Goal: Task Accomplishment & Management: Manage account settings

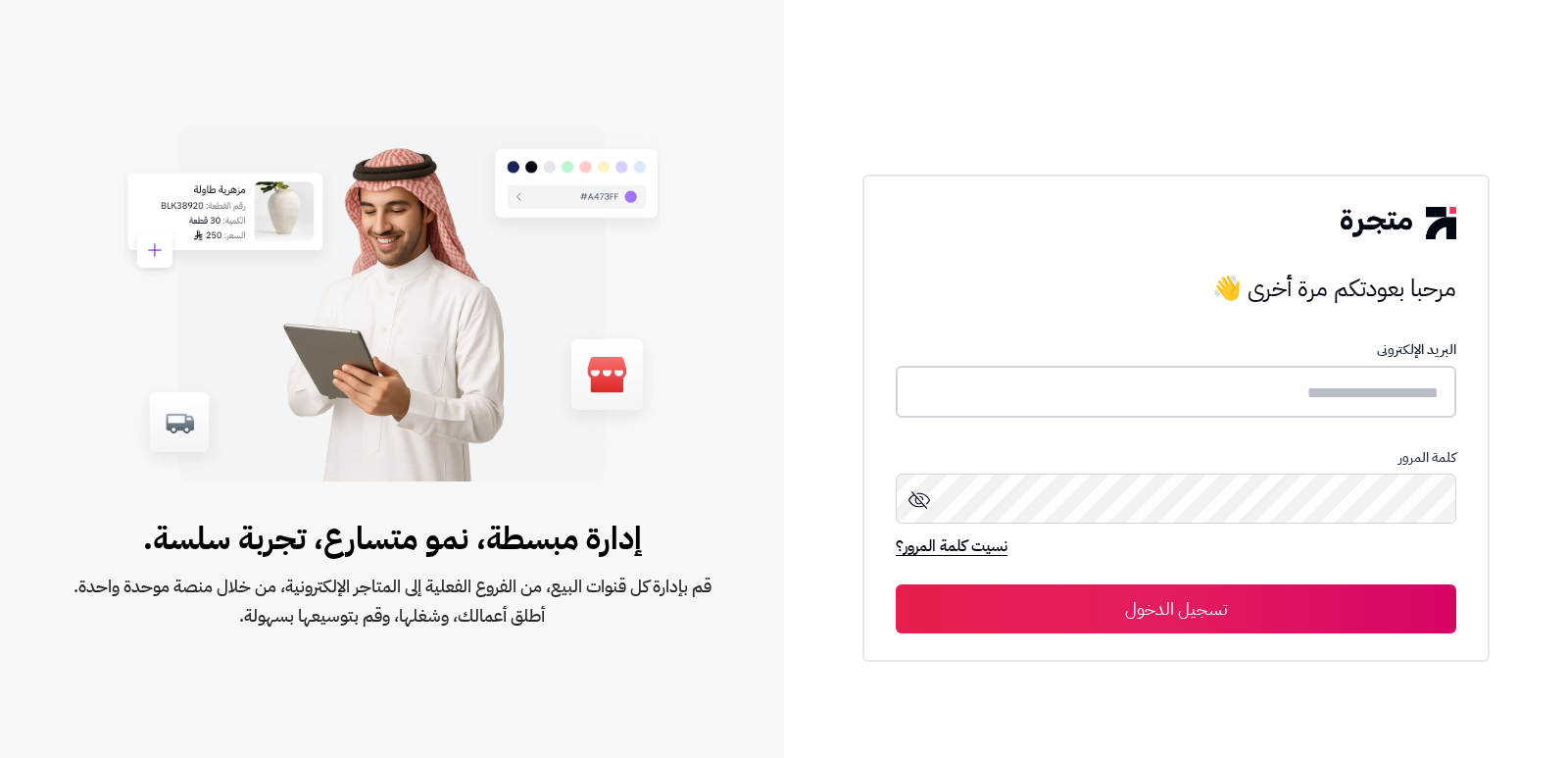
click at [1381, 404] on input "text" at bounding box center [1176, 391] width 560 height 52
type input "****"
click at [896, 584] on button "تسجيل الدخول" at bounding box center [1176, 609] width 560 height 49
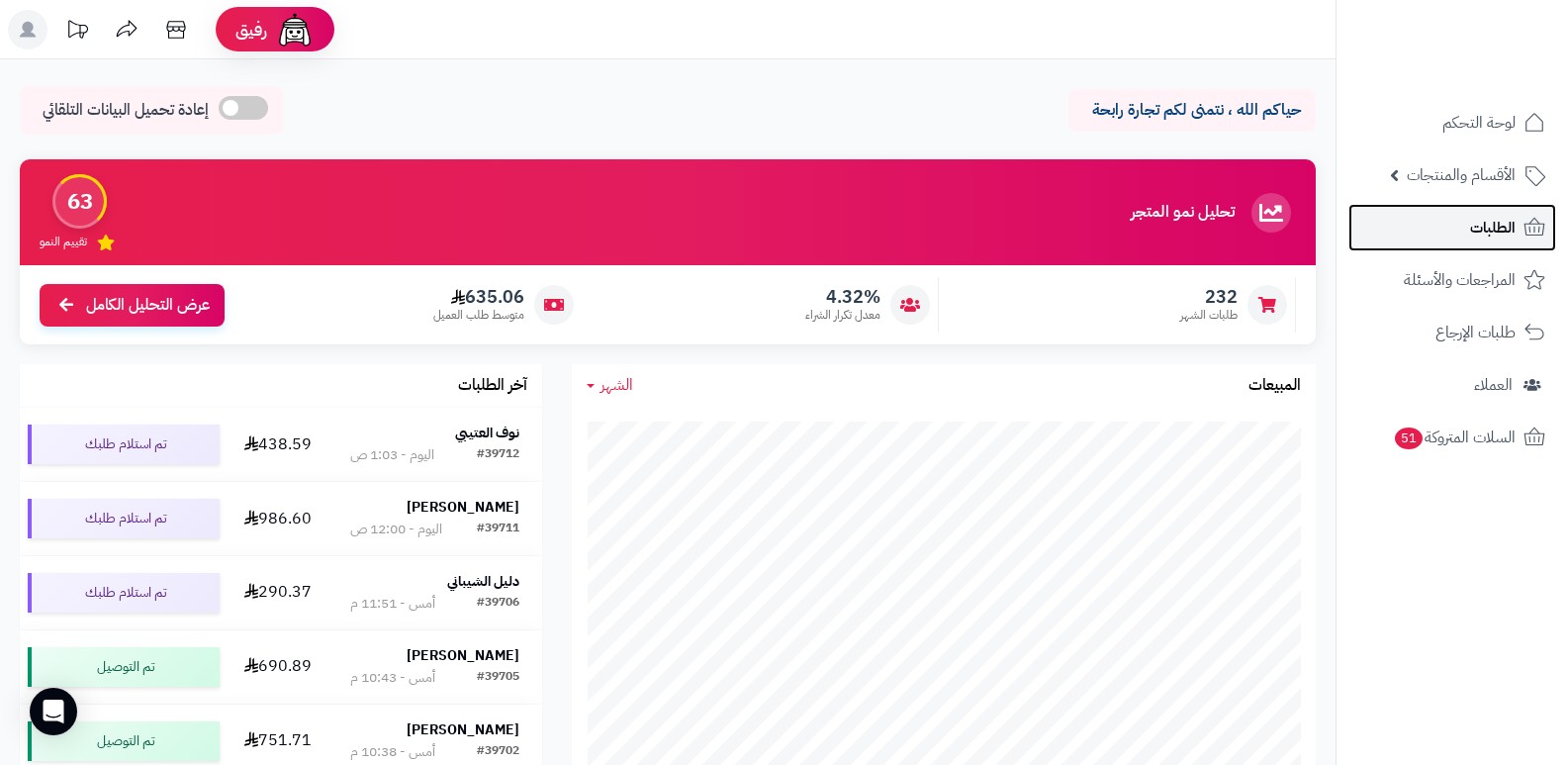
click at [1486, 242] on link "الطلبات" at bounding box center [1452, 228] width 208 height 48
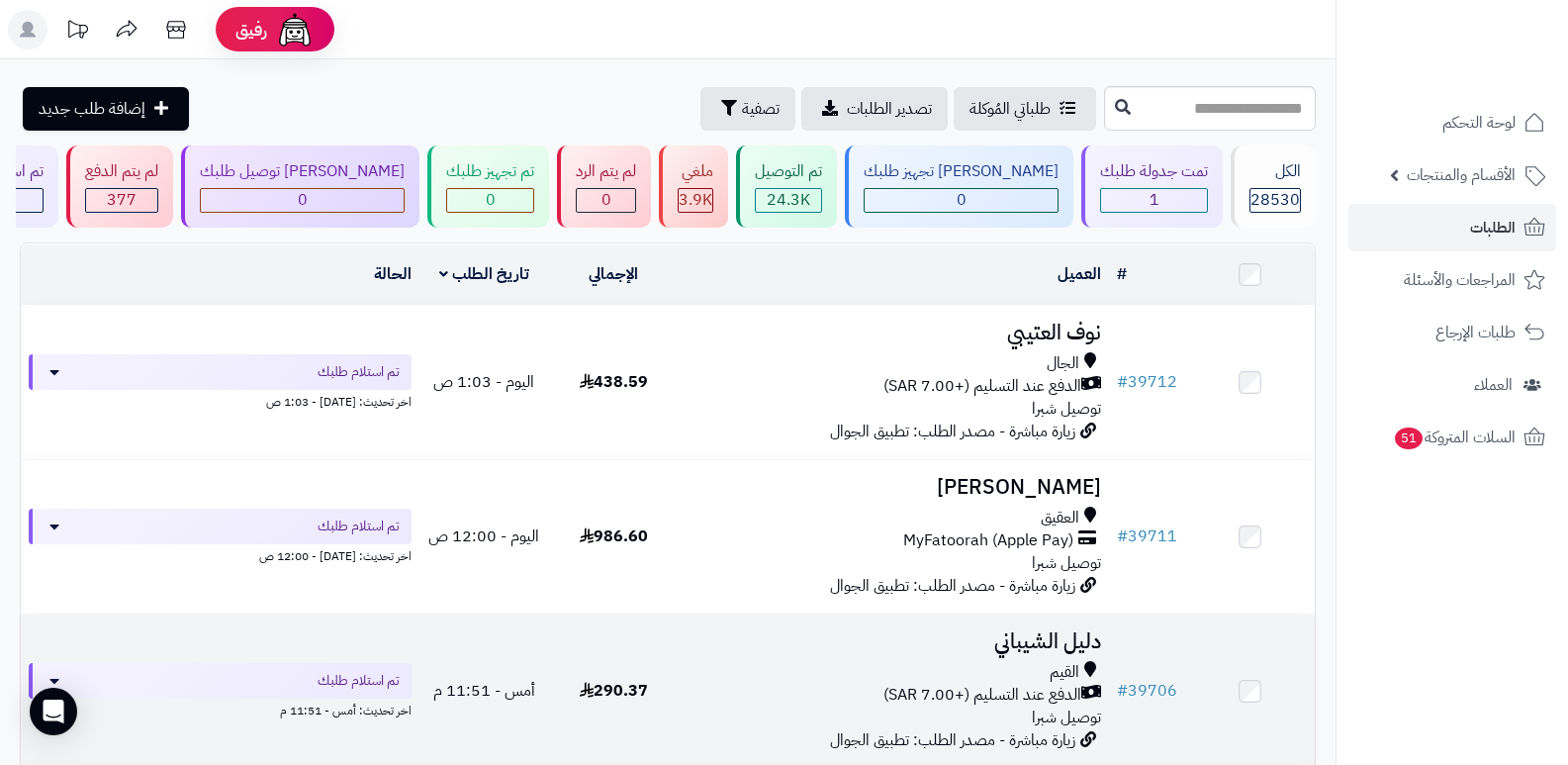
click at [1051, 634] on h3 "دليل الشيباني" at bounding box center [894, 641] width 415 height 23
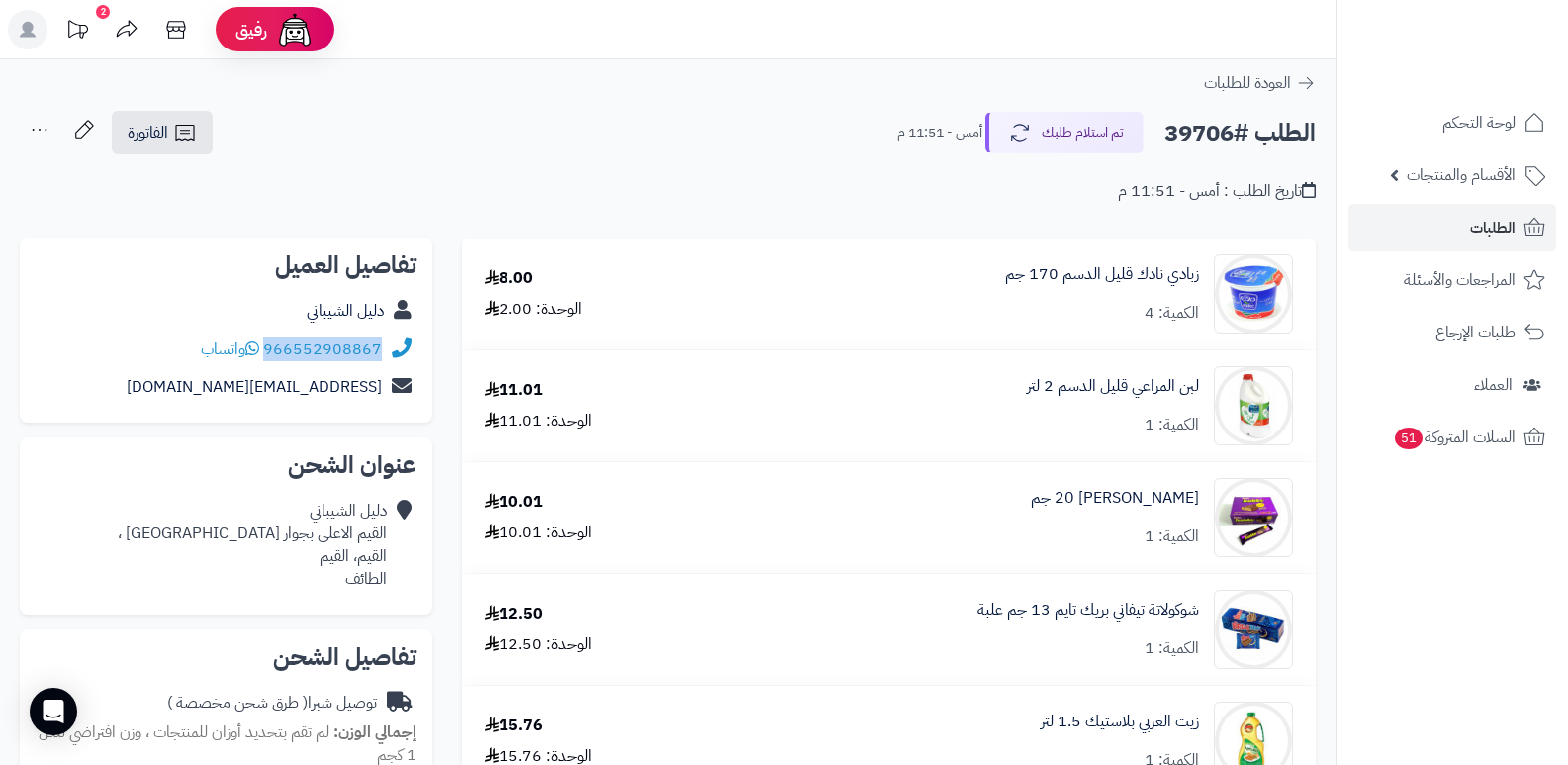
drag, startPoint x: 266, startPoint y: 347, endPoint x: 400, endPoint y: 355, distance: 134.2
click at [400, 355] on div "966552908867 واتساب" at bounding box center [226, 350] width 381 height 39
copy div "966552908867"
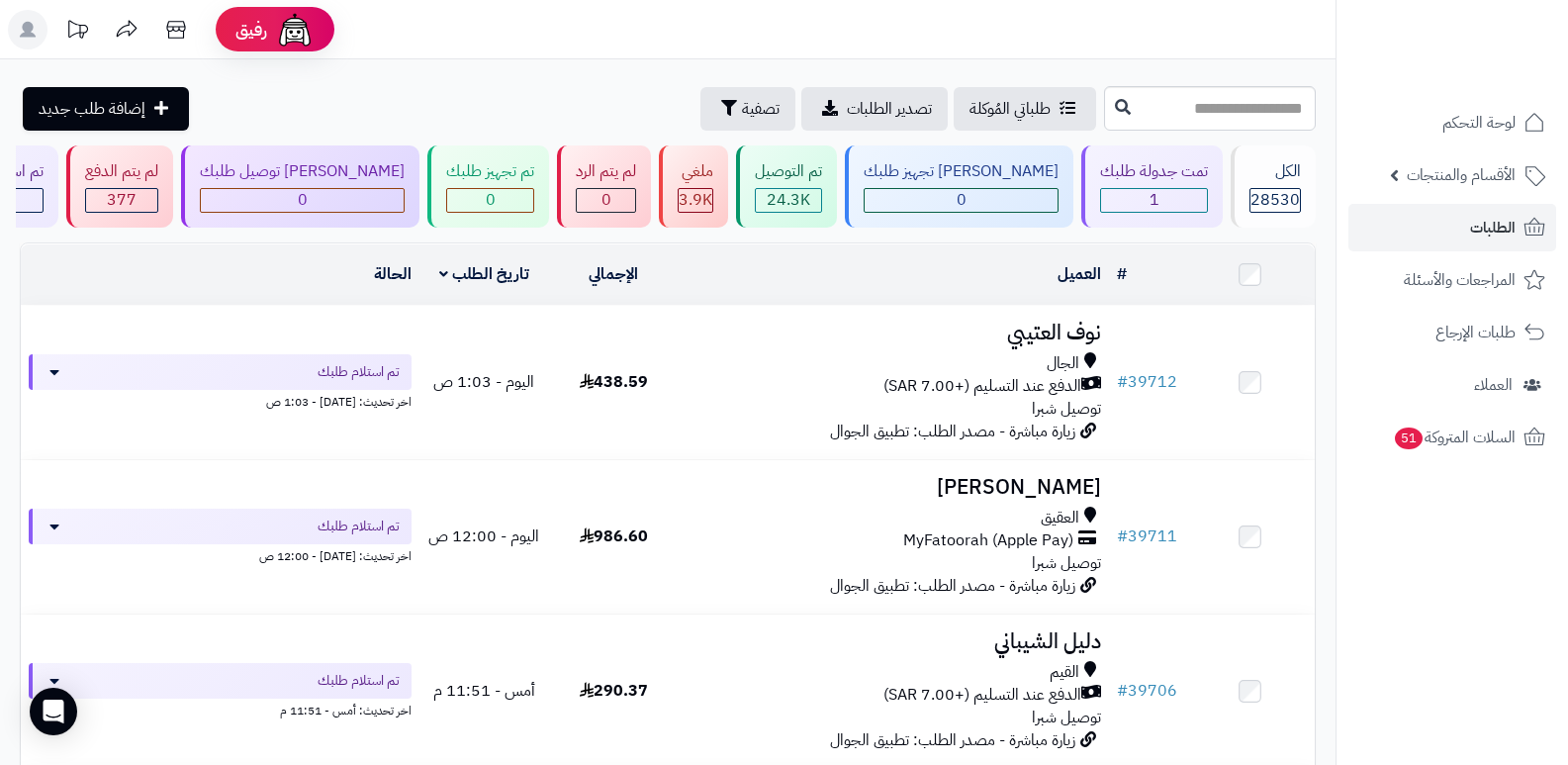
click at [1058, 482] on h3 "حمد الخديدي" at bounding box center [894, 487] width 415 height 23
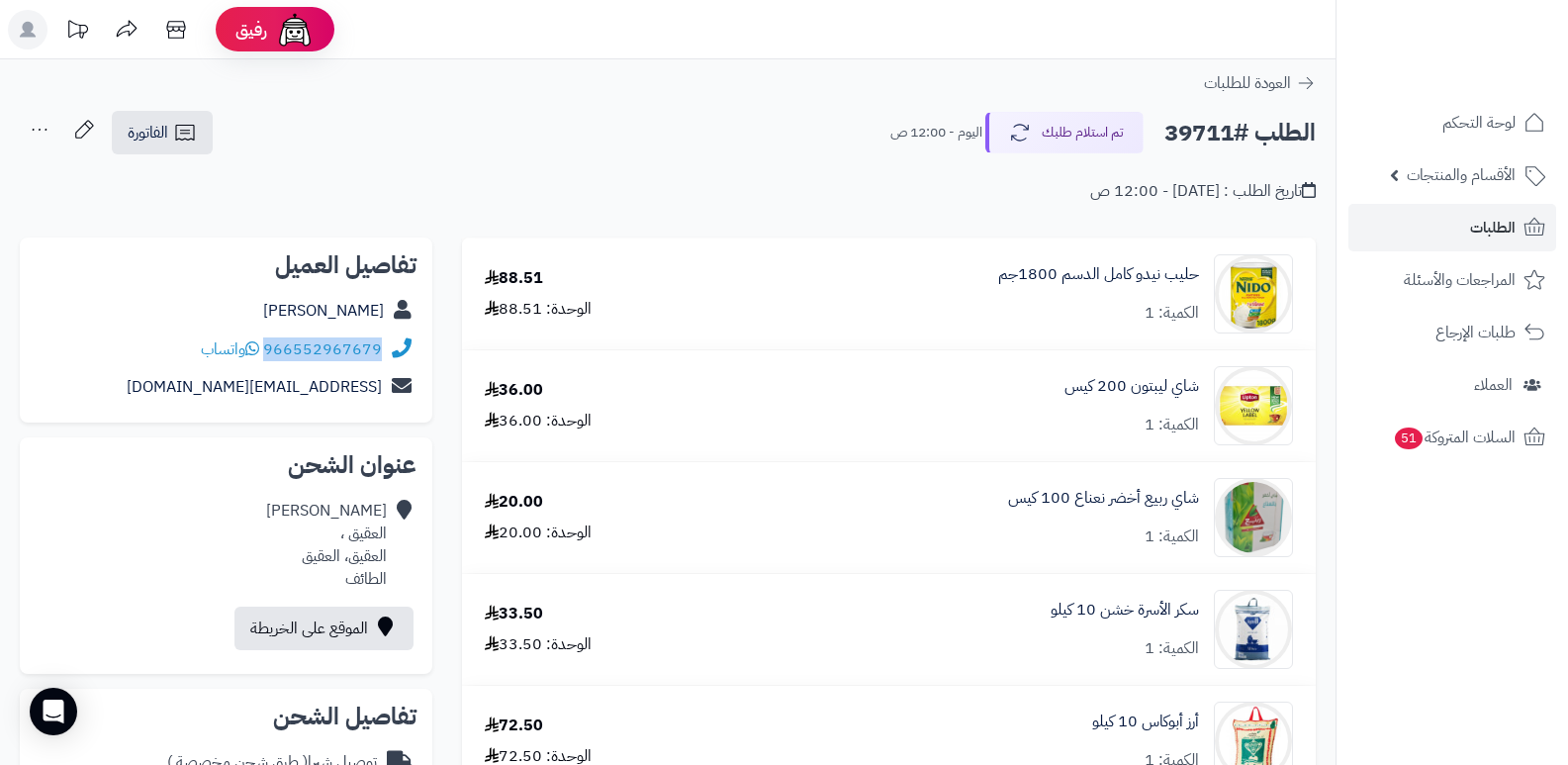
drag, startPoint x: 266, startPoint y: 346, endPoint x: 401, endPoint y: 354, distance: 135.2
click at [401, 354] on div "966552967679 واتساب" at bounding box center [226, 350] width 381 height 39
copy div "966552967679"
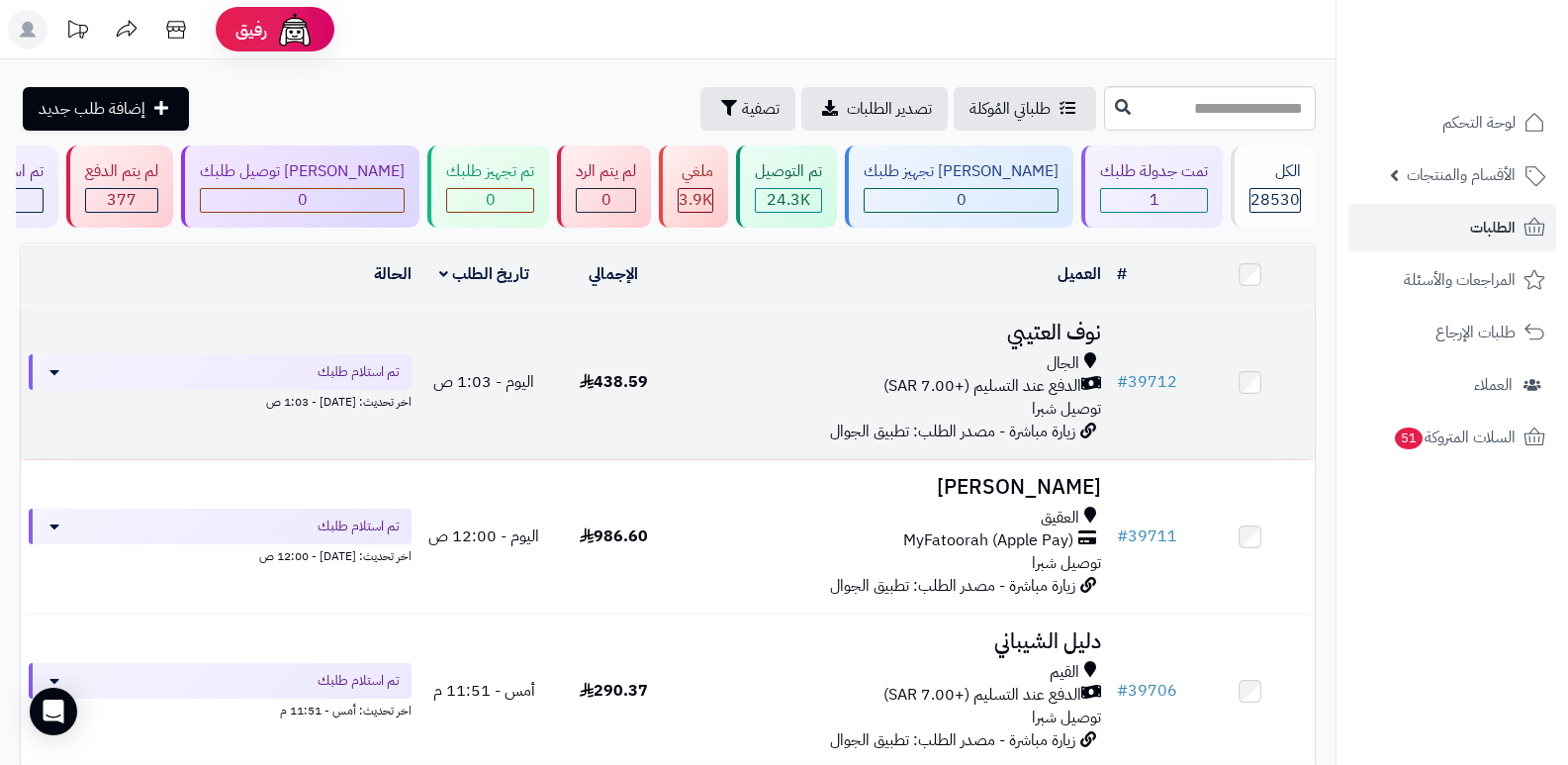
click at [1070, 327] on h3 "نوف العتيبي" at bounding box center [894, 333] width 415 height 23
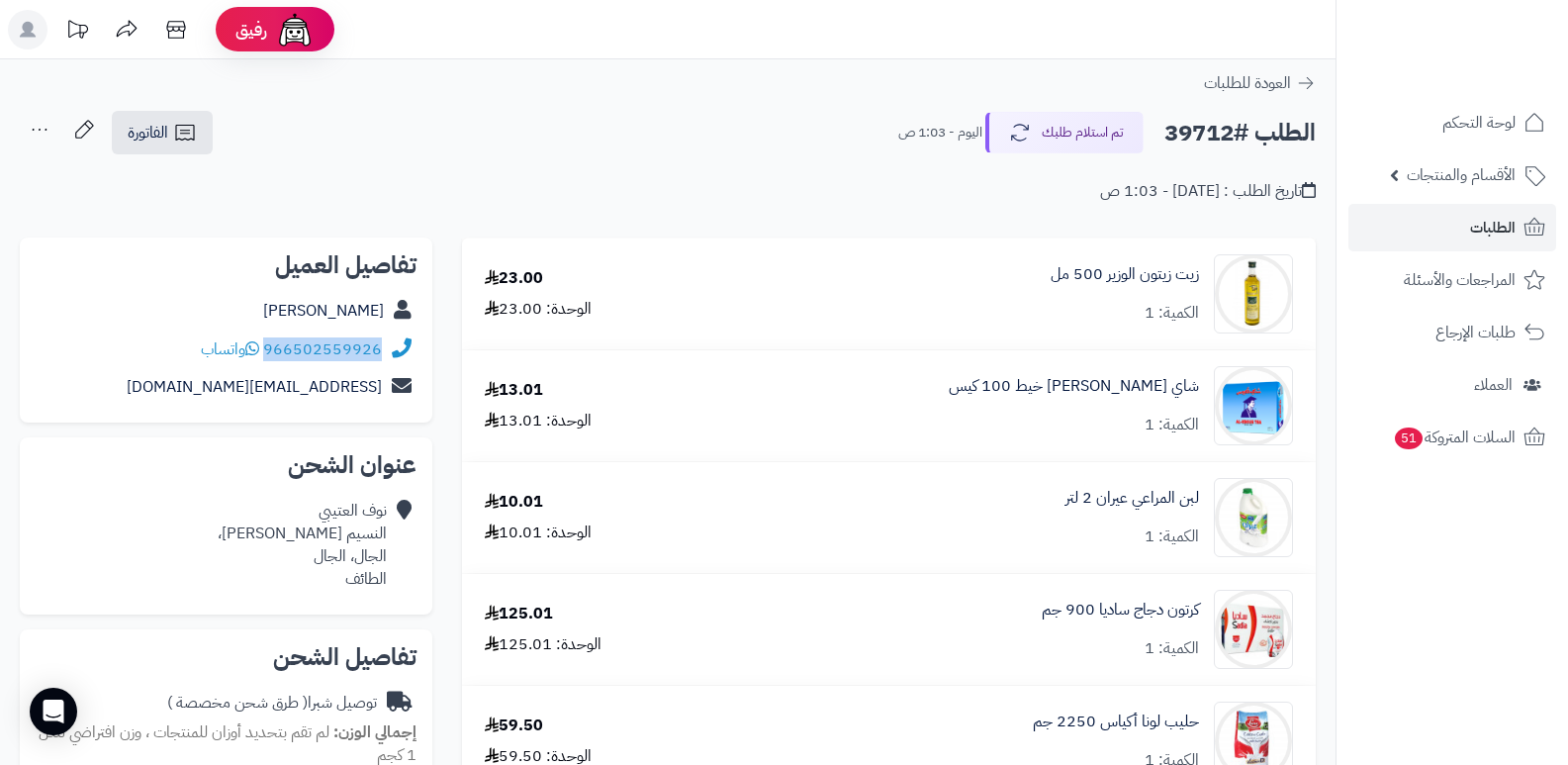
drag, startPoint x: 266, startPoint y: 348, endPoint x: 401, endPoint y: 339, distance: 135.3
click at [401, 339] on div "966502559926 واتساب" at bounding box center [226, 350] width 381 height 39
copy div "966502559926"
click at [326, 546] on div "نوف العتيبي النسيم ابراهيم الاغلب، الجال، الجال الطائف" at bounding box center [303, 545] width 169 height 90
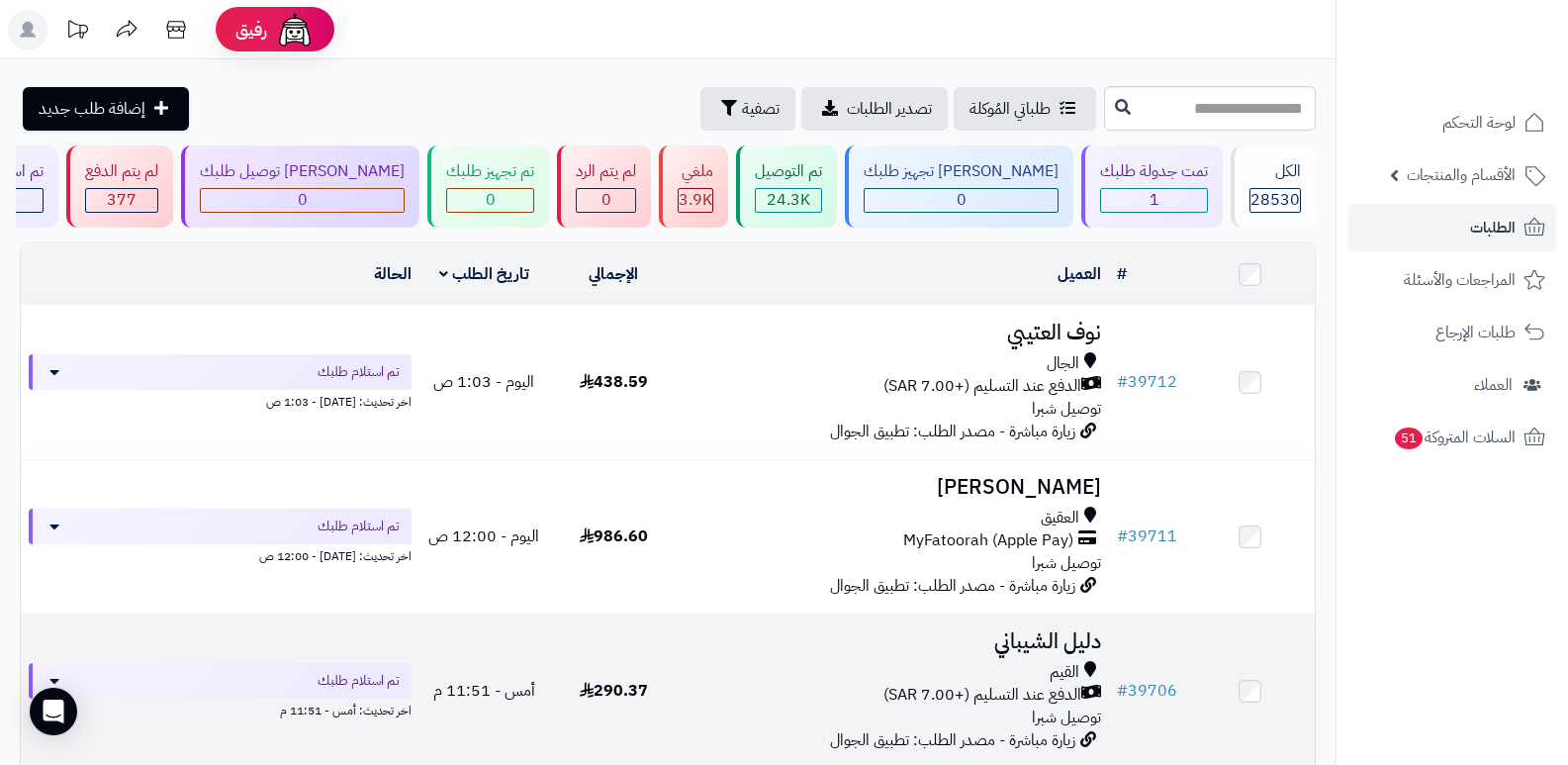
click at [1042, 634] on h3 "دليل الشيباني" at bounding box center [894, 641] width 415 height 23
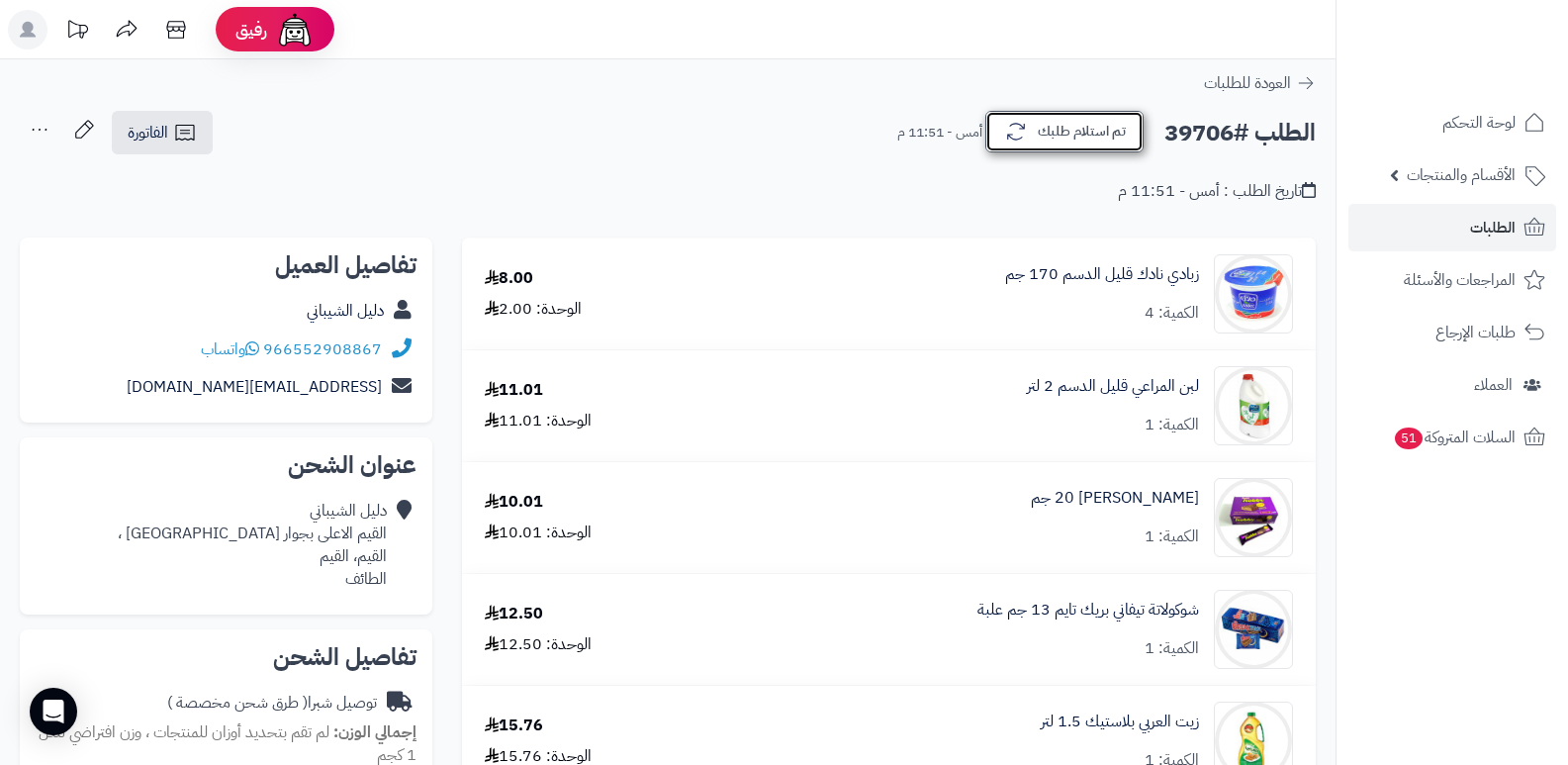
click at [1115, 130] on button "تم استلام طلبك" at bounding box center [1064, 131] width 158 height 42
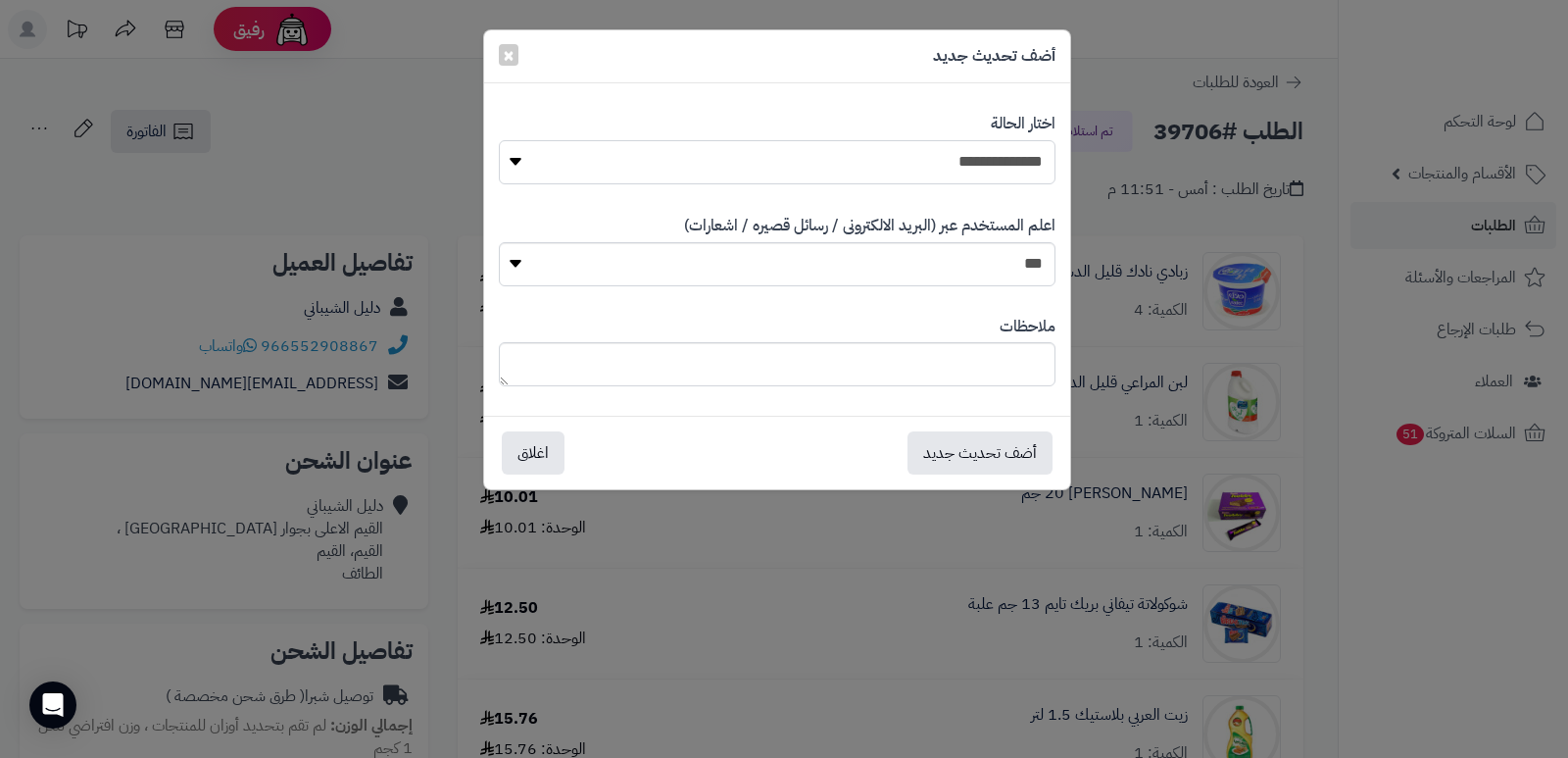
click at [1002, 168] on select "**********" at bounding box center [778, 162] width 557 height 44
select select "*"
click at [499, 140] on select "**********" at bounding box center [778, 162] width 557 height 44
click at [943, 460] on button "أضف تحديث جديد" at bounding box center [980, 452] width 145 height 43
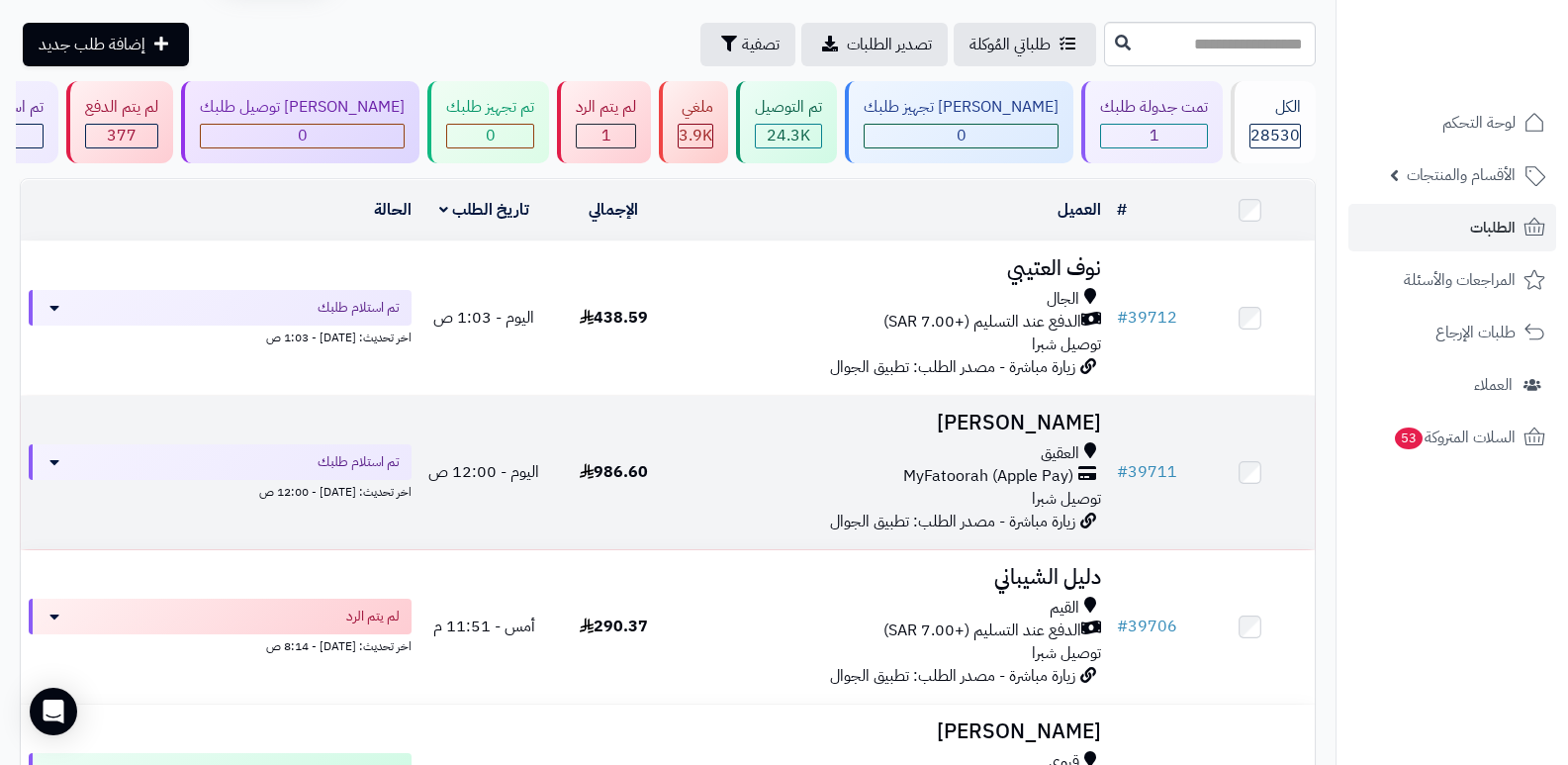
scroll to position [99, 0]
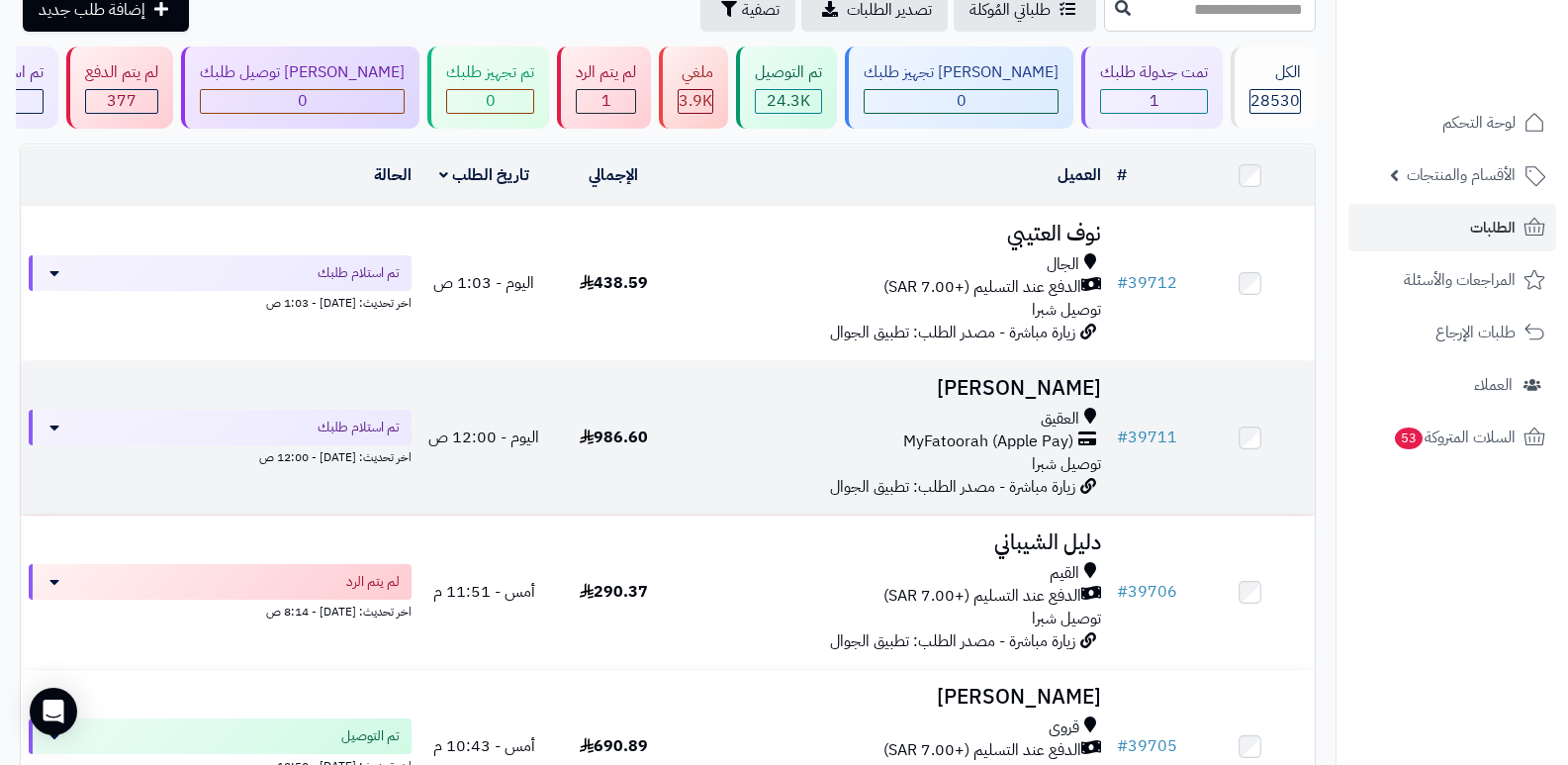
click at [1056, 385] on h3 "[PERSON_NAME]" at bounding box center [894, 387] width 415 height 23
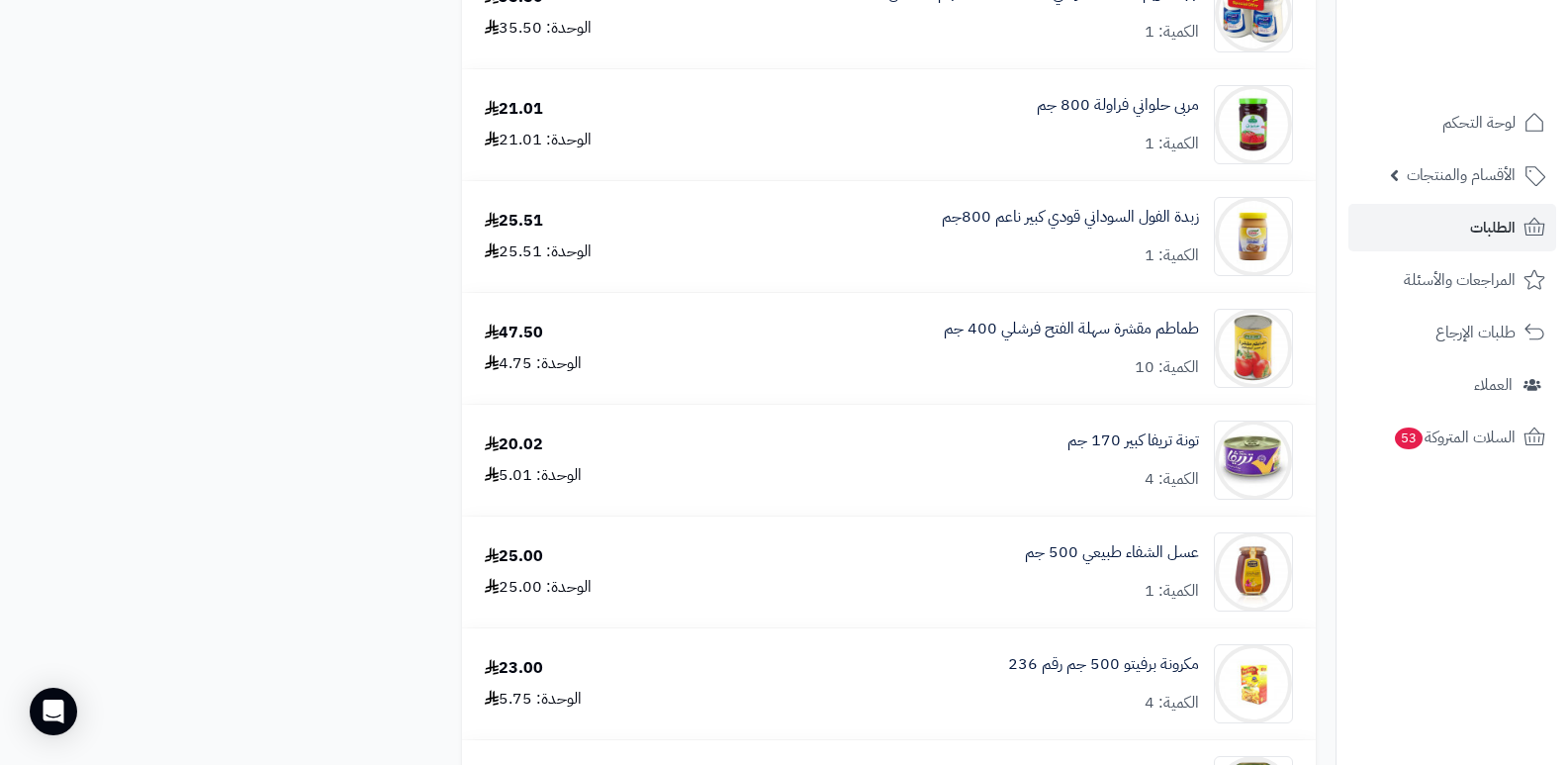
scroll to position [1880, 0]
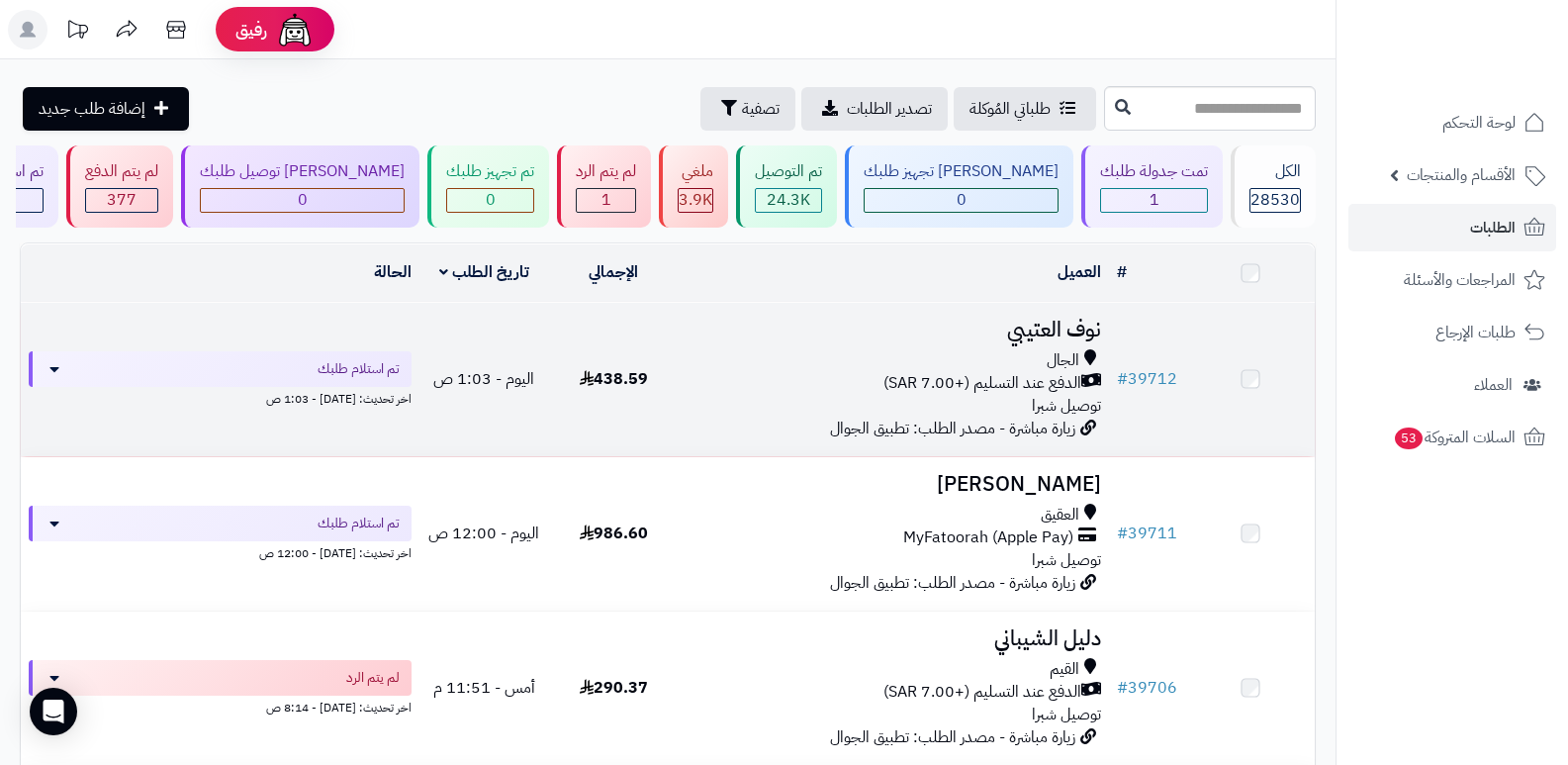
scroll to position [99, 0]
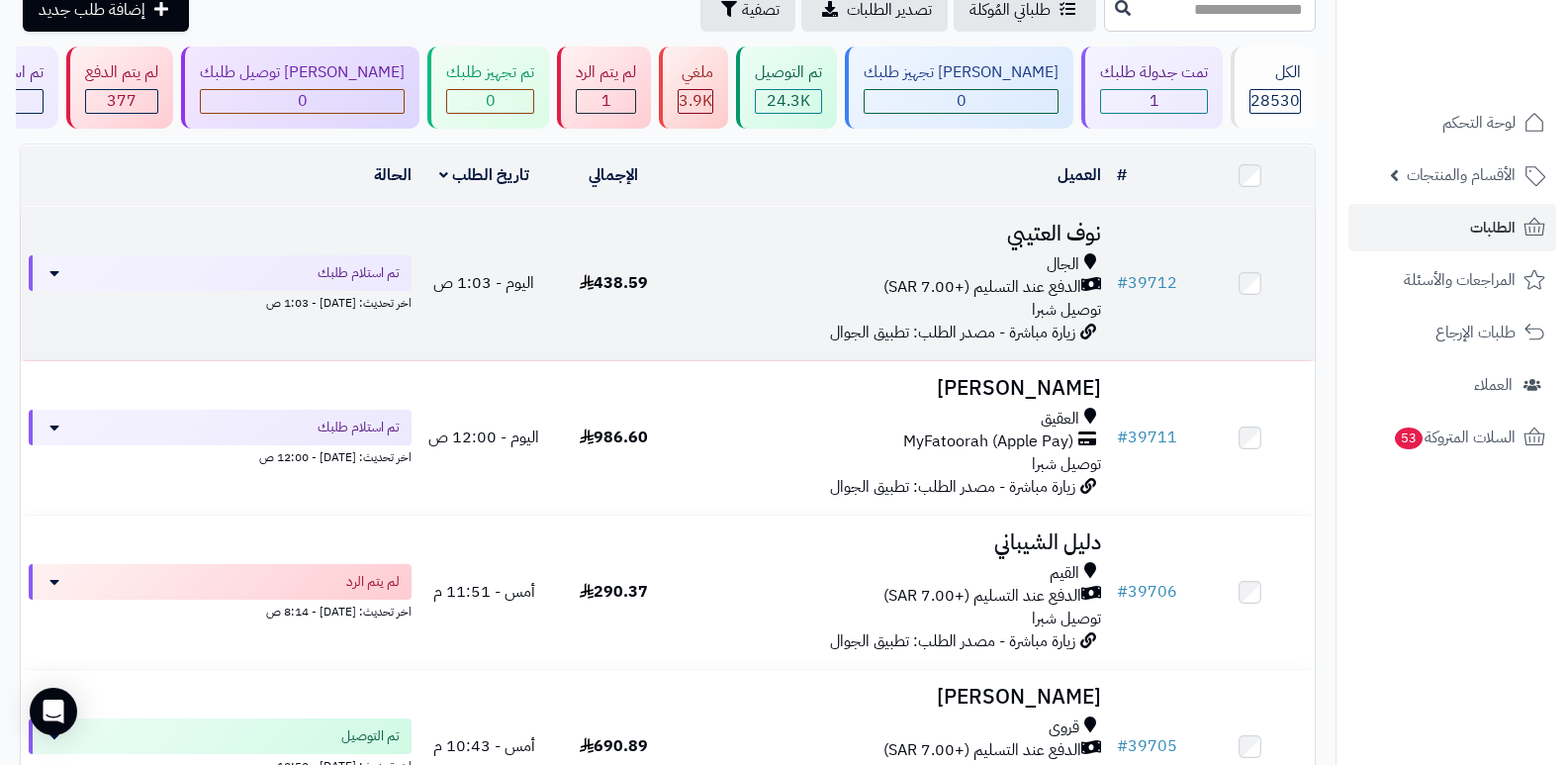
click at [1052, 235] on h3 "نوف العتيبي" at bounding box center [894, 233] width 415 height 23
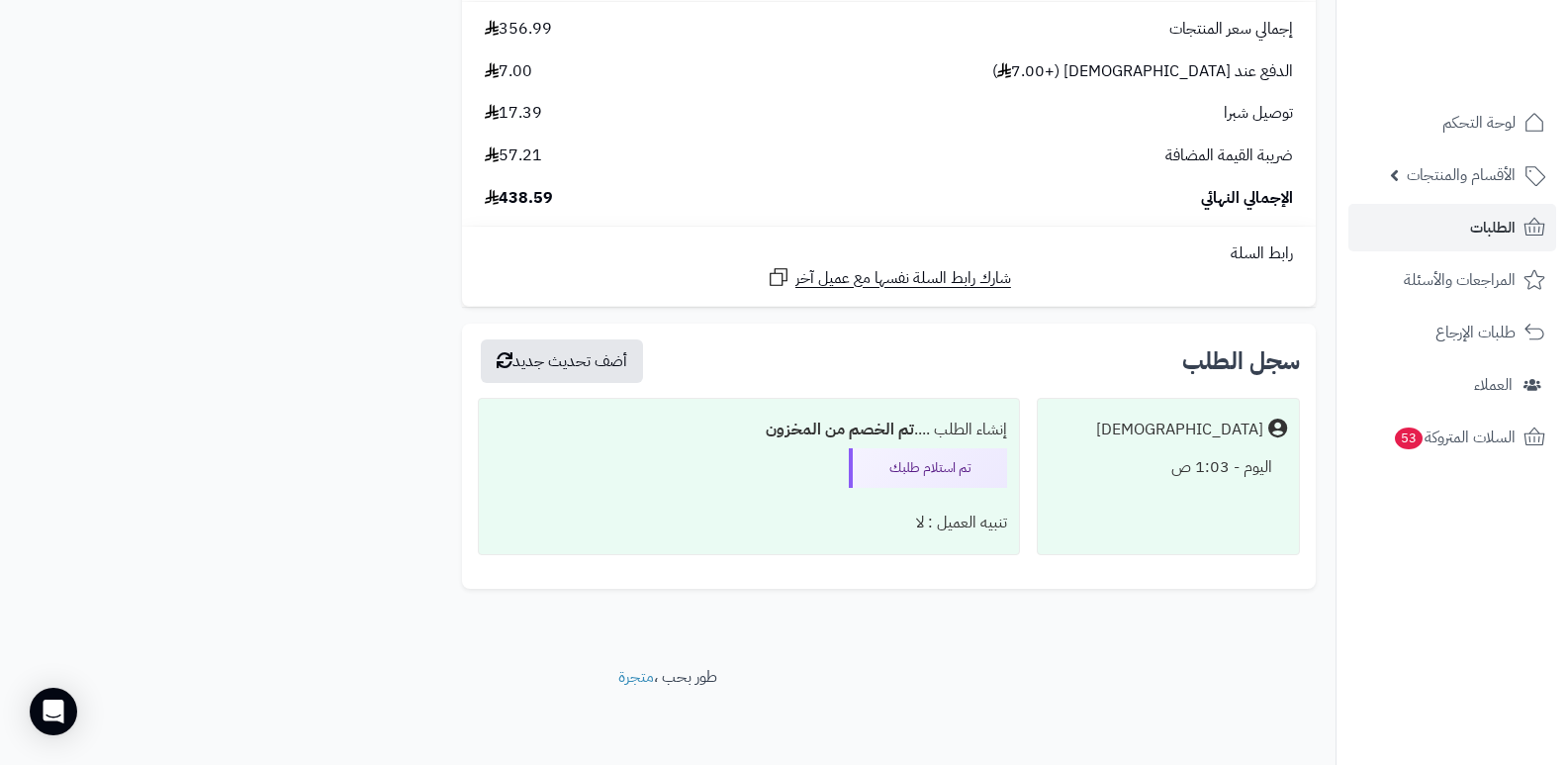
scroll to position [1591, 0]
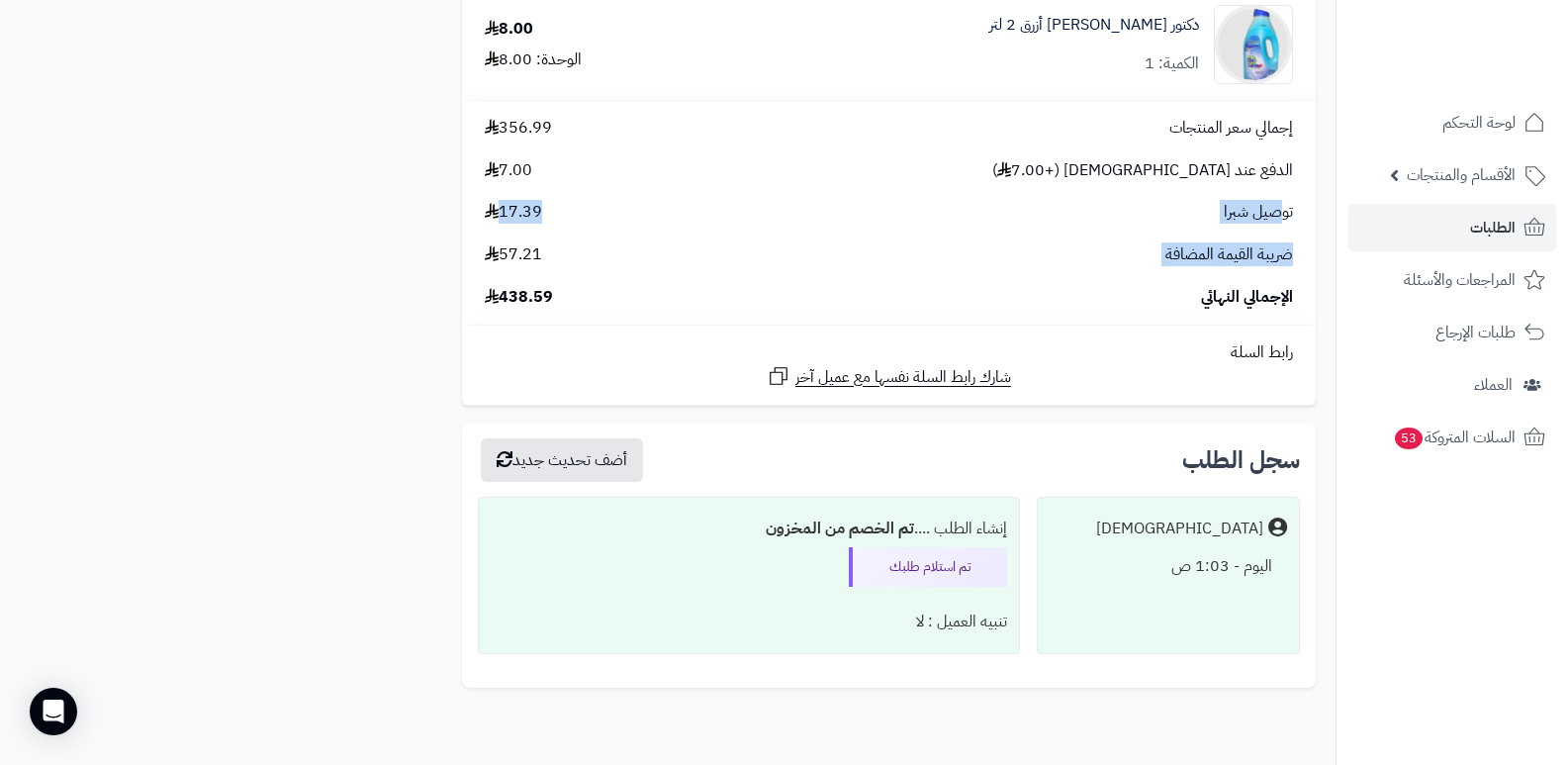
drag, startPoint x: 1282, startPoint y: 214, endPoint x: 547, endPoint y: 236, distance: 735.3
click at [547, 236] on div "إجمالي سعر المنتجات 356.99 الدفع عند الاستلام (+7.00 ) 7.00 توصيل شبرا 17.39 ضر…" at bounding box center [889, 212] width 838 height 192
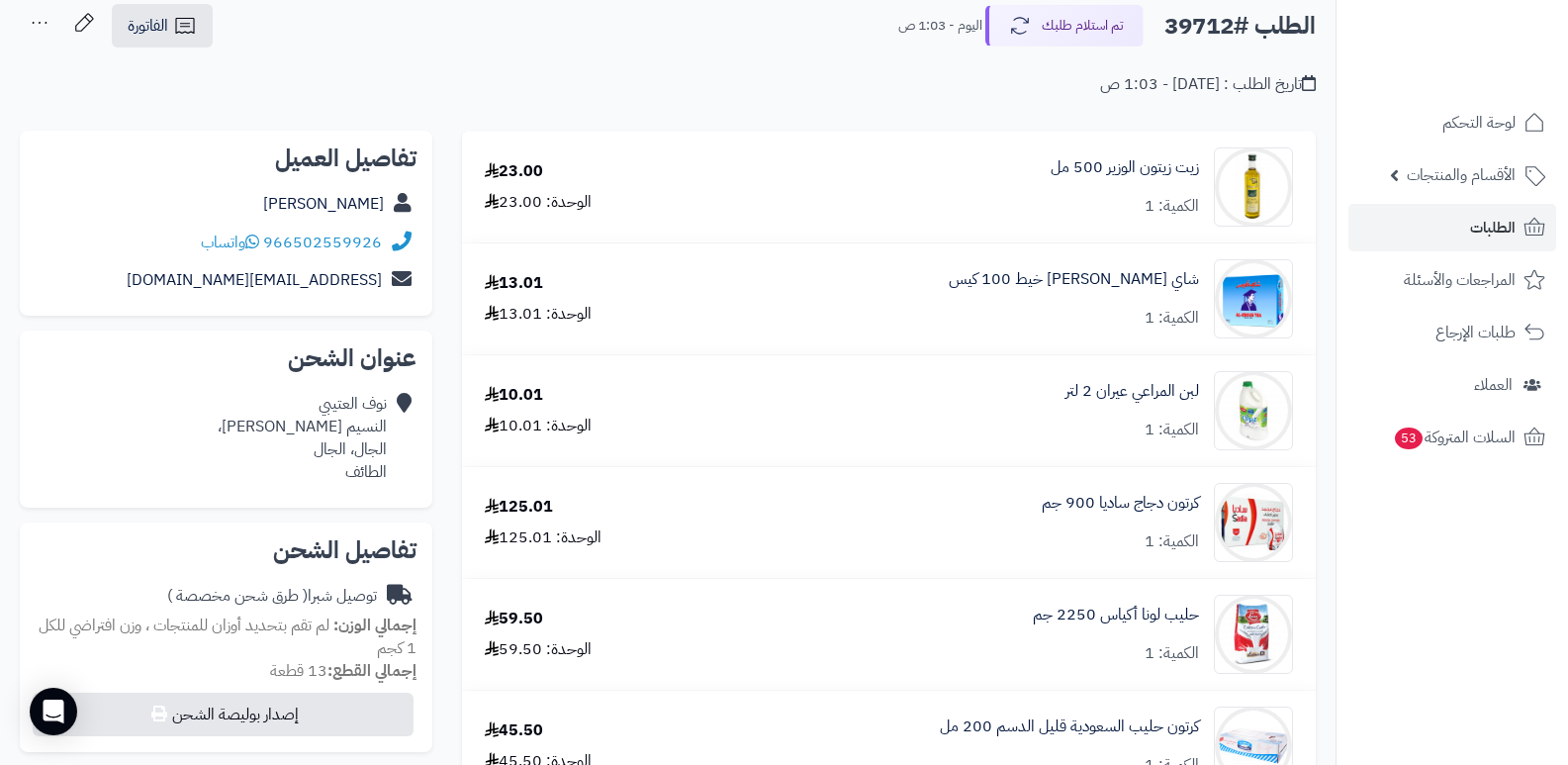
scroll to position [0, 0]
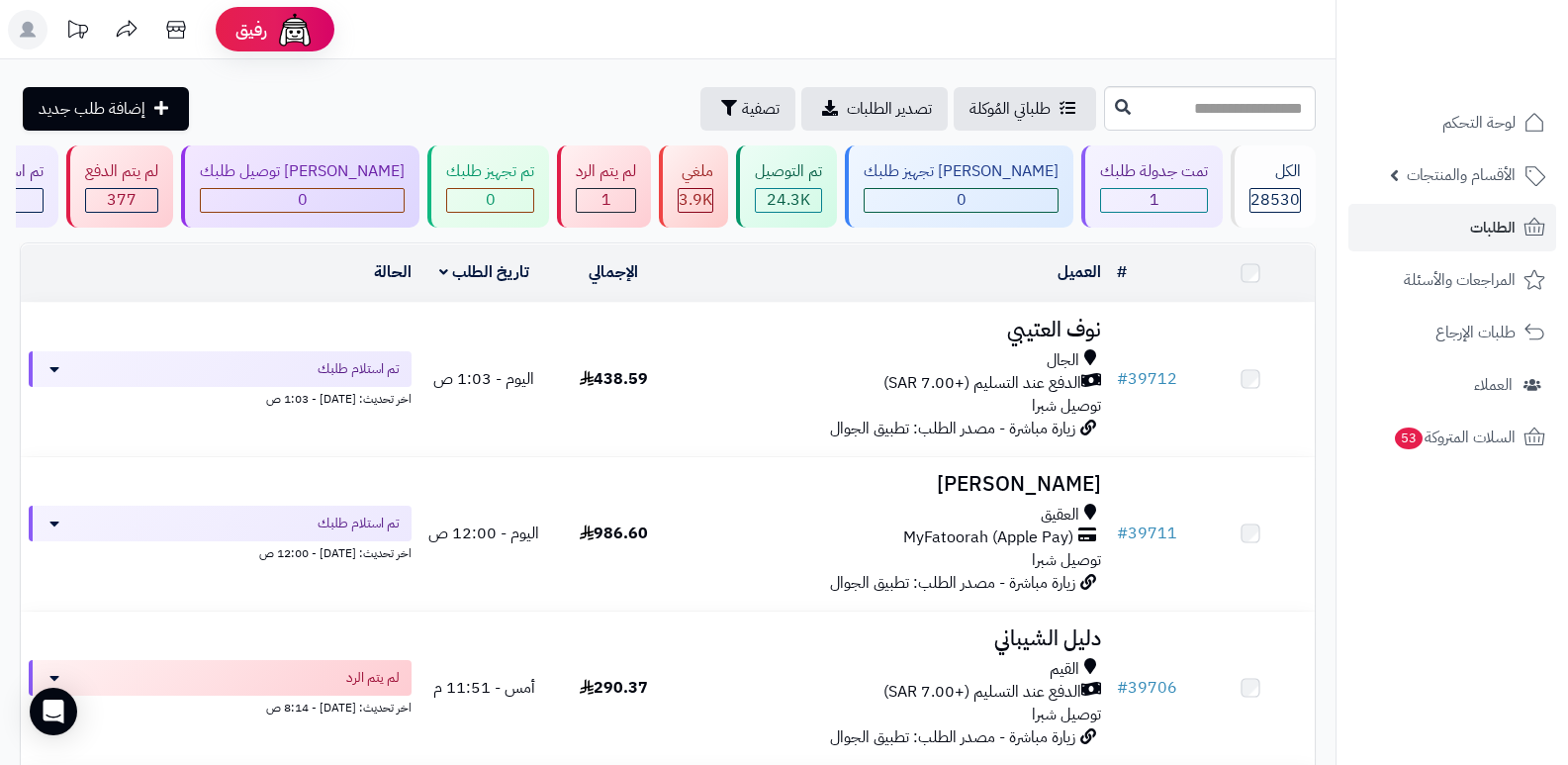
scroll to position [99, 0]
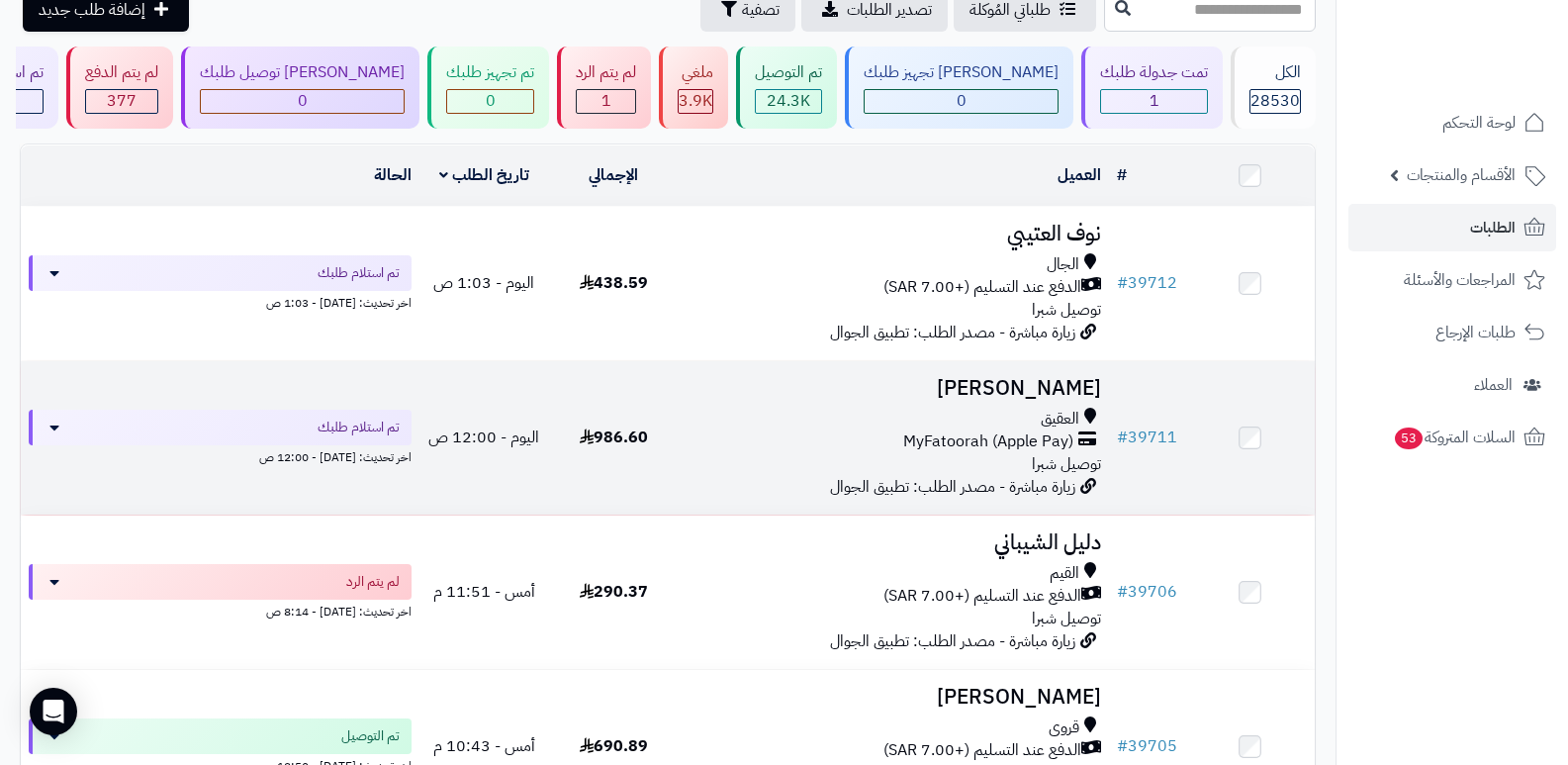
click at [1093, 384] on h3 "[PERSON_NAME]" at bounding box center [894, 387] width 415 height 23
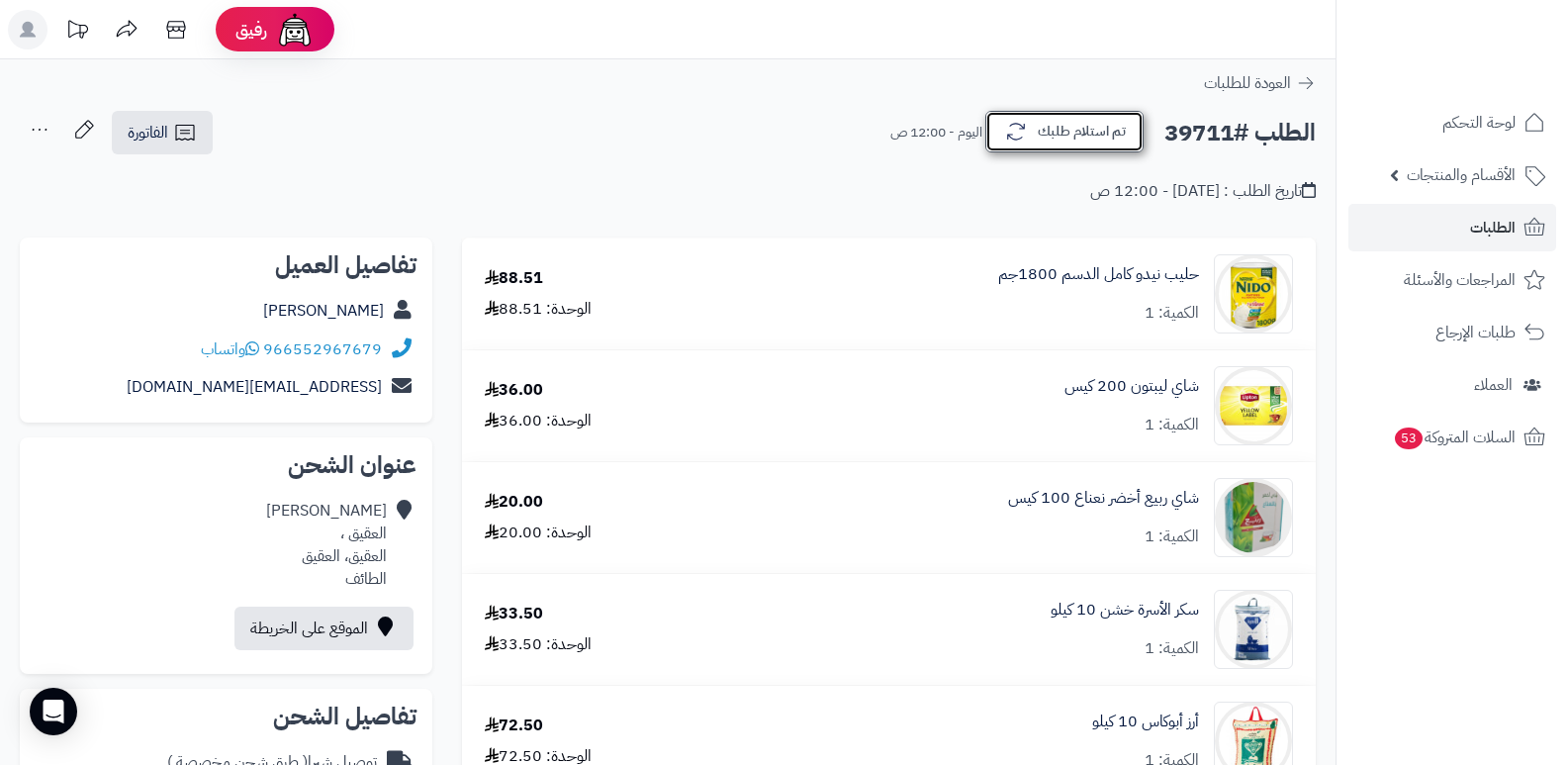
click at [1076, 131] on button "تم استلام طلبك" at bounding box center [1064, 131] width 158 height 42
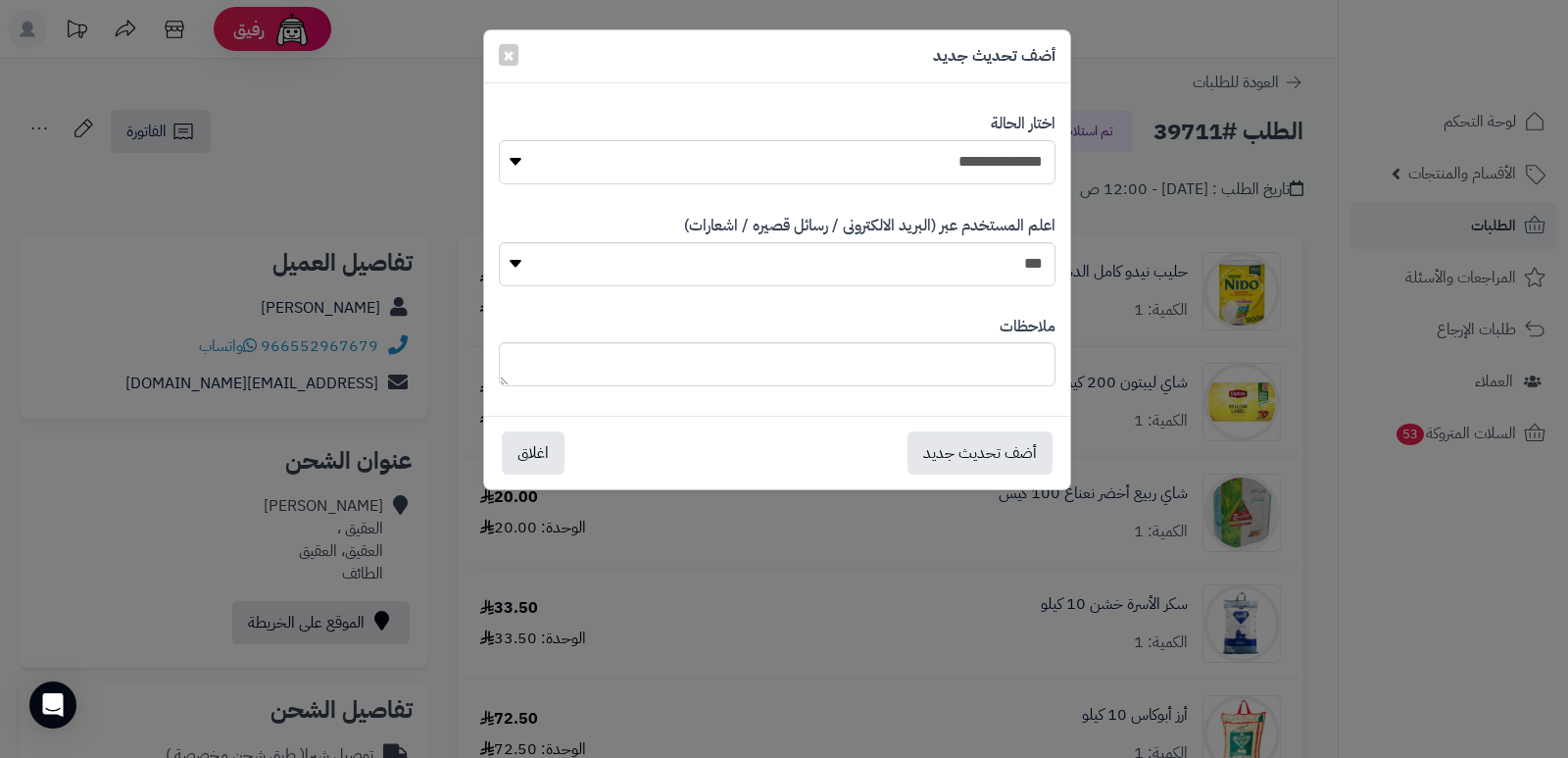
click at [933, 152] on select "**********" at bounding box center [778, 162] width 557 height 44
select select "*"
click at [499, 140] on select "**********" at bounding box center [778, 162] width 557 height 44
drag, startPoint x: 940, startPoint y: 181, endPoint x: 968, endPoint y: 341, distance: 162.4
click at [968, 341] on div "ملاحظات" at bounding box center [778, 351] width 557 height 101
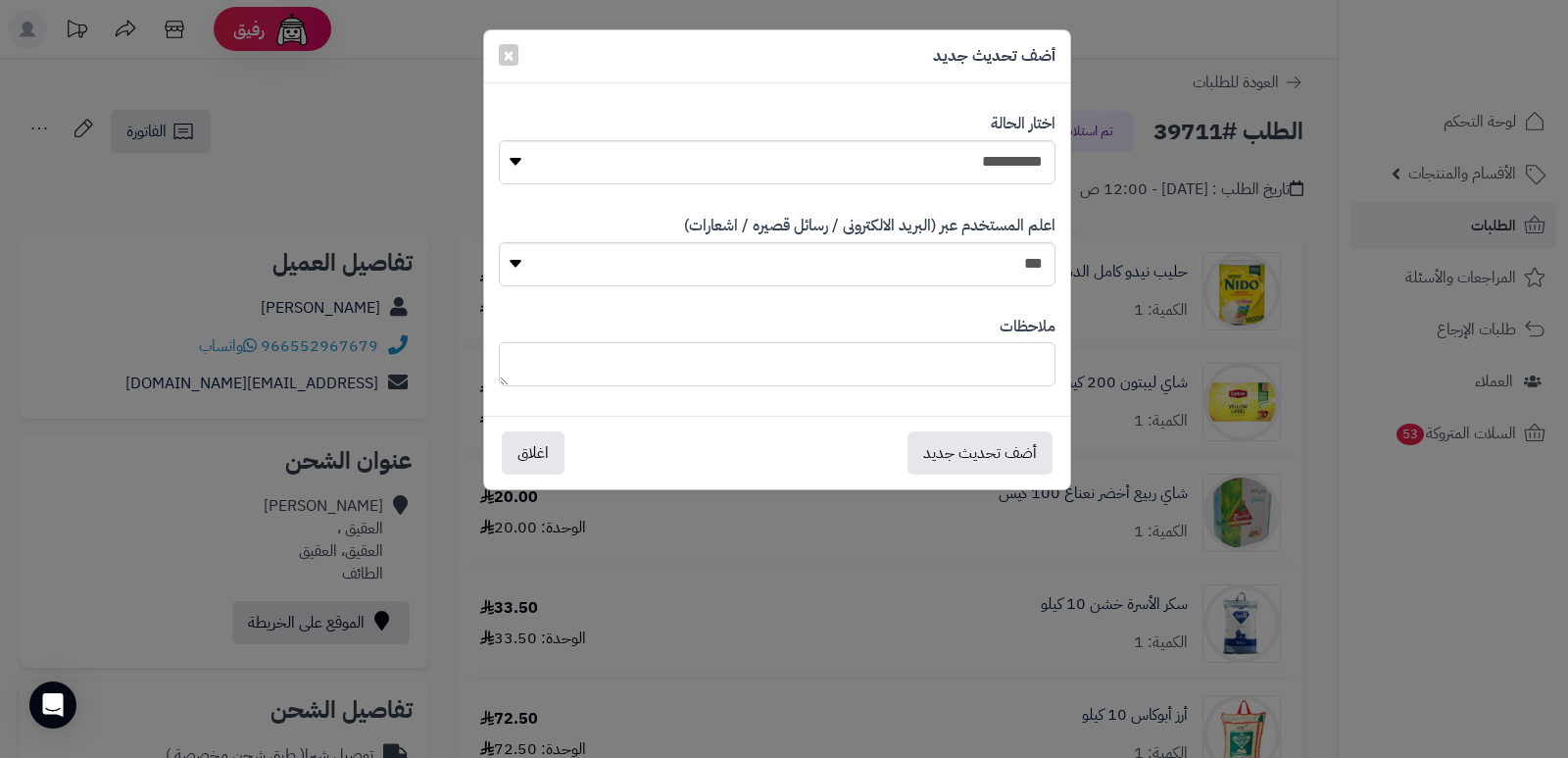
click at [971, 342] on textarea at bounding box center [778, 364] width 557 height 44
type textarea "****"
click at [987, 456] on button "أضف تحديث جديد" at bounding box center [980, 452] width 145 height 43
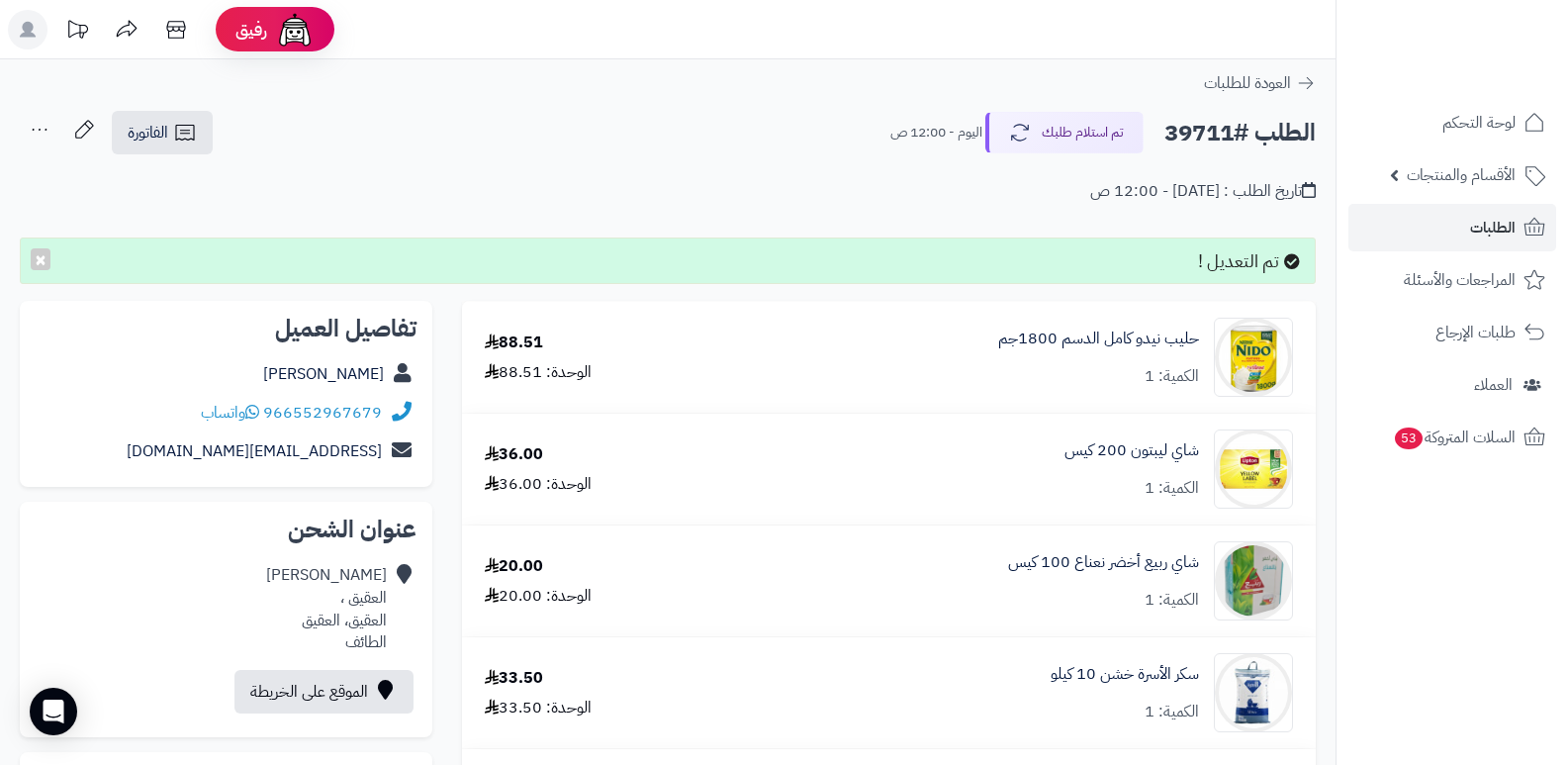
click at [36, 141] on icon at bounding box center [40, 129] width 40 height 40
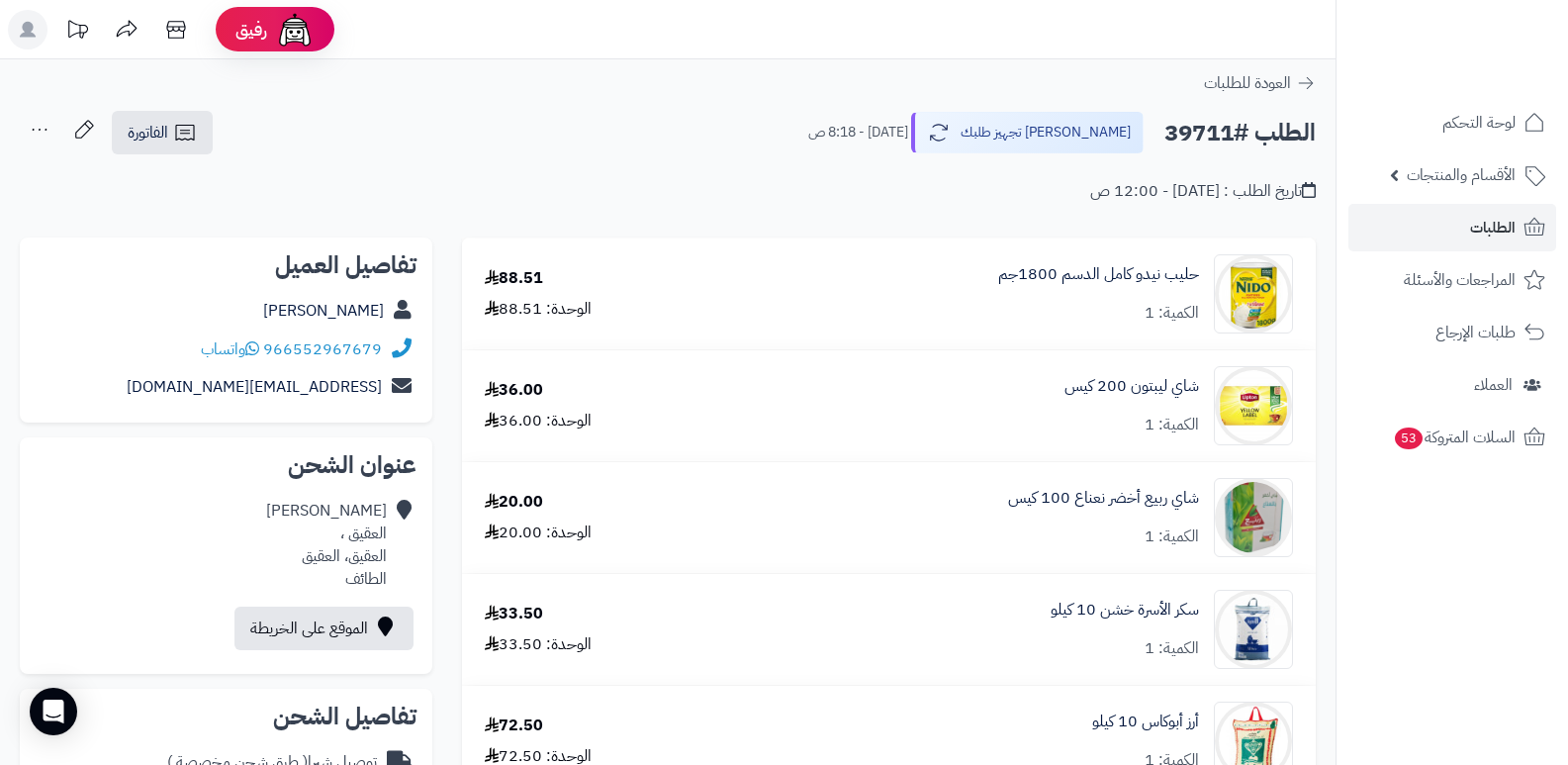
click at [45, 129] on icon at bounding box center [40, 129] width 40 height 40
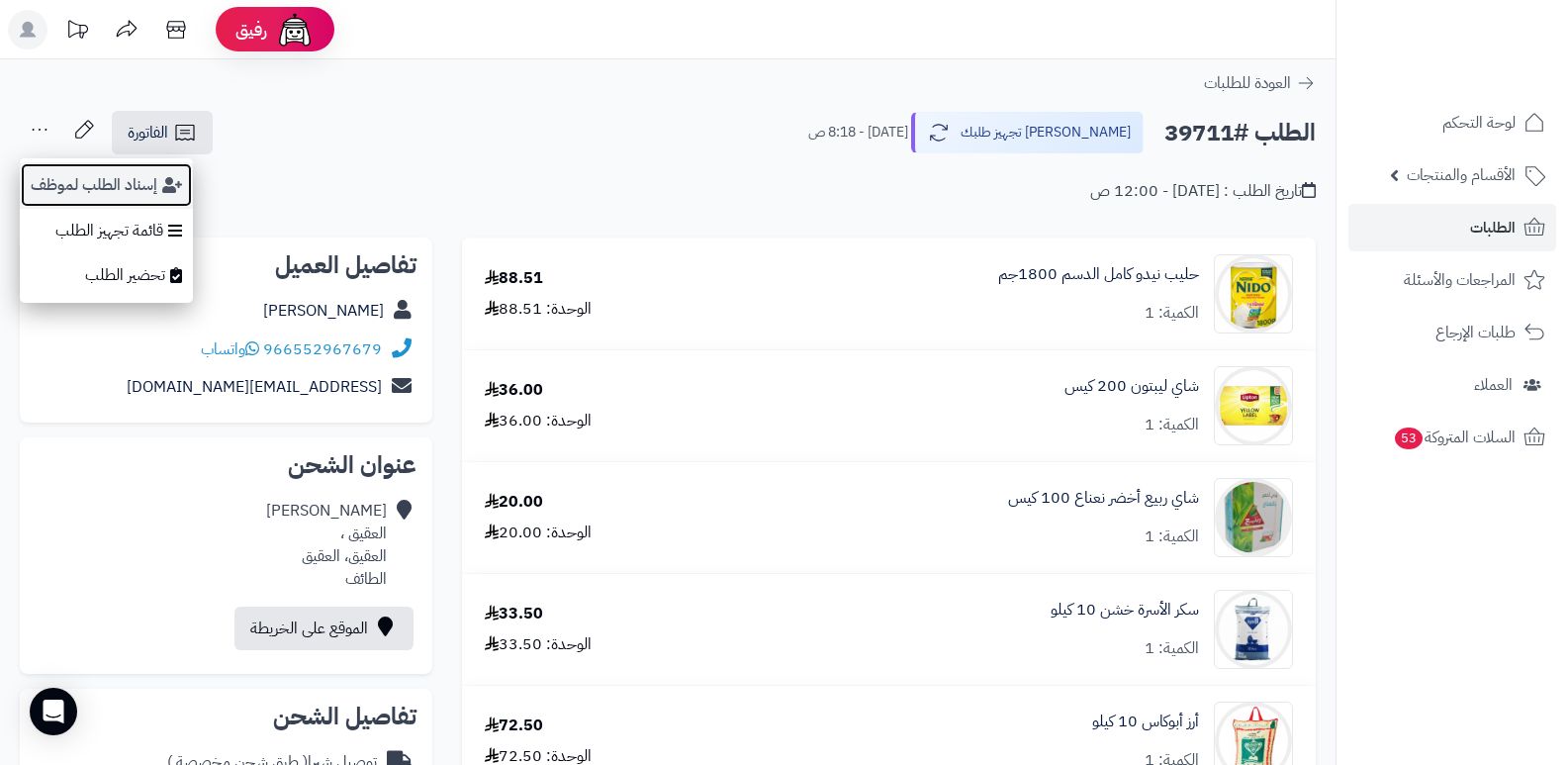
click at [78, 198] on button "إسناد الطلب لموظف" at bounding box center [107, 185] width 173 height 46
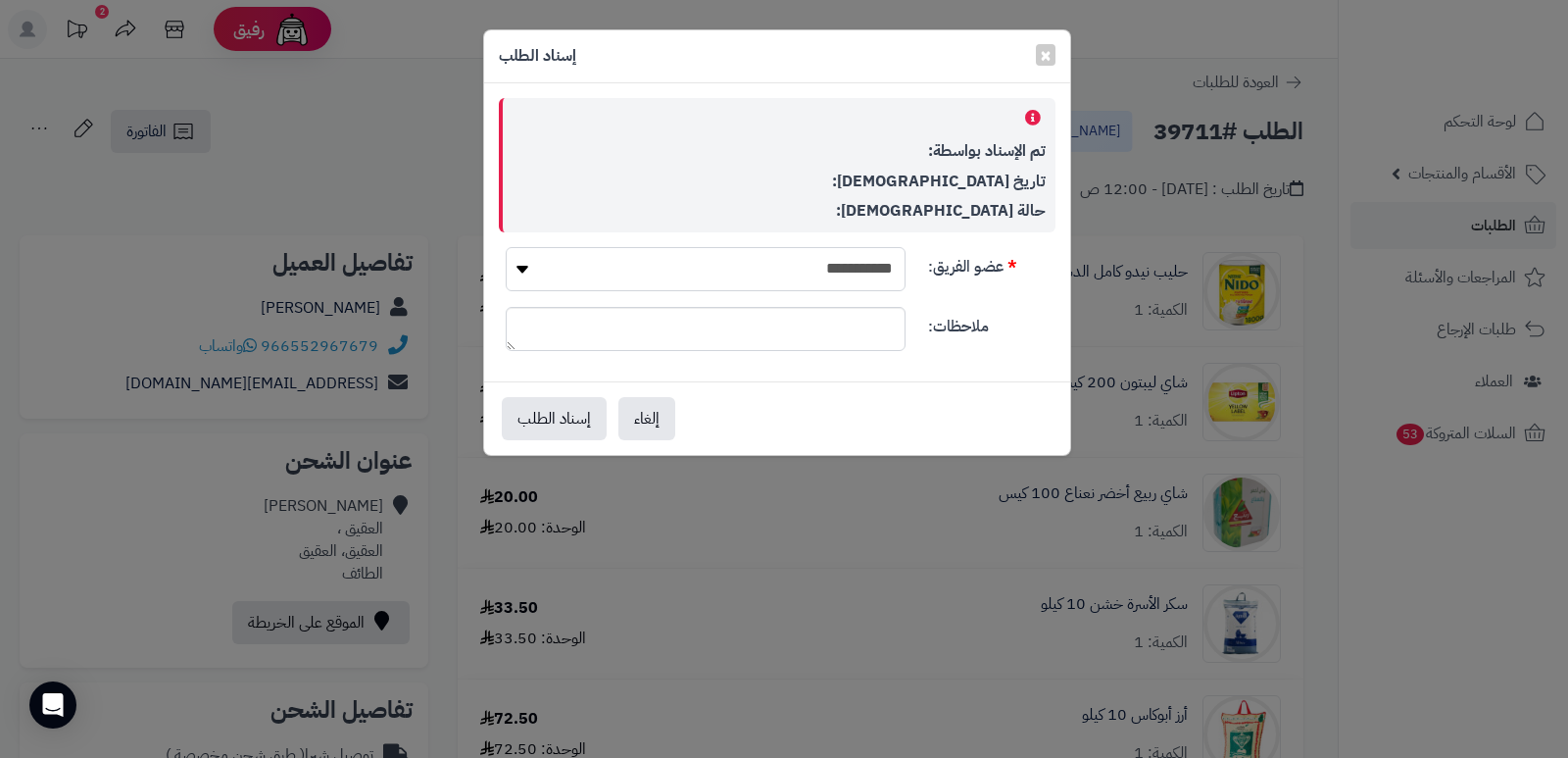
click at [776, 253] on select "**********" at bounding box center [705, 268] width 400 height 44
select select "**"
click at [505, 247] on select "**********" at bounding box center [705, 268] width 400 height 44
click at [579, 425] on button "إسناد الطلب" at bounding box center [555, 417] width 105 height 43
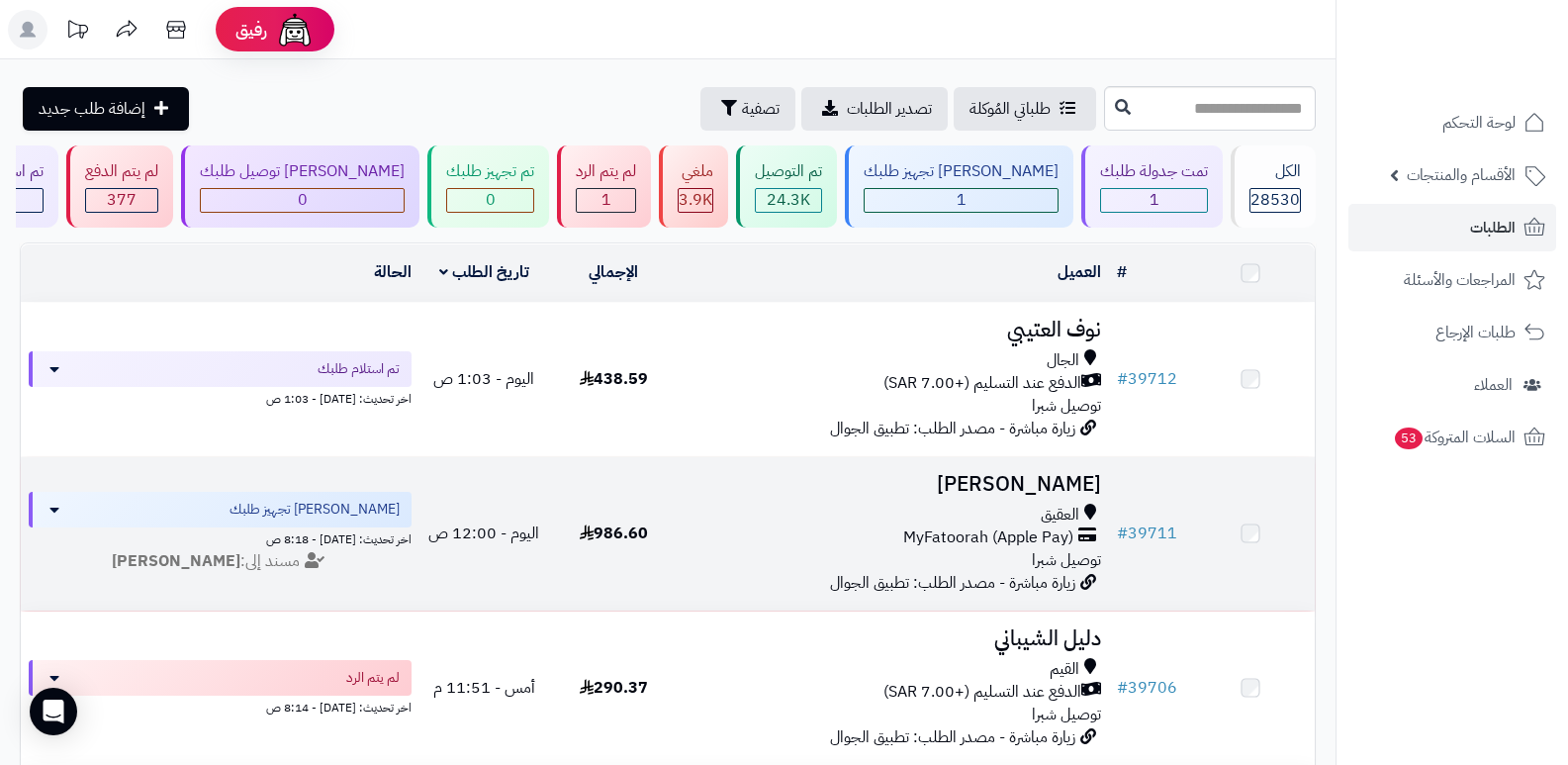
scroll to position [99, 0]
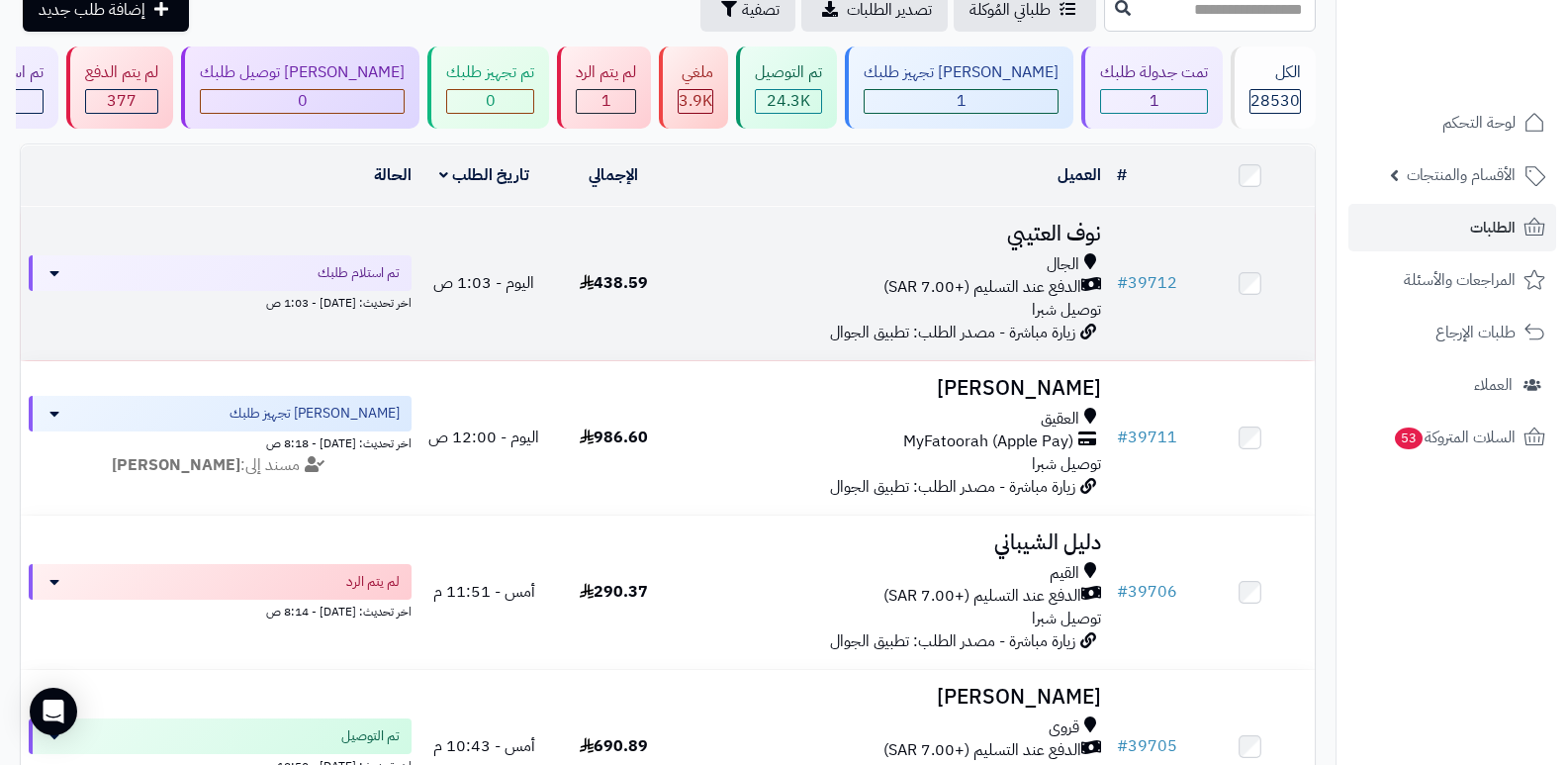
click at [1079, 225] on h3 "نوف العتيبي" at bounding box center [894, 233] width 415 height 23
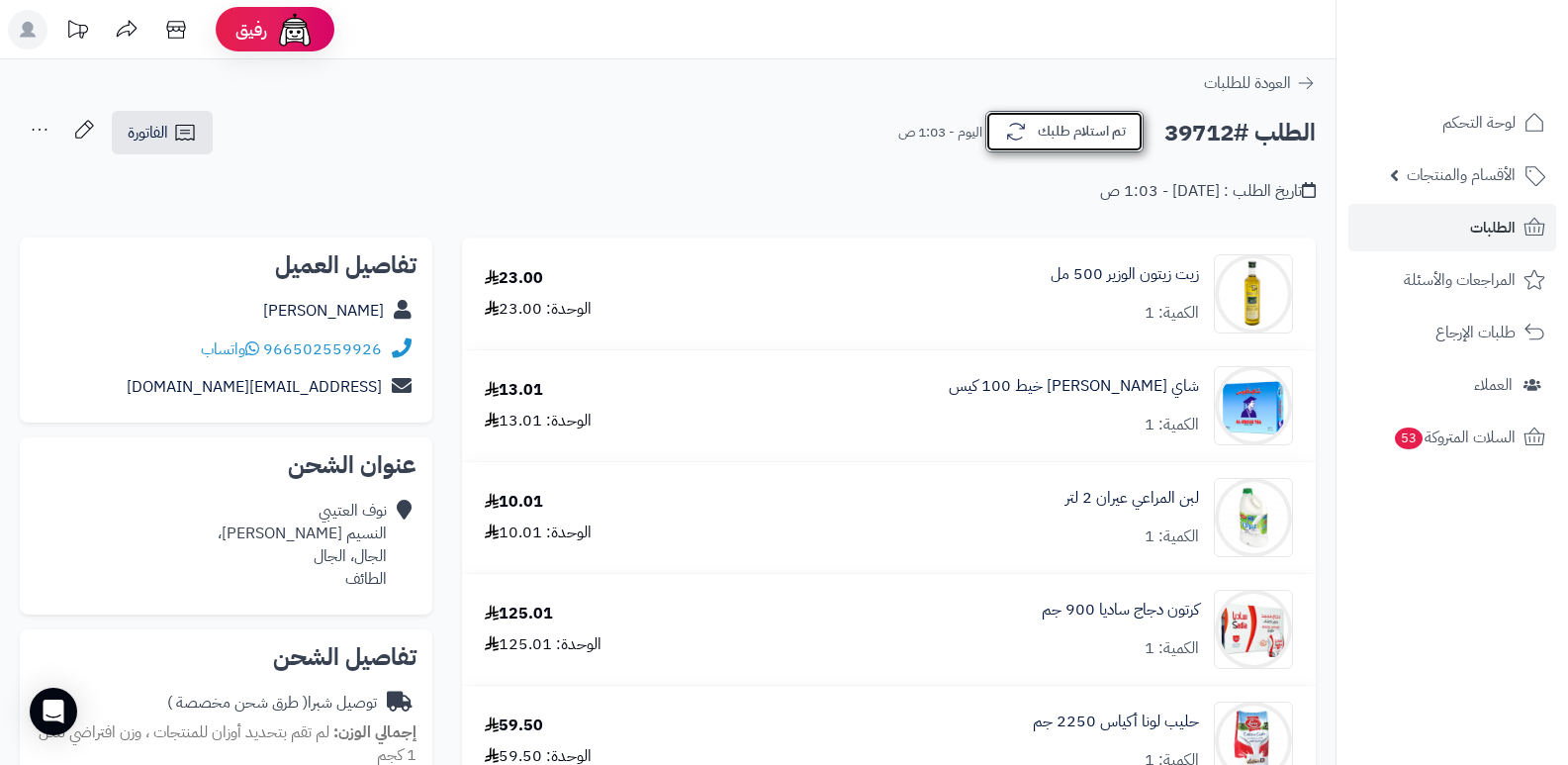
click at [1095, 135] on button "تم استلام طلبك" at bounding box center [1064, 131] width 158 height 42
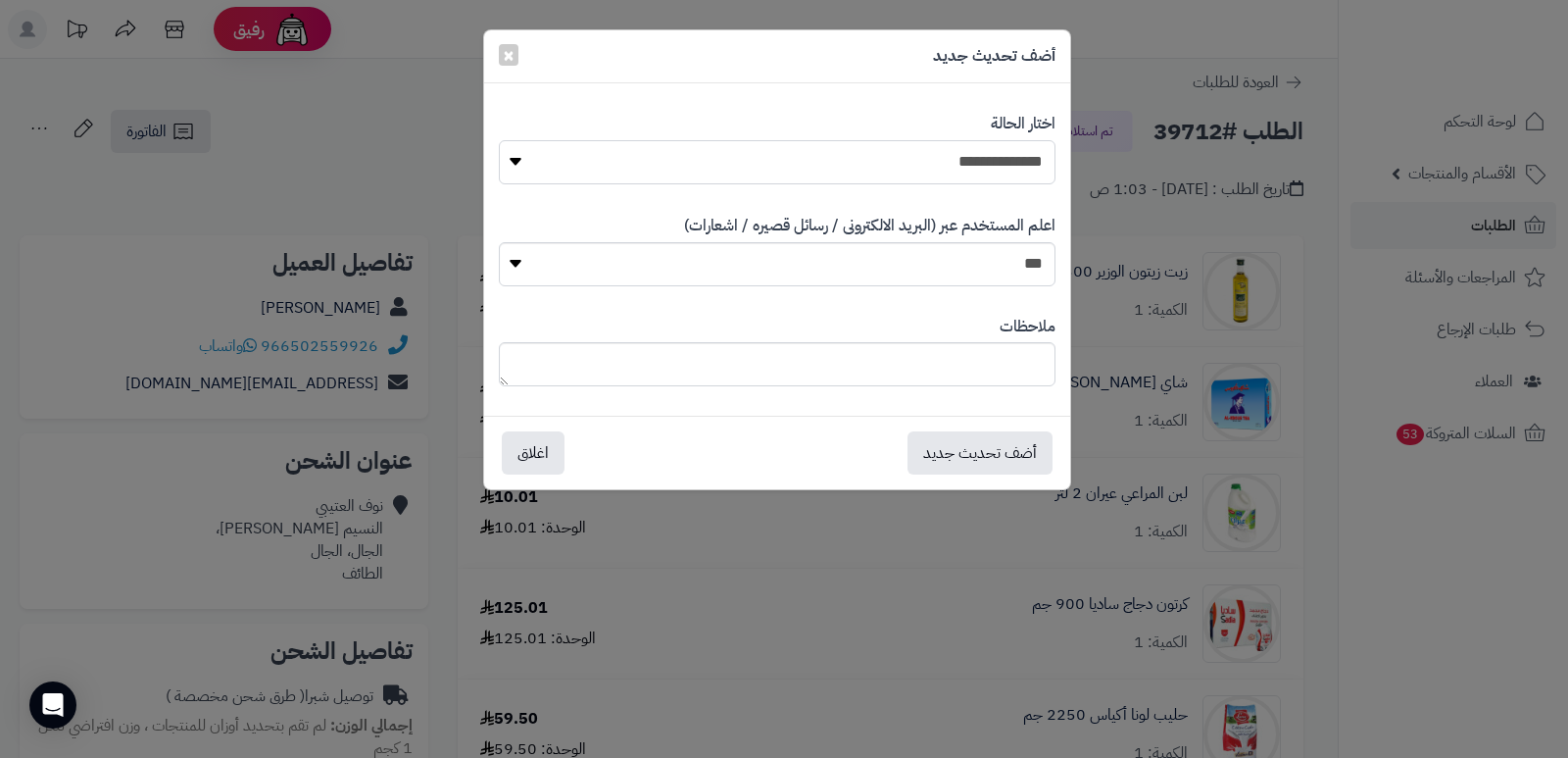
click at [1018, 158] on select "**********" at bounding box center [778, 162] width 557 height 44
select select "*"
click at [499, 140] on select "**********" at bounding box center [778, 162] width 557 height 44
click at [956, 447] on button "أضف تحديث جديد" at bounding box center [980, 452] width 145 height 43
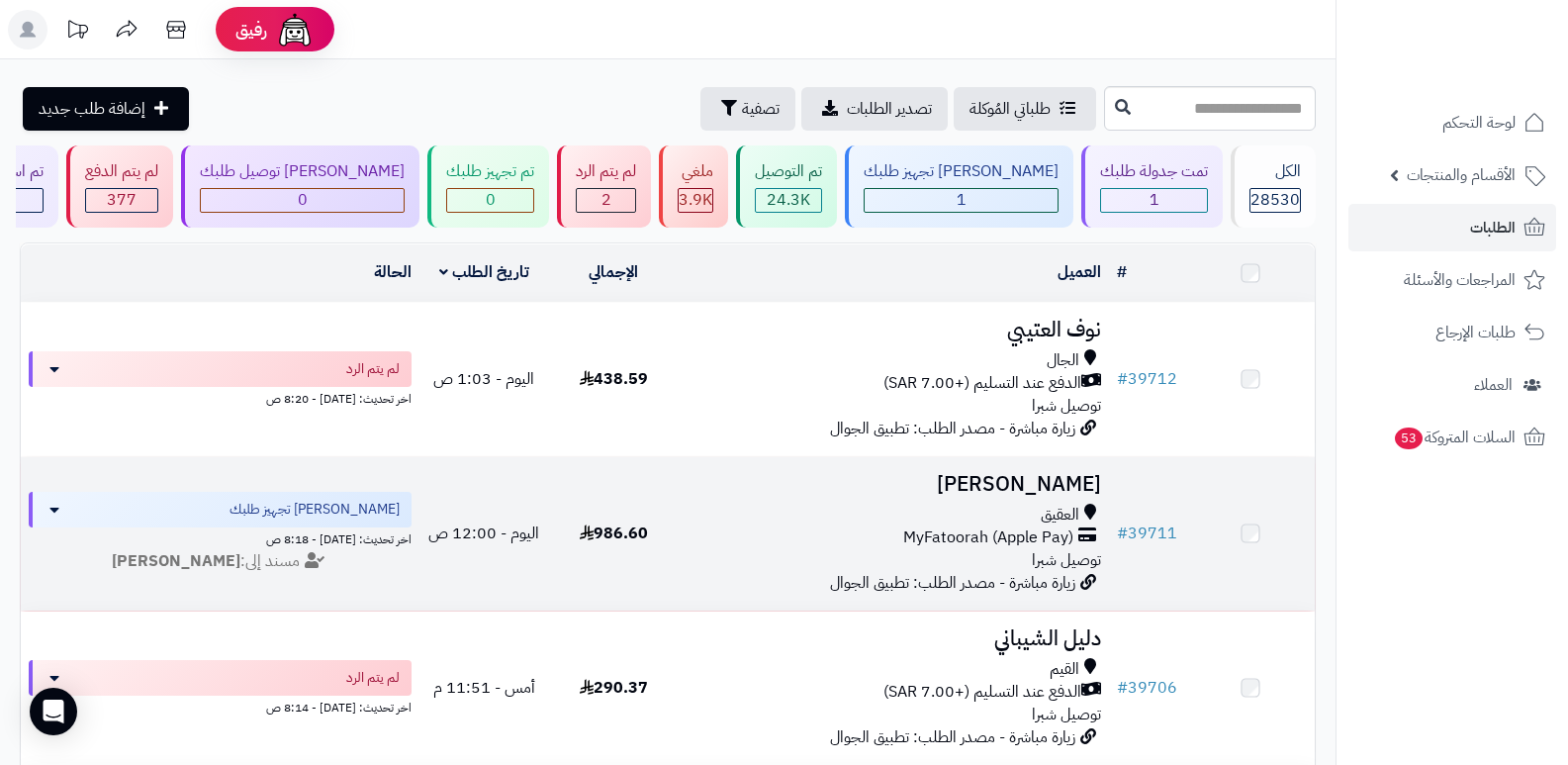
scroll to position [99, 0]
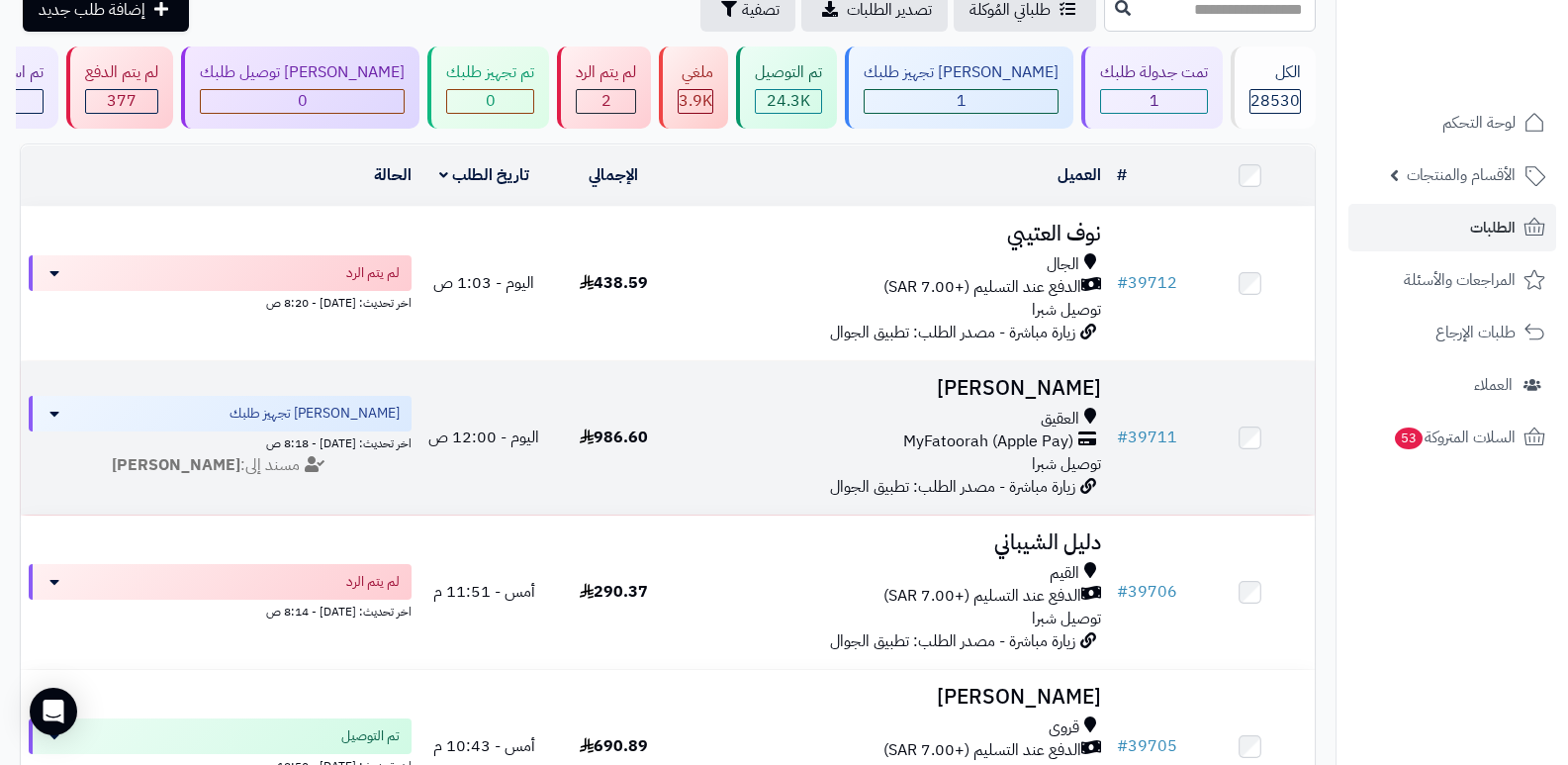
click at [1028, 377] on h3 "[PERSON_NAME]" at bounding box center [894, 387] width 415 height 23
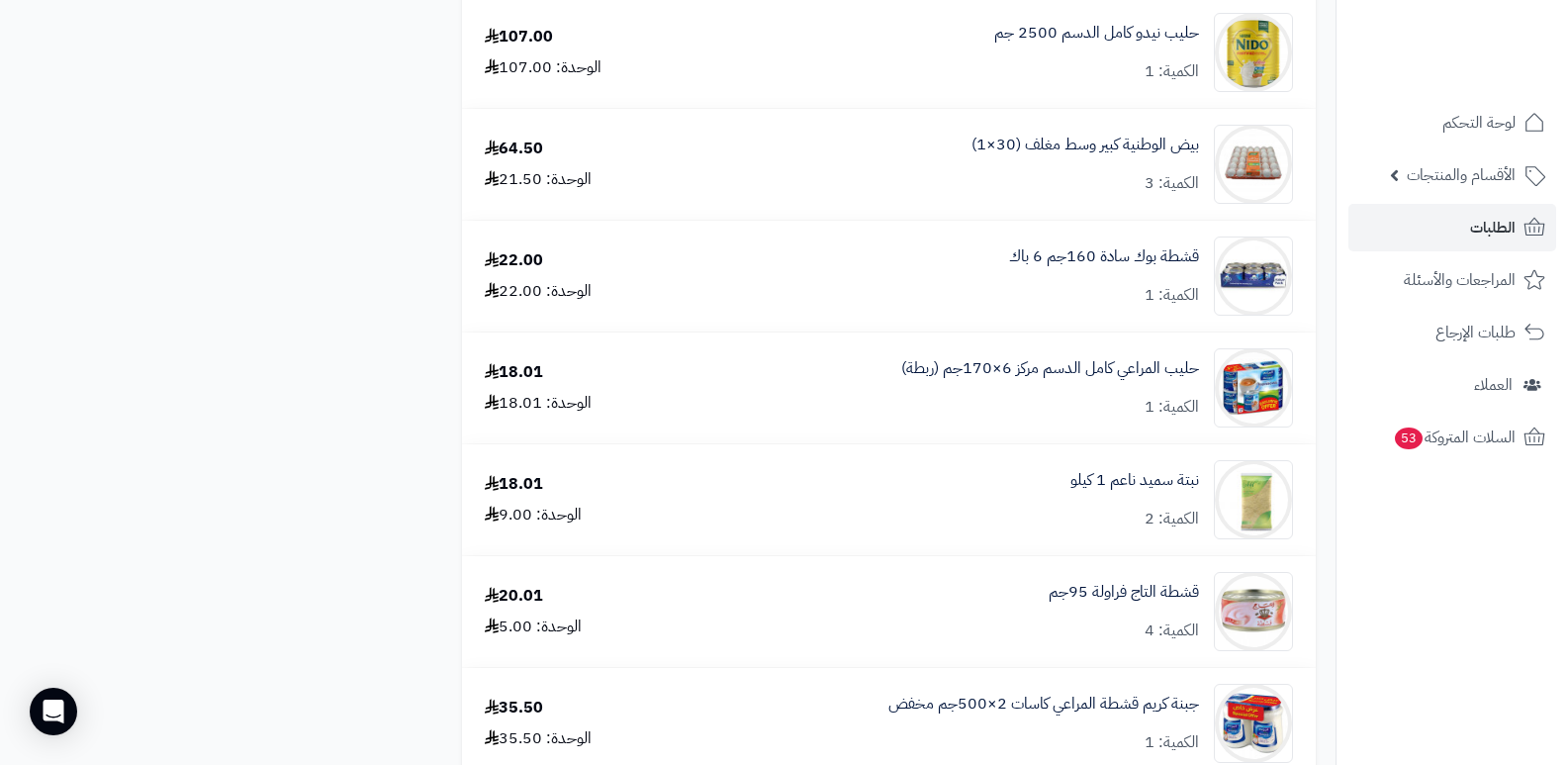
scroll to position [1089, 0]
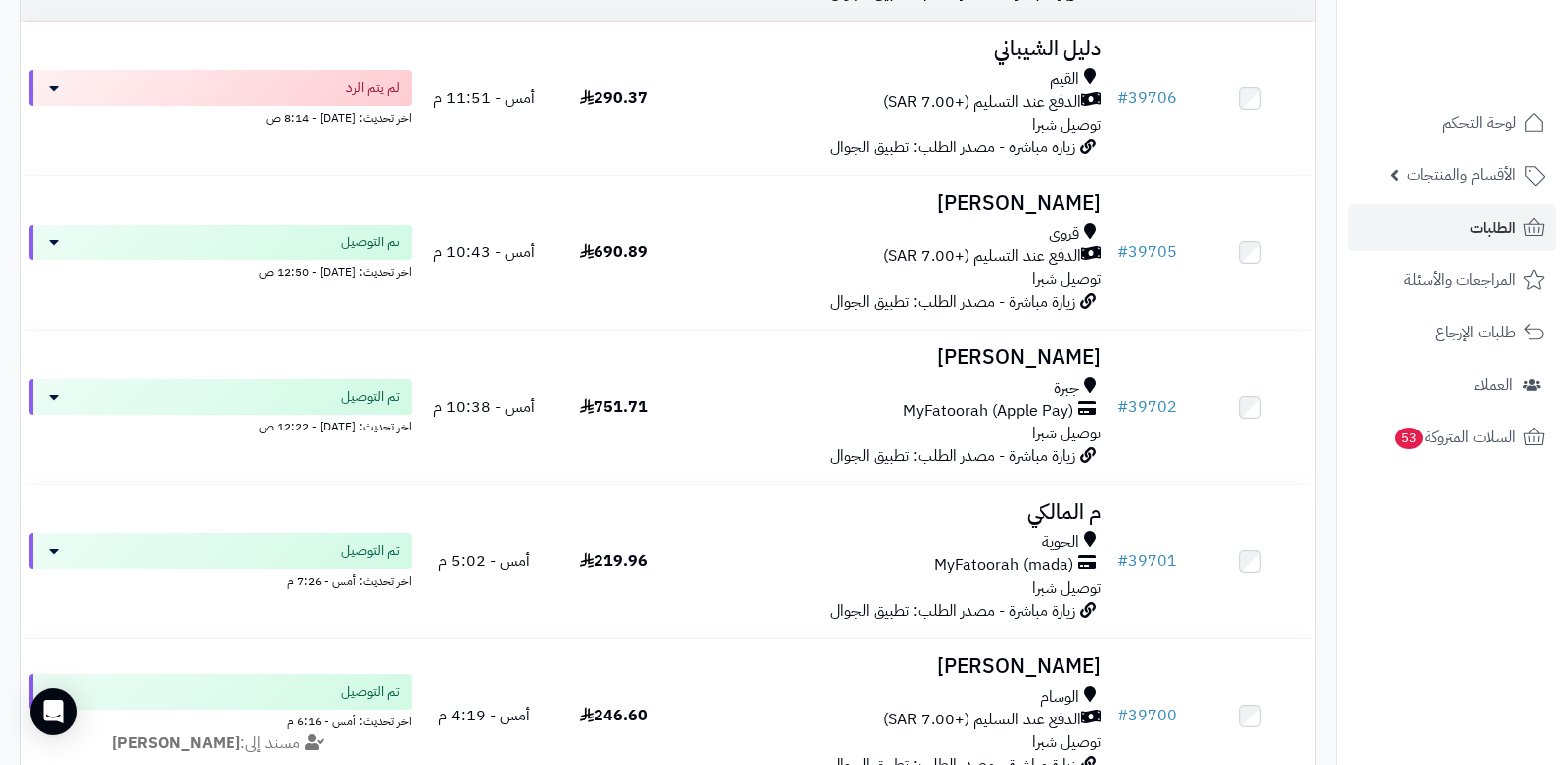
scroll to position [594, 0]
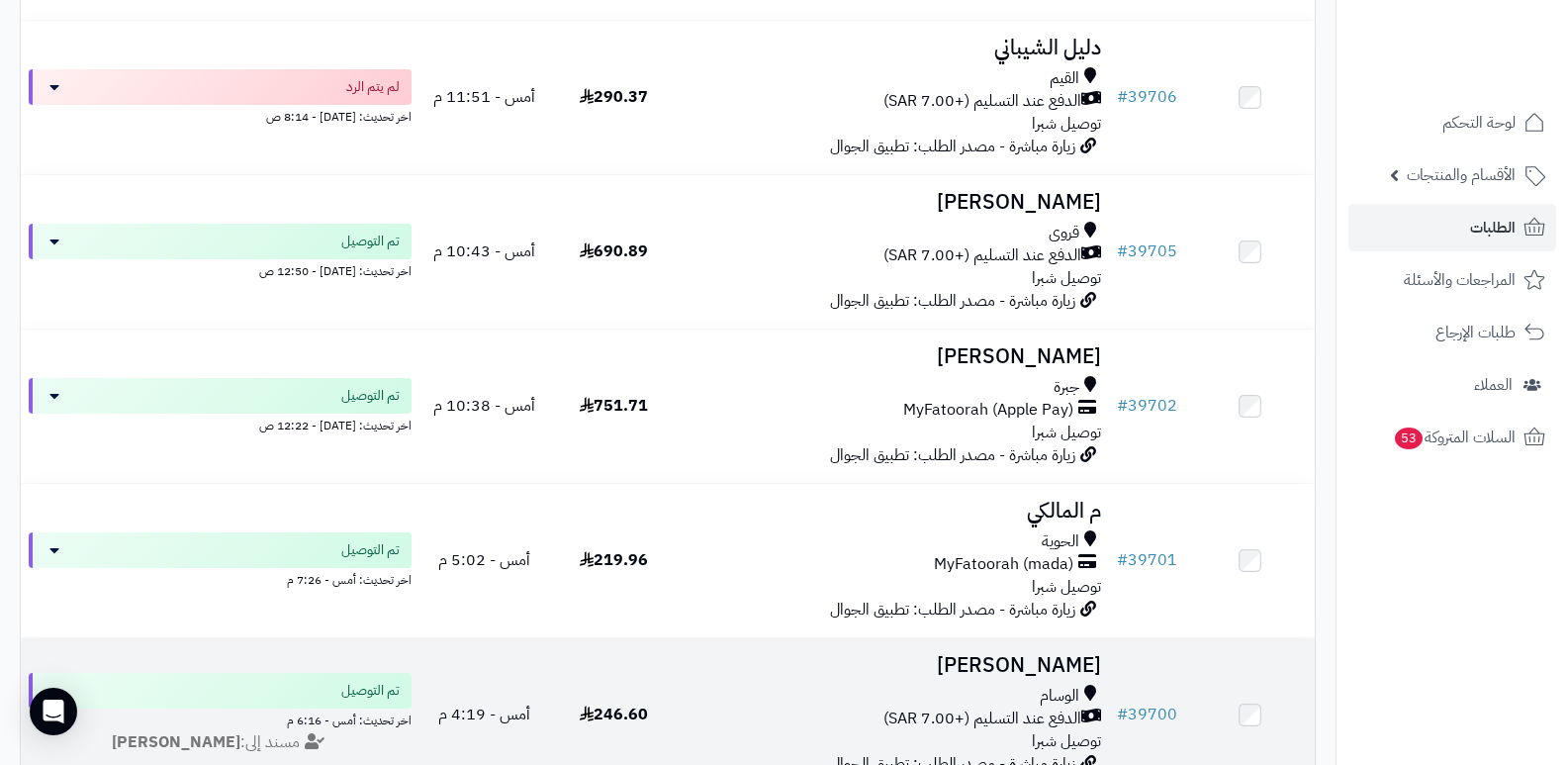
click at [1076, 661] on h3 "[PERSON_NAME]" at bounding box center [894, 665] width 415 height 23
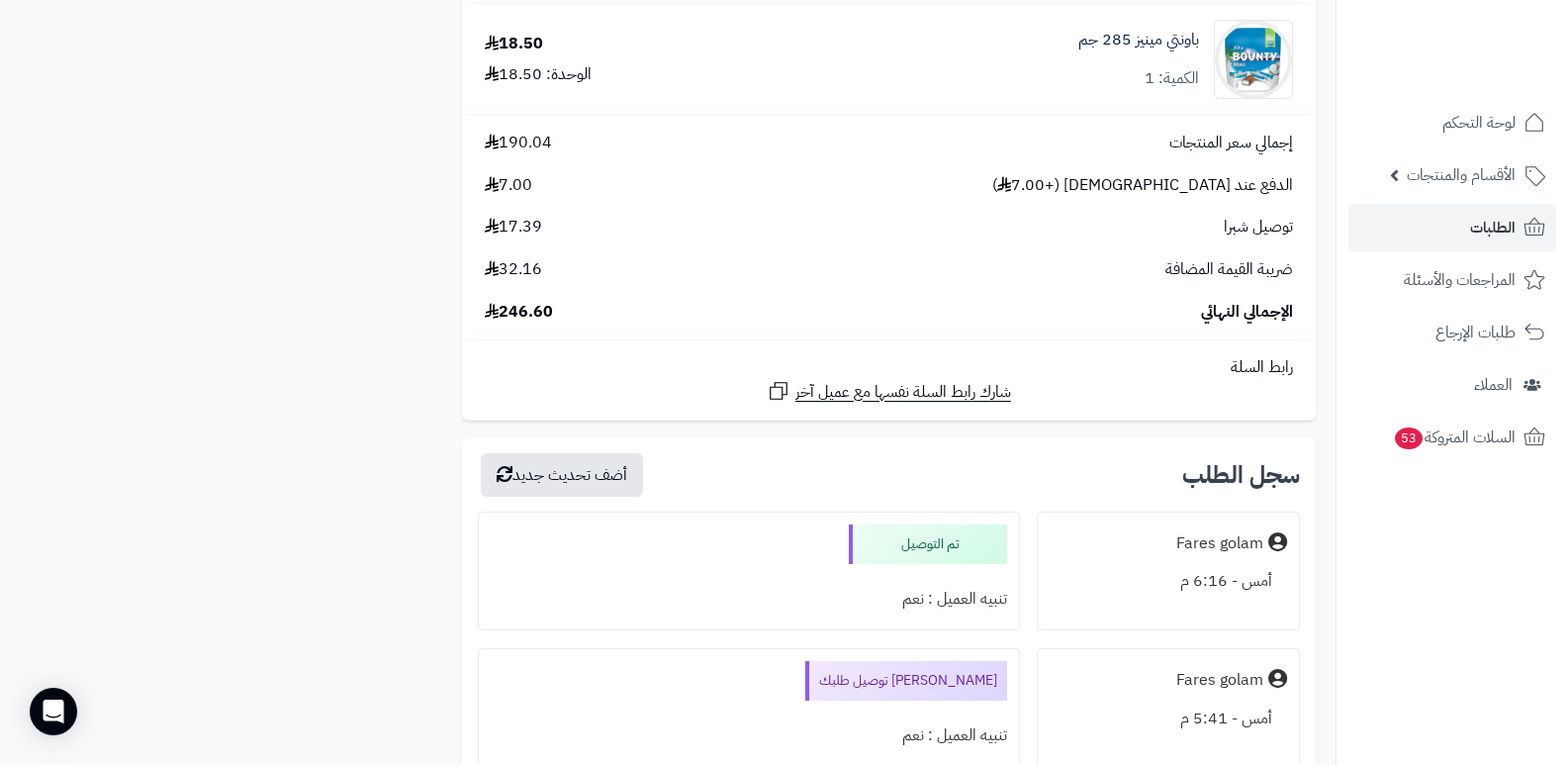
scroll to position [2078, 0]
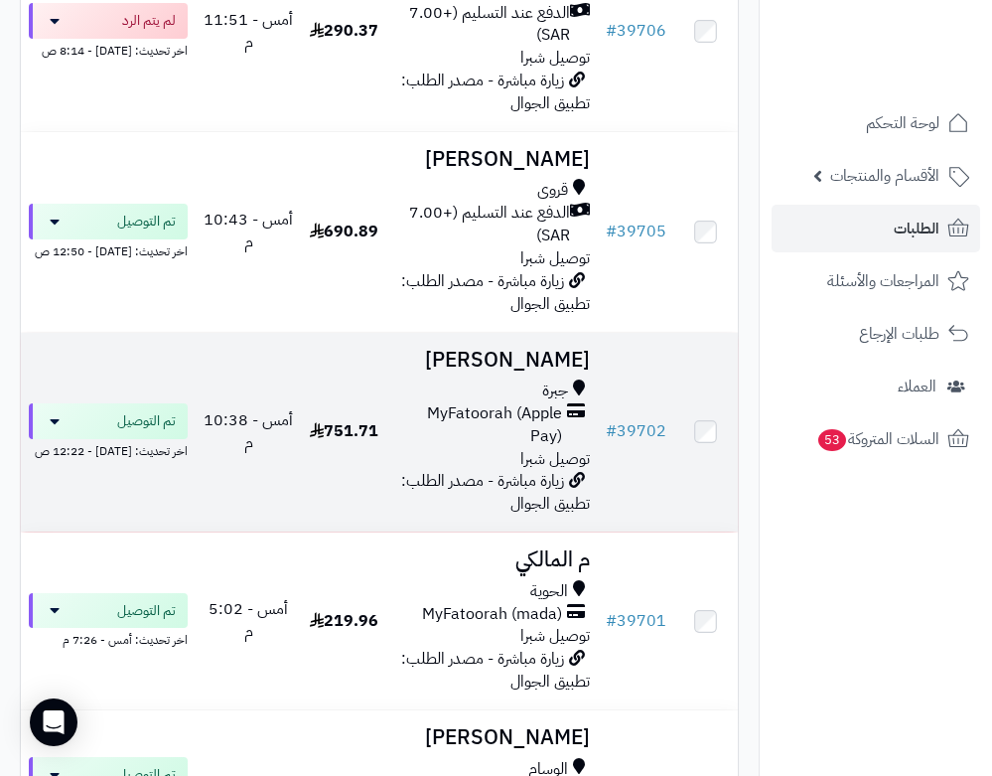
scroll to position [1012, 0]
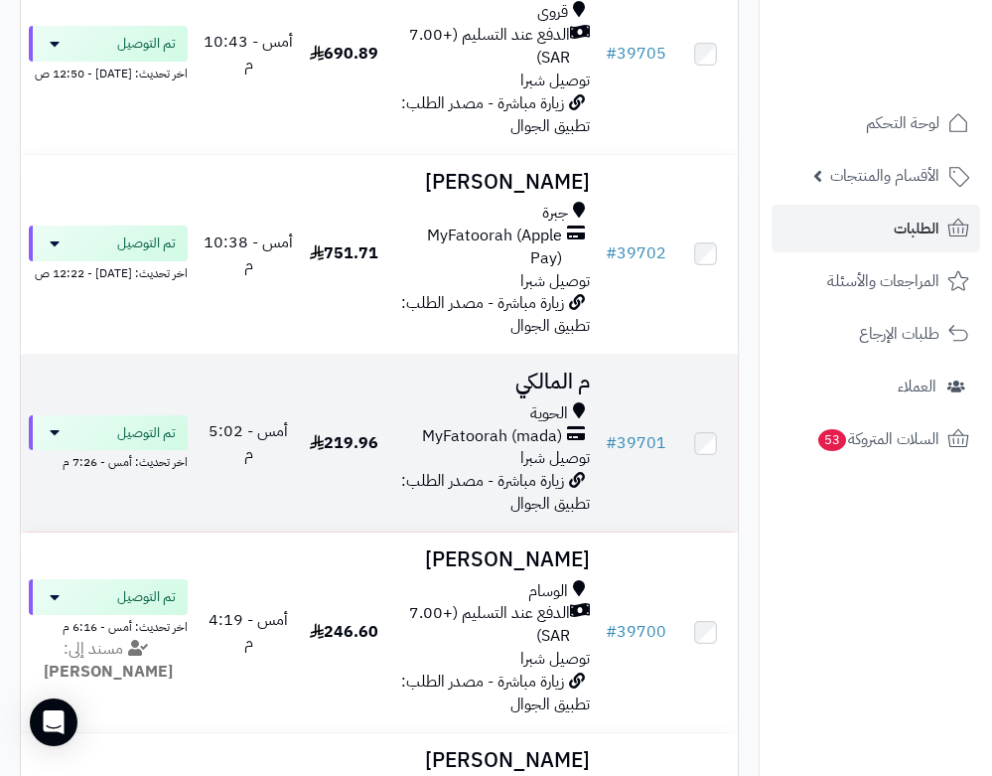
click at [562, 370] on h3 "م المالكي" at bounding box center [492, 381] width 195 height 23
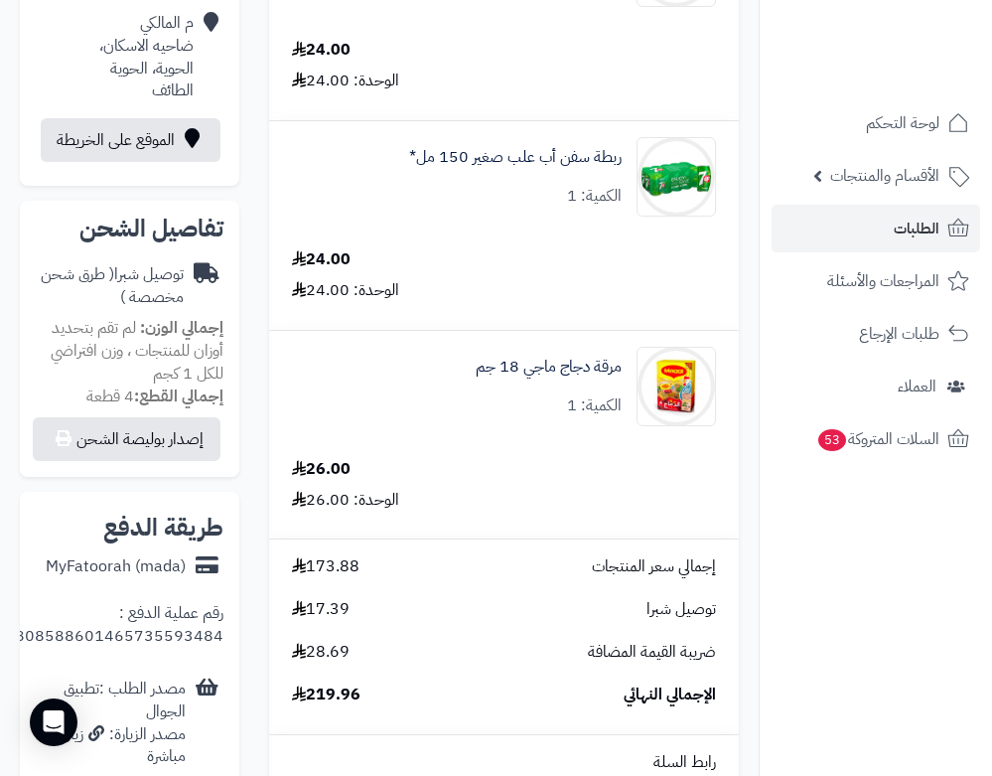
scroll to position [1093, 0]
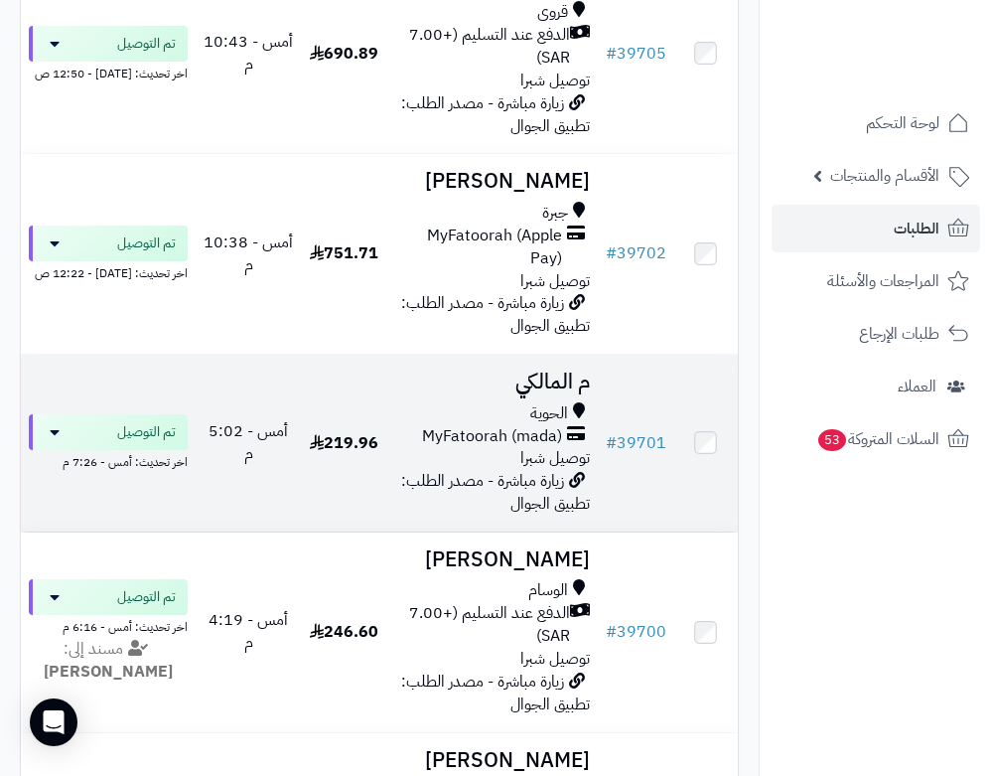
scroll to position [913, 0]
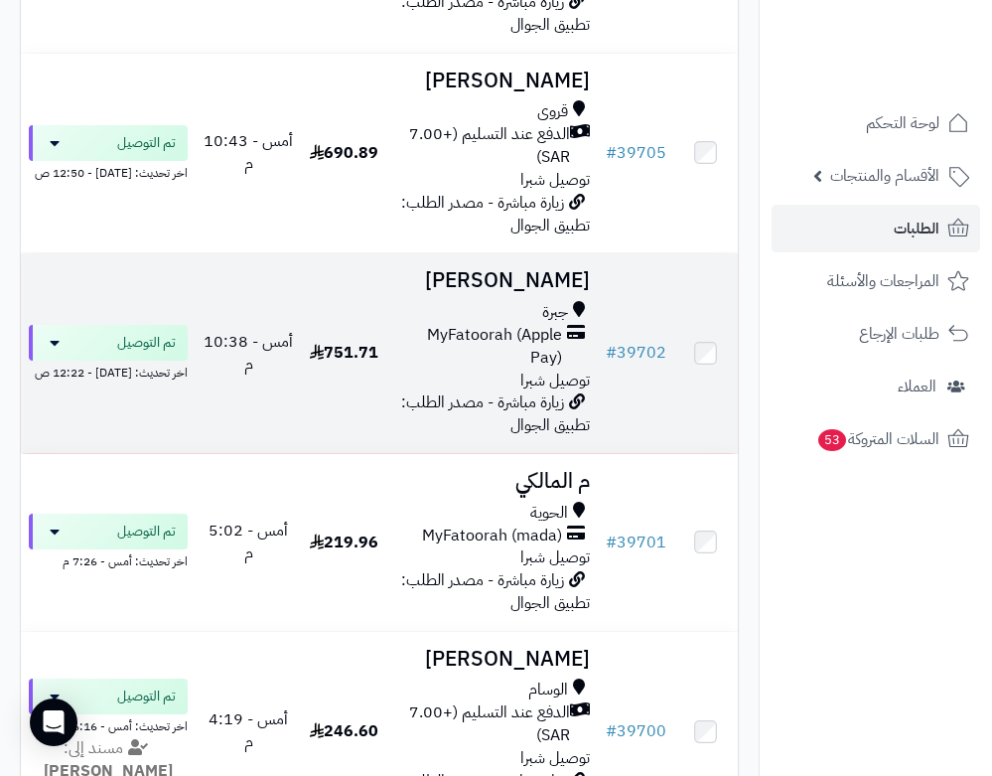
click at [551, 270] on h3 "[PERSON_NAME]" at bounding box center [492, 280] width 195 height 23
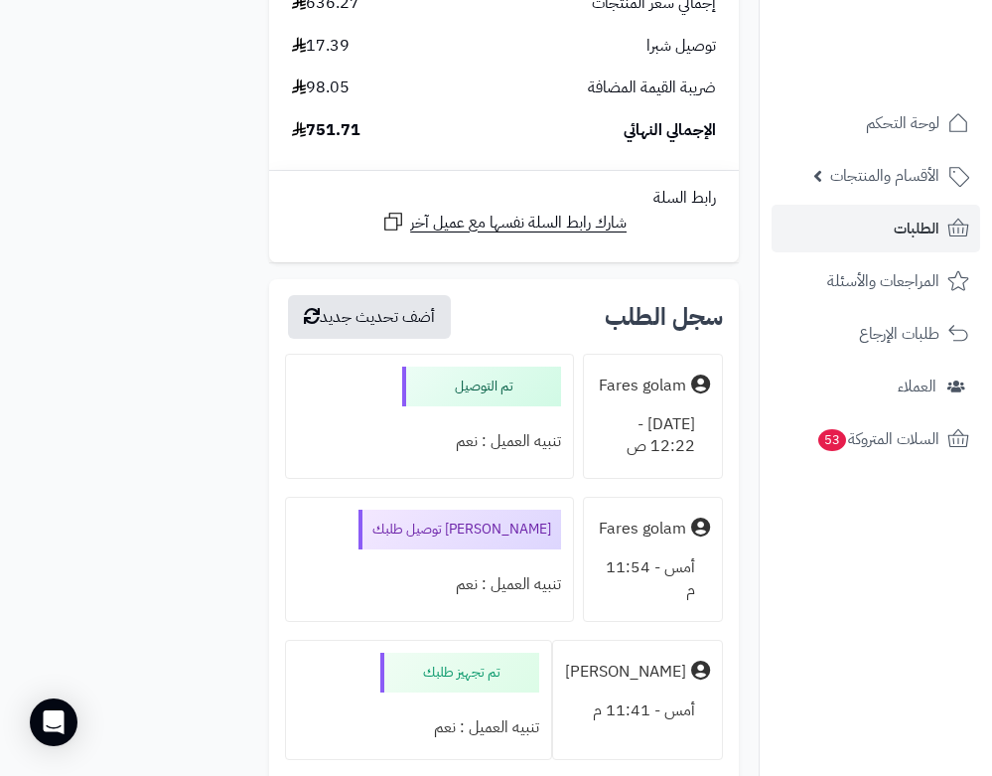
scroll to position [6456, 0]
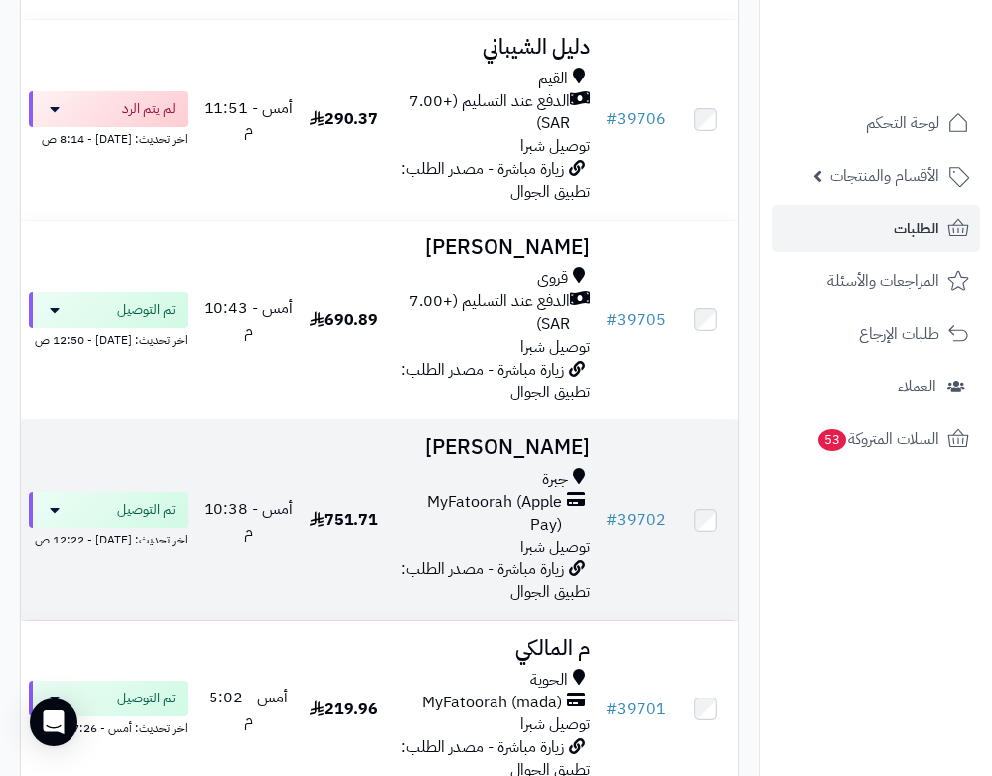
scroll to position [714, 0]
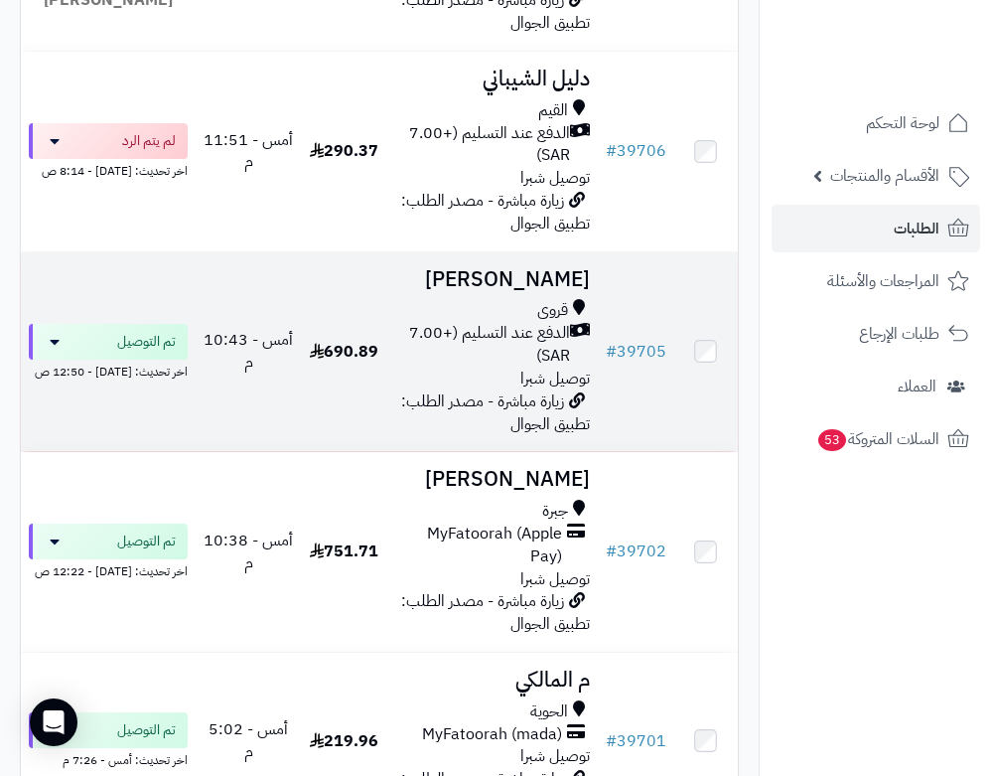
click at [557, 270] on h3 "[PERSON_NAME]" at bounding box center [492, 279] width 195 height 23
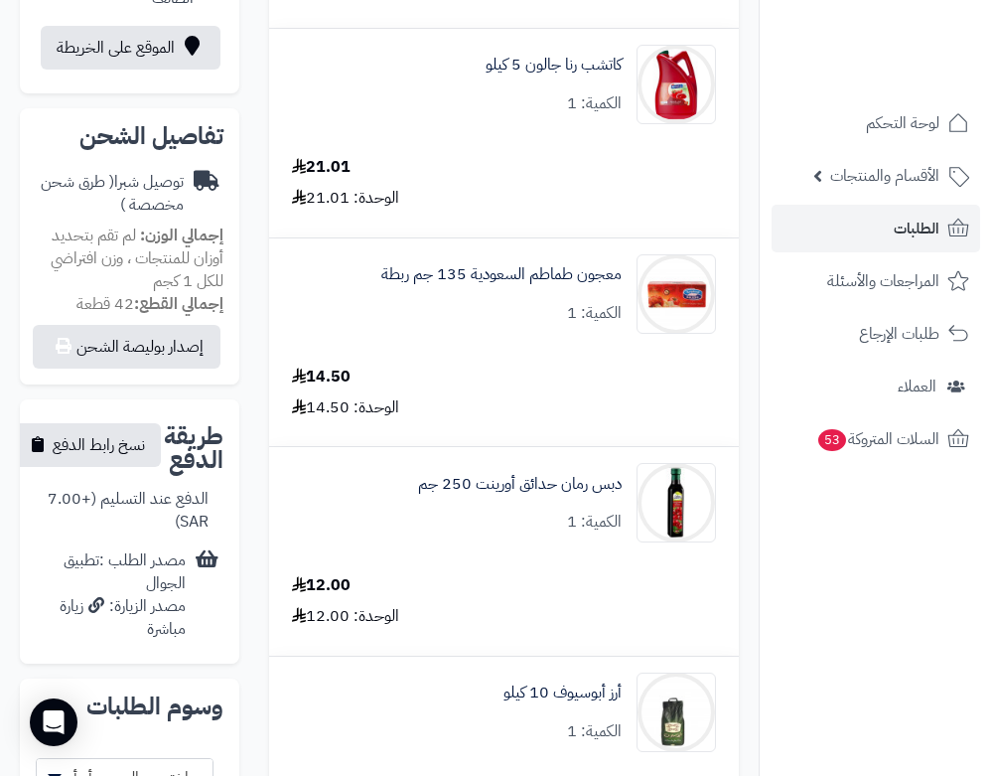
scroll to position [993, 0]
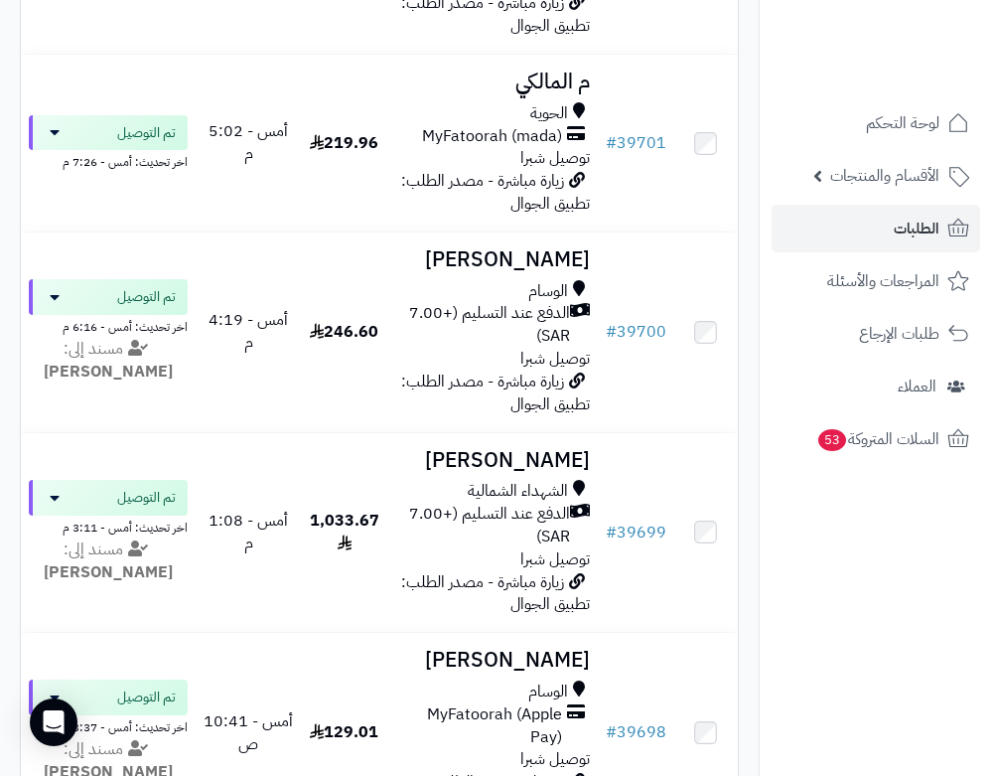
scroll to position [1310, 0]
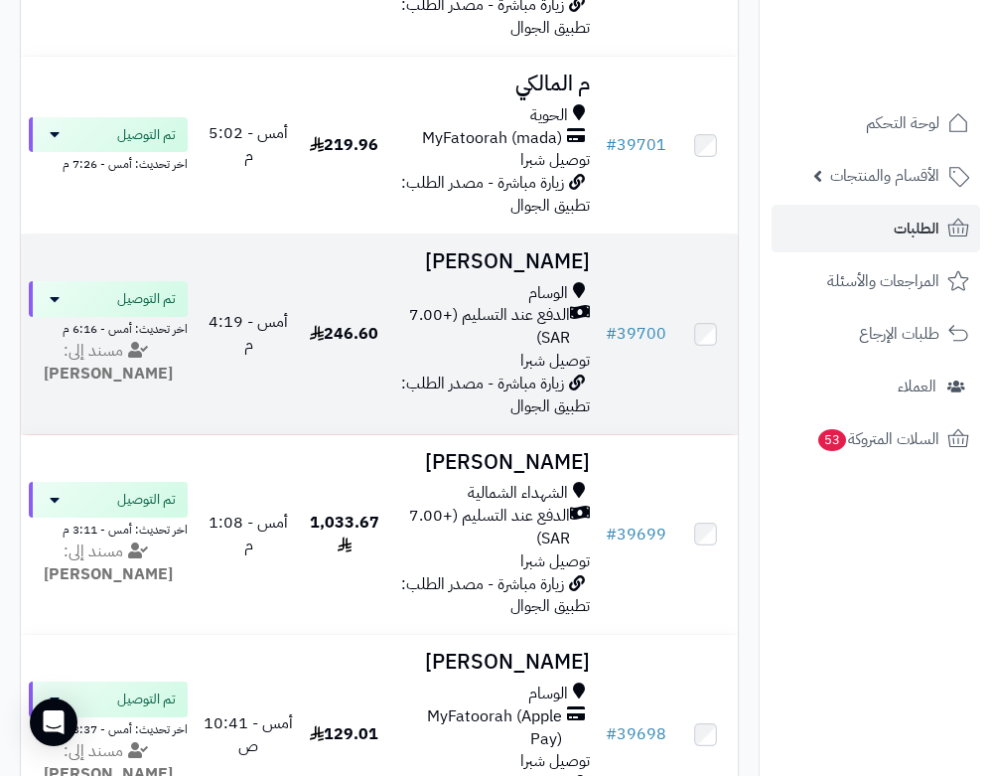
click at [571, 250] on h3 "[PERSON_NAME]" at bounding box center [492, 261] width 195 height 23
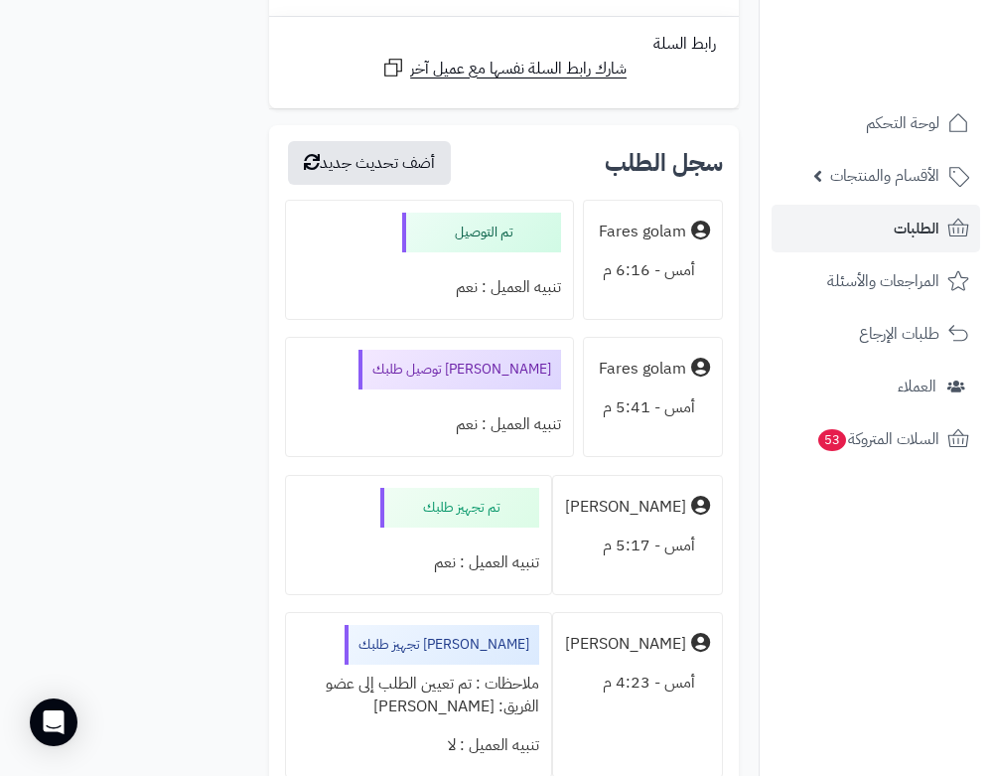
scroll to position [3774, 0]
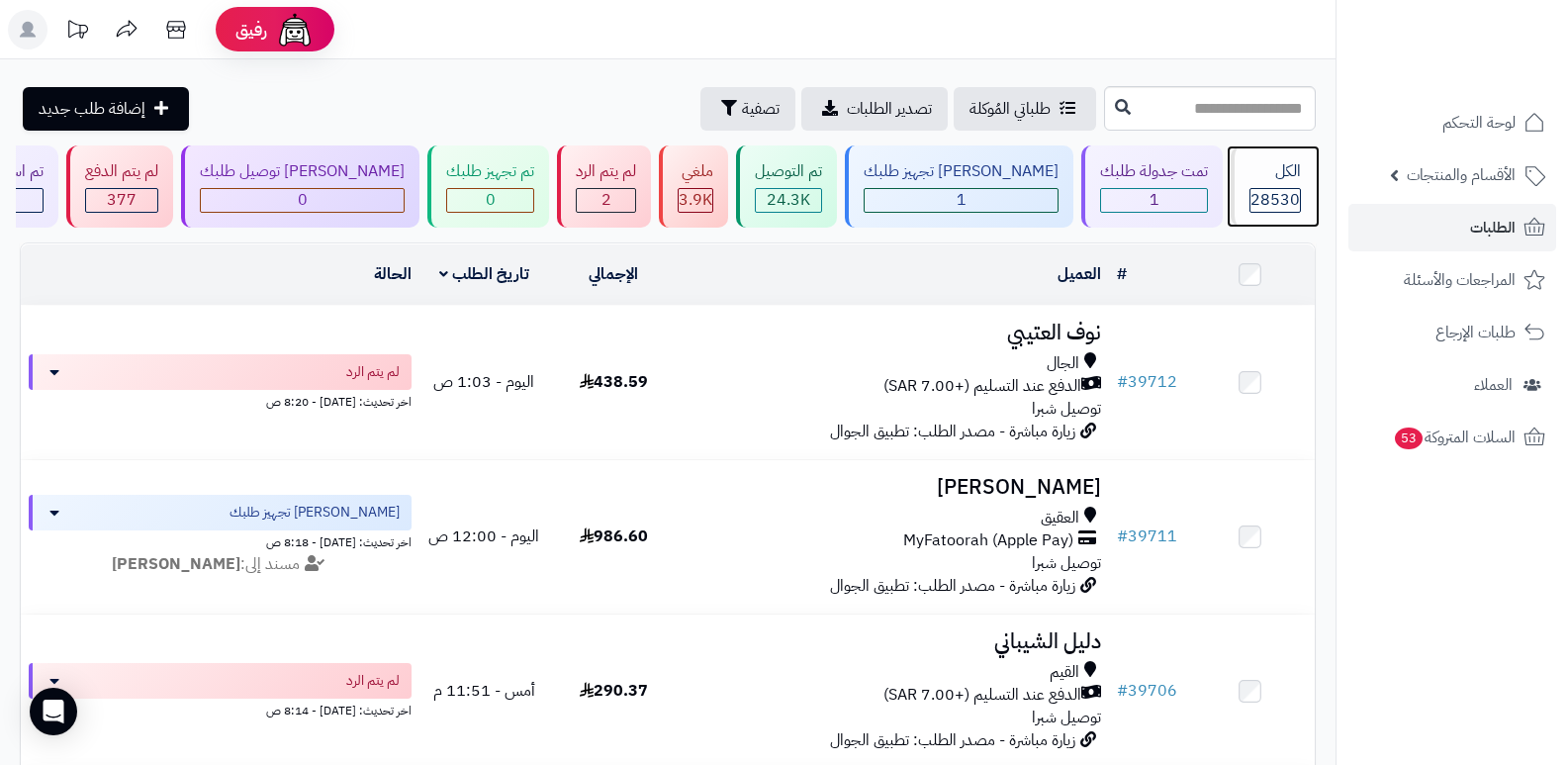
click at [987, 179] on div "الكل" at bounding box center [1275, 171] width 52 height 23
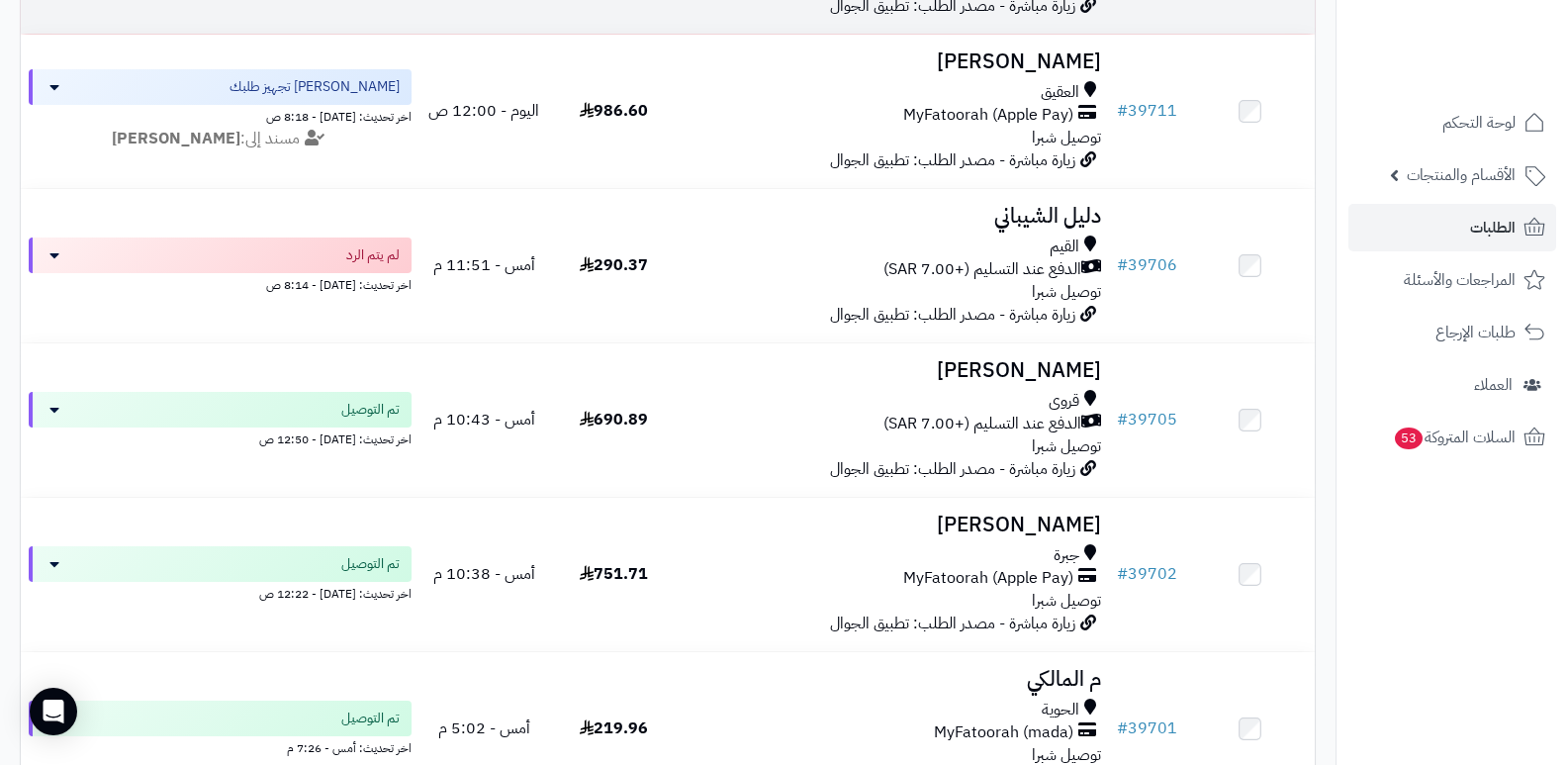
scroll to position [495, 0]
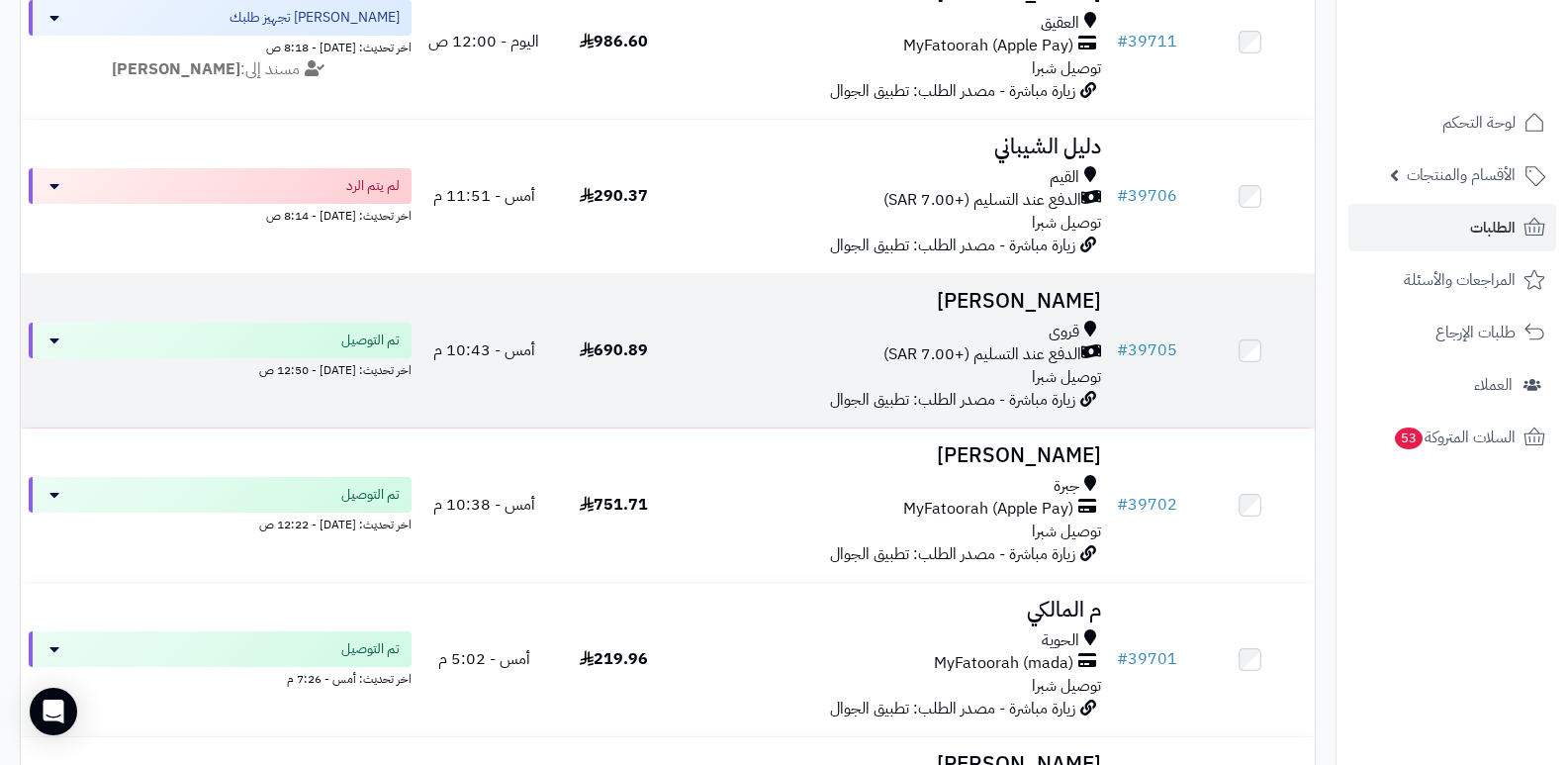
click at [1061, 297] on h3 "[PERSON_NAME]" at bounding box center [894, 301] width 415 height 23
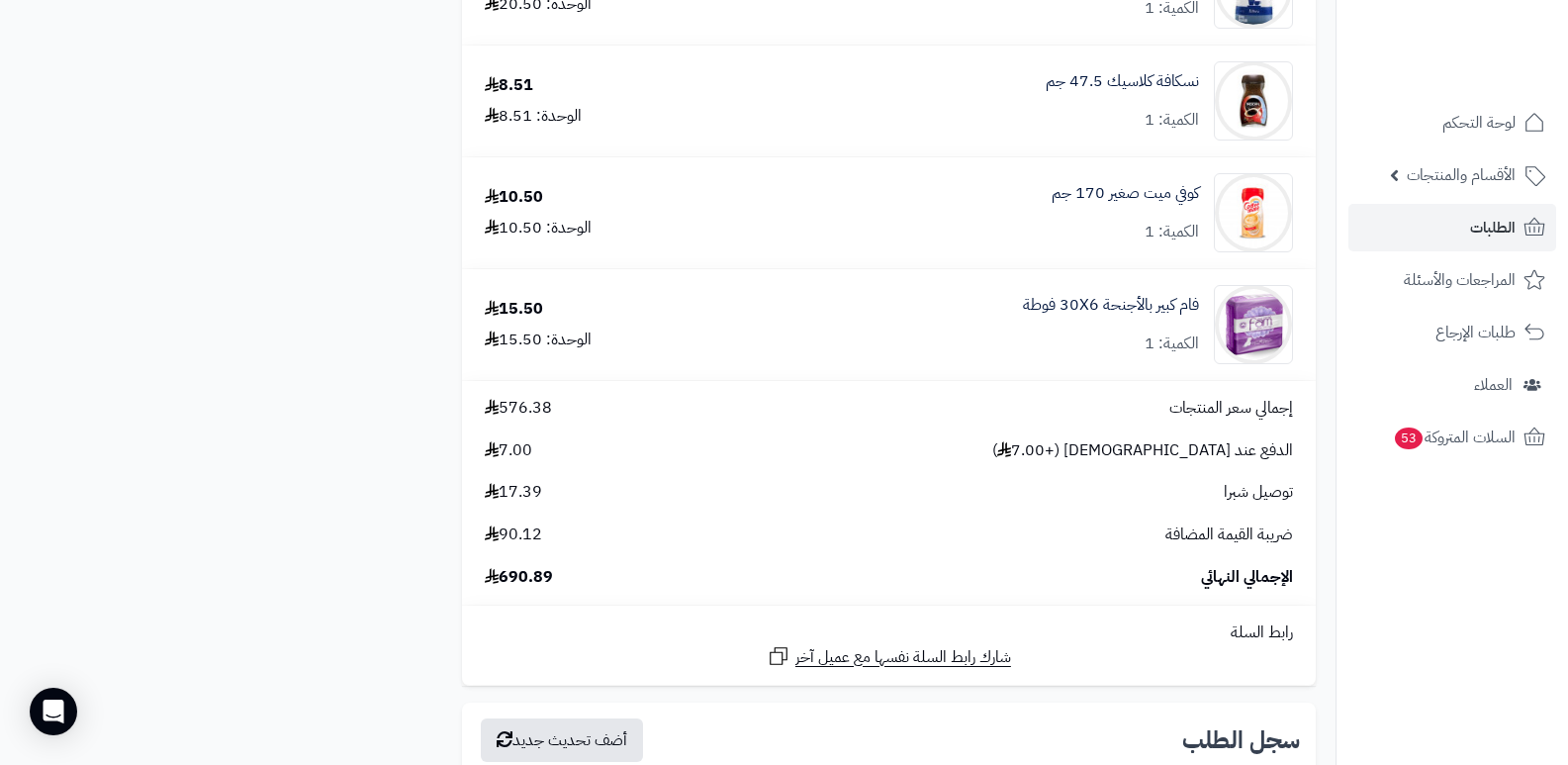
scroll to position [3166, 0]
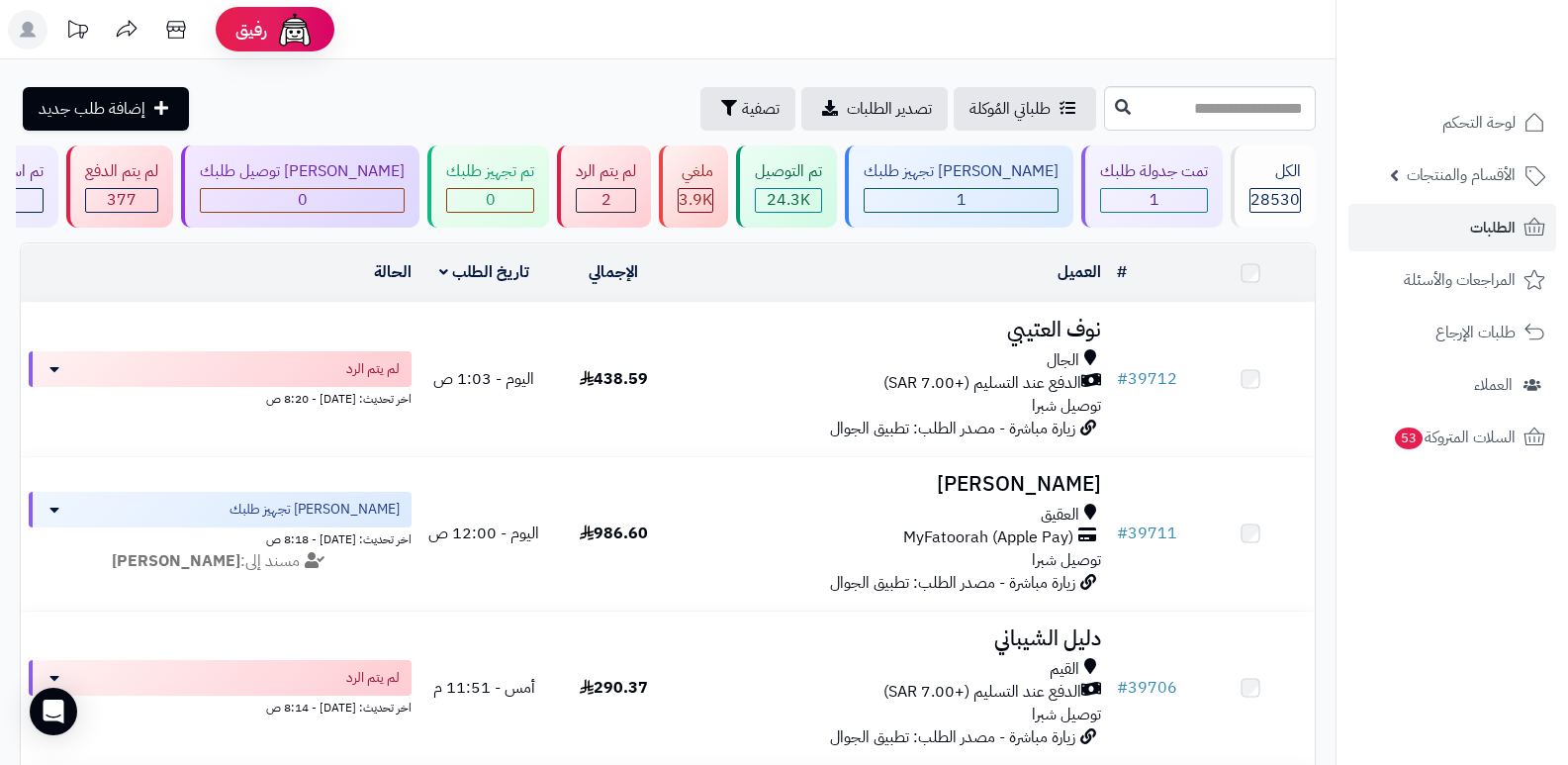
scroll to position [495, 0]
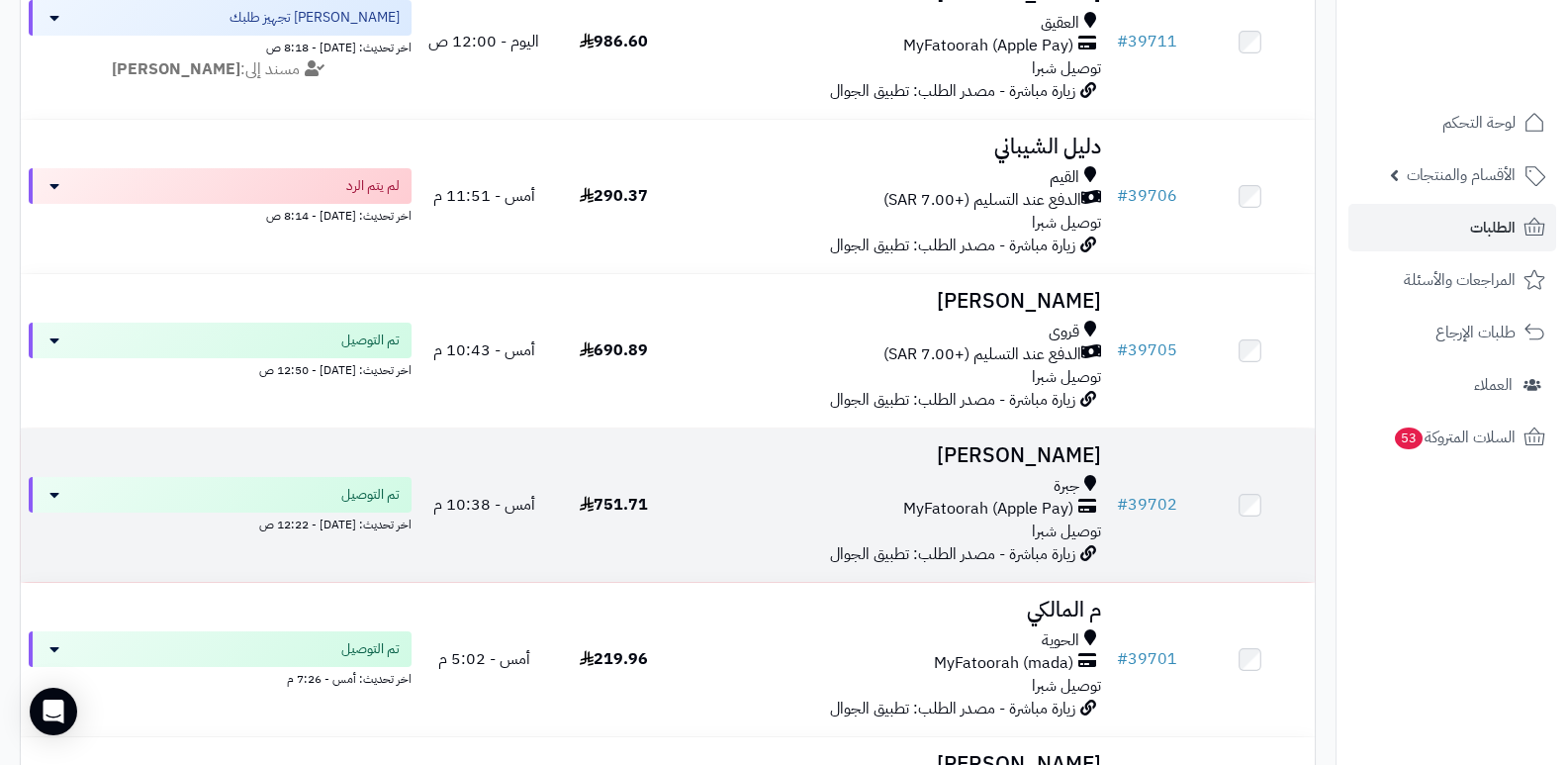
click at [1044, 456] on h3 "[PERSON_NAME]" at bounding box center [894, 455] width 415 height 23
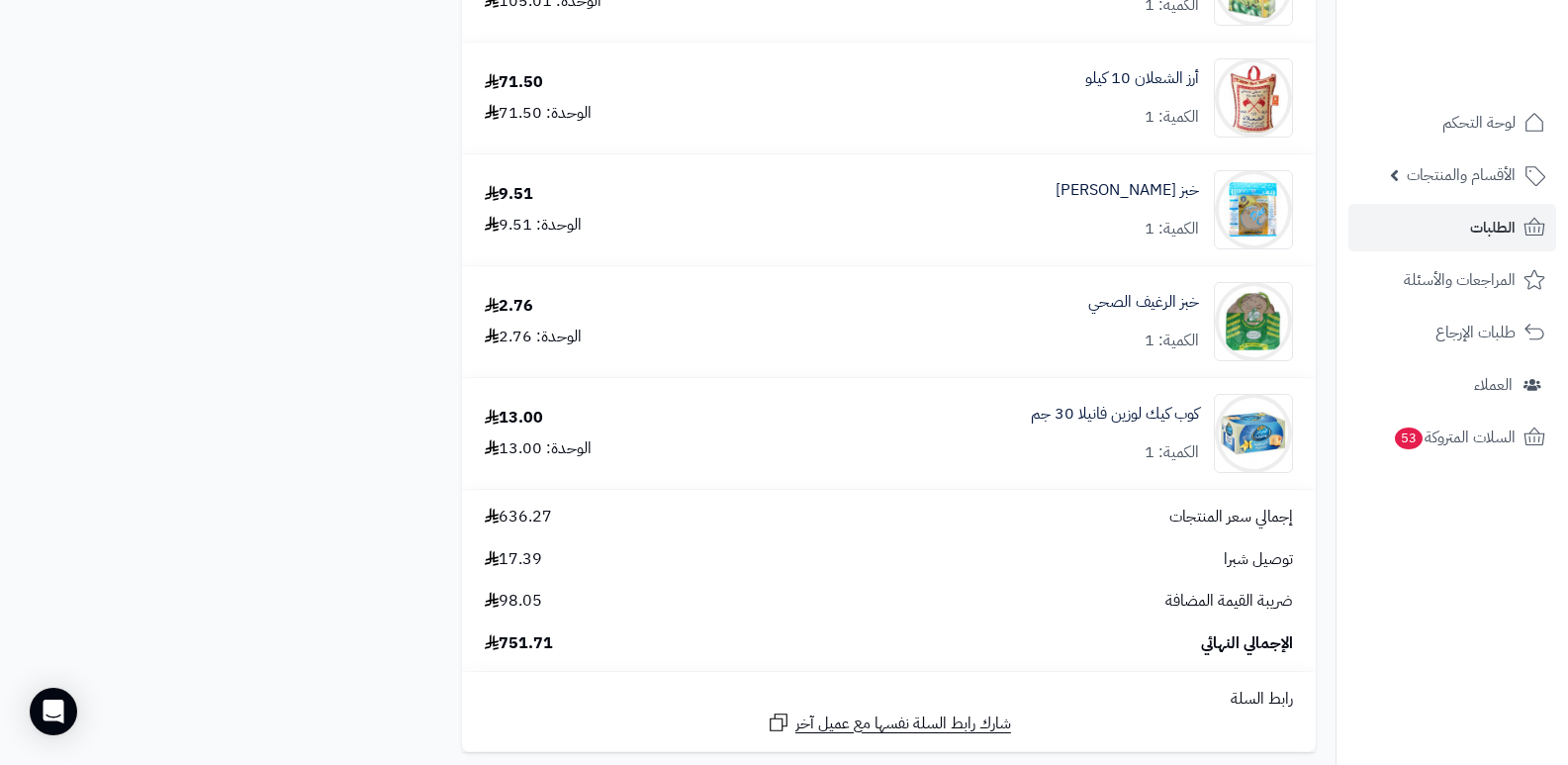
scroll to position [3562, 0]
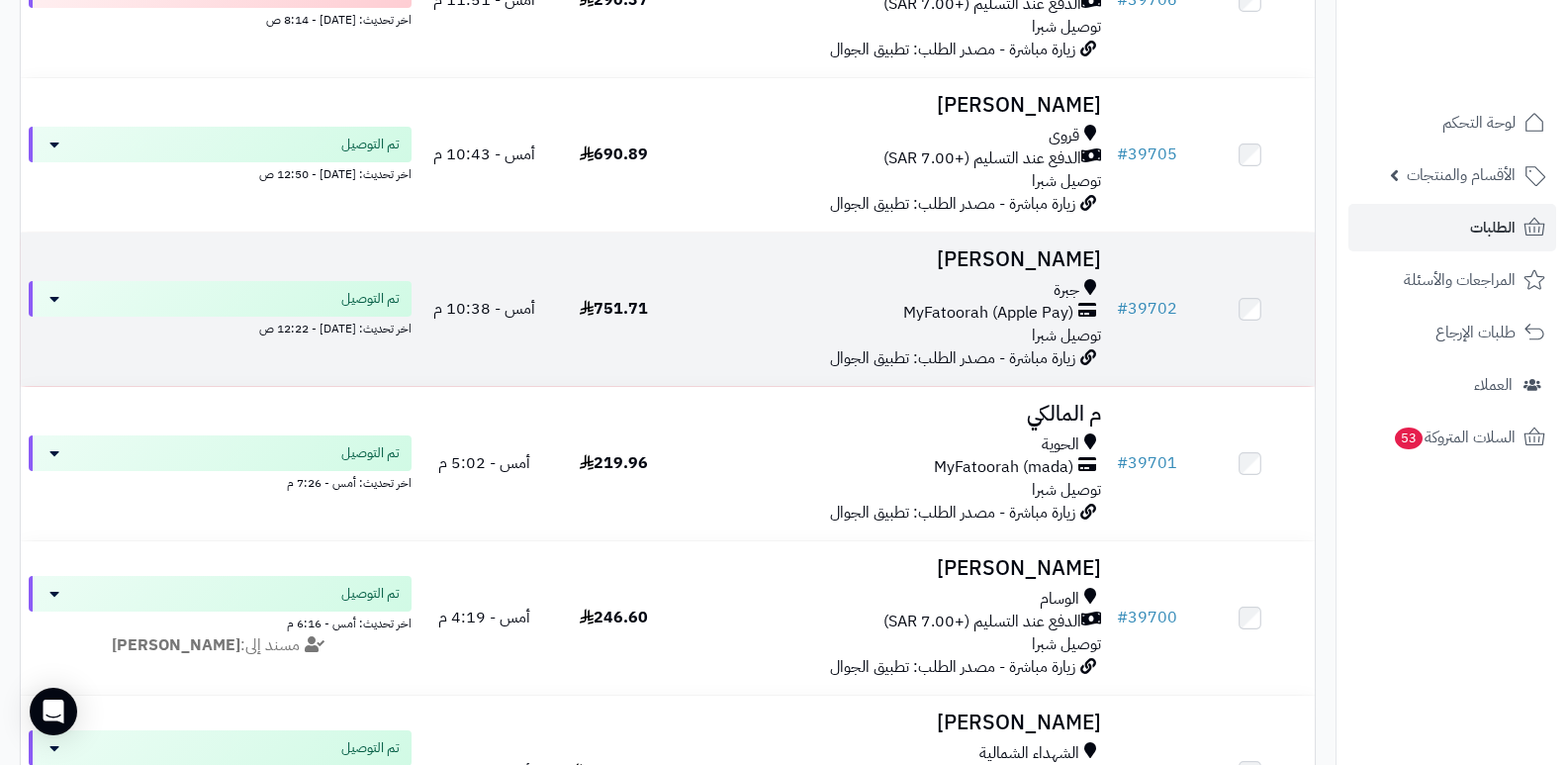
scroll to position [692, 0]
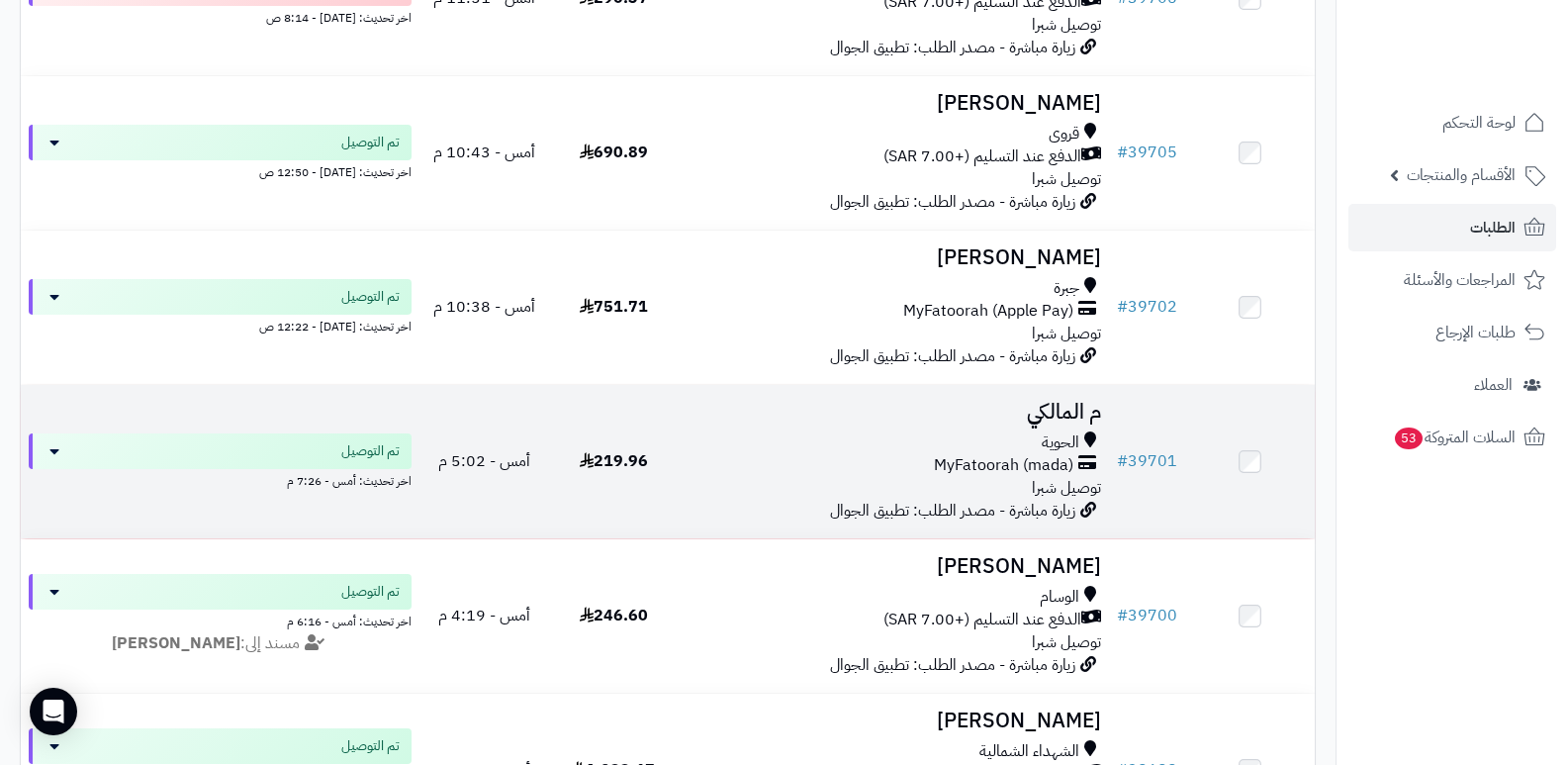
click at [1077, 411] on h3 "م المالكي" at bounding box center [894, 411] width 415 height 23
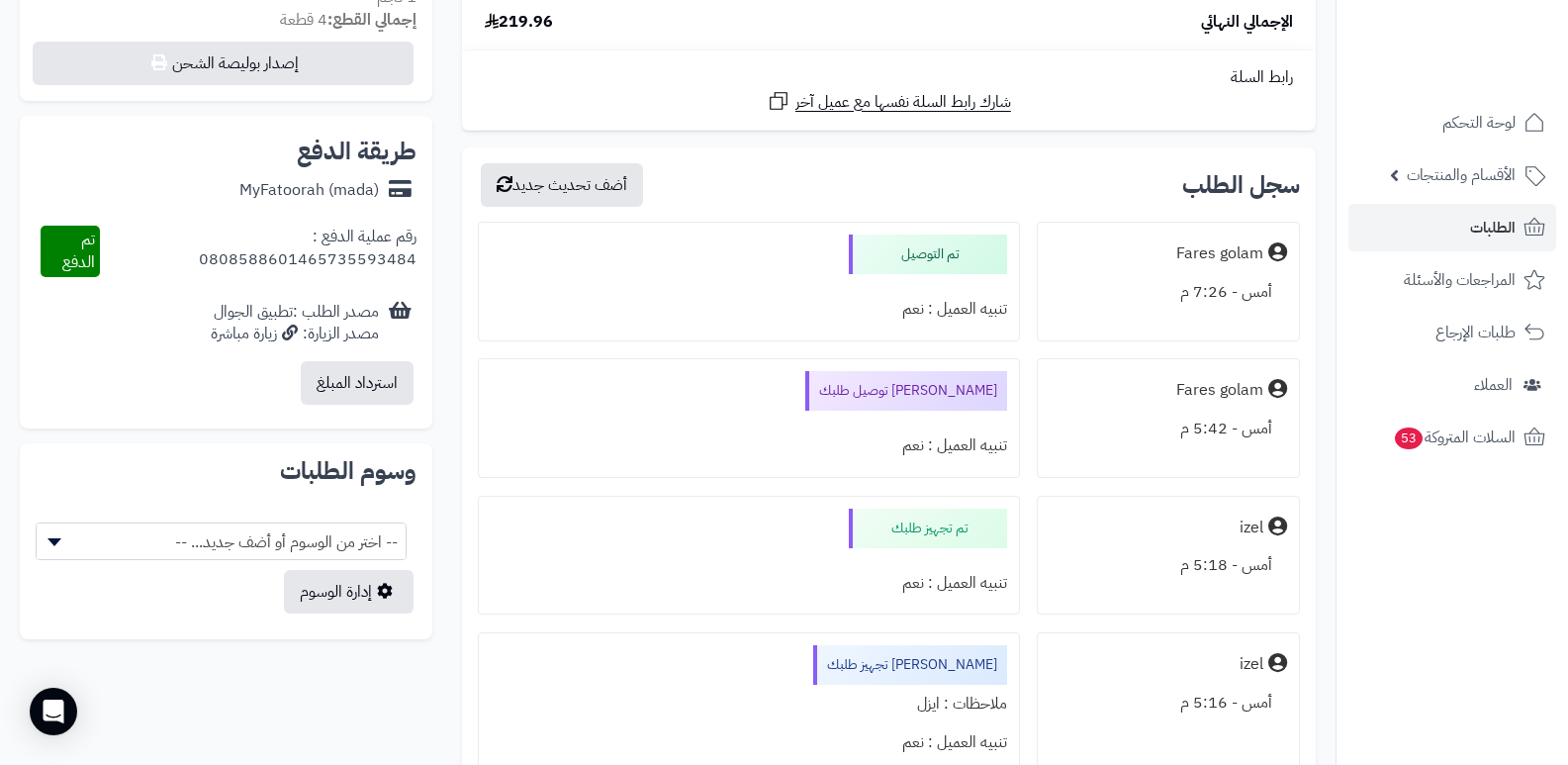
scroll to position [1089, 0]
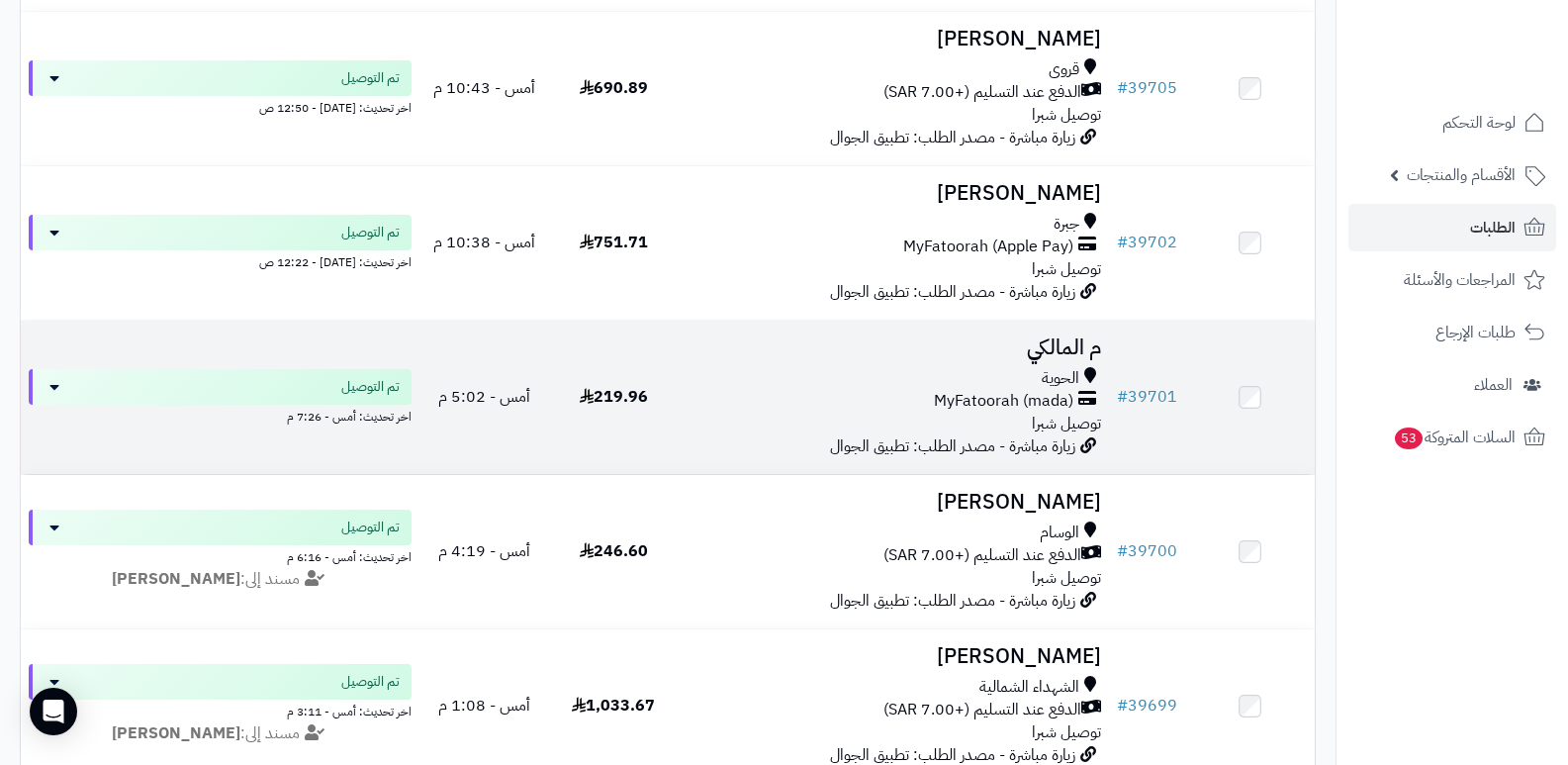
scroll to position [792, 0]
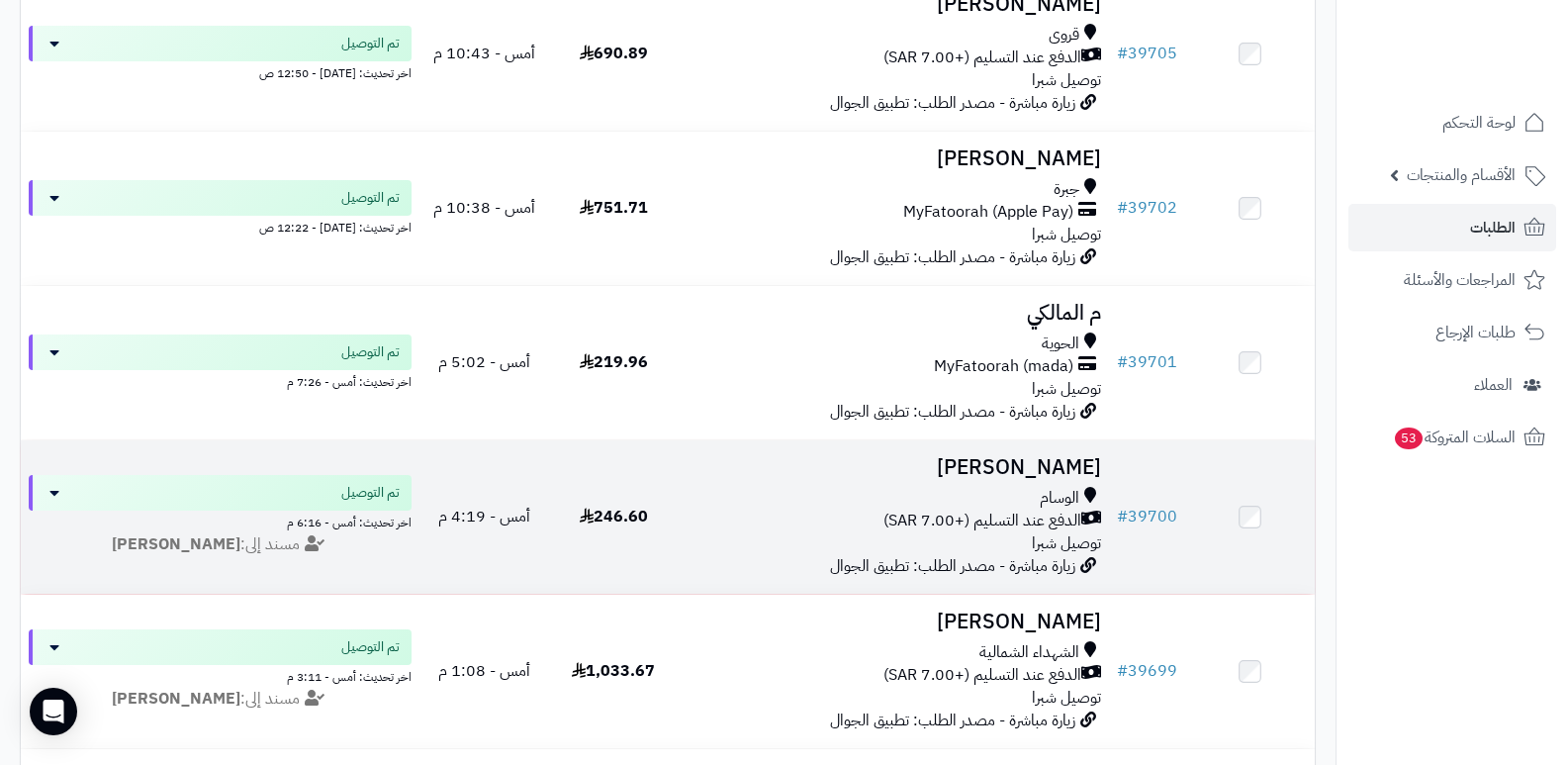
click at [1039, 460] on h3 "[PERSON_NAME]" at bounding box center [894, 467] width 415 height 23
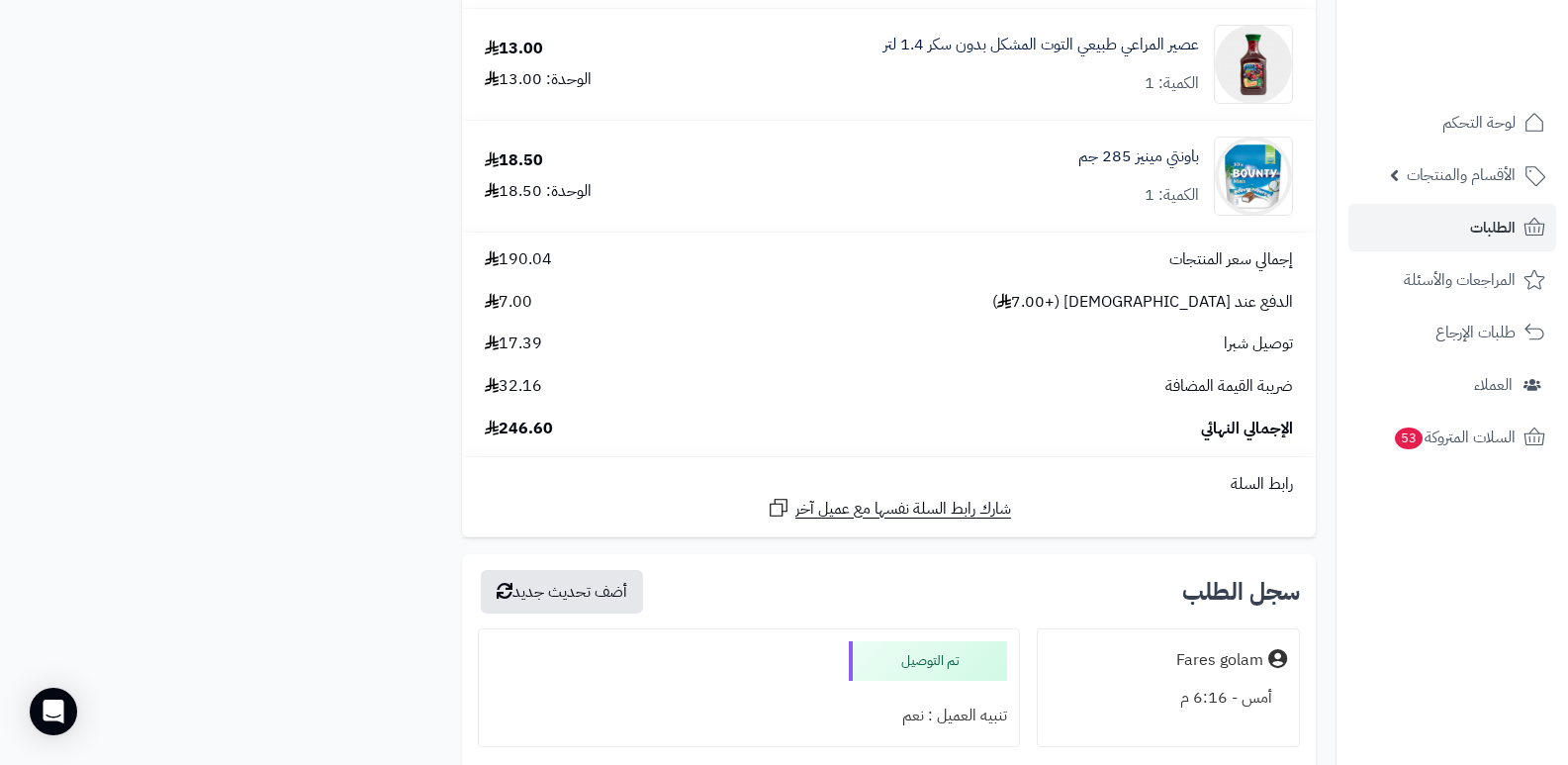
scroll to position [1978, 0]
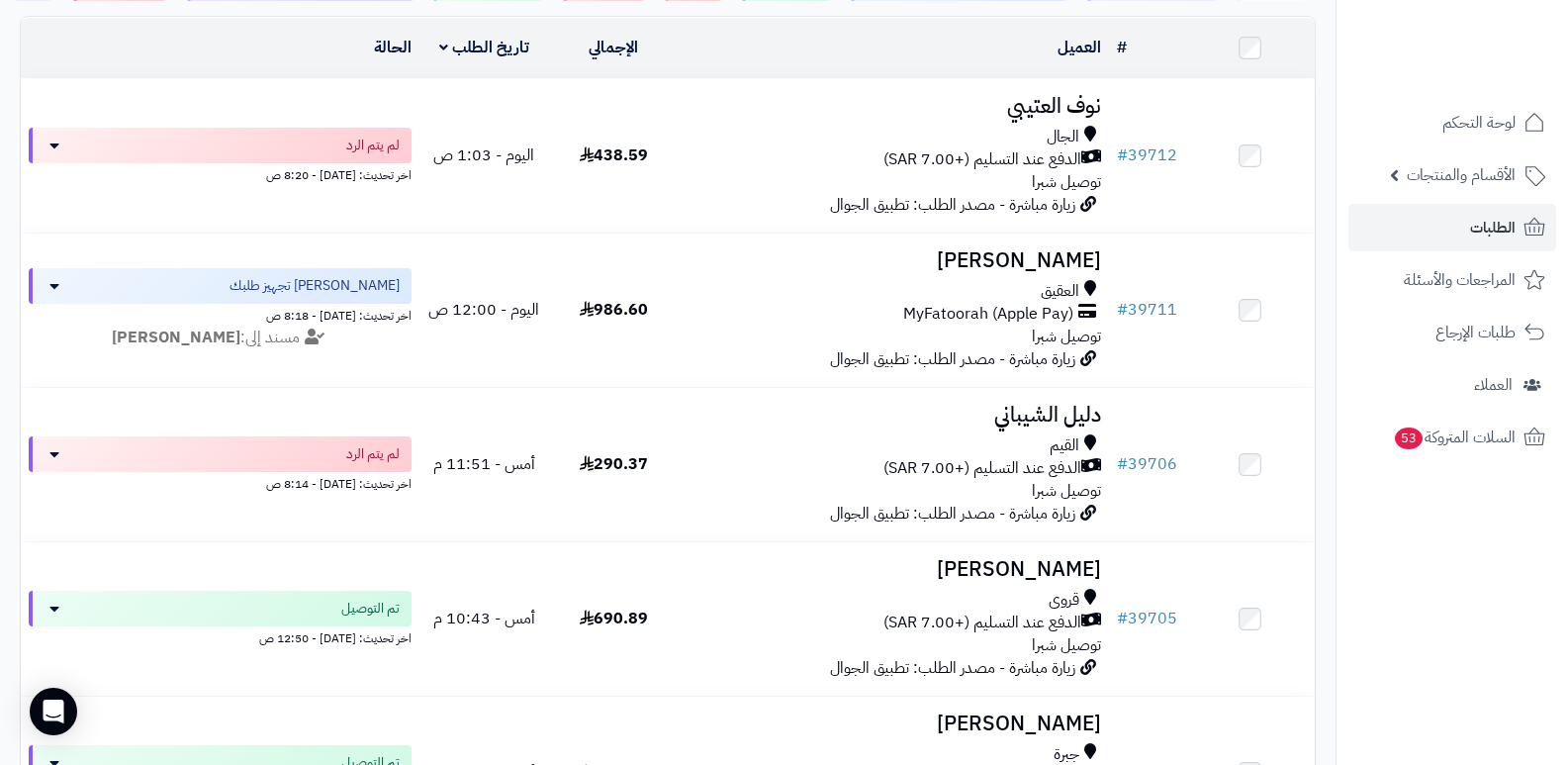
scroll to position [198, 0]
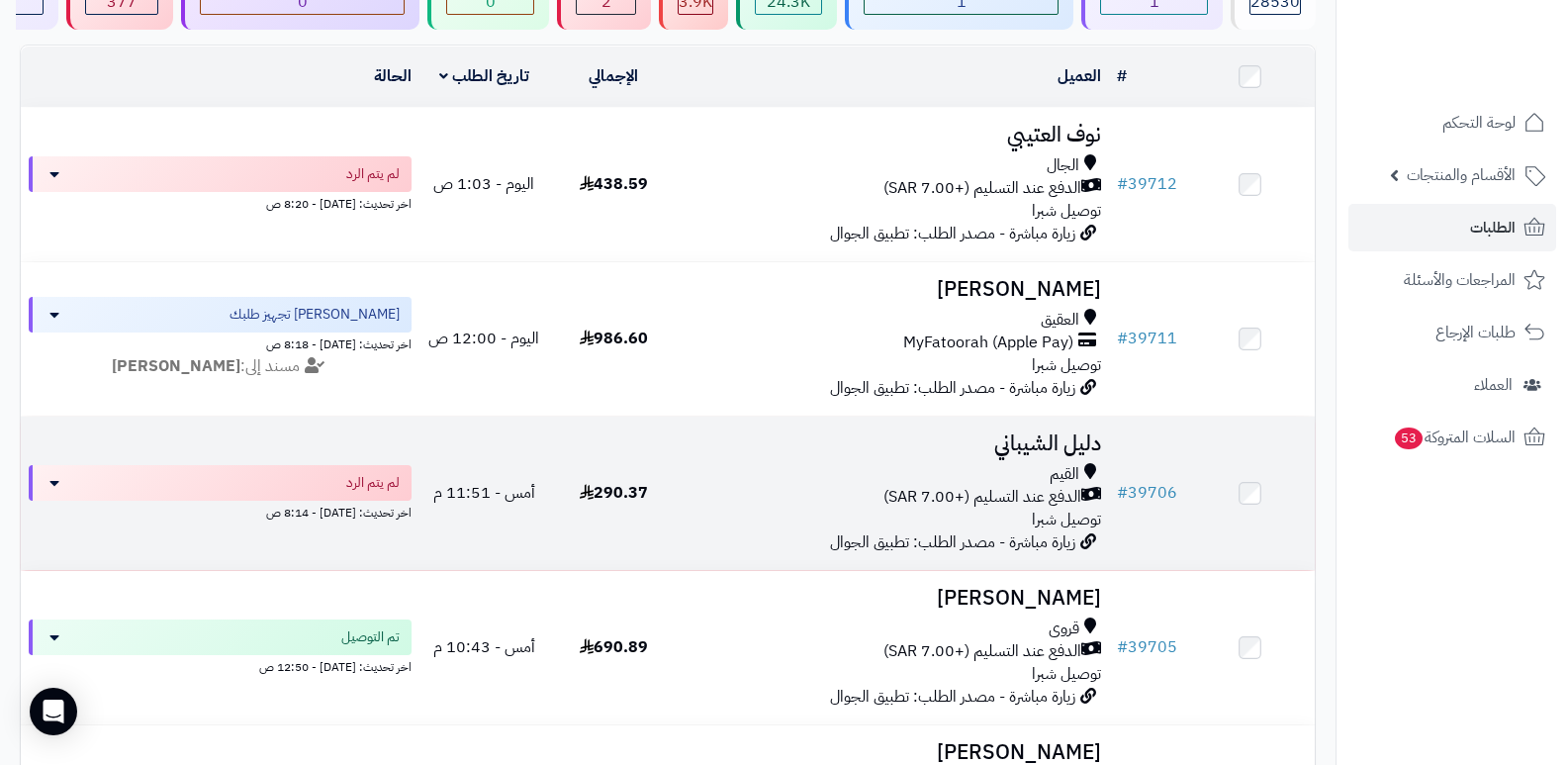
click at [1041, 444] on h3 "دليل الشيباني" at bounding box center [894, 443] width 415 height 23
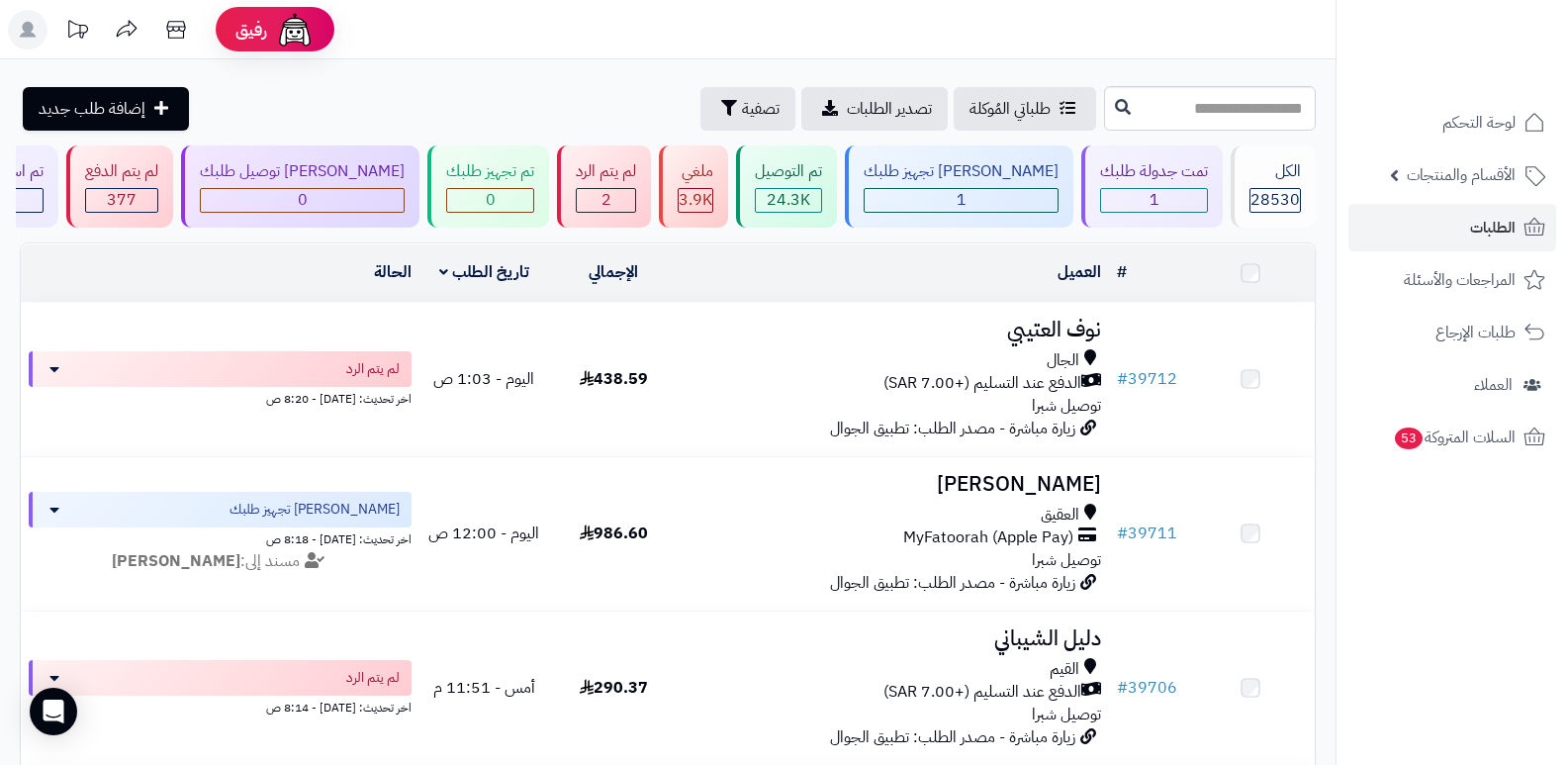
scroll to position [198, 0]
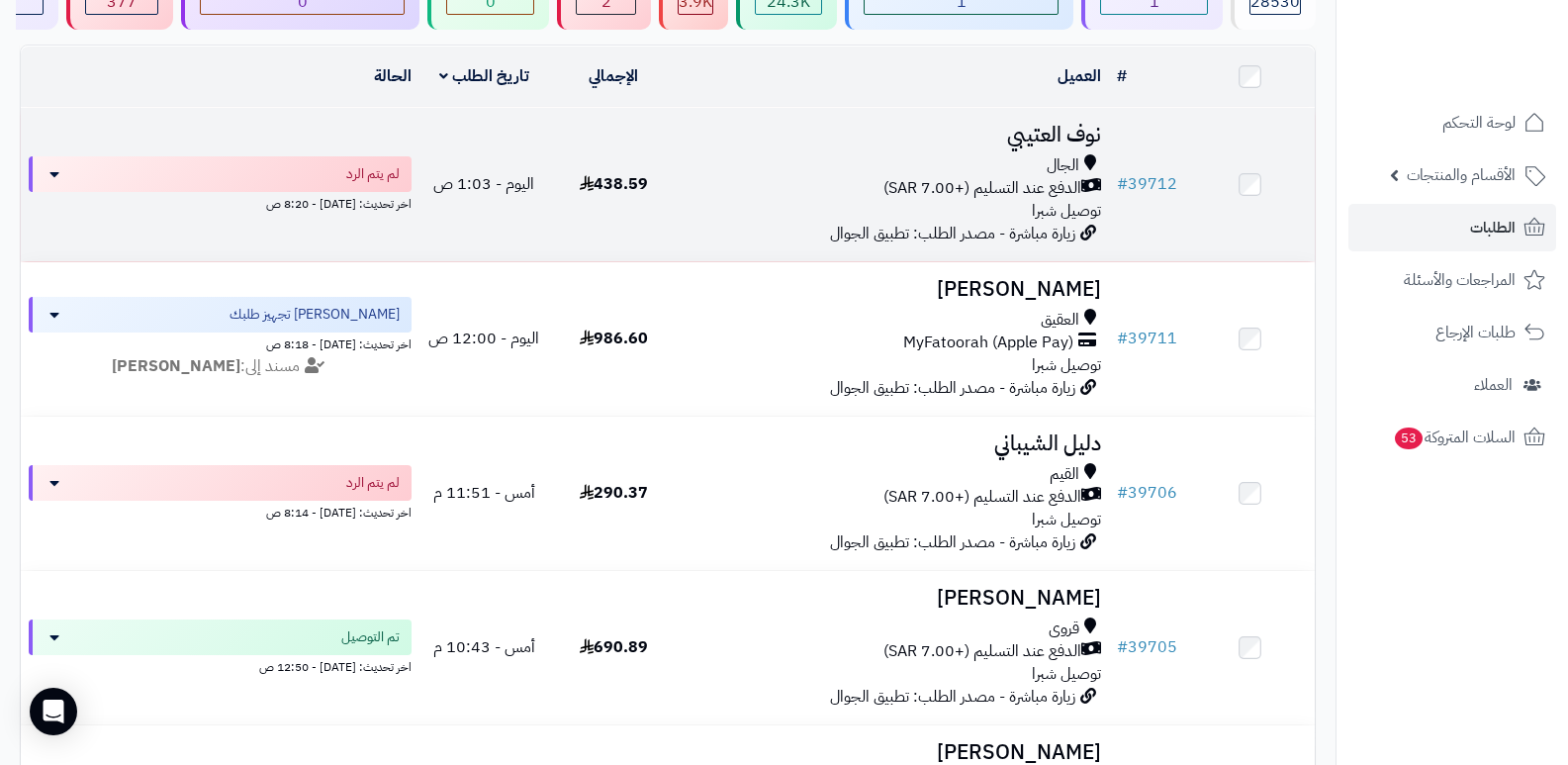
click at [1064, 127] on h3 "نوف العتيبي" at bounding box center [894, 134] width 415 height 23
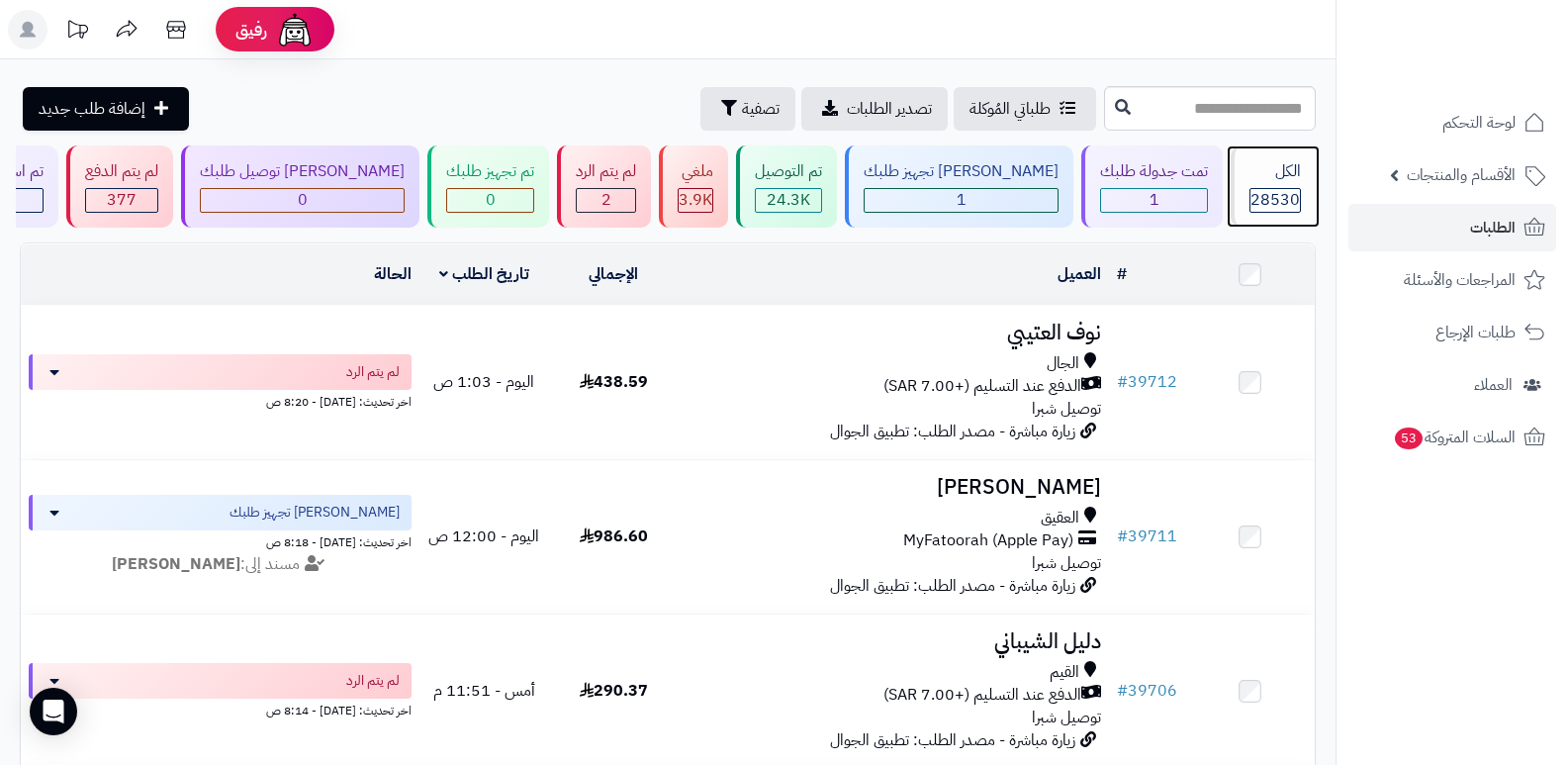
click at [1271, 205] on span "28530" at bounding box center [1275, 200] width 50 height 24
click at [1283, 191] on span "28530" at bounding box center [1275, 200] width 50 height 24
click at [1293, 204] on span "28530" at bounding box center [1275, 200] width 50 height 24
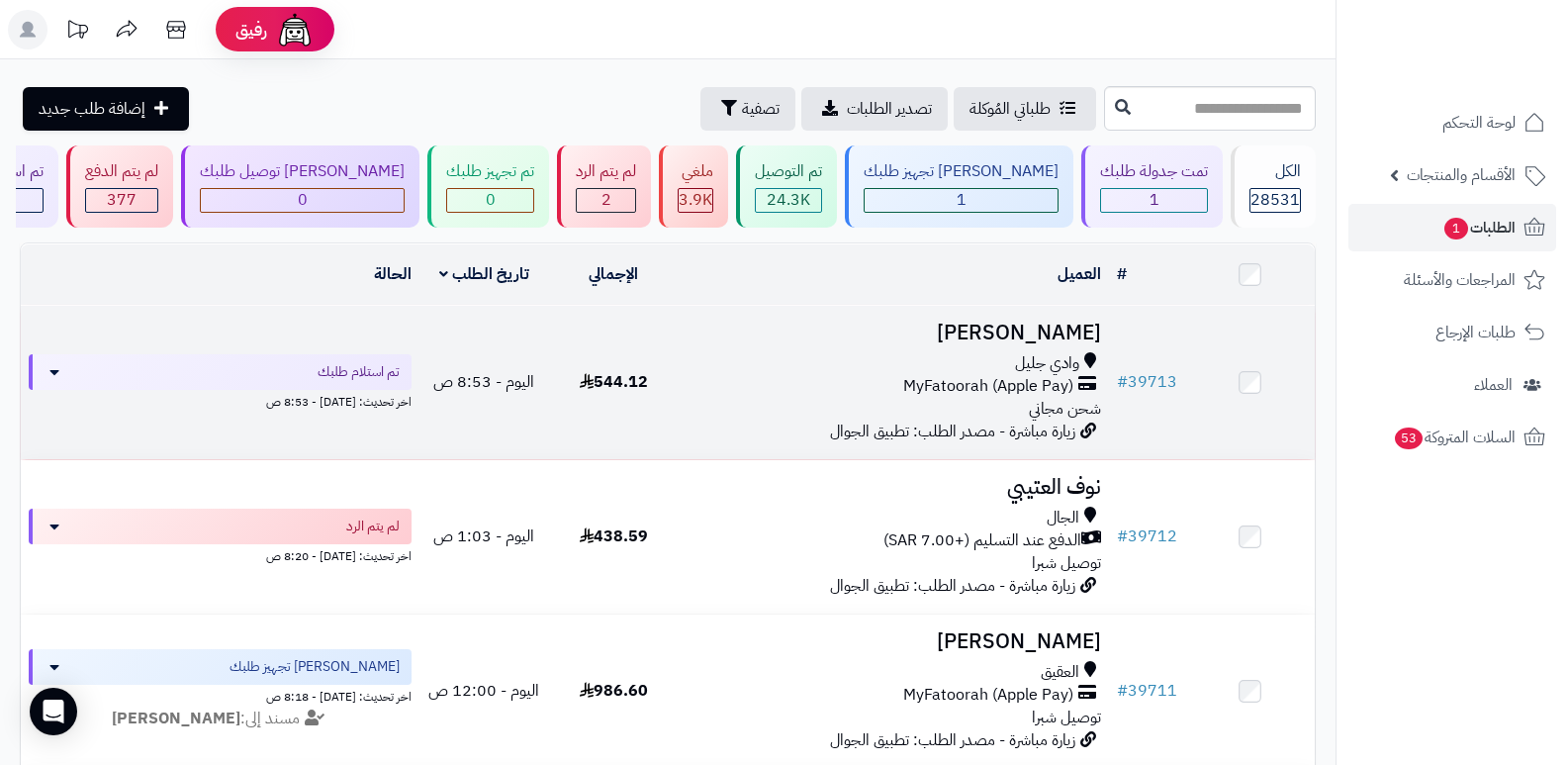
click at [1032, 331] on h3 "[PERSON_NAME]" at bounding box center [894, 333] width 415 height 23
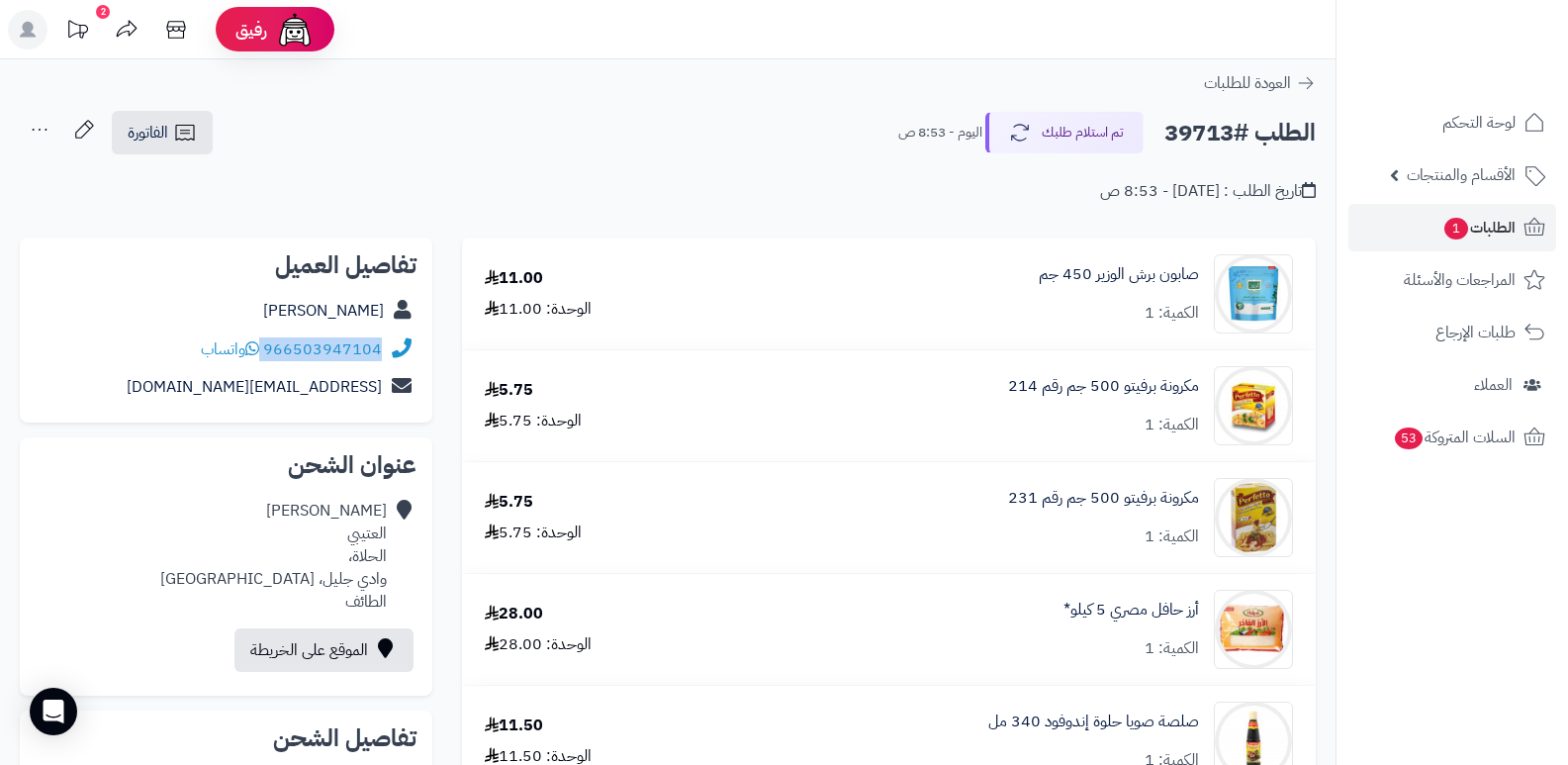
drag, startPoint x: 264, startPoint y: 345, endPoint x: 393, endPoint y: 354, distance: 129.3
click at [393, 354] on div "966503947104 واتساب" at bounding box center [226, 350] width 381 height 39
copy div "966503947104"
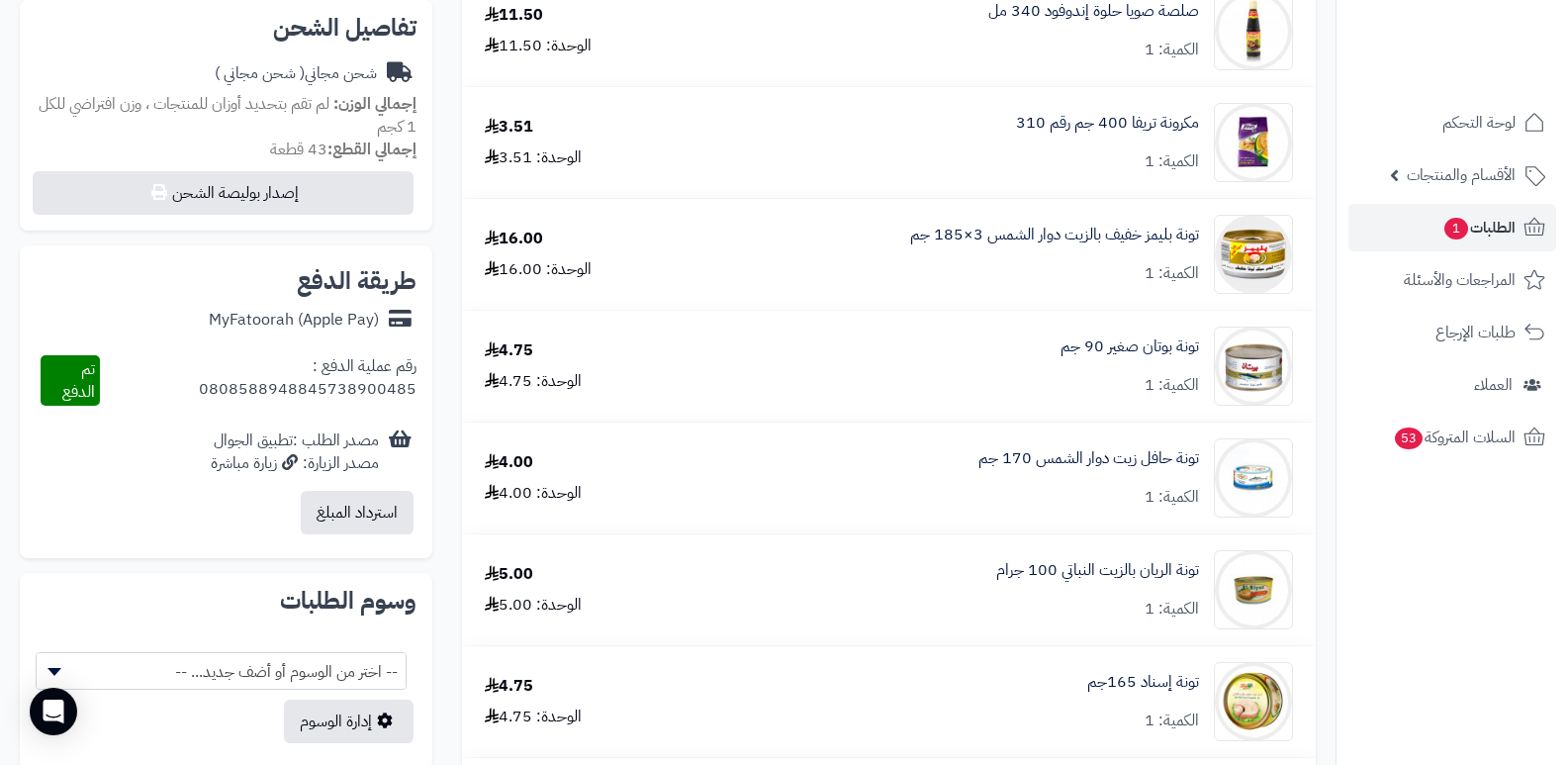
scroll to position [692, 0]
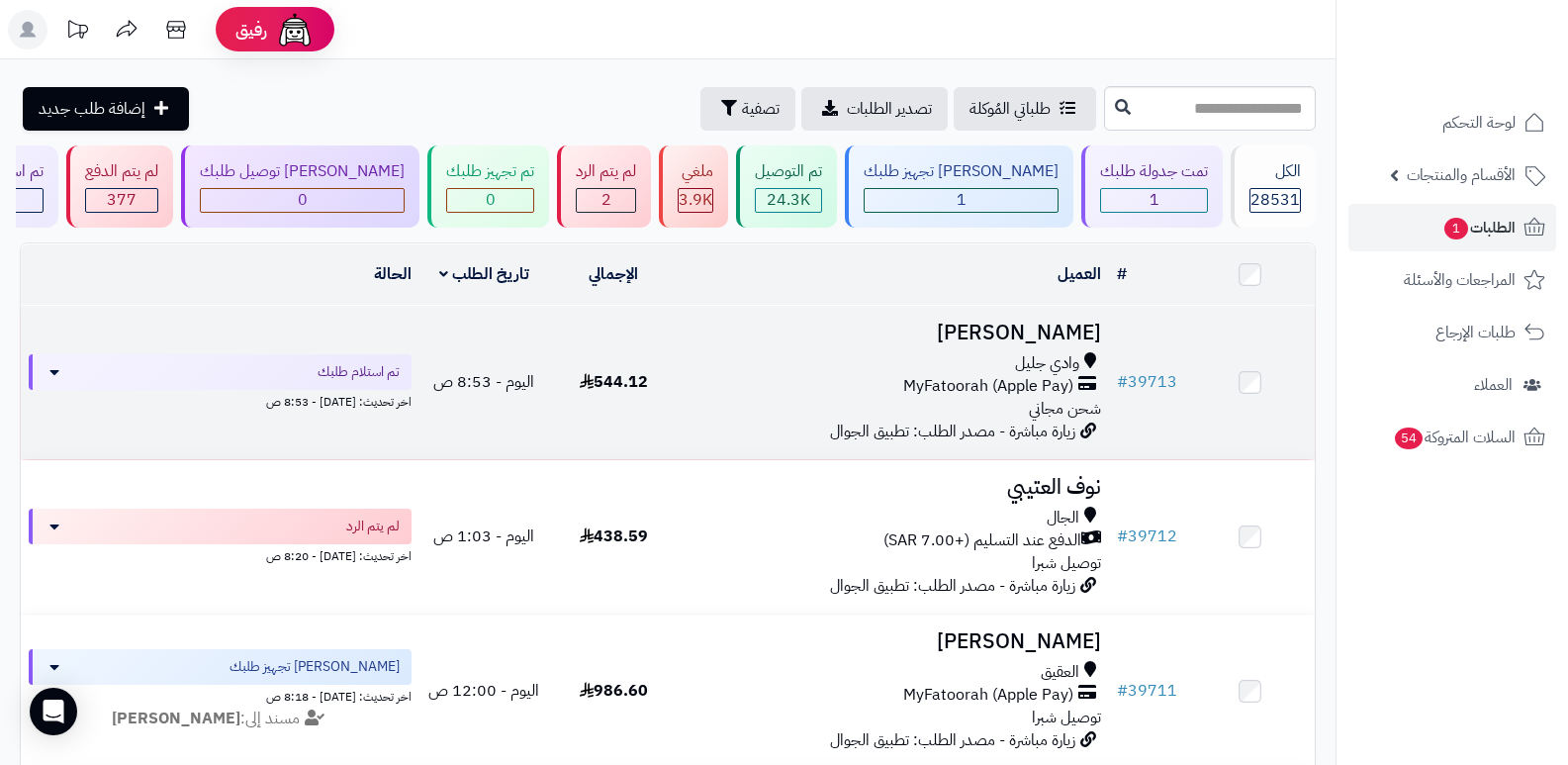
click at [1078, 322] on h3 "[PERSON_NAME]" at bounding box center [894, 333] width 415 height 23
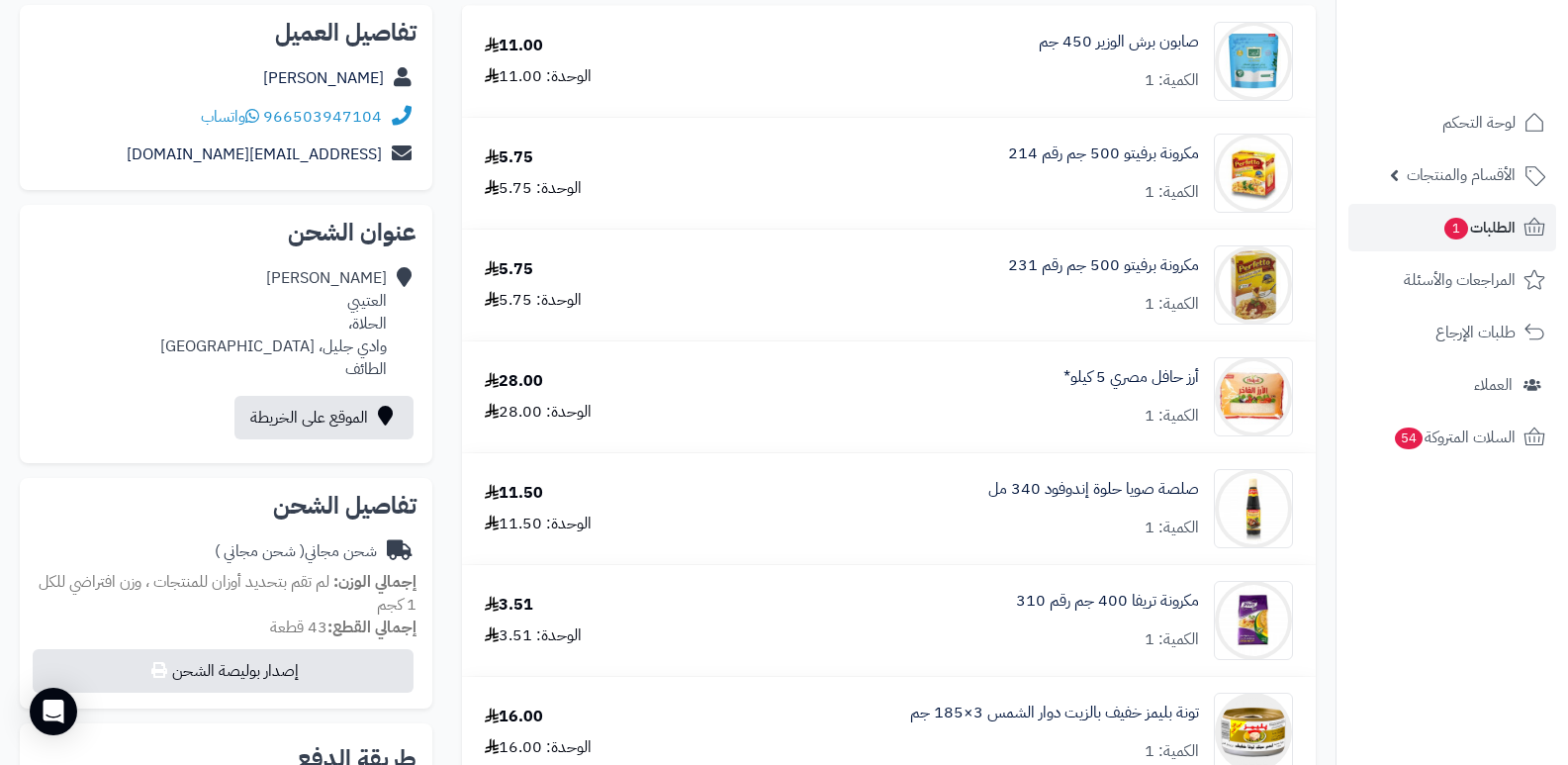
scroll to position [198, 0]
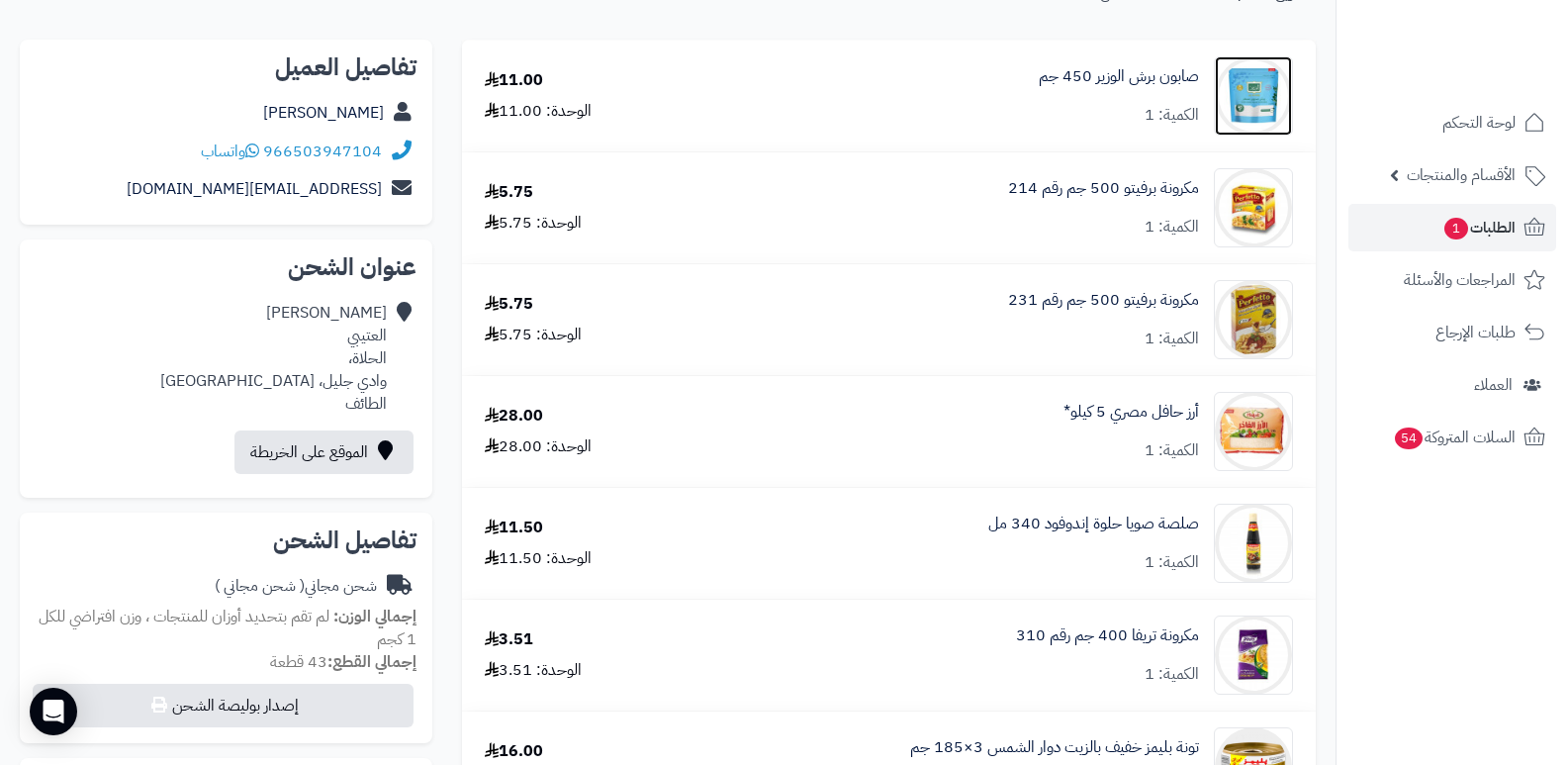
drag, startPoint x: 1251, startPoint y: 113, endPoint x: 1224, endPoint y: 124, distance: 29.2
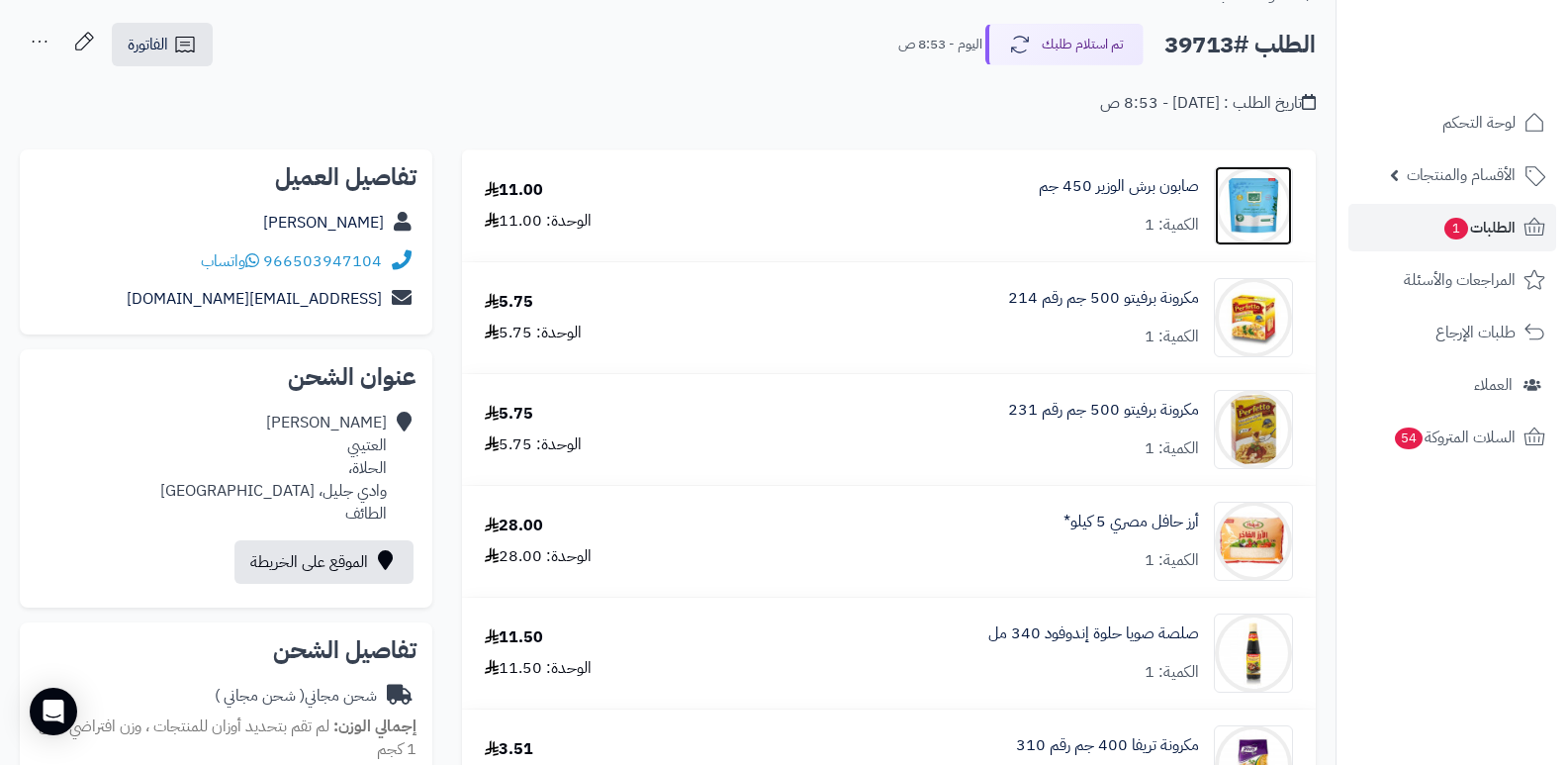
scroll to position [0, 0]
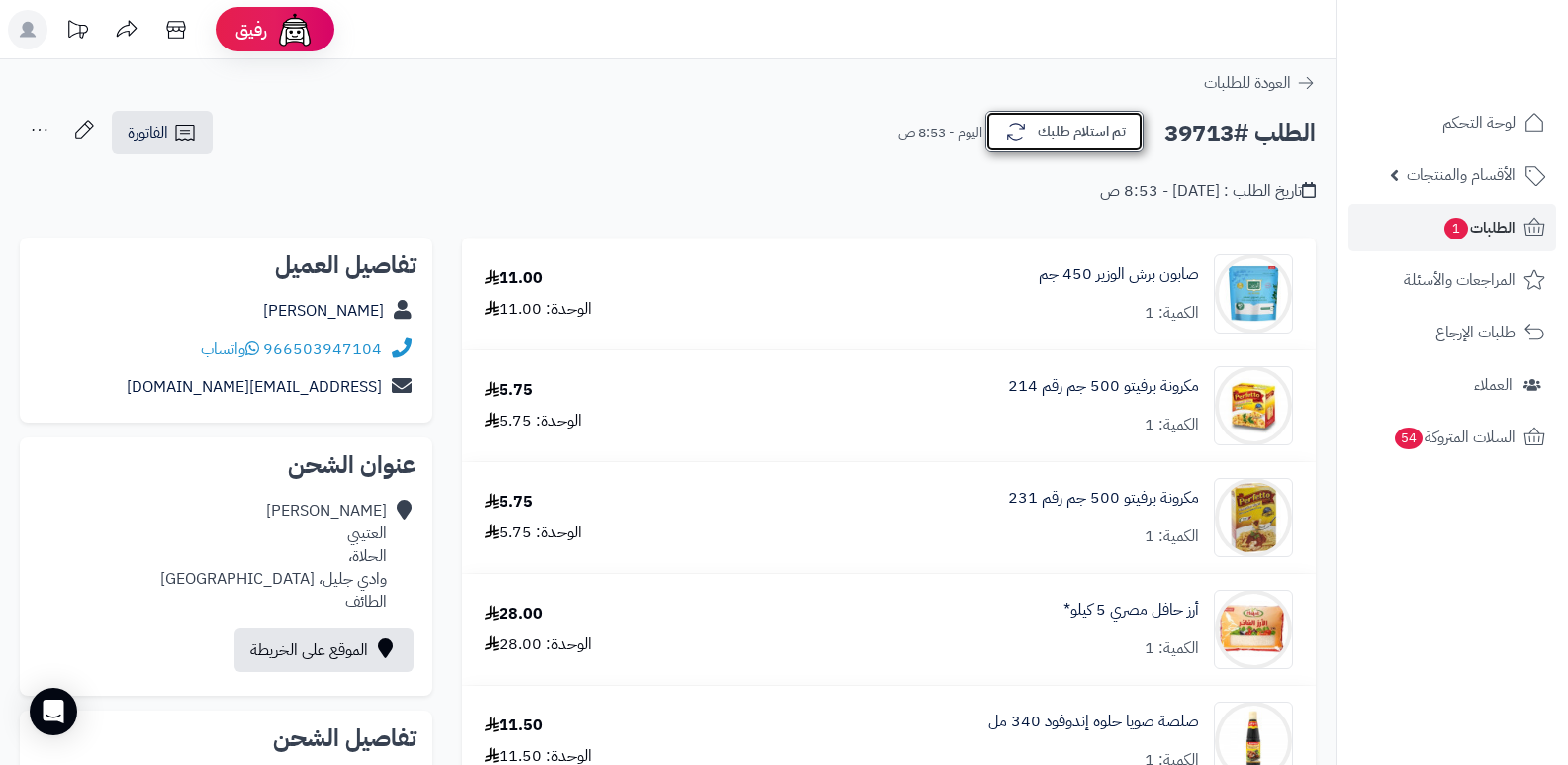
click at [1092, 122] on button "تم استلام طلبك" at bounding box center [1064, 131] width 158 height 42
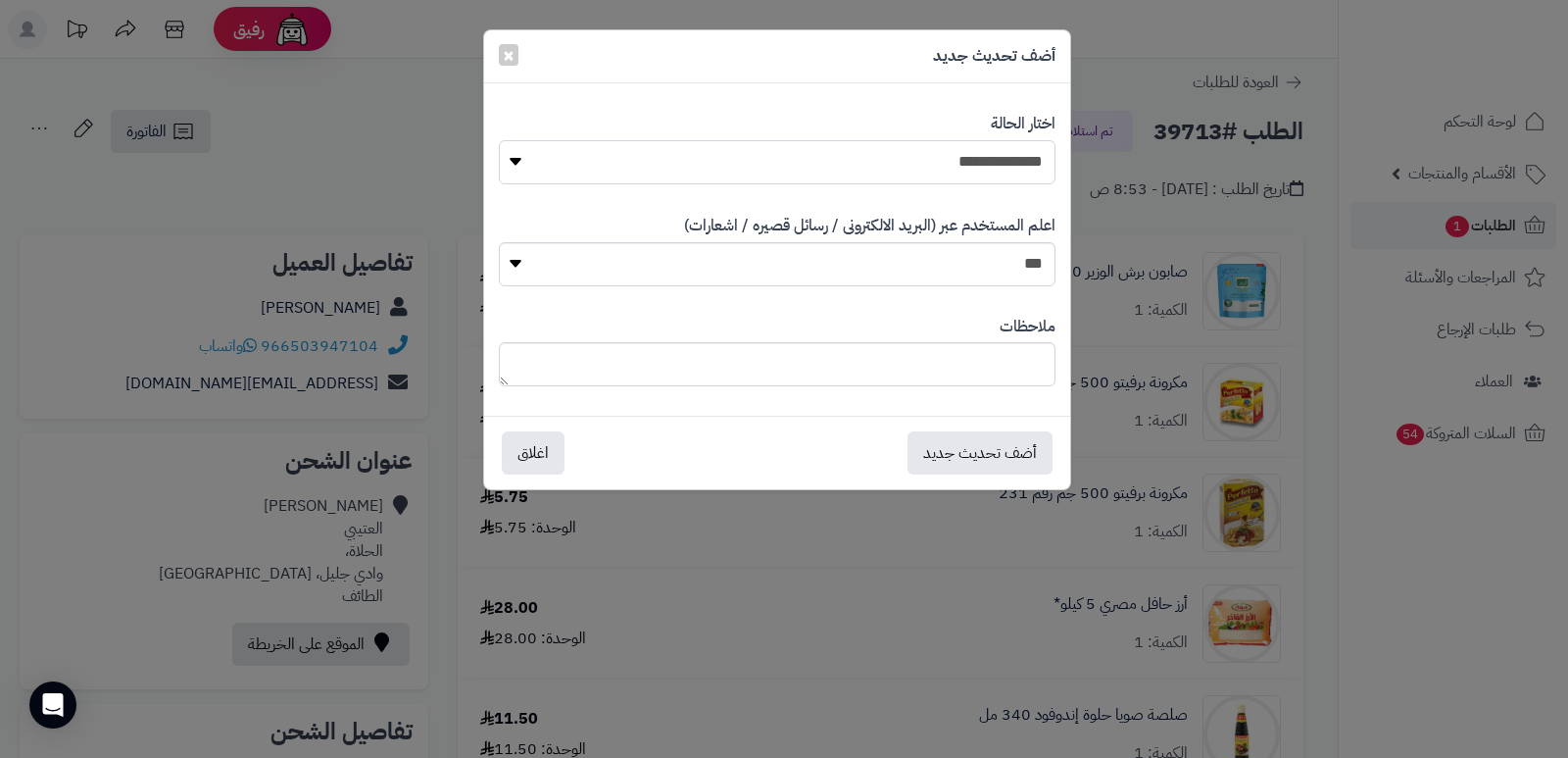
click at [957, 160] on select "**********" at bounding box center [778, 162] width 557 height 44
select select "*"
click at [499, 140] on select "**********" at bounding box center [778, 162] width 557 height 44
click at [992, 376] on textarea at bounding box center [778, 364] width 557 height 44
type textarea "****"
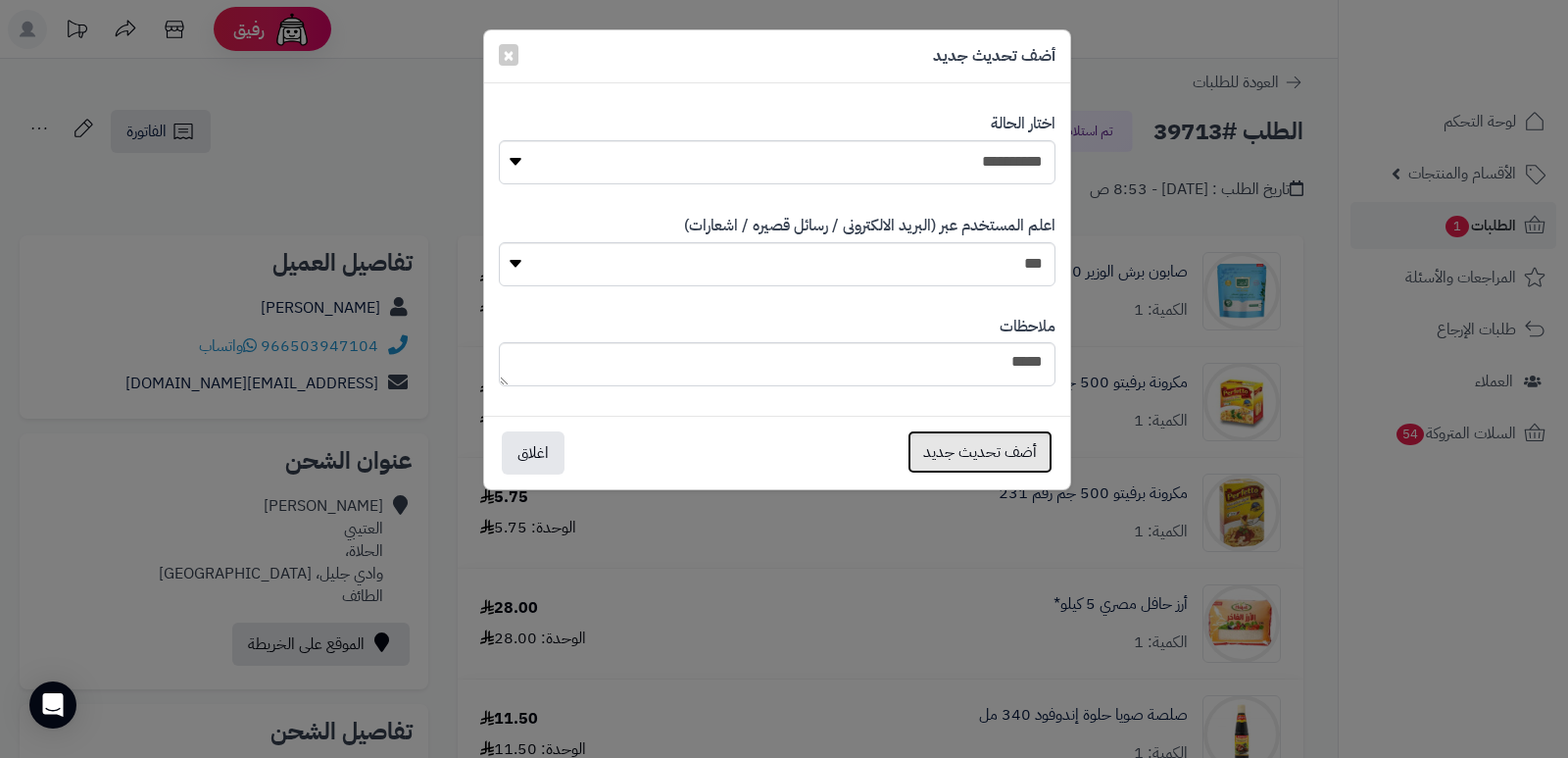
click at [1014, 435] on button "أضف تحديث جديد" at bounding box center [980, 452] width 145 height 43
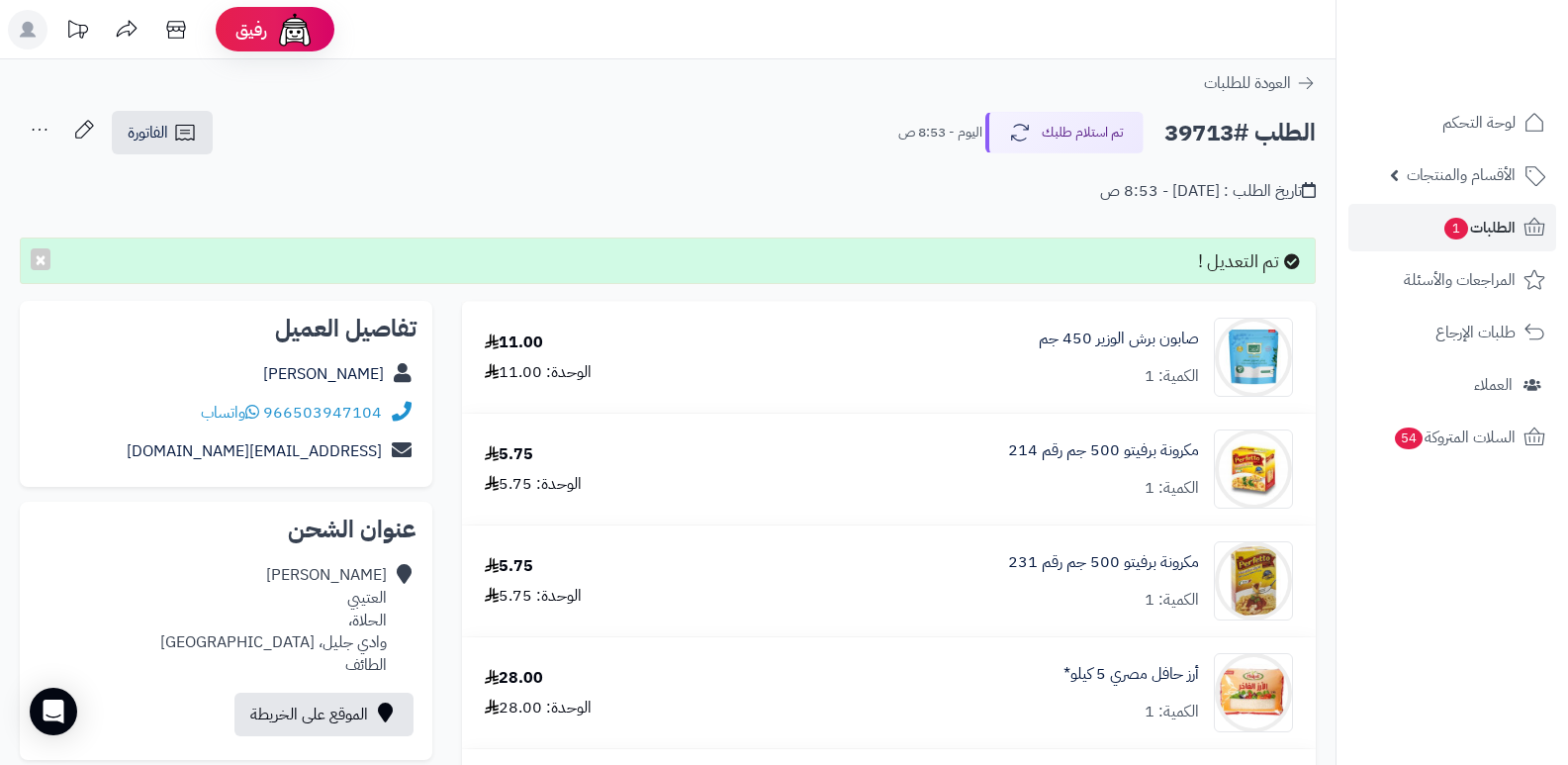
click at [38, 130] on icon at bounding box center [40, 129] width 40 height 40
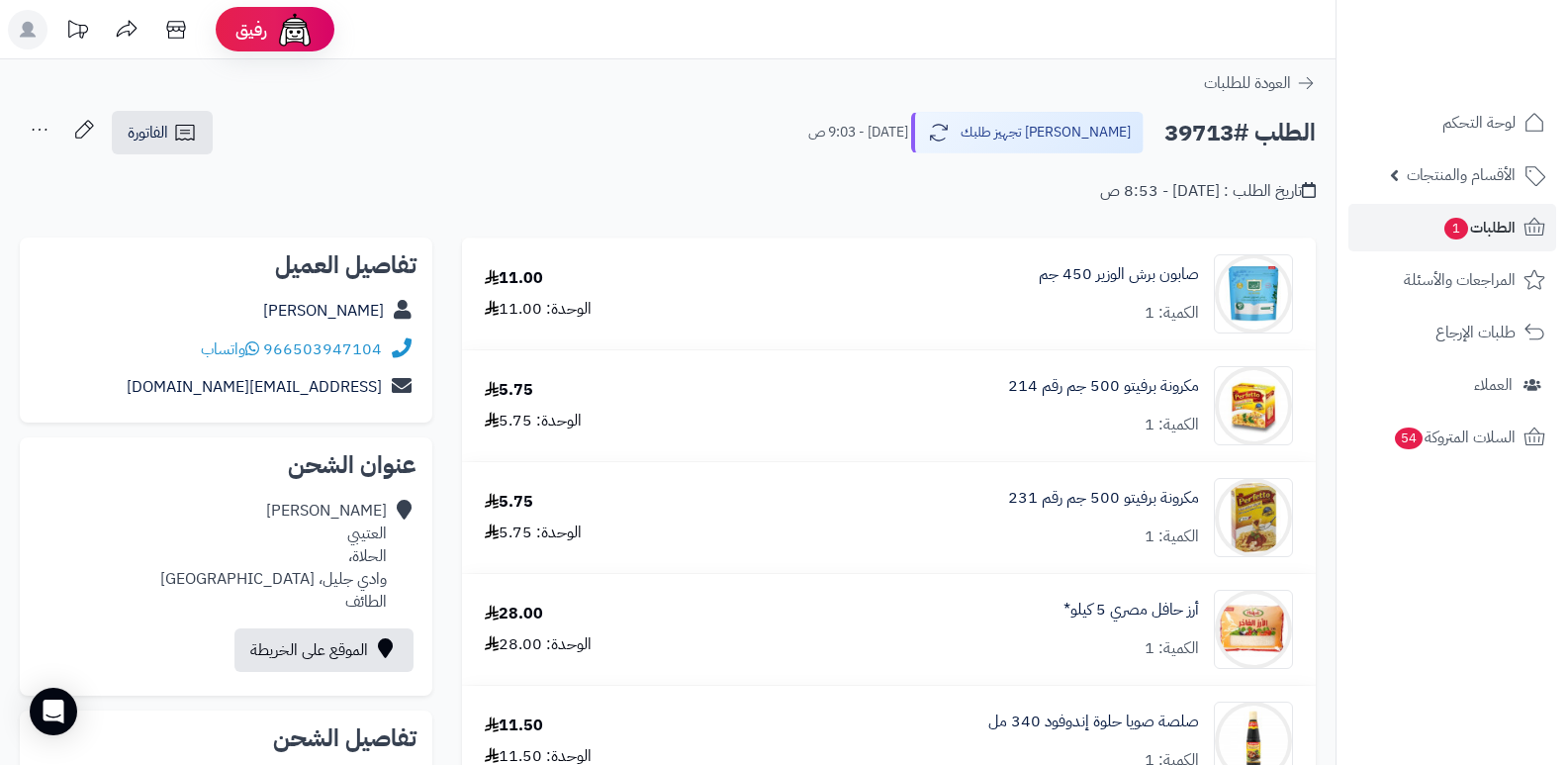
click at [35, 127] on icon at bounding box center [40, 129] width 40 height 40
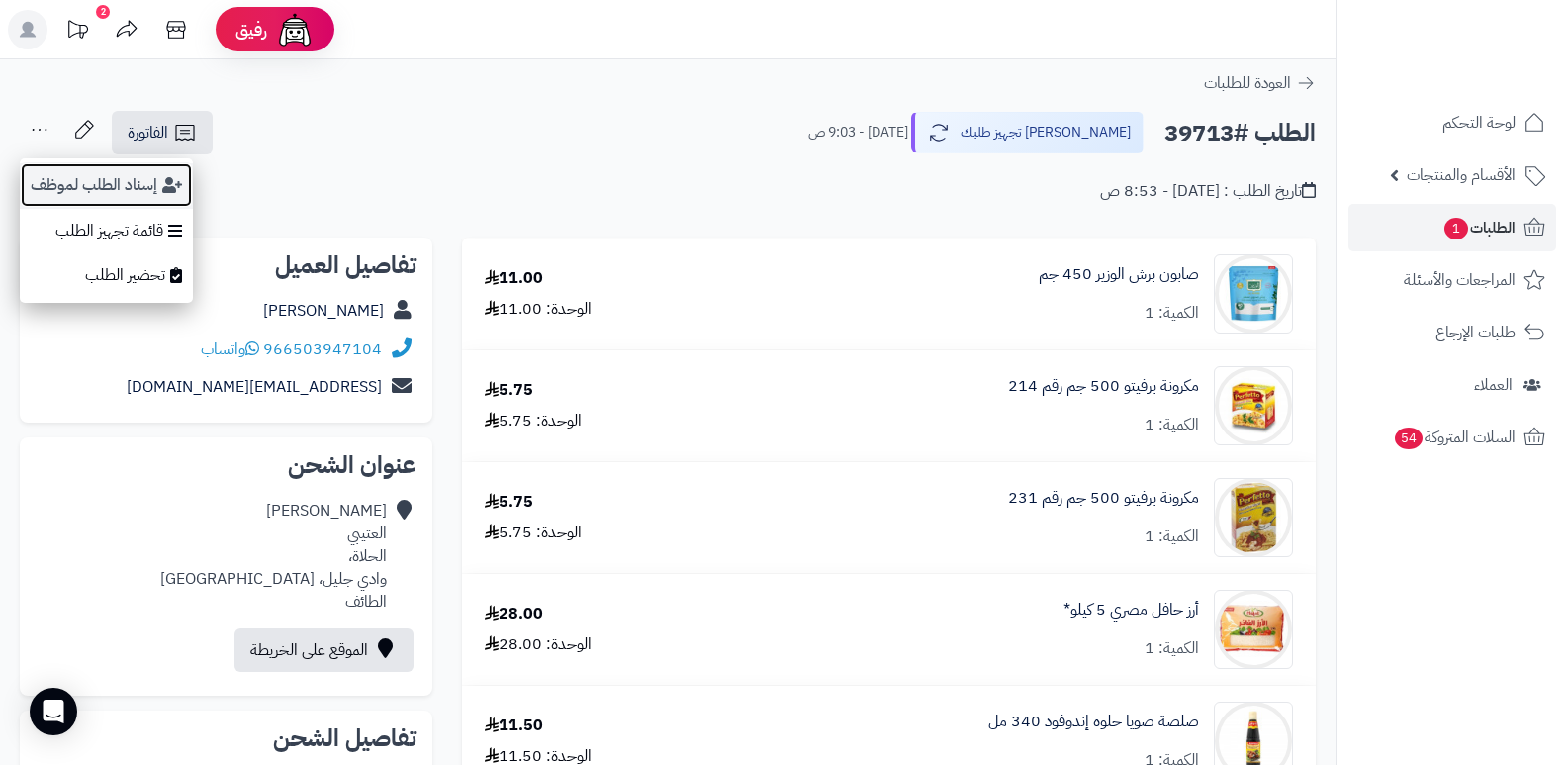
click at [55, 175] on button "إسناد الطلب لموظف" at bounding box center [107, 185] width 173 height 46
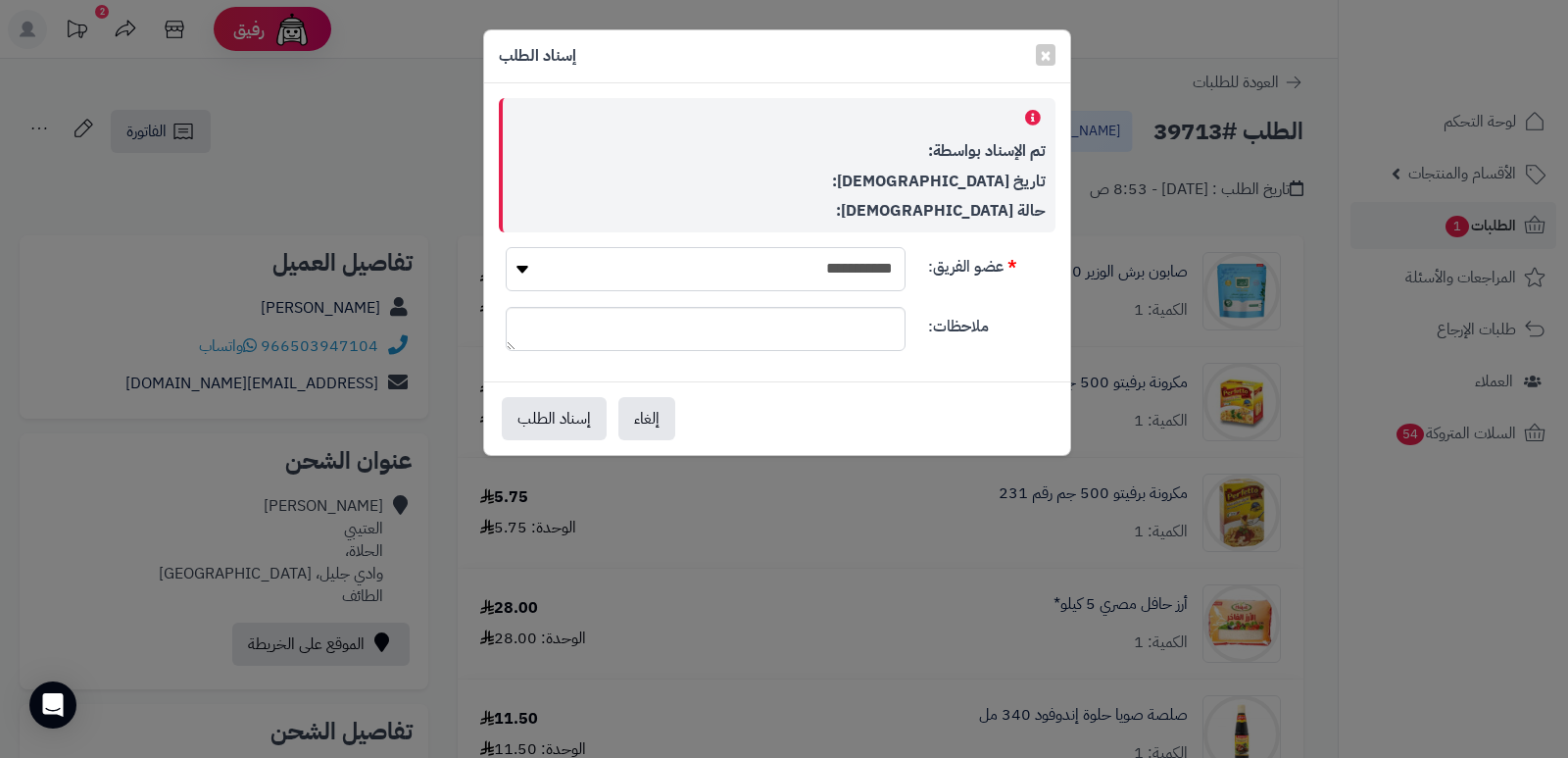
click at [843, 268] on select "**********" at bounding box center [705, 268] width 400 height 44
select select "**"
click at [505, 247] on select "**********" at bounding box center [705, 268] width 400 height 44
click at [538, 418] on button "إسناد الطلب" at bounding box center [555, 417] width 105 height 43
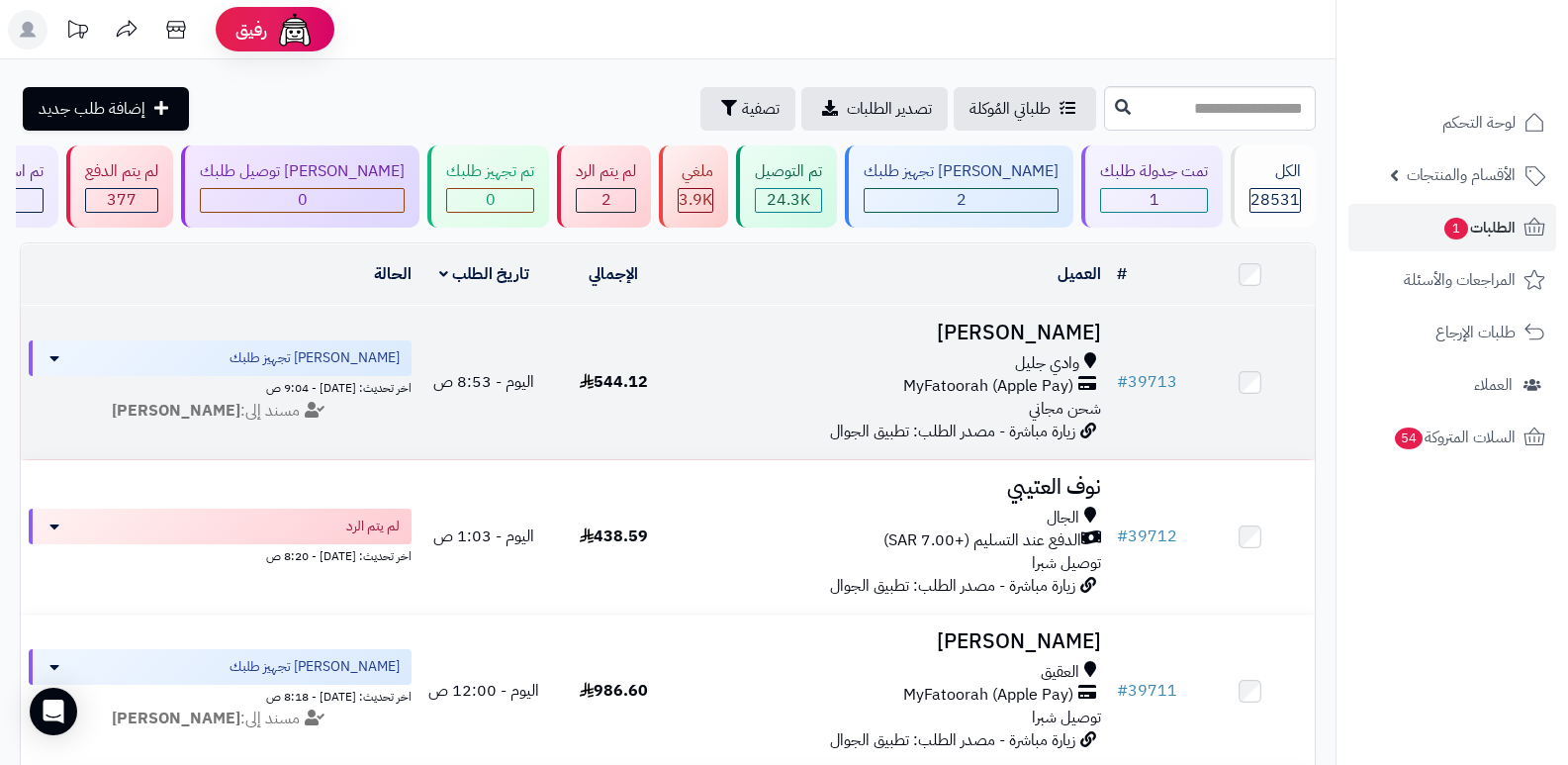
click at [1060, 332] on h3 "[PERSON_NAME]" at bounding box center [894, 333] width 415 height 23
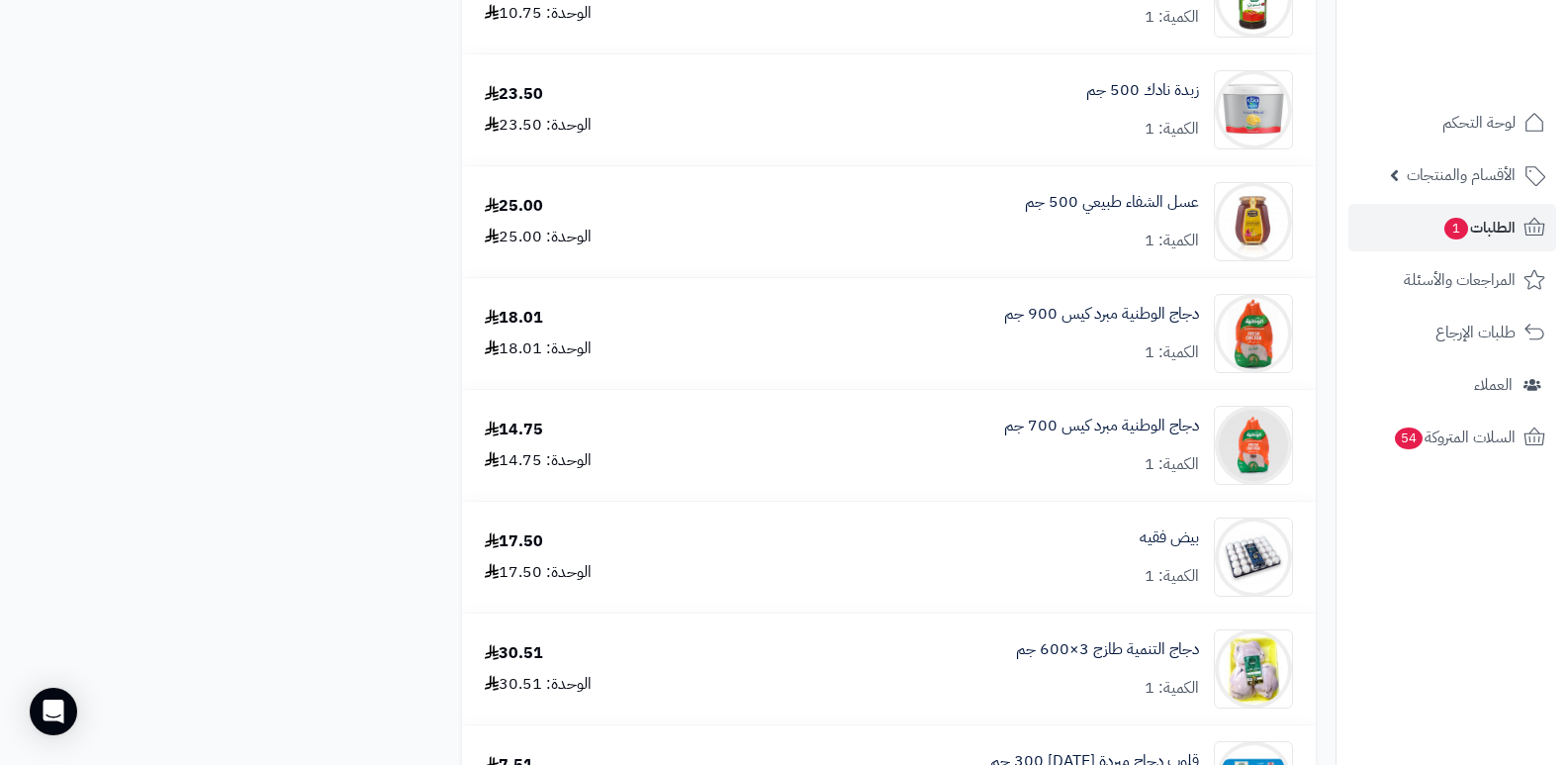
scroll to position [2968, 0]
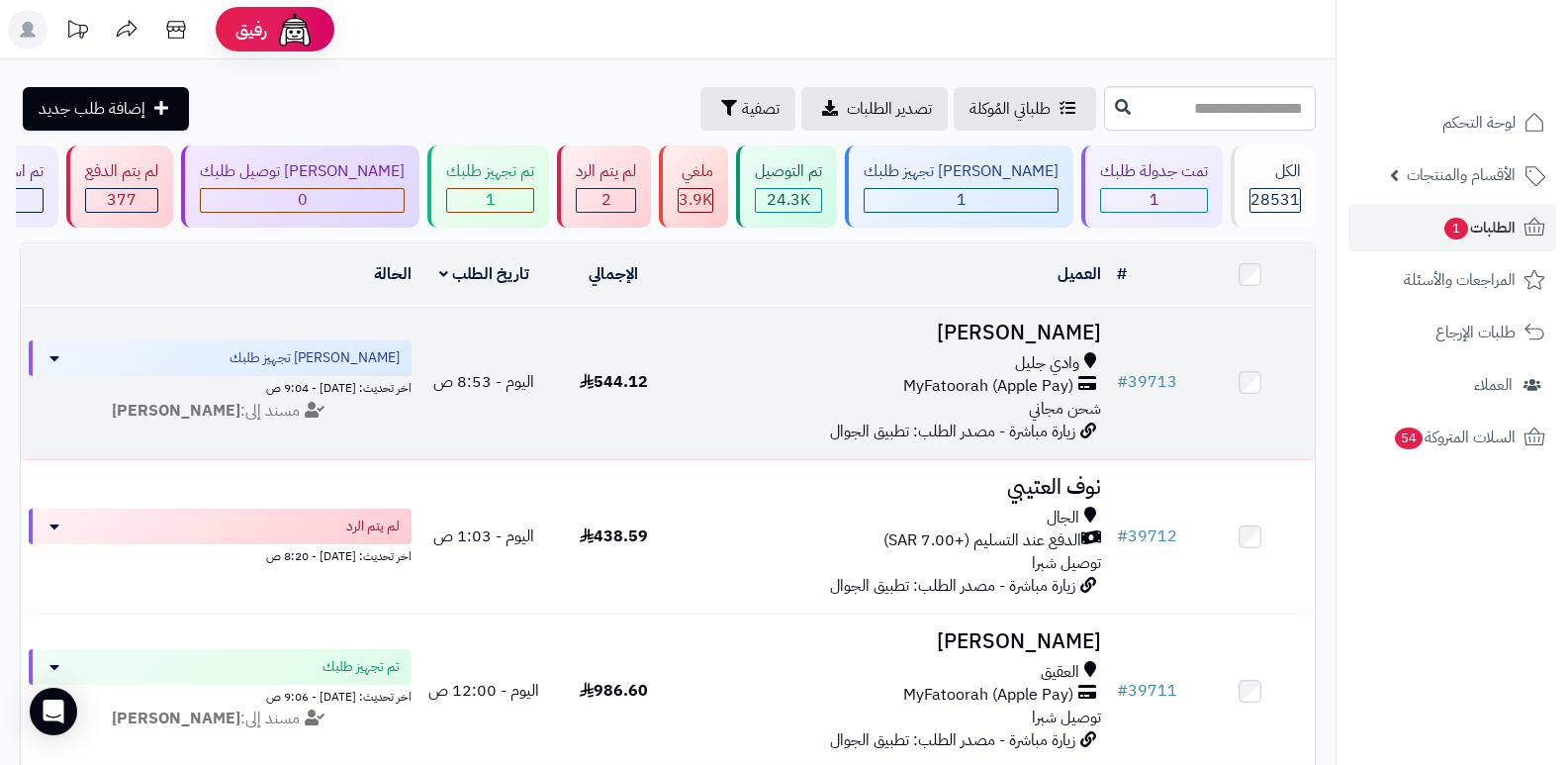
click at [1055, 322] on h3 "محمد العتيبي" at bounding box center [894, 333] width 415 height 23
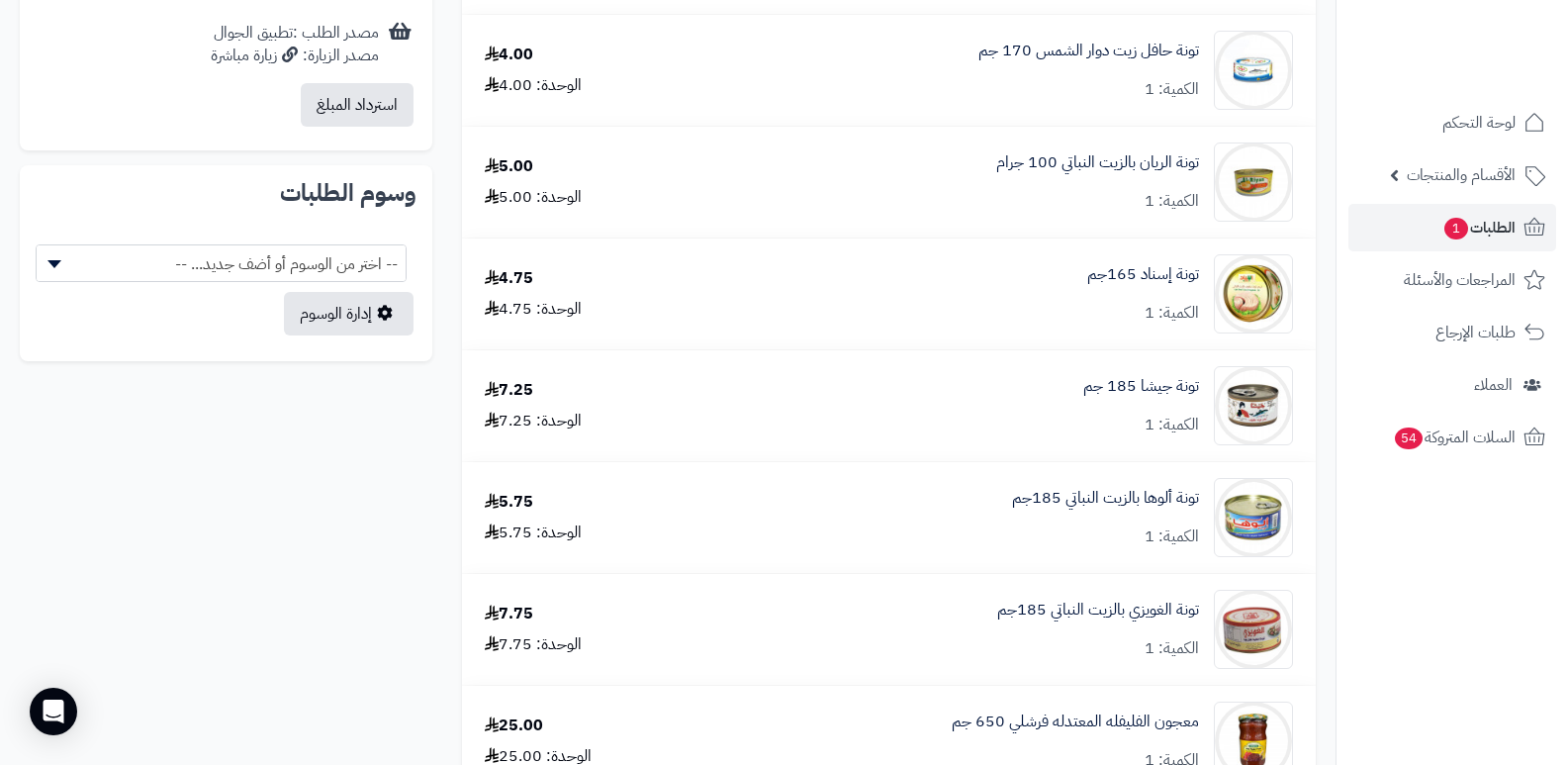
scroll to position [692, 0]
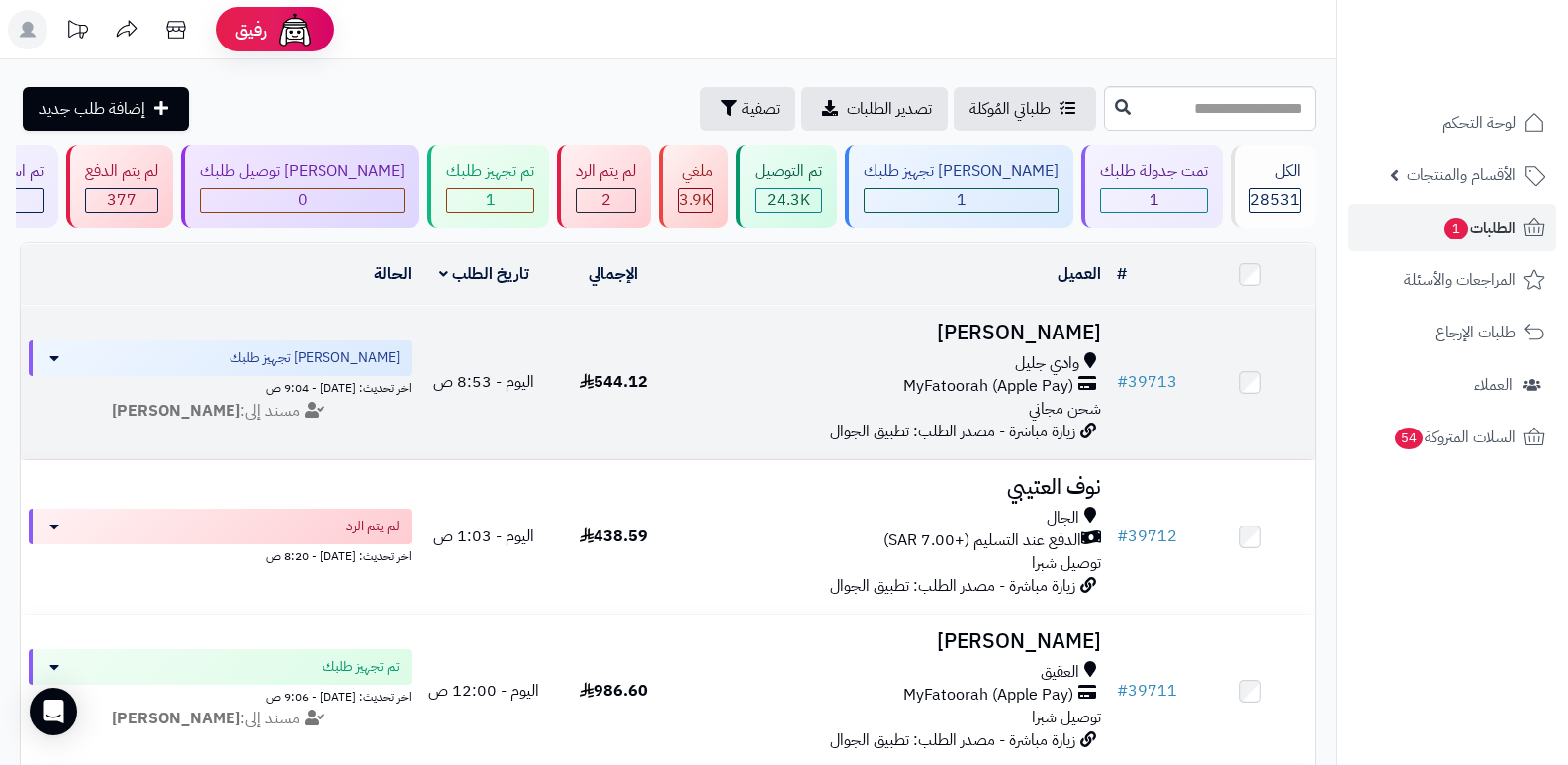
drag, startPoint x: 0, startPoint y: 0, endPoint x: 1007, endPoint y: 322, distance: 1057.2
click at [1007, 322] on h3 "[PERSON_NAME]" at bounding box center [894, 333] width 415 height 23
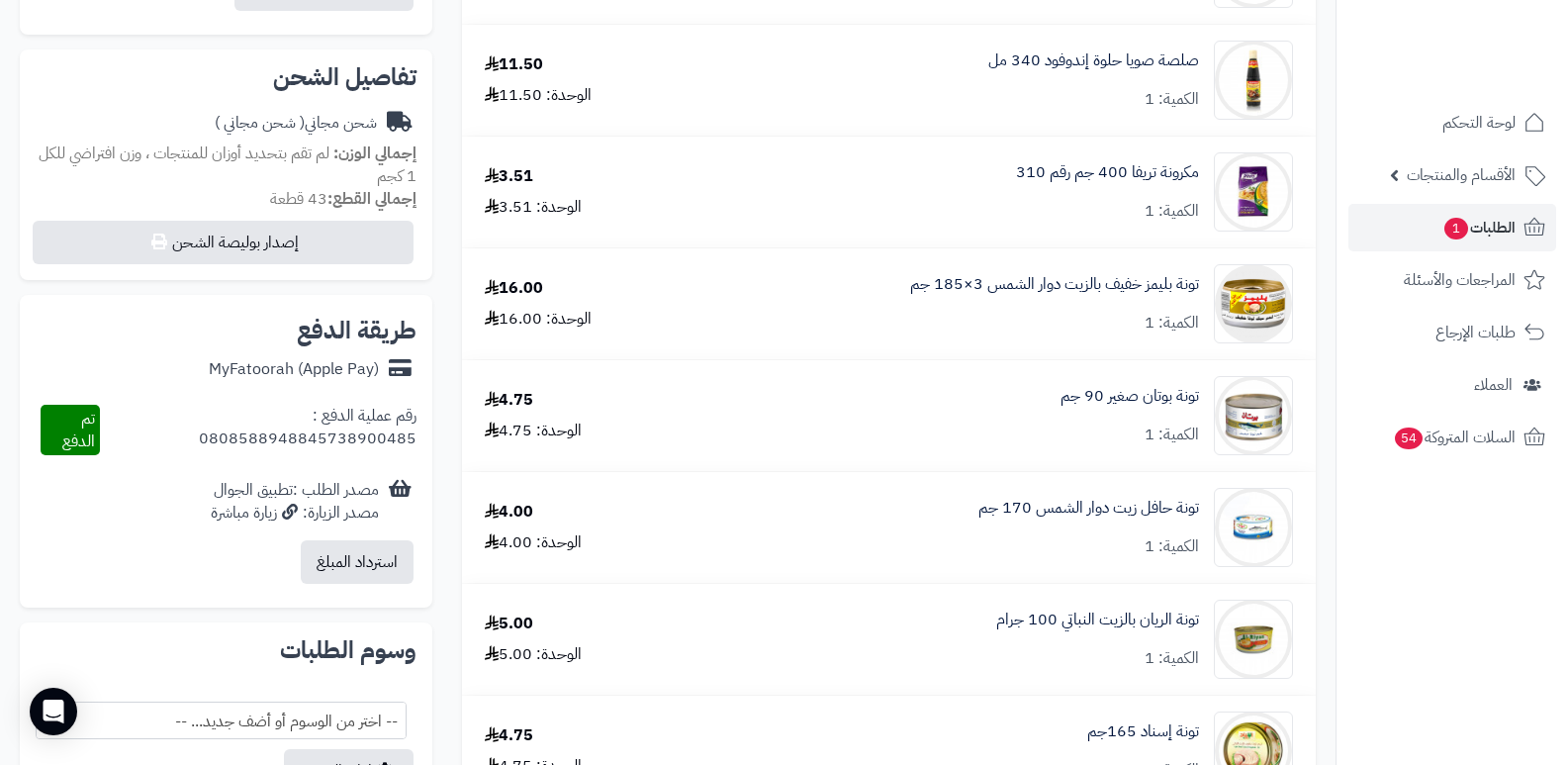
scroll to position [297, 0]
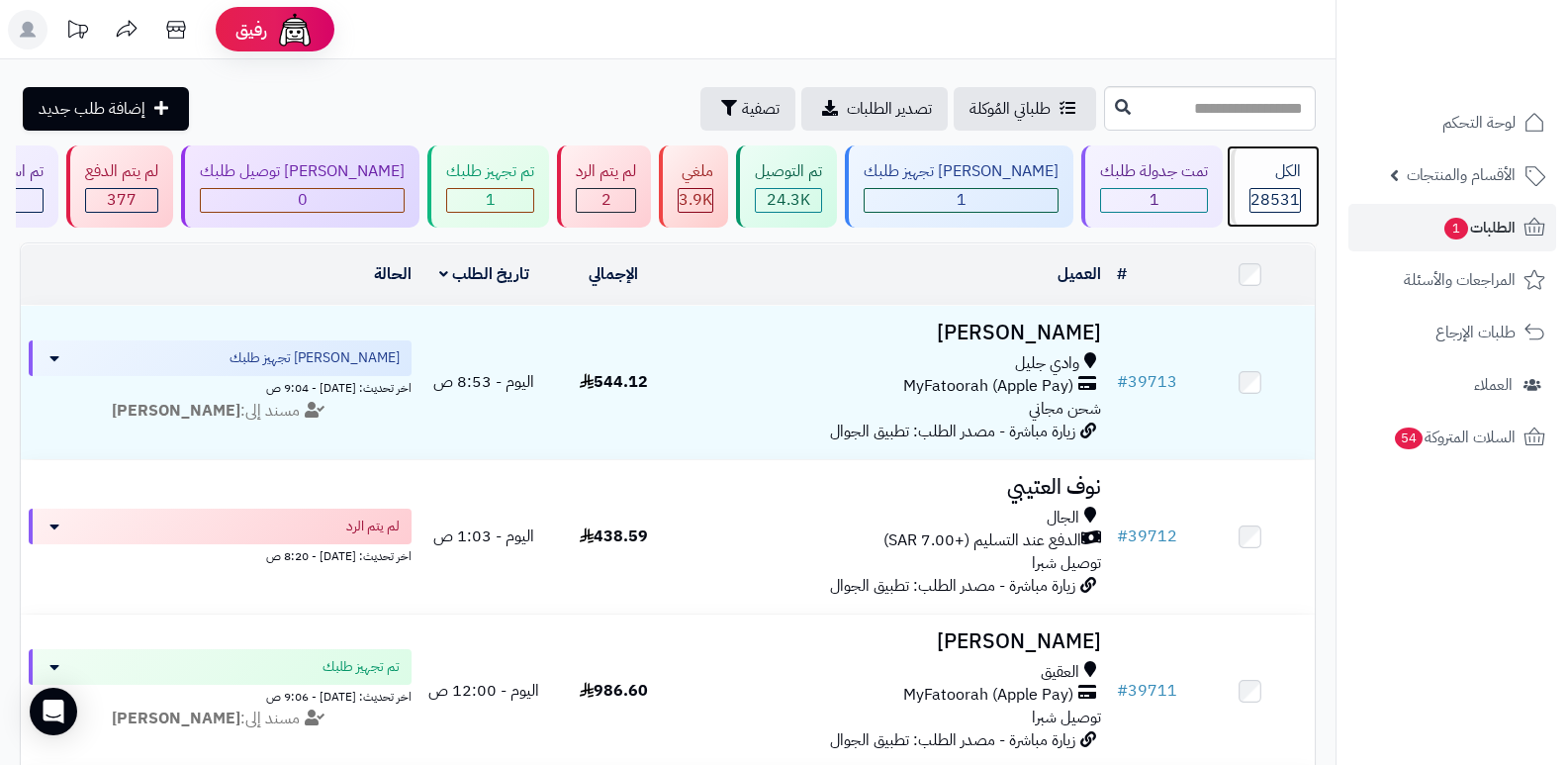
click at [1265, 182] on div "الكل" at bounding box center [1275, 171] width 52 height 23
click at [1254, 195] on span "28531" at bounding box center [1275, 200] width 50 height 24
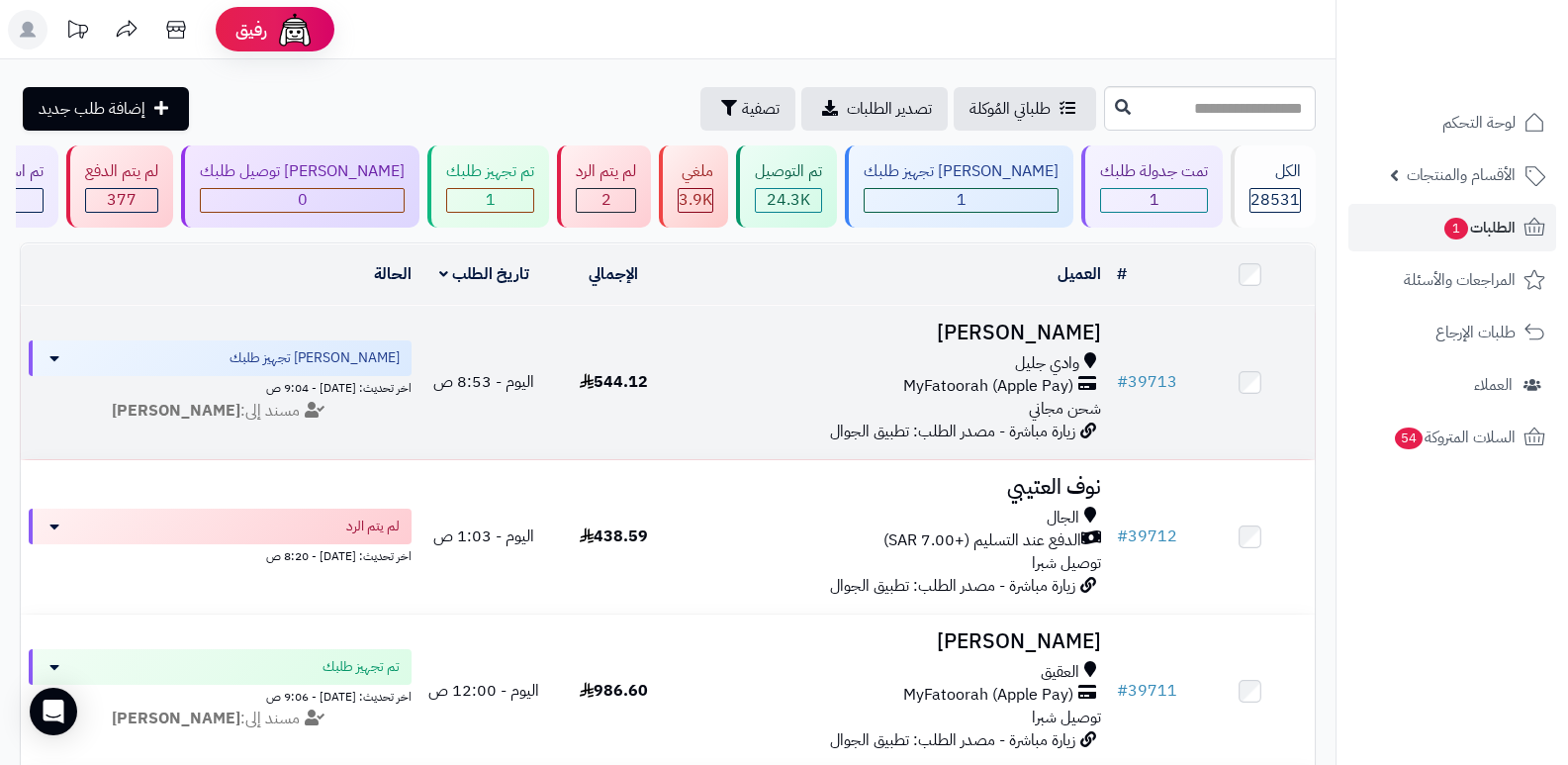
click at [1041, 340] on h3 "[PERSON_NAME]" at bounding box center [894, 333] width 415 height 23
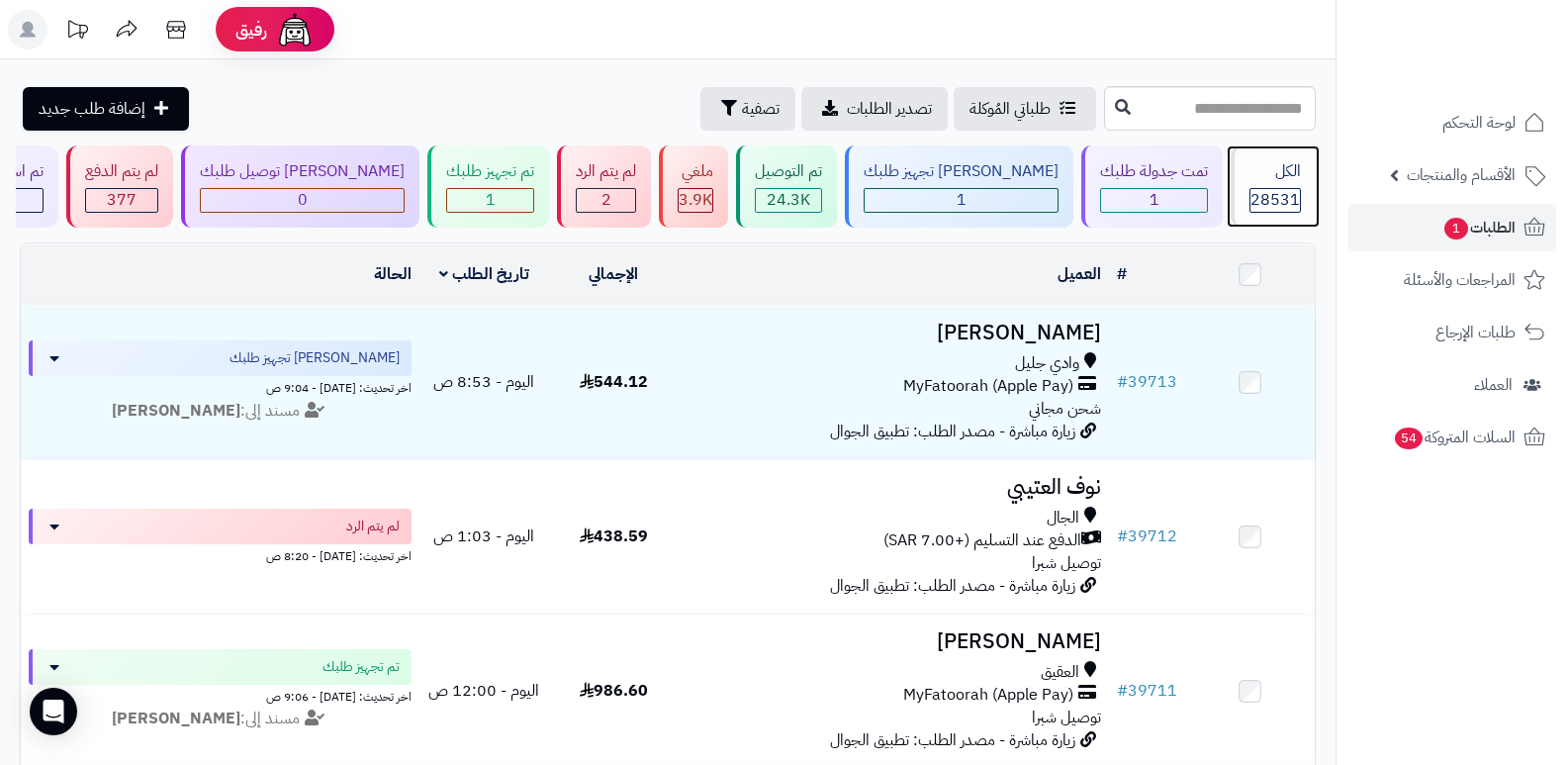
click at [1287, 205] on span "28531" at bounding box center [1275, 200] width 50 height 24
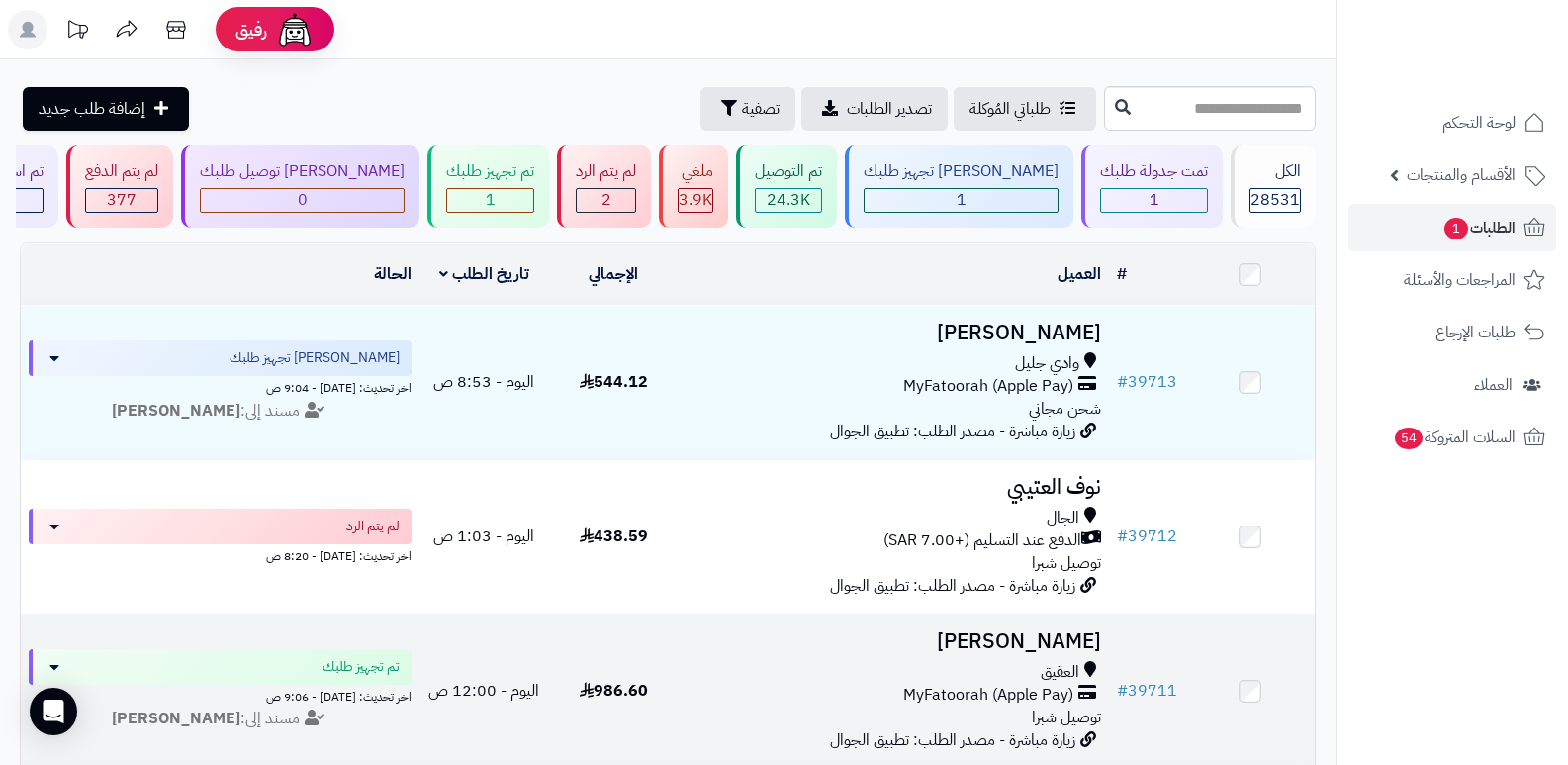
click at [1076, 631] on h3 "[PERSON_NAME]" at bounding box center [894, 641] width 415 height 23
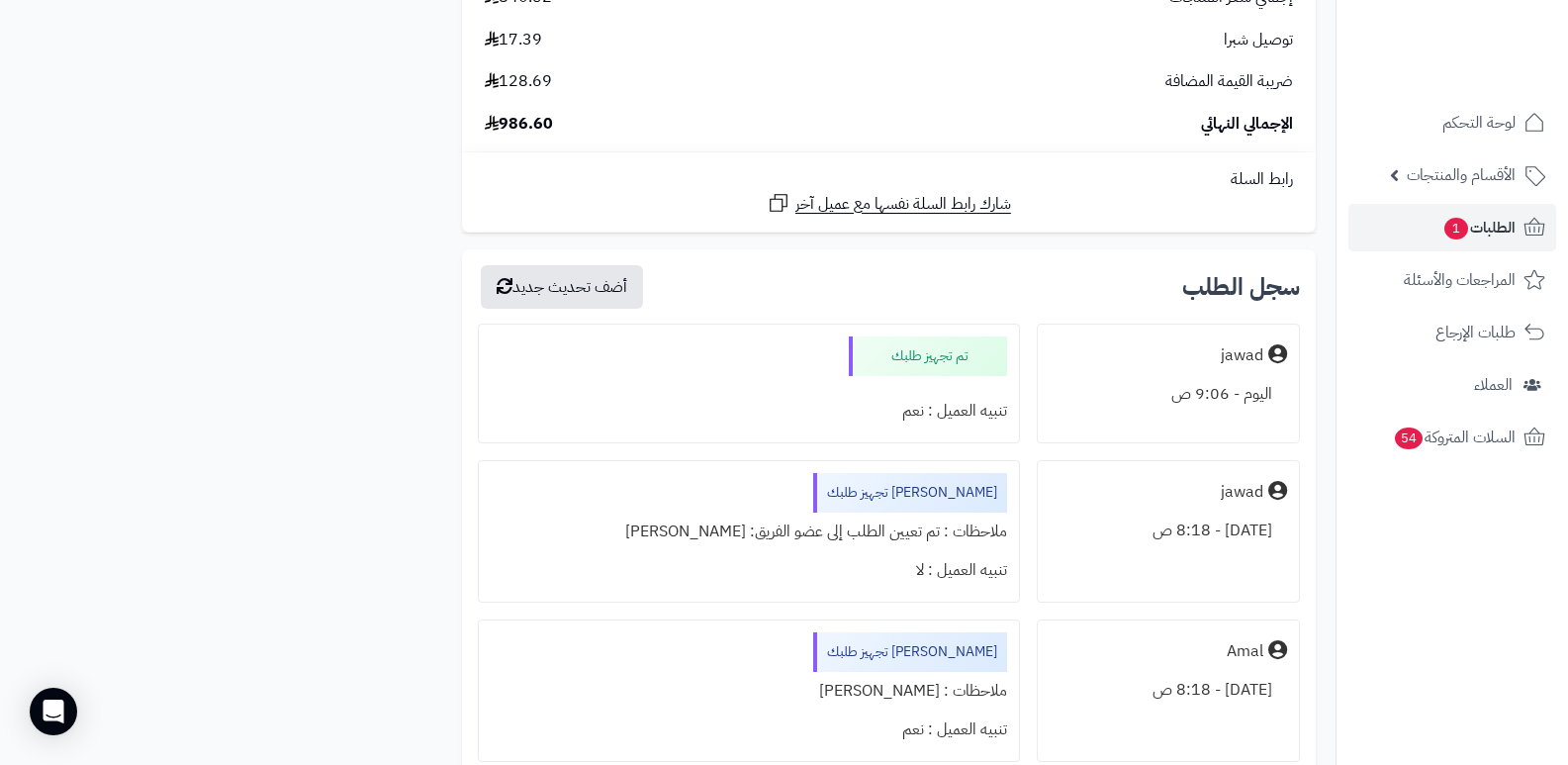
scroll to position [3364, 0]
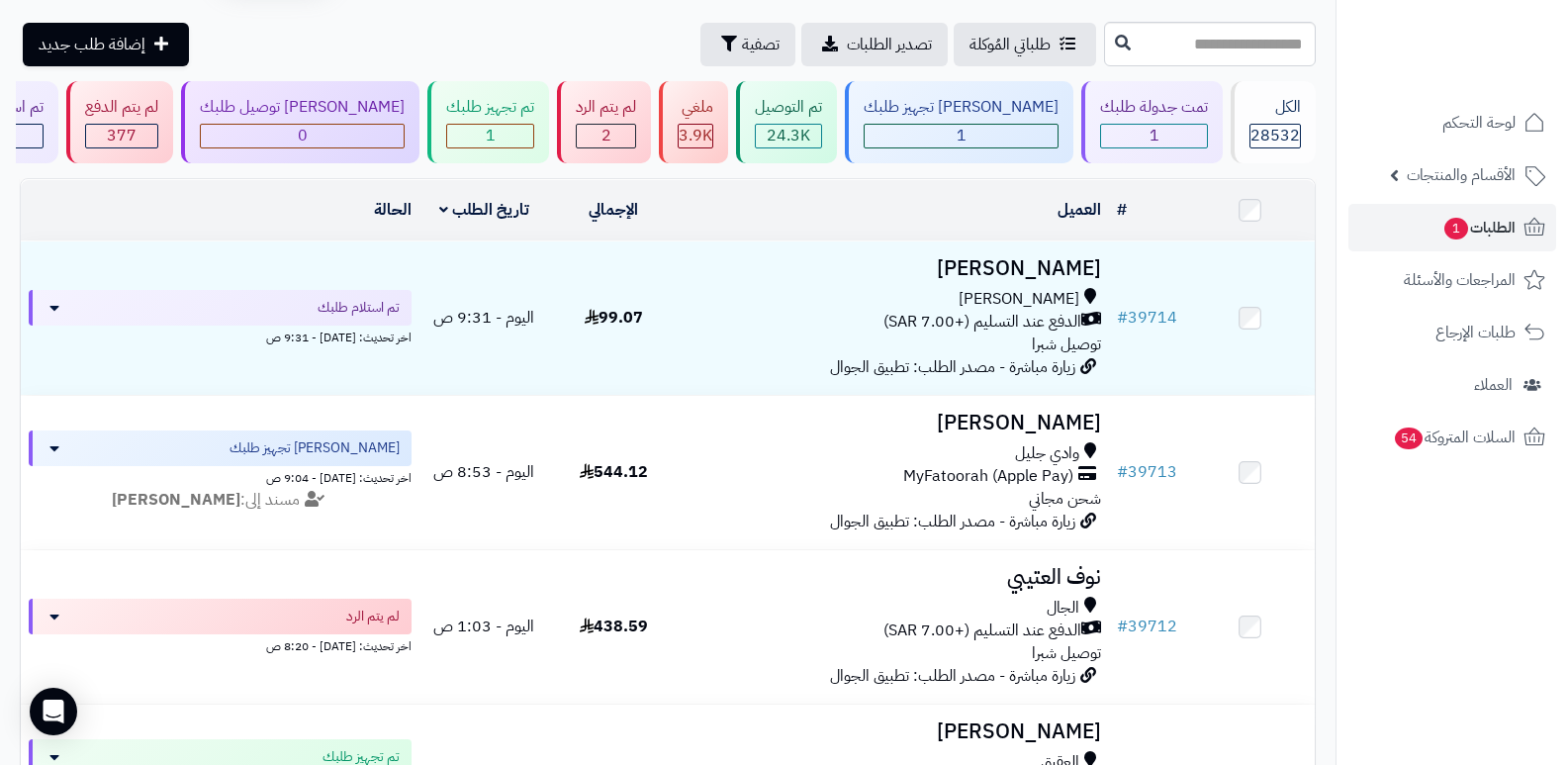
scroll to position [99, 0]
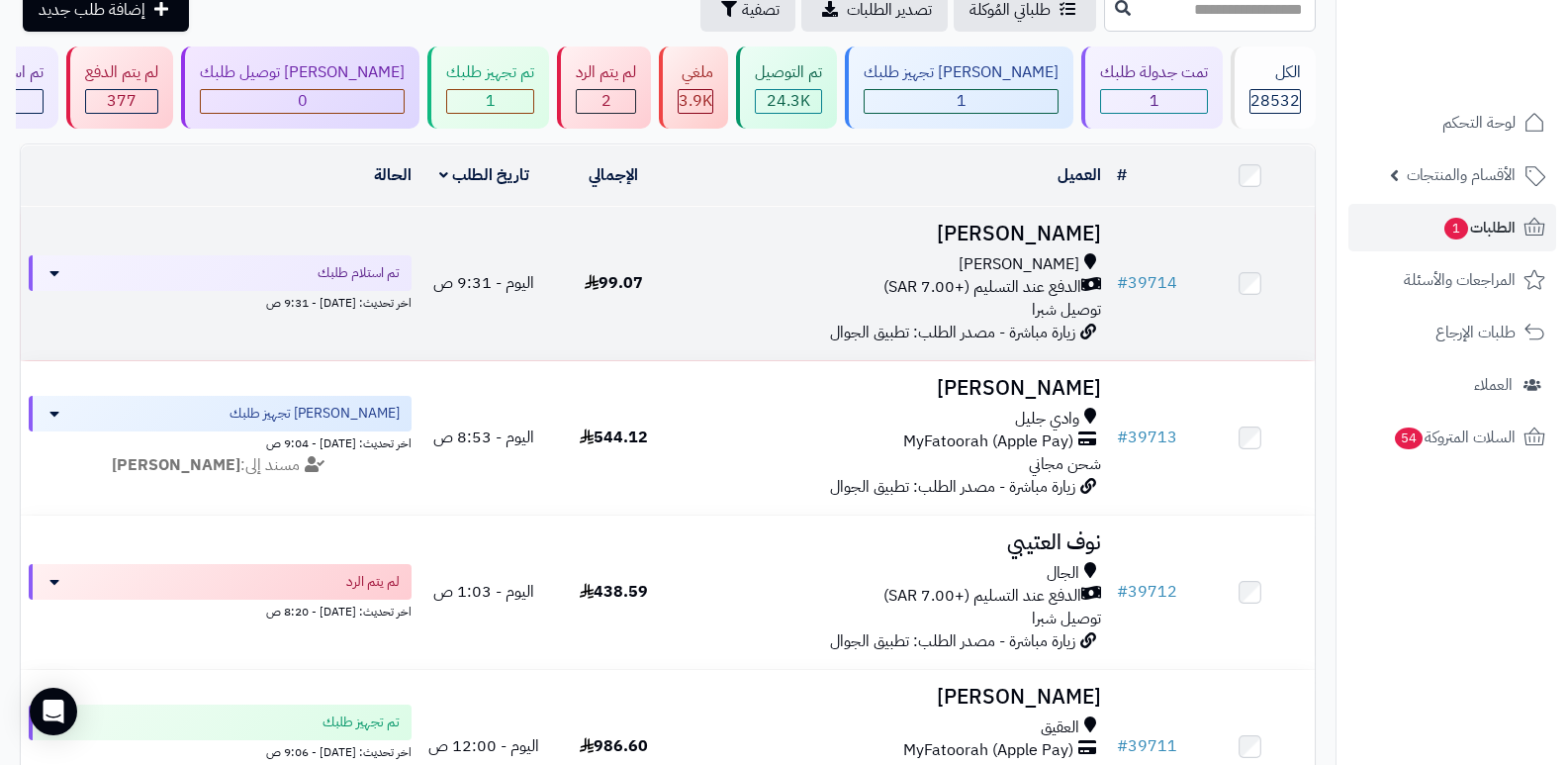
click at [1055, 222] on h3 "[PERSON_NAME]" at bounding box center [894, 233] width 415 height 23
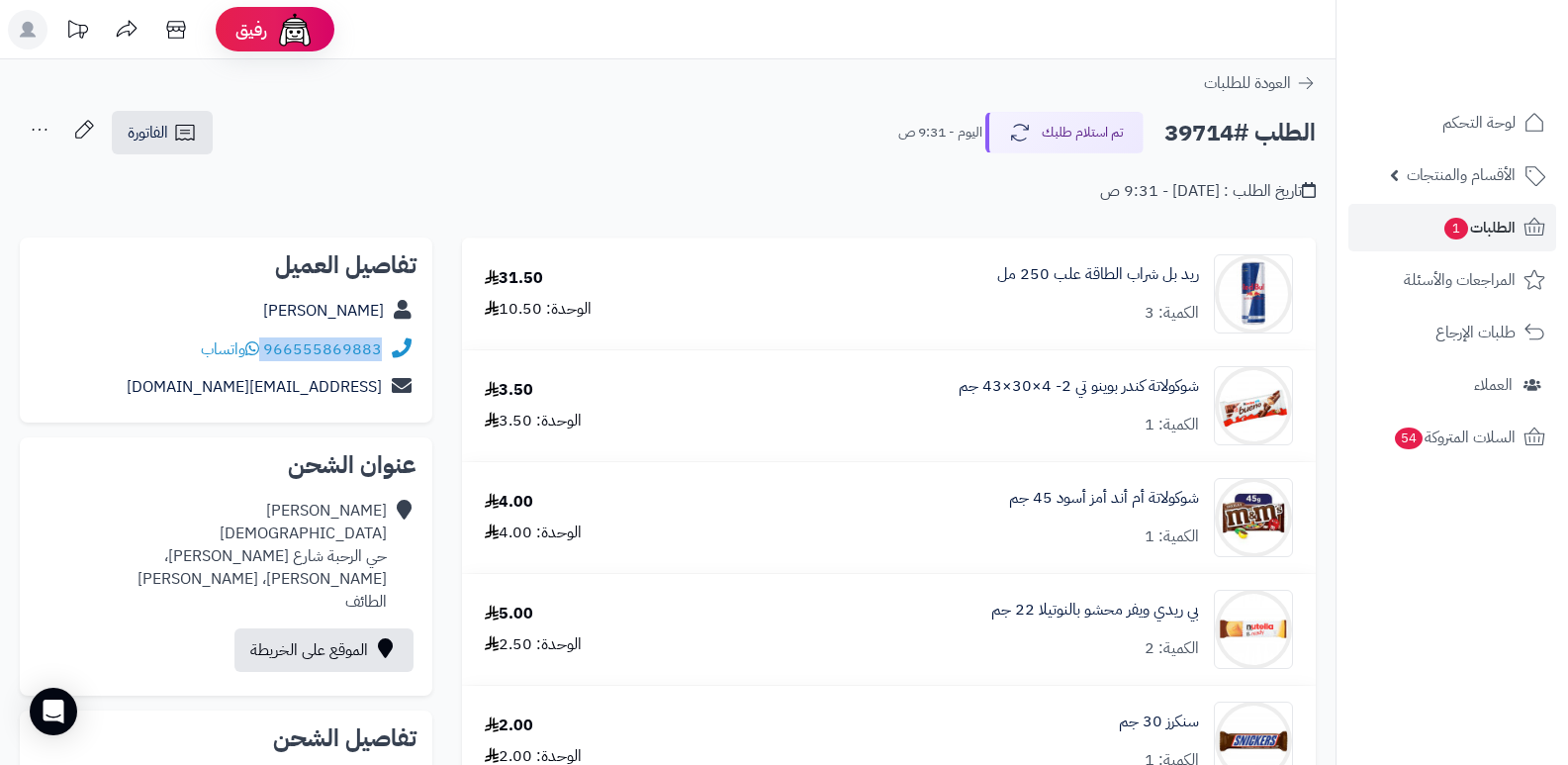
drag, startPoint x: 265, startPoint y: 351, endPoint x: 389, endPoint y: 343, distance: 124.3
click at [389, 343] on div "966555869883 واتساب" at bounding box center [226, 350] width 381 height 39
copy div "966555869883"
click at [324, 308] on link "[PERSON_NAME]" at bounding box center [323, 311] width 121 height 24
click at [1071, 141] on button "تم استلام طلبك" at bounding box center [1064, 131] width 158 height 42
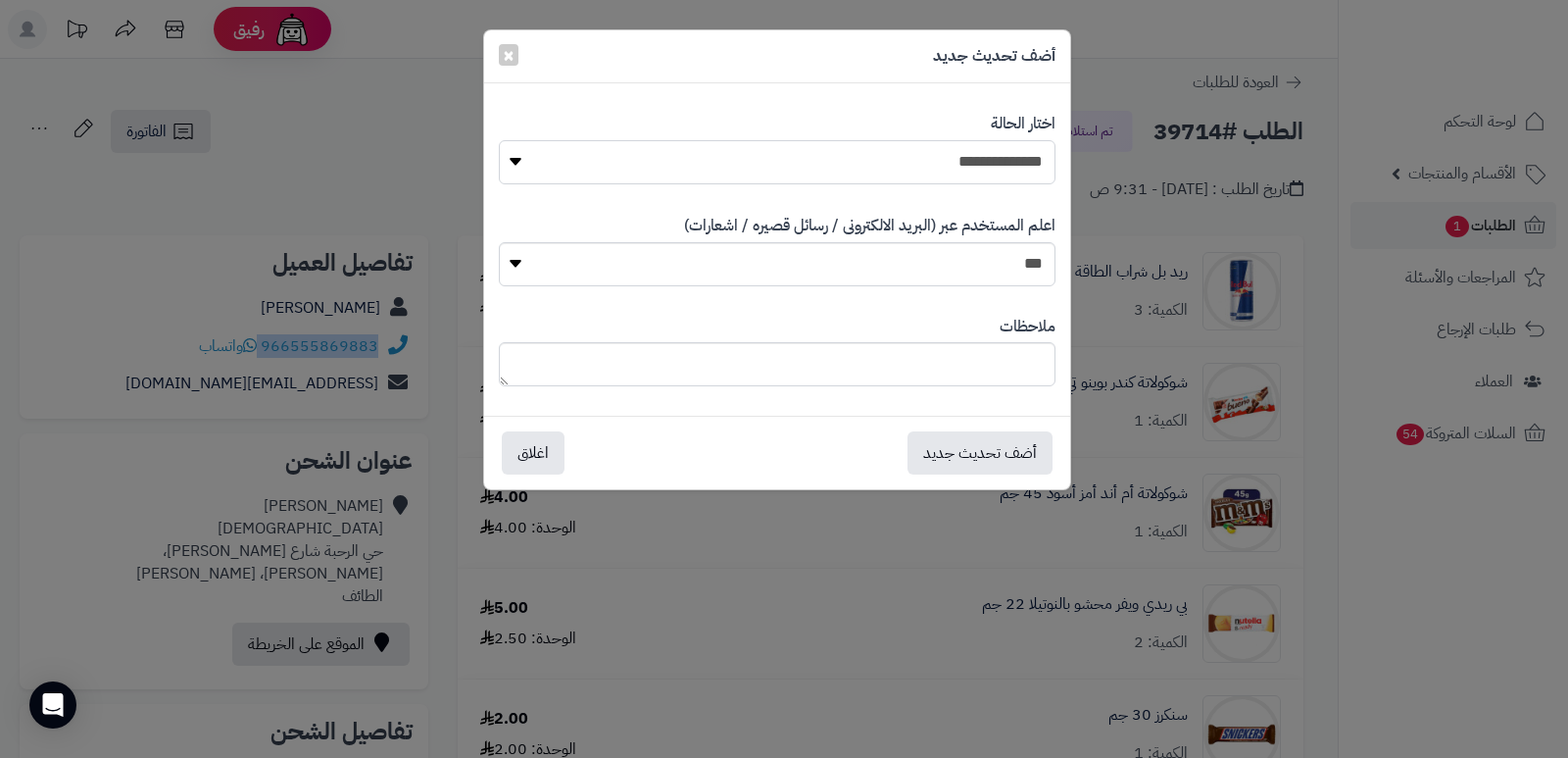
click at [978, 158] on select "**********" at bounding box center [778, 162] width 557 height 44
select select "*"
click at [499, 140] on select "**********" at bounding box center [778, 162] width 557 height 44
click at [966, 378] on textarea at bounding box center [778, 364] width 557 height 44
type textarea "****"
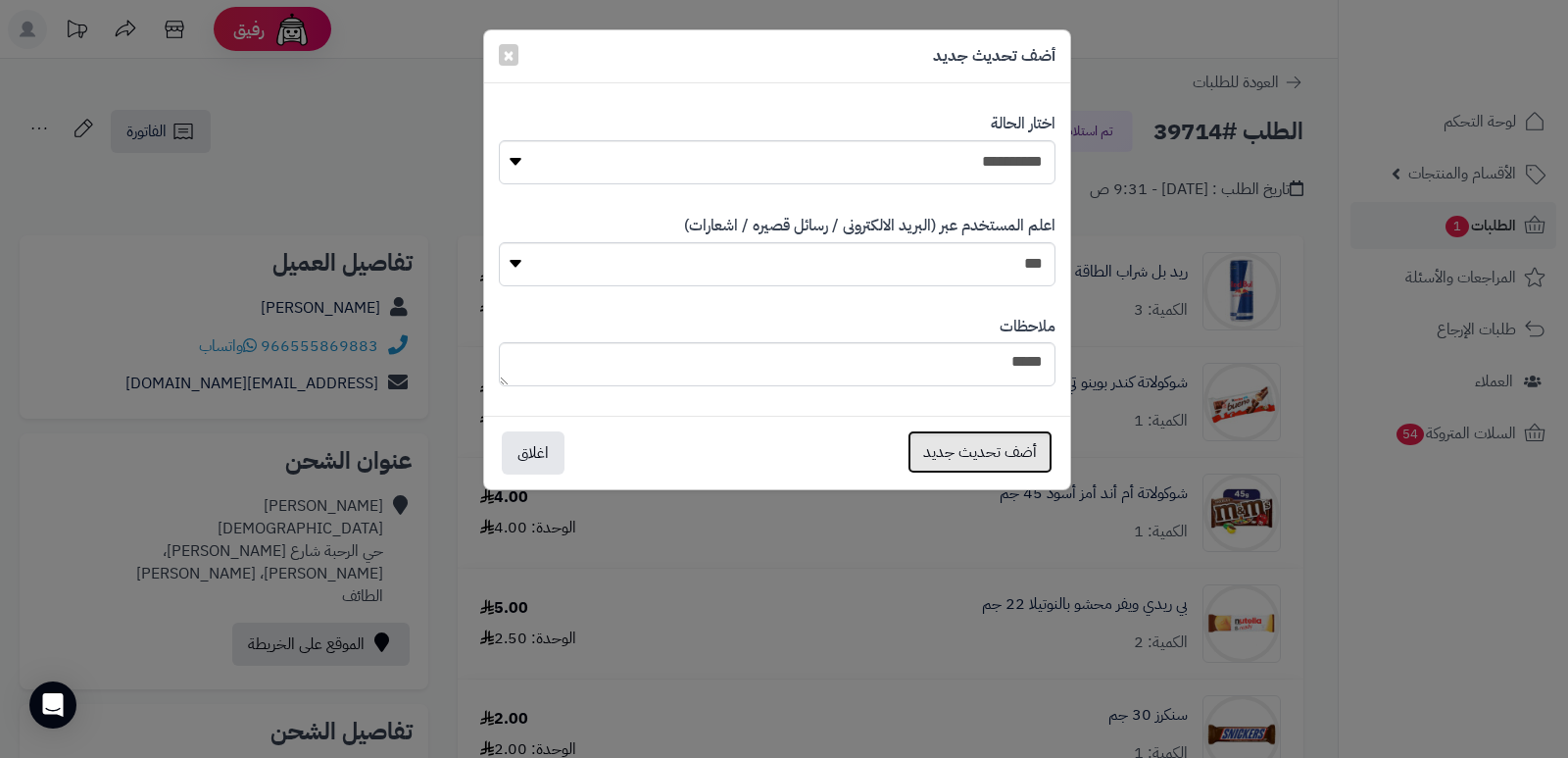
click at [964, 445] on button "أضف تحديث جديد" at bounding box center [980, 452] width 145 height 43
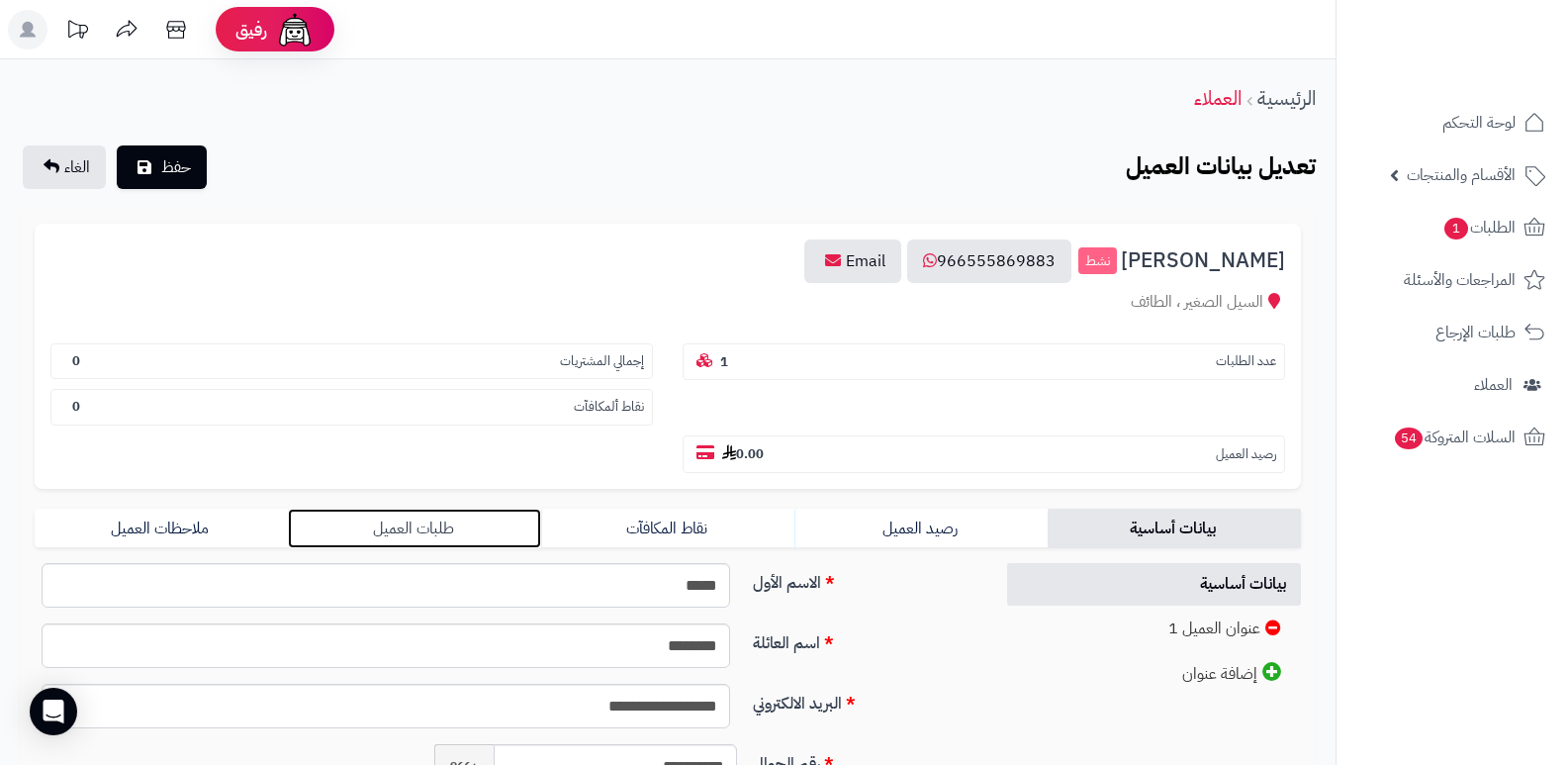
click at [464, 518] on link "طلبات العميل" at bounding box center [414, 529] width 253 height 40
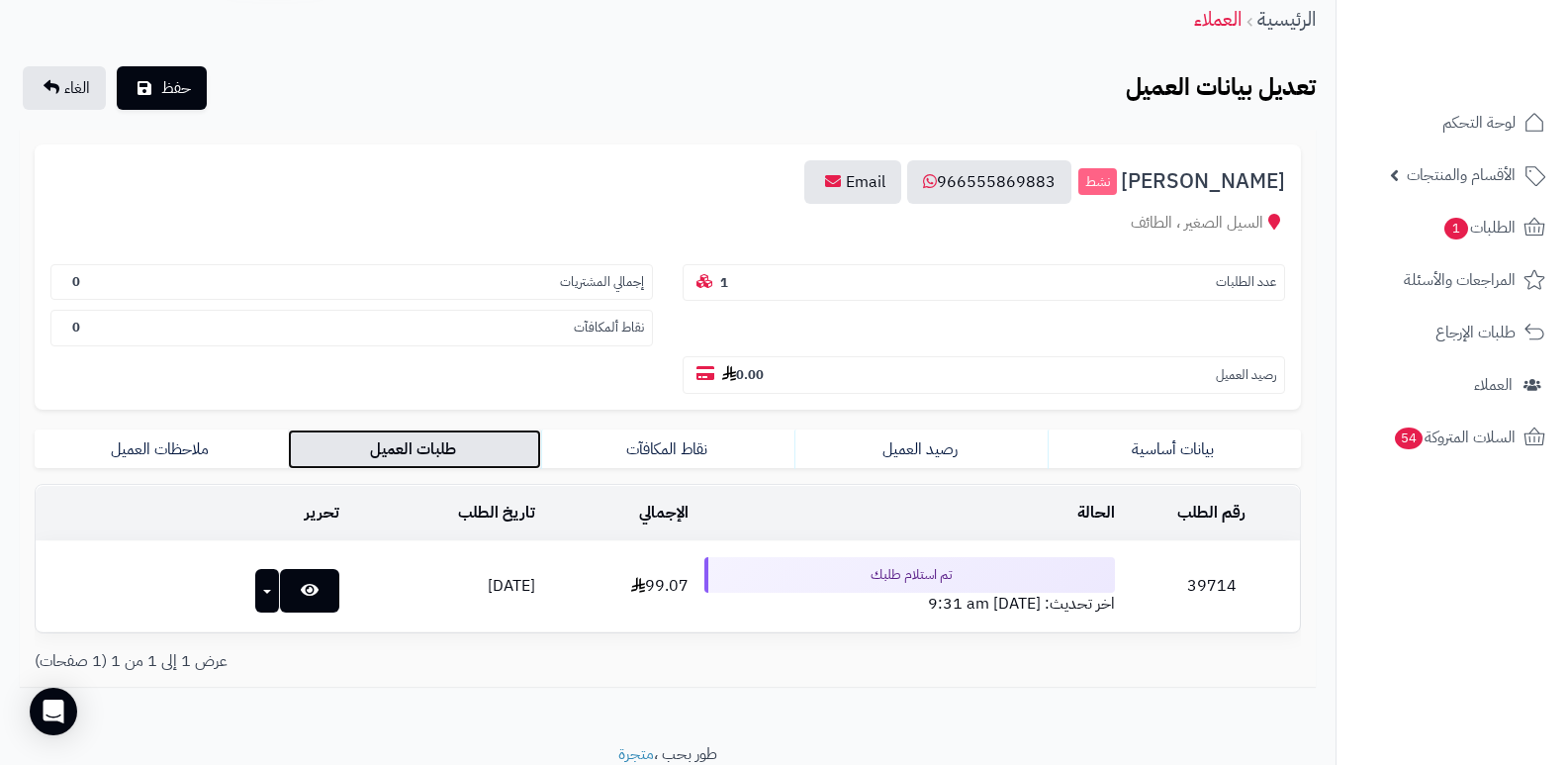
scroll to position [156, 0]
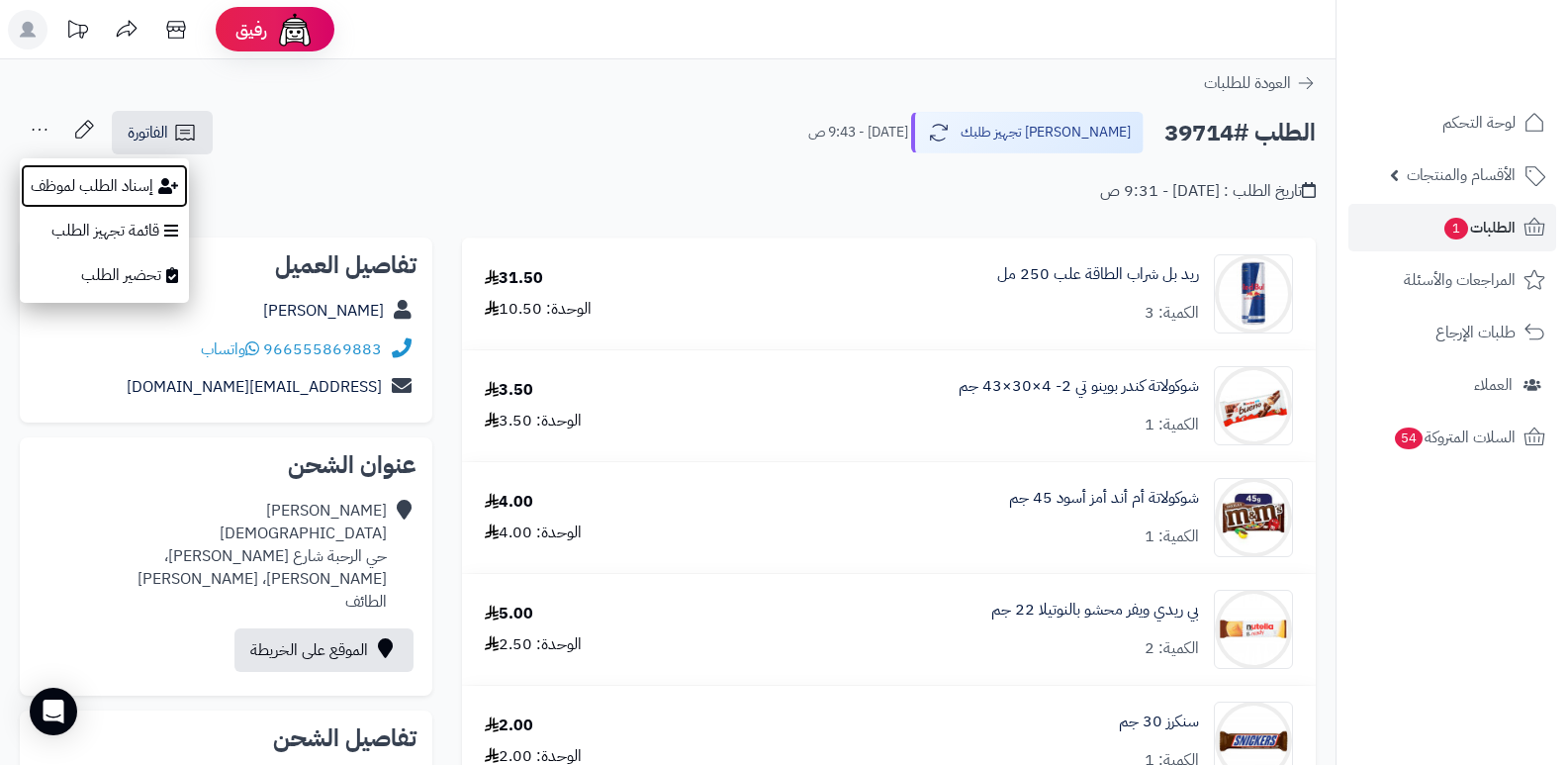
click at [45, 187] on button "إسناد الطلب لموظف" at bounding box center [105, 186] width 169 height 46
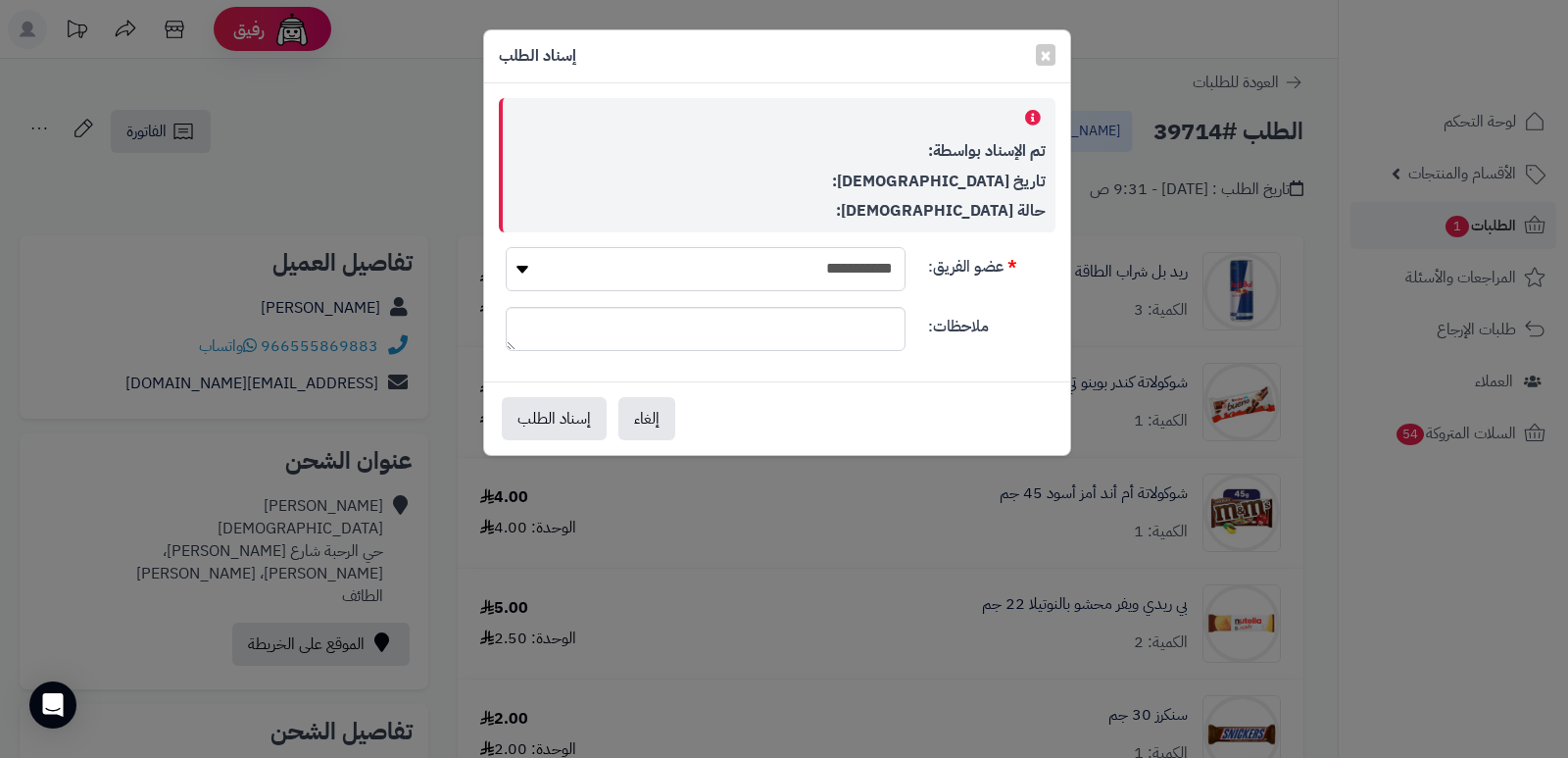
click at [794, 261] on select "**********" at bounding box center [705, 268] width 400 height 44
select select "**"
click at [505, 247] on select "**********" at bounding box center [705, 268] width 400 height 44
click at [550, 419] on button "إسناد الطلب" at bounding box center [555, 417] width 105 height 43
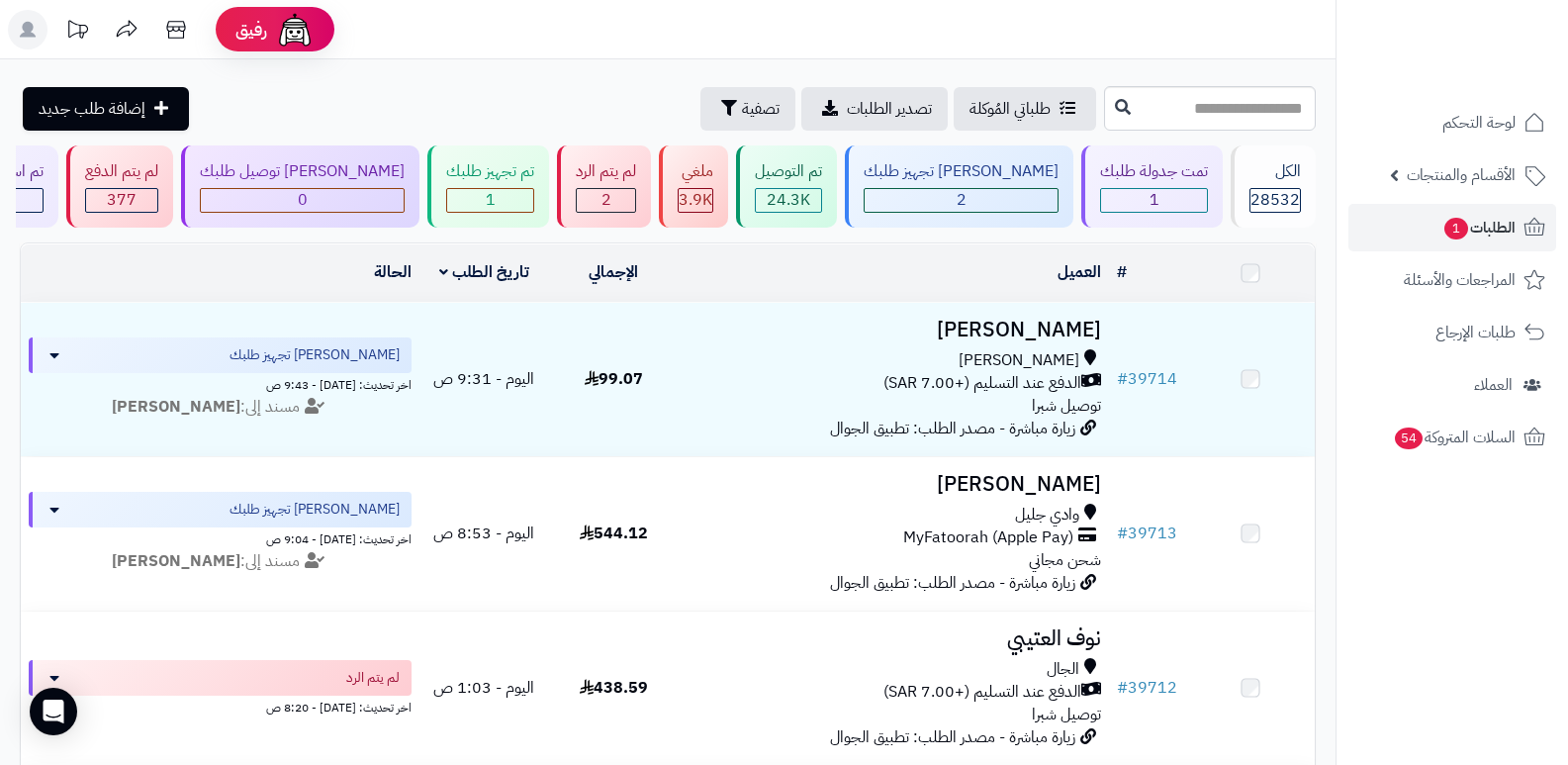
scroll to position [99, 0]
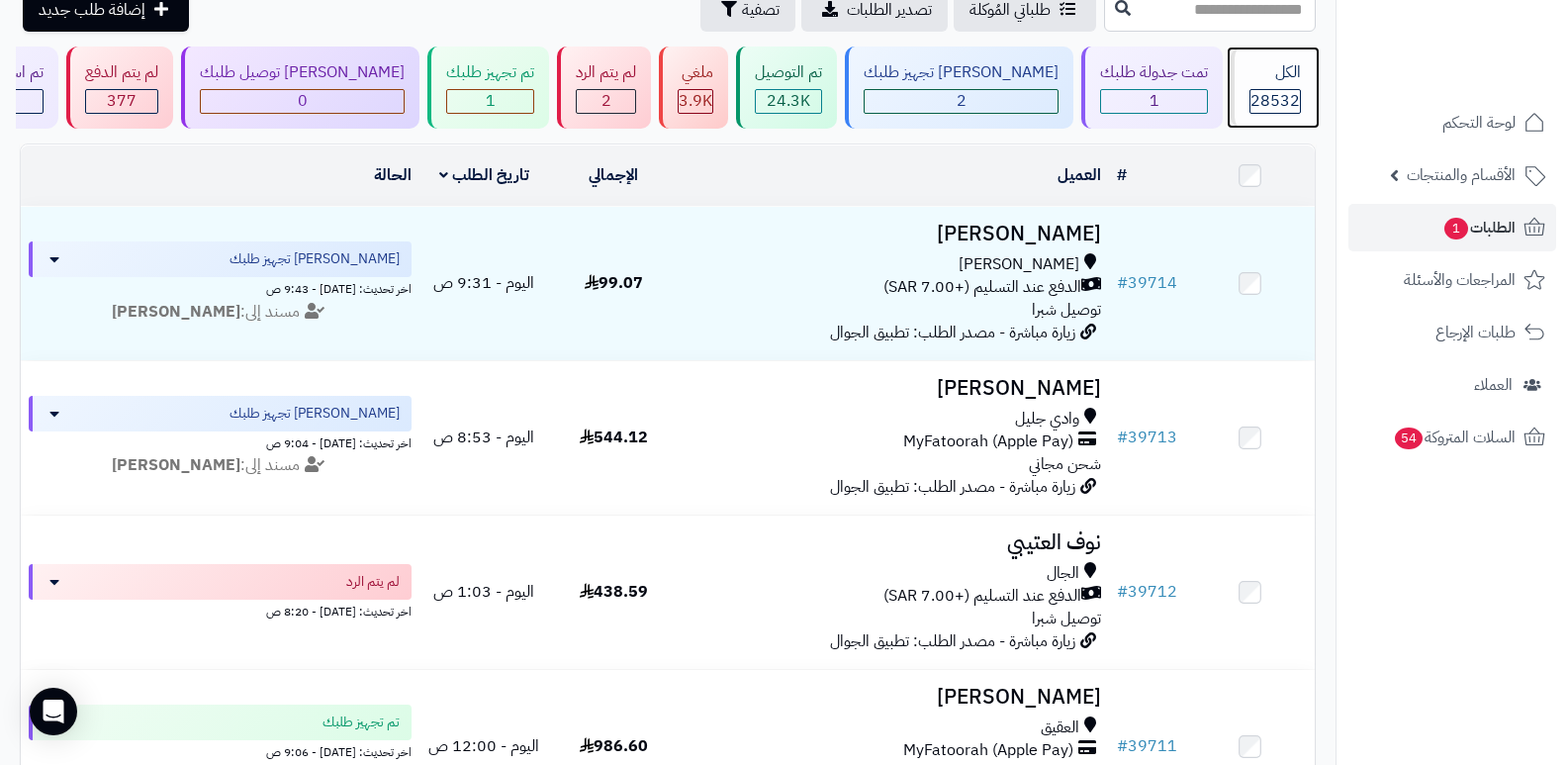
click at [1267, 76] on div "الكل" at bounding box center [1275, 73] width 52 height 23
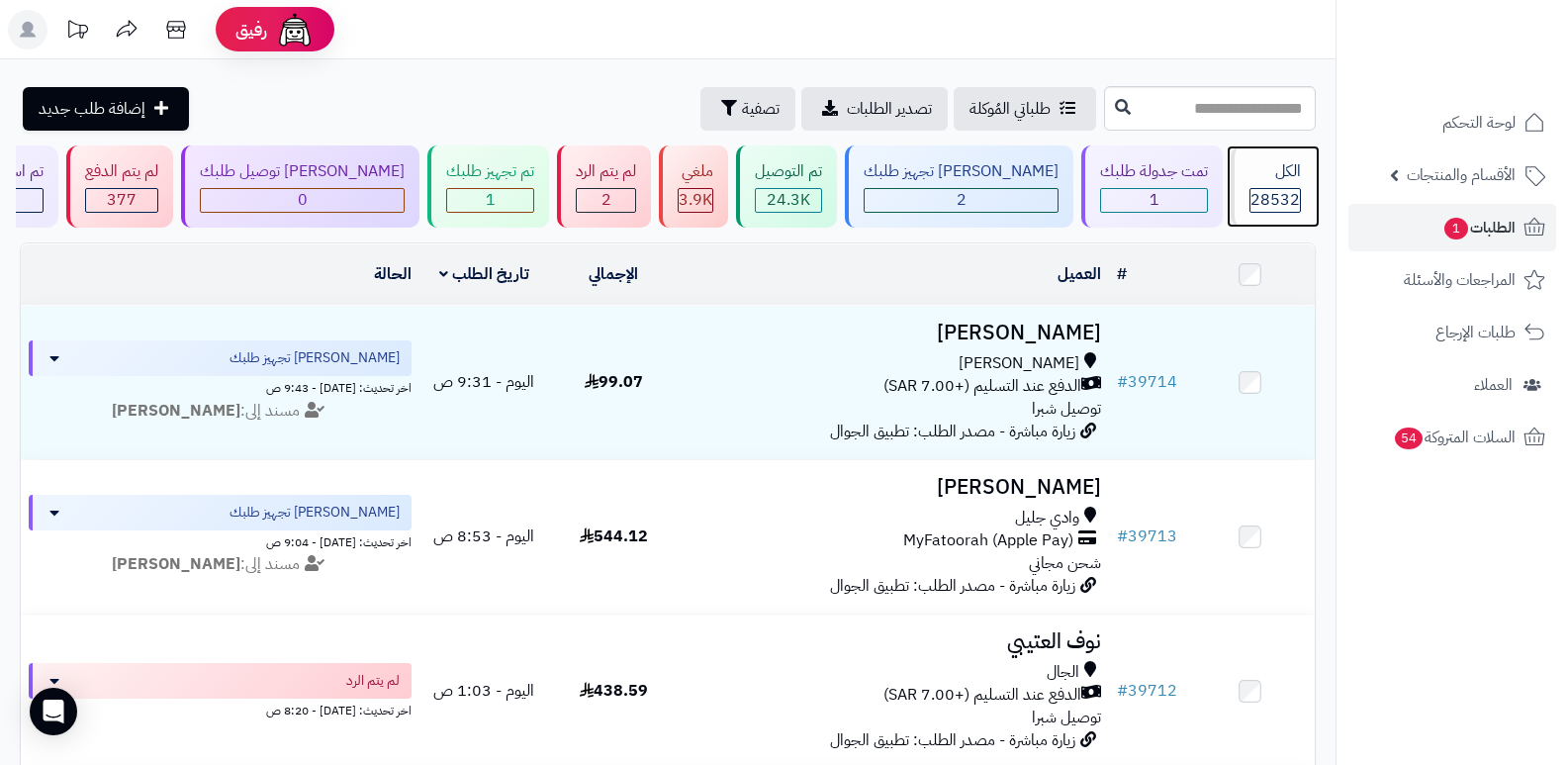
click at [1292, 195] on span "28532" at bounding box center [1275, 200] width 50 height 24
click at [1267, 182] on div "الكل" at bounding box center [1275, 171] width 52 height 23
click at [1302, 162] on div "الكل 28532" at bounding box center [1273, 186] width 85 height 82
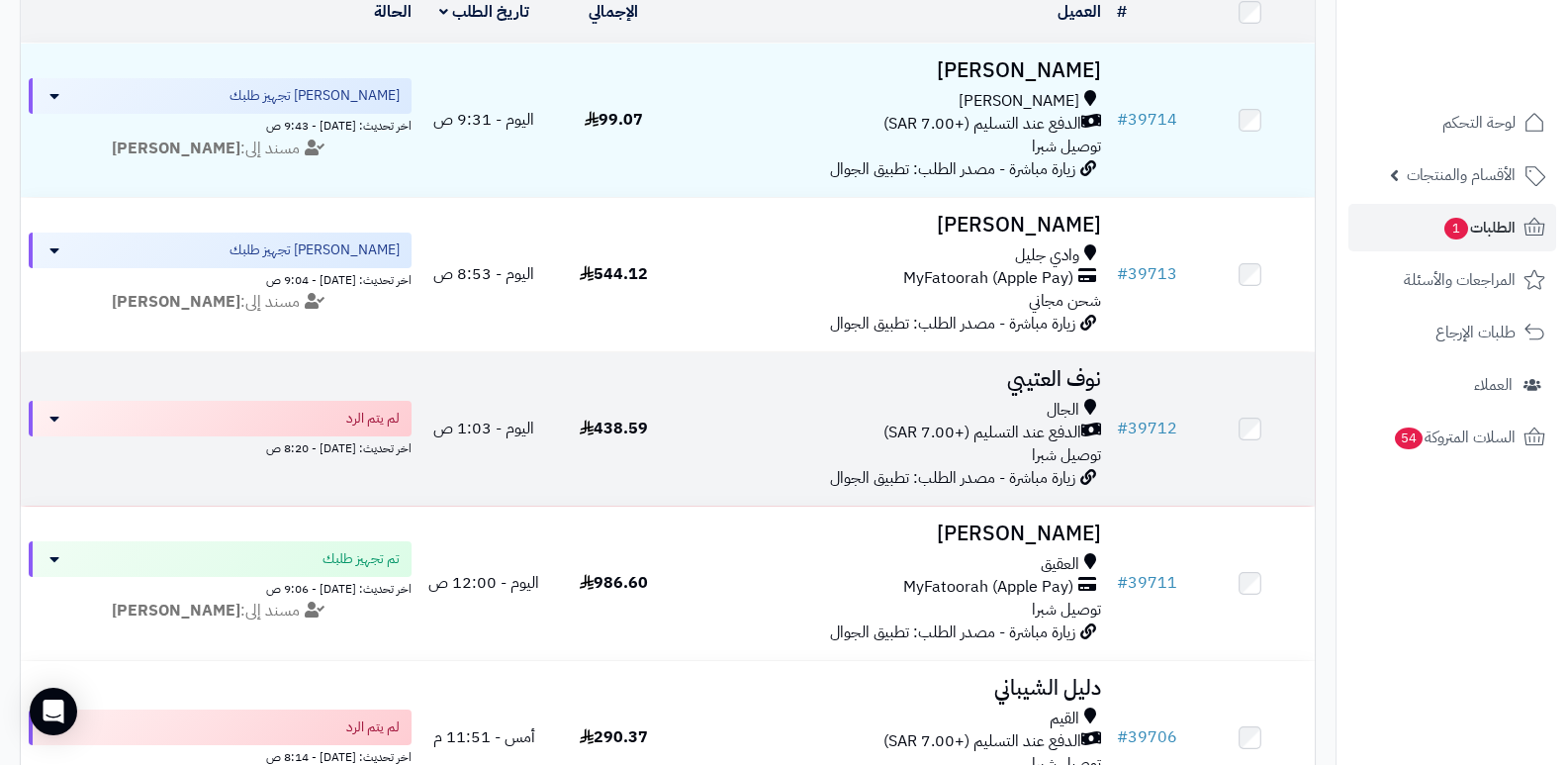
scroll to position [297, 0]
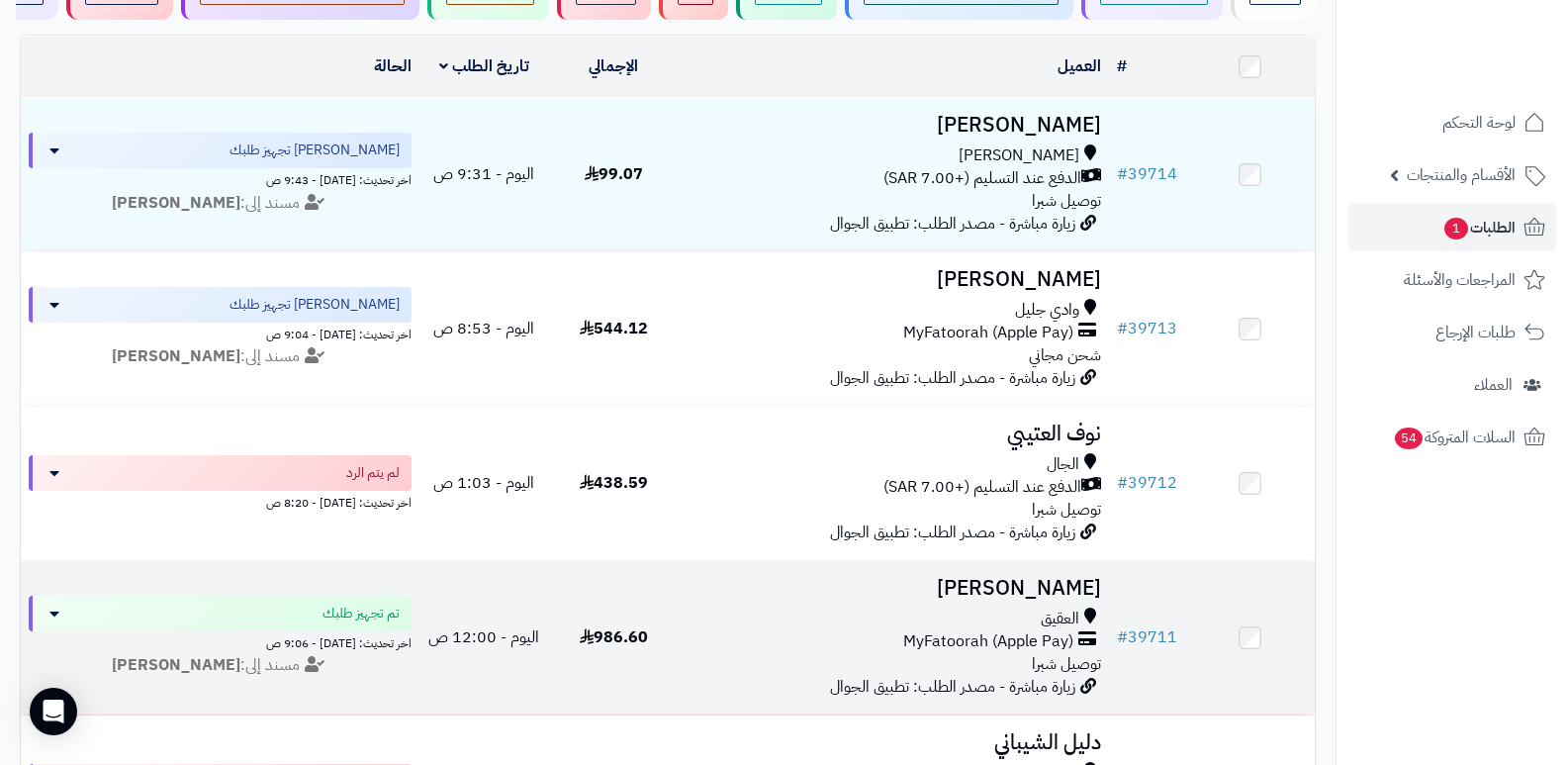
scroll to position [0, 0]
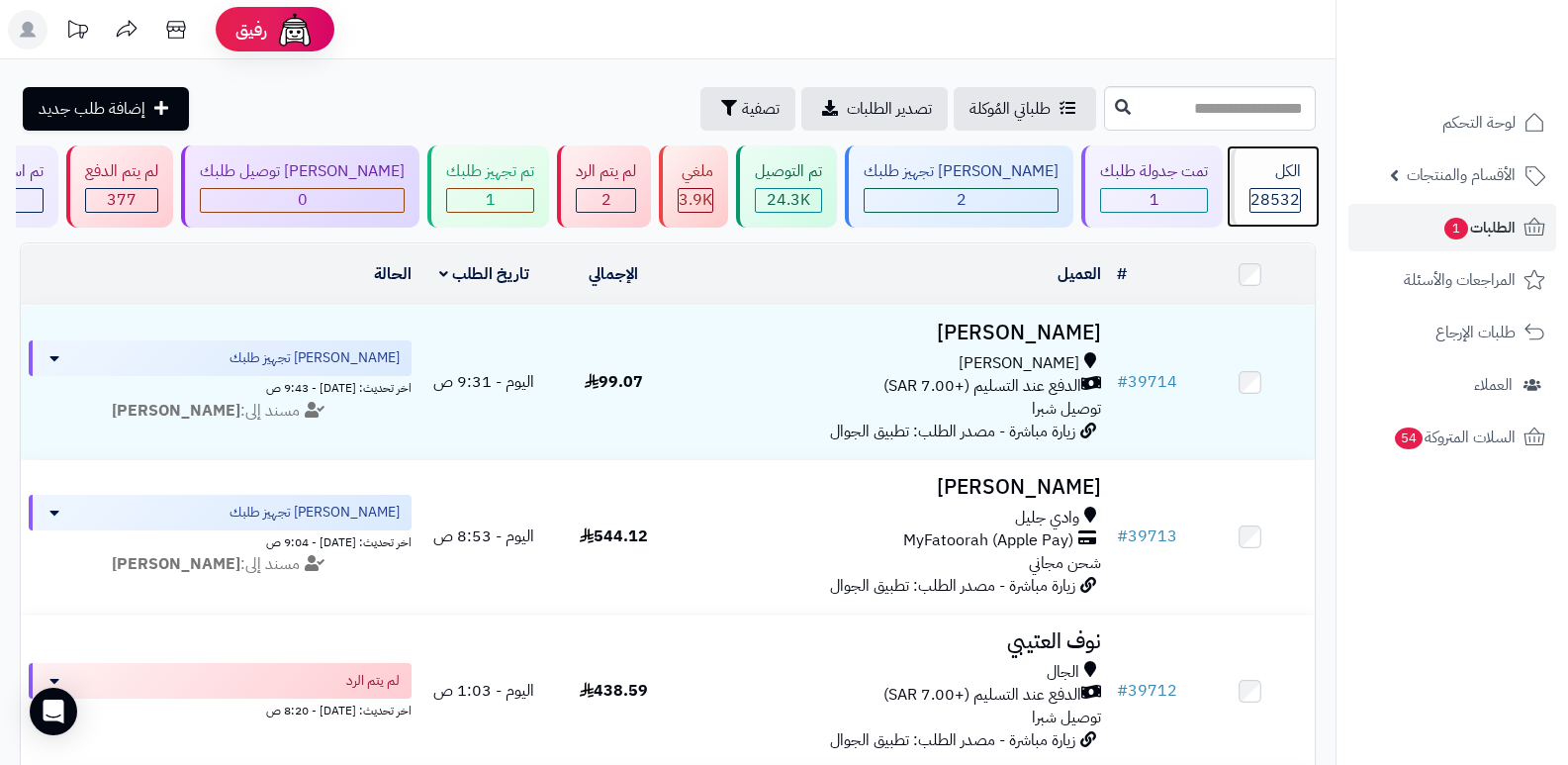
click at [1231, 172] on div "الكل 28532" at bounding box center [1273, 186] width 85 height 82
click at [1265, 191] on span "28532" at bounding box center [1275, 200] width 50 height 24
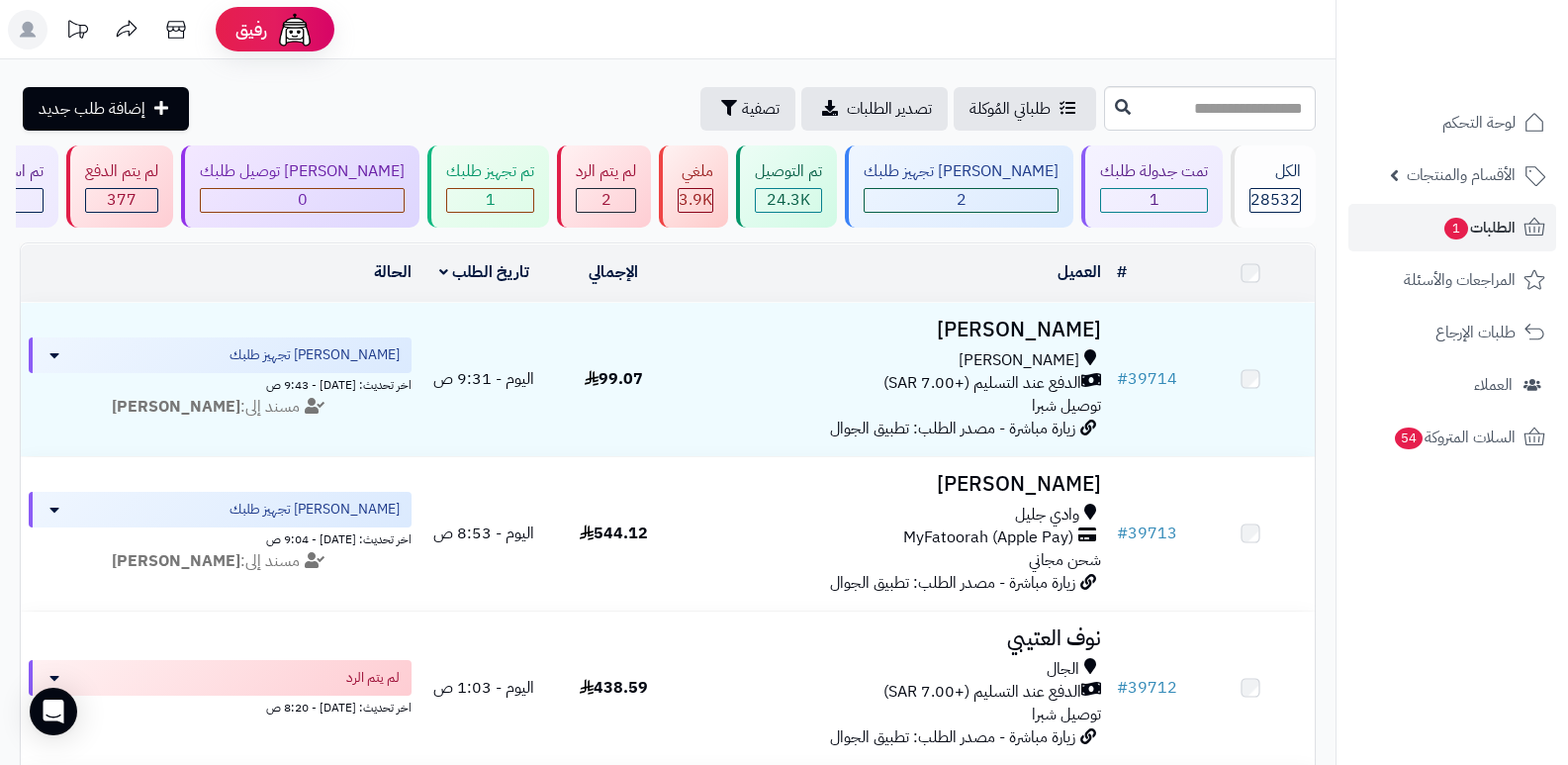
click at [473, 166] on div "تم تجهيز طلبك" at bounding box center [490, 171] width 88 height 23
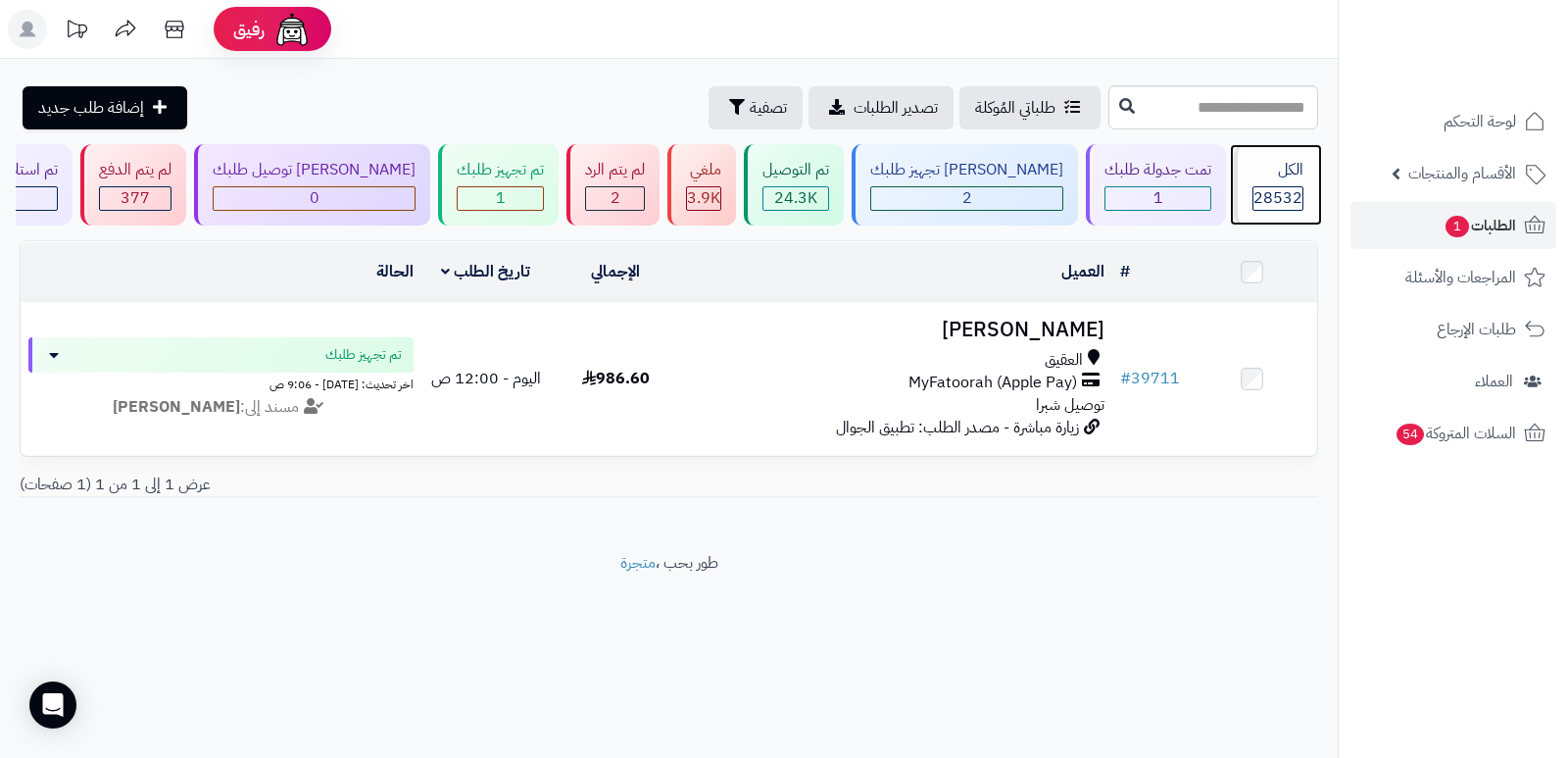
click at [1278, 171] on div "الكل" at bounding box center [1278, 170] width 51 height 23
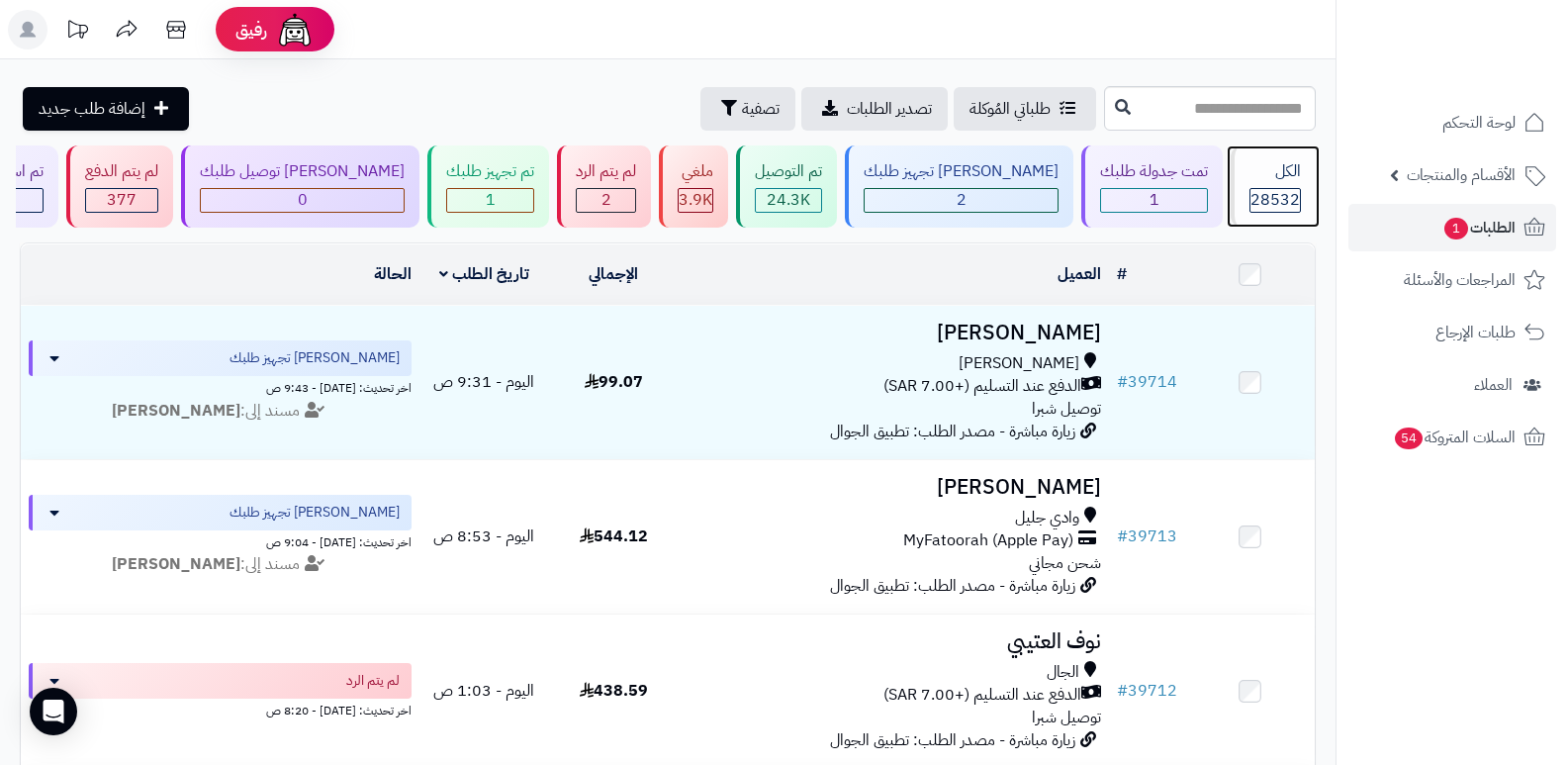
click at [1290, 172] on div "الكل" at bounding box center [1275, 171] width 52 height 23
click at [1280, 174] on div "الكل" at bounding box center [1275, 171] width 52 height 23
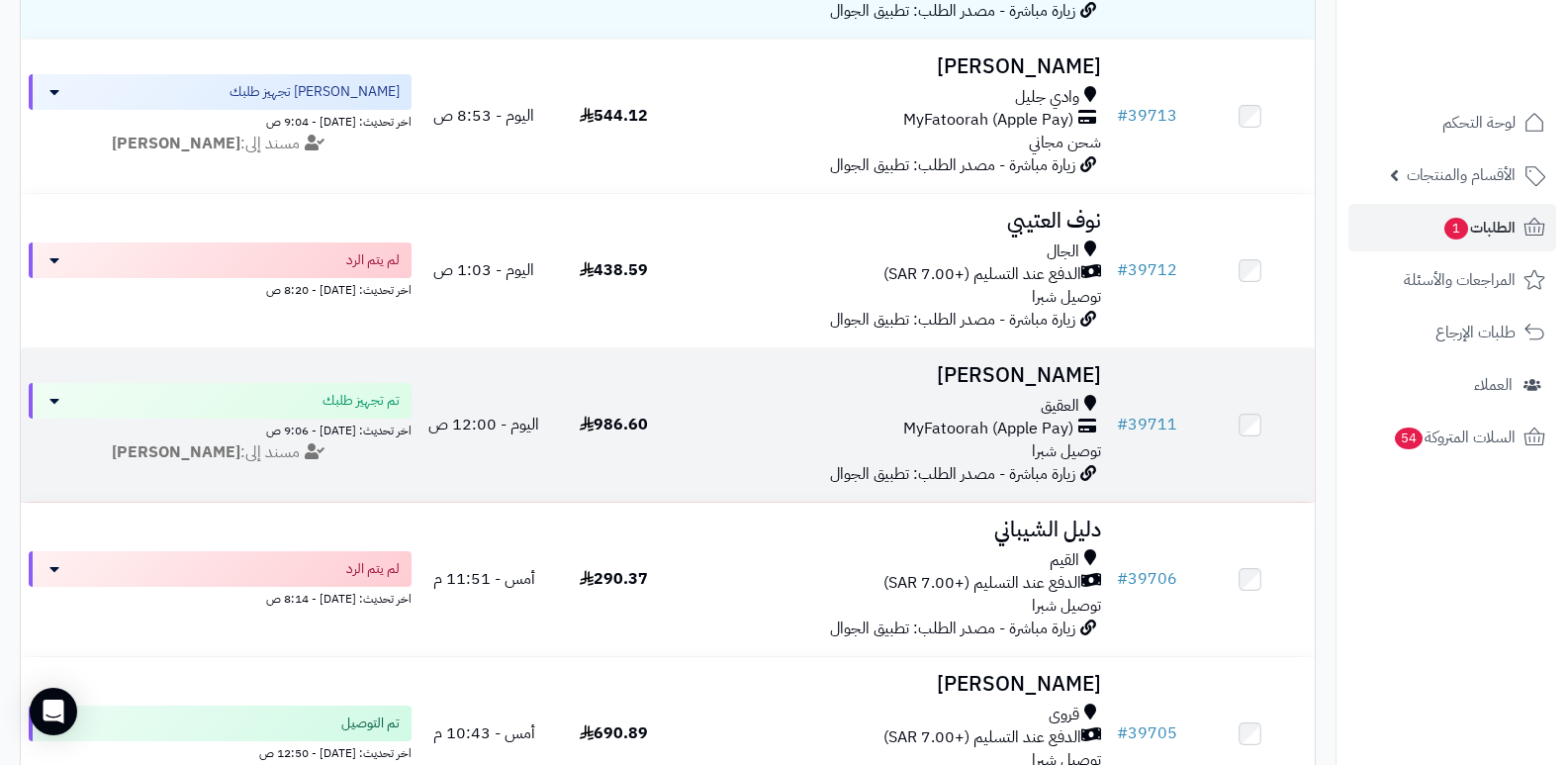
scroll to position [495, 0]
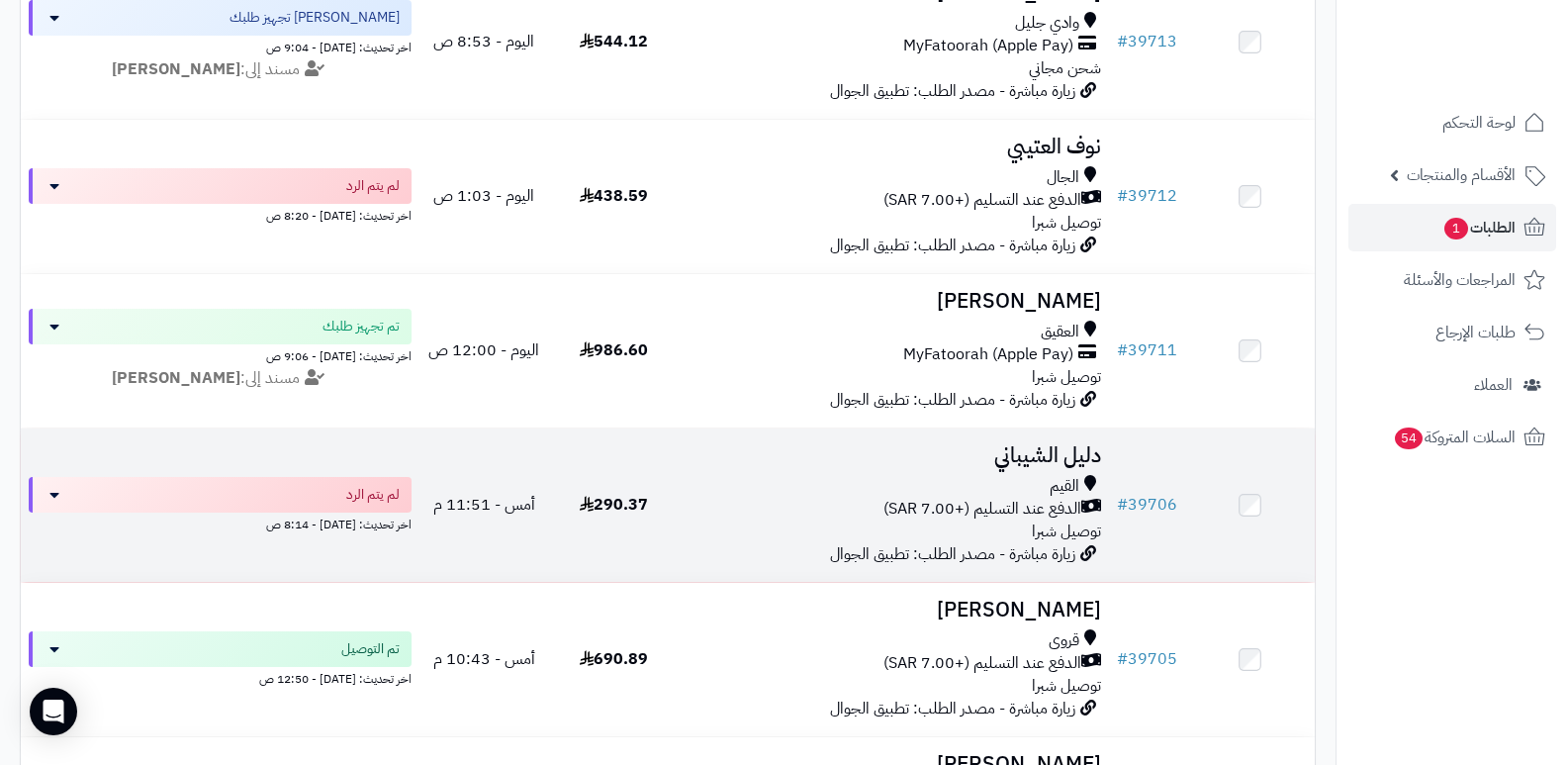
click at [1077, 449] on h3 "دليل الشيباني" at bounding box center [894, 455] width 415 height 23
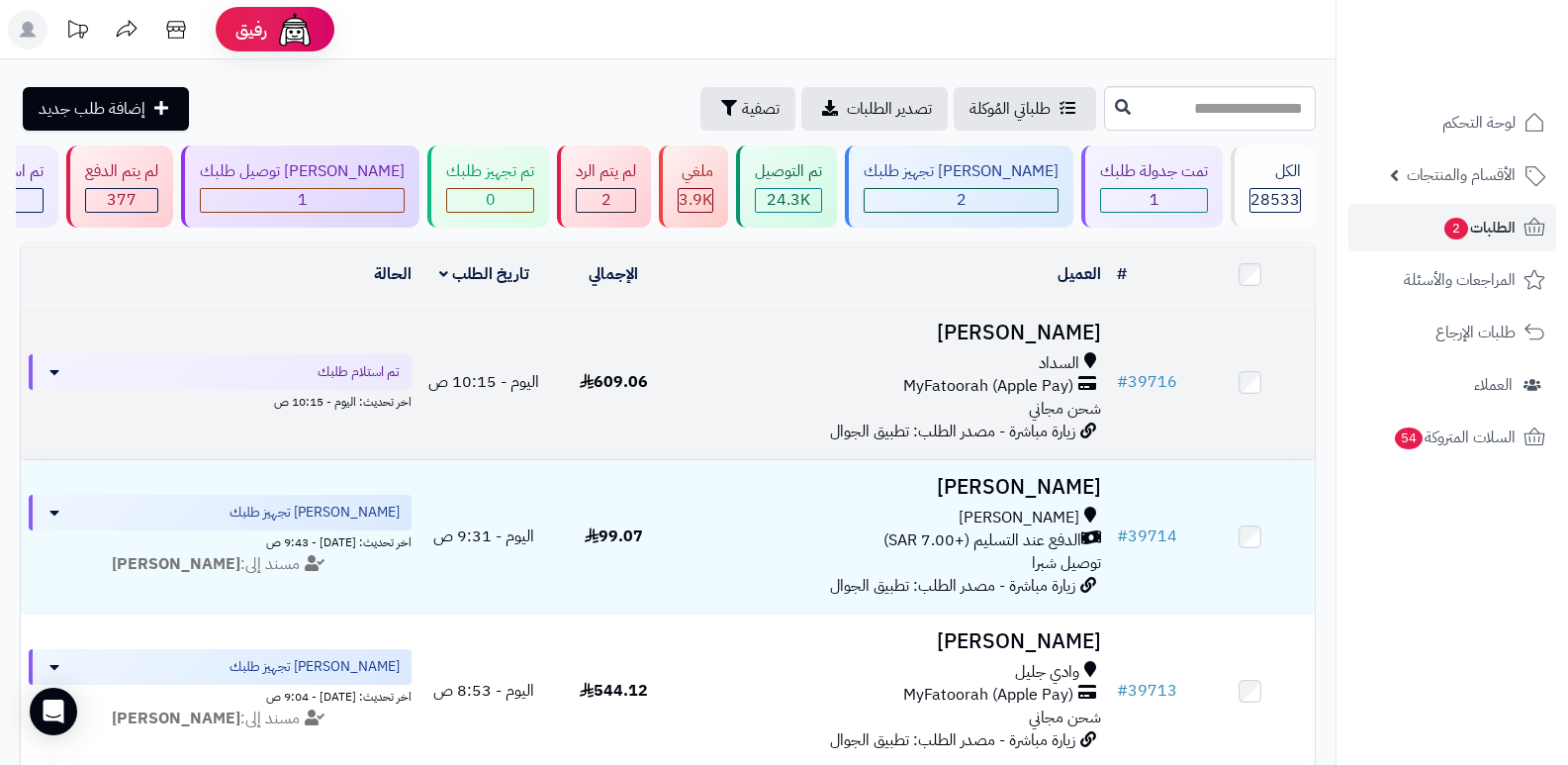
click at [1038, 329] on h3 "محمد النعمي" at bounding box center [894, 333] width 415 height 23
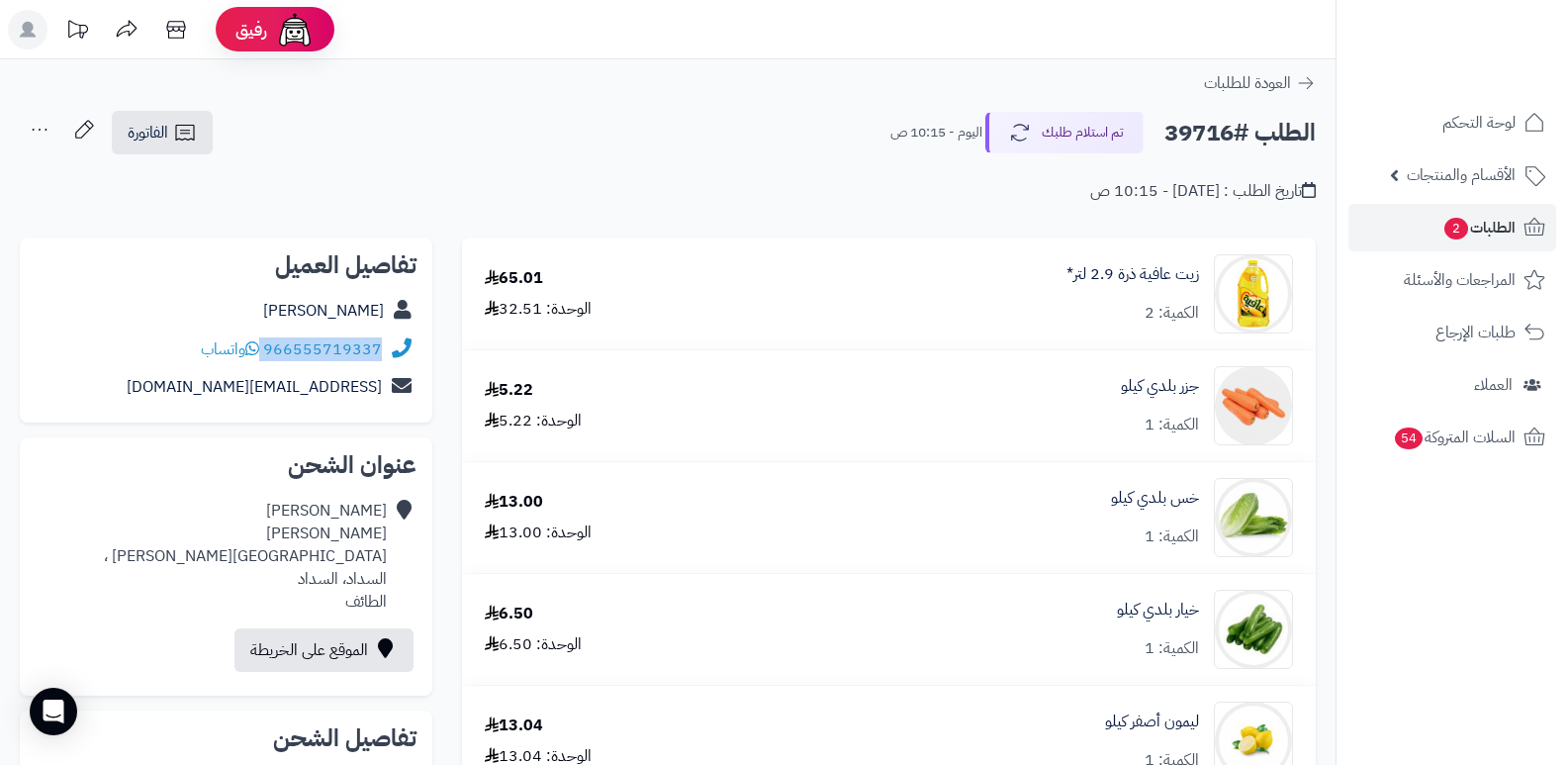
drag, startPoint x: 265, startPoint y: 348, endPoint x: 390, endPoint y: 360, distance: 125.6
click at [390, 360] on div "966555719337 واتساب" at bounding box center [226, 350] width 381 height 39
copy div "966555719337"
click at [1052, 124] on button "تم استلام طلبك" at bounding box center [1064, 131] width 158 height 42
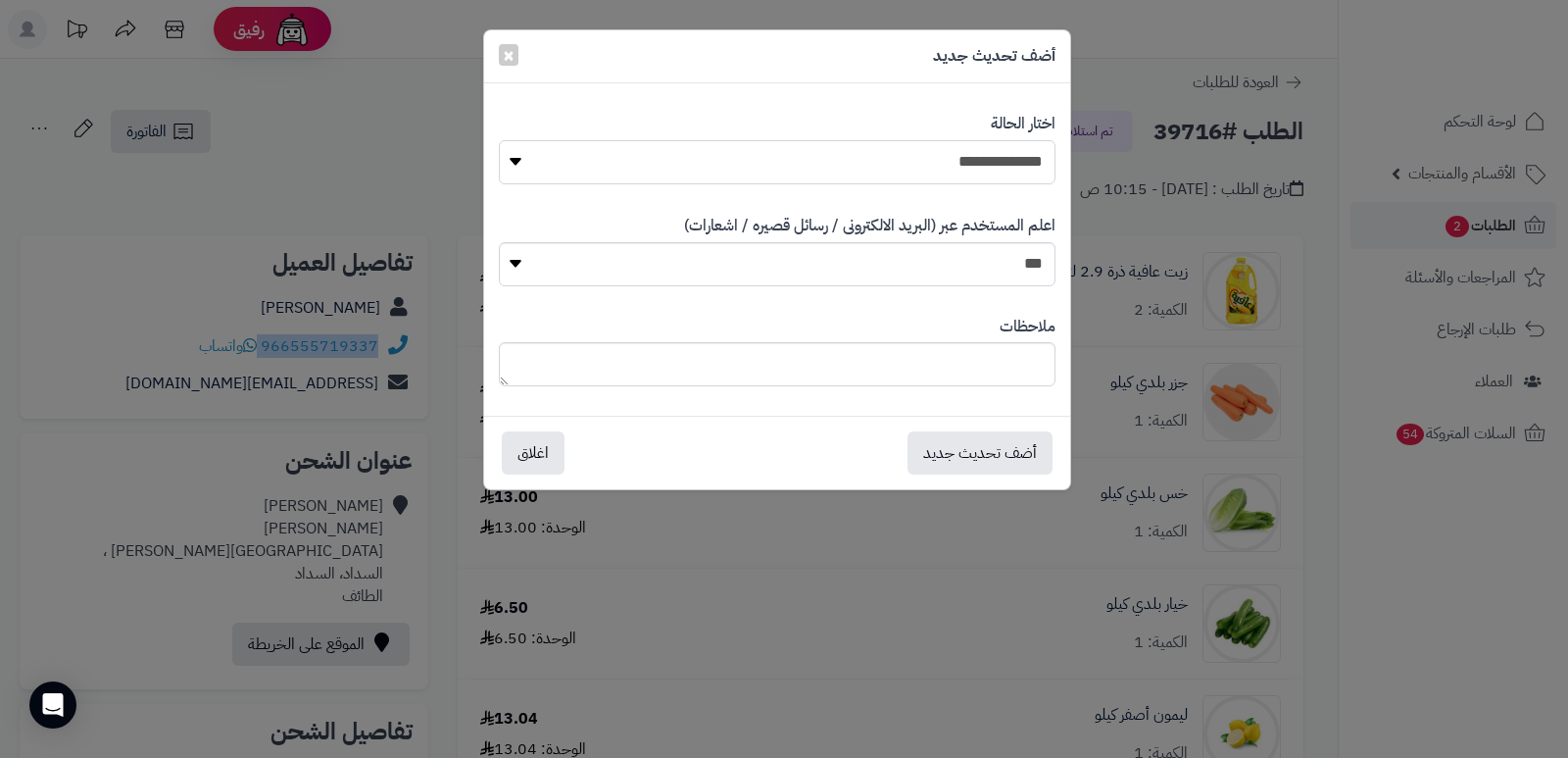
click at [984, 166] on select "**********" at bounding box center [778, 162] width 557 height 44
select select "*"
click at [499, 140] on select "**********" at bounding box center [778, 162] width 557 height 44
click at [991, 381] on textarea at bounding box center [778, 364] width 557 height 44
type textarea "****"
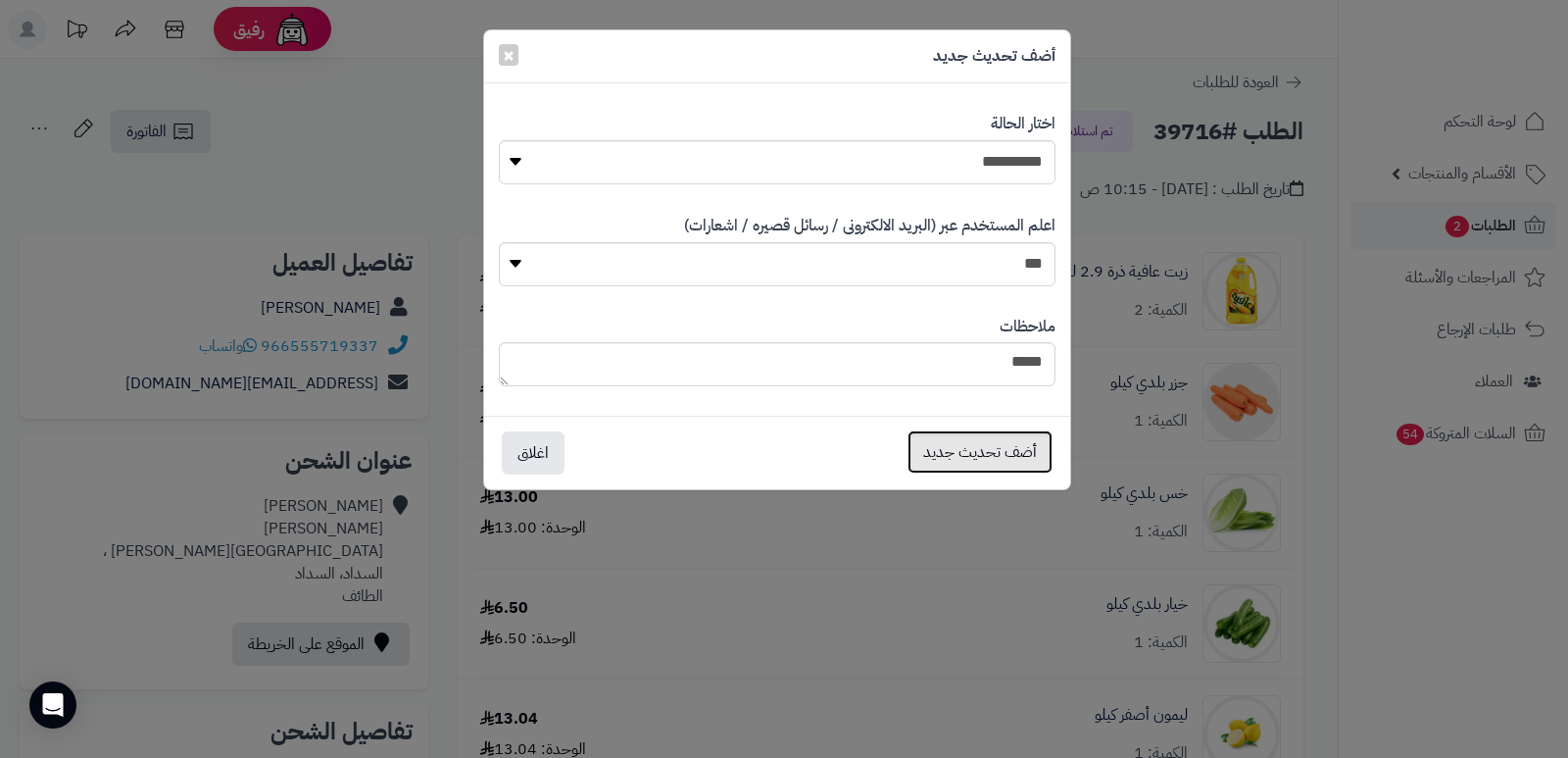
click at [962, 446] on button "أضف تحديث جديد" at bounding box center [980, 452] width 145 height 43
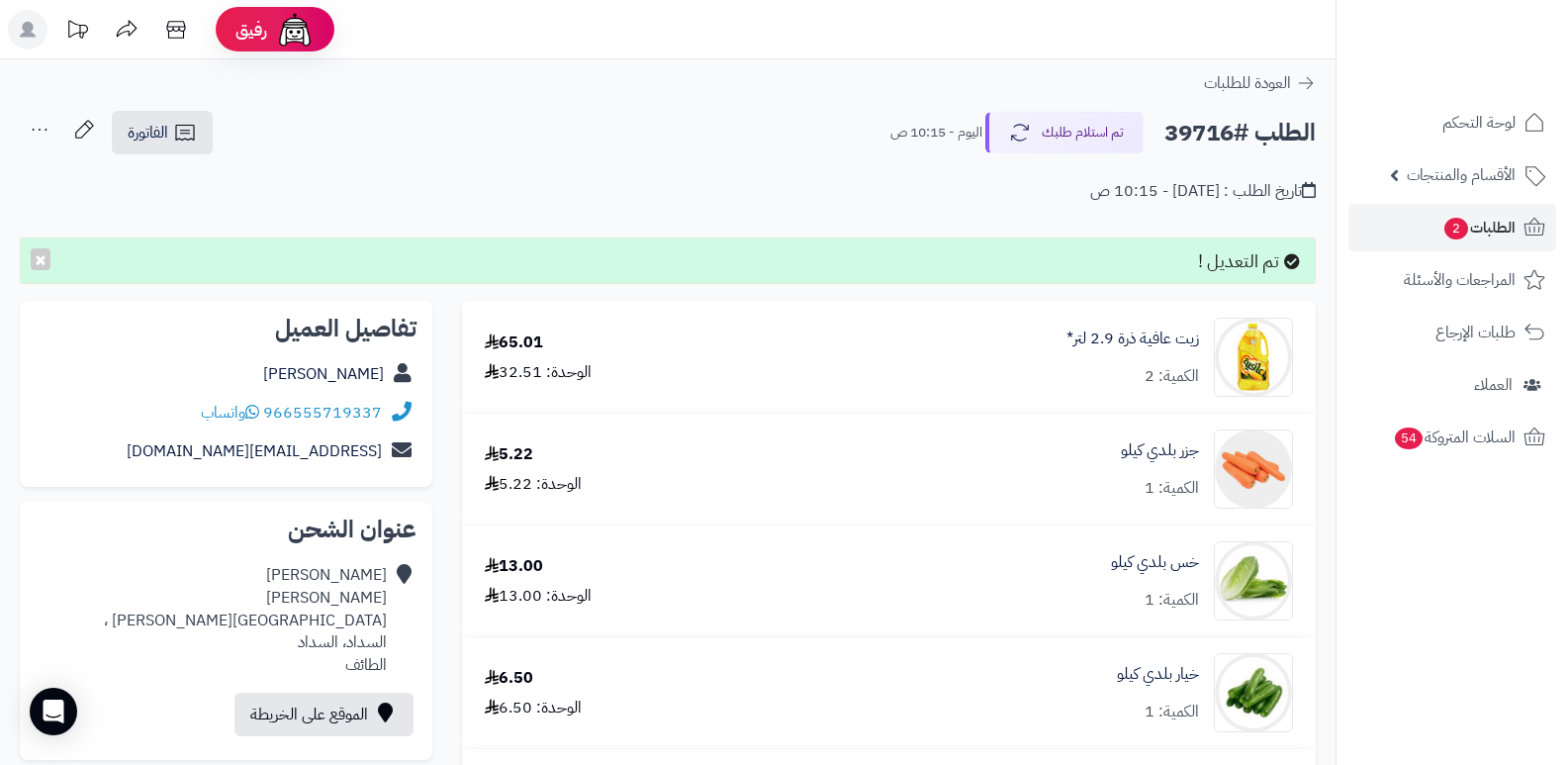
click at [30, 142] on icon at bounding box center [40, 129] width 40 height 40
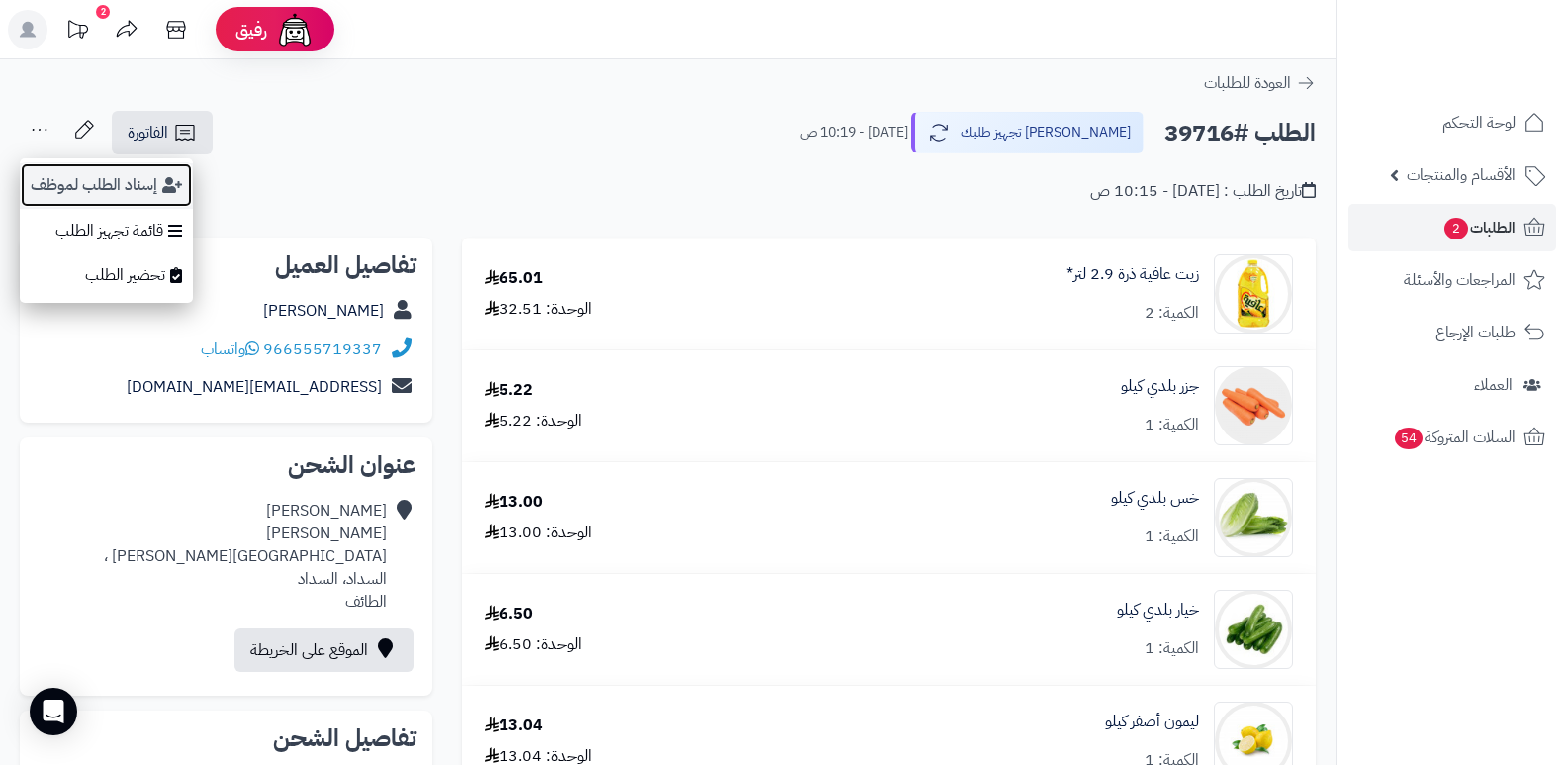
click at [53, 188] on button "إسناد الطلب لموظف" at bounding box center [107, 185] width 173 height 46
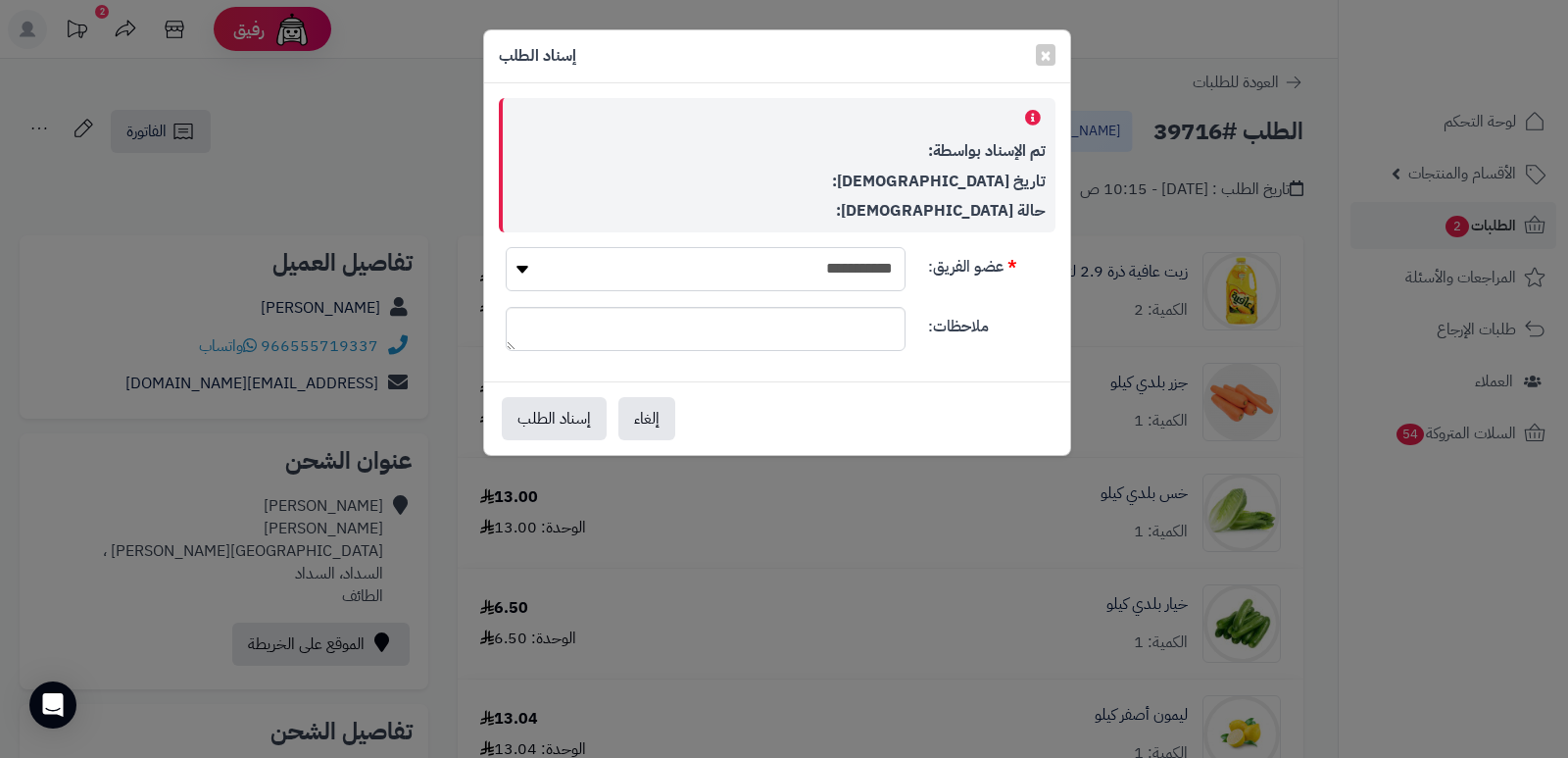
click at [856, 266] on select "**********" at bounding box center [705, 268] width 400 height 44
select select "**"
click at [505, 247] on select "**********" at bounding box center [705, 268] width 400 height 44
click at [557, 418] on button "إسناد الطلب" at bounding box center [555, 417] width 105 height 43
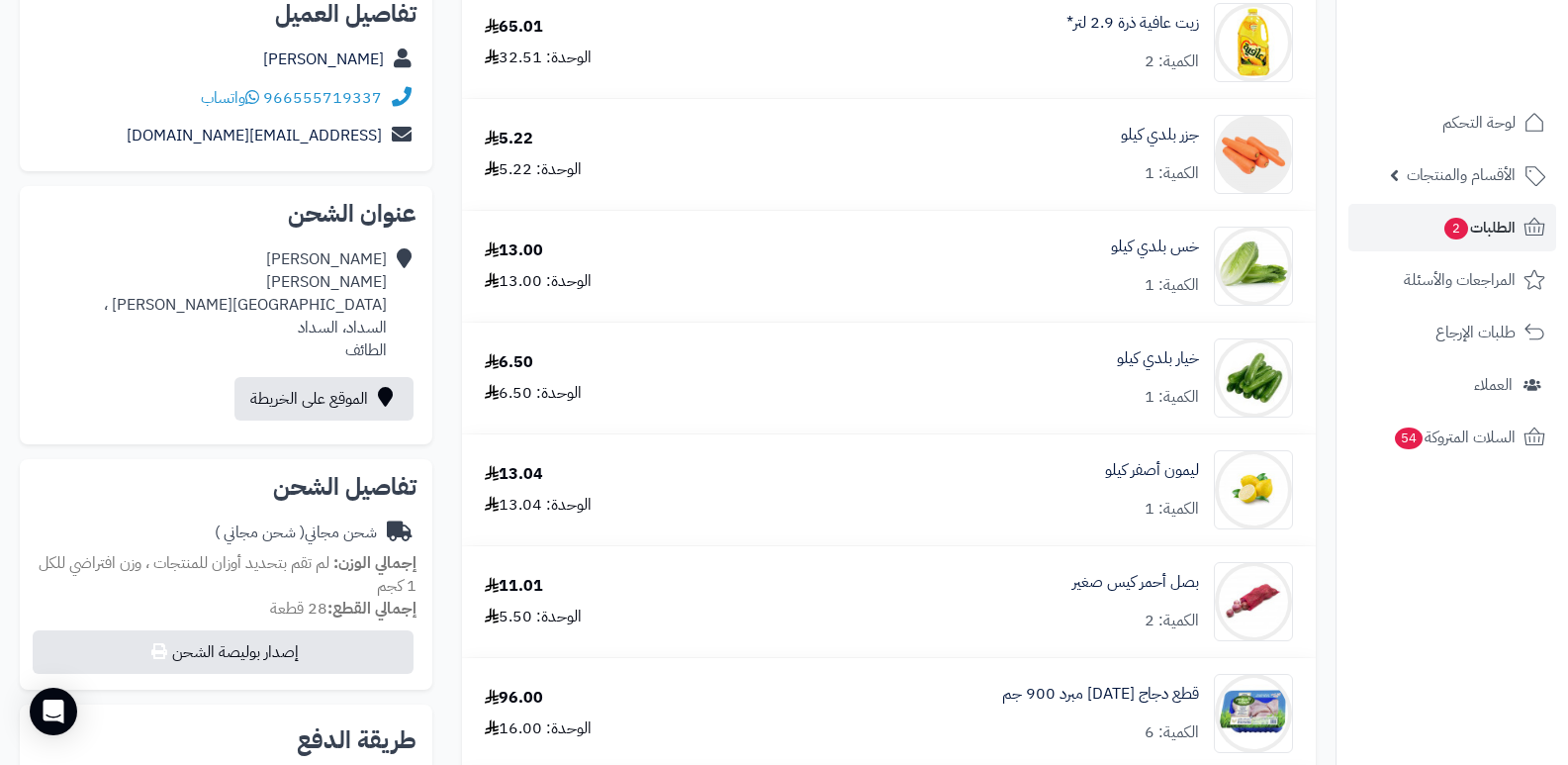
scroll to position [198, 0]
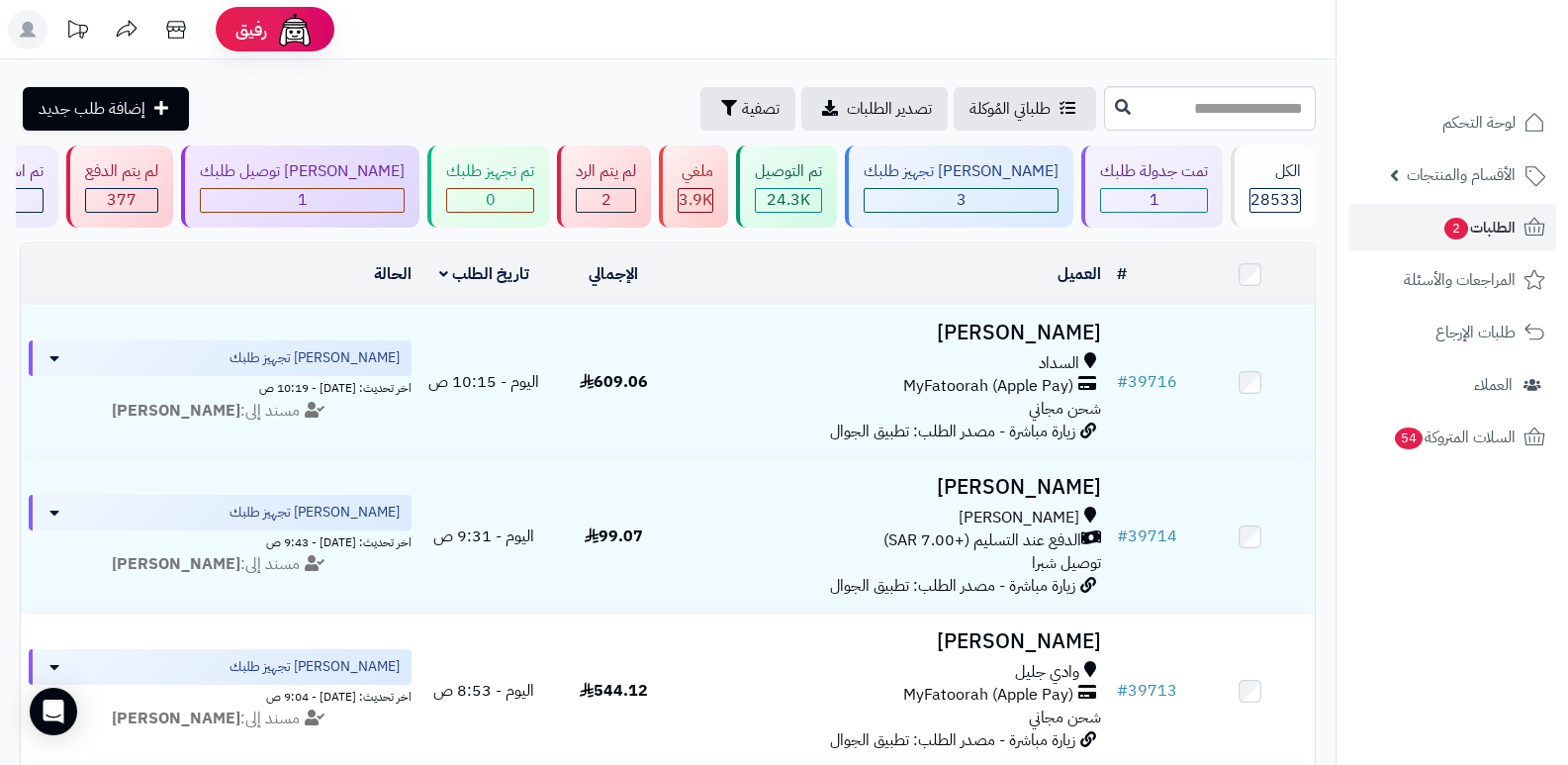
click at [637, 175] on div "لم يتم الرد" at bounding box center [606, 171] width 61 height 23
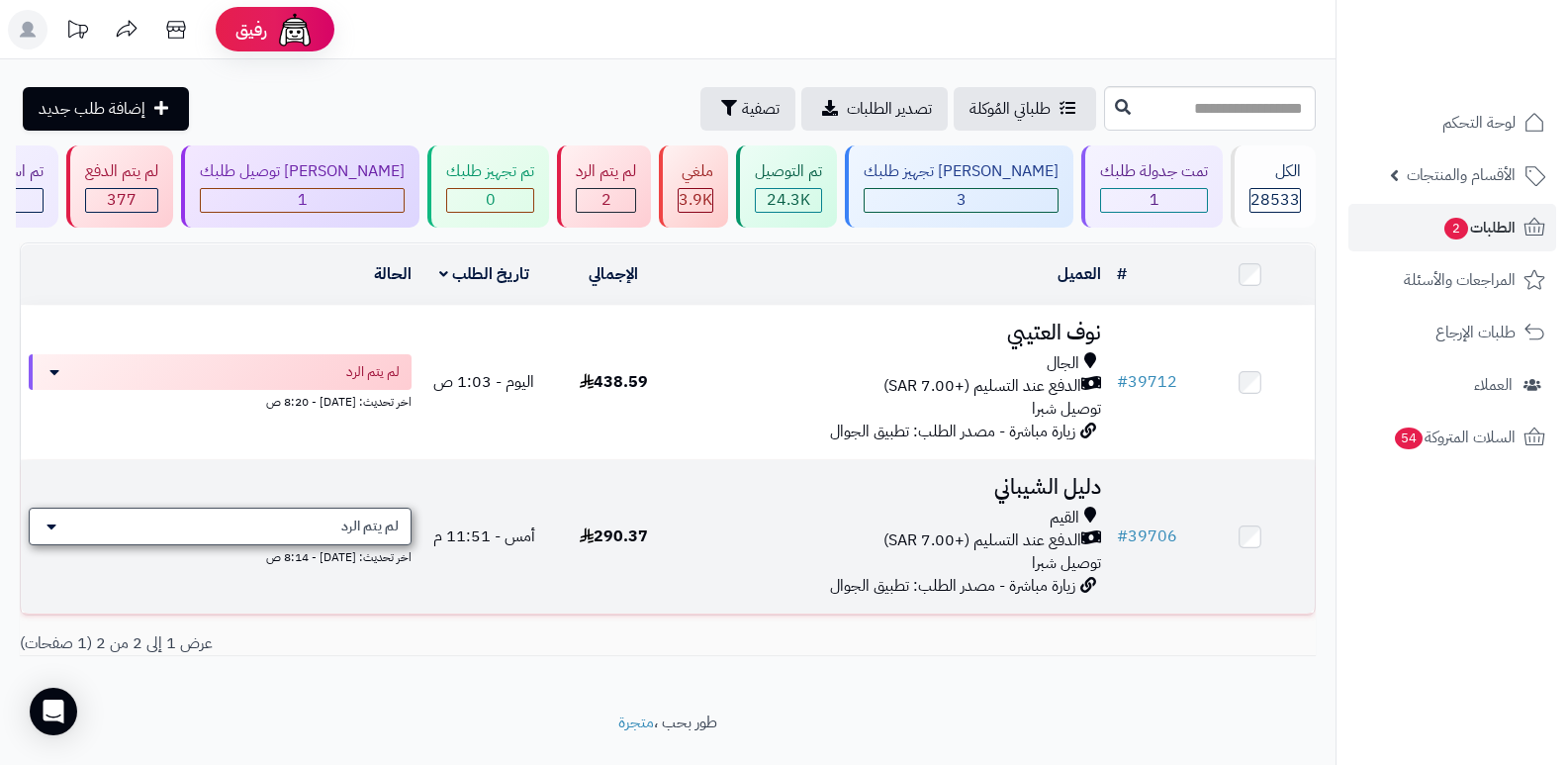
click at [359, 508] on div "لم يتم الرد" at bounding box center [220, 527] width 383 height 38
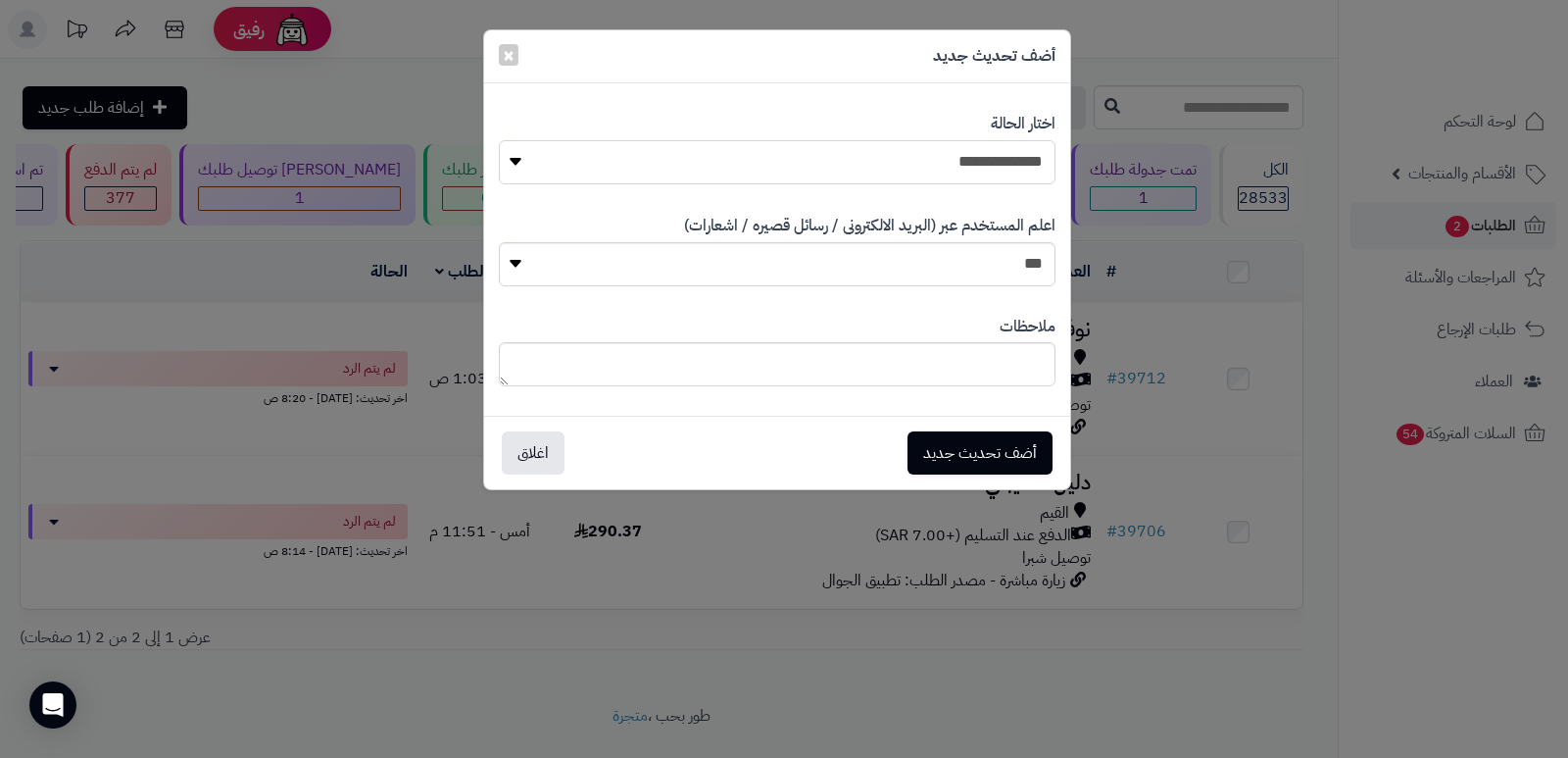
click at [985, 157] on select "**********" at bounding box center [778, 162] width 557 height 44
select select "*"
click at [499, 140] on select "**********" at bounding box center [778, 162] width 557 height 44
click at [1000, 453] on button "أضف تحديث جديد" at bounding box center [980, 452] width 145 height 43
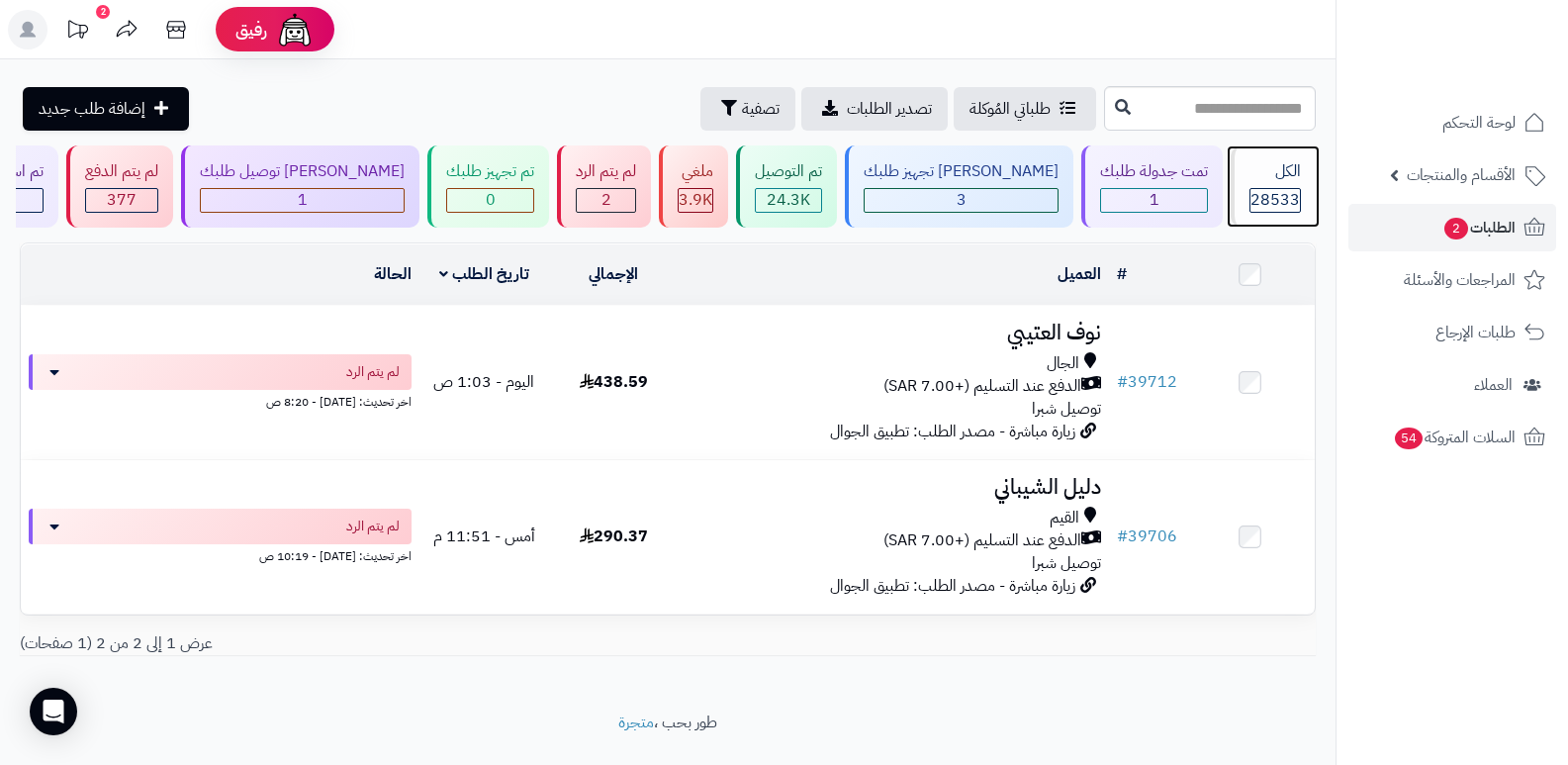
click at [1263, 196] on span "28533" at bounding box center [1275, 200] width 50 height 24
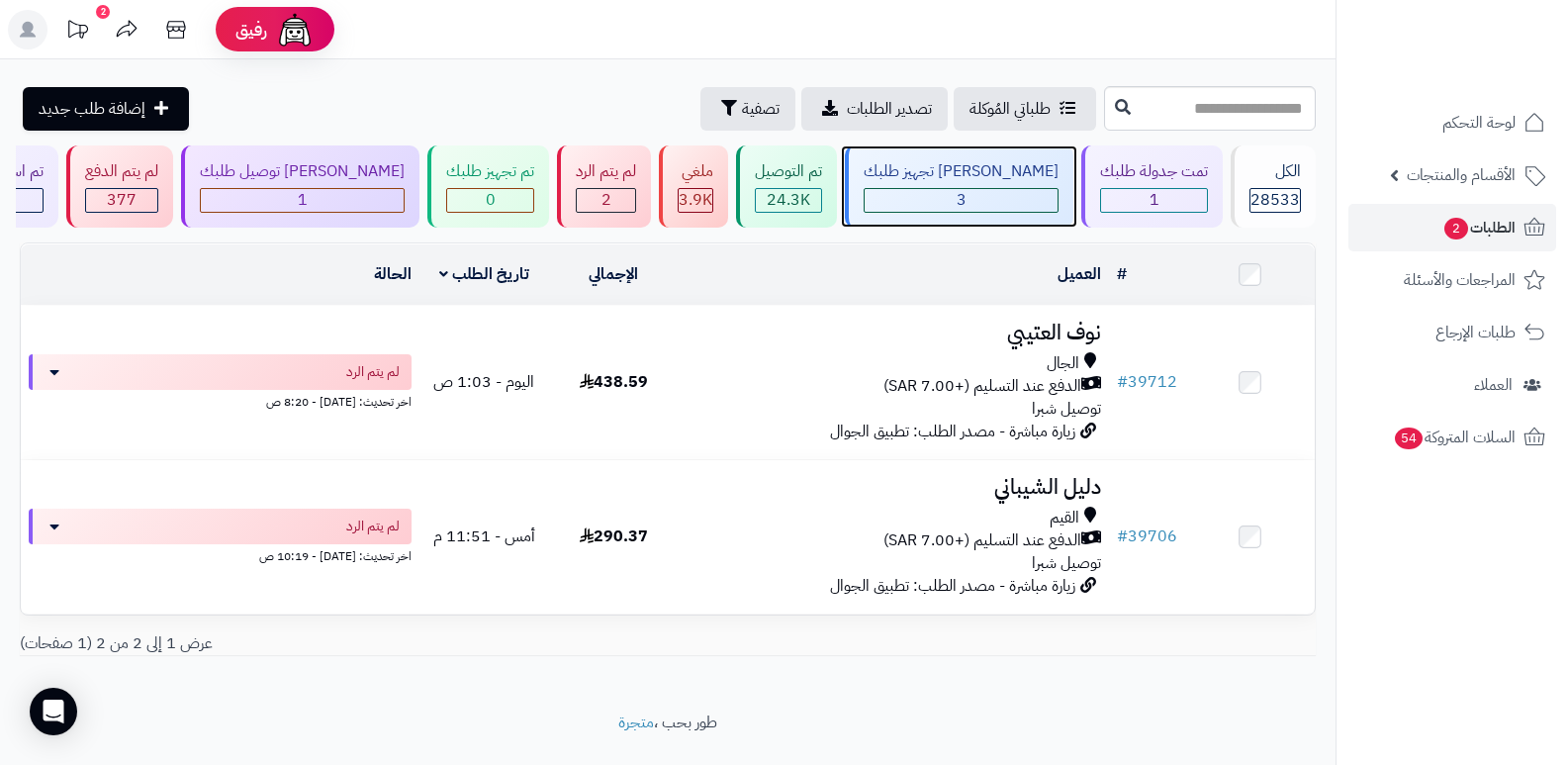
click at [1019, 188] on div "3" at bounding box center [961, 200] width 195 height 25
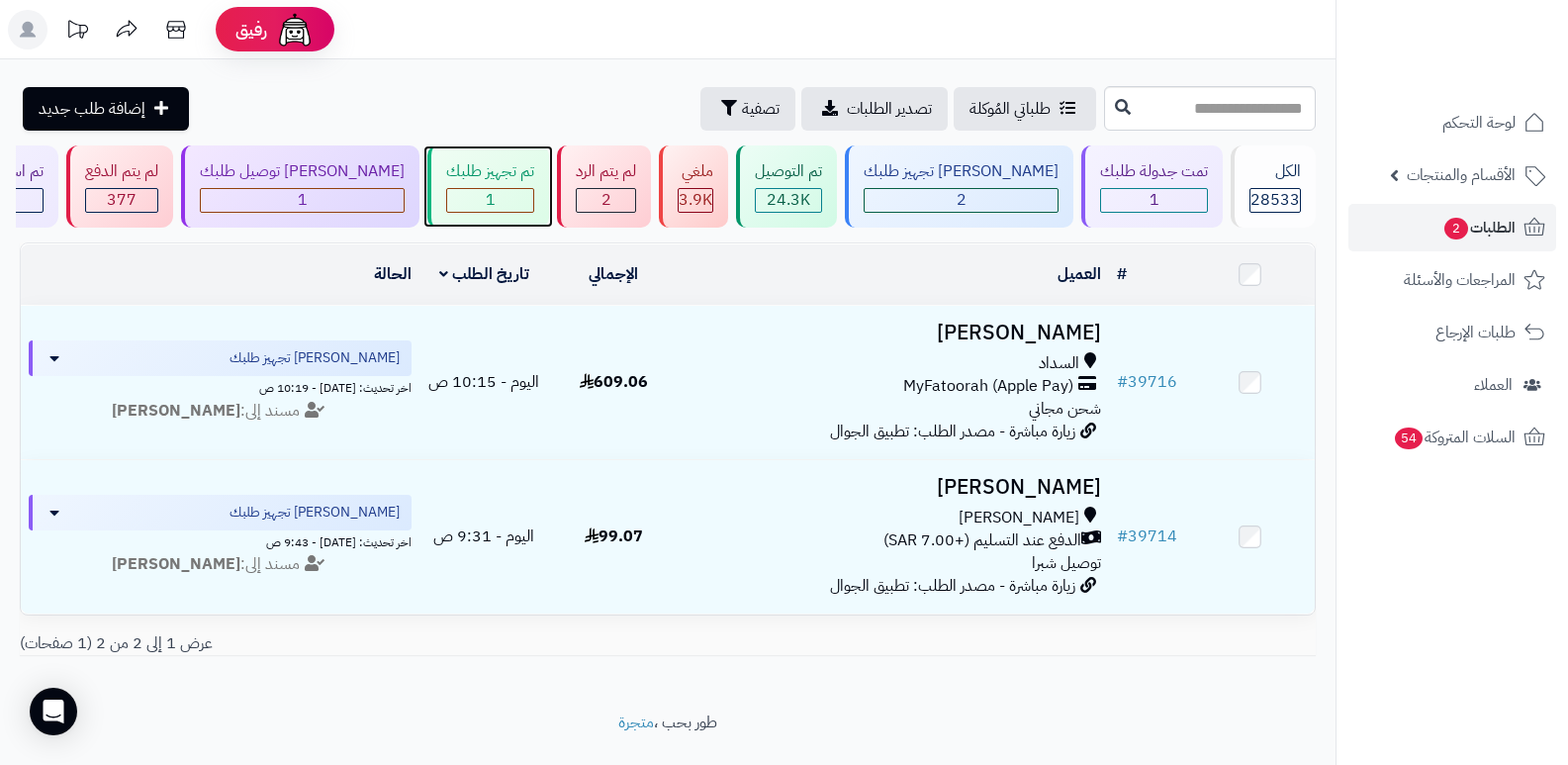
click at [522, 185] on div "تم تجهيز طلبك 1" at bounding box center [488, 186] width 122 height 82
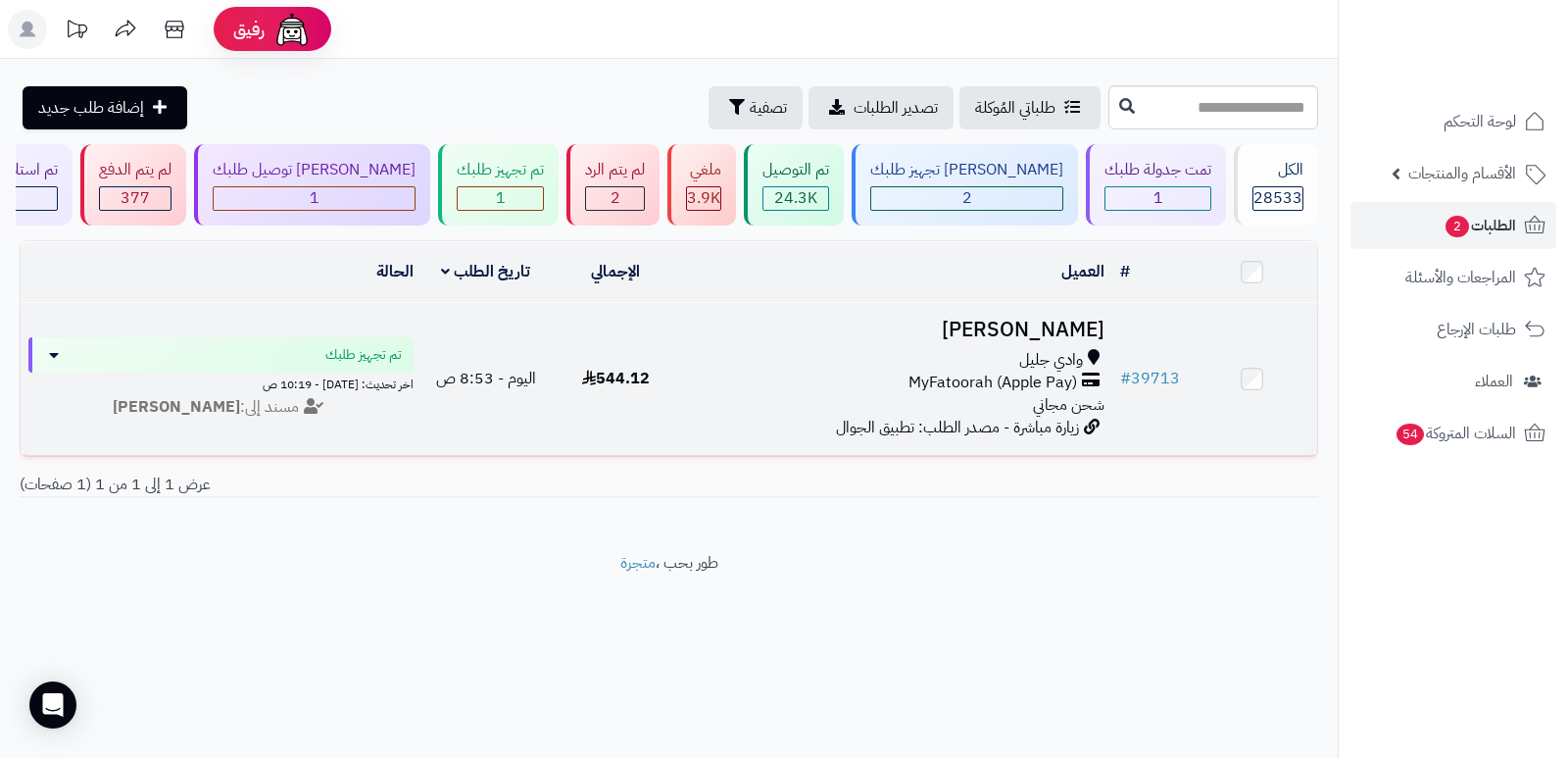
click at [1044, 319] on h3 "[PERSON_NAME]" at bounding box center [896, 330] width 416 height 23
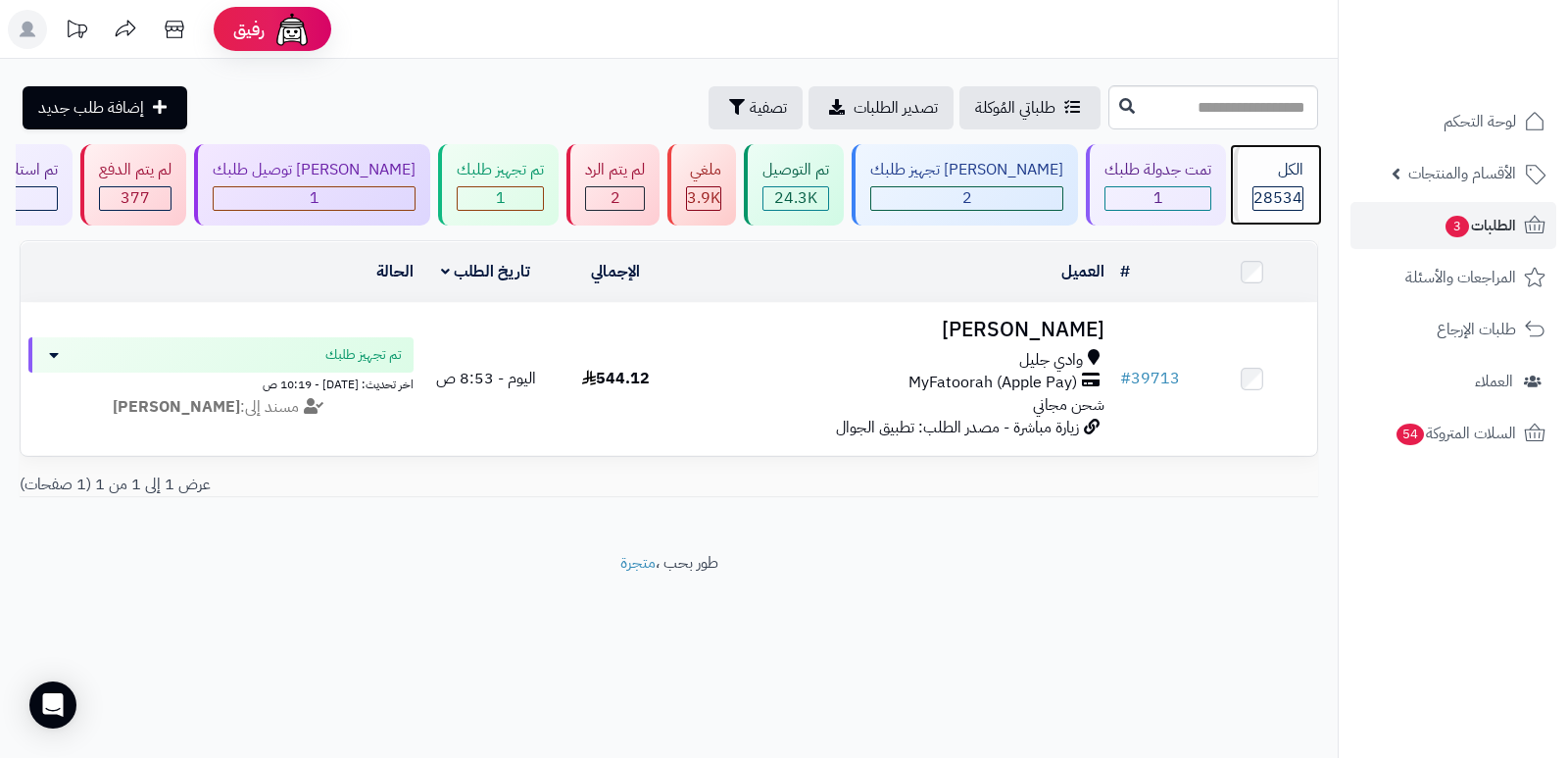
click at [1286, 166] on div "الكل" at bounding box center [1278, 170] width 51 height 23
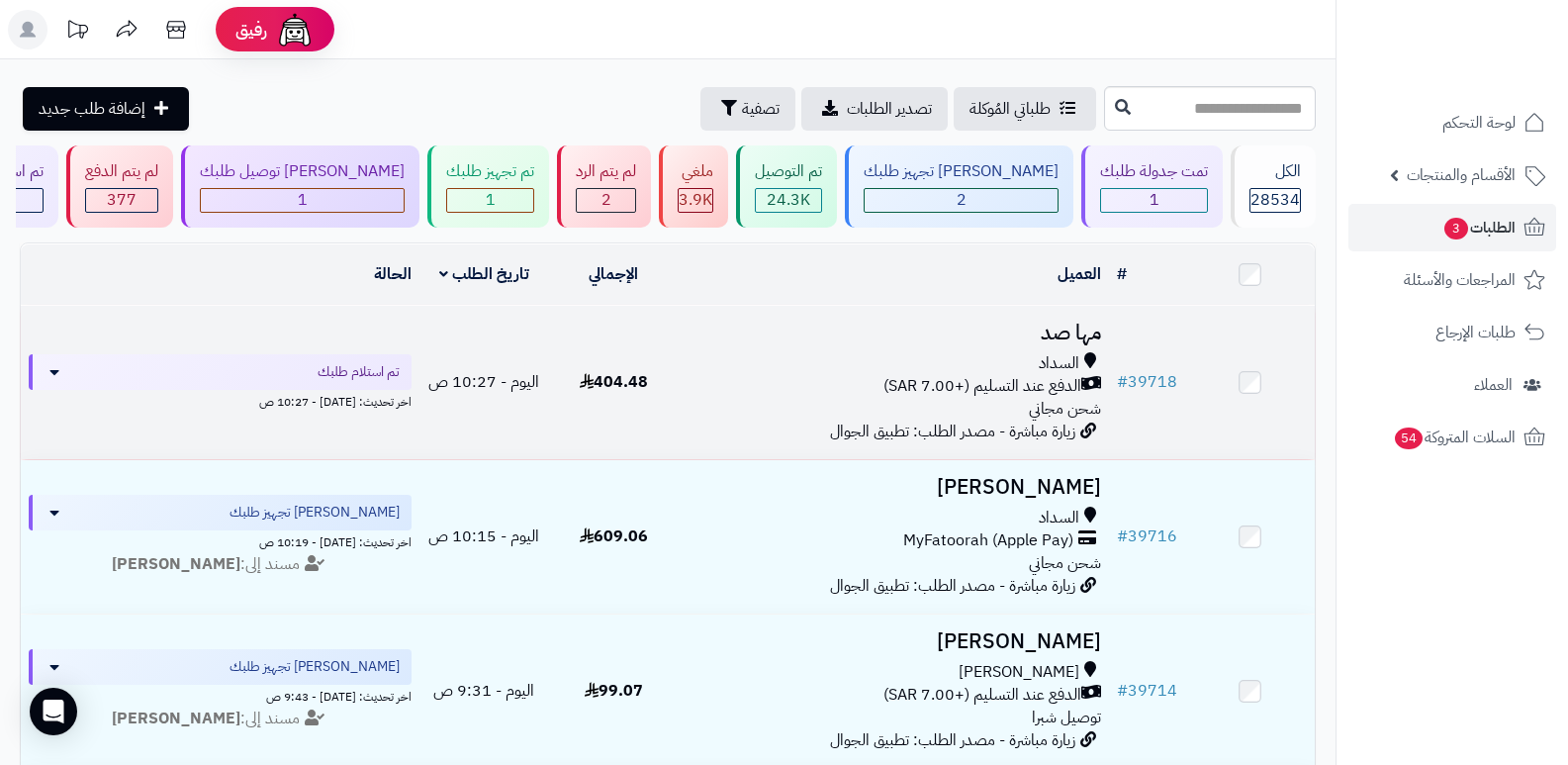
click at [1086, 330] on h3 "مها صد" at bounding box center [894, 333] width 415 height 23
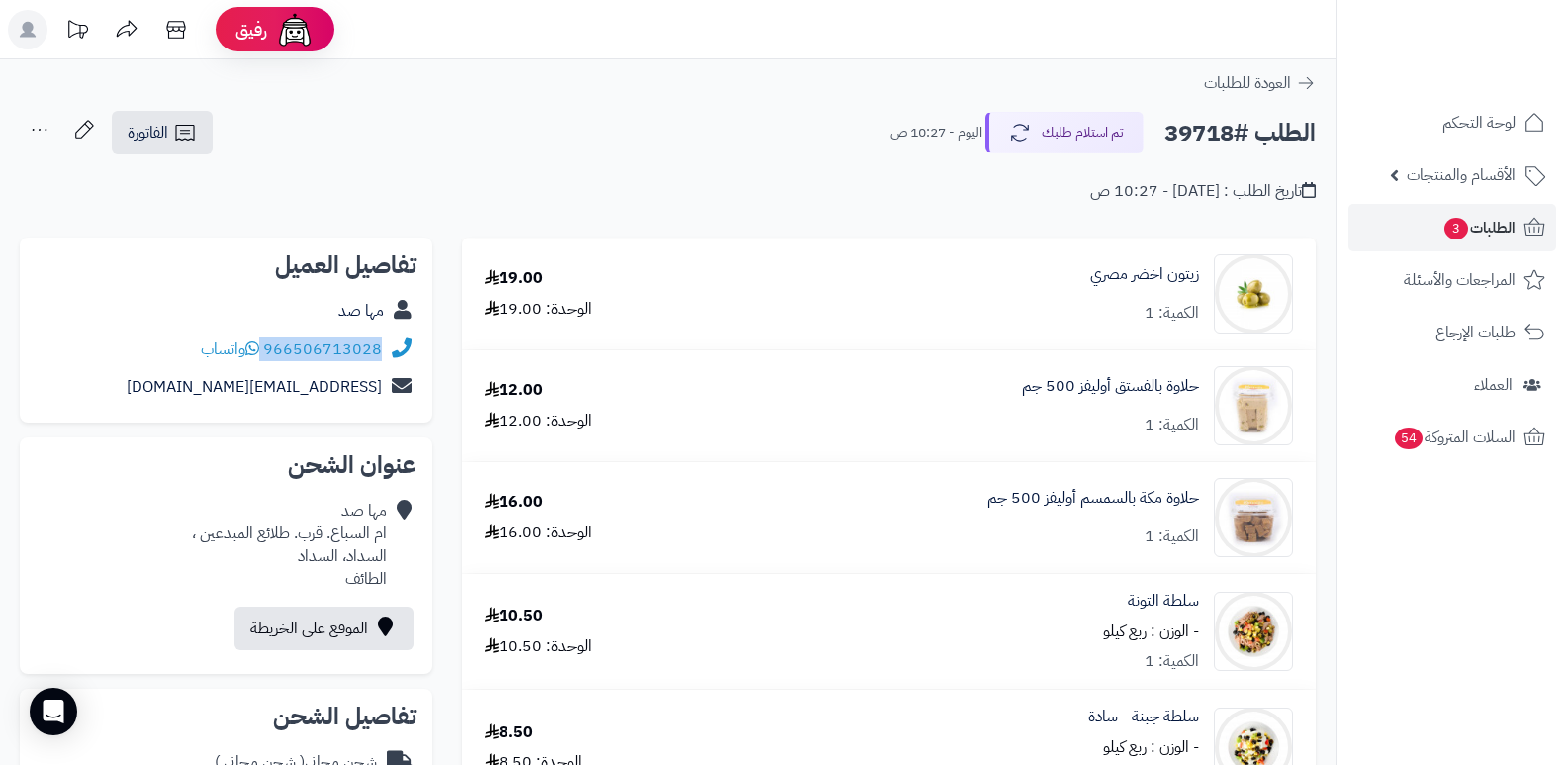
drag, startPoint x: 265, startPoint y: 351, endPoint x: 394, endPoint y: 364, distance: 129.7
click at [394, 364] on div "966506713028 واتساب" at bounding box center [226, 350] width 381 height 39
copy div "966506713028"
click at [185, 39] on icon at bounding box center [176, 30] width 40 height 40
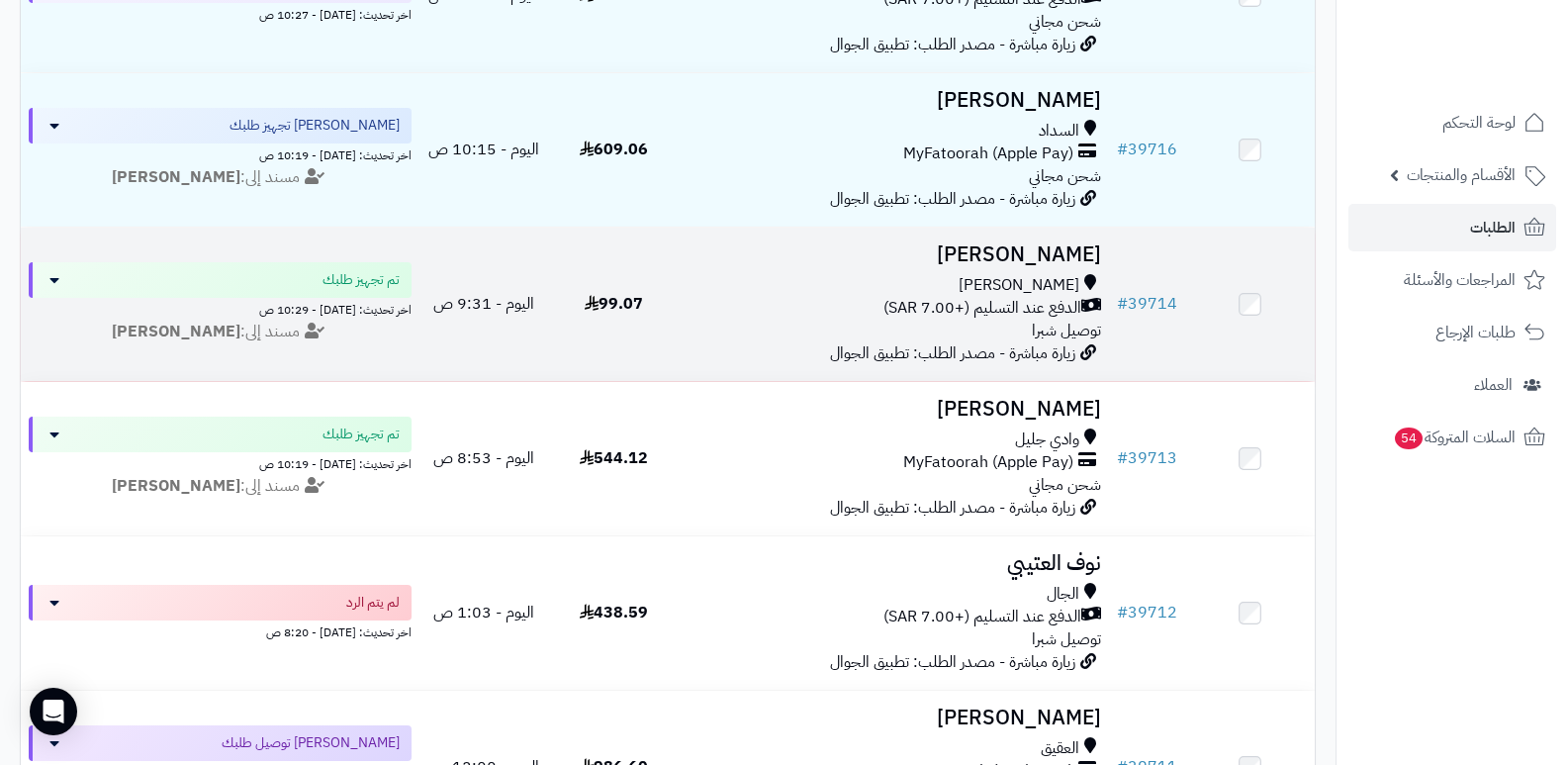
scroll to position [395, 0]
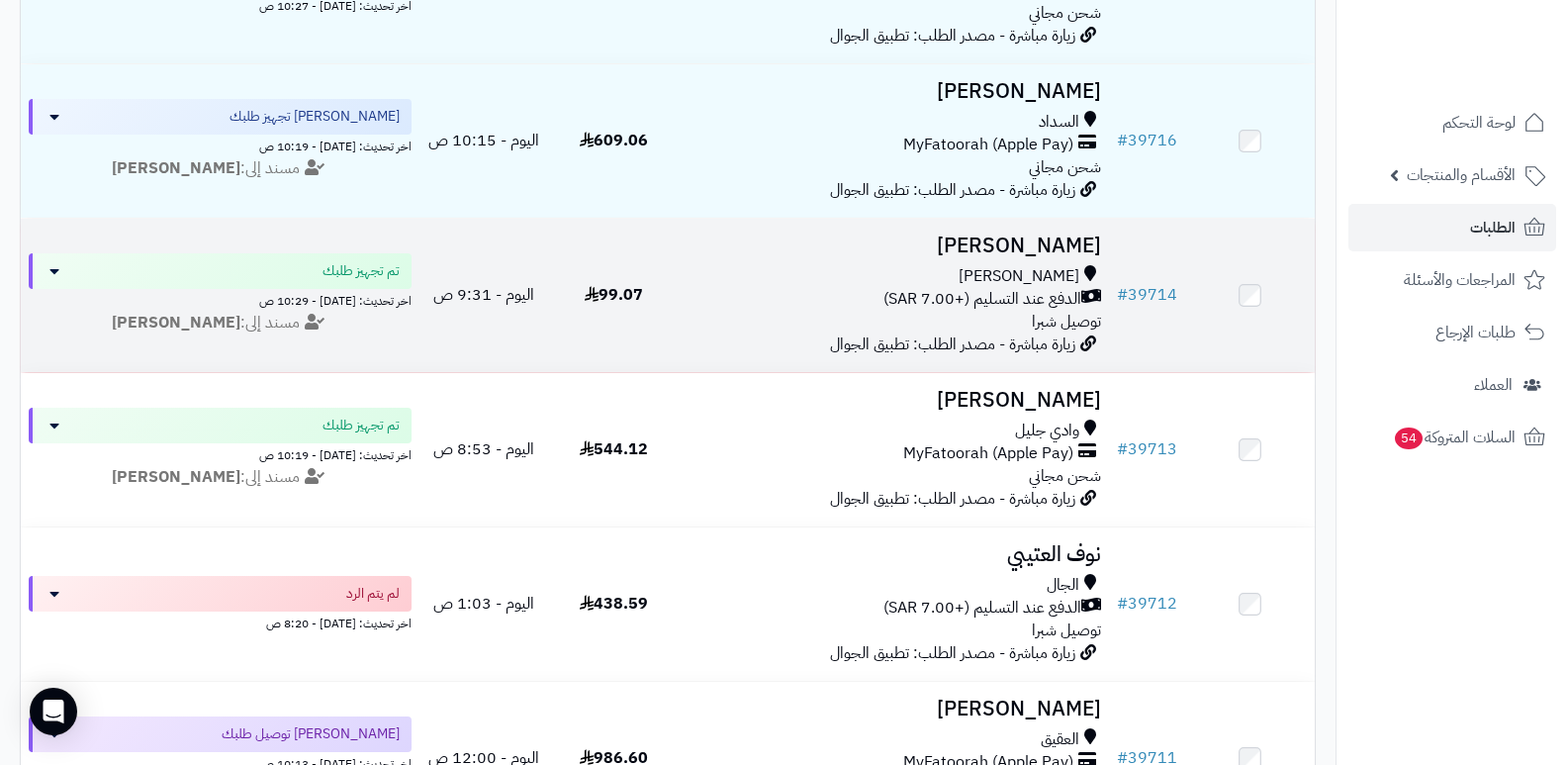
click at [1047, 240] on h3 "Jana Mohammed" at bounding box center [894, 245] width 415 height 23
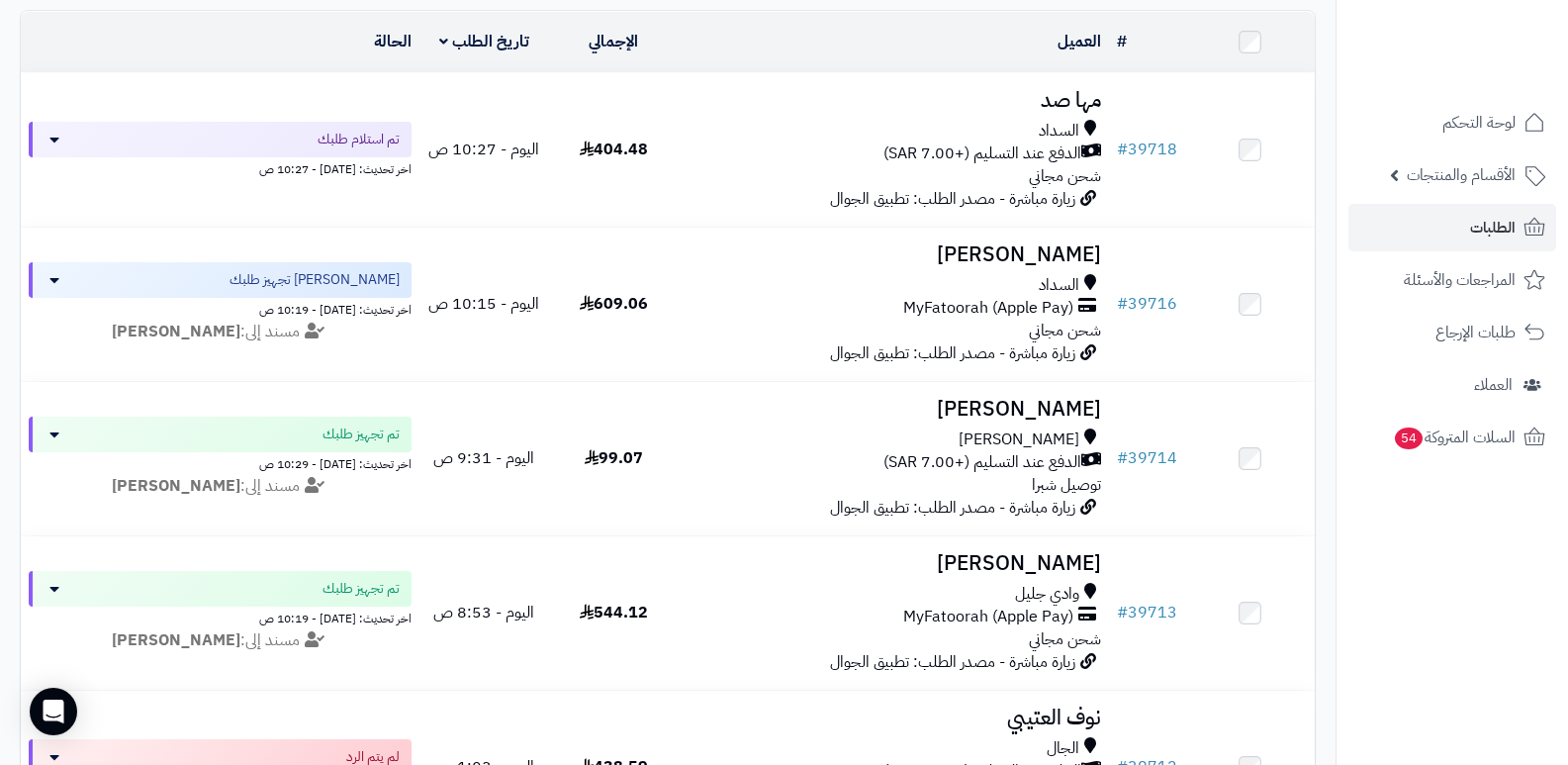
scroll to position [198, 0]
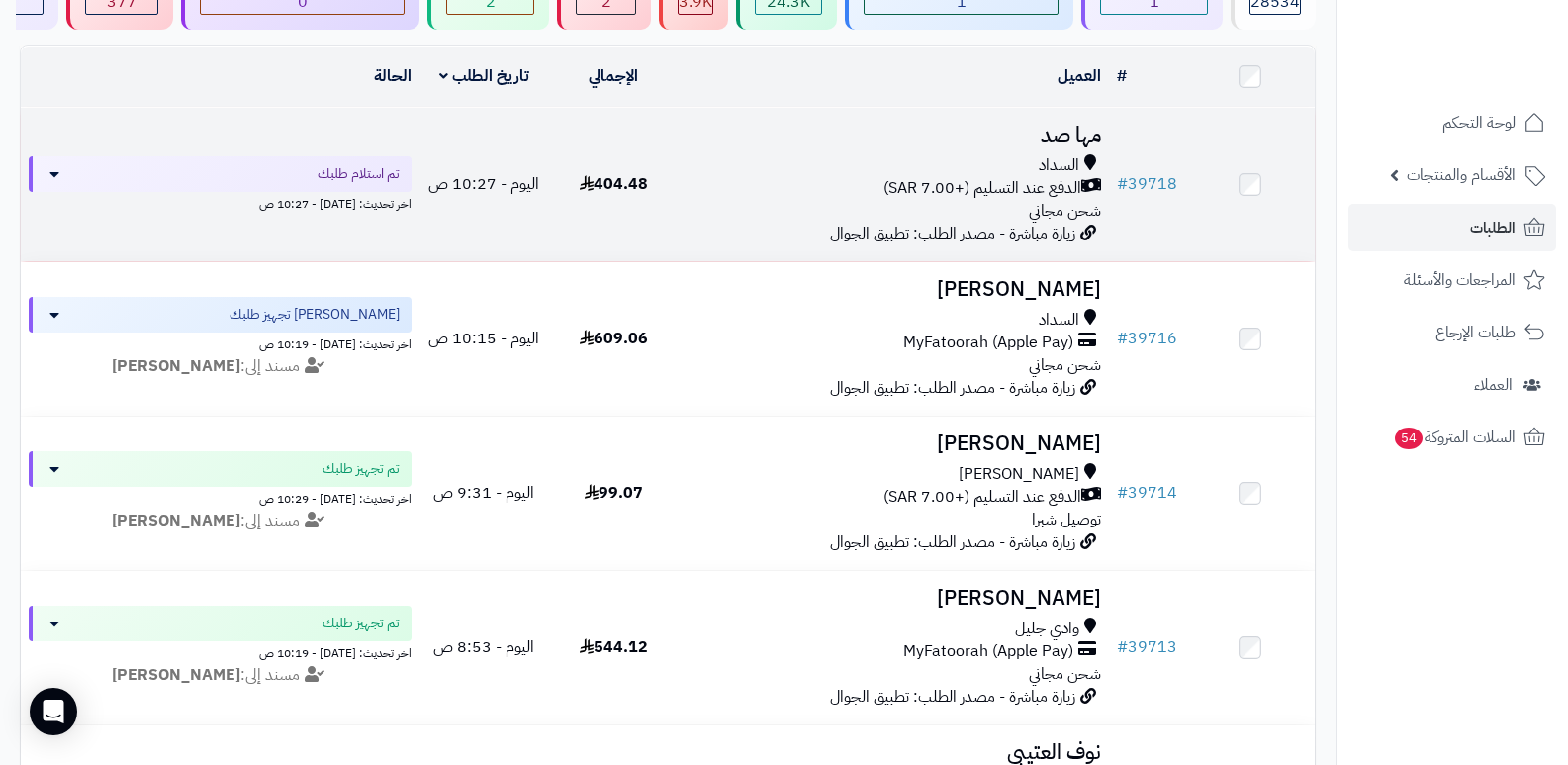
click at [1073, 124] on h3 "مها صد" at bounding box center [894, 134] width 415 height 23
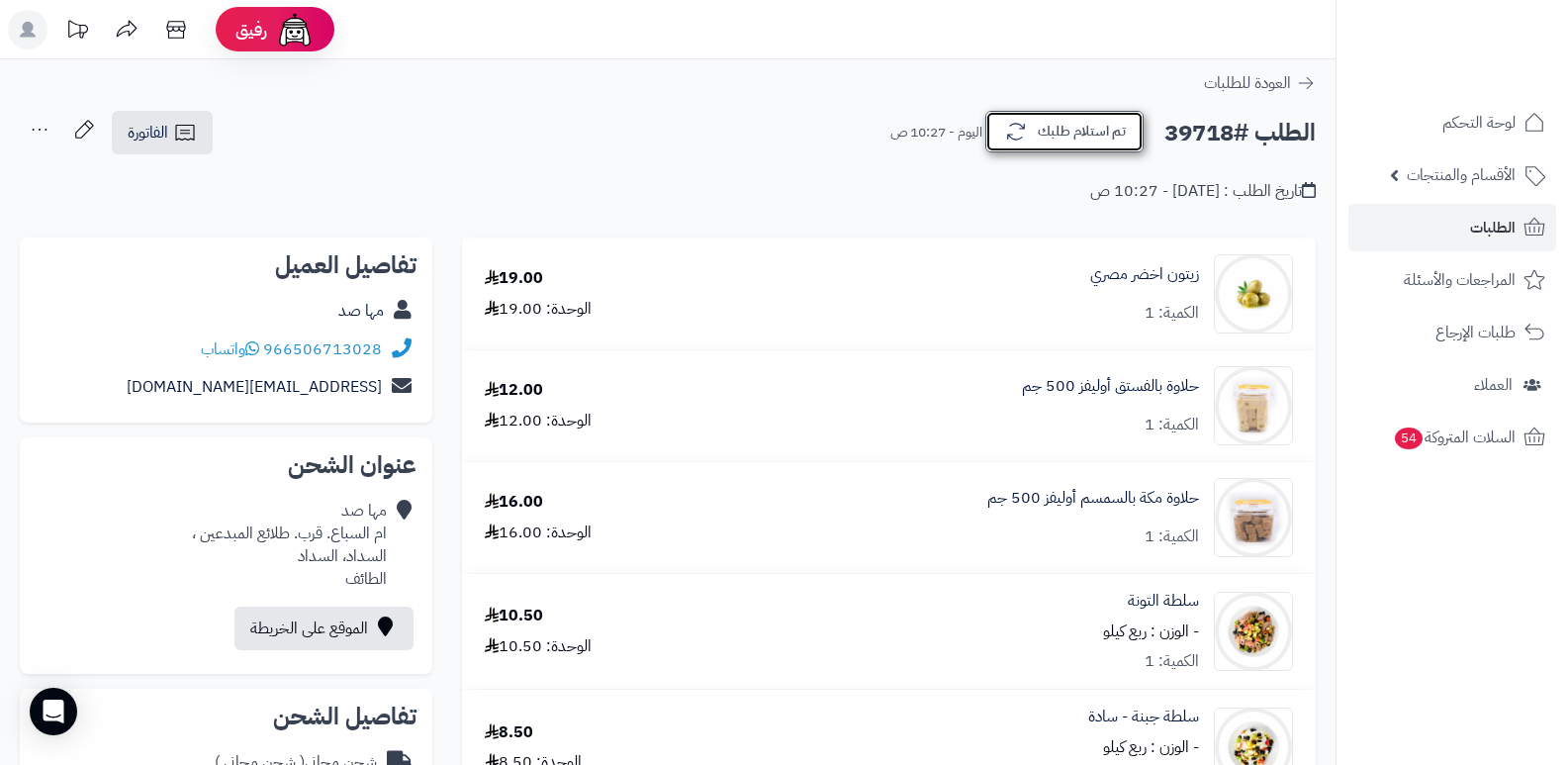
click at [1090, 136] on button "تم استلام طلبك" at bounding box center [1064, 131] width 158 height 42
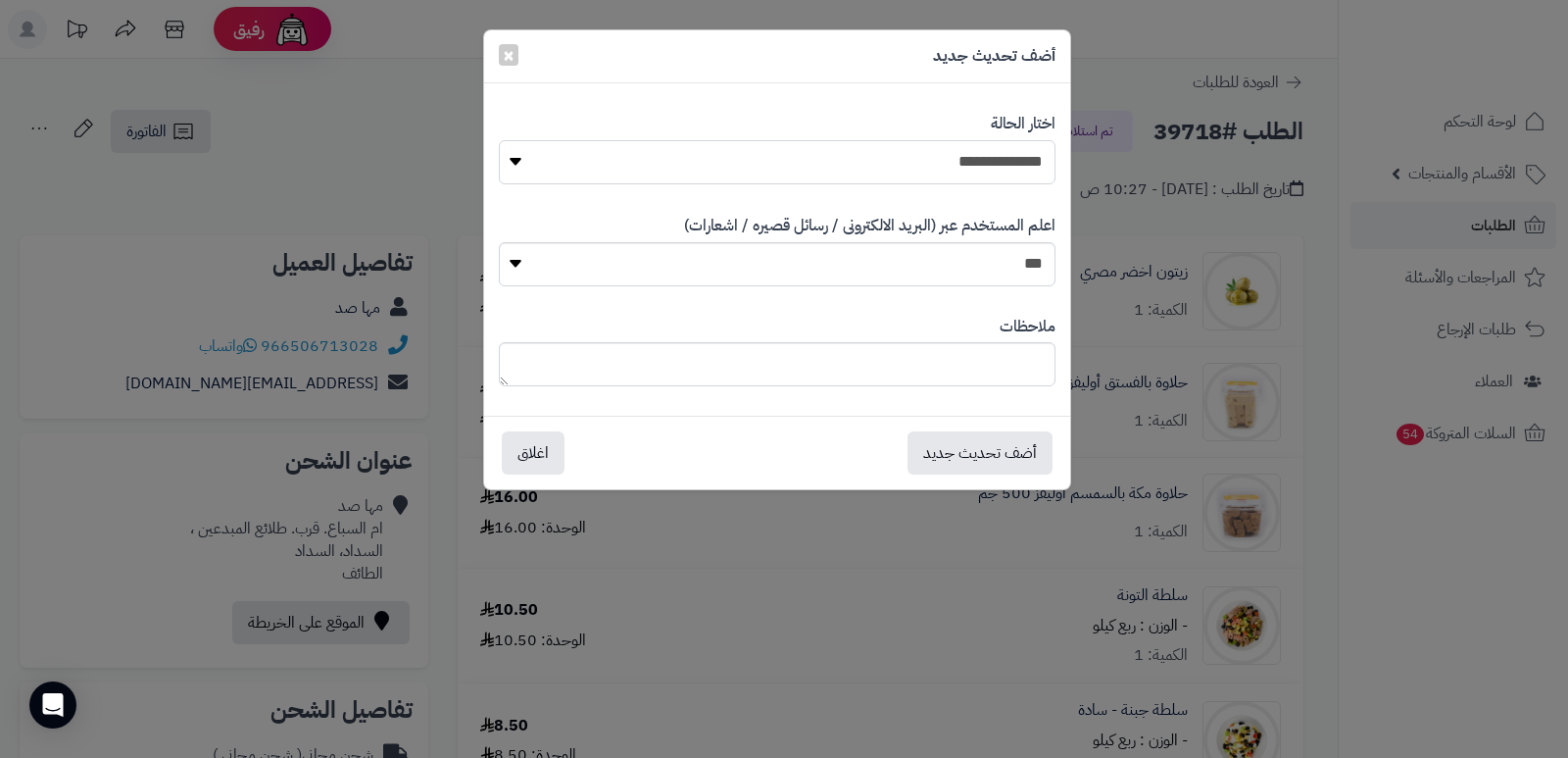
click at [947, 176] on select "**********" at bounding box center [778, 162] width 557 height 44
select select "*"
click at [499, 140] on select "**********" at bounding box center [778, 162] width 557 height 44
click at [945, 372] on textarea at bounding box center [778, 364] width 557 height 44
type textarea "****"
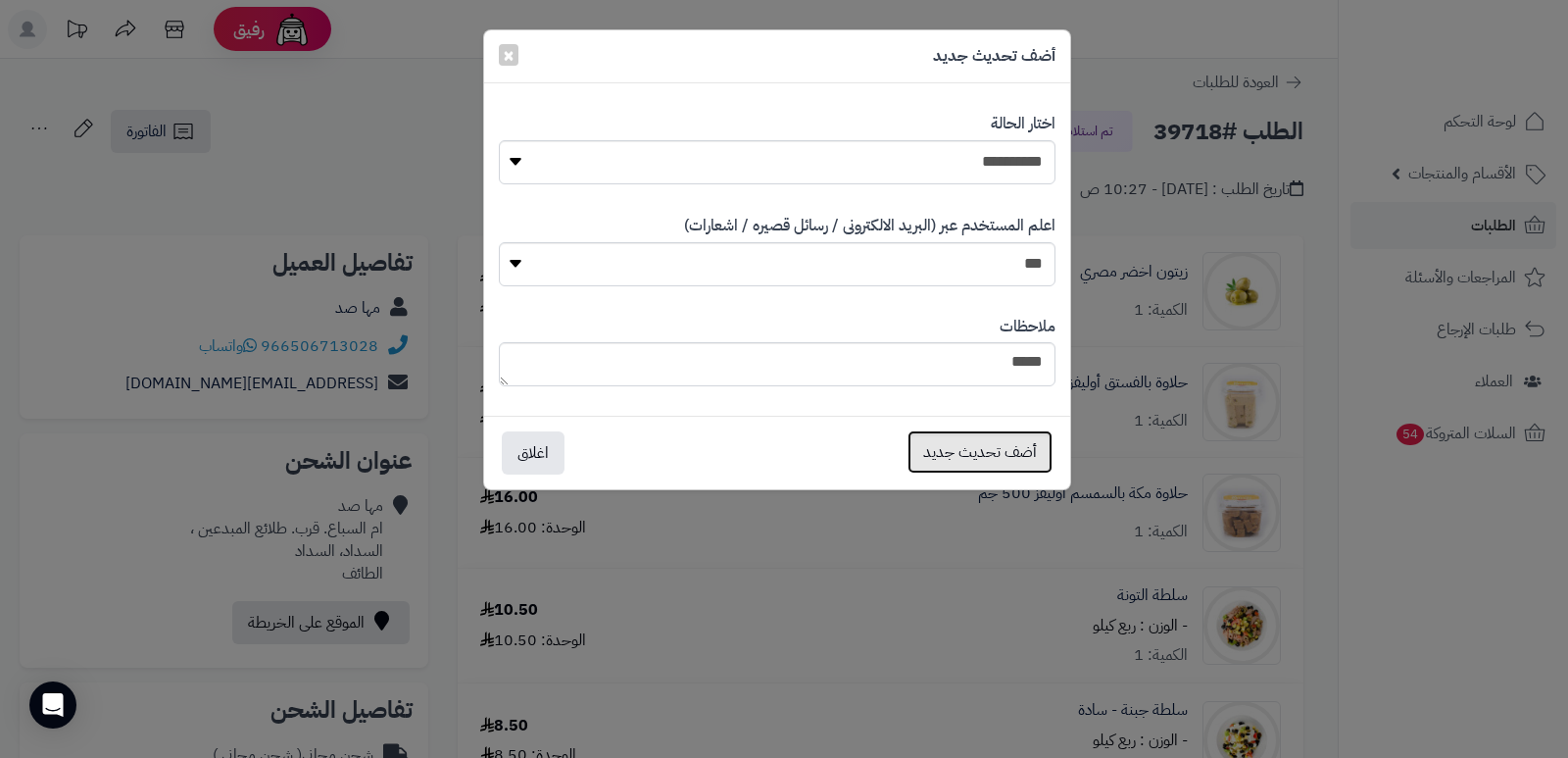
click at [967, 457] on button "أضف تحديث جديد" at bounding box center [980, 452] width 145 height 43
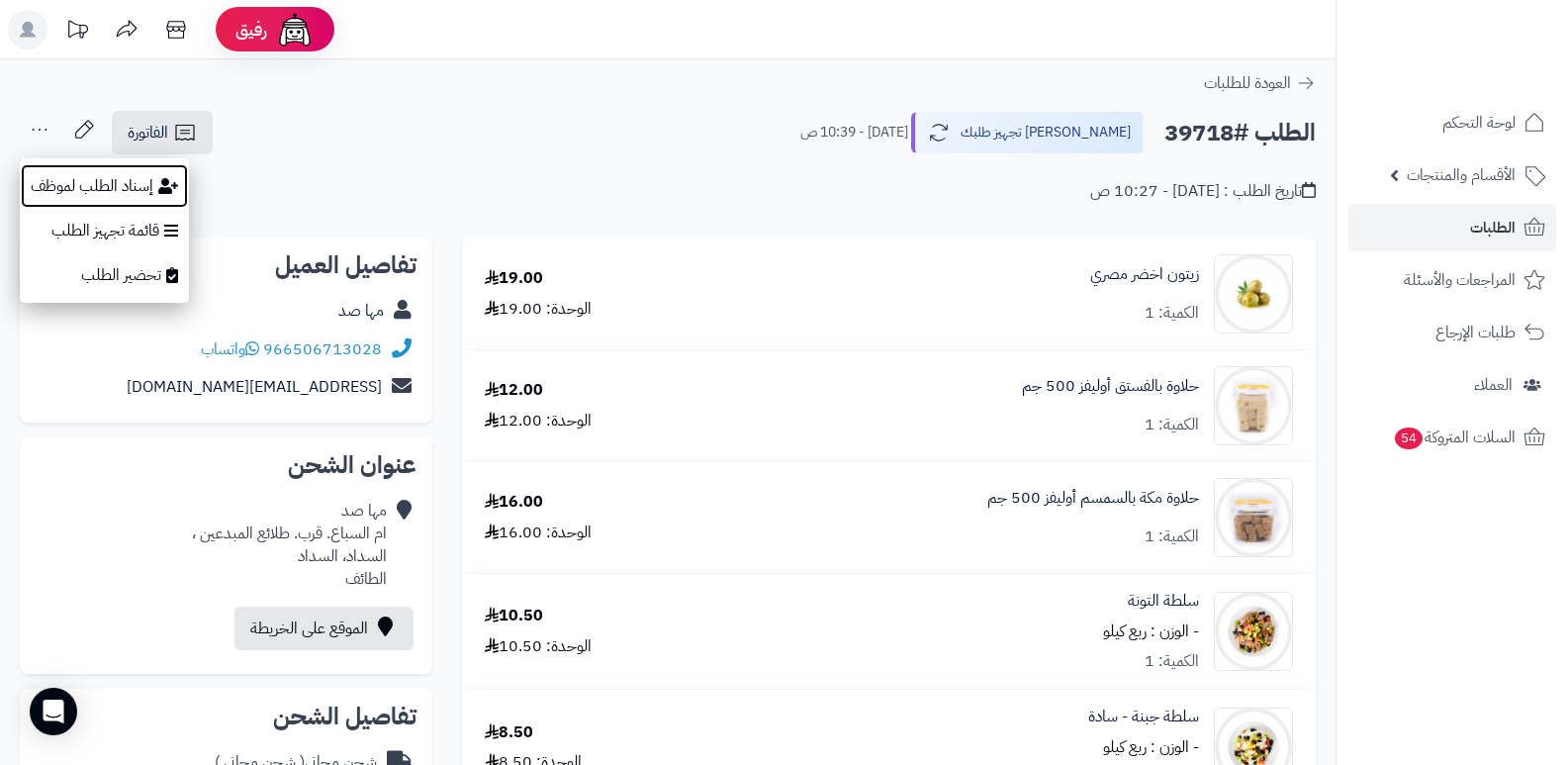
click at [81, 183] on button "إسناد الطلب لموظف" at bounding box center [105, 186] width 169 height 46
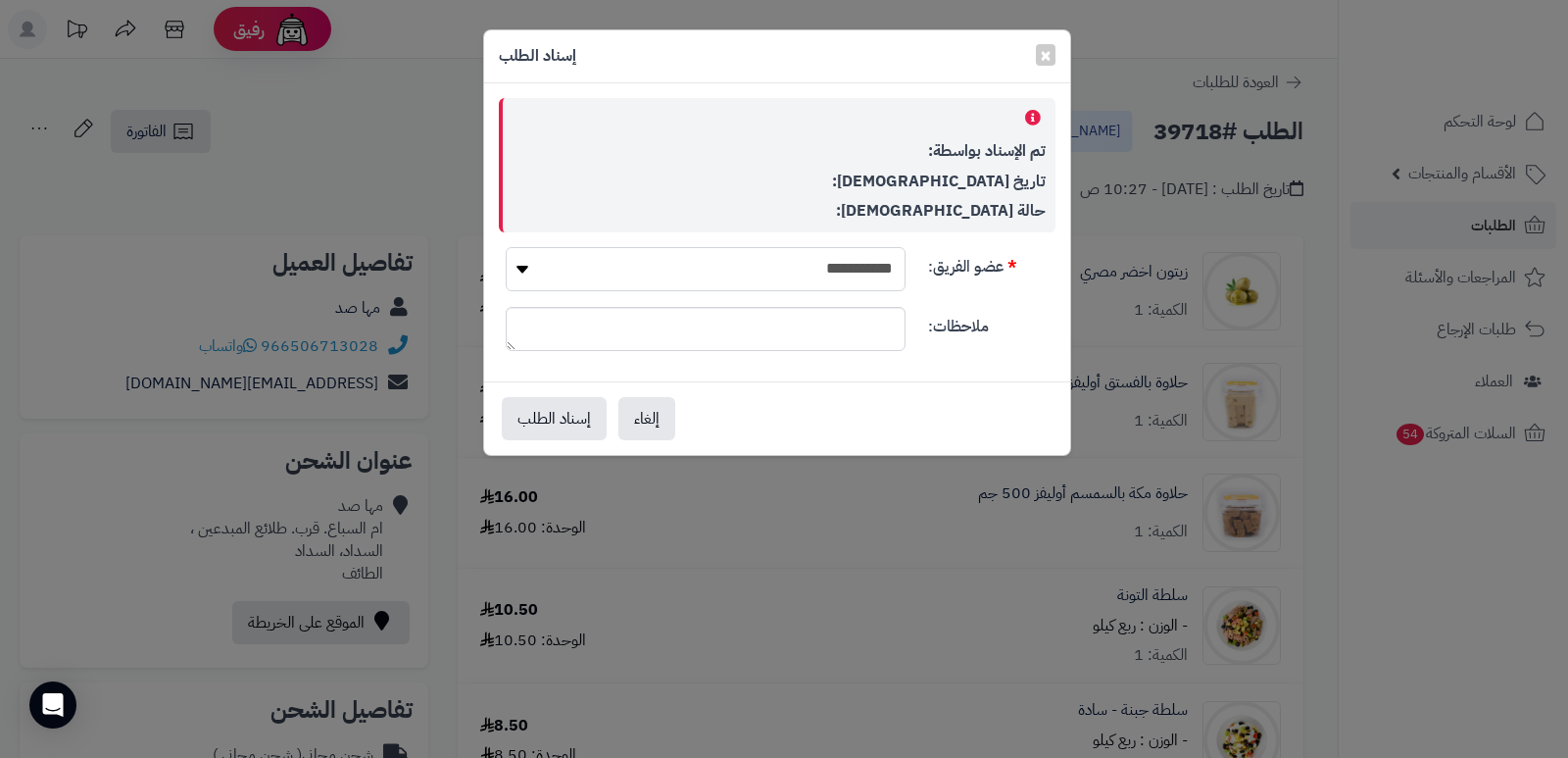
click at [878, 278] on select "**********" at bounding box center [705, 268] width 400 height 44
select select "**"
click at [505, 247] on select "**********" at bounding box center [705, 268] width 400 height 44
click at [562, 418] on button "إسناد الطلب" at bounding box center [555, 417] width 105 height 43
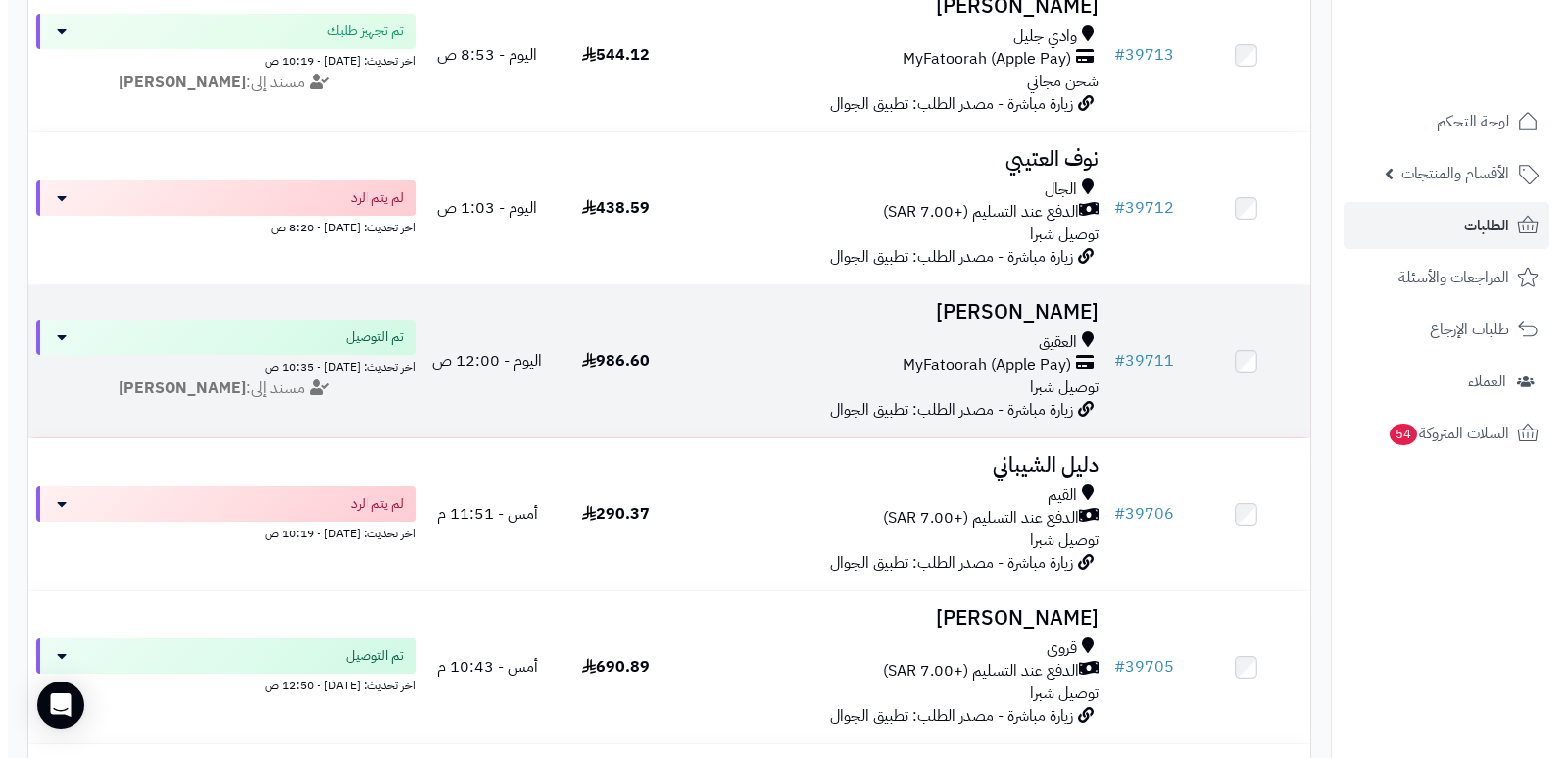
scroll to position [785, 0]
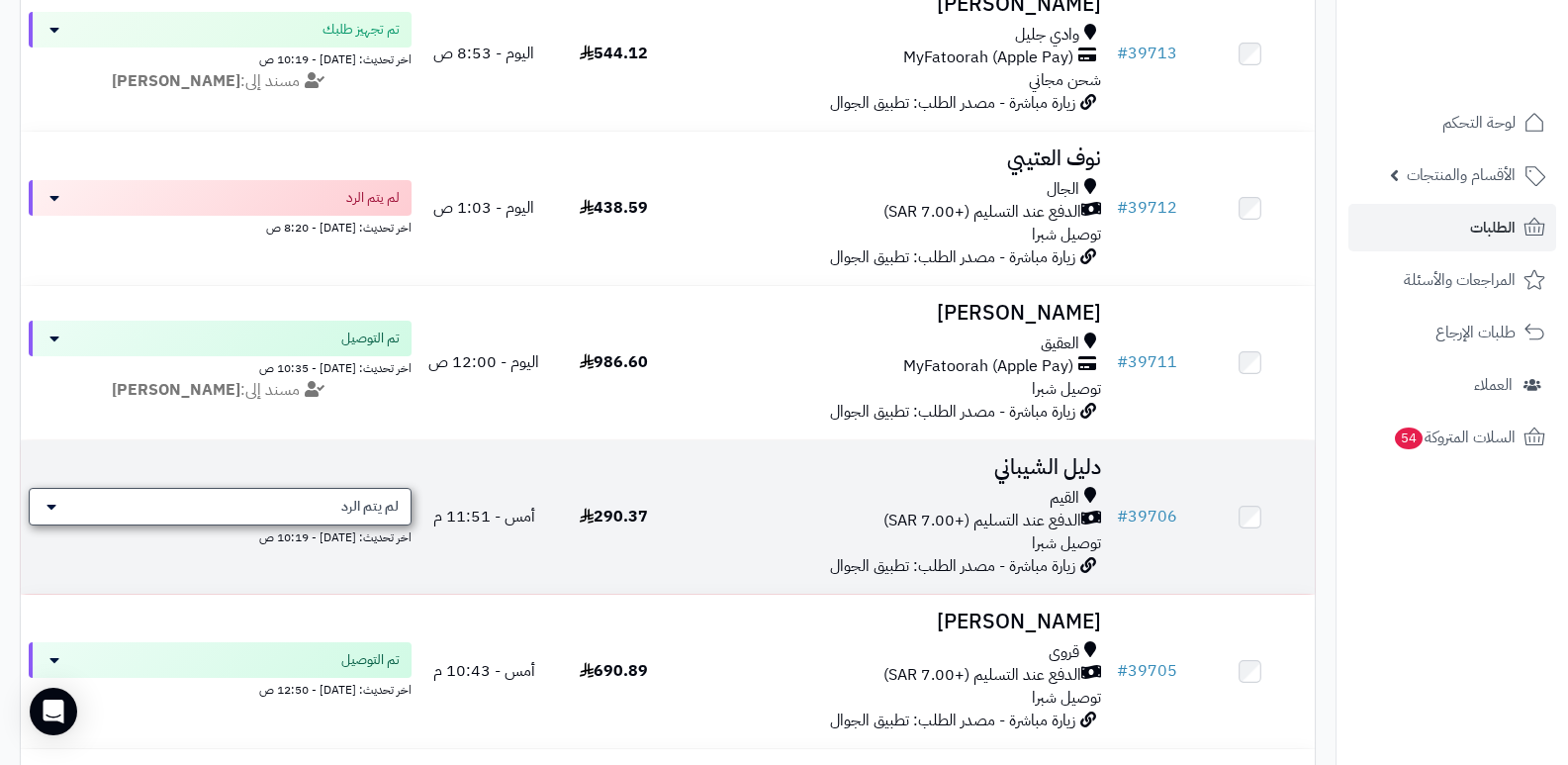
click at [351, 497] on span "لم يتم الرد" at bounding box center [371, 507] width 58 height 20
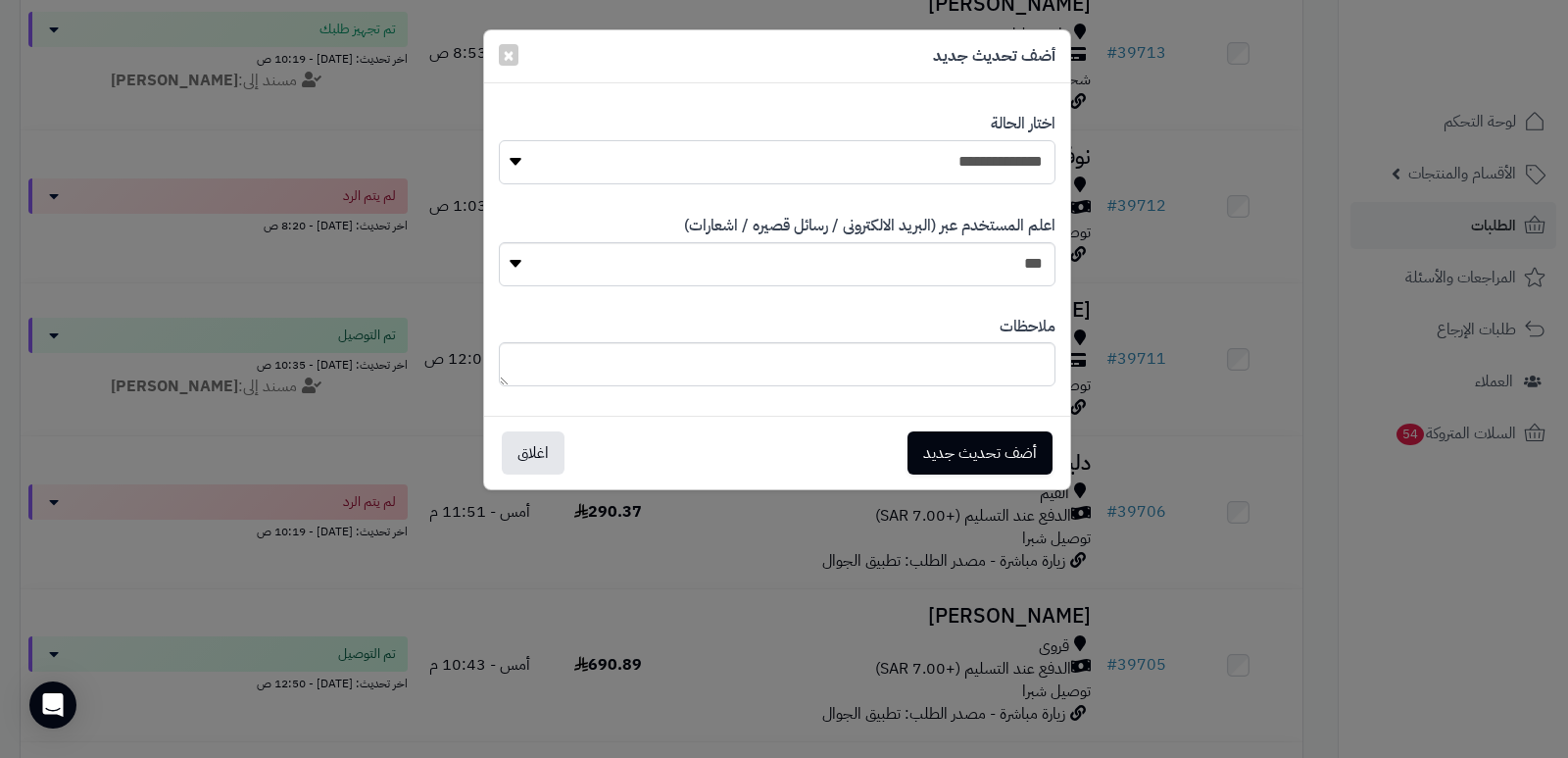
click at [901, 168] on select "**********" at bounding box center [778, 162] width 557 height 44
click at [499, 140] on select "**********" at bounding box center [778, 162] width 557 height 44
click at [969, 372] on textarea at bounding box center [778, 364] width 557 height 44
type textarea "**********"
click at [975, 452] on button "أضف تحديث جديد" at bounding box center [980, 452] width 145 height 43
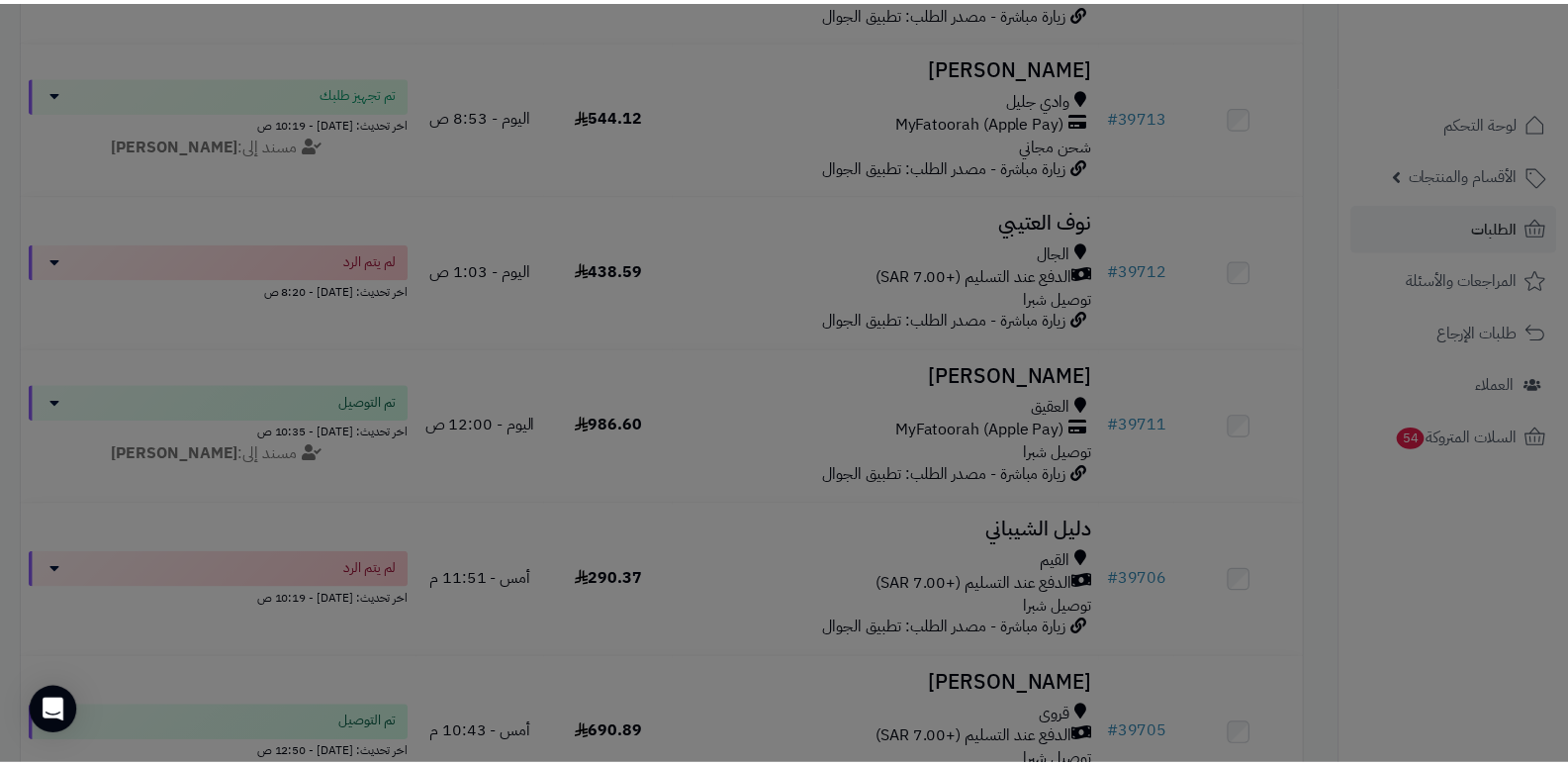
scroll to position [856, 0]
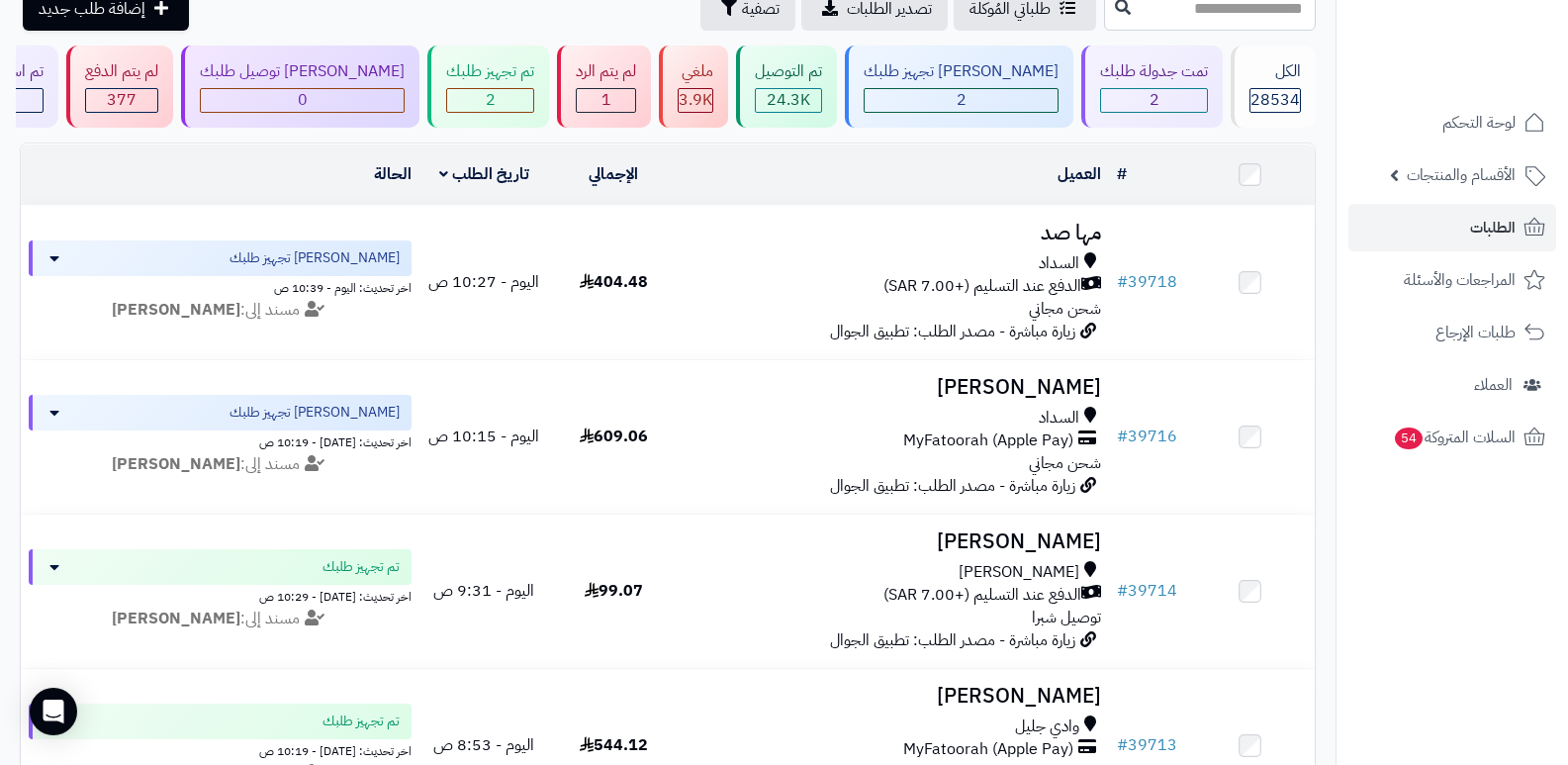
scroll to position [99, 0]
click at [632, 81] on div "لم يتم الرد" at bounding box center [606, 73] width 61 height 23
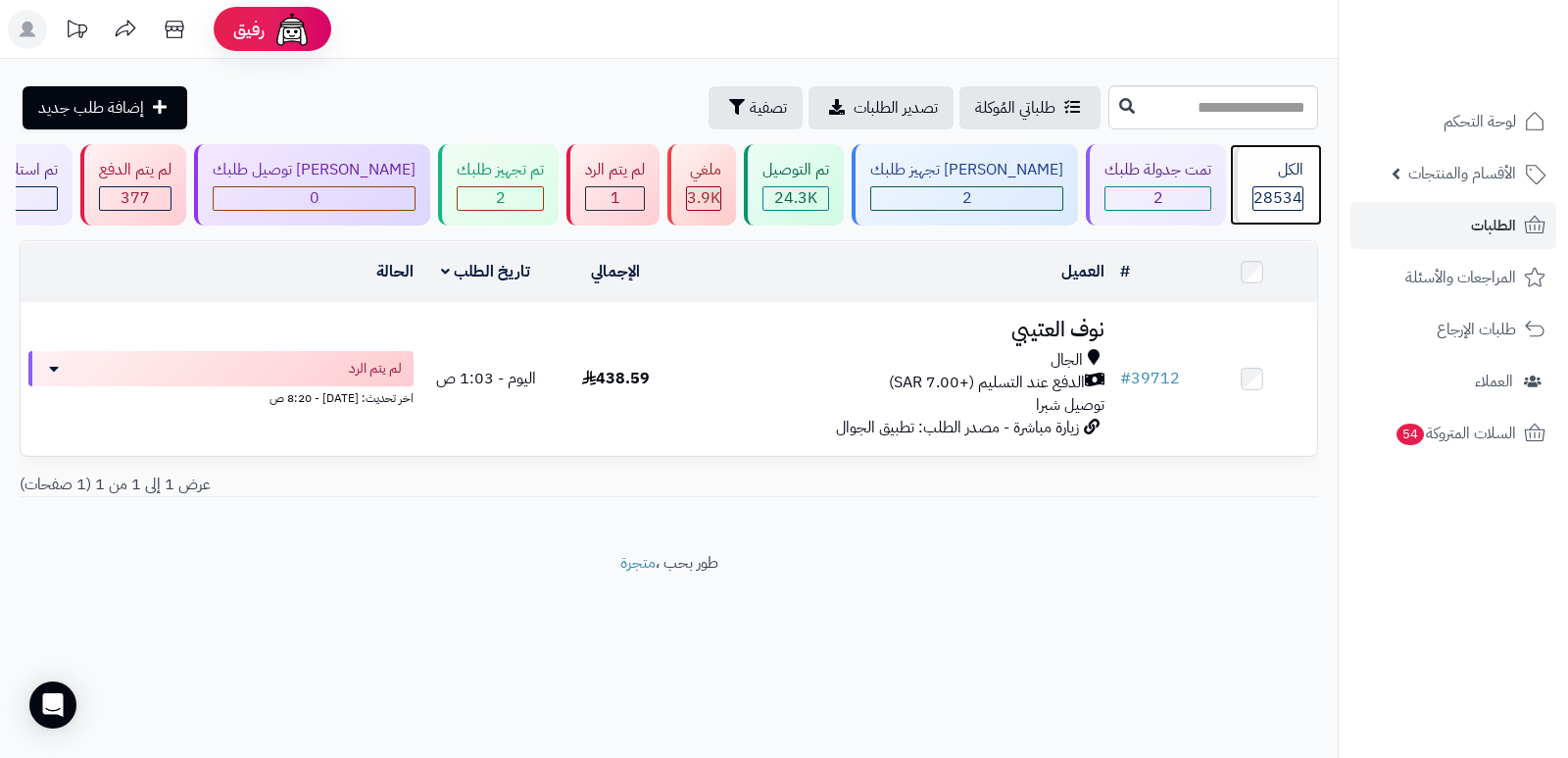
click at [1288, 181] on div "الكل" at bounding box center [1278, 170] width 51 height 23
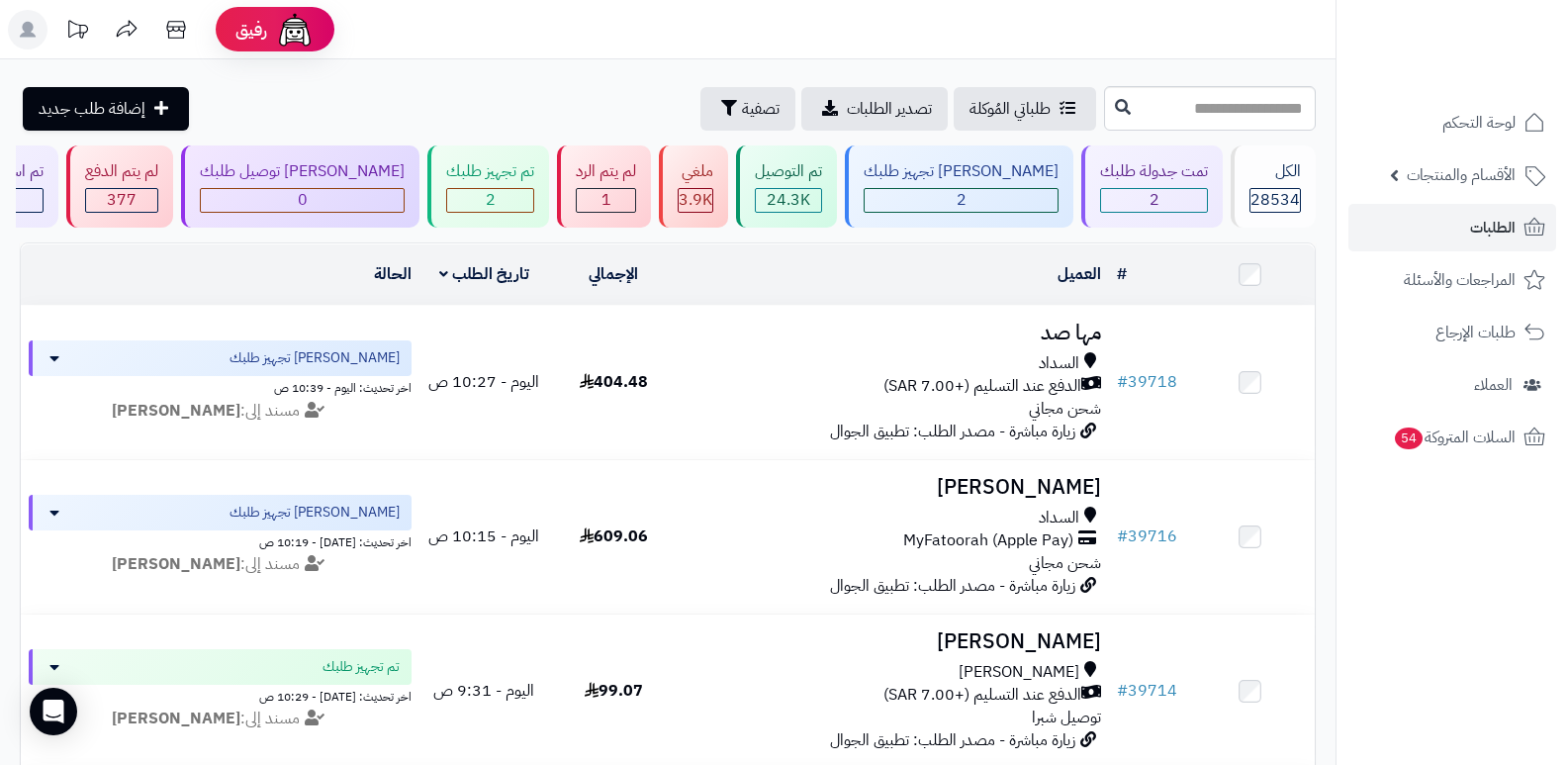
click at [946, 50] on header "رفيق ! الطلبات معالجة مكتمل إرجاع المنتجات العملاء المتواجدون الان 29426 عملاء …" at bounding box center [784, 30] width 1568 height 60
click at [810, 188] on span "24.3K" at bounding box center [789, 200] width 44 height 24
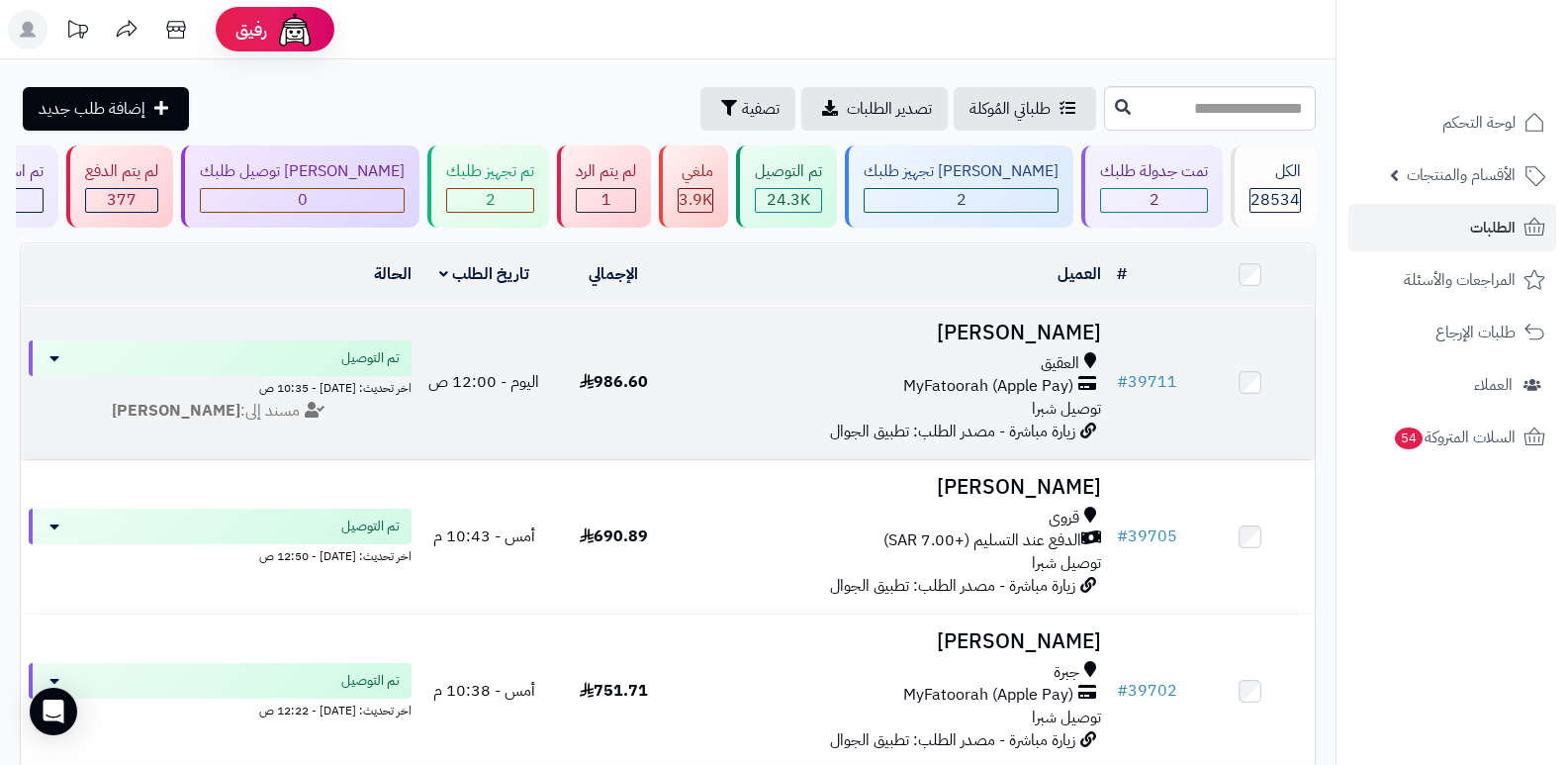
click at [1022, 330] on h3 "[PERSON_NAME]" at bounding box center [894, 333] width 415 height 23
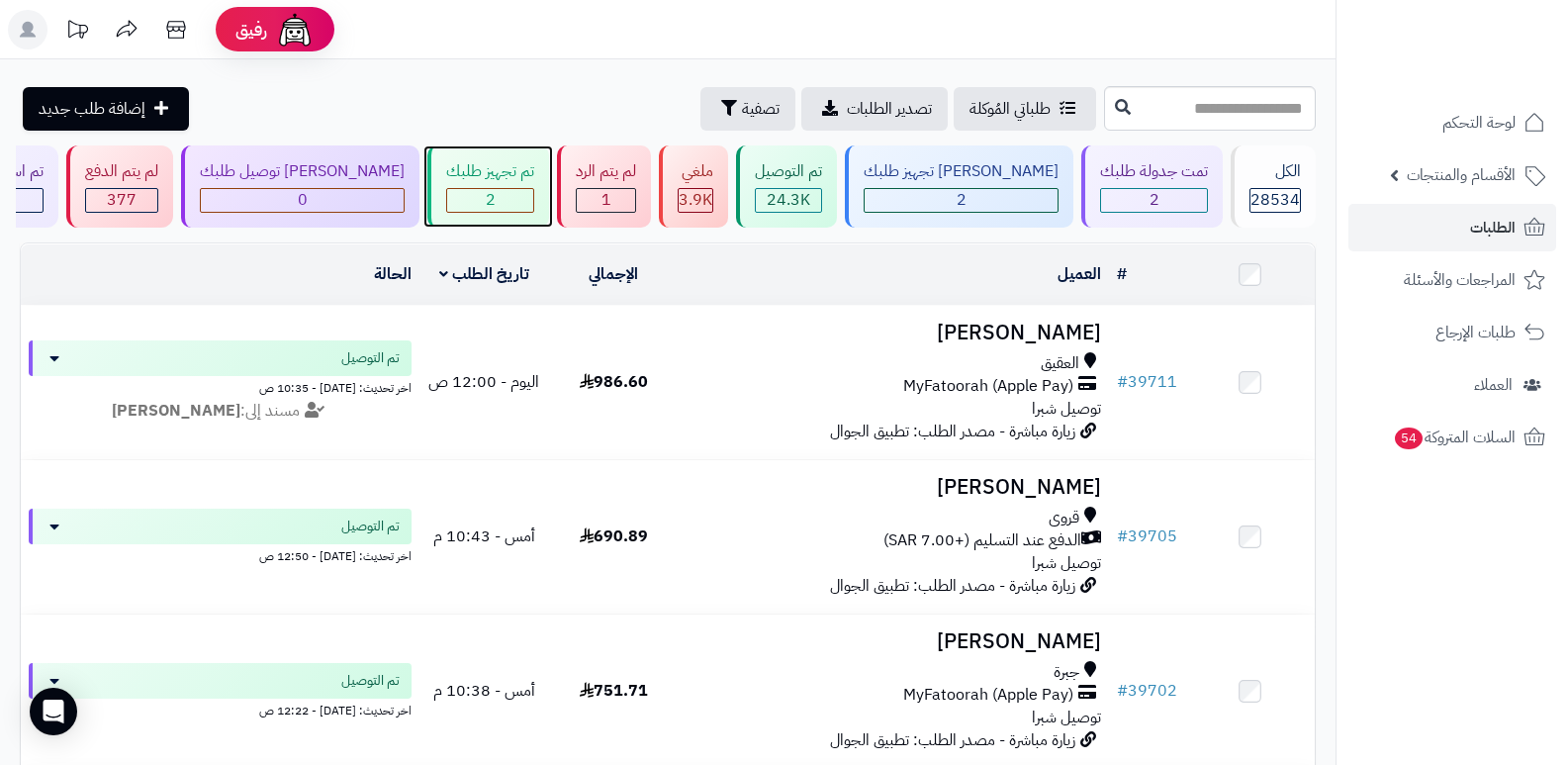
click at [511, 183] on div "تم تجهيز طلبك 2" at bounding box center [488, 186] width 122 height 82
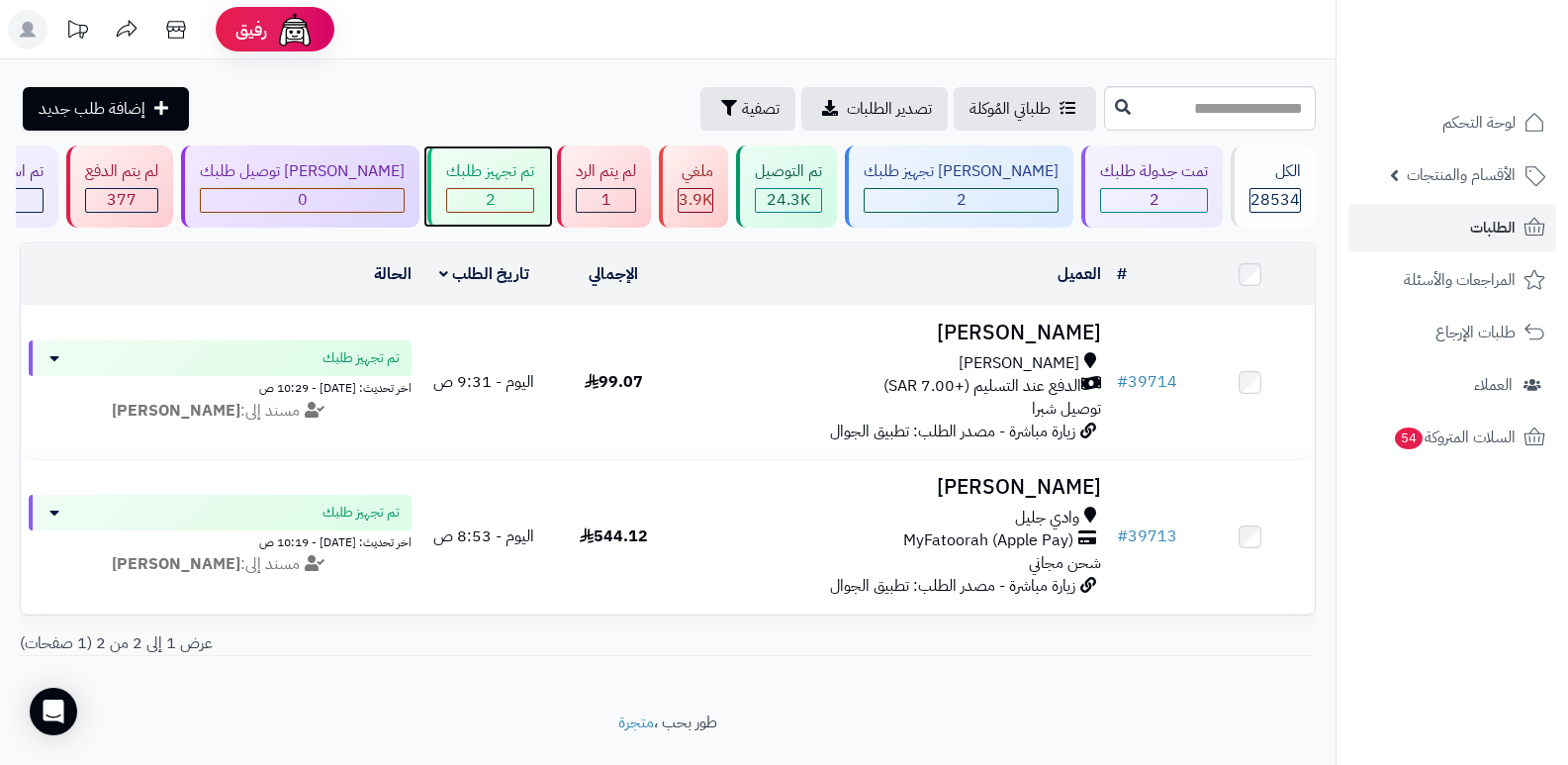
click at [518, 179] on div "تم تجهيز طلبك" at bounding box center [490, 171] width 88 height 23
click at [992, 54] on header "رفيق ! الطلبات معالجة مكتمل إرجاع المنتجات العملاء المتواجدون الان 29426 عملاء …" at bounding box center [784, 30] width 1568 height 60
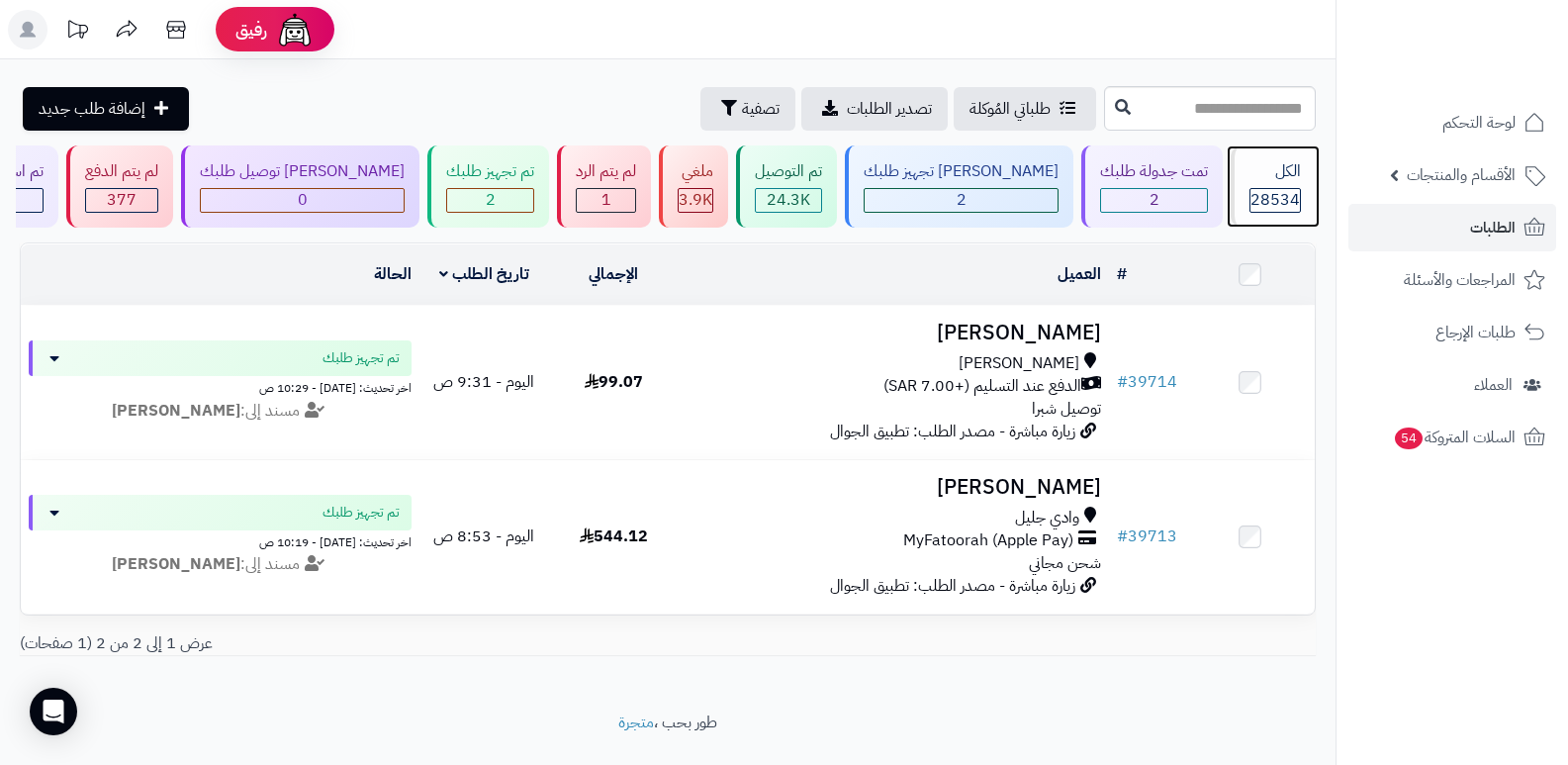
click at [1277, 177] on div "الكل" at bounding box center [1275, 171] width 52 height 23
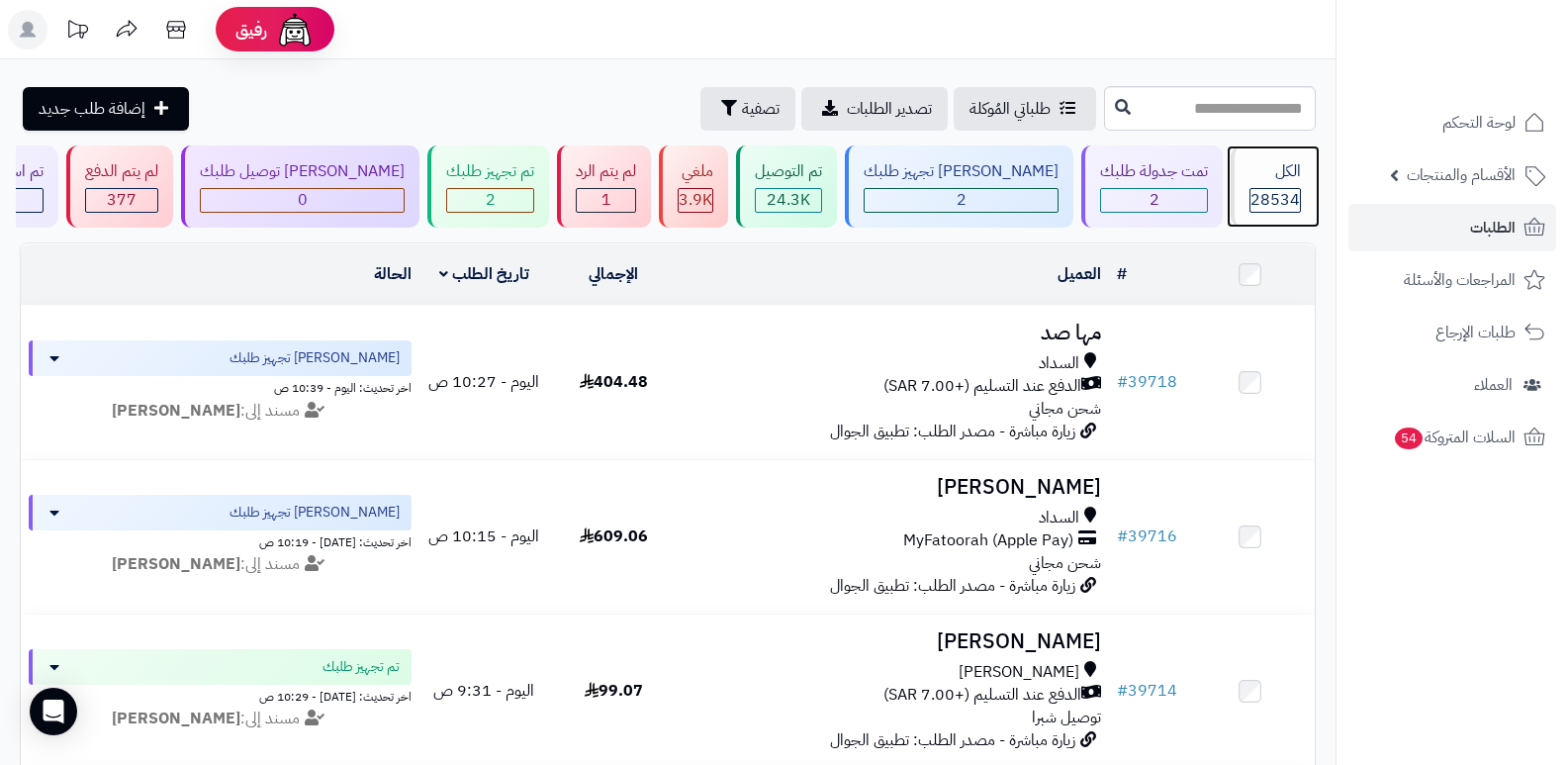
click at [1256, 175] on div "الكل" at bounding box center [1275, 171] width 52 height 23
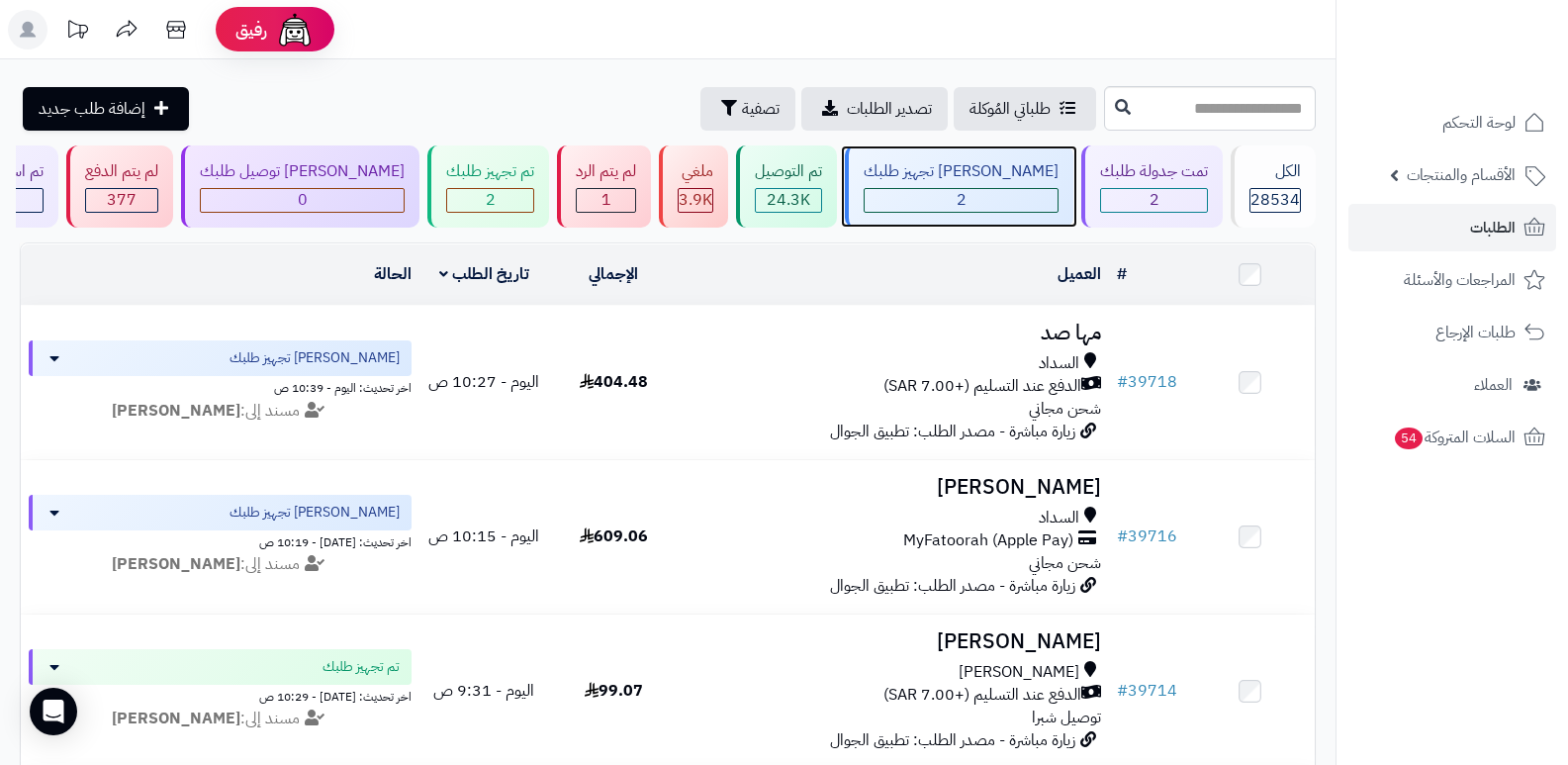
click at [968, 166] on div "[PERSON_NAME] تجهيز طلبك" at bounding box center [961, 171] width 195 height 23
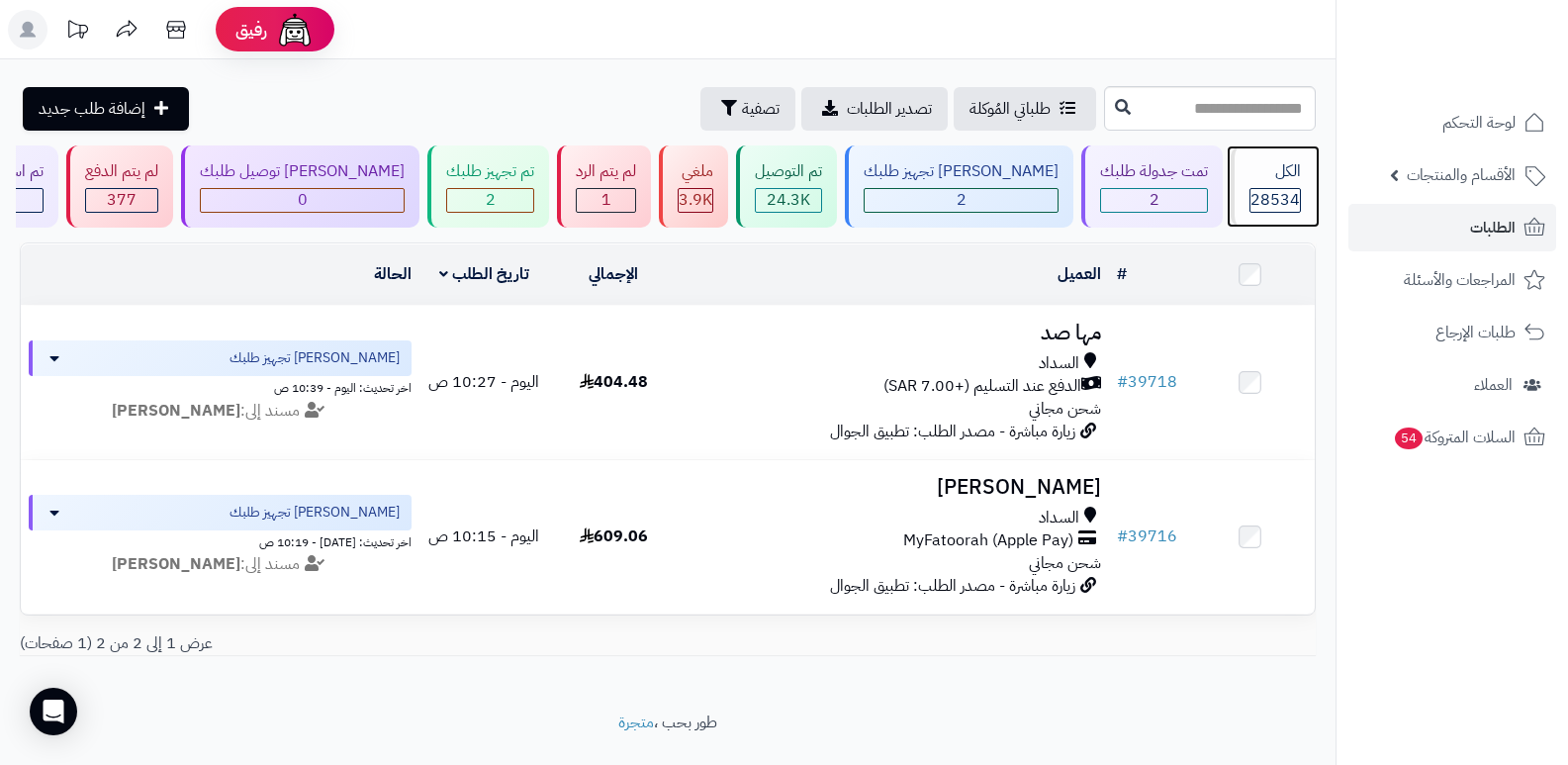
click at [1276, 198] on span "28534" at bounding box center [1275, 200] width 50 height 24
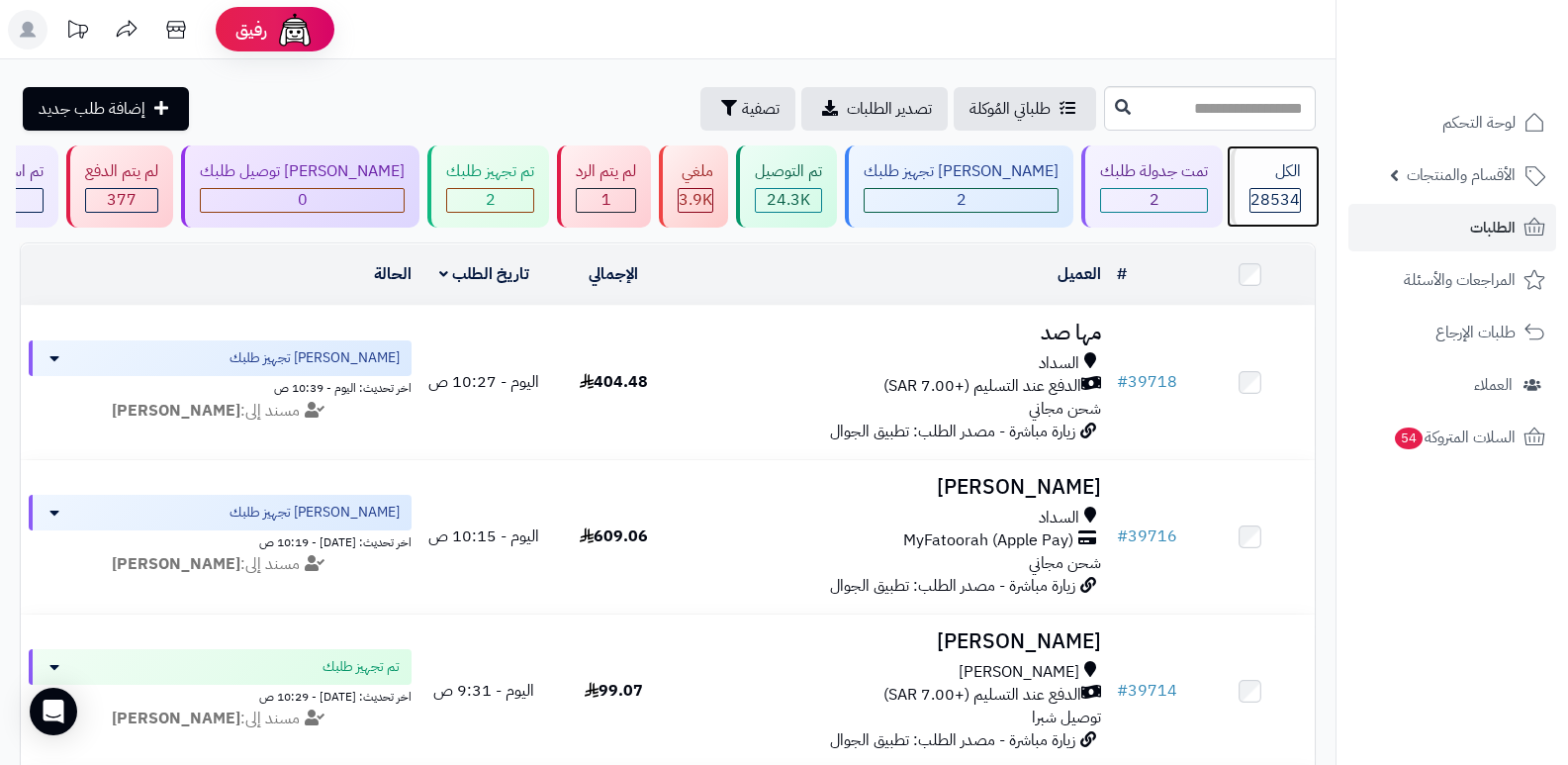
click at [1249, 181] on div "الكل" at bounding box center [1275, 171] width 52 height 23
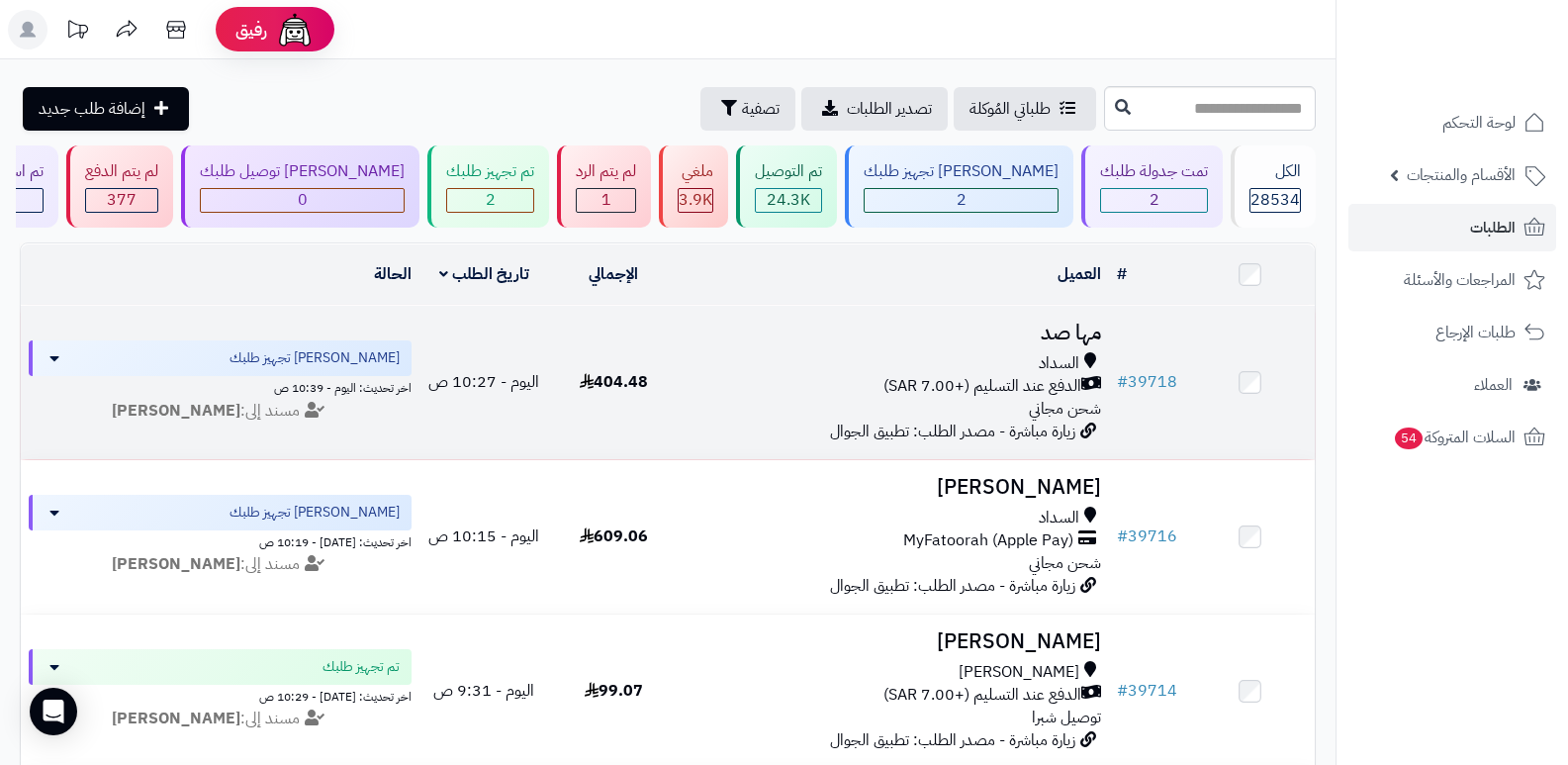
click at [1075, 324] on h3 "مها صد" at bounding box center [894, 333] width 415 height 23
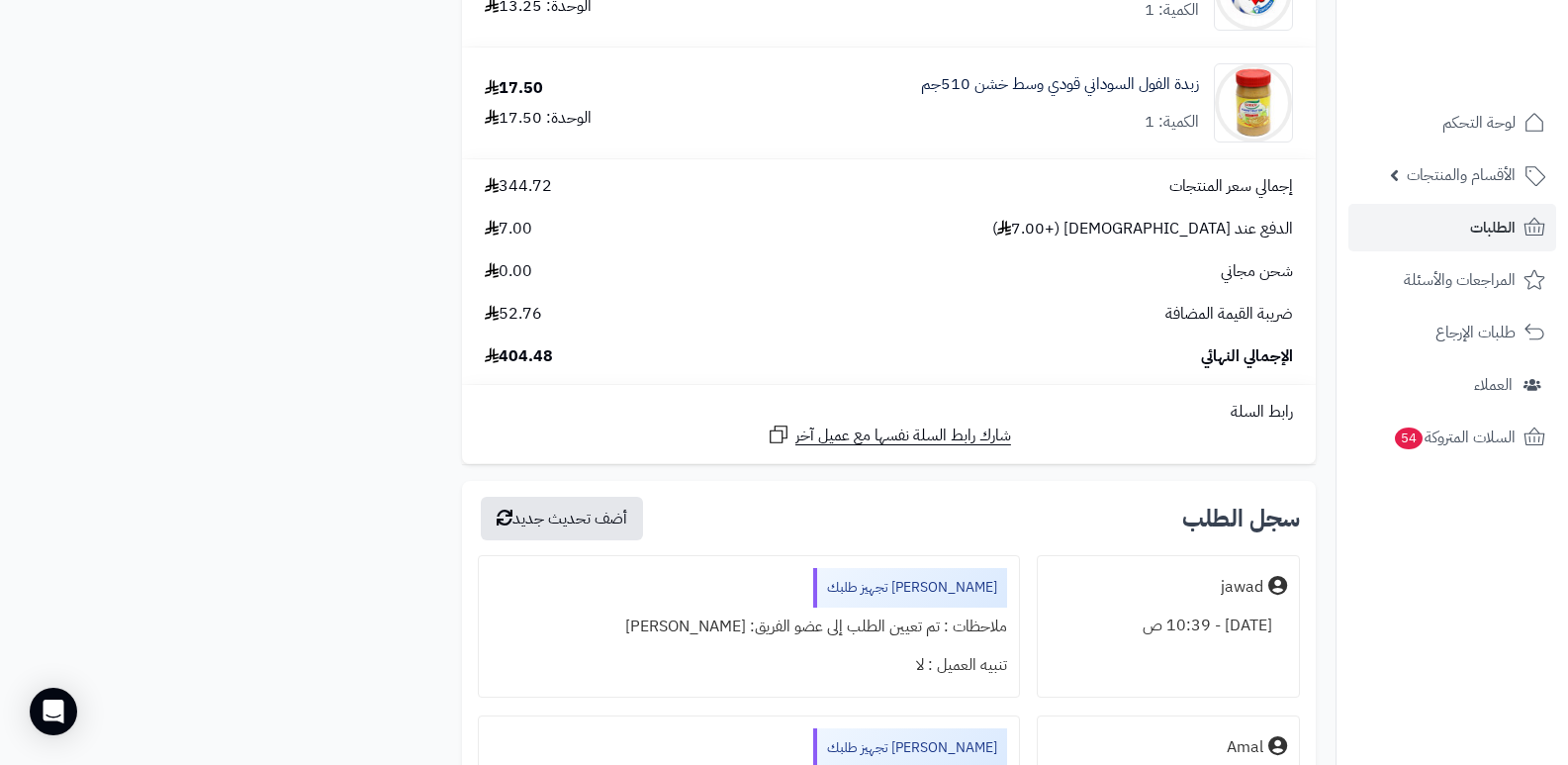
scroll to position [2770, 0]
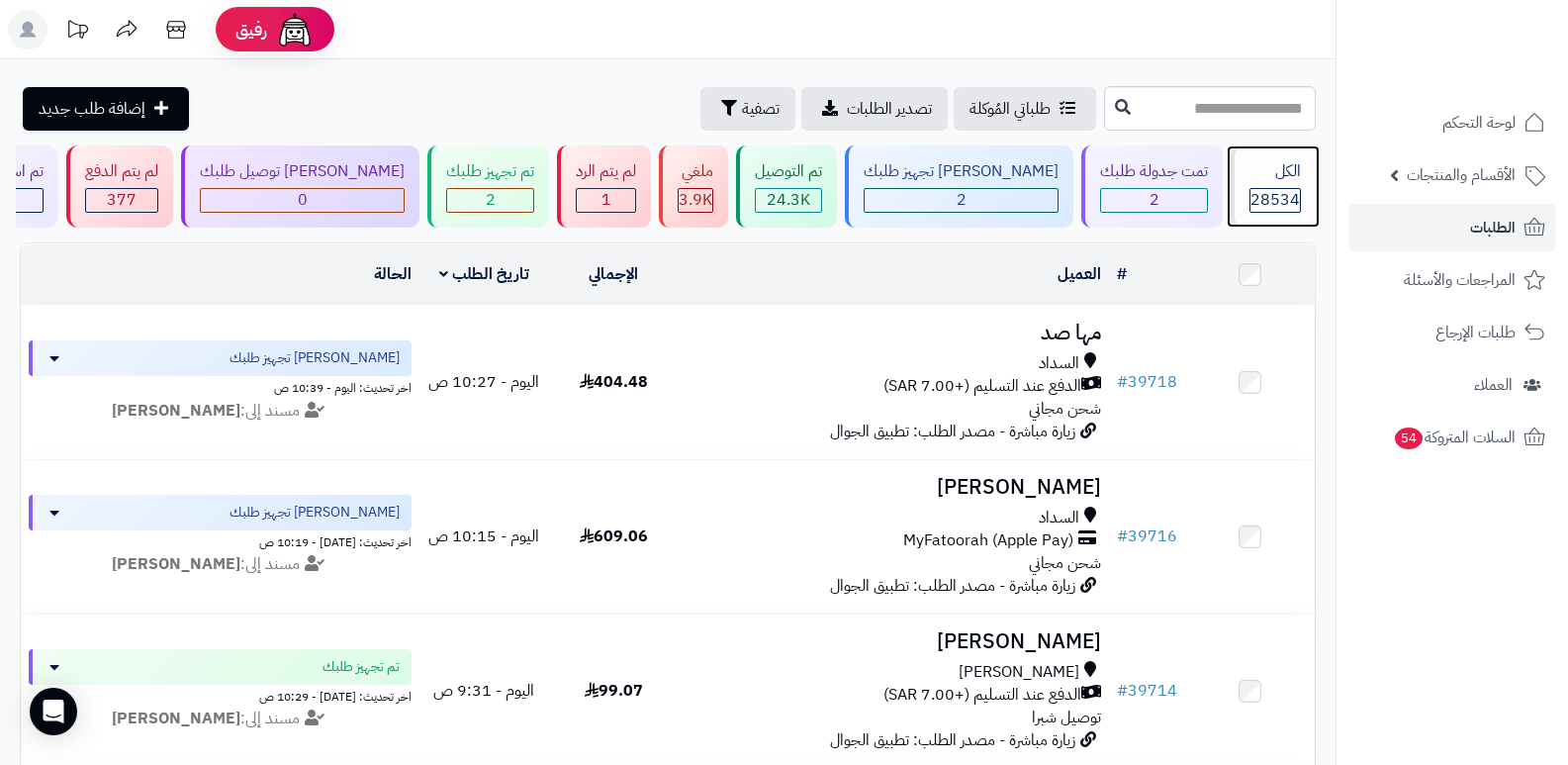
click at [1290, 180] on div "الكل" at bounding box center [1275, 171] width 52 height 23
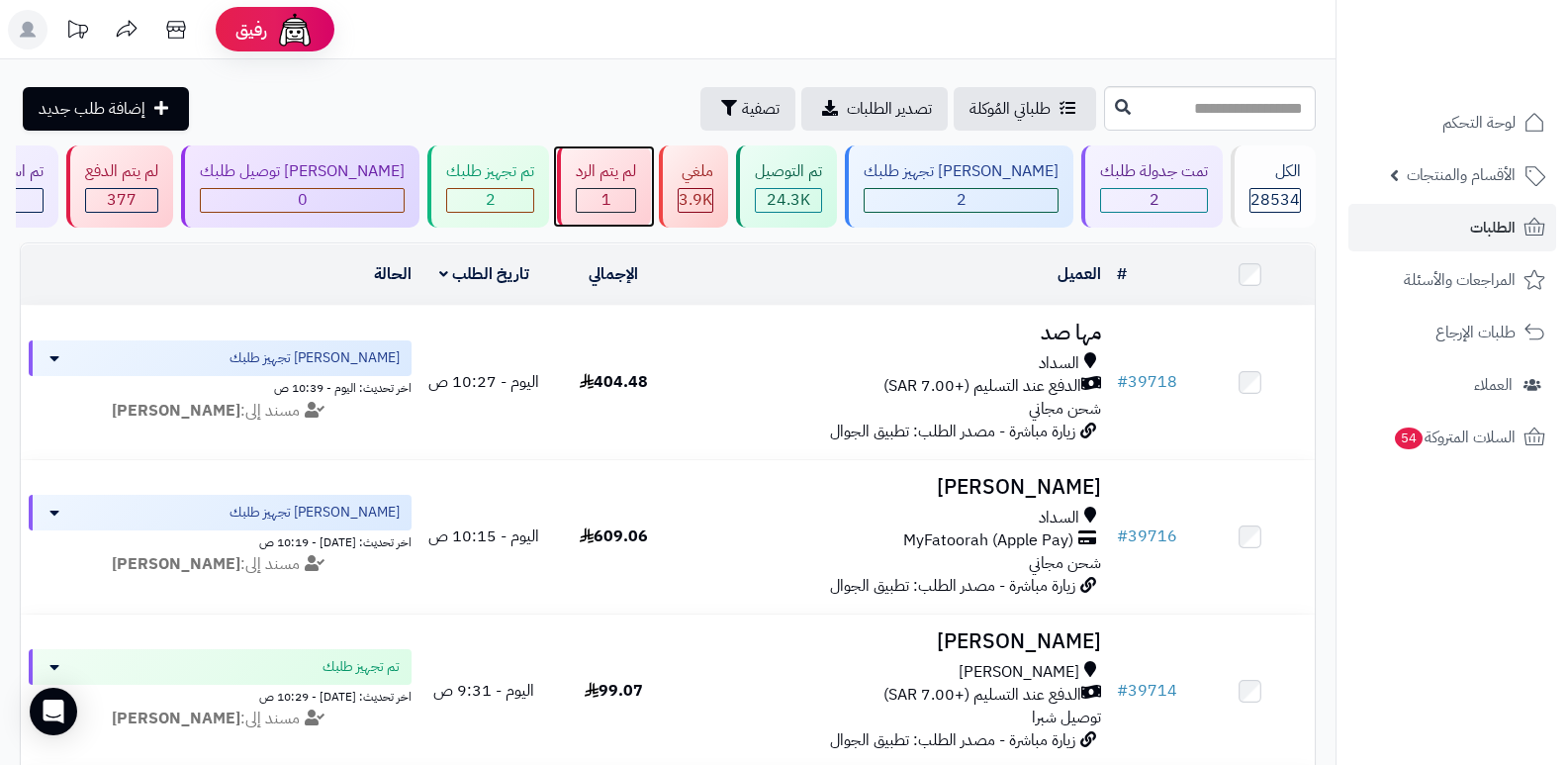
click at [636, 192] on div "1" at bounding box center [606, 200] width 59 height 23
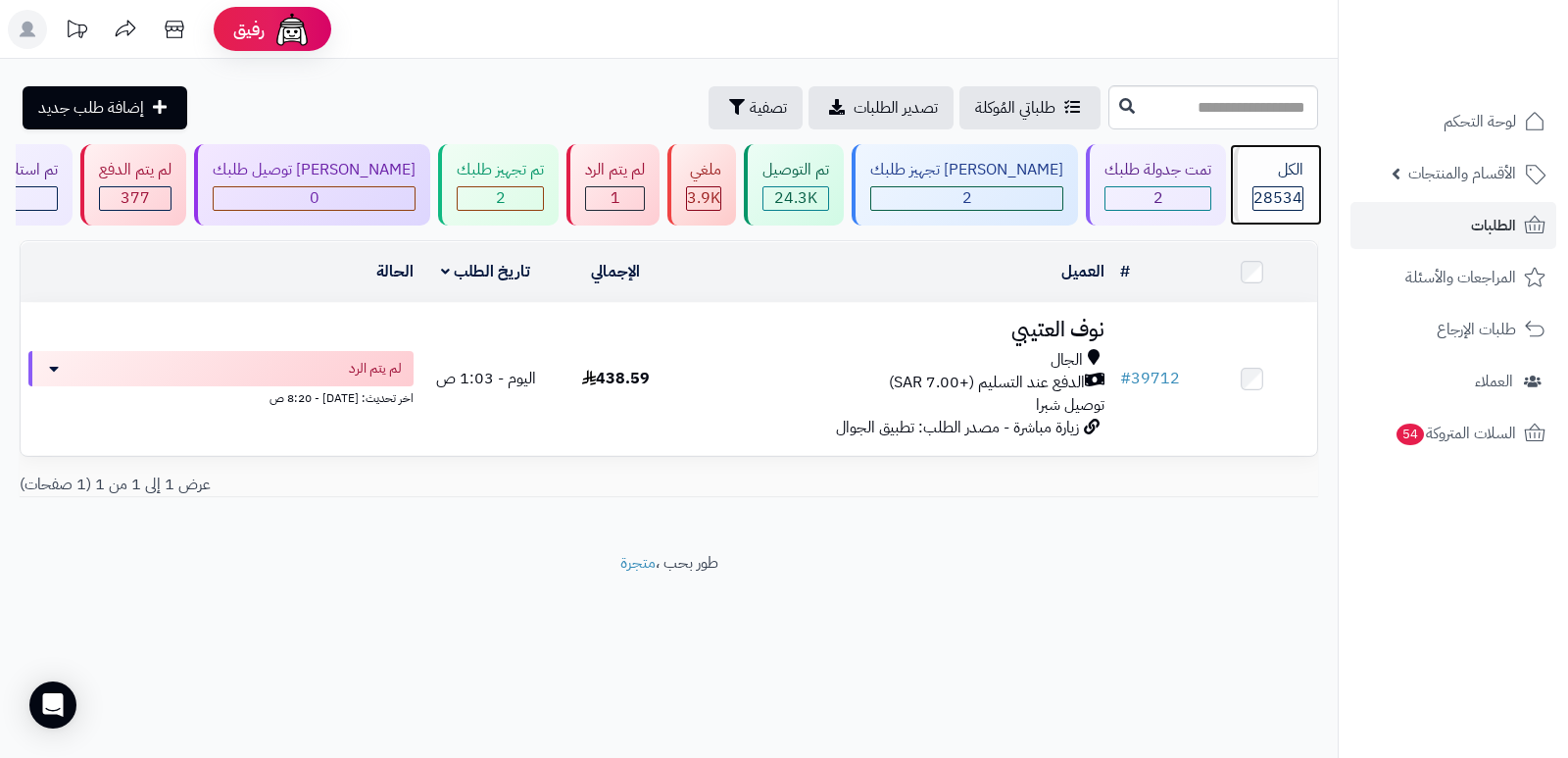
click at [1253, 190] on div "28534" at bounding box center [1278, 198] width 49 height 23
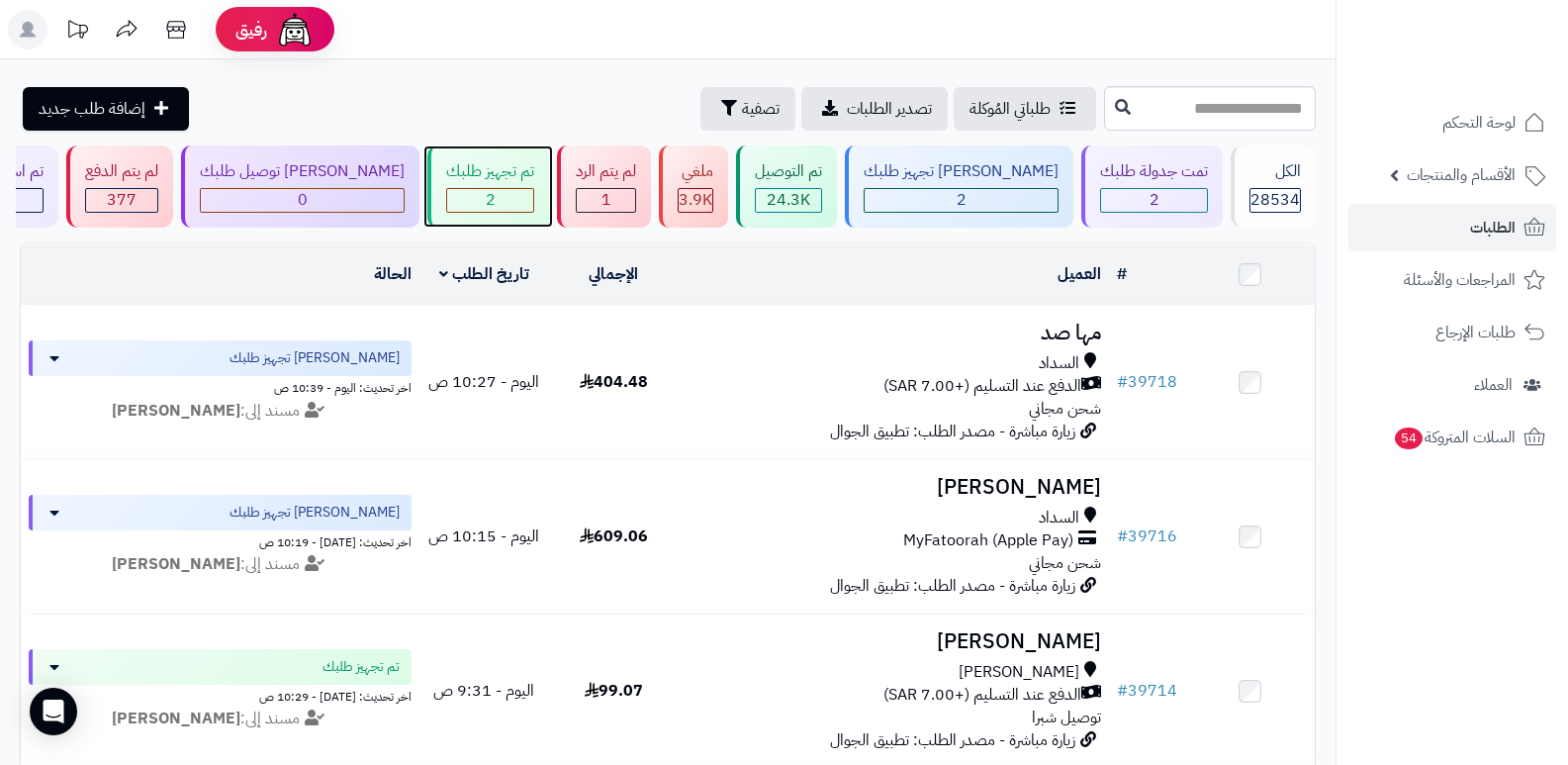
click at [533, 190] on div "2" at bounding box center [490, 200] width 86 height 23
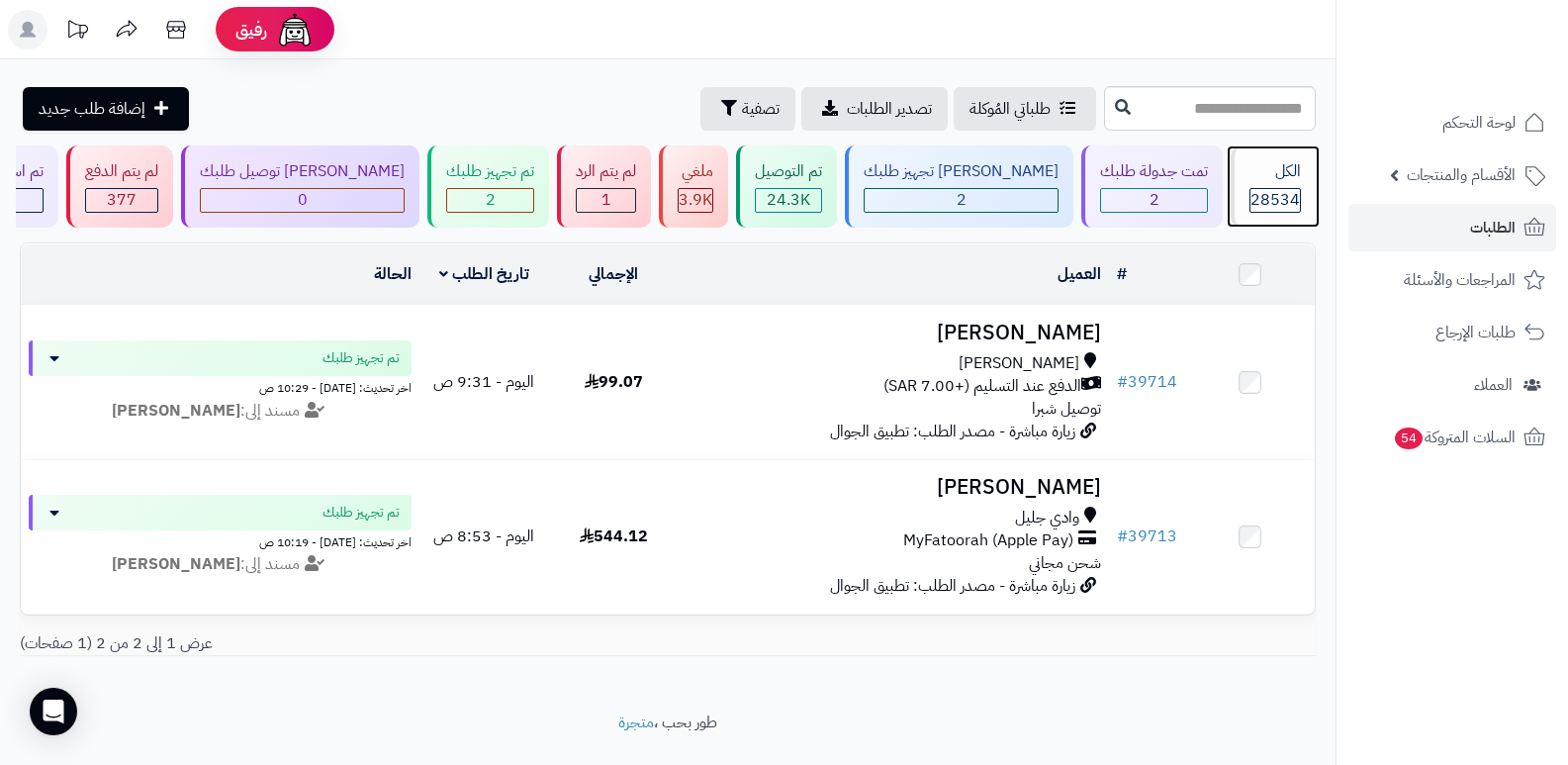
click at [1250, 207] on div "28534" at bounding box center [1275, 200] width 50 height 23
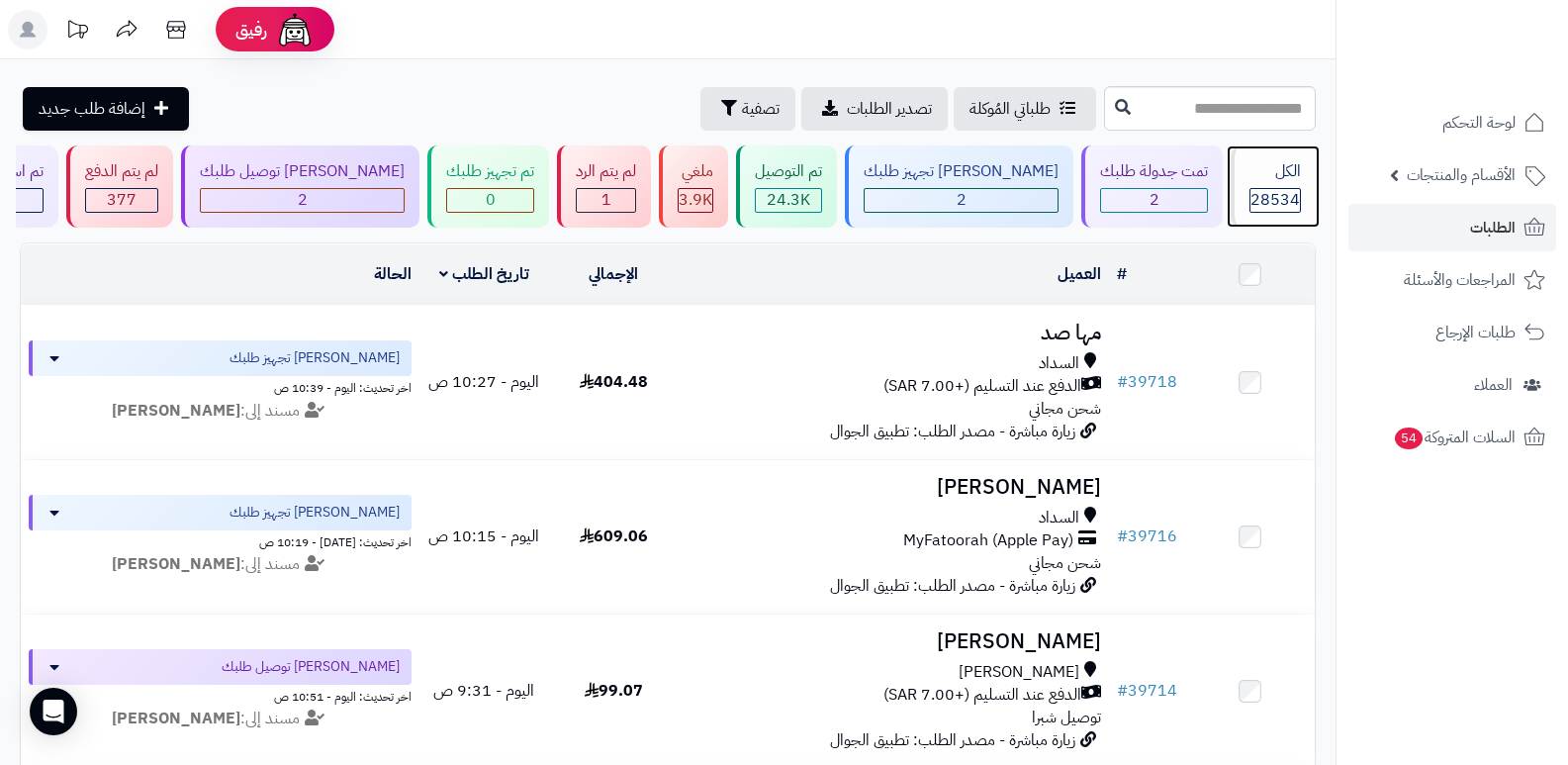
click at [1254, 171] on div "الكل" at bounding box center [1275, 171] width 52 height 23
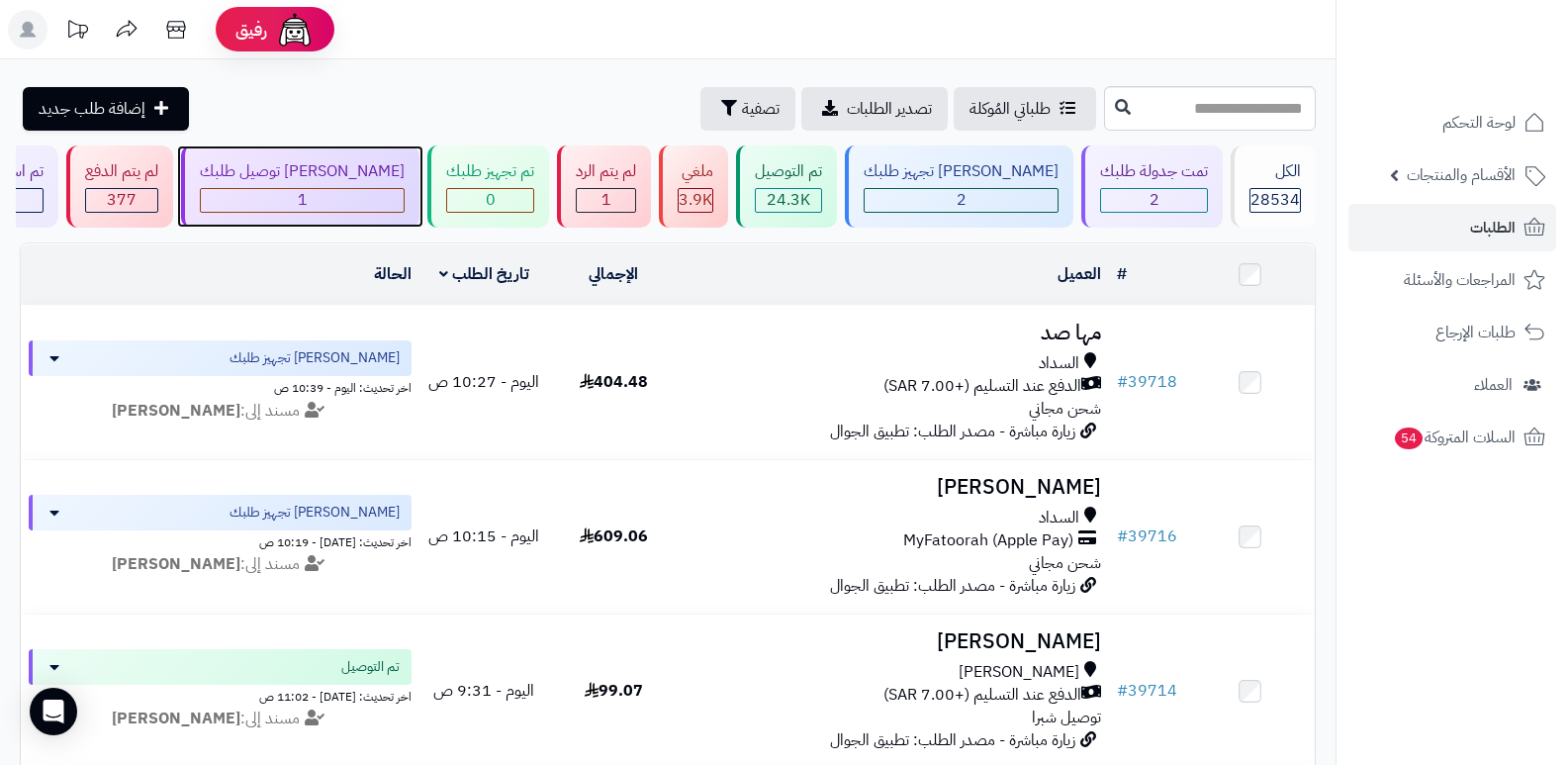
click at [331, 194] on div "1" at bounding box center [303, 200] width 203 height 23
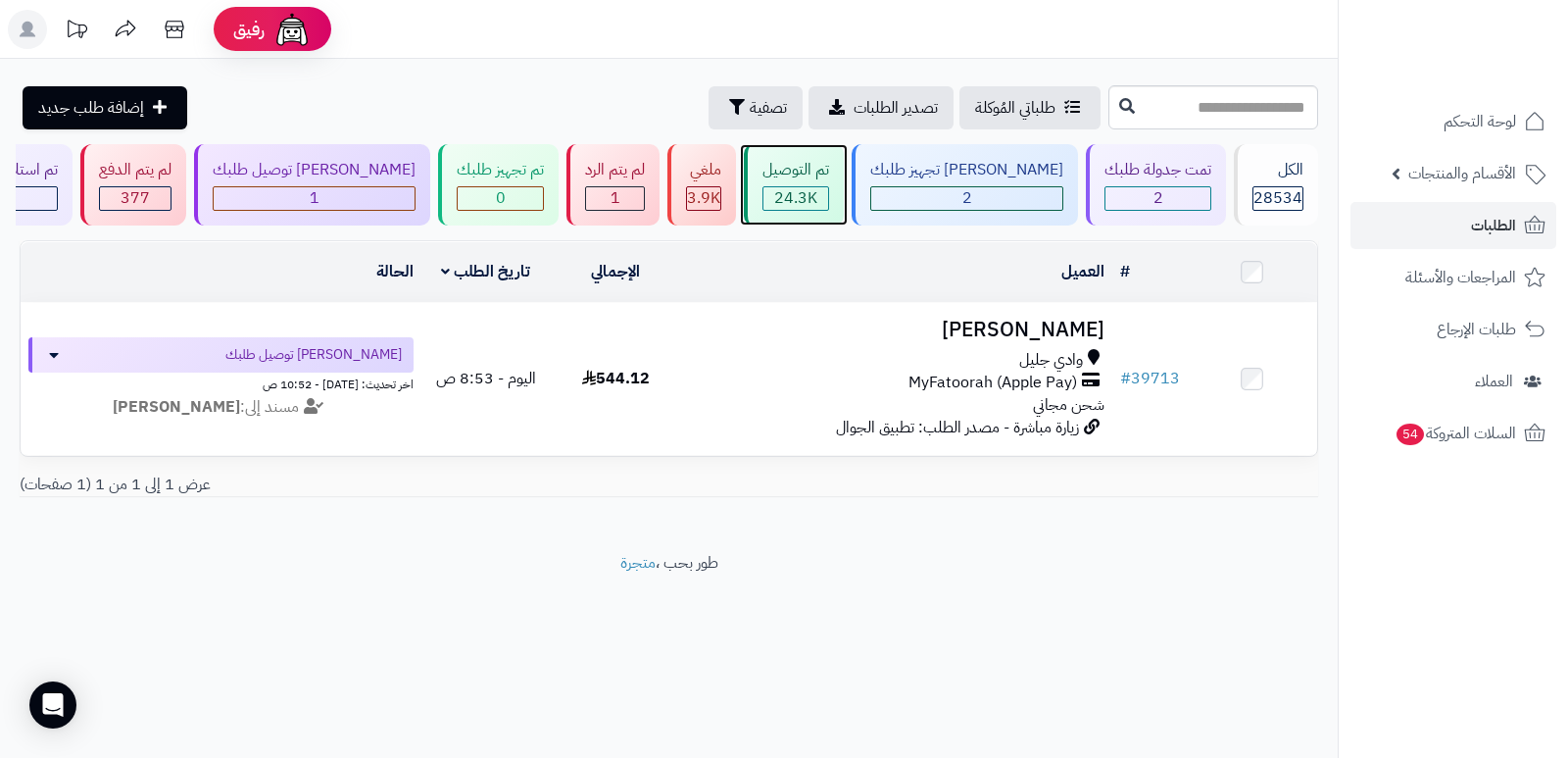
click at [817, 195] on span "24.3K" at bounding box center [796, 198] width 43 height 24
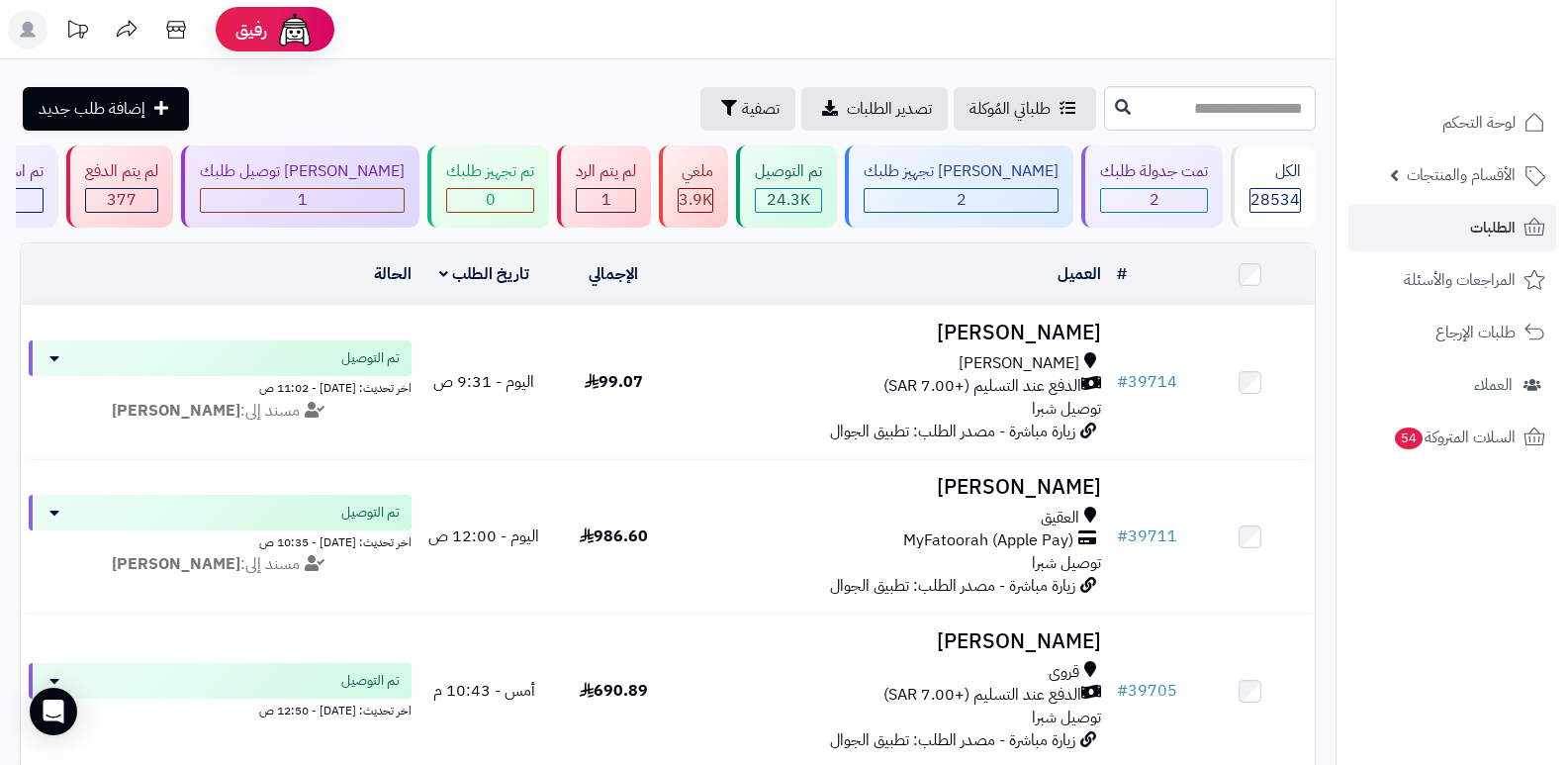
click at [940, 38] on header "رفيق ! الطلبات معالجة مكتمل إرجاع المنتجات العملاء المتواجدون الان 29428 عملاء …" at bounding box center [784, 30] width 1568 height 60
click at [966, 191] on span "2" at bounding box center [961, 200] width 10 height 24
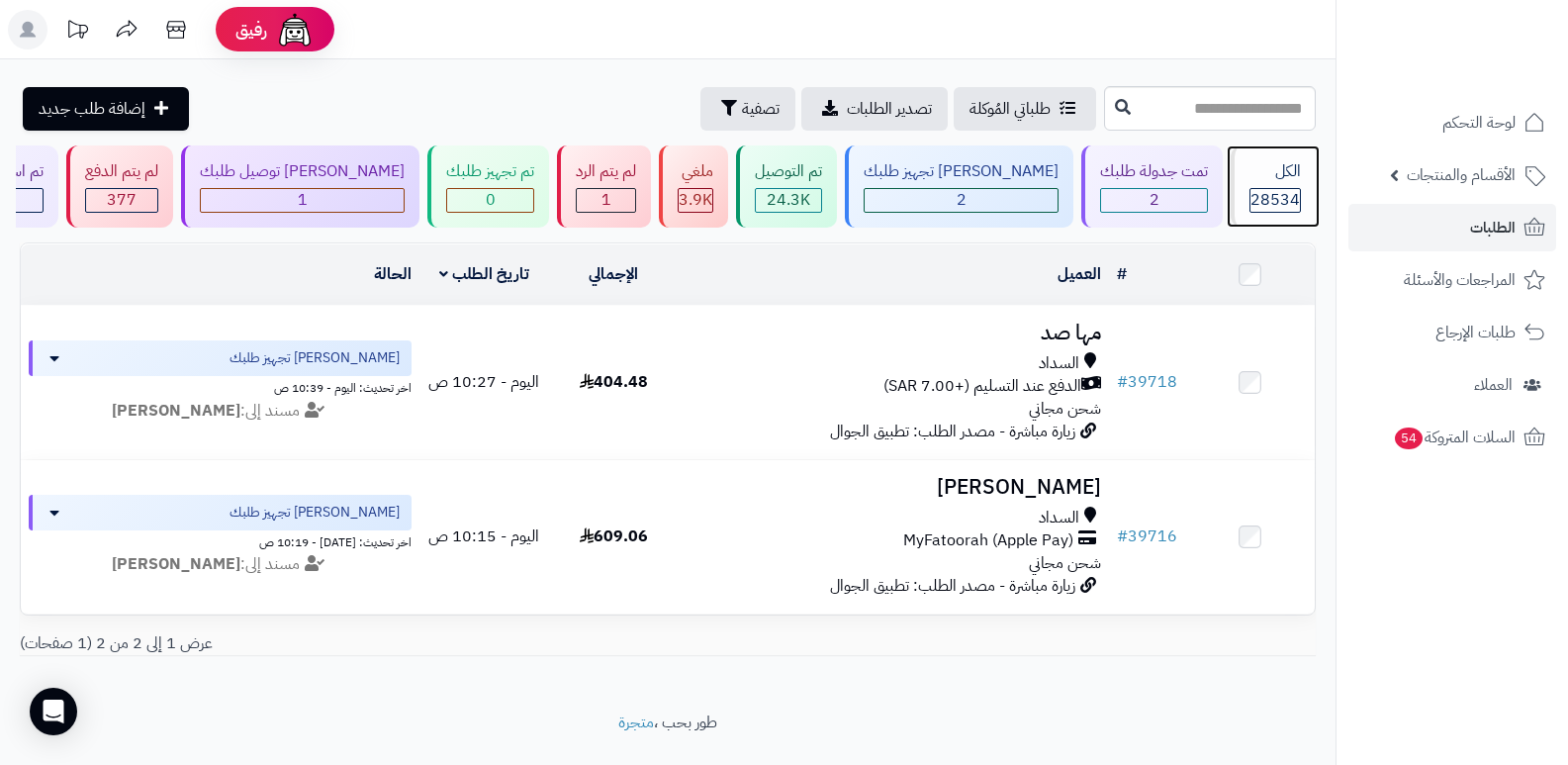
click at [1290, 177] on div "الكل" at bounding box center [1275, 171] width 52 height 23
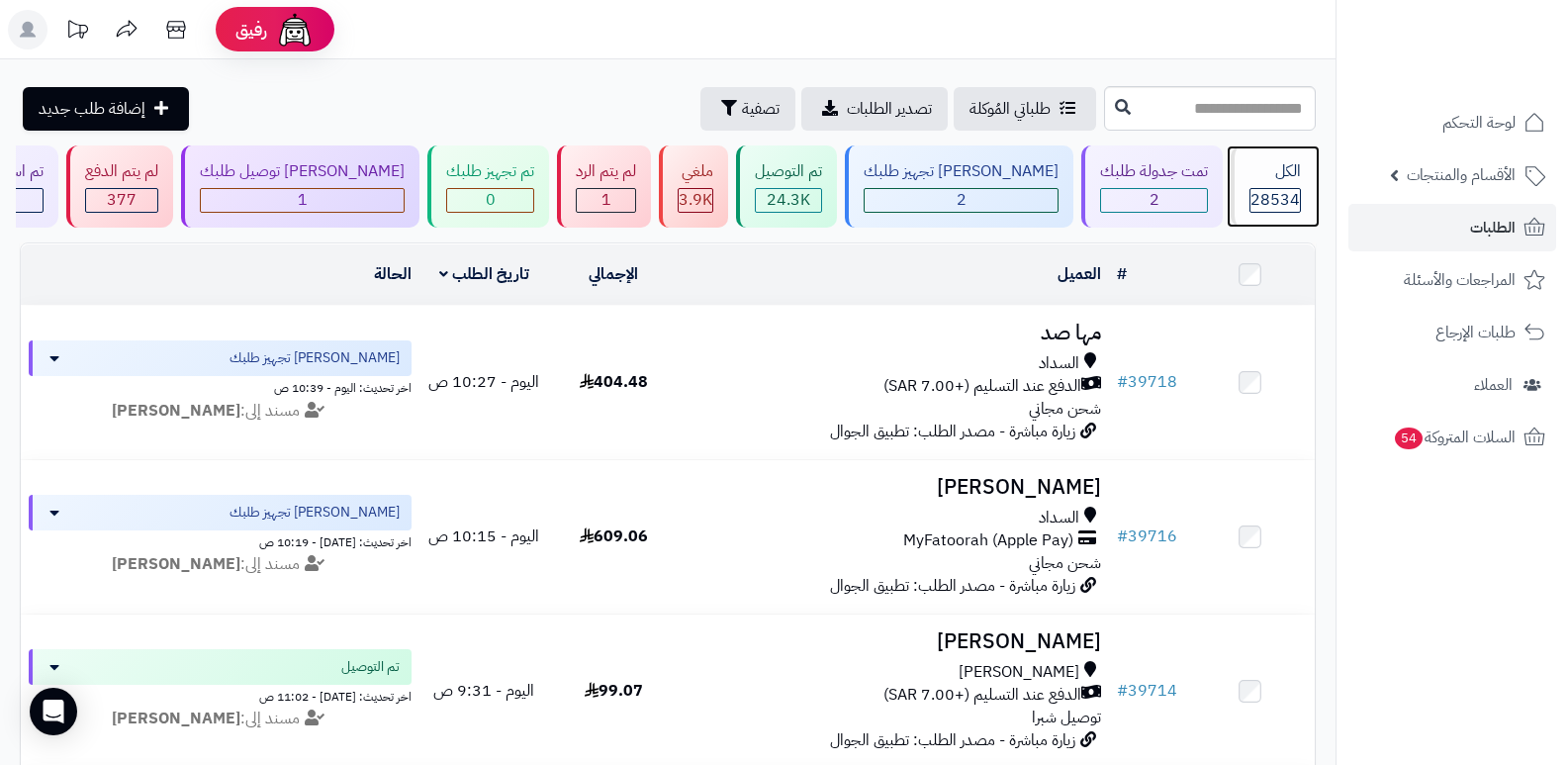
click at [1252, 179] on div "الكل" at bounding box center [1275, 171] width 52 height 23
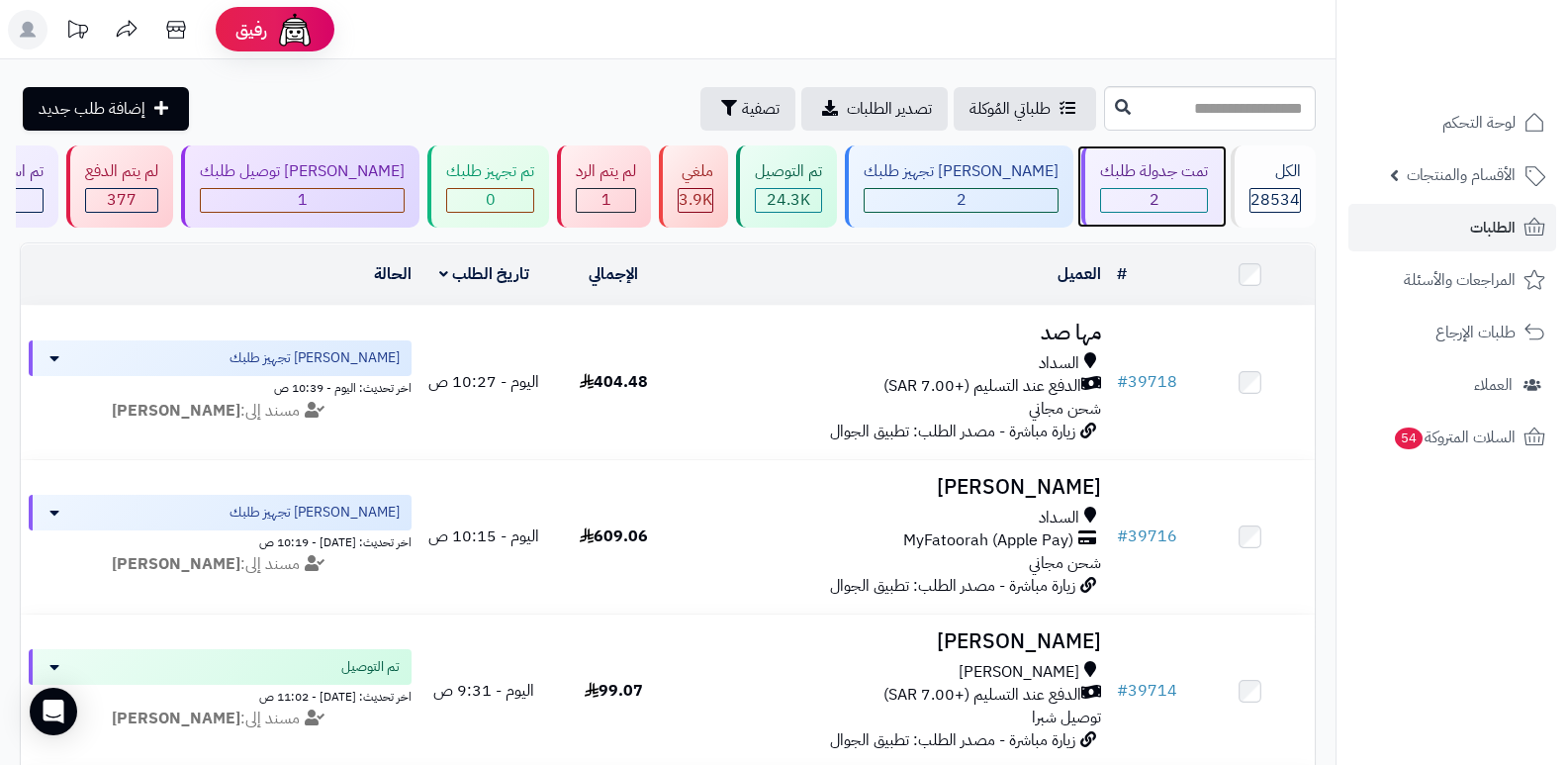
click at [1119, 191] on div "2" at bounding box center [1154, 200] width 106 height 23
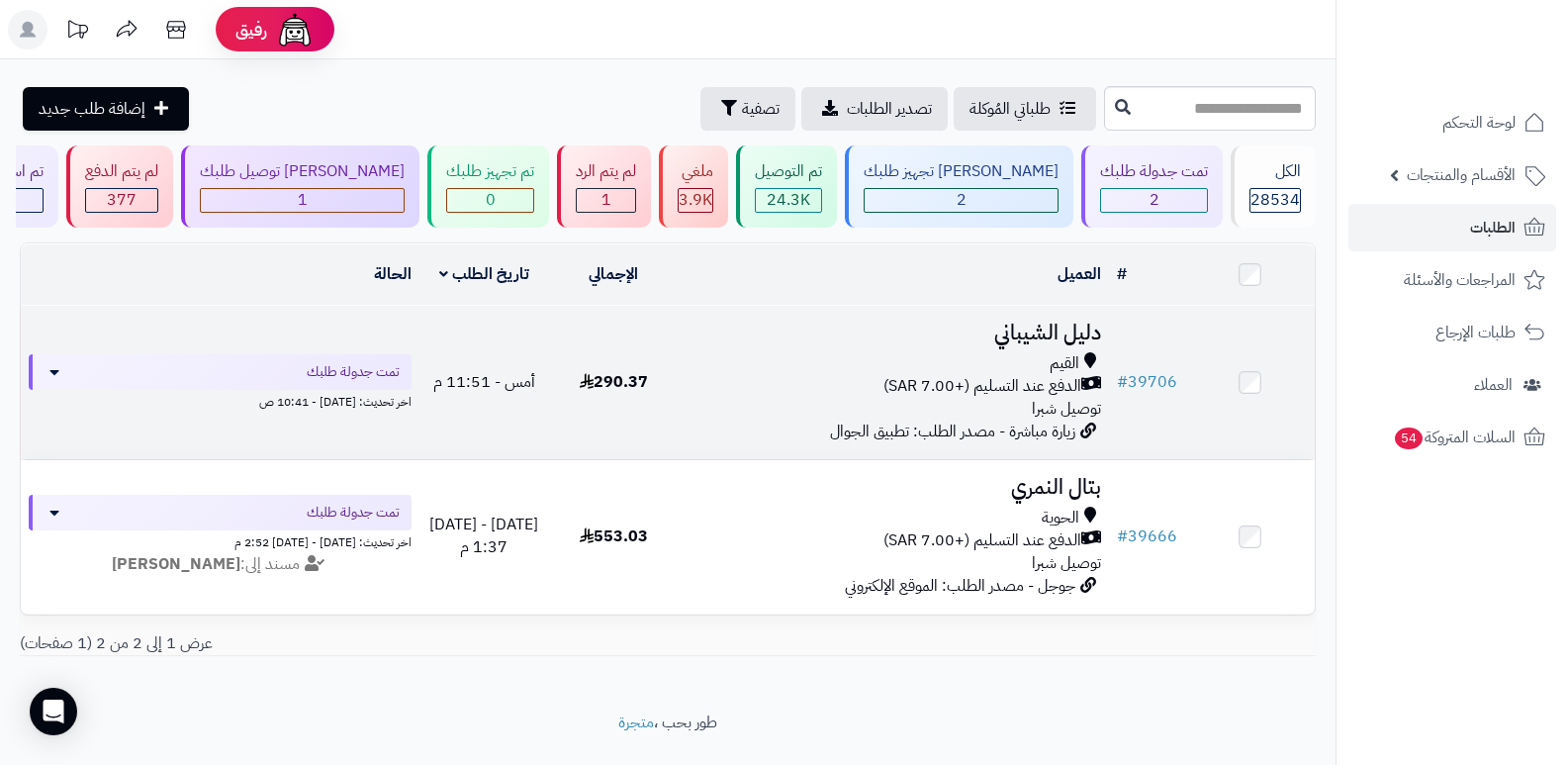
click at [1064, 327] on h3 "دليل الشيباني" at bounding box center [894, 333] width 415 height 23
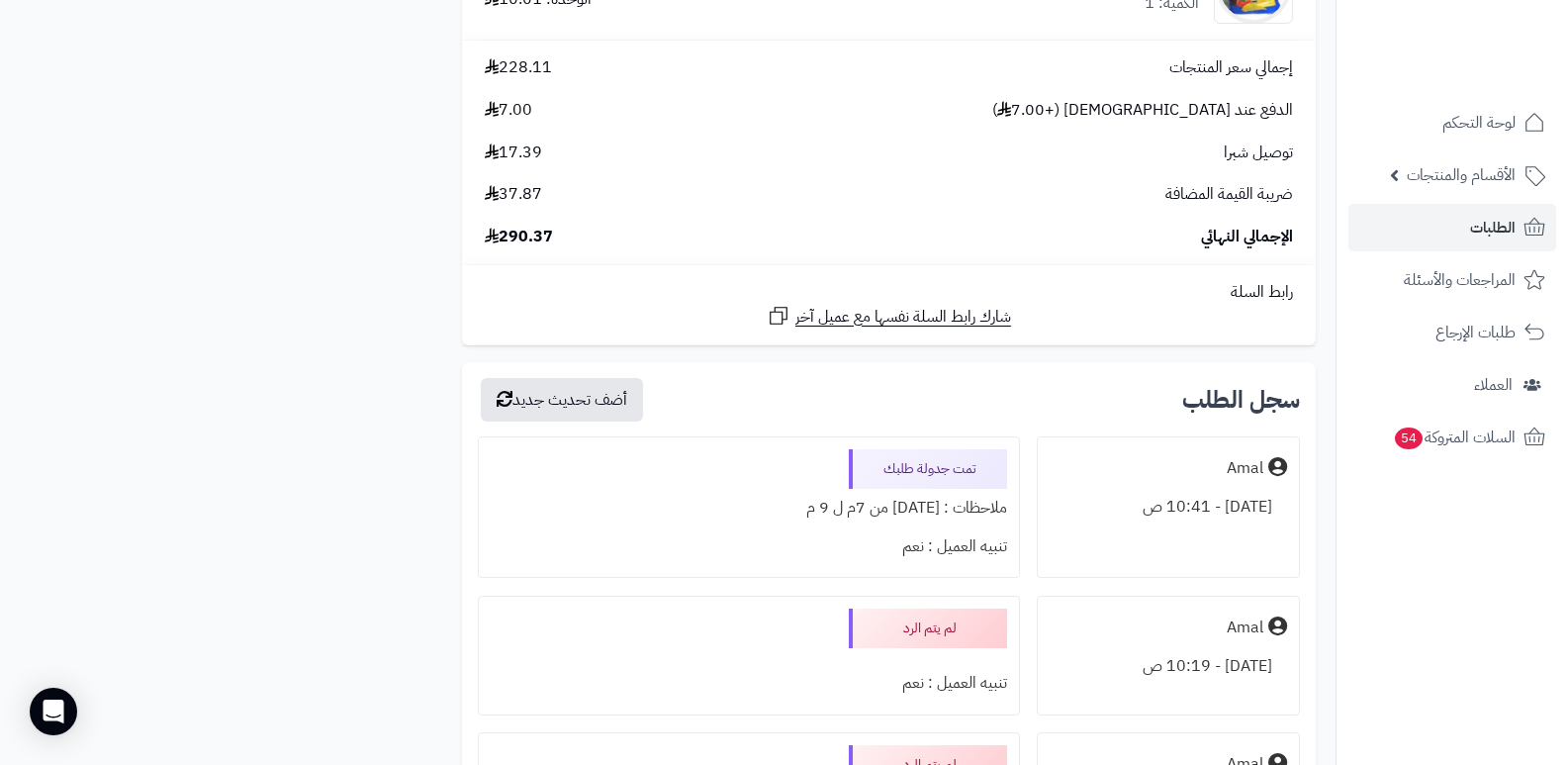
scroll to position [3067, 0]
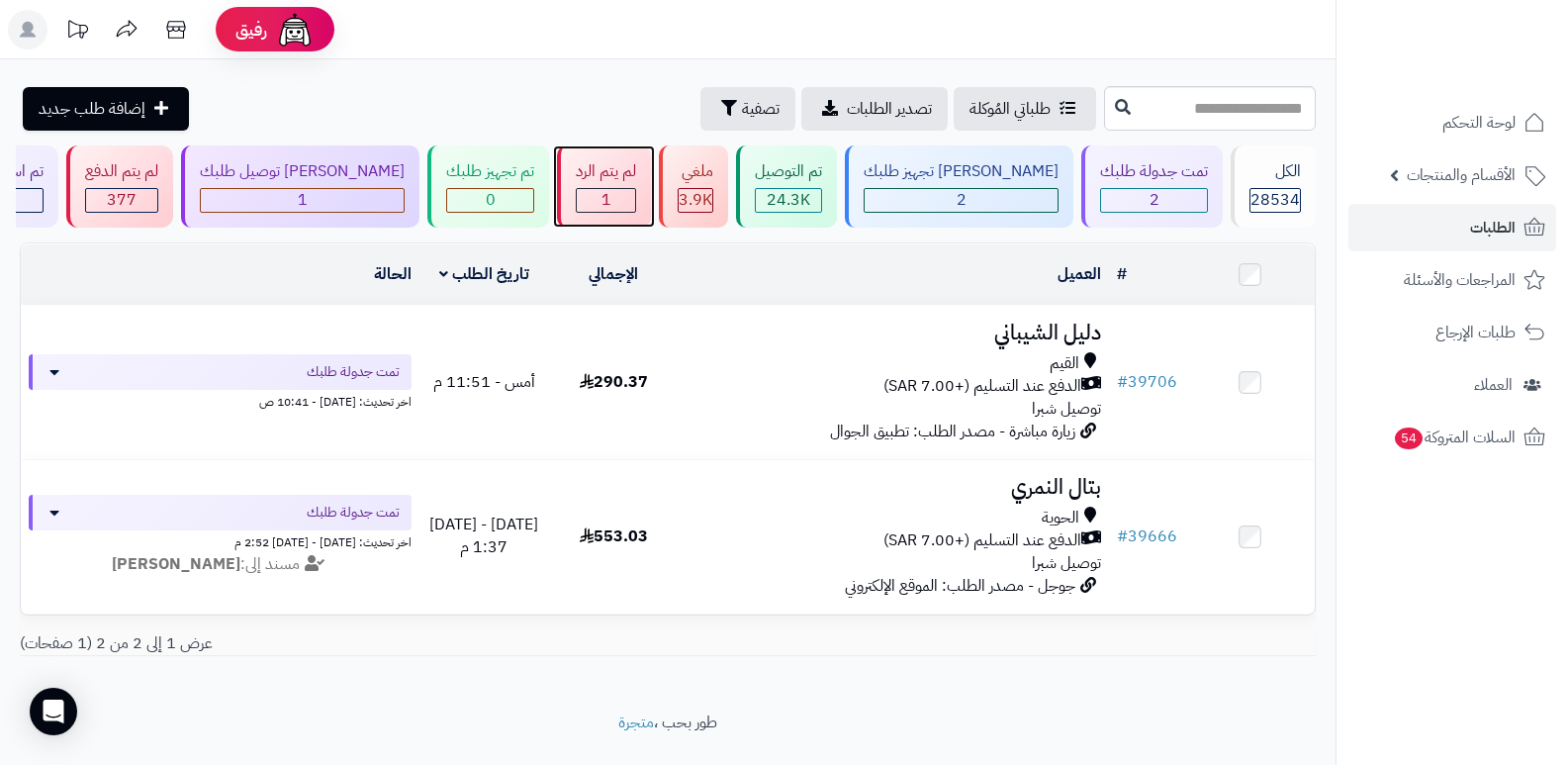
click at [631, 185] on div "لم يتم الرد 1" at bounding box center [604, 186] width 94 height 82
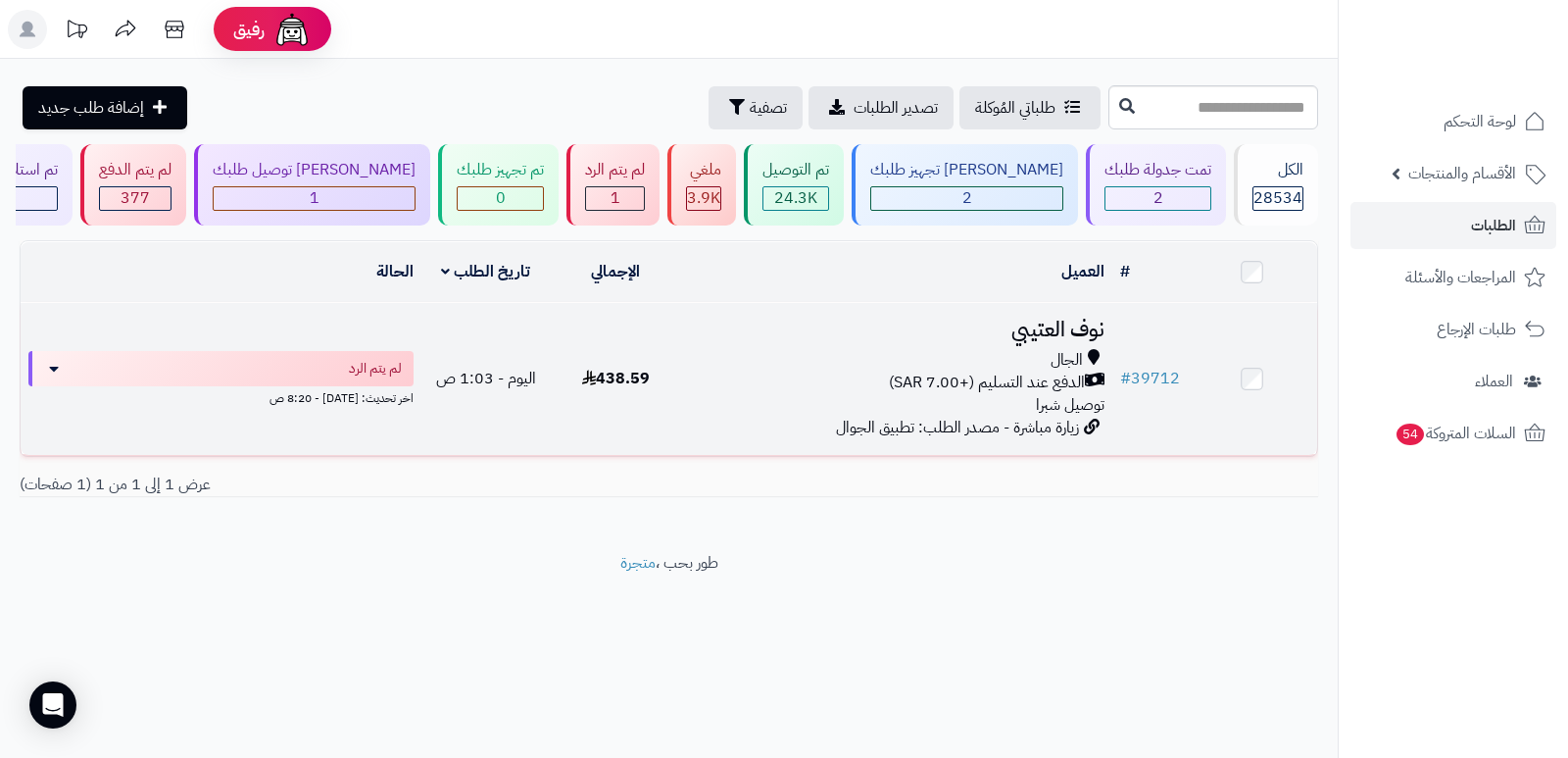
click at [1057, 332] on h3 "نوف العتيبي" at bounding box center [896, 330] width 416 height 23
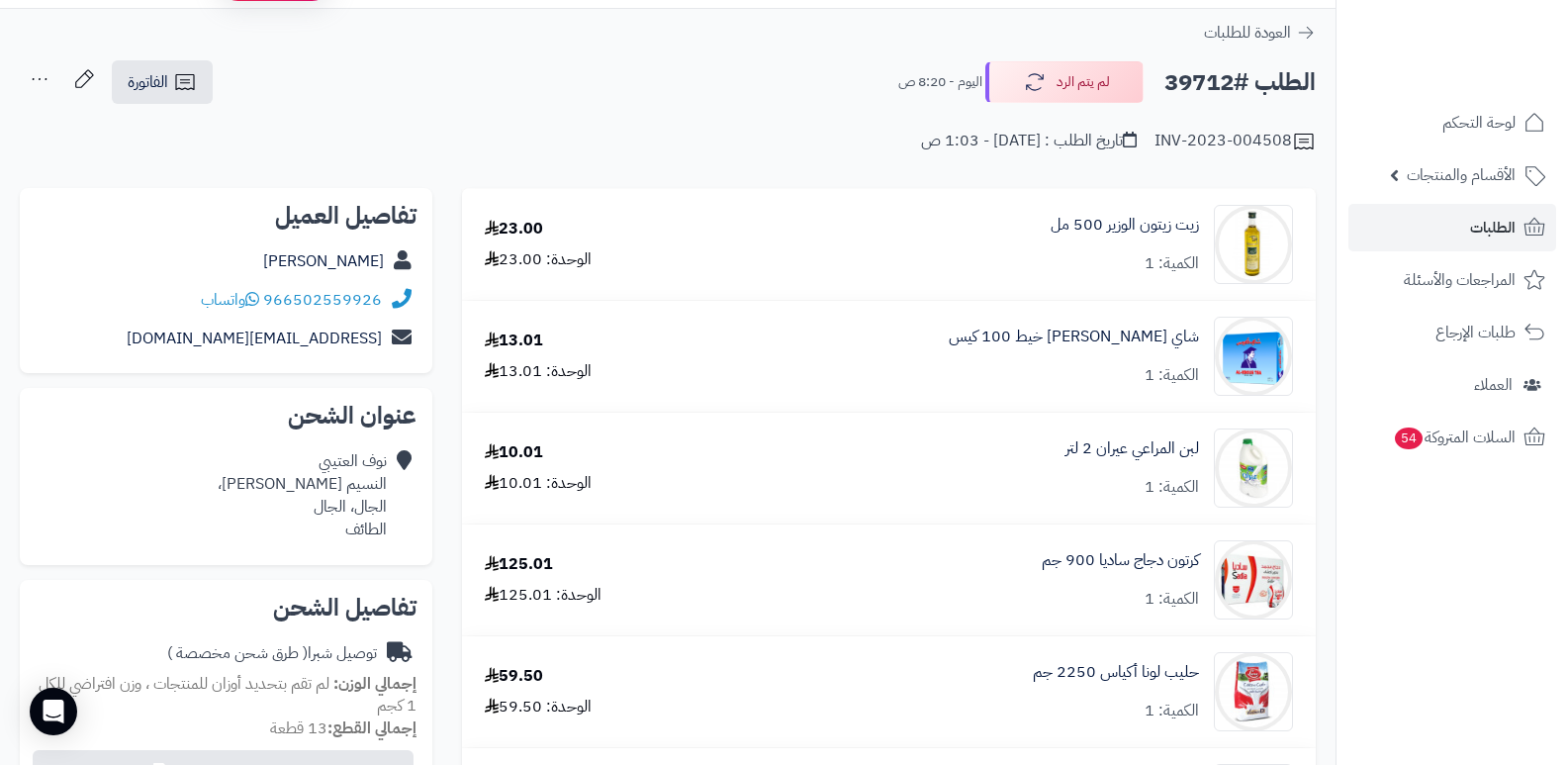
scroll to position [47, 0]
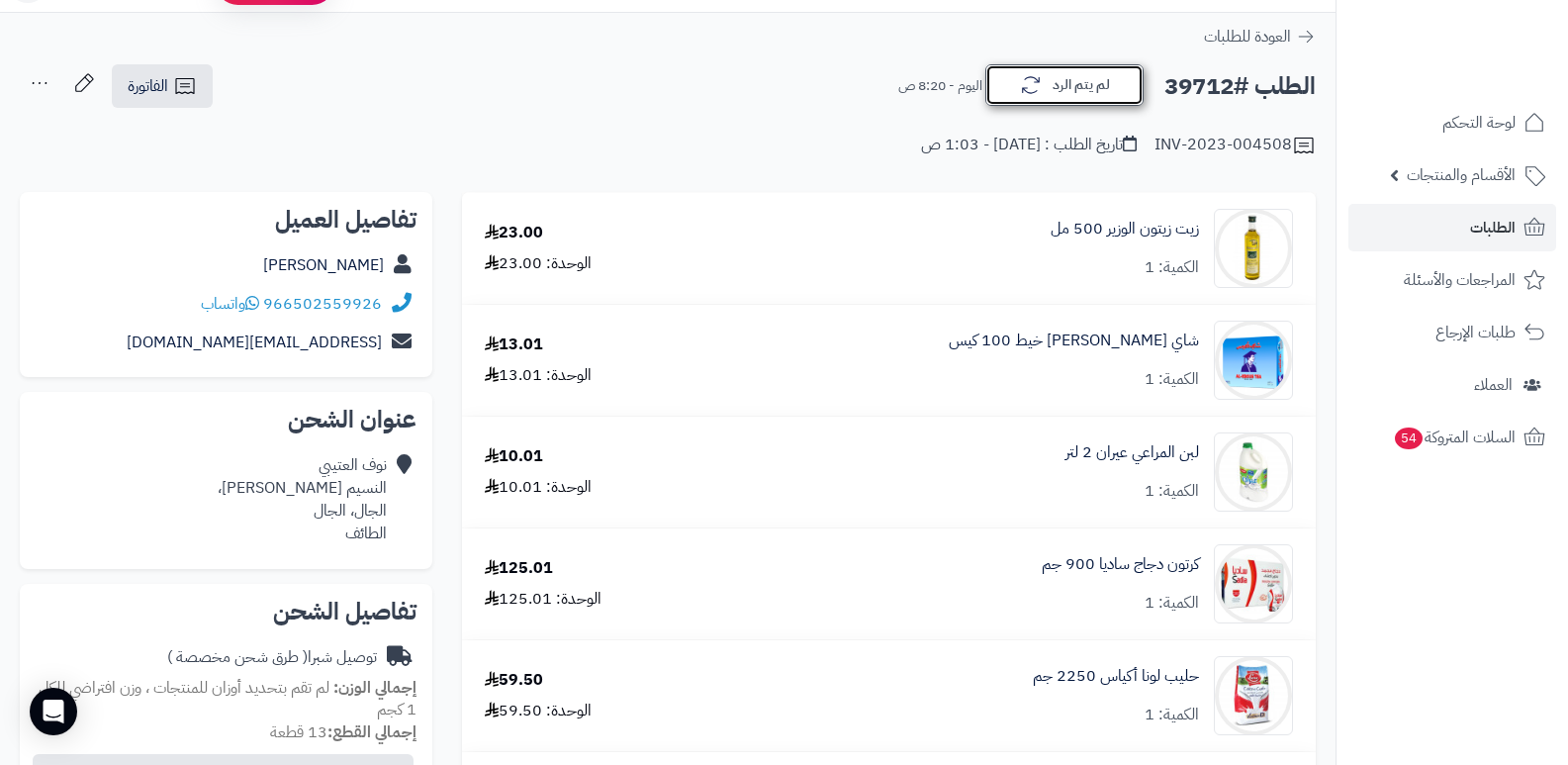
click at [1078, 81] on button "لم يتم الرد" at bounding box center [1064, 86] width 158 height 42
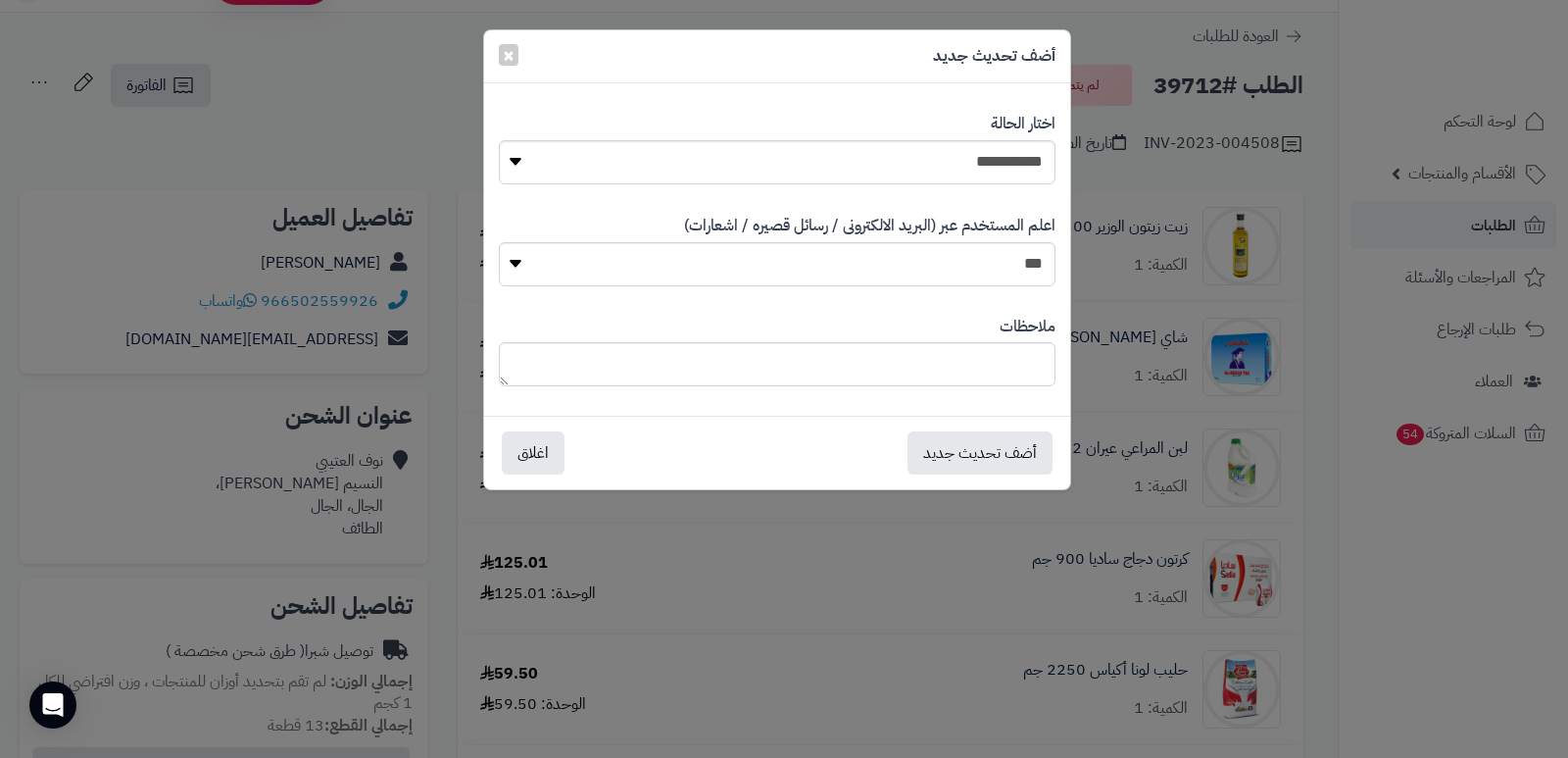
drag, startPoint x: 989, startPoint y: 121, endPoint x: 986, endPoint y: 153, distance: 32.1
click at [991, 127] on label "اختار الحالة" at bounding box center [1023, 123] width 65 height 23
click at [985, 157] on select "**********" at bounding box center [778, 162] width 557 height 44
select select "*"
click at [499, 140] on select "**********" at bounding box center [778, 162] width 557 height 44
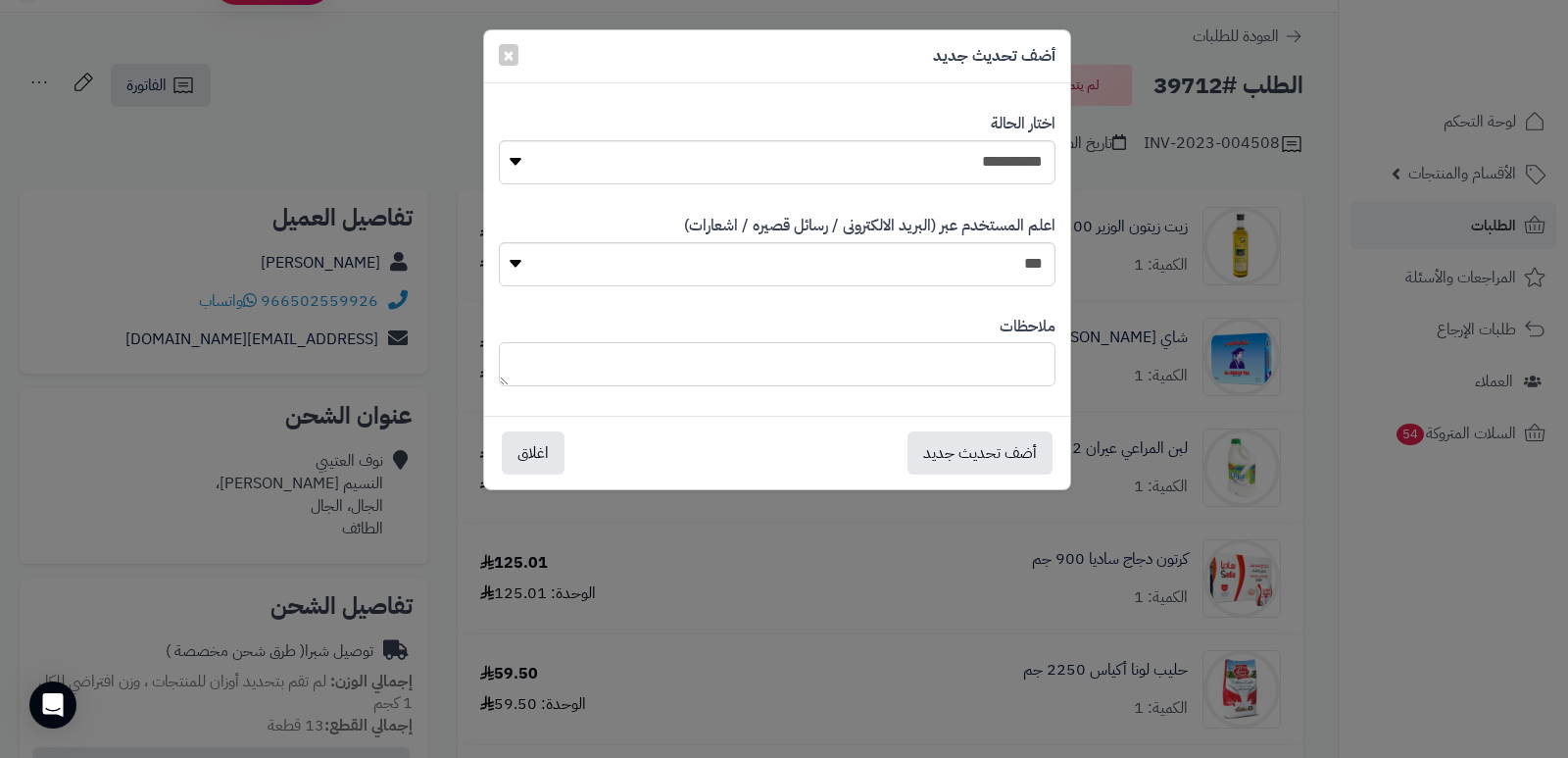
click at [993, 365] on textarea at bounding box center [778, 364] width 557 height 44
type textarea "****"
click at [985, 449] on button "أضف تحديث جديد" at bounding box center [980, 452] width 145 height 43
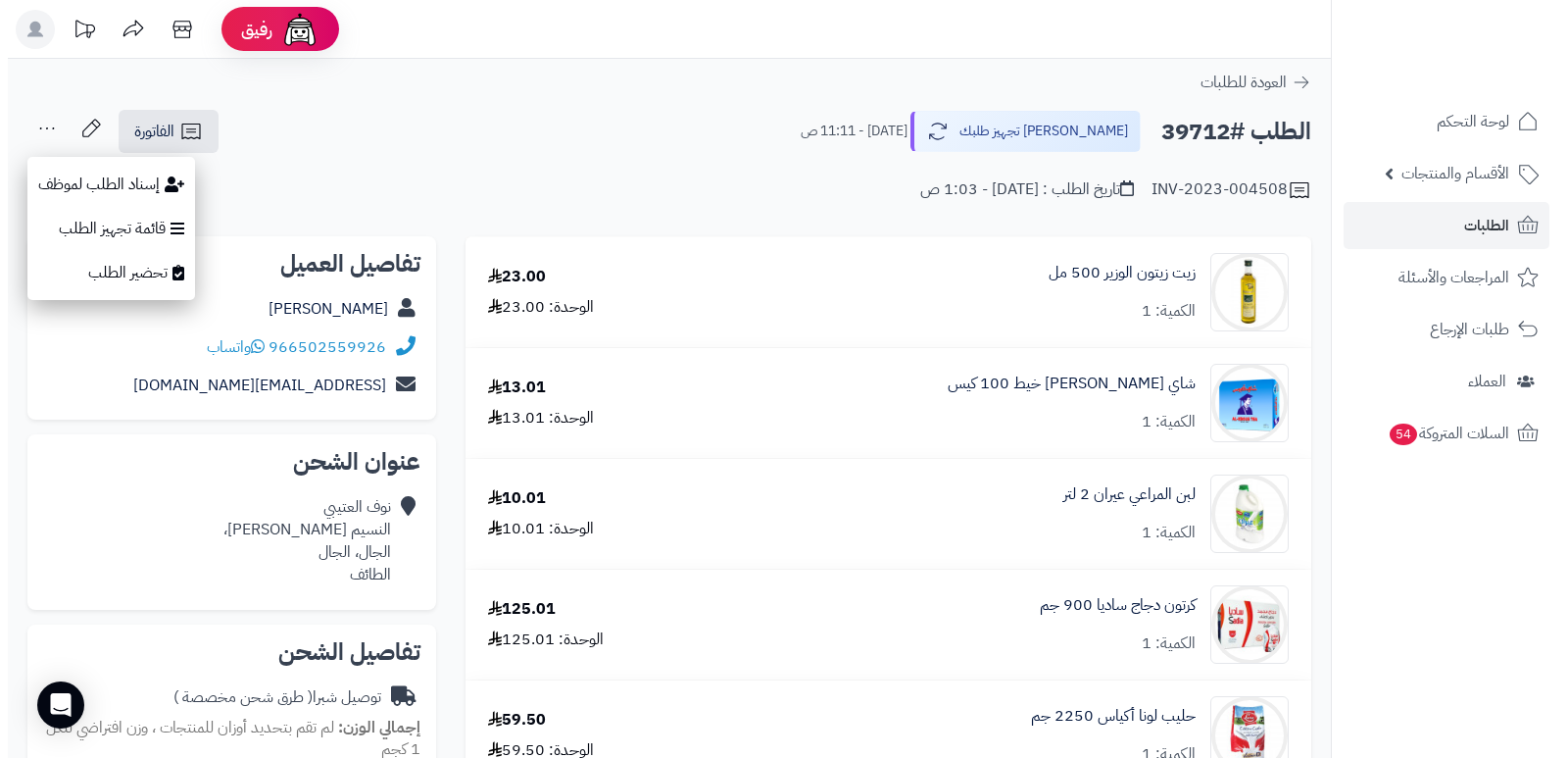
scroll to position [46, 0]
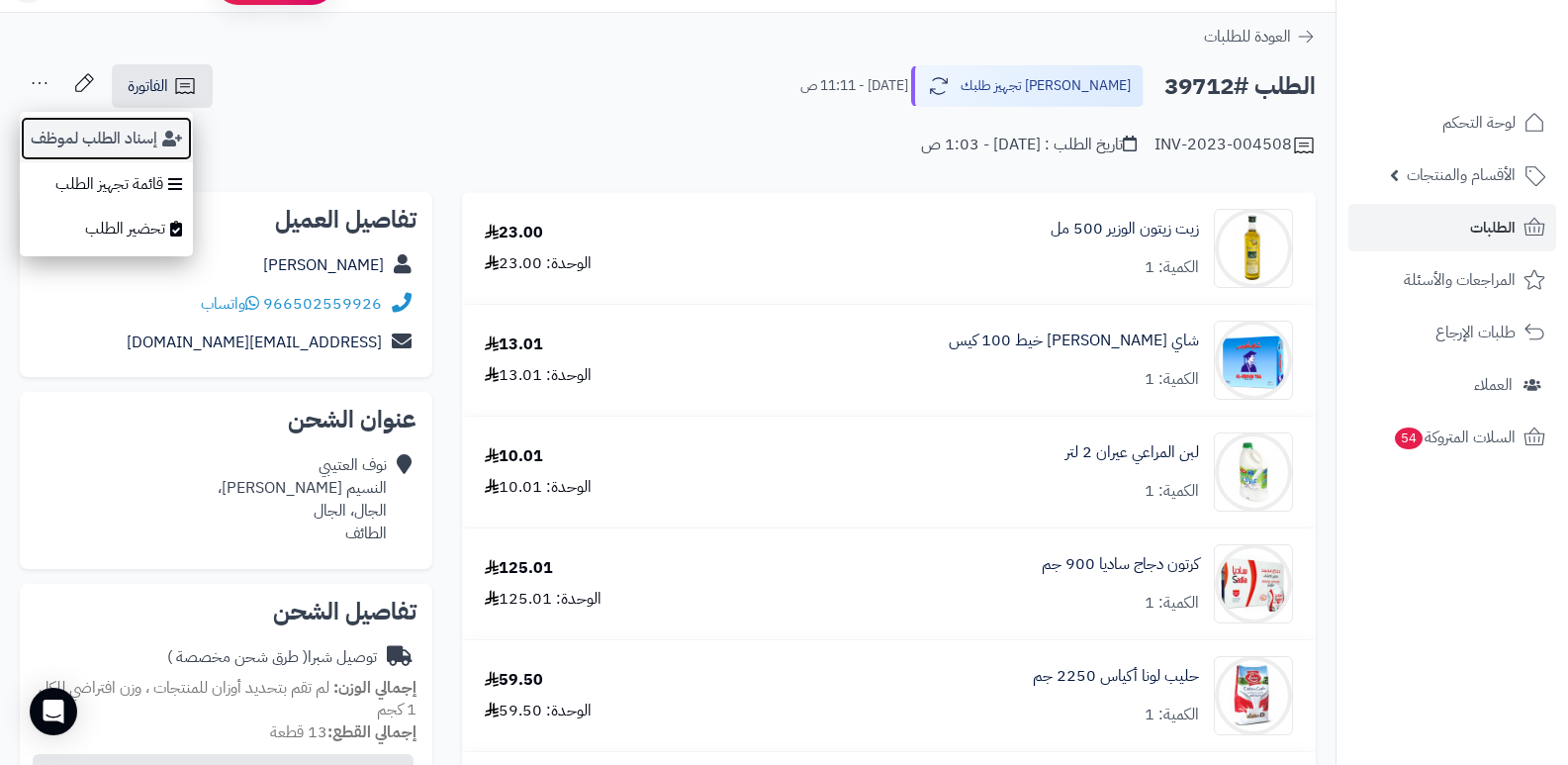
click at [69, 134] on button "إسناد الطلب لموظف" at bounding box center [107, 138] width 173 height 46
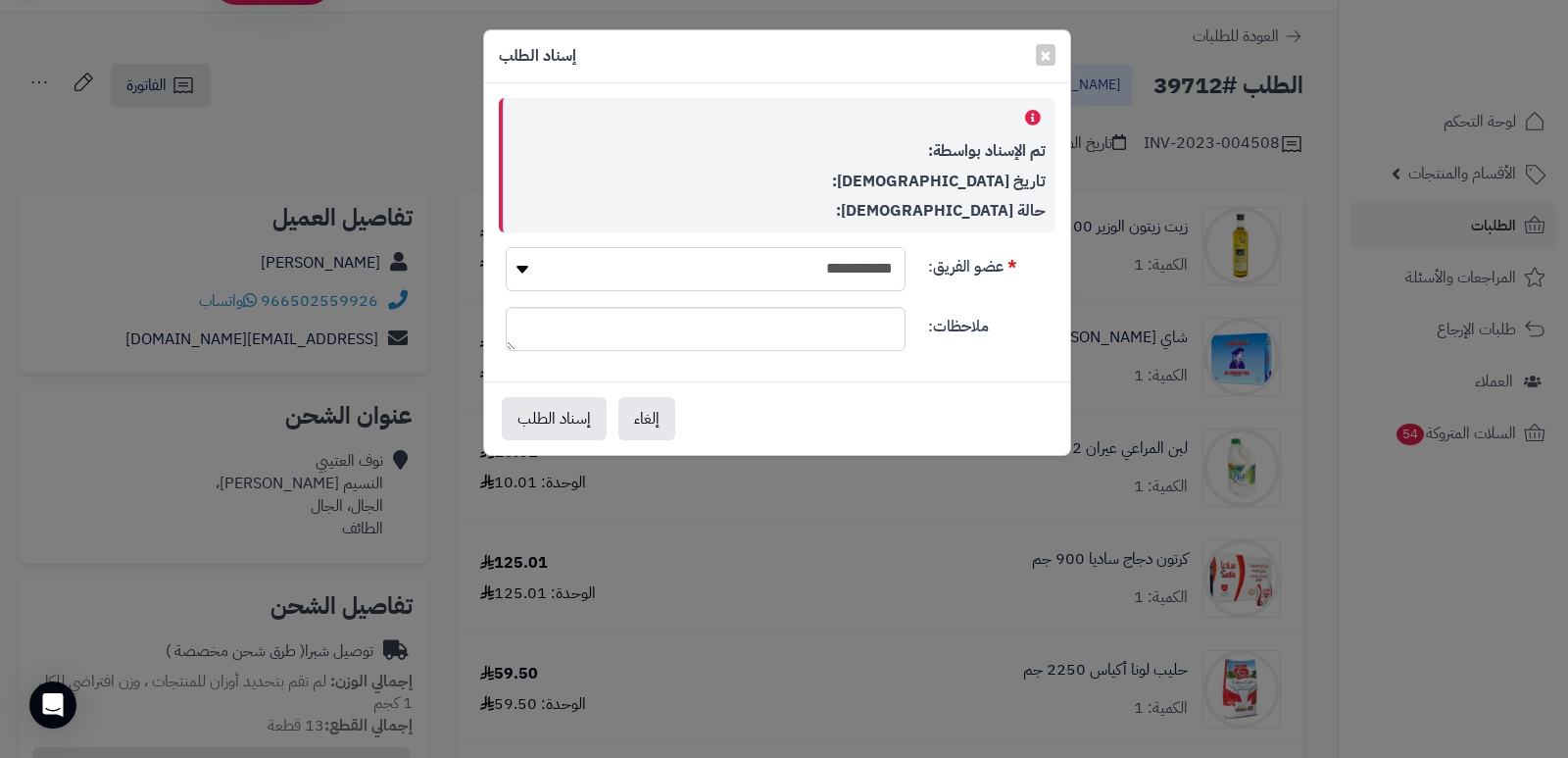
click at [856, 282] on select "**********" at bounding box center [705, 268] width 400 height 44
select select "**"
click at [505, 247] on select "**********" at bounding box center [705, 268] width 400 height 44
click at [527, 428] on button "إسناد الطلب" at bounding box center [555, 417] width 105 height 43
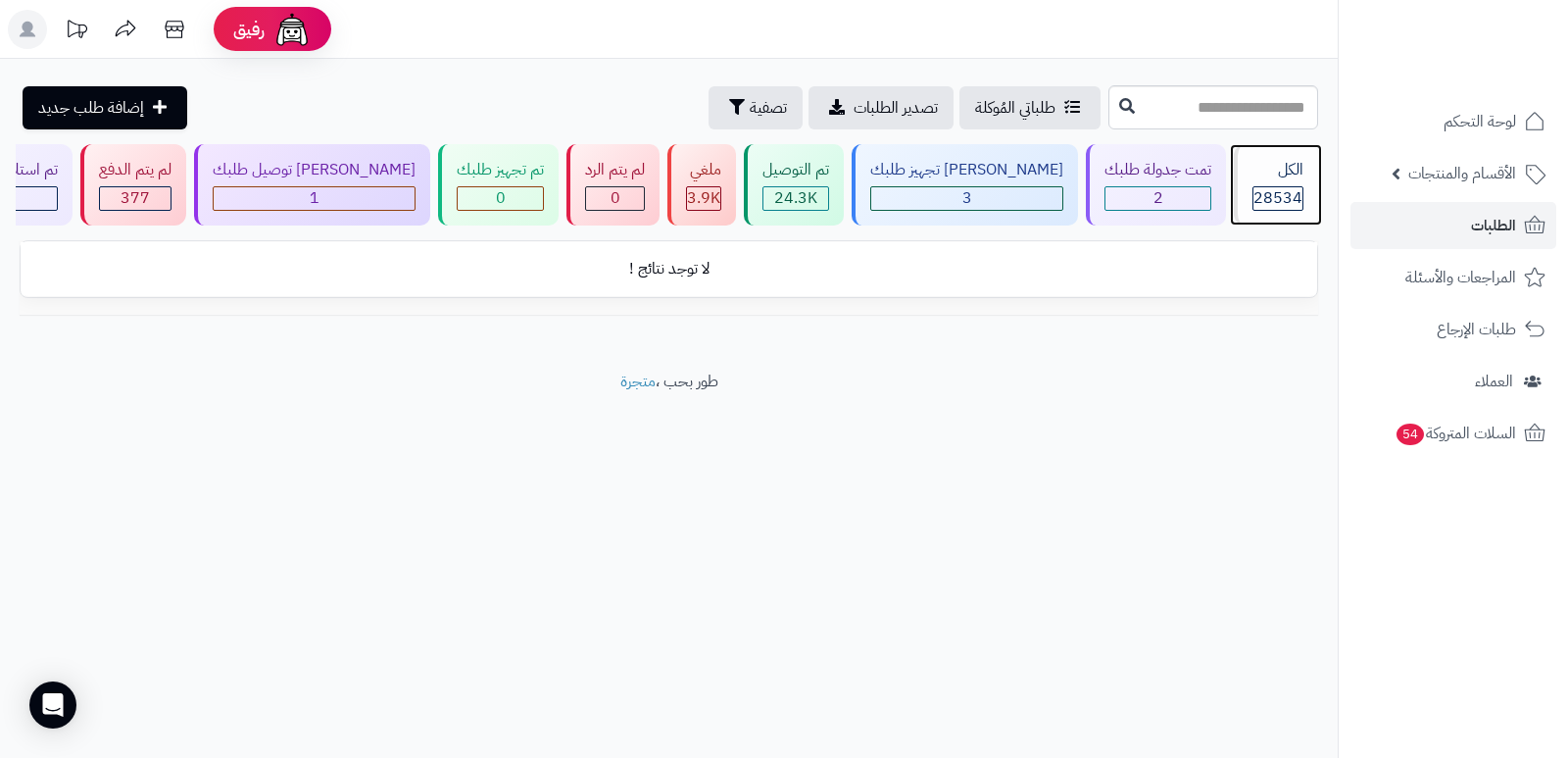
click at [1263, 178] on div "الكل" at bounding box center [1278, 170] width 51 height 23
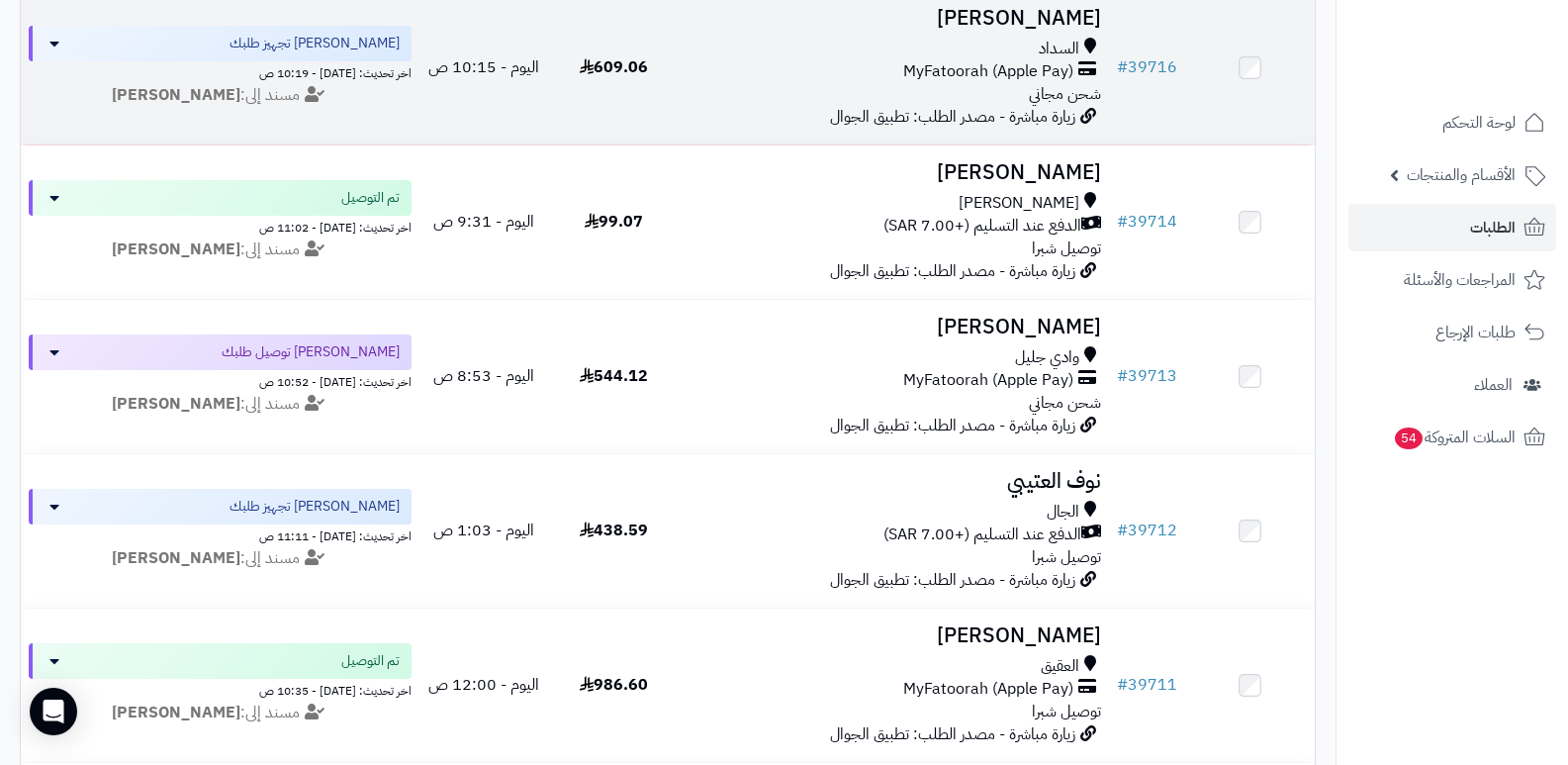
scroll to position [594, 0]
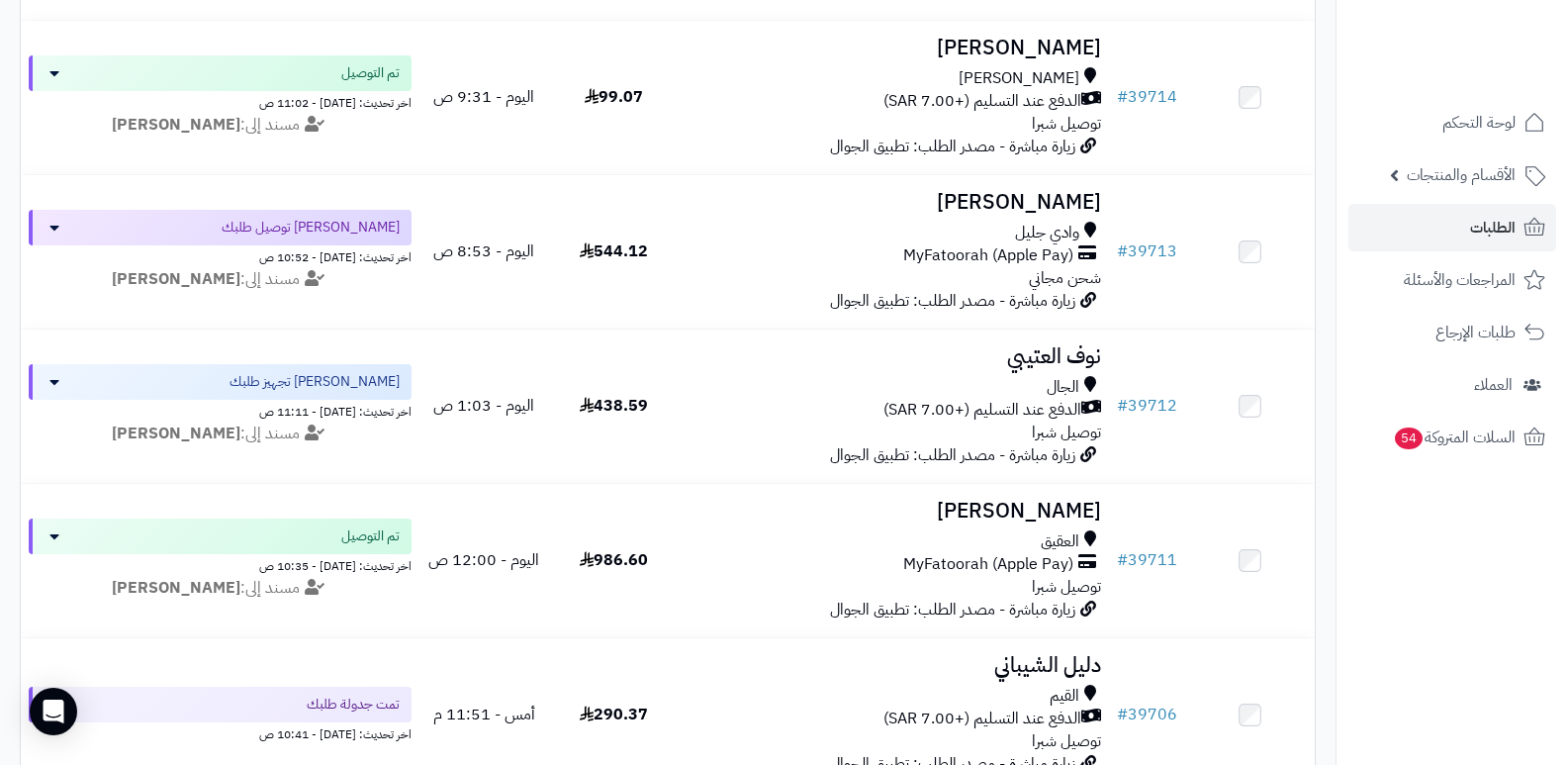
click at [1397, 589] on nav "لوحة التحكم الأقسام والمنتجات المنتجات الأقسام الماركات مواصفات المنتجات مواصفا…" at bounding box center [1451, 407] width 232 height 765
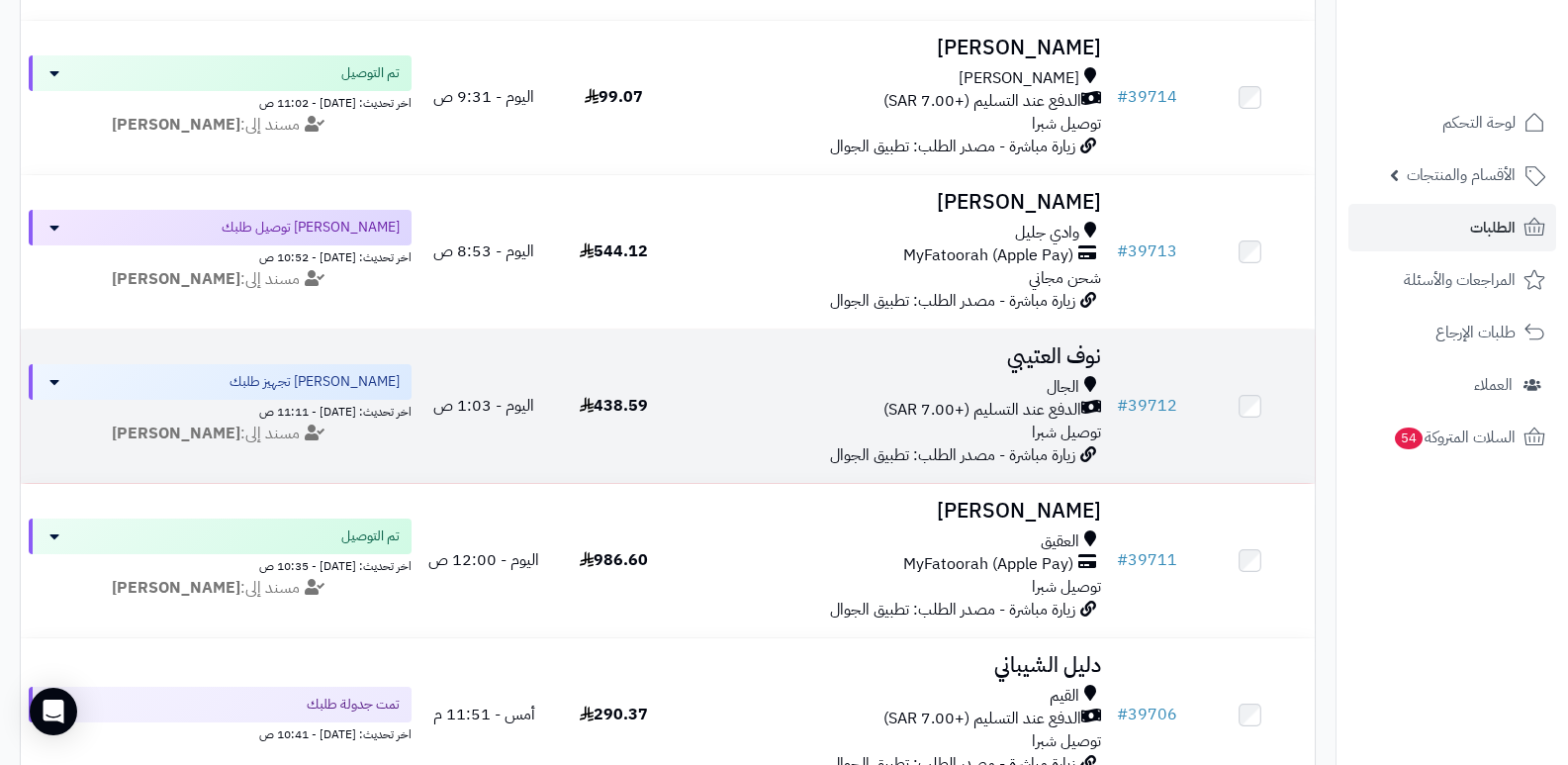
scroll to position [99, 0]
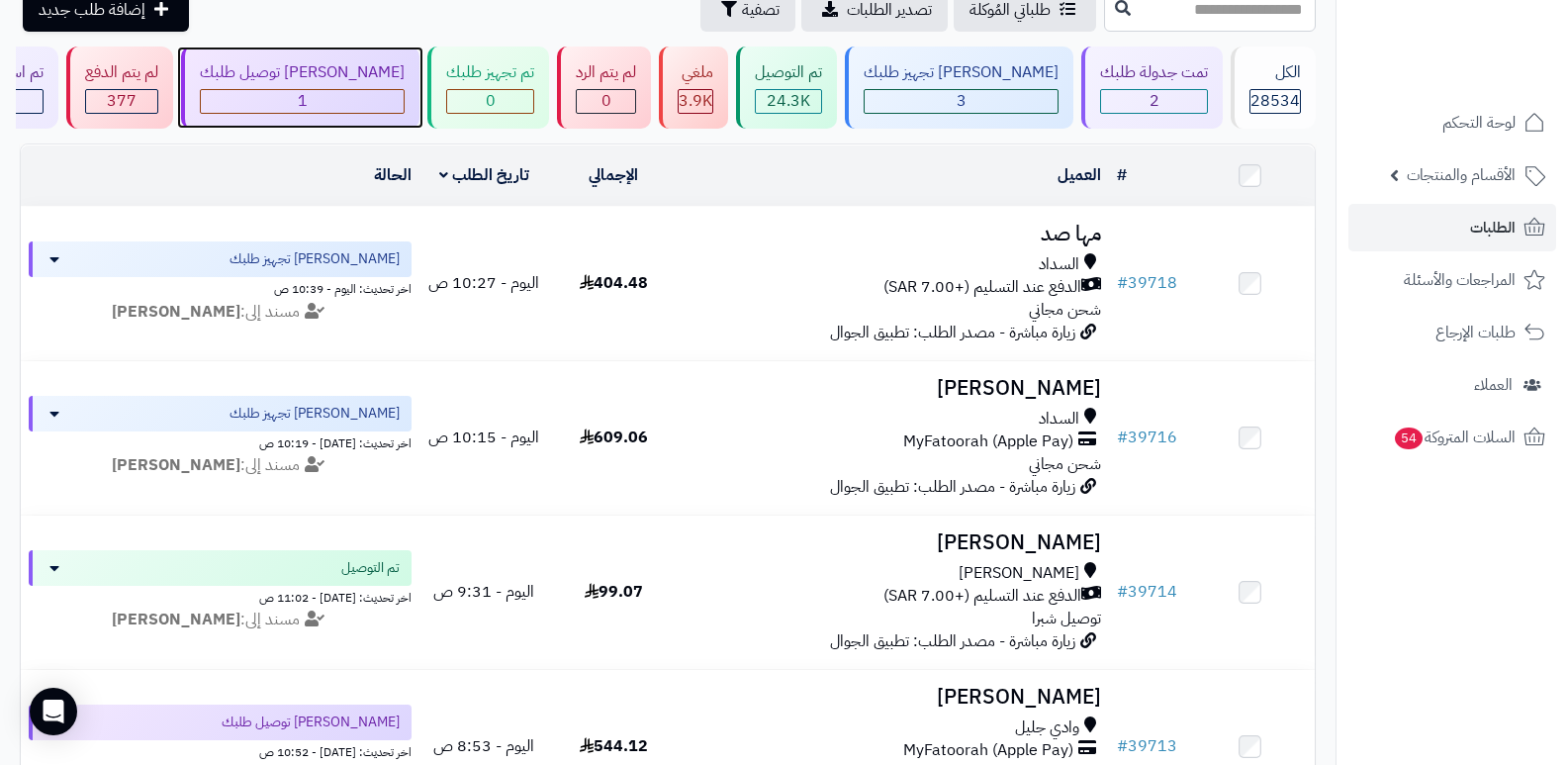
click at [308, 97] on span "1" at bounding box center [303, 101] width 10 height 24
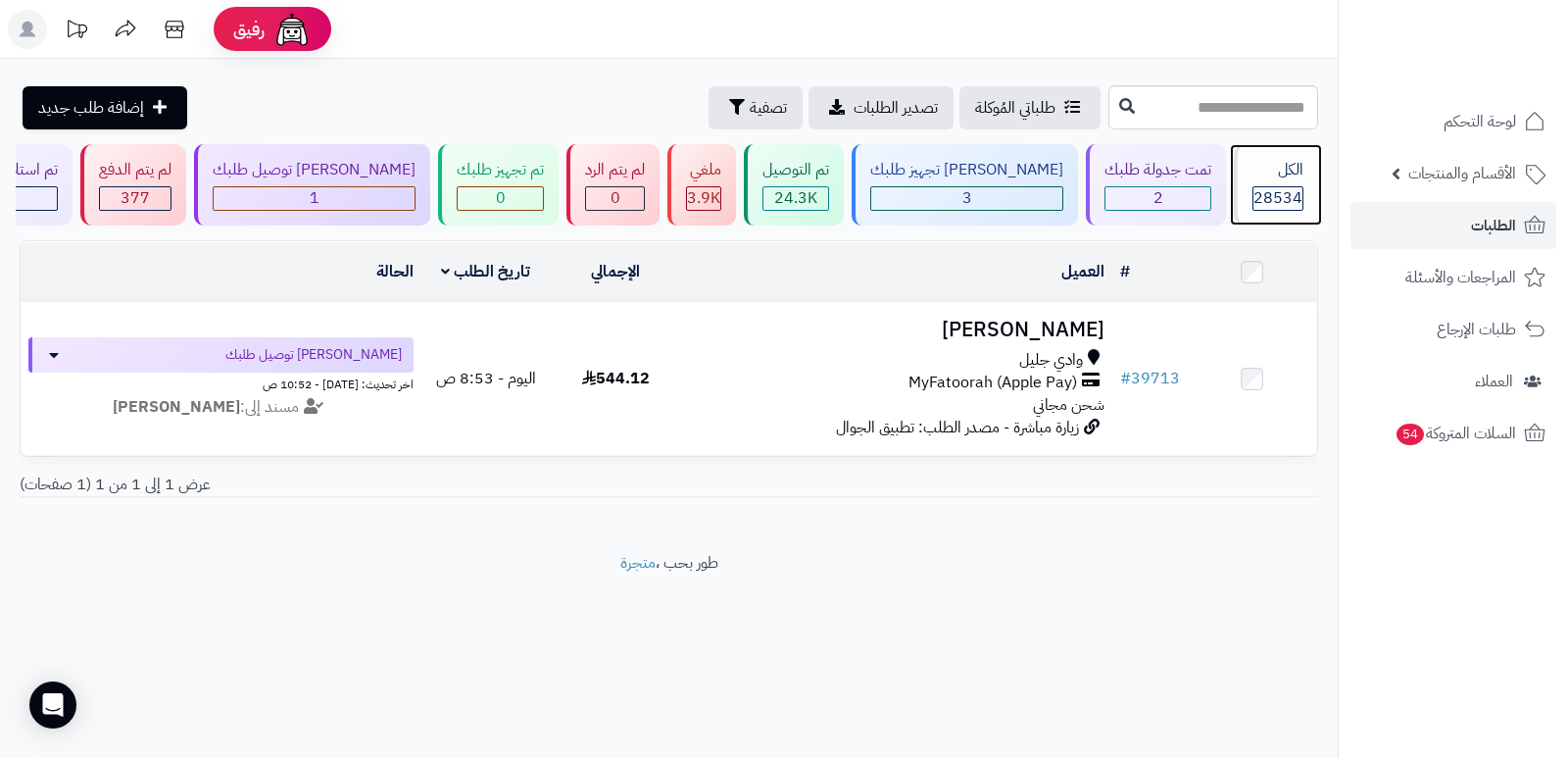
click at [1260, 191] on span "28534" at bounding box center [1278, 198] width 49 height 24
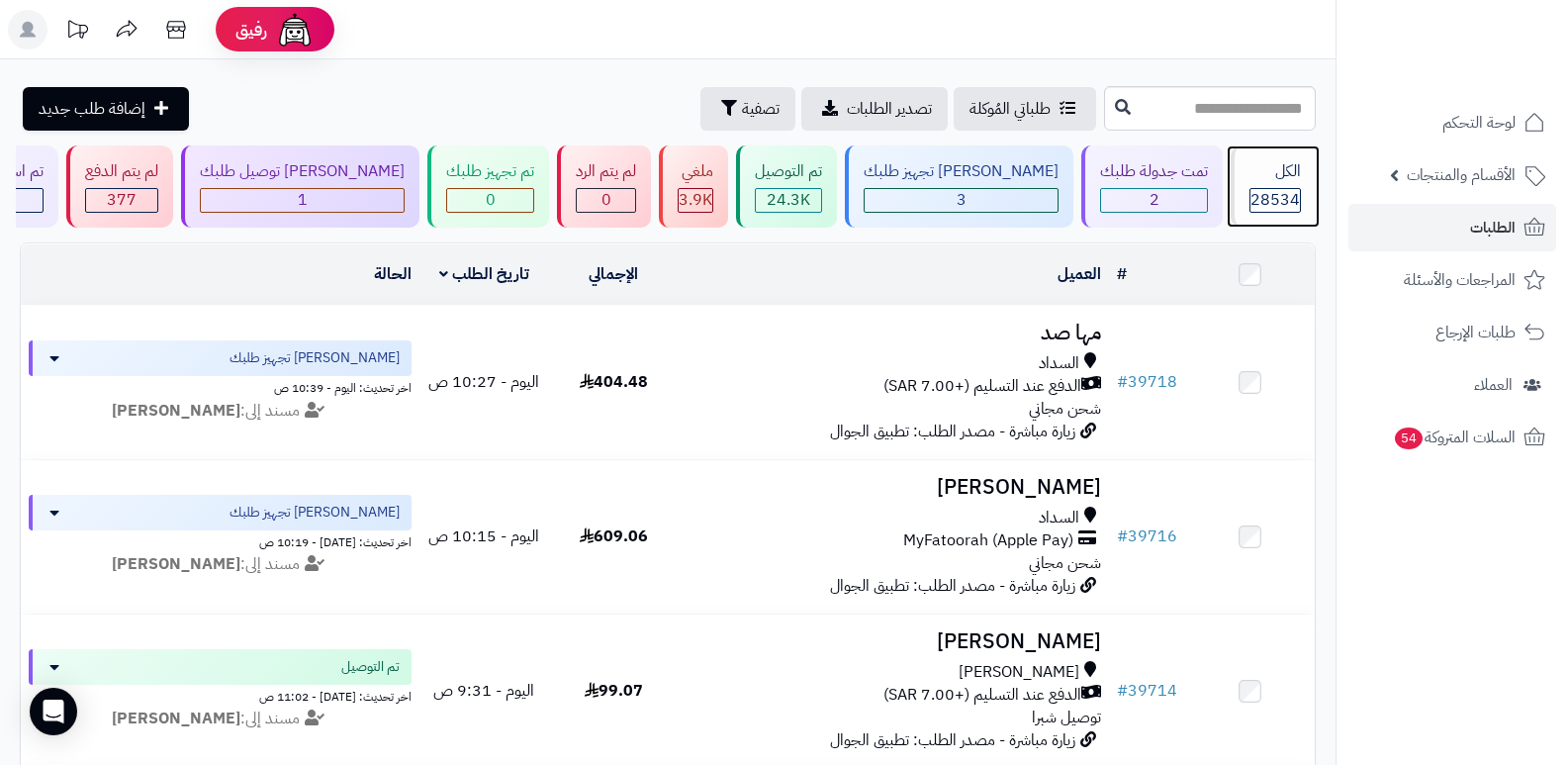
click at [1250, 200] on div "28534" at bounding box center [1275, 200] width 50 height 23
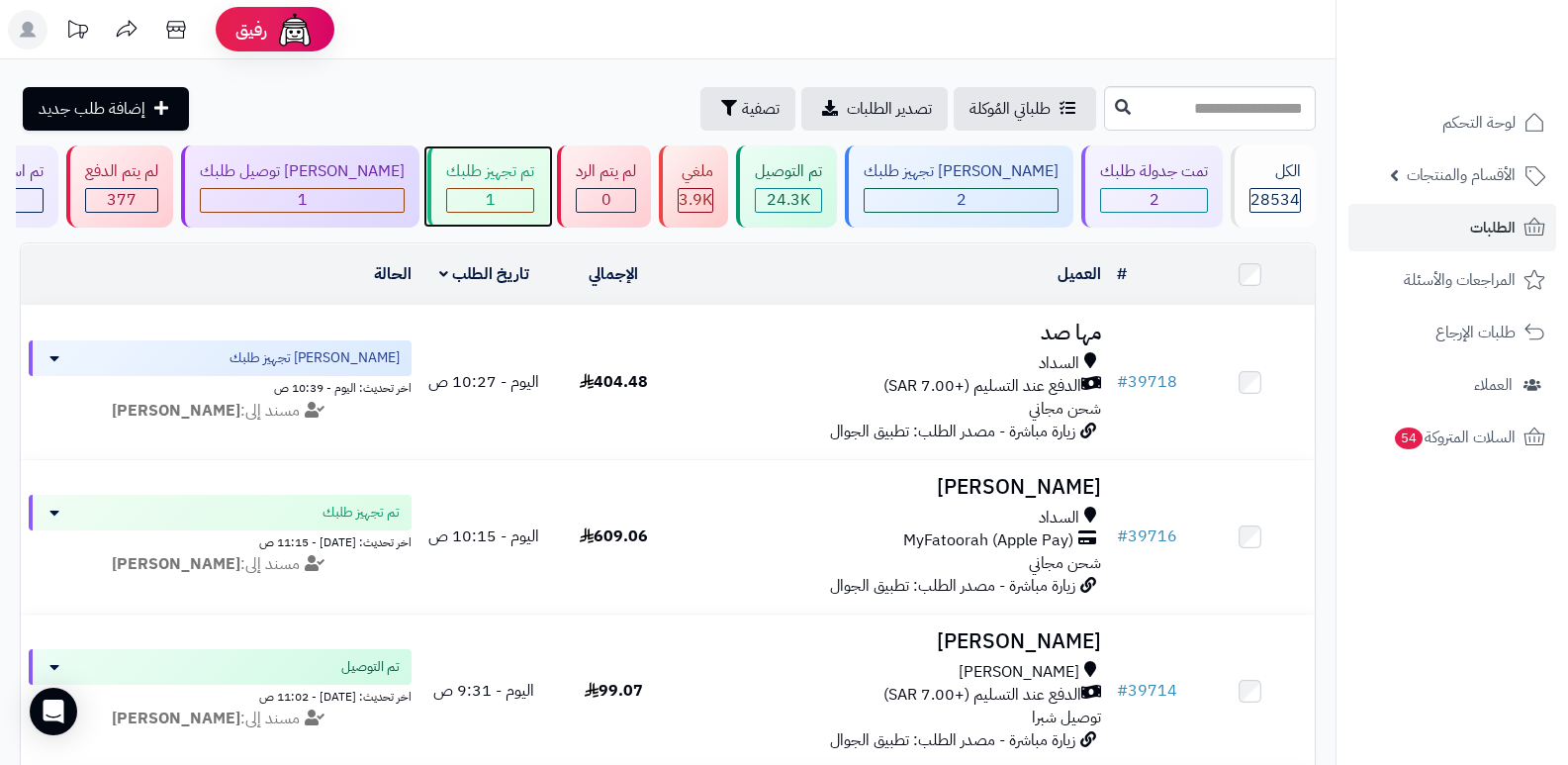
click at [533, 197] on div "1" at bounding box center [490, 200] width 86 height 23
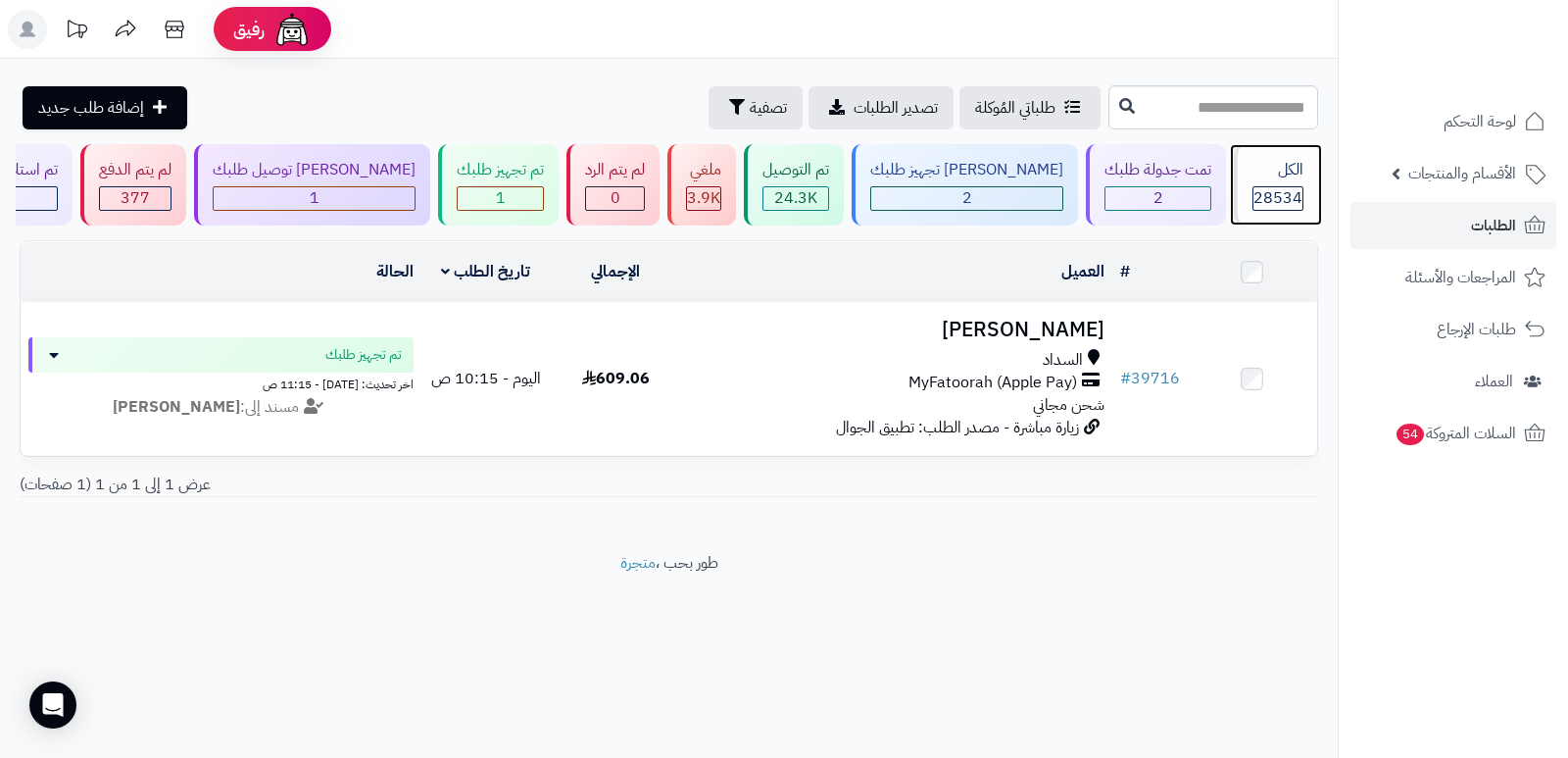
click at [1290, 196] on span "28534" at bounding box center [1278, 198] width 49 height 24
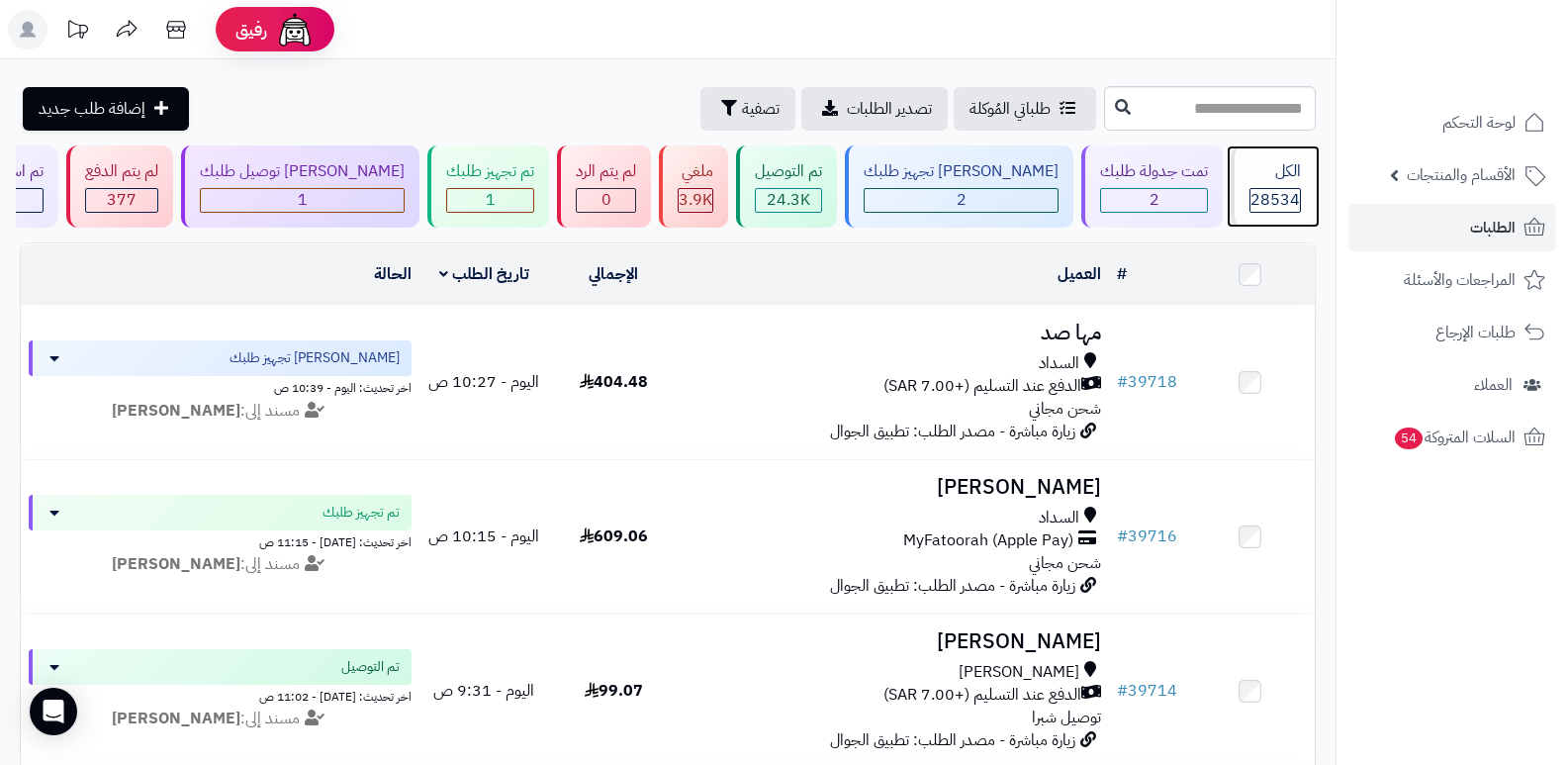
click at [1302, 198] on div "الكل 28534" at bounding box center [1273, 186] width 85 height 82
click at [1232, 182] on div "الكل 28534" at bounding box center [1273, 186] width 85 height 82
click at [1262, 206] on span "28534" at bounding box center [1275, 200] width 50 height 24
click at [1264, 197] on span "28534" at bounding box center [1275, 200] width 50 height 24
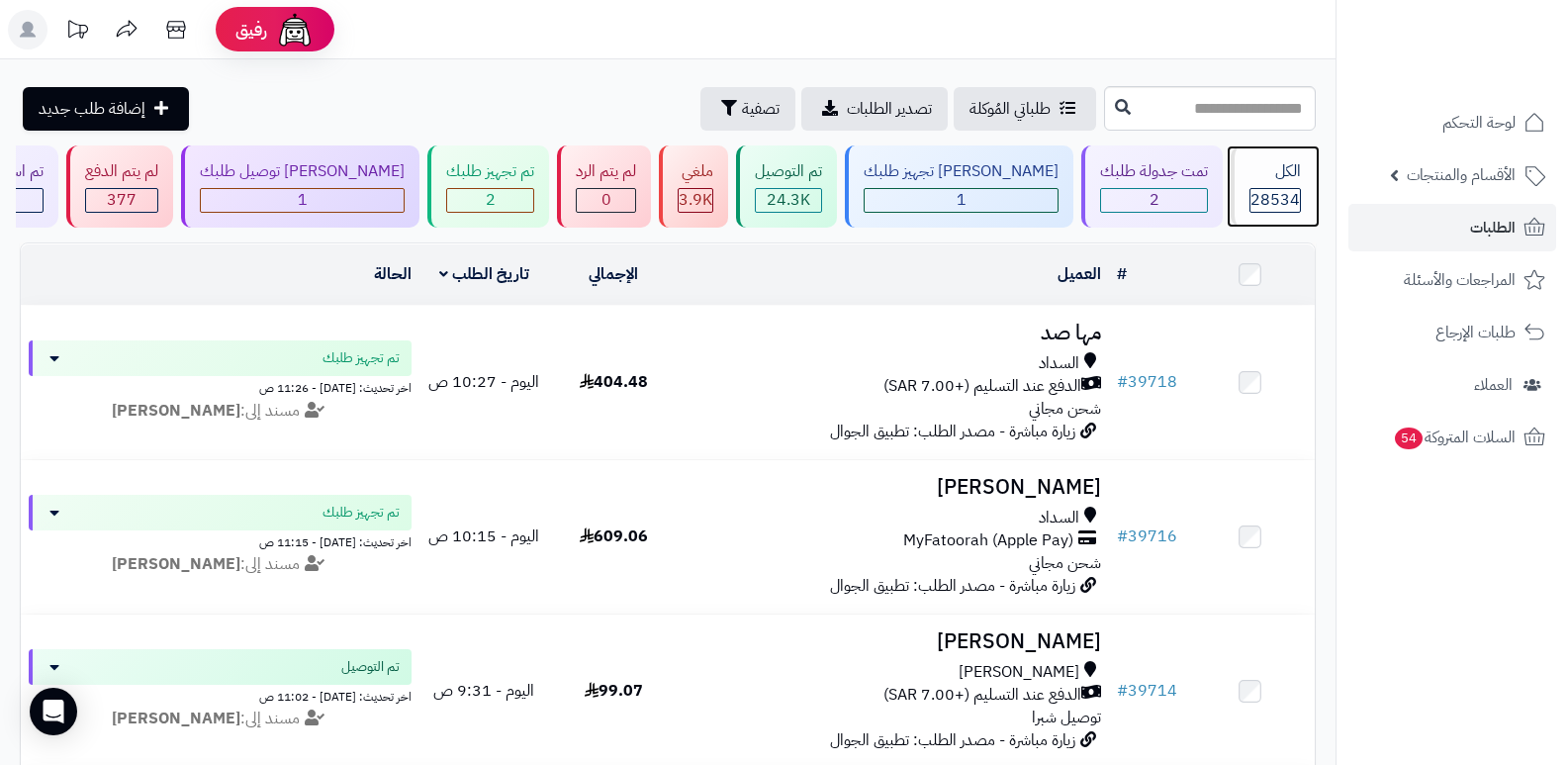
click at [1234, 210] on div "الكل 28534" at bounding box center [1273, 186] width 85 height 82
click at [1267, 207] on span "28534" at bounding box center [1275, 200] width 50 height 24
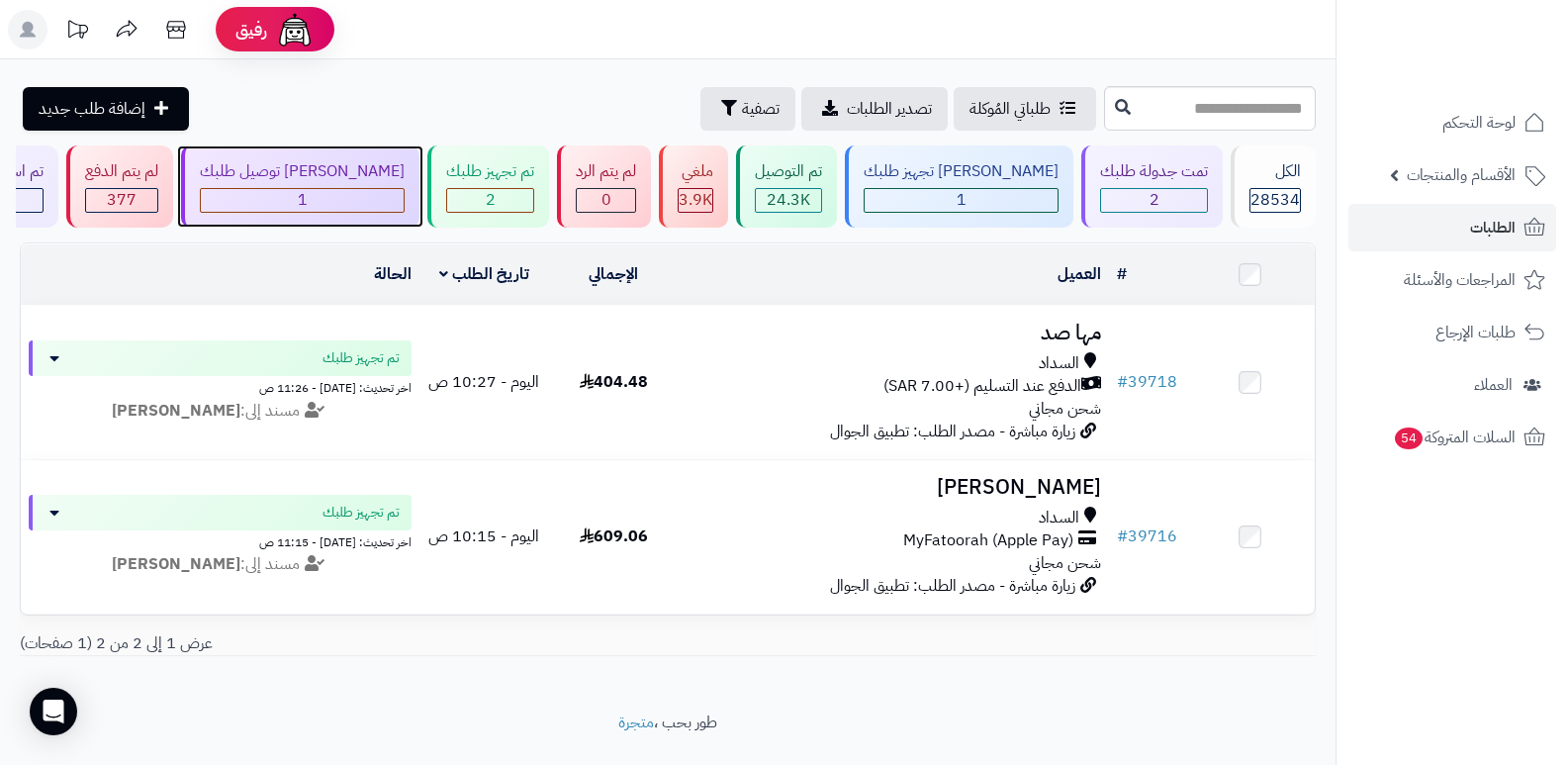
click at [365, 185] on div "جاري توصيل طلبك 1" at bounding box center [300, 186] width 238 height 82
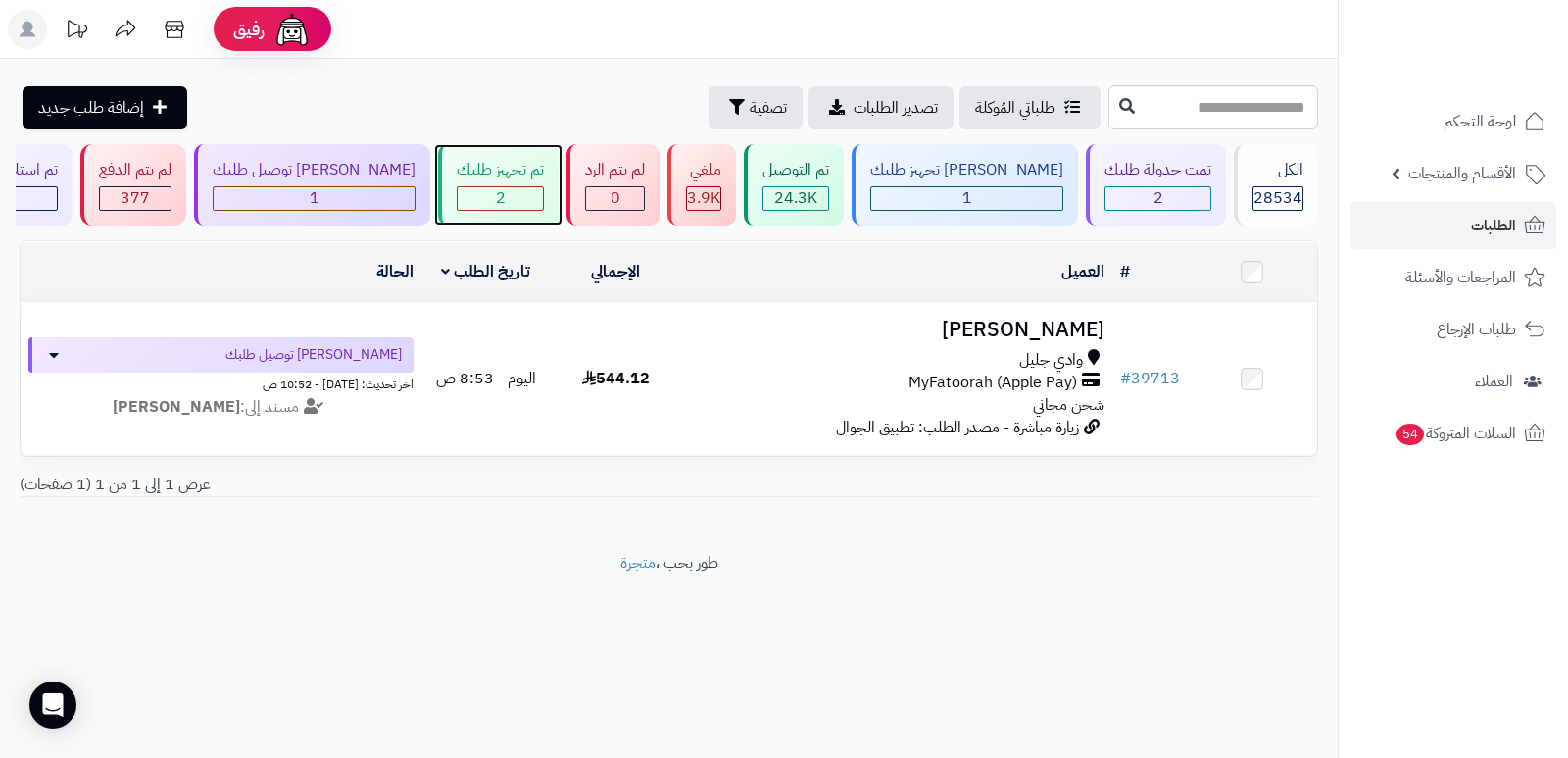
click at [505, 194] on div "2" at bounding box center [500, 198] width 85 height 23
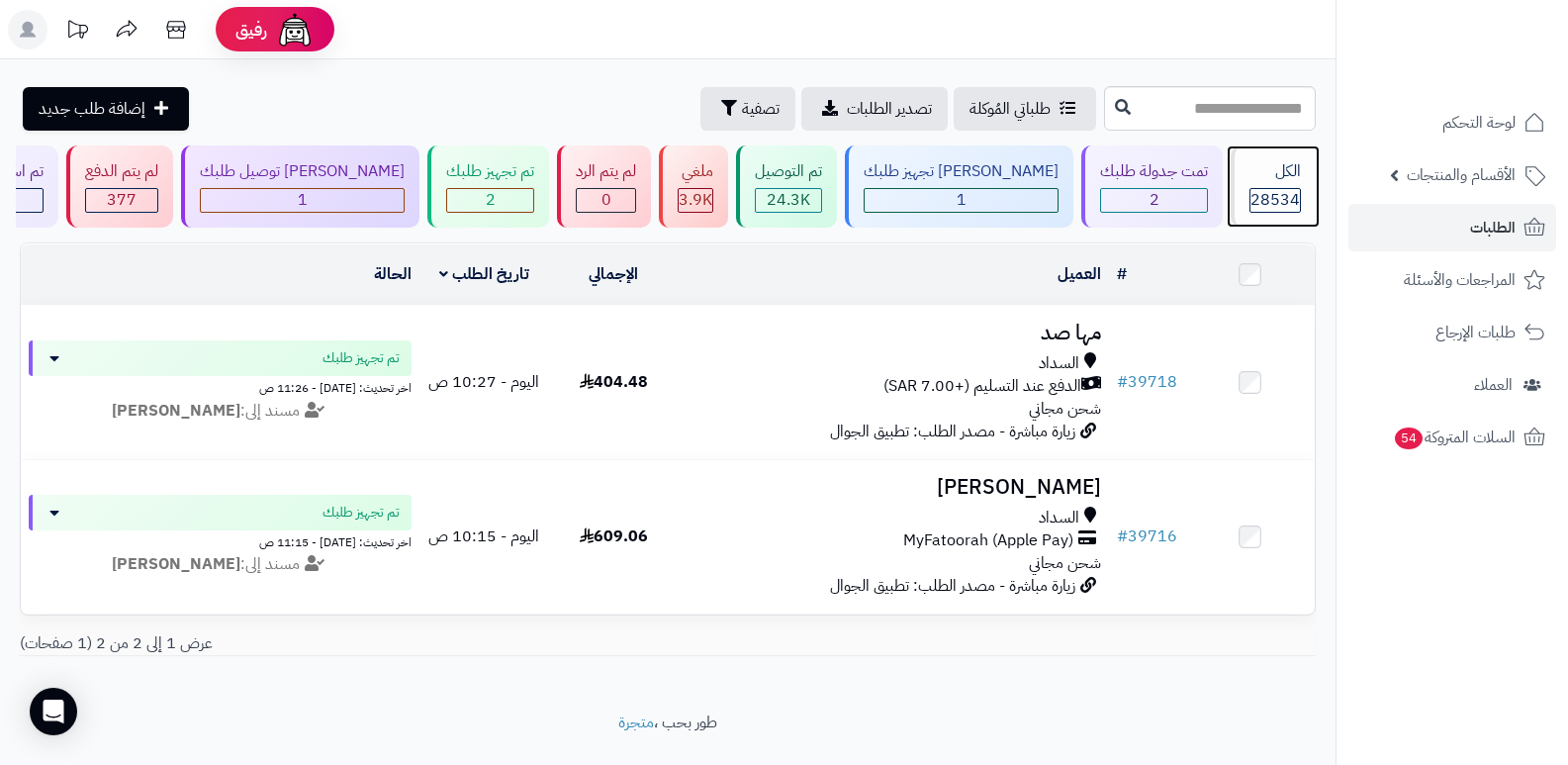
click at [1261, 189] on span "28534" at bounding box center [1275, 200] width 50 height 24
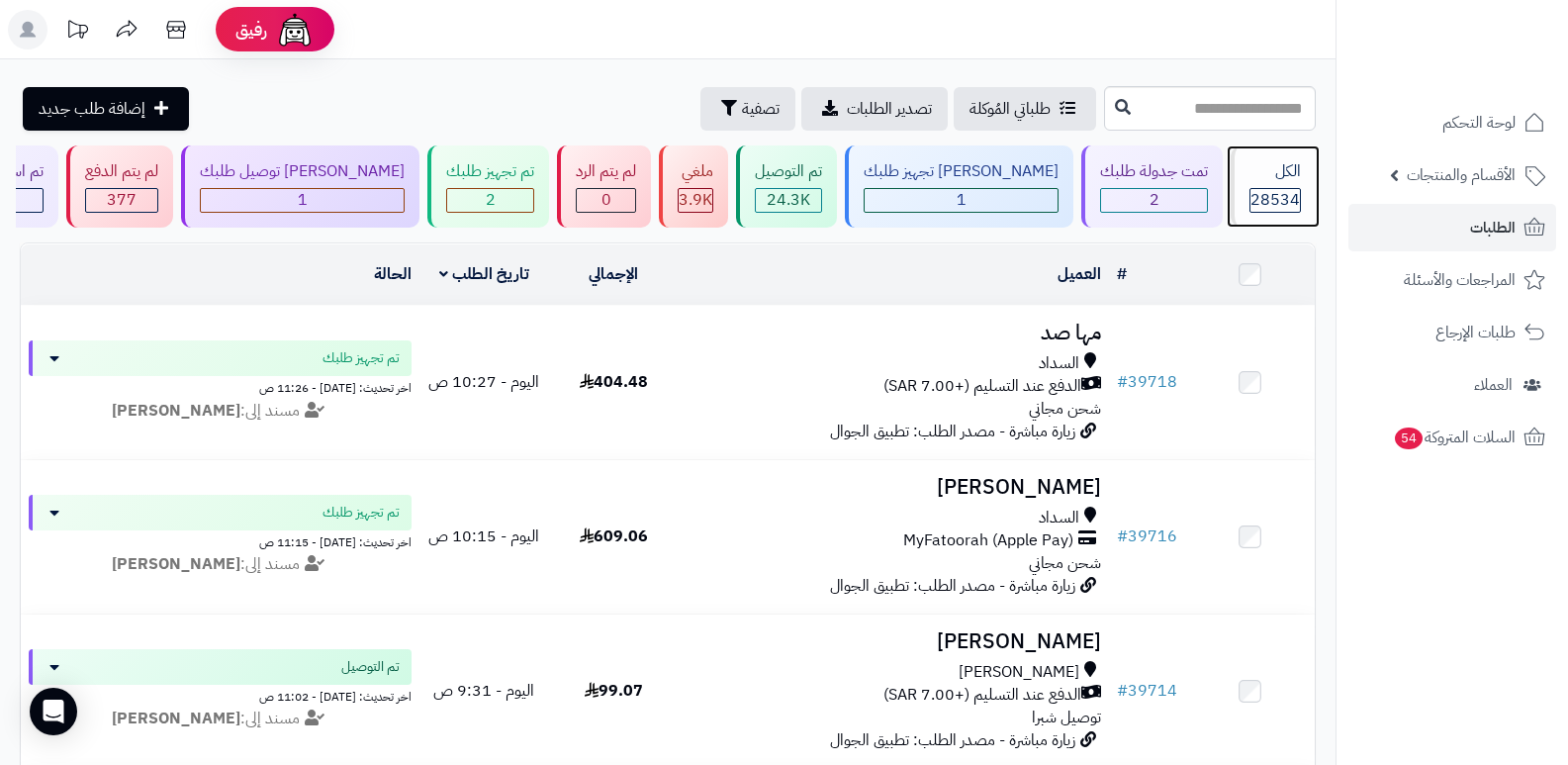
click at [1261, 189] on span "28534" at bounding box center [1275, 200] width 50 height 24
click at [1250, 188] on span "28534" at bounding box center [1275, 200] width 50 height 24
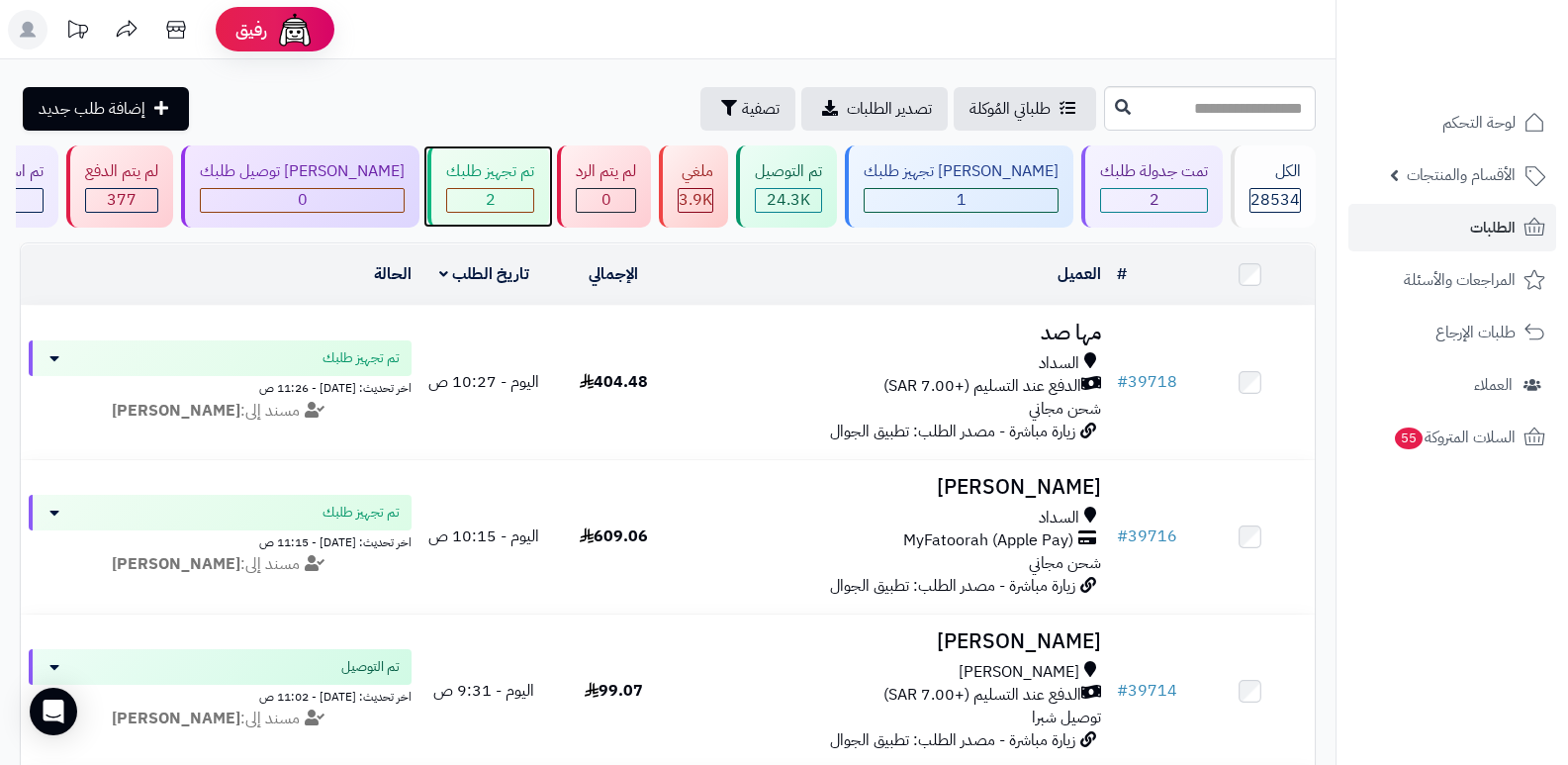
click at [496, 189] on span "2" at bounding box center [491, 200] width 10 height 24
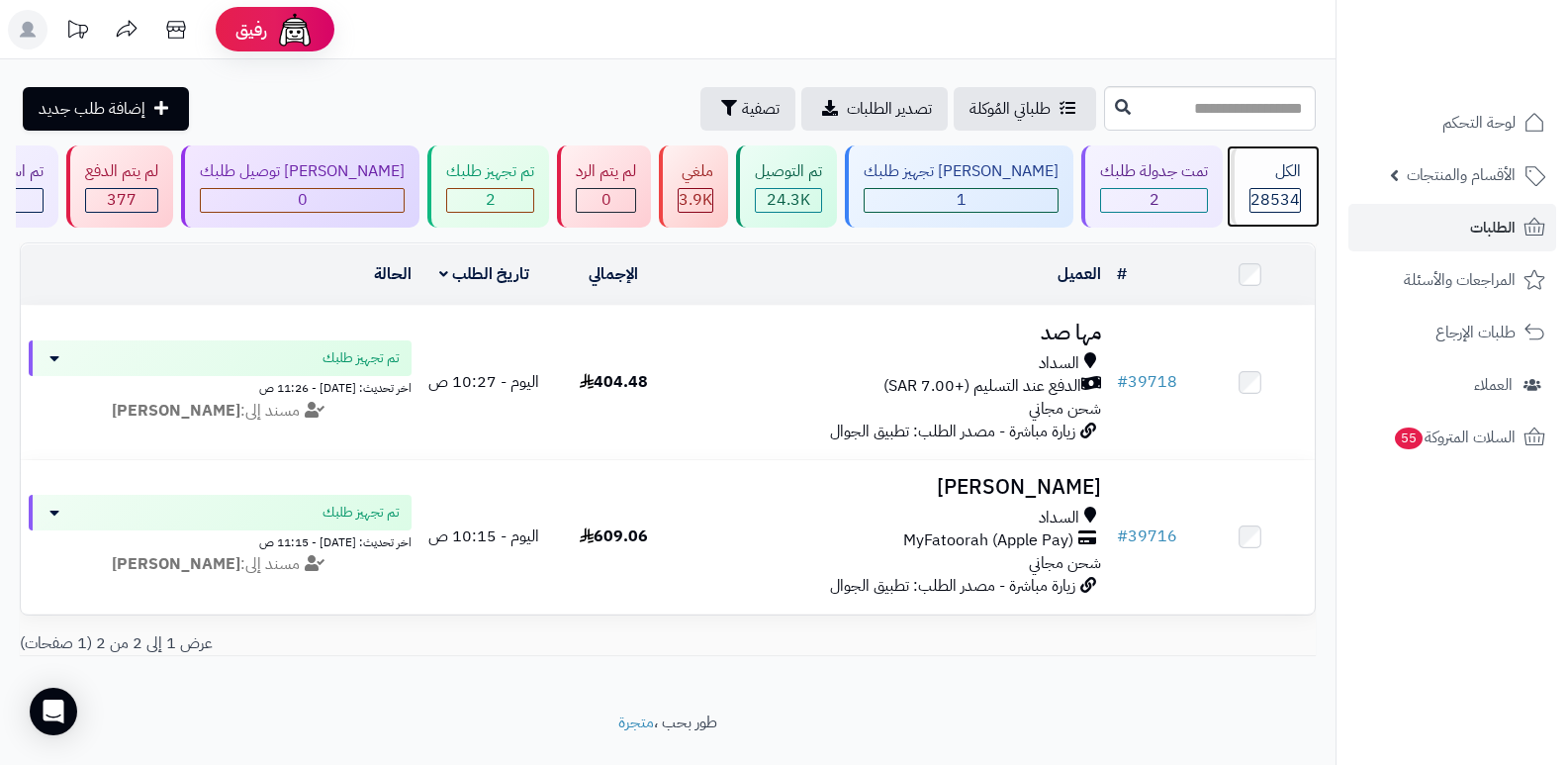
click at [1290, 201] on span "28534" at bounding box center [1275, 200] width 50 height 24
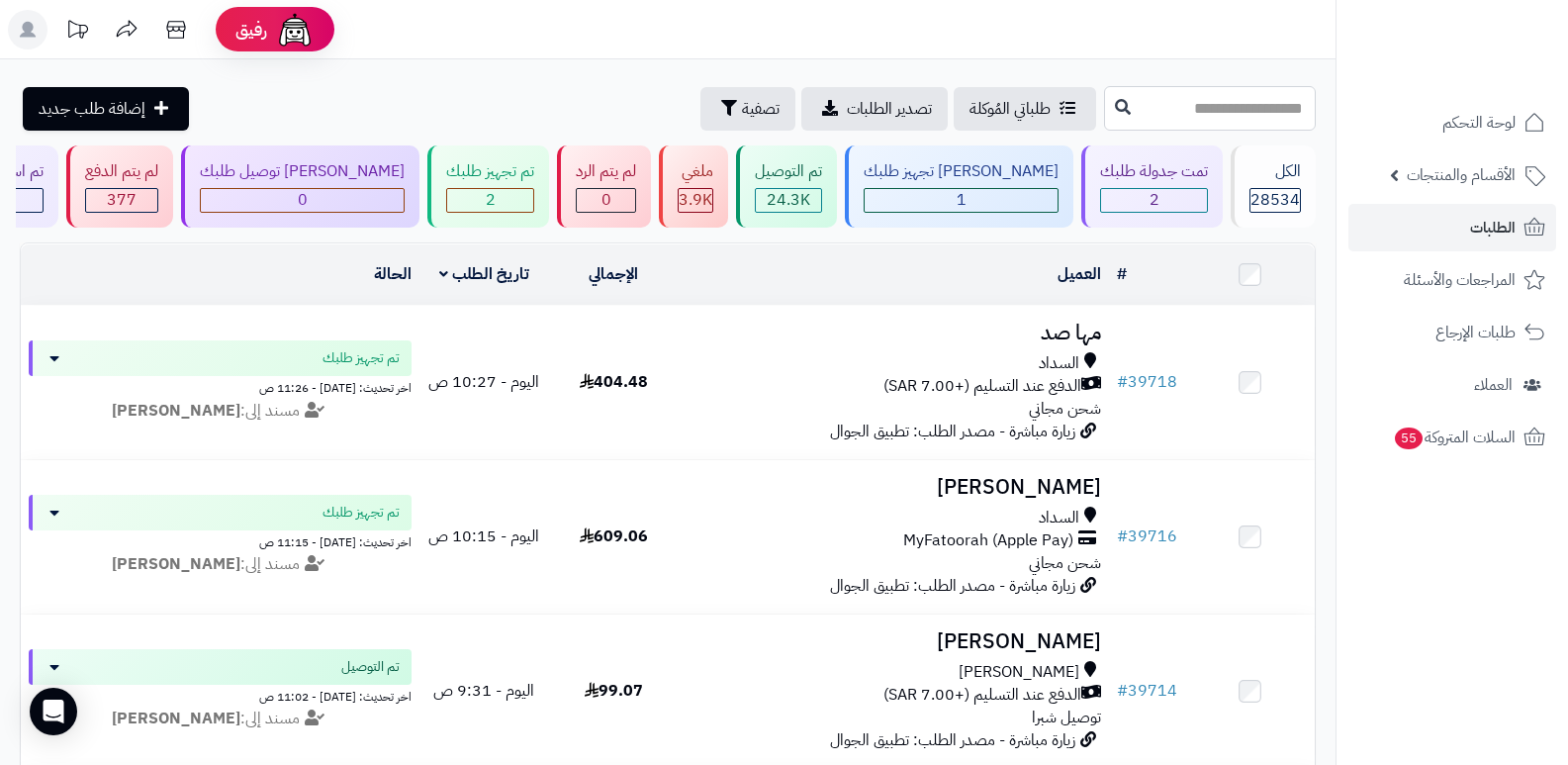
click at [1266, 118] on input "text" at bounding box center [1209, 108] width 212 height 45
type input "*****"
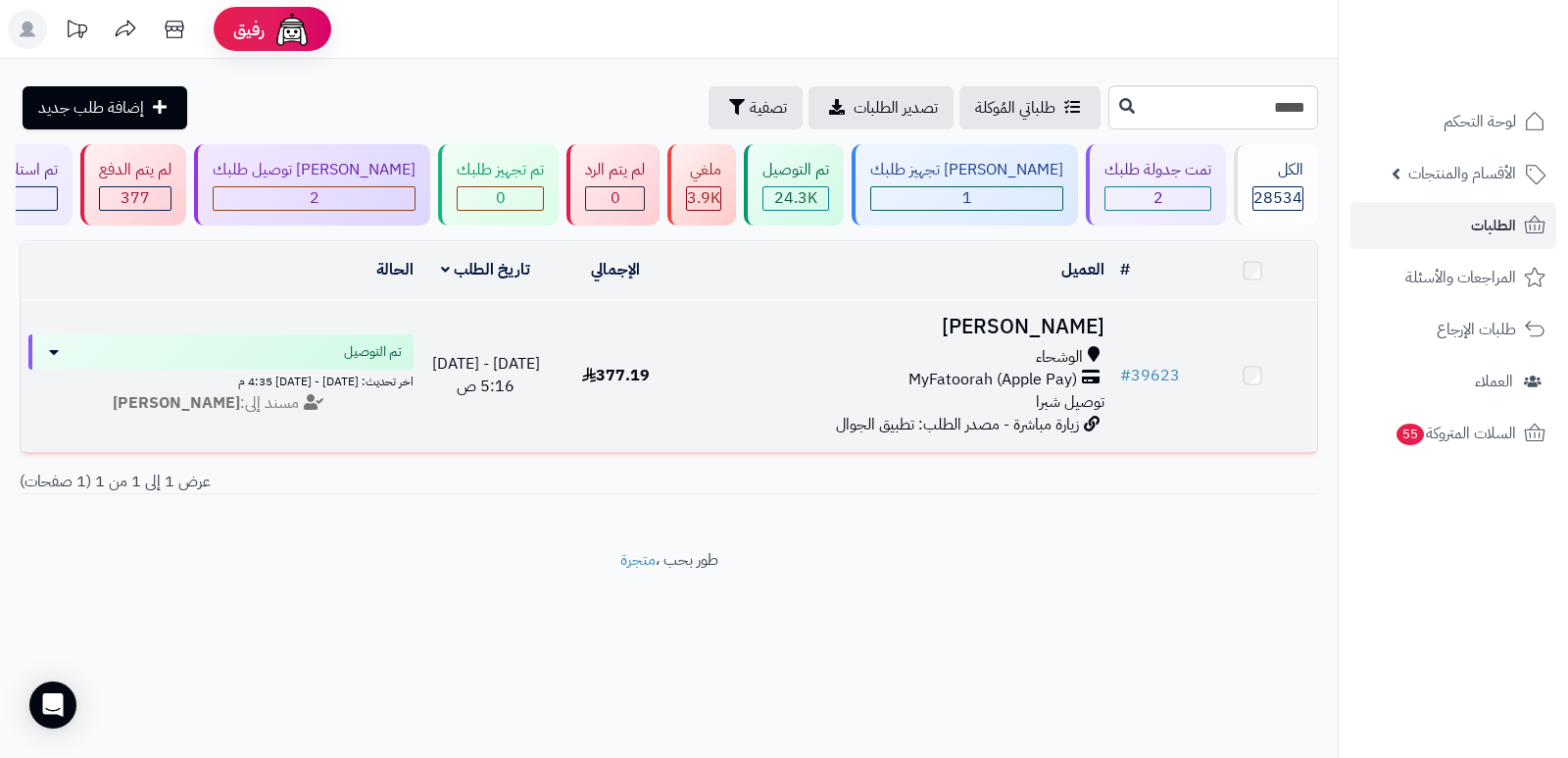
click at [1066, 327] on h3 "محمد الثبيتي" at bounding box center [896, 327] width 416 height 23
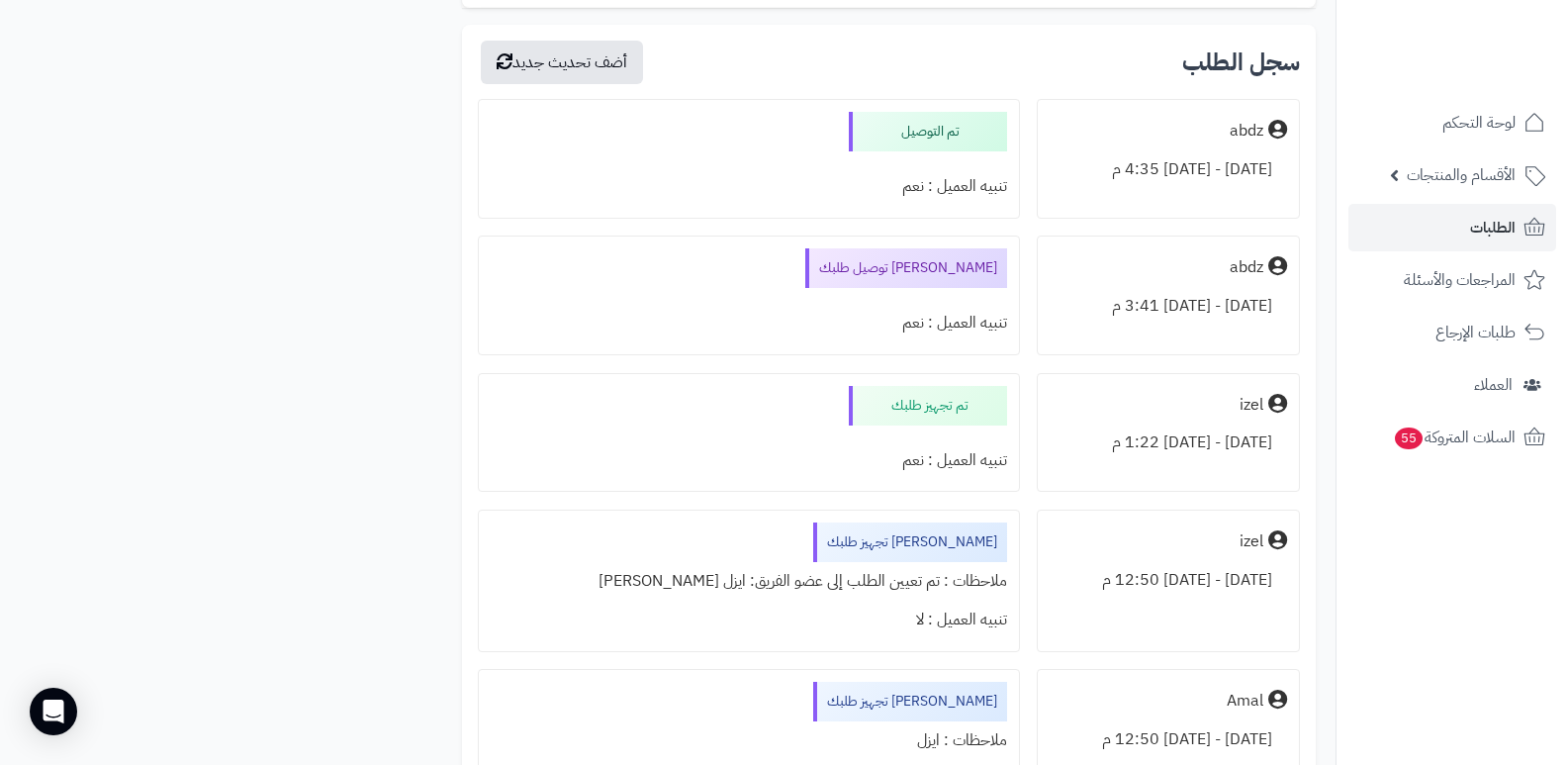
scroll to position [2176, 0]
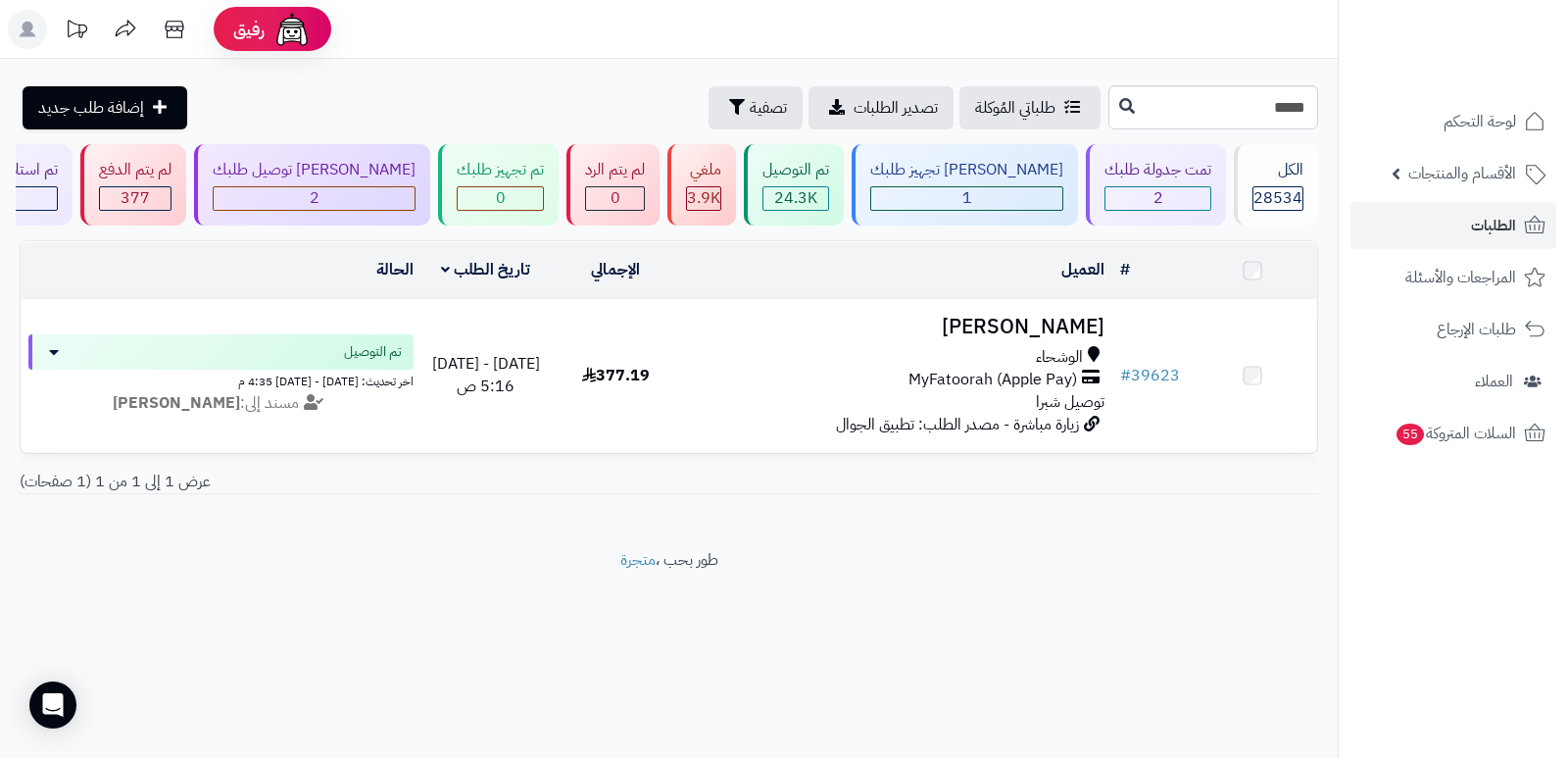
click at [1260, 120] on input "*****" at bounding box center [1213, 107] width 210 height 44
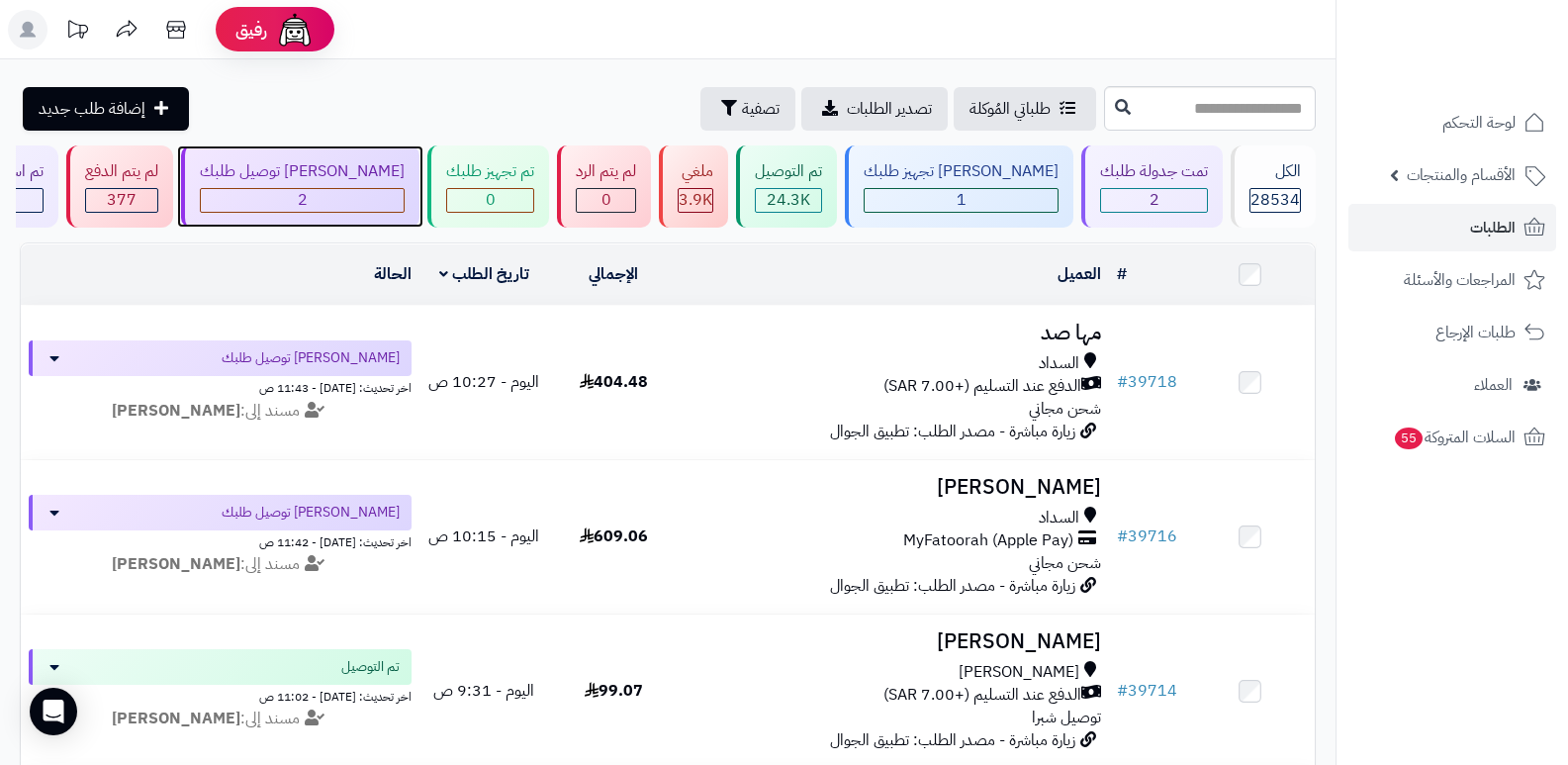
click at [386, 206] on div "2" at bounding box center [303, 200] width 203 height 23
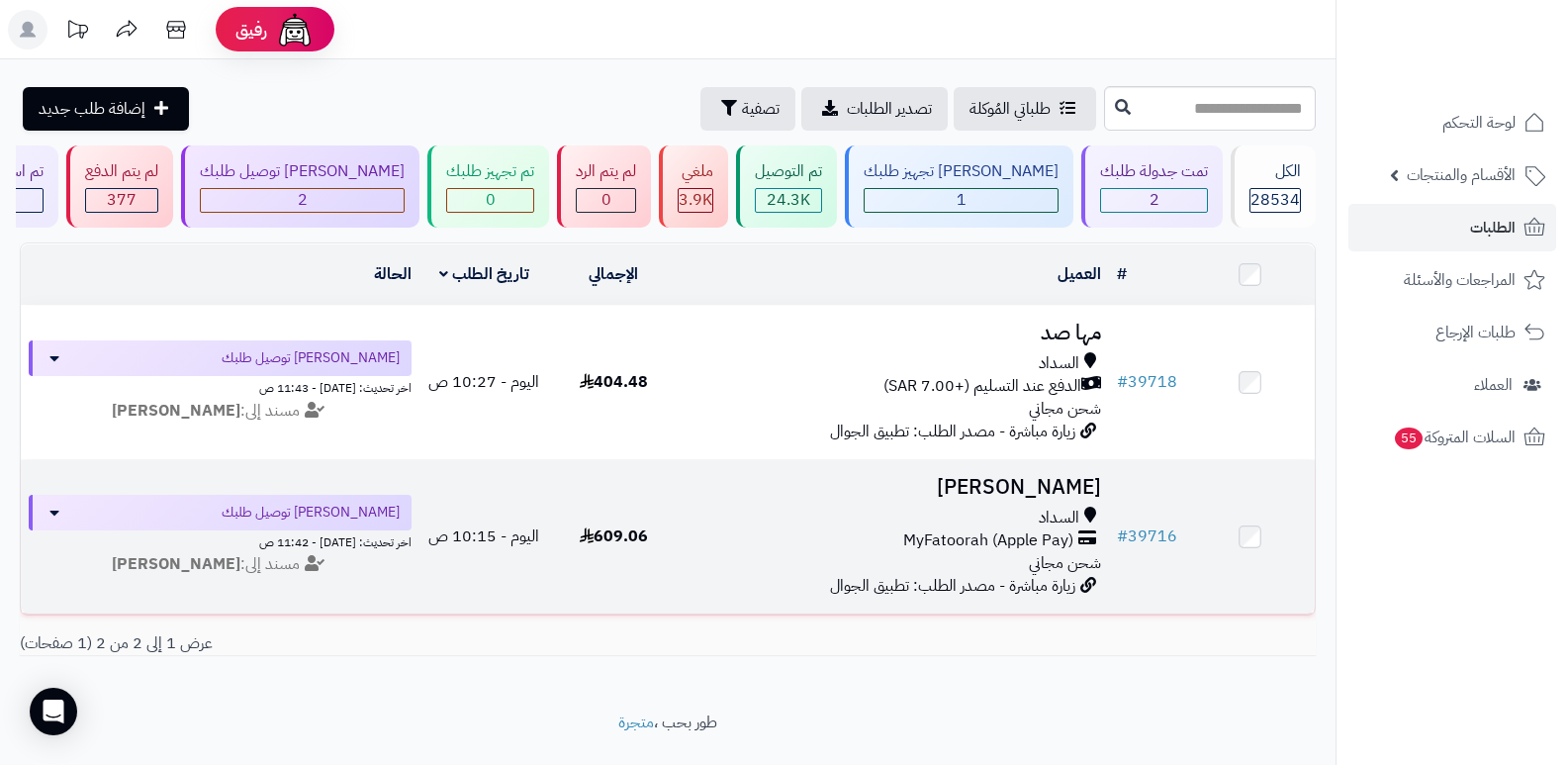
click at [1073, 491] on h3 "محمد النعمي" at bounding box center [894, 487] width 415 height 23
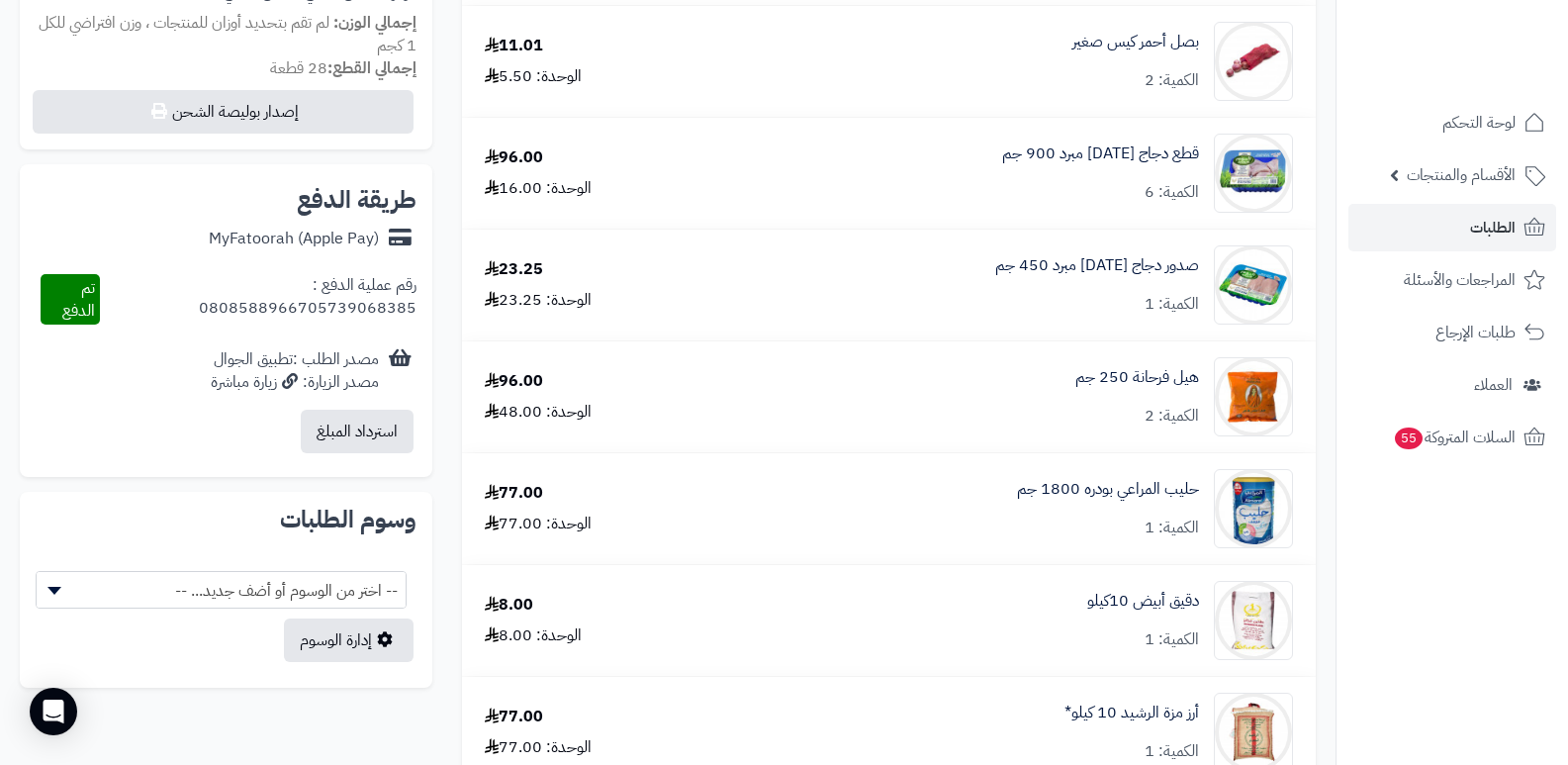
scroll to position [297, 0]
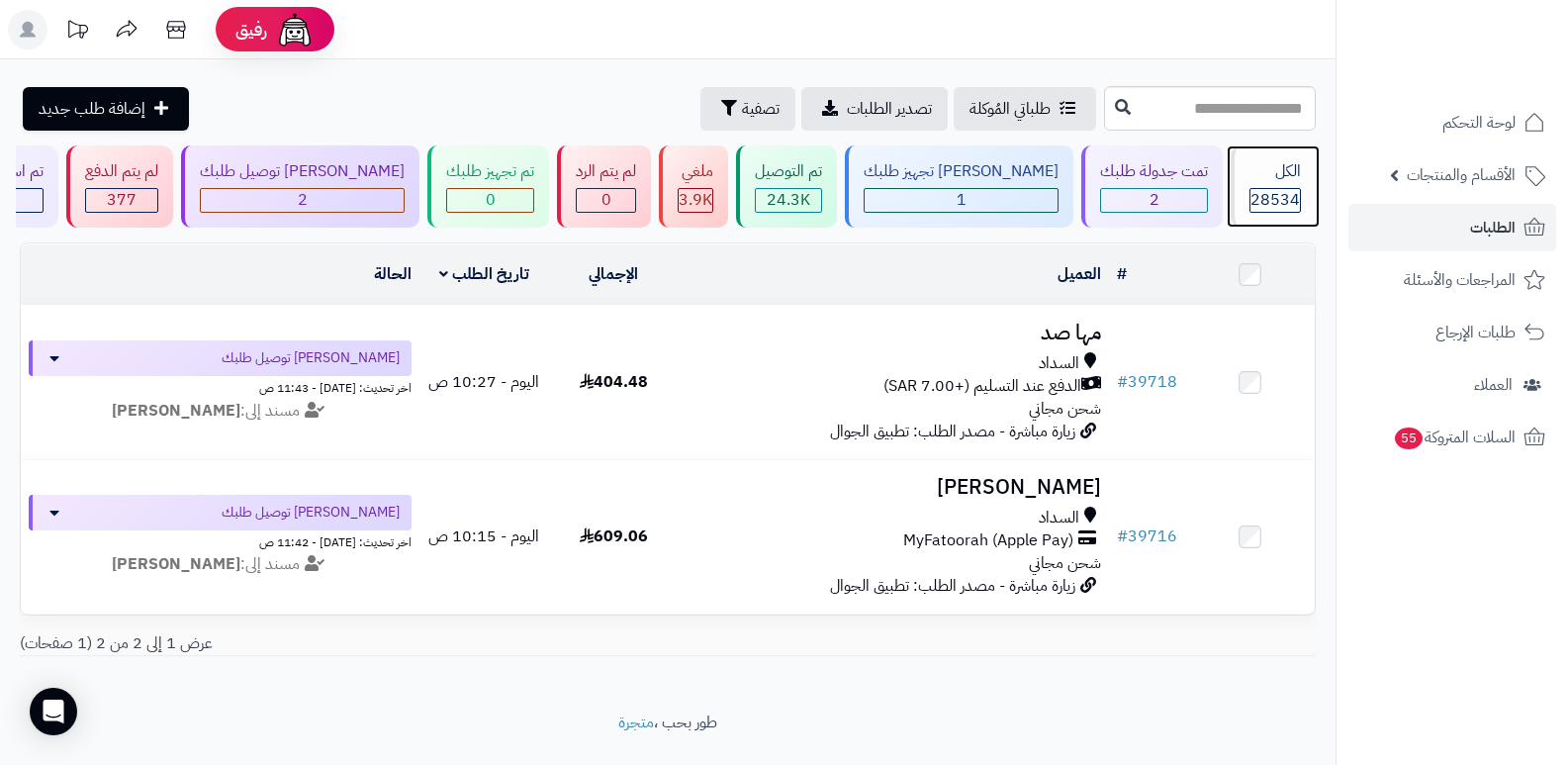
click at [1249, 182] on div "الكل" at bounding box center [1275, 171] width 52 height 23
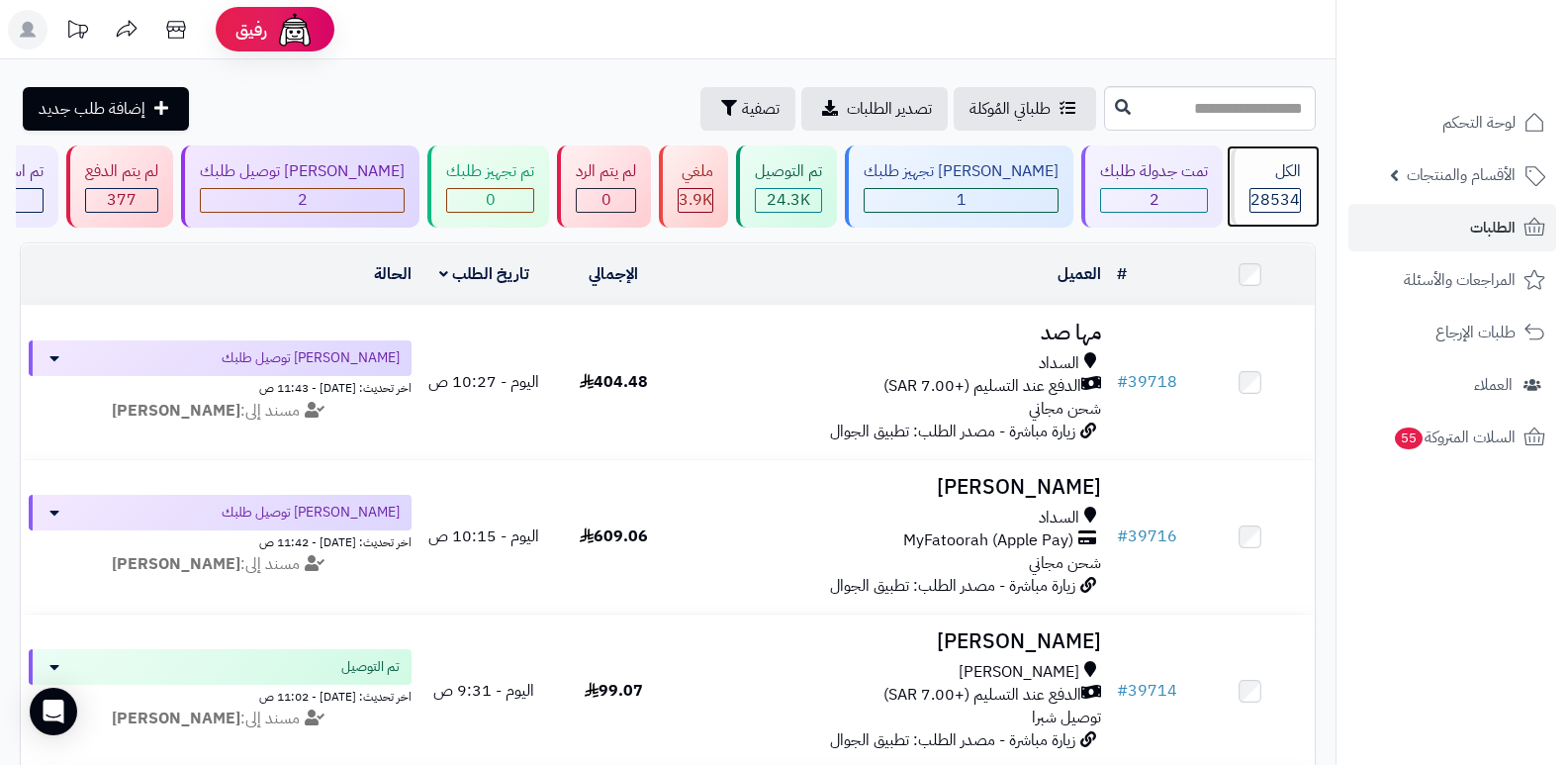
click at [1281, 195] on span "28534" at bounding box center [1275, 200] width 50 height 24
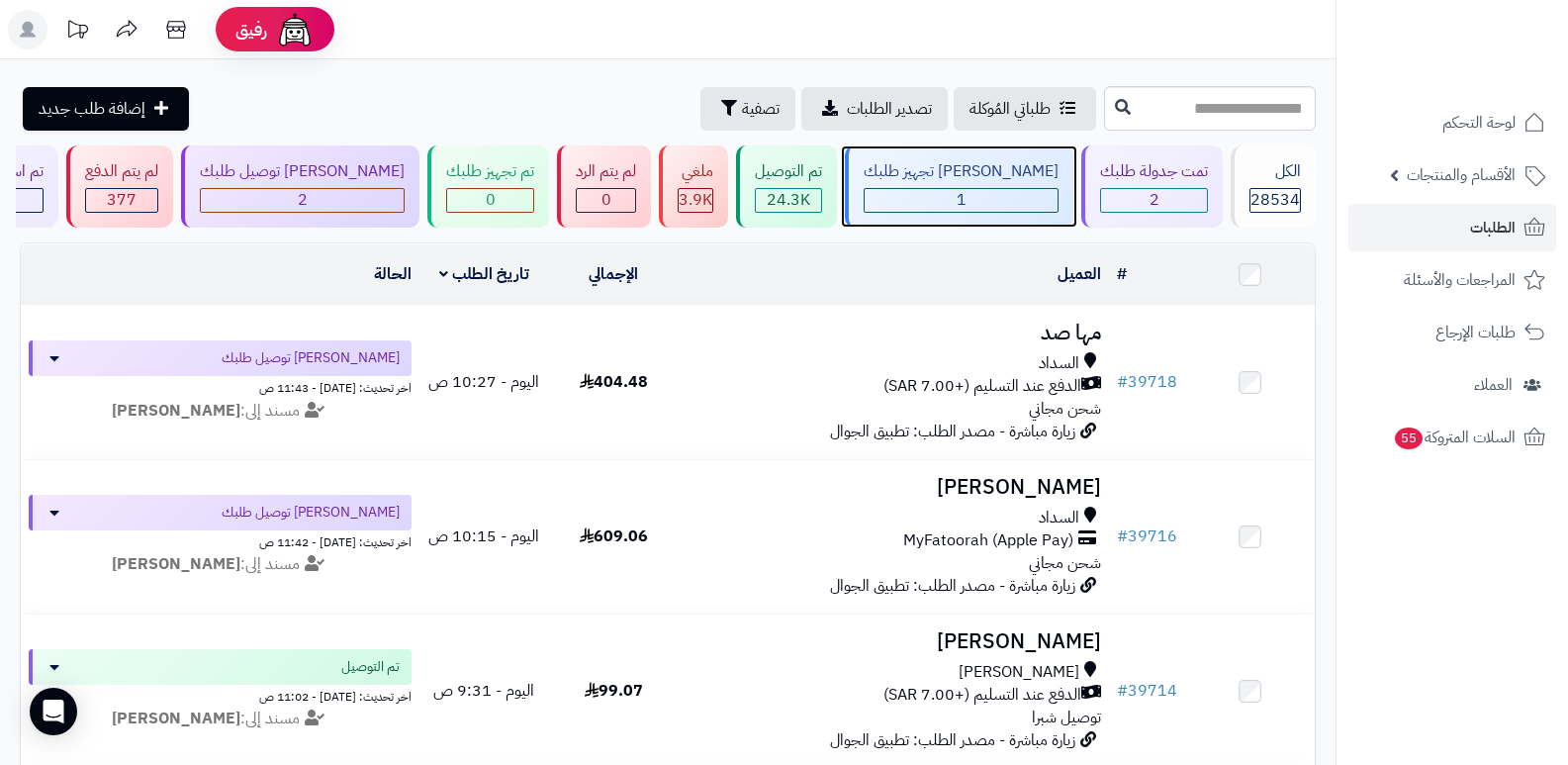
click at [946, 184] on div "[PERSON_NAME] تجهيز طلبك 1" at bounding box center [958, 186] width 228 height 82
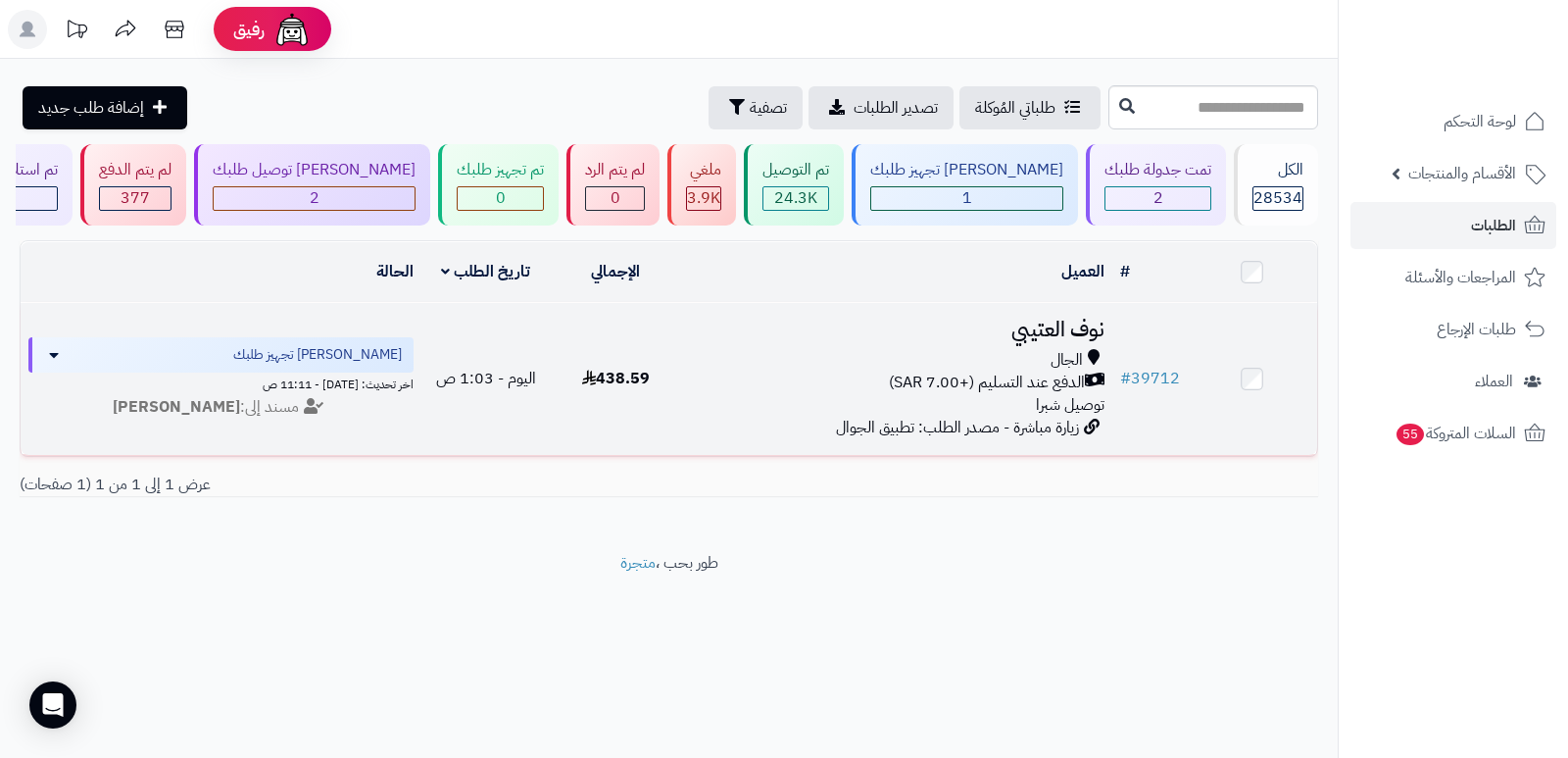
click at [1071, 319] on h3 "نوف العتيبي" at bounding box center [896, 330] width 416 height 23
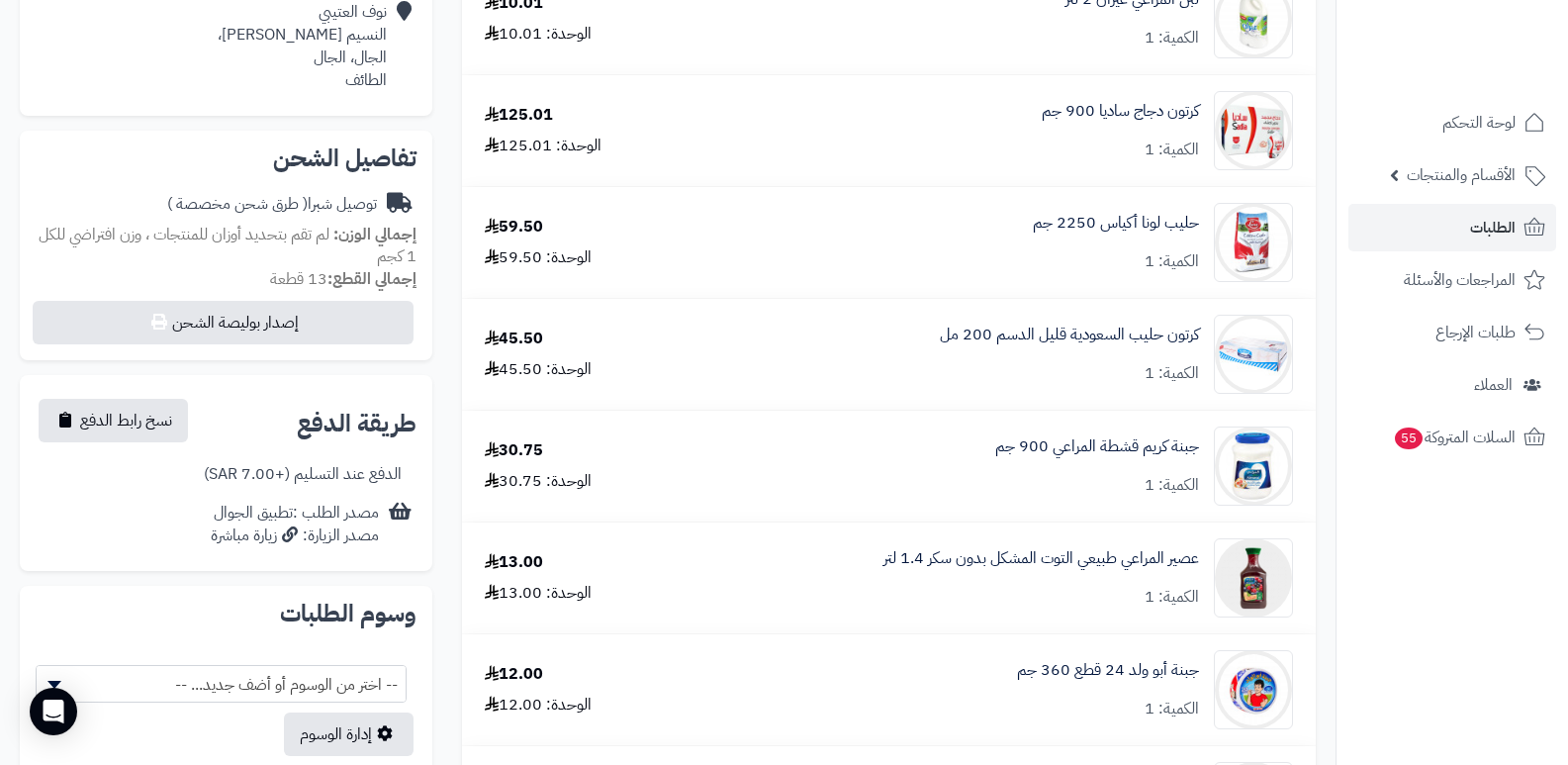
scroll to position [495, 0]
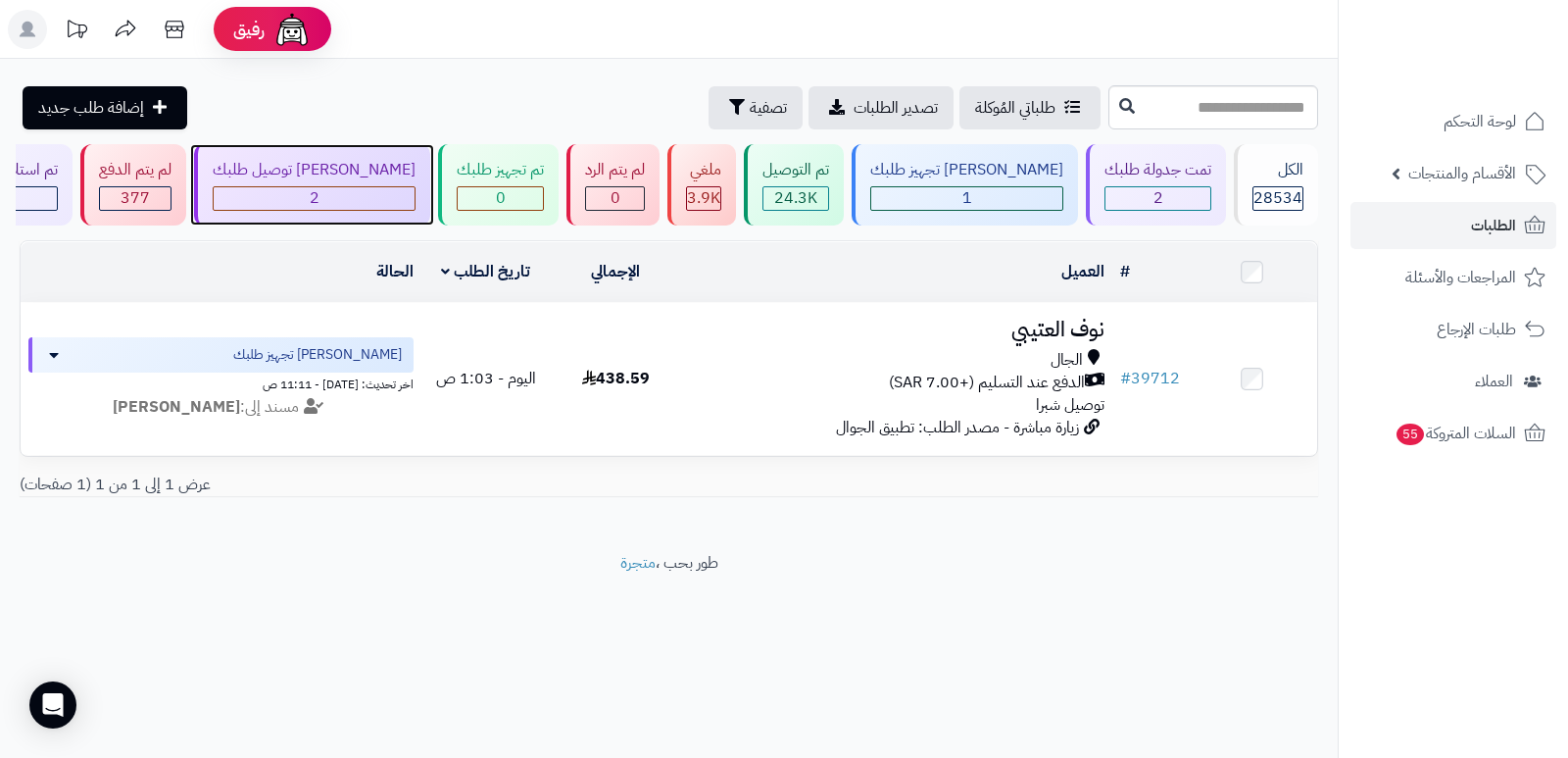
click at [383, 189] on div "2" at bounding box center [315, 198] width 201 height 23
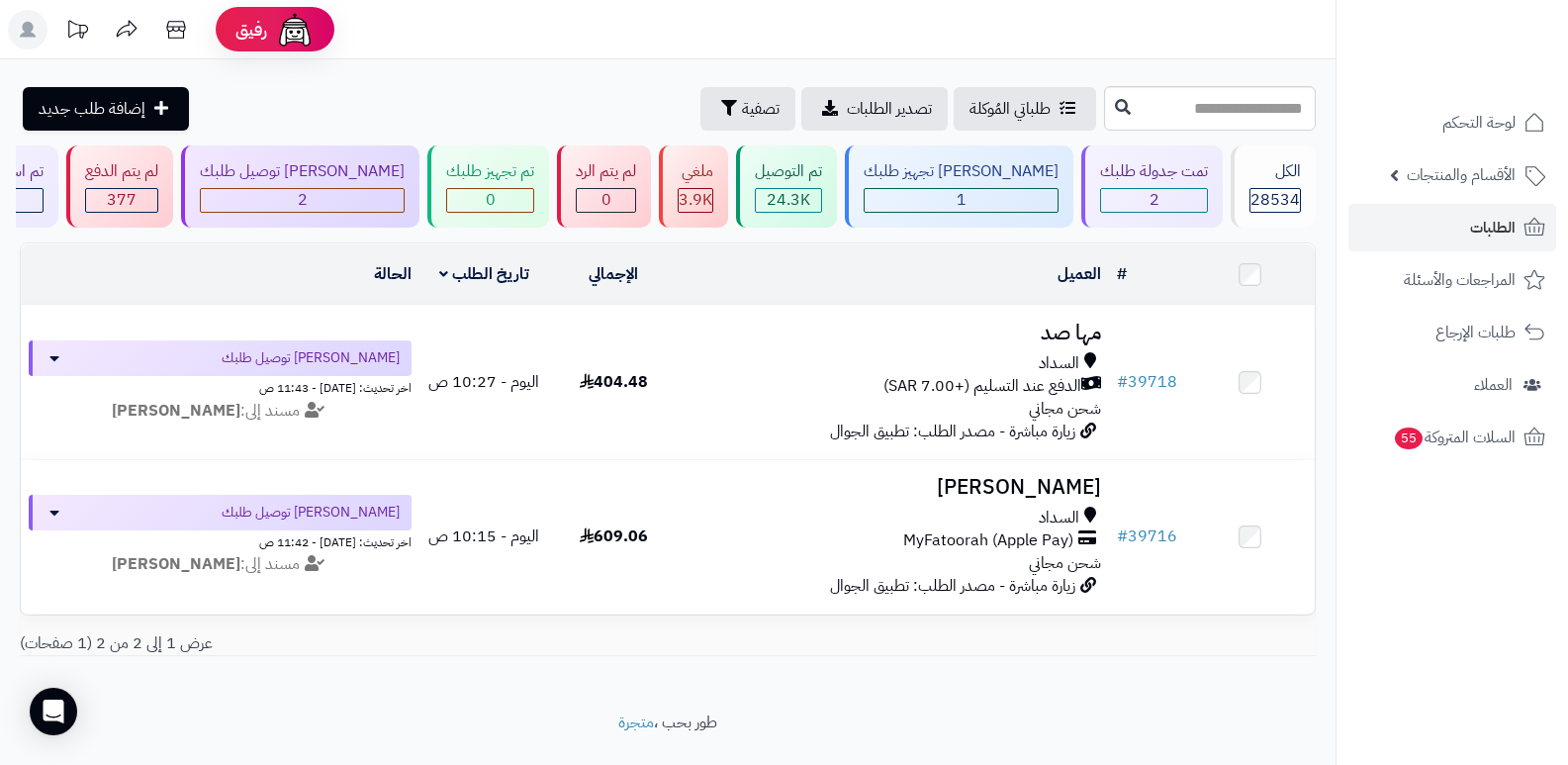
click at [1072, 37] on header "رفيق ! الطلبات معالجة مكتمل إرجاع المنتجات العملاء المتواجدون الان 29428 عملاء …" at bounding box center [784, 30] width 1568 height 60
click at [1249, 181] on div "الكل" at bounding box center [1275, 171] width 52 height 23
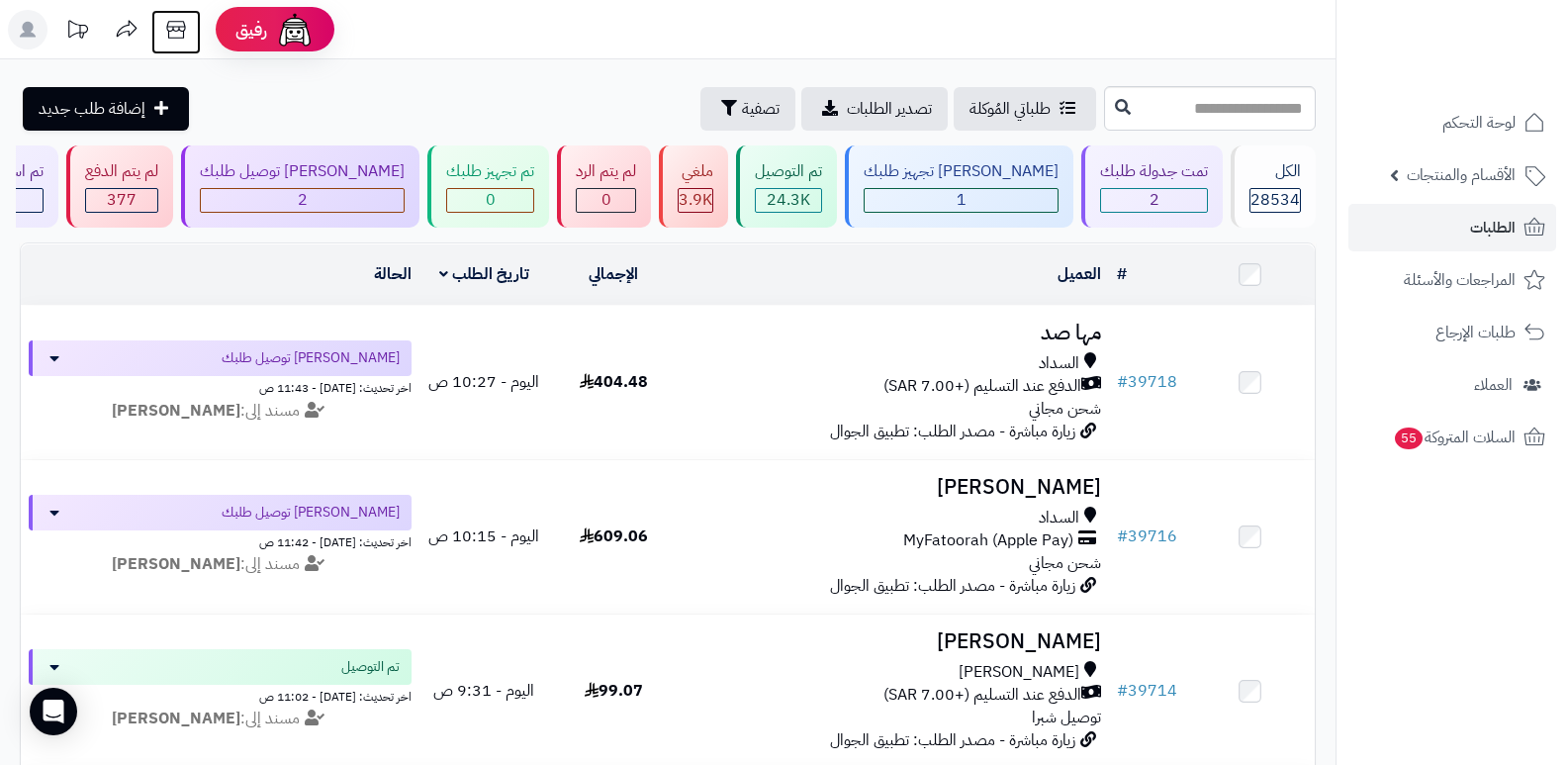
click at [180, 41] on icon at bounding box center [176, 30] width 40 height 40
click at [1490, 225] on span "الطلبات" at bounding box center [1493, 228] width 46 height 28
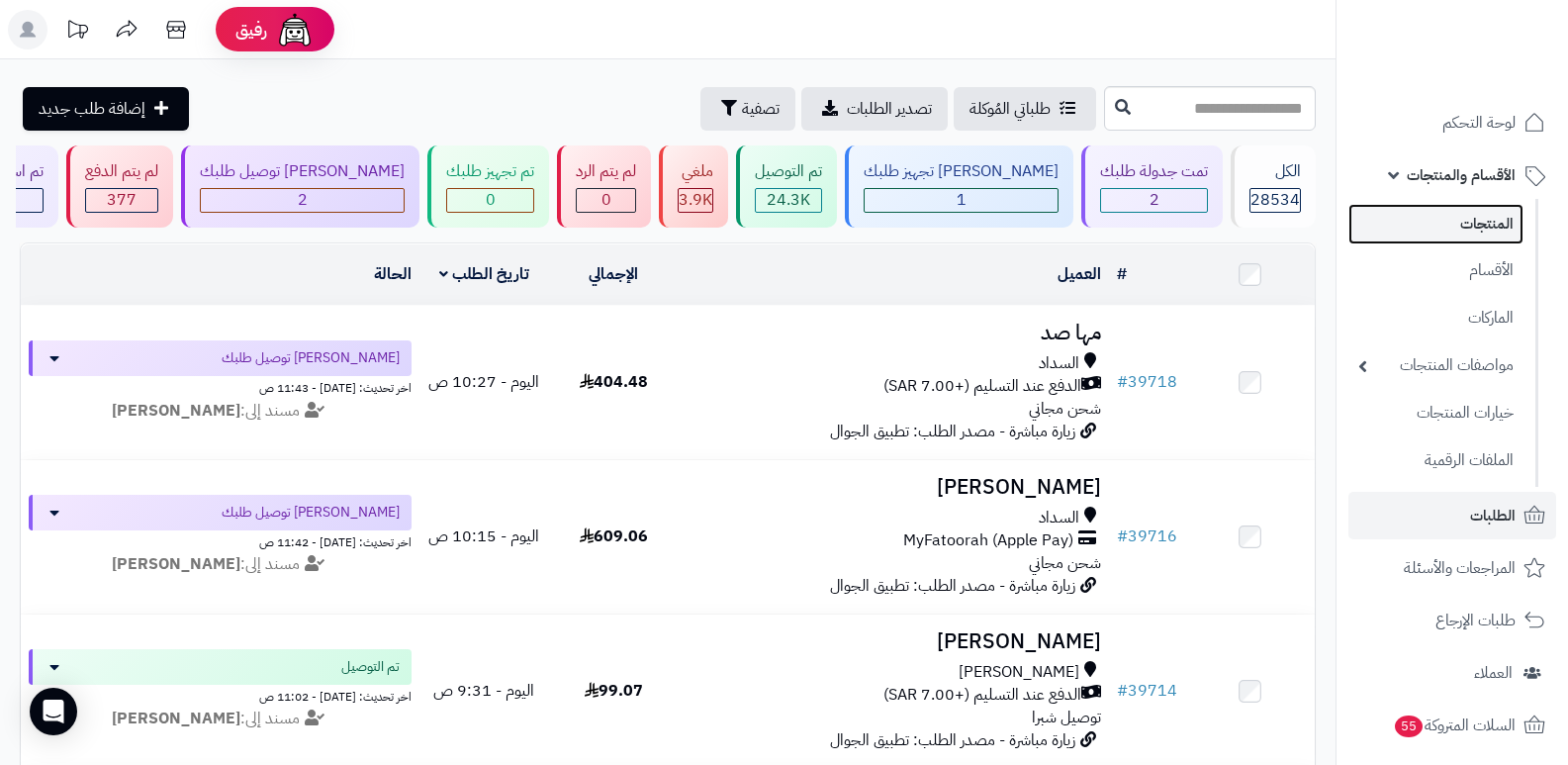
click at [1481, 225] on link "المنتجات" at bounding box center [1437, 224] width 175 height 41
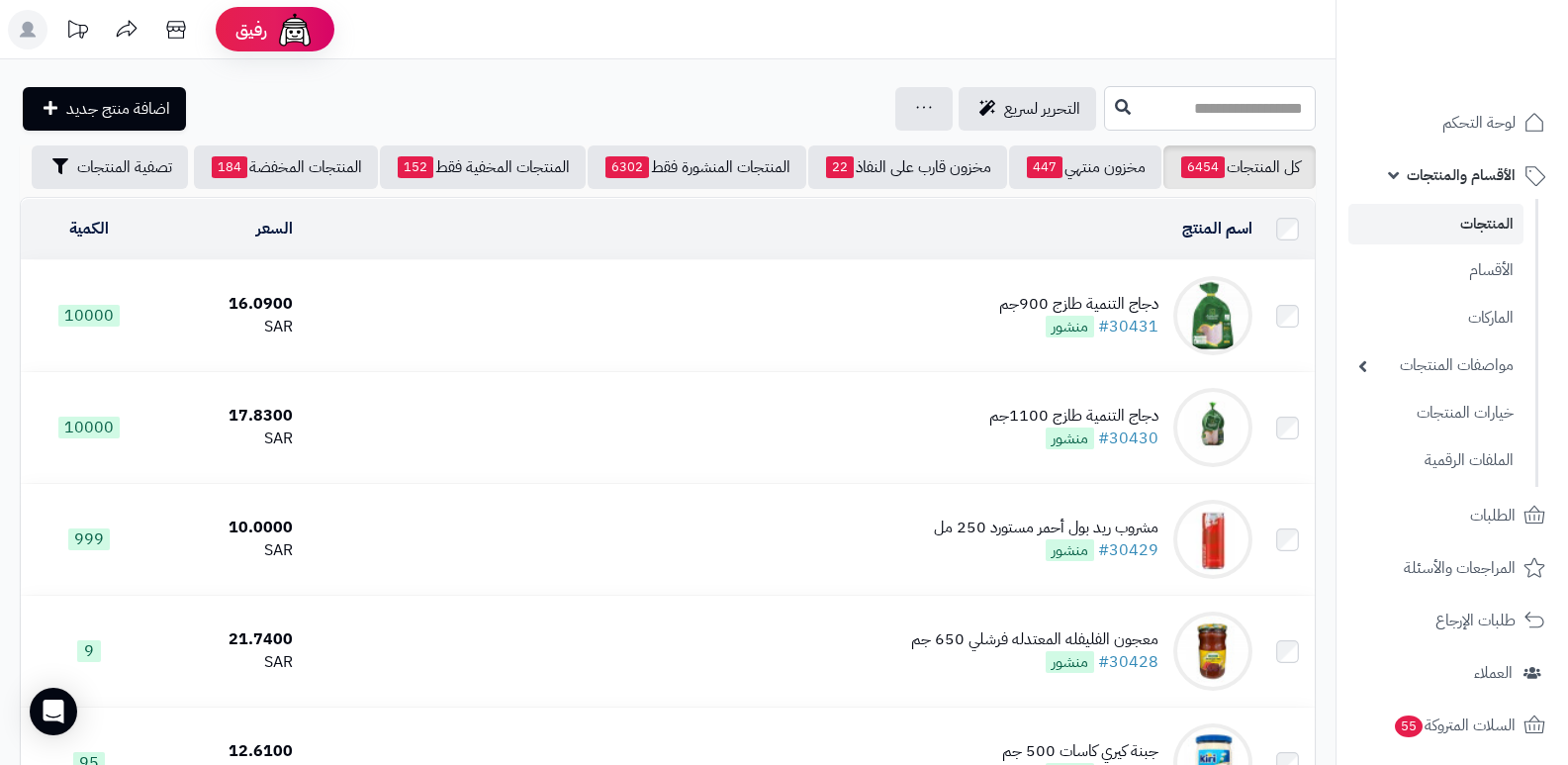
click at [1207, 100] on input "text" at bounding box center [1209, 108] width 212 height 45
click at [1185, 93] on input "*******" at bounding box center [1209, 108] width 212 height 45
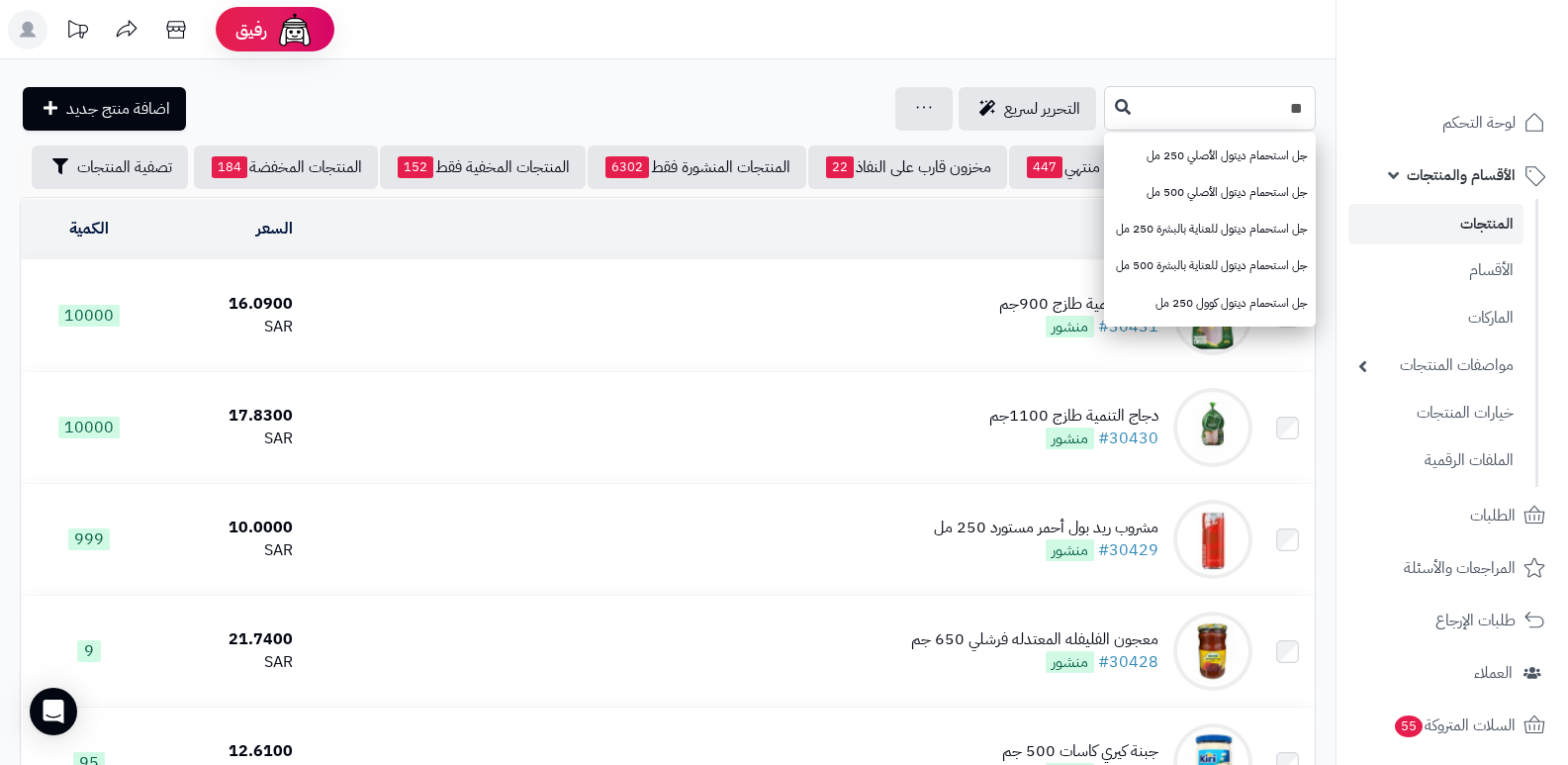
type input "*"
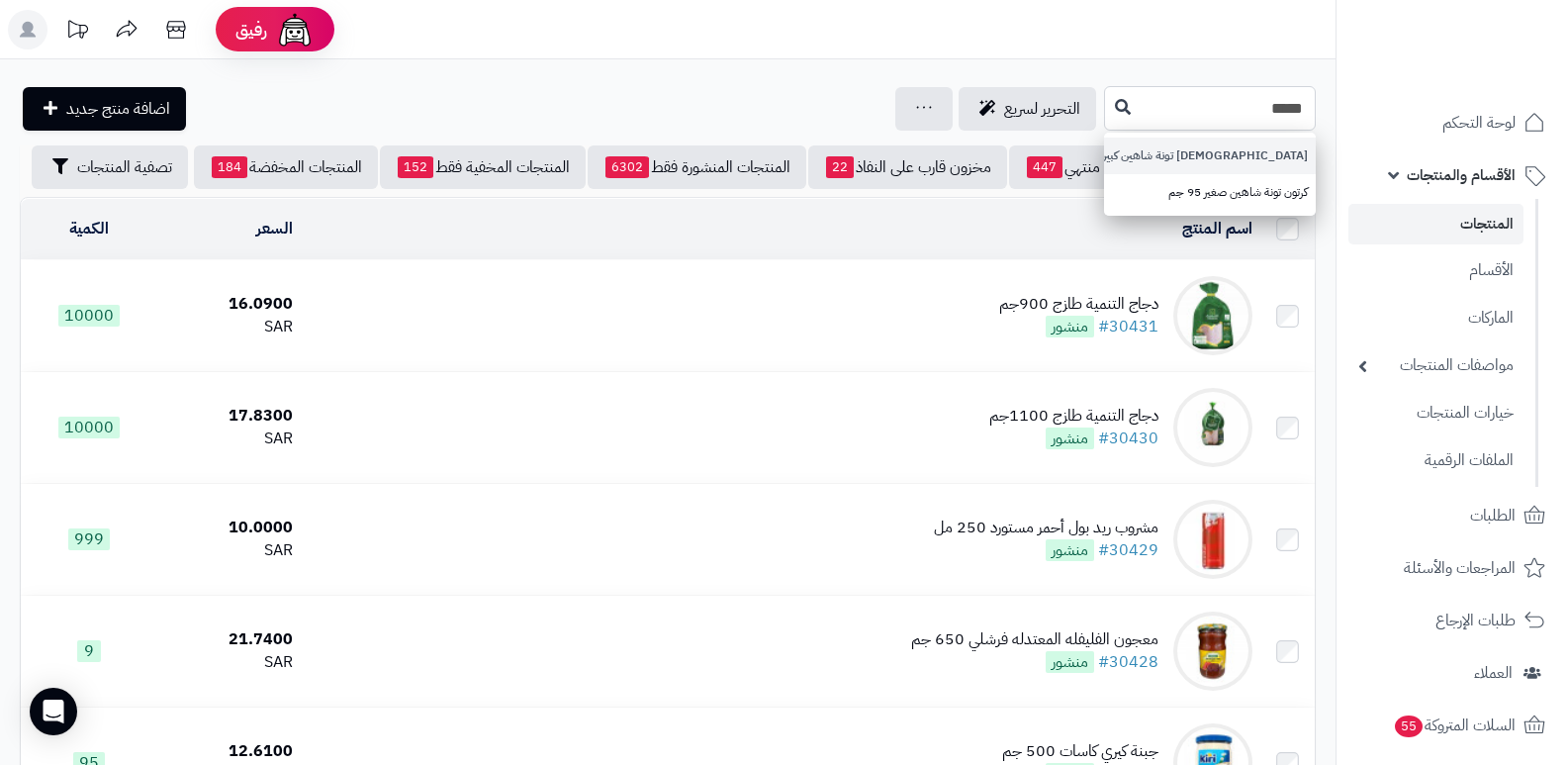
type input "*****"
click at [1228, 151] on link "كرتون تونة شاهين كبير 160 جم" at bounding box center [1209, 155] width 212 height 37
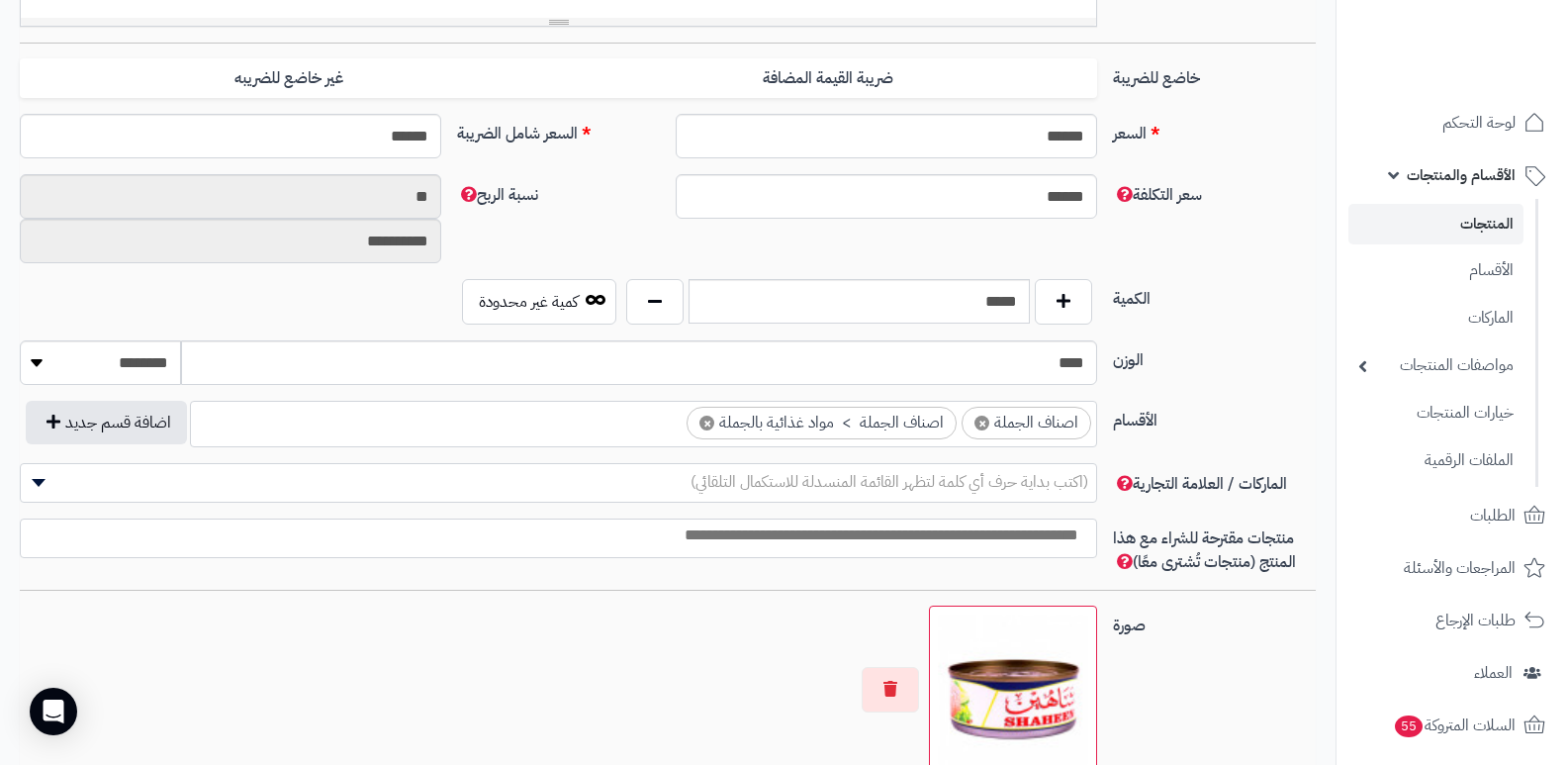
scroll to position [841, 0]
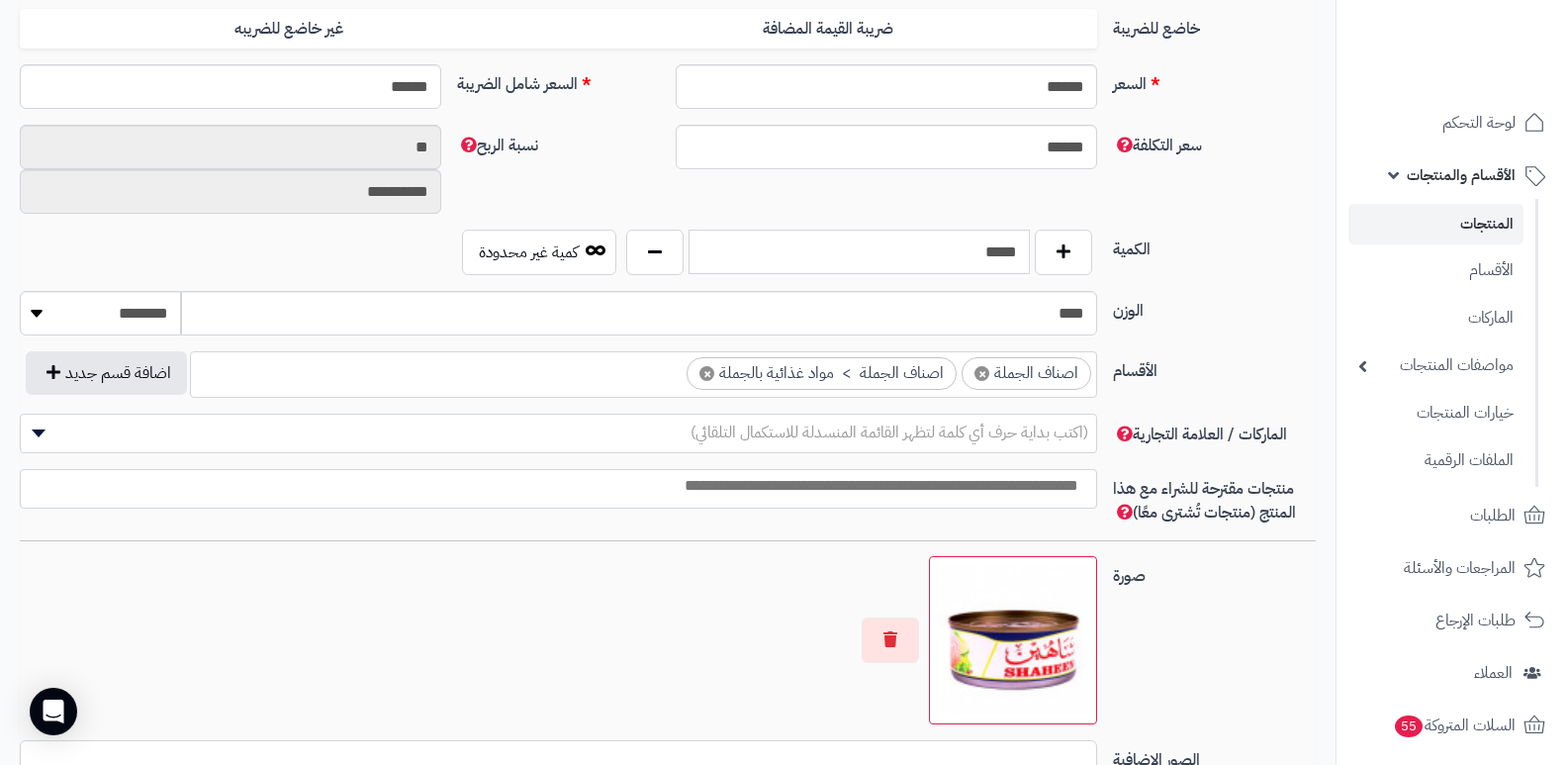
click at [953, 260] on input "*****" at bounding box center [859, 251] width 342 height 45
type input "*"
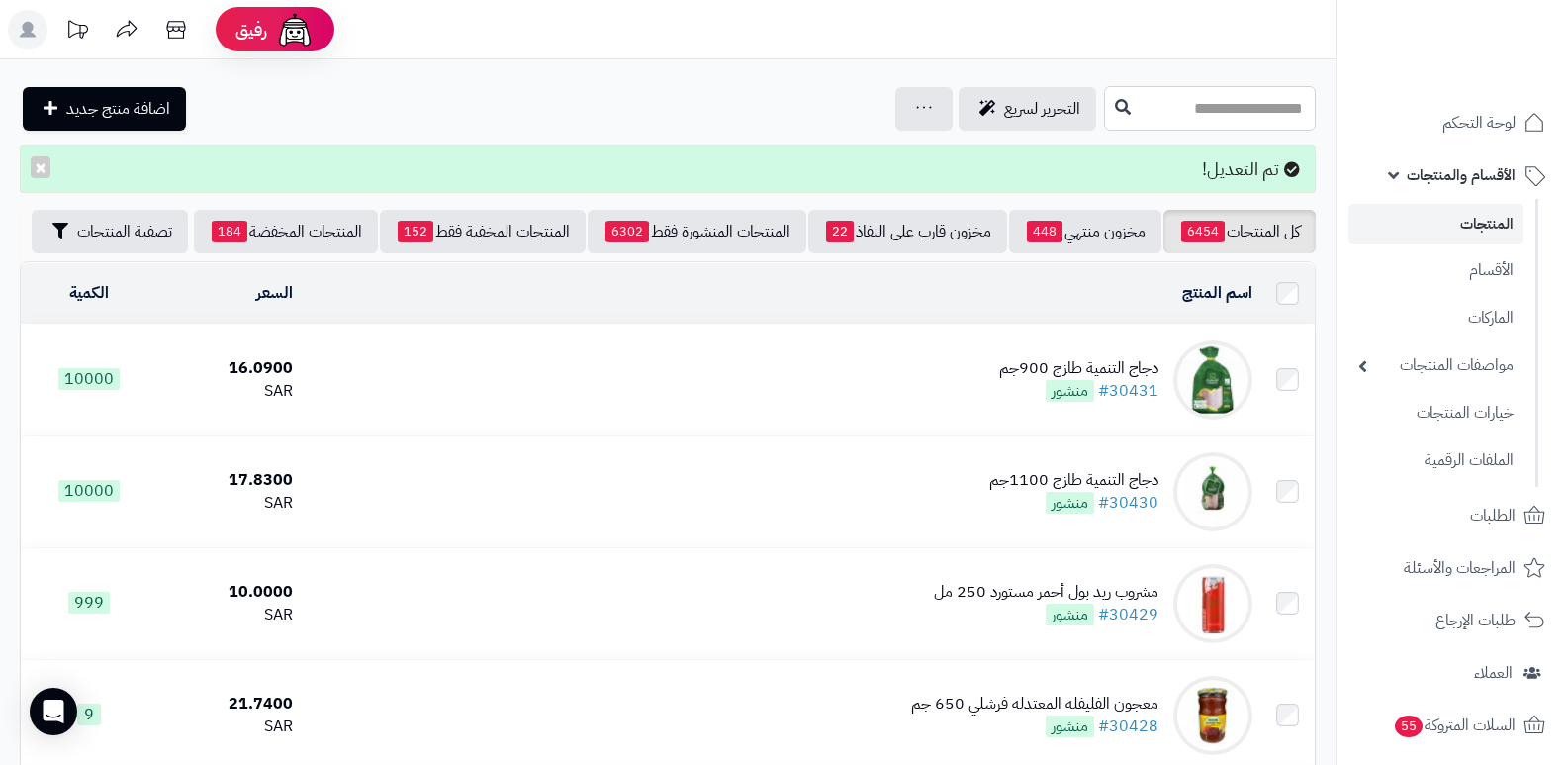
click at [1242, 93] on input "text" at bounding box center [1209, 108] width 212 height 45
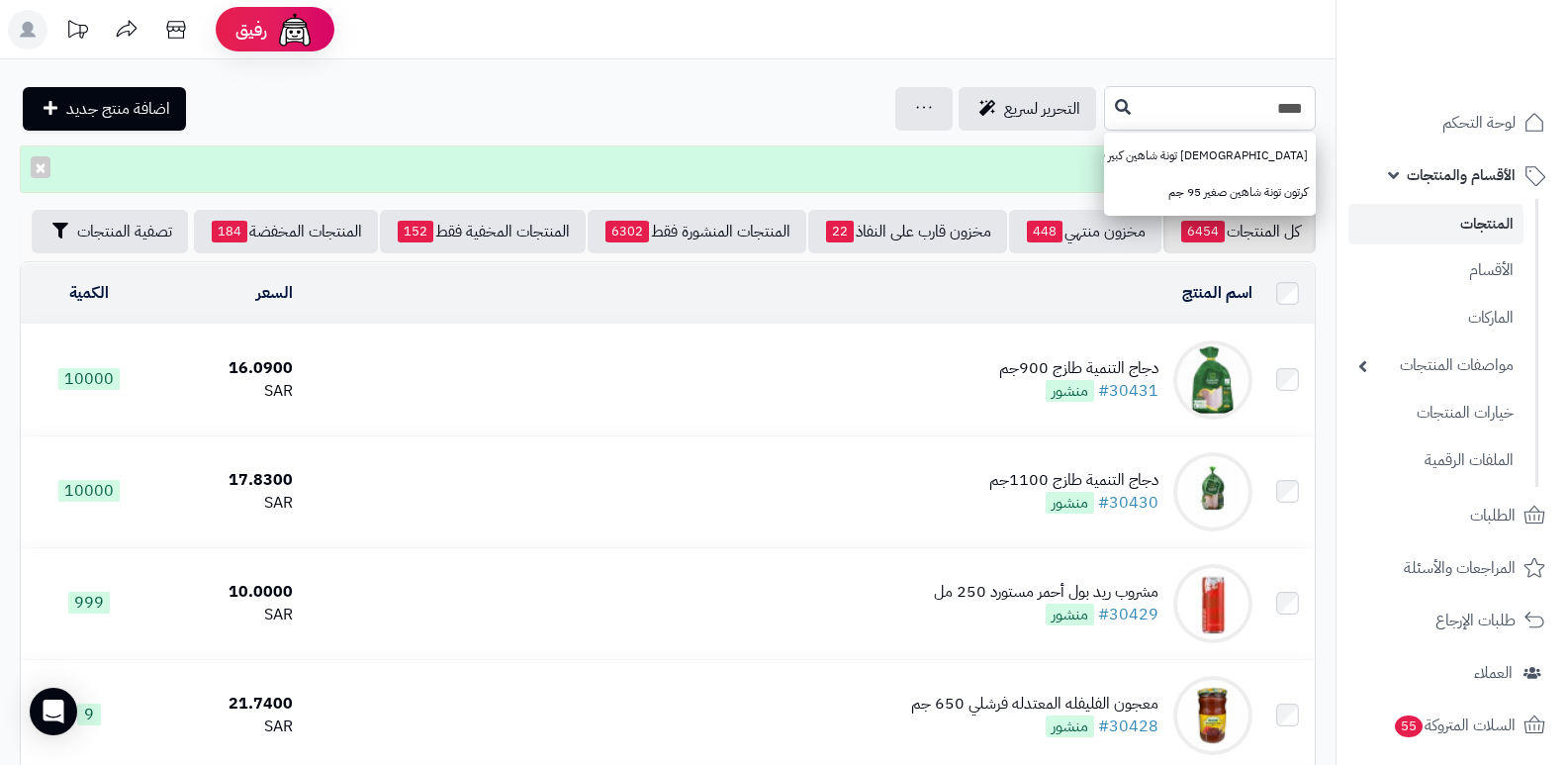
type input "****"
click at [1238, 151] on link "كرتون تونة شاهين كبير 160 جم" at bounding box center [1209, 155] width 212 height 37
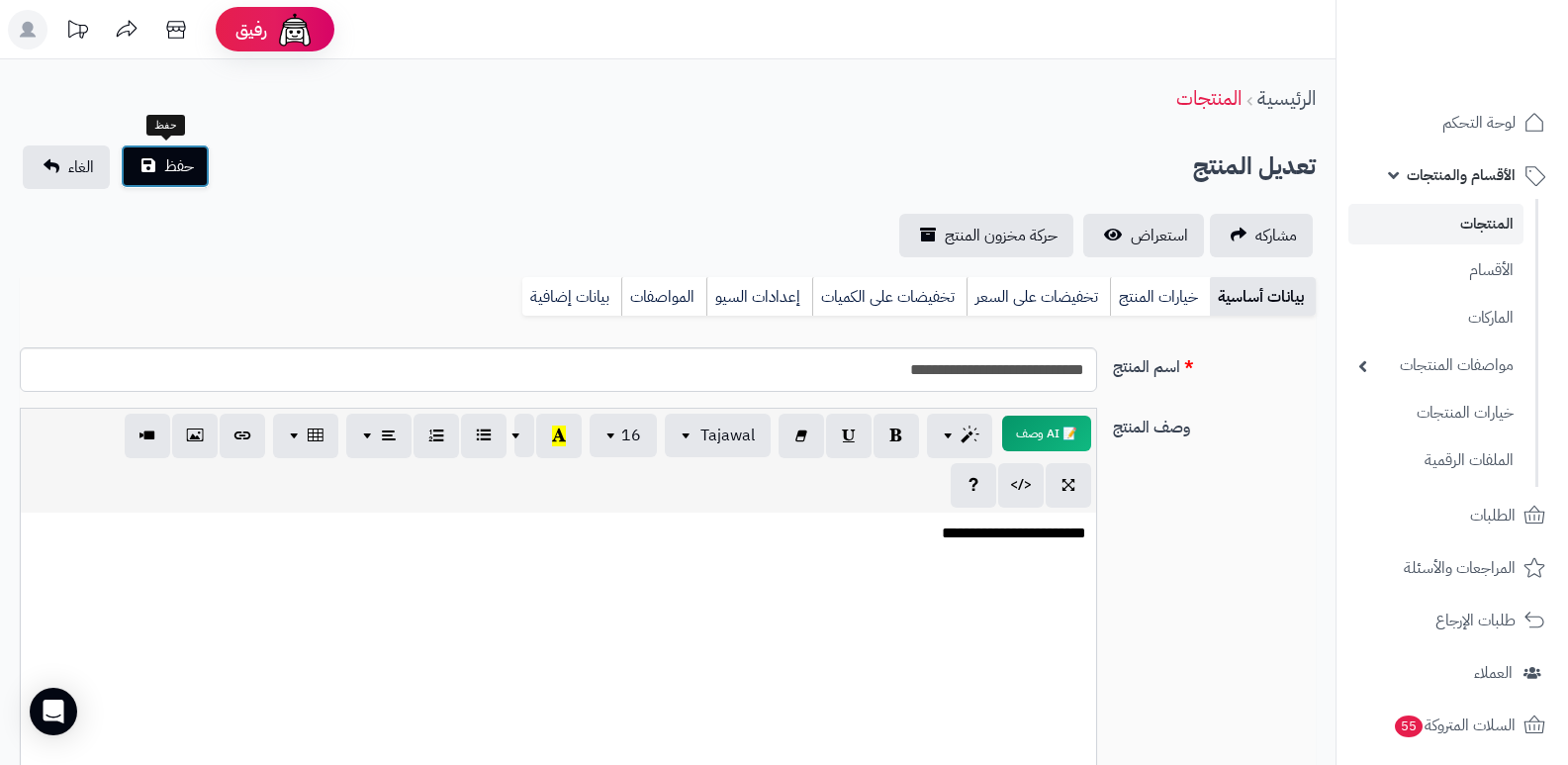
click at [145, 161] on button "حفظ" at bounding box center [164, 166] width 89 height 44
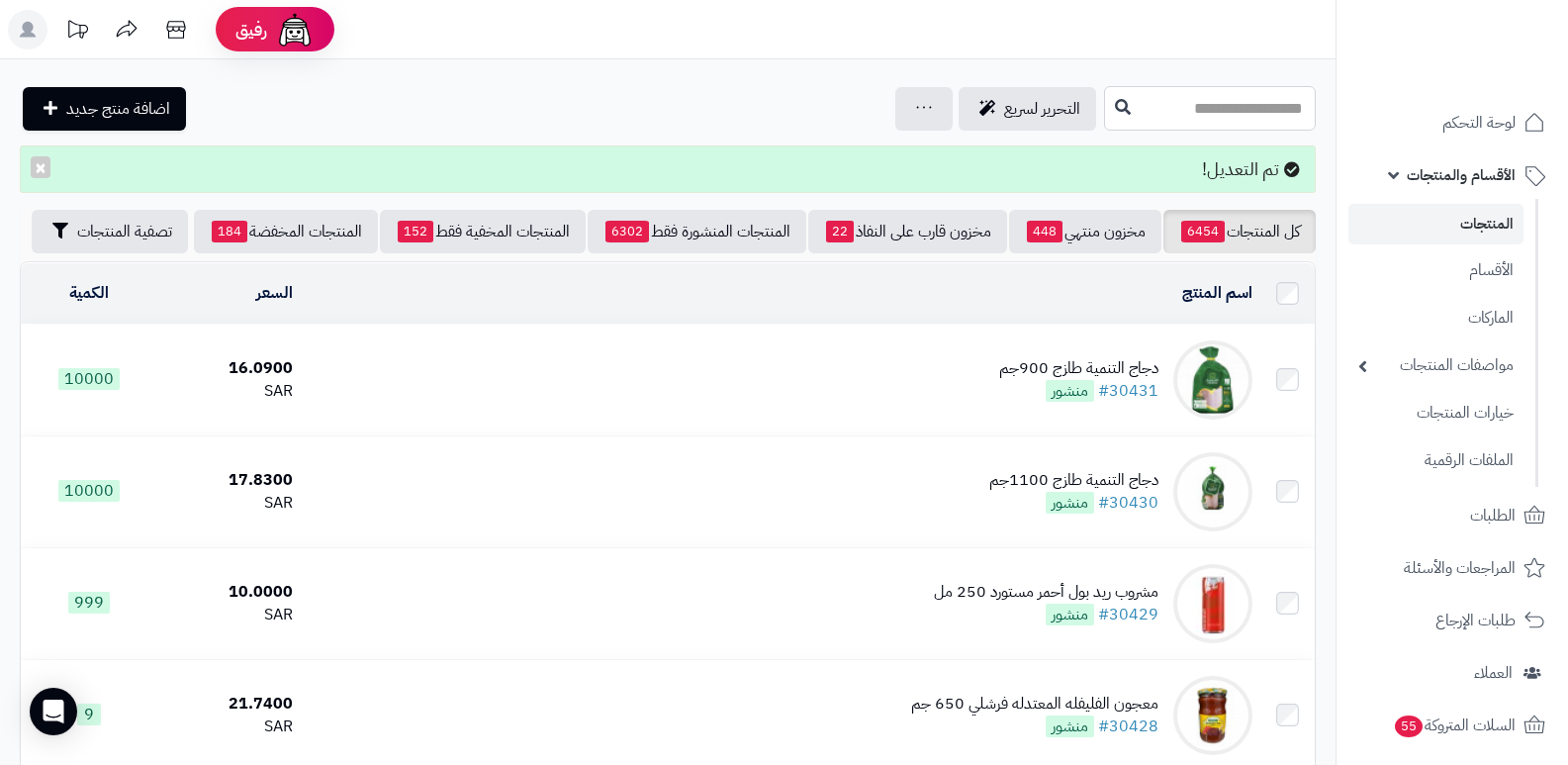
click at [1289, 102] on input "text" at bounding box center [1209, 108] width 212 height 45
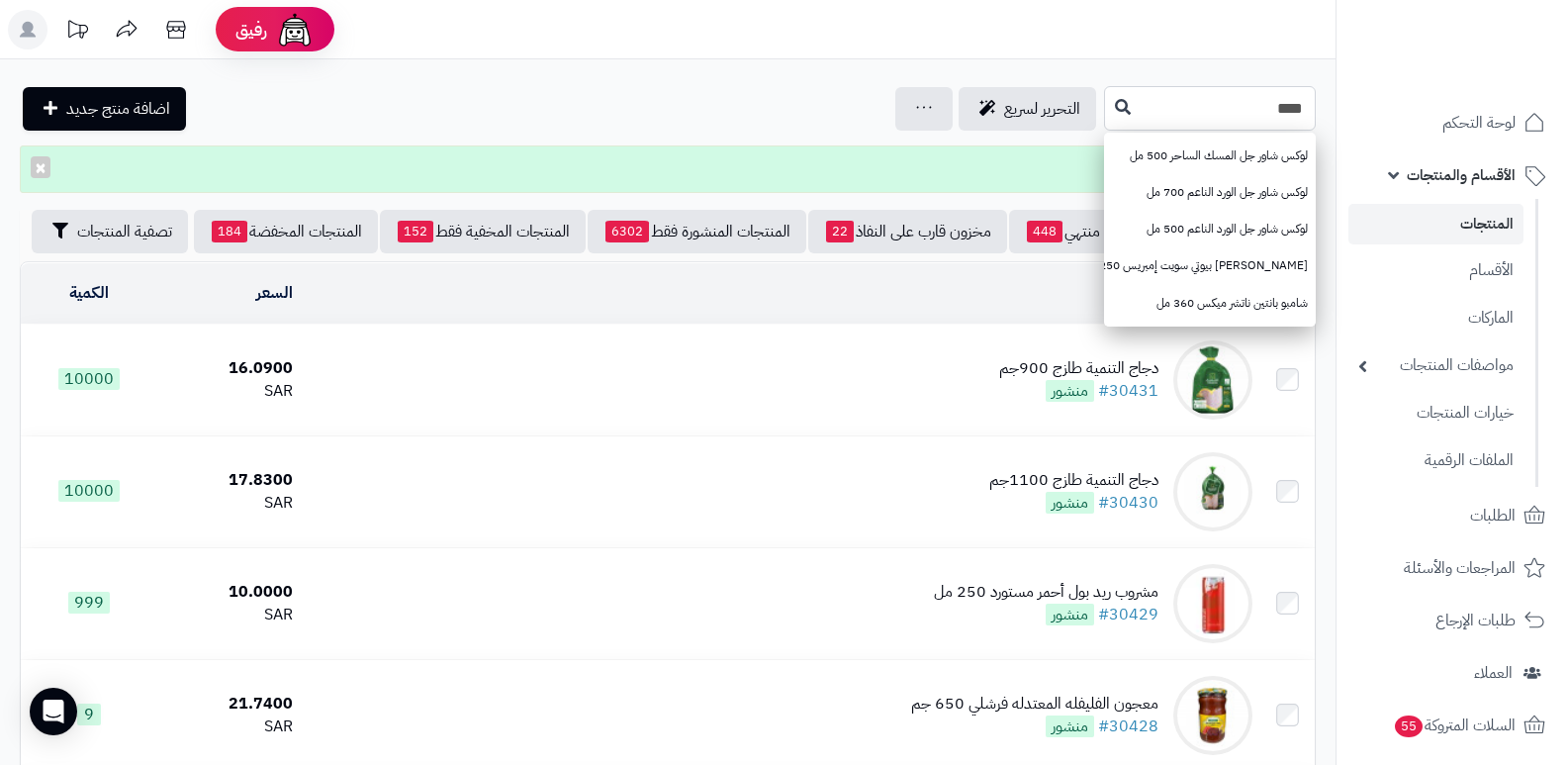
type input "****"
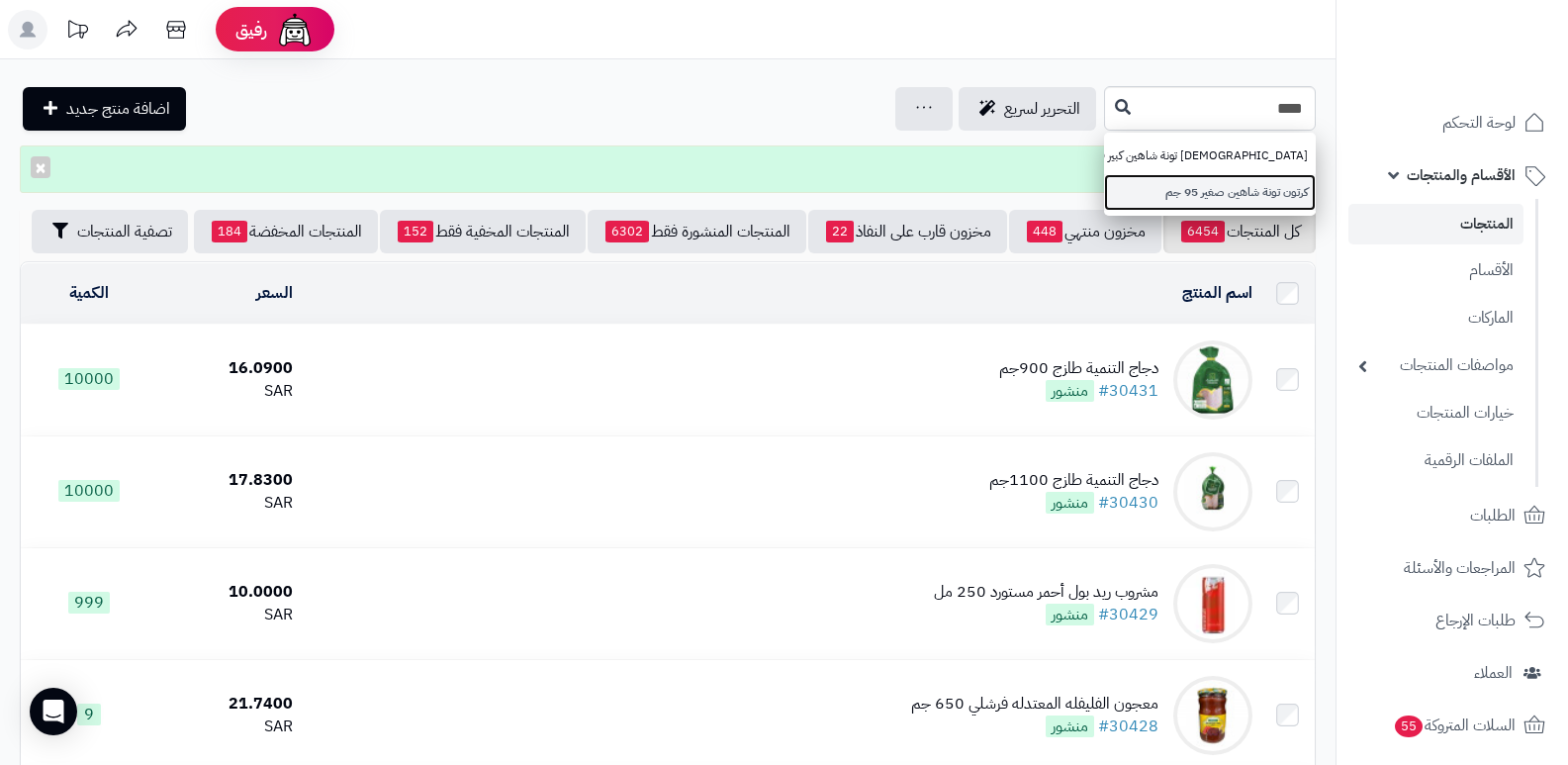
click at [1271, 179] on link "كرتون تونة شاهين صغير 95 جم" at bounding box center [1209, 192] width 212 height 37
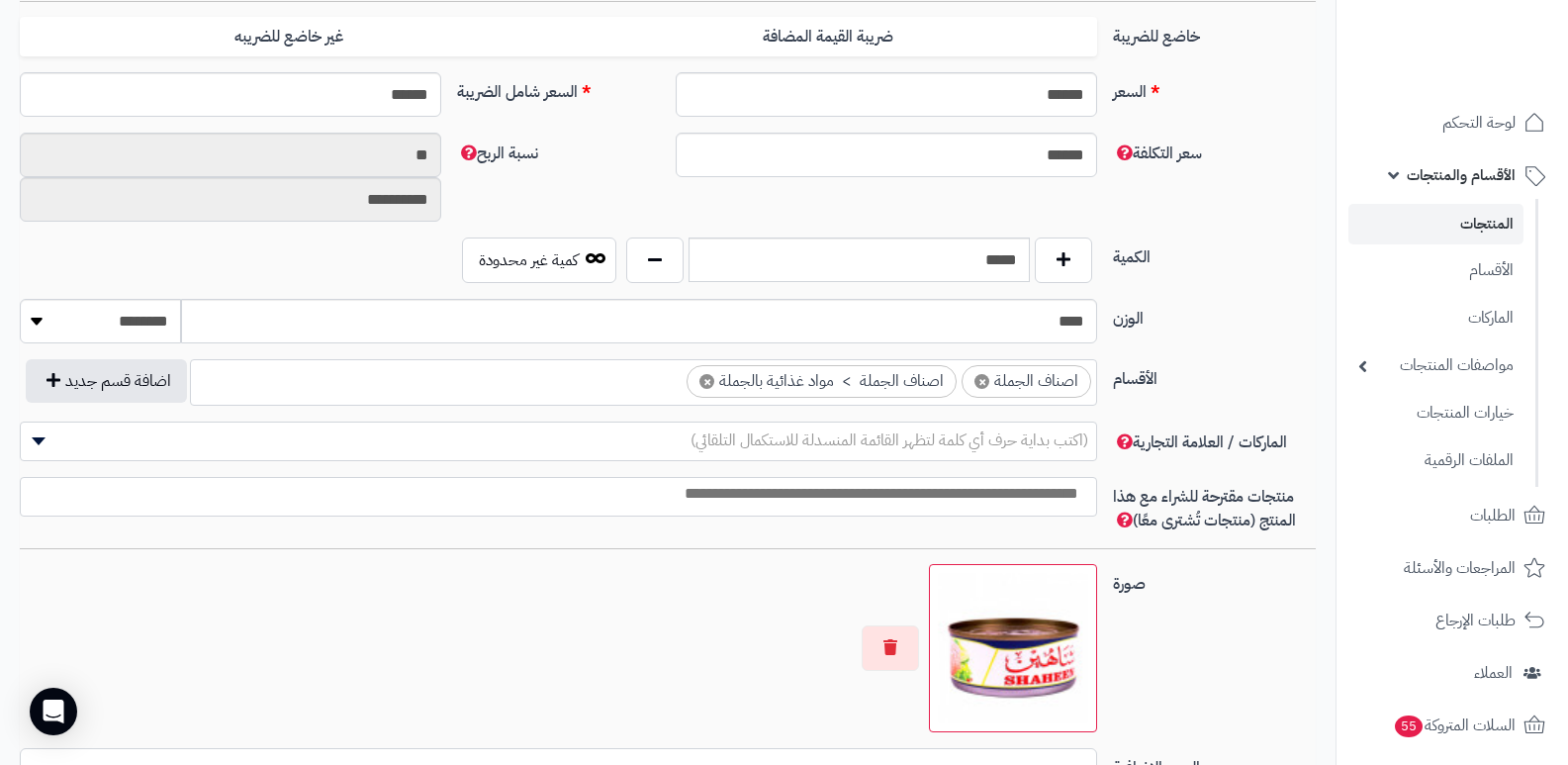
scroll to position [692, 0]
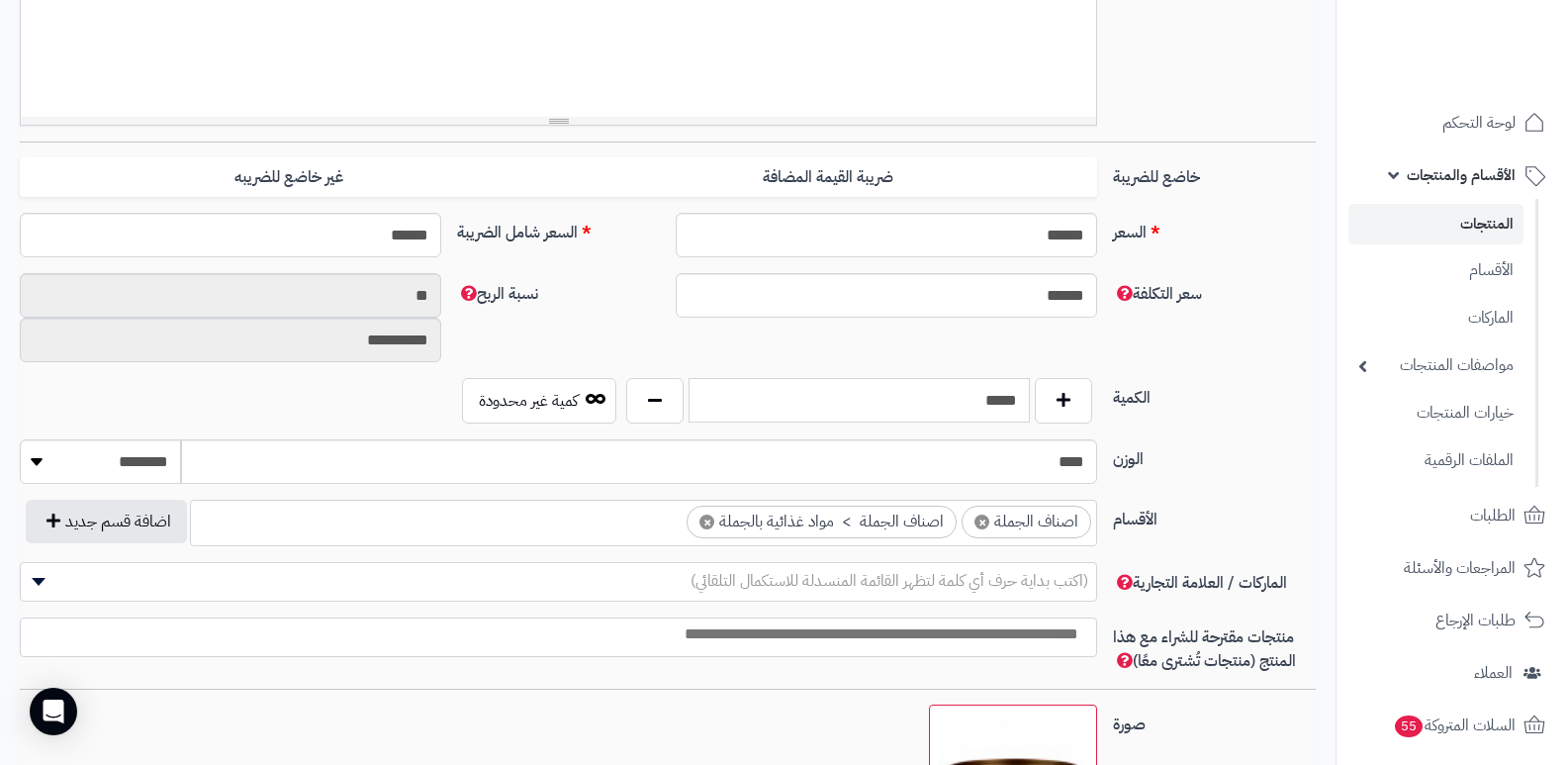
click at [950, 390] on input "*****" at bounding box center [859, 399] width 342 height 45
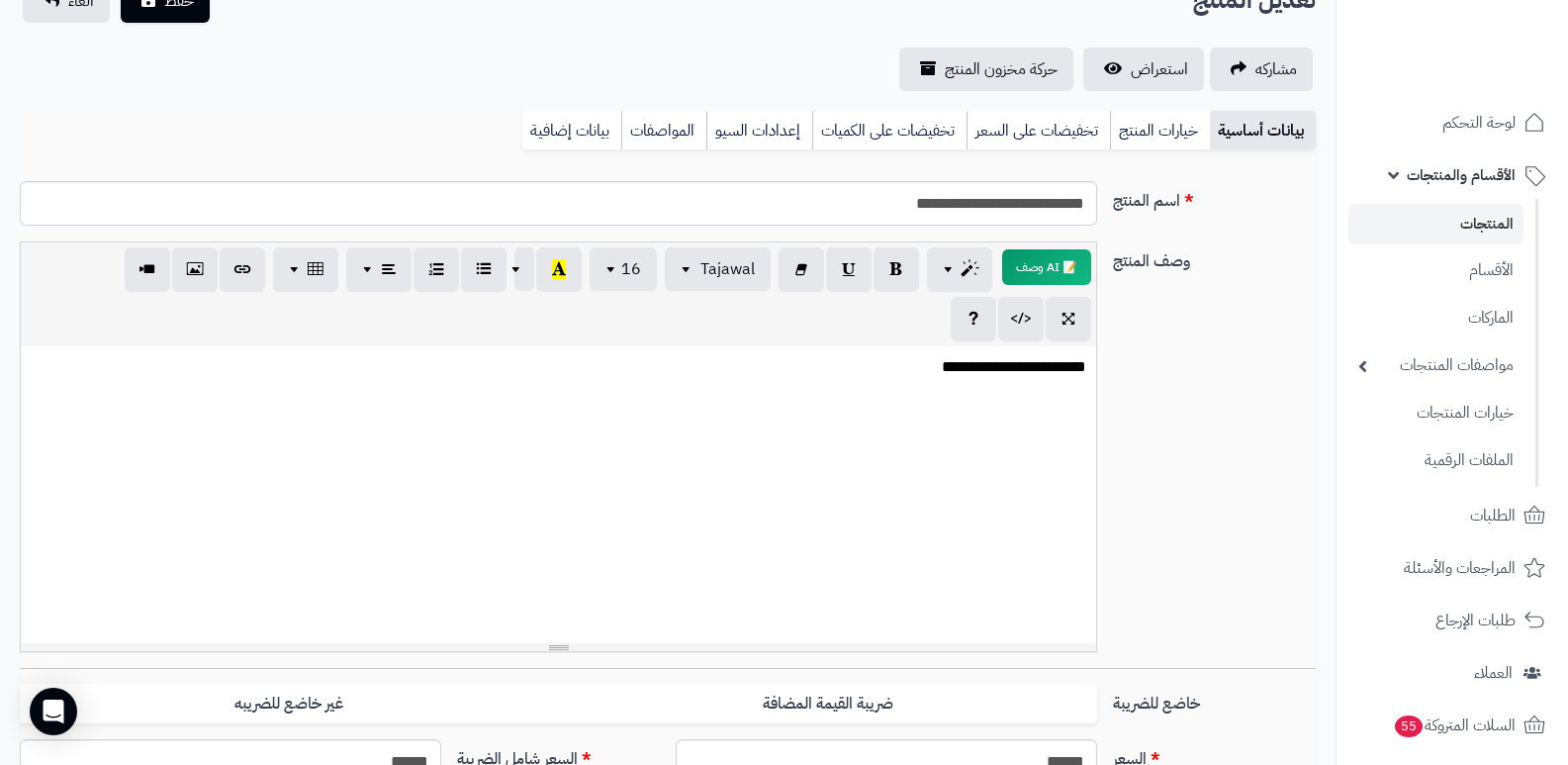
scroll to position [0, 0]
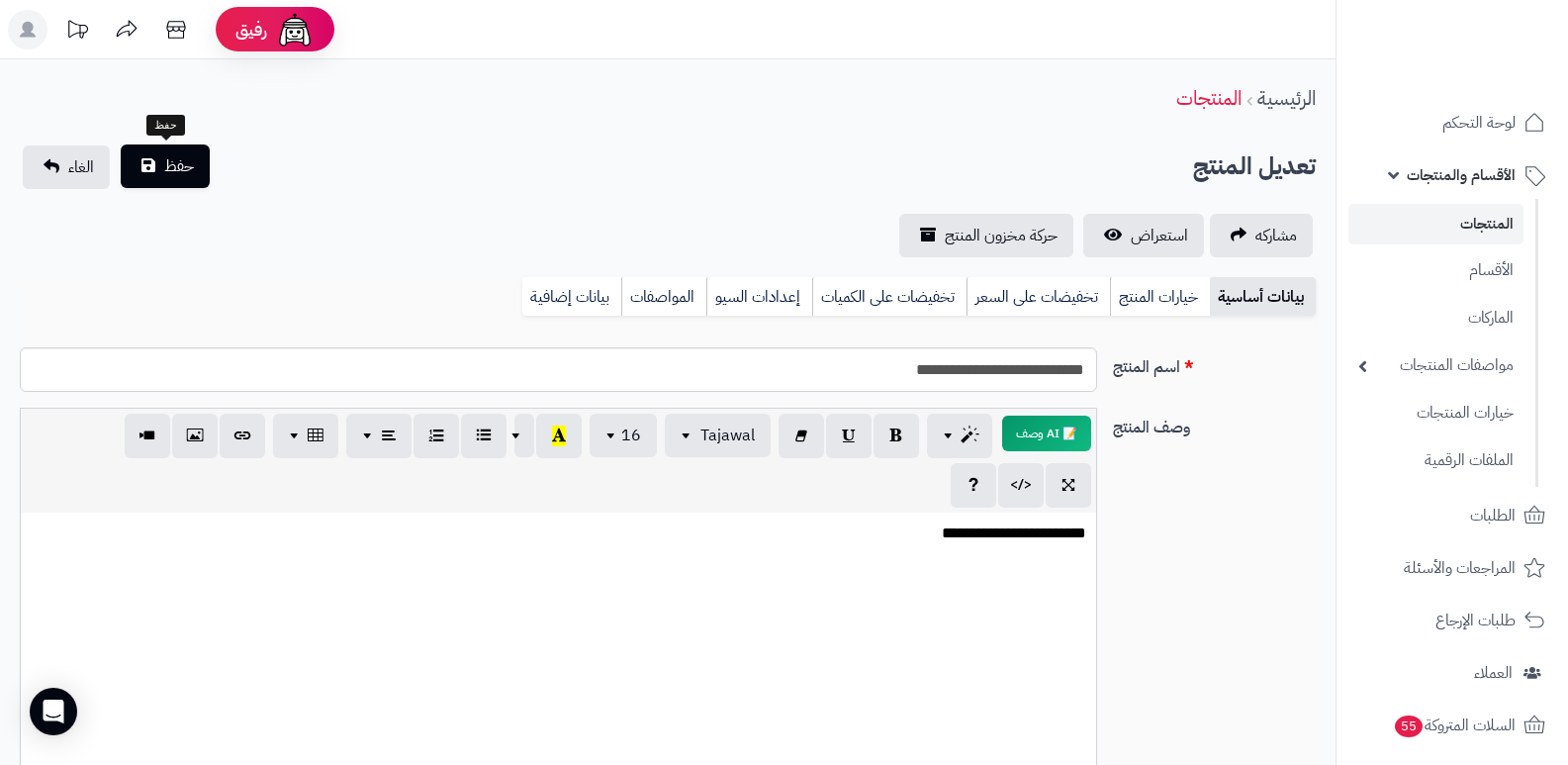
type input "*"
click at [175, 171] on span "حفظ" at bounding box center [179, 166] width 30 height 24
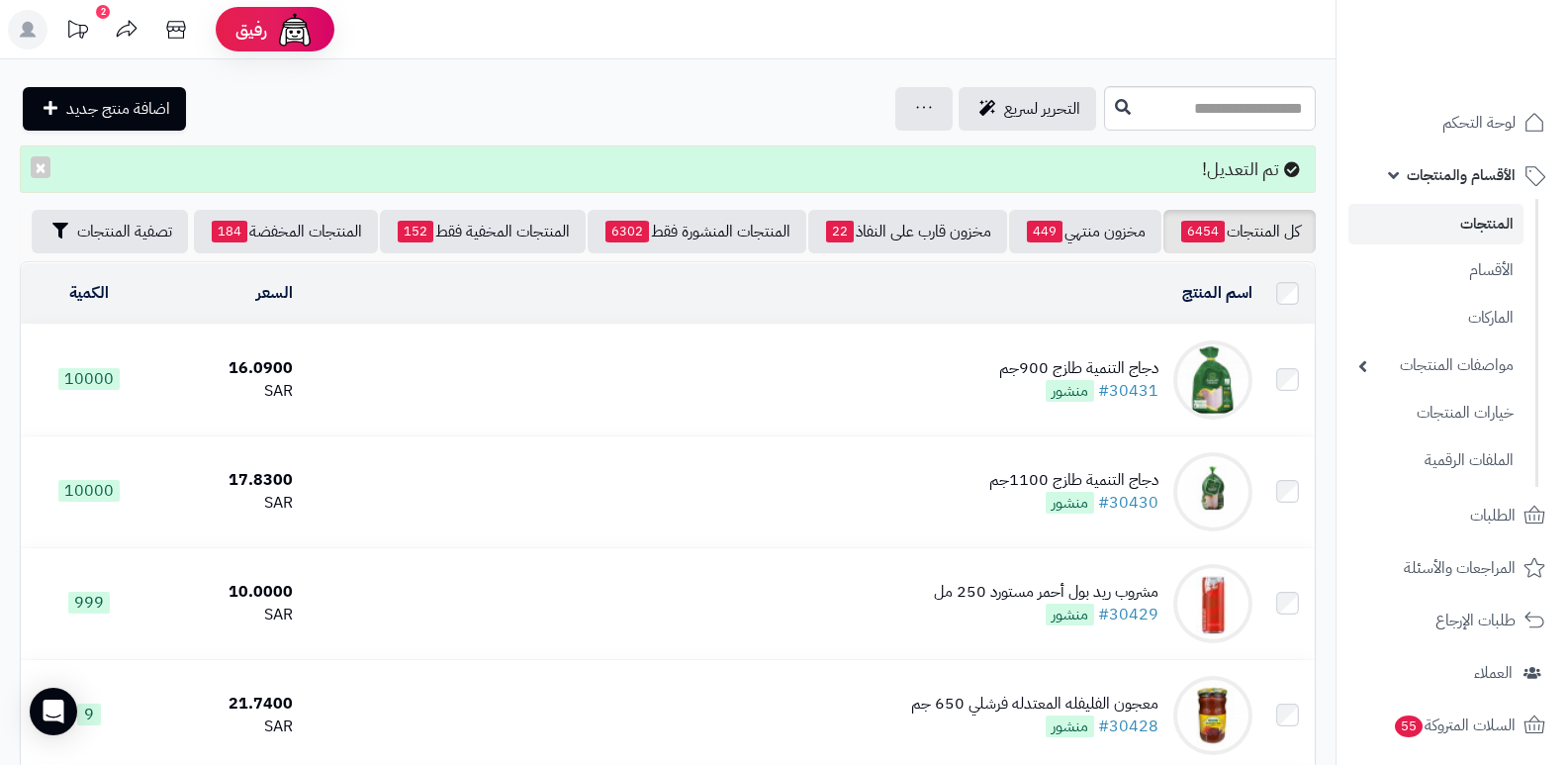
click at [1478, 184] on span "الأقسام والمنتجات" at bounding box center [1460, 175] width 109 height 28
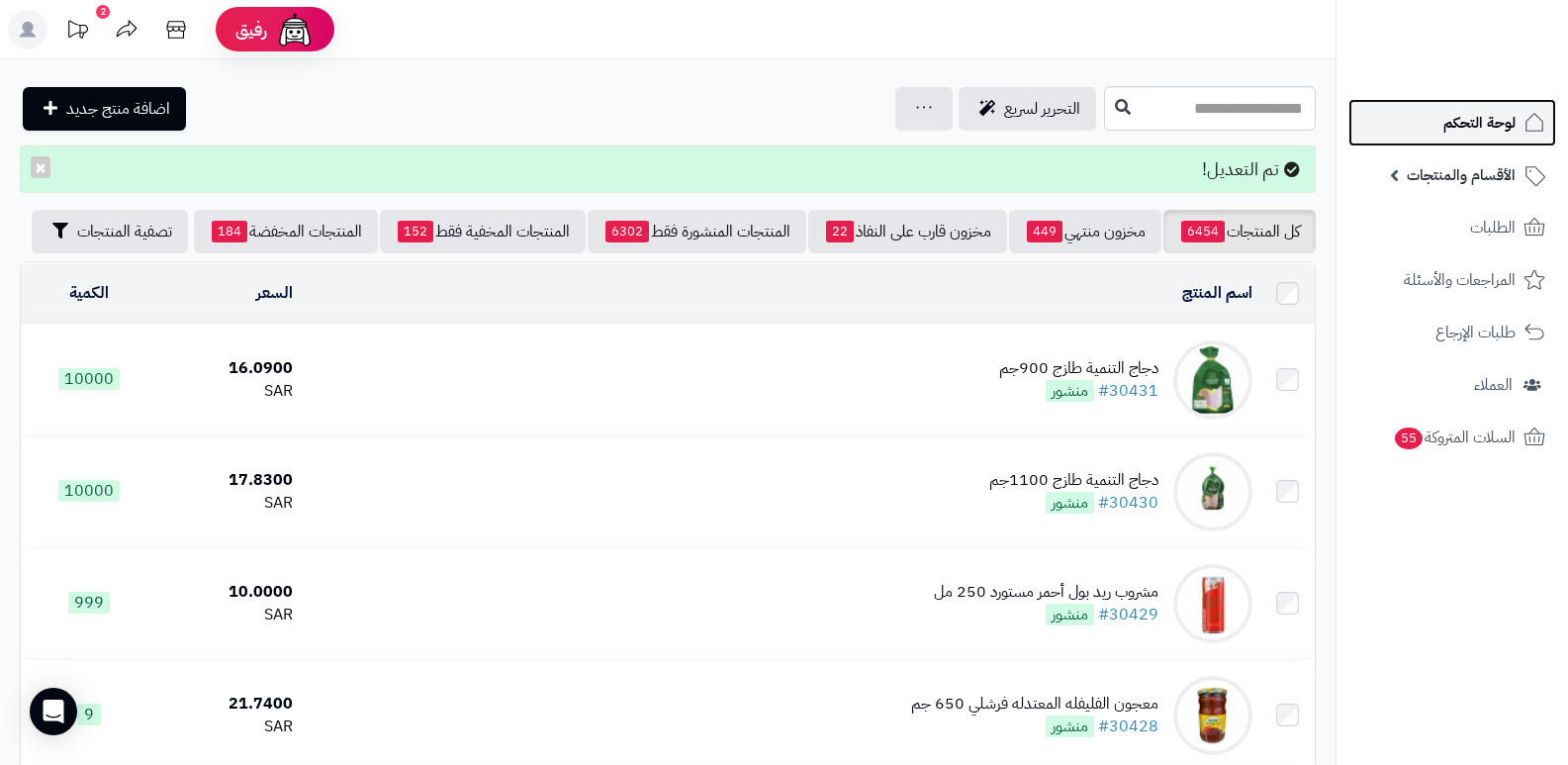
click at [1495, 142] on link "لوحة التحكم" at bounding box center [1452, 123] width 208 height 48
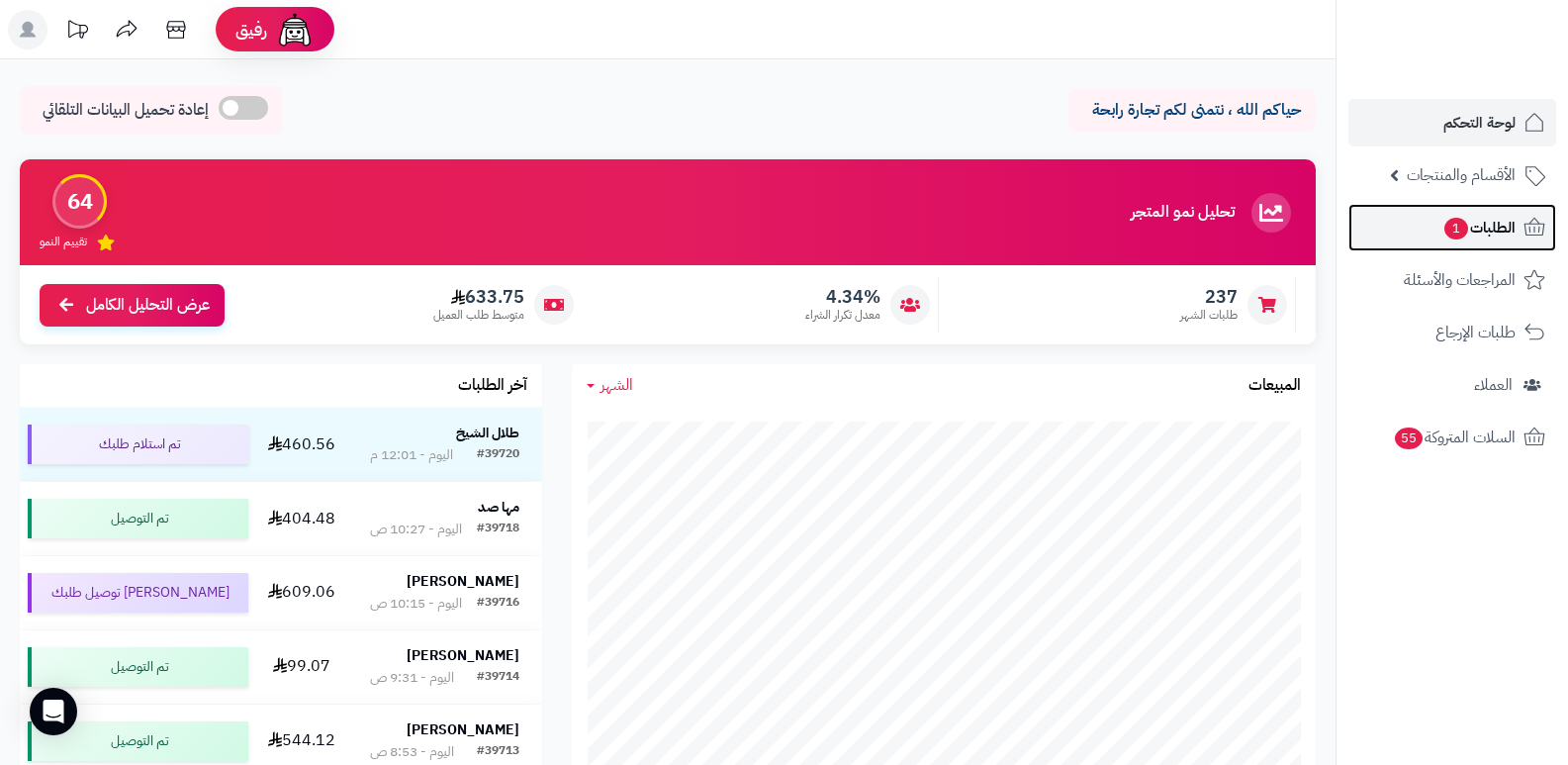
click at [1493, 222] on span "الطلبات 1" at bounding box center [1478, 228] width 73 height 28
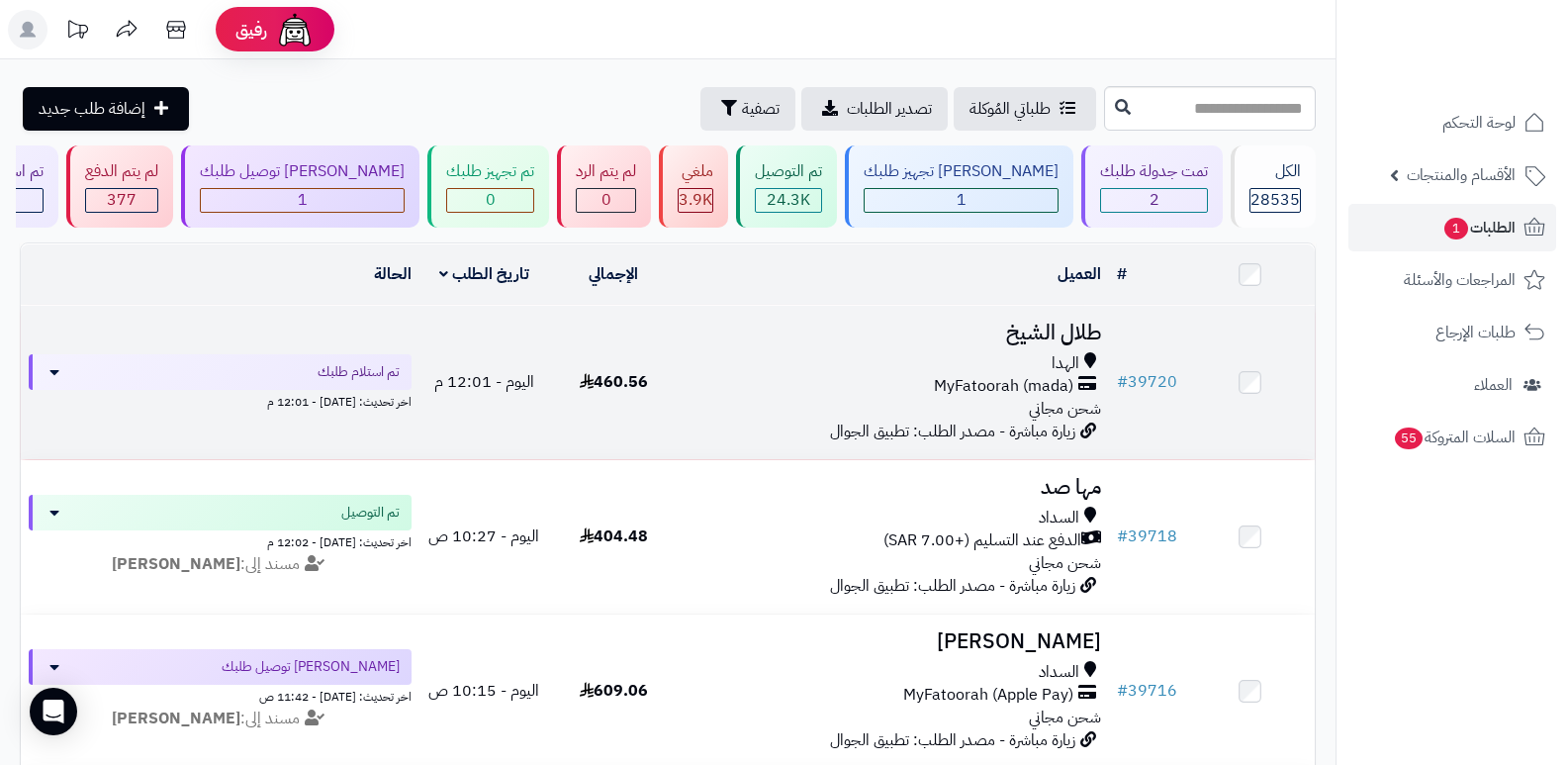
click at [1041, 339] on h3 "طلال الشيخ" at bounding box center [894, 333] width 415 height 23
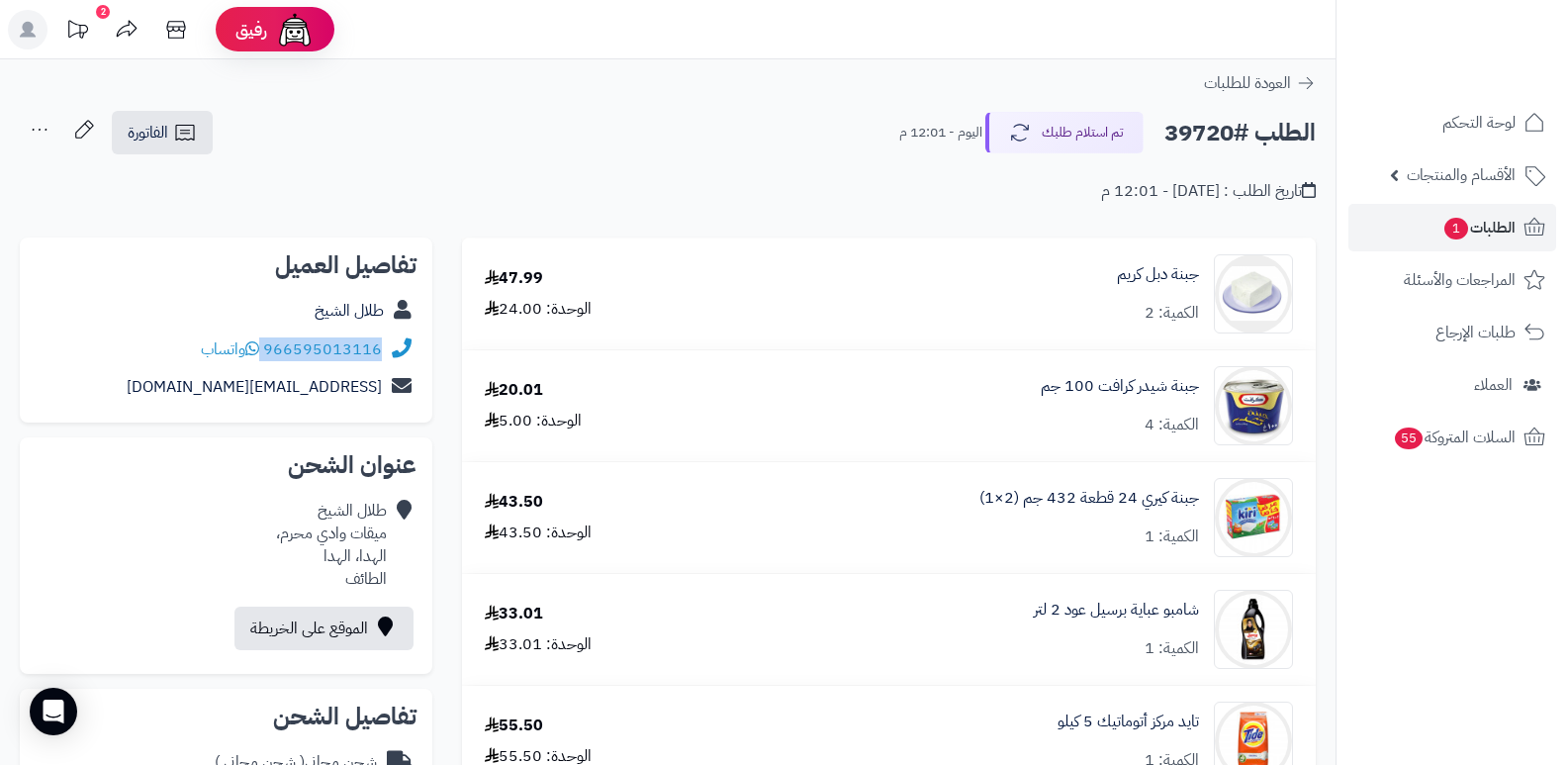
drag, startPoint x: 265, startPoint y: 348, endPoint x: 401, endPoint y: 356, distance: 136.2
click at [401, 356] on div "966595013116 واتساب" at bounding box center [226, 350] width 381 height 39
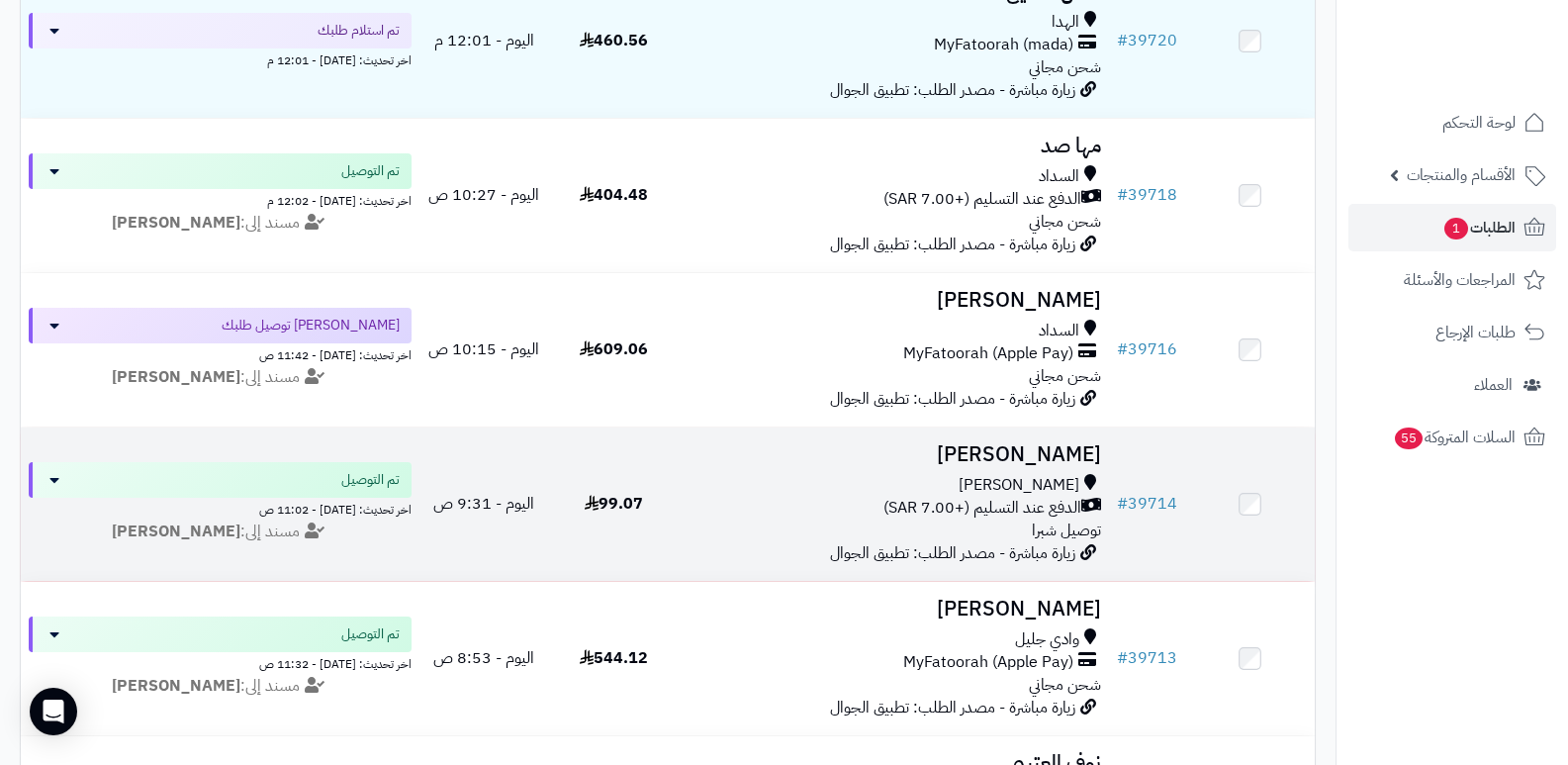
scroll to position [495, 0]
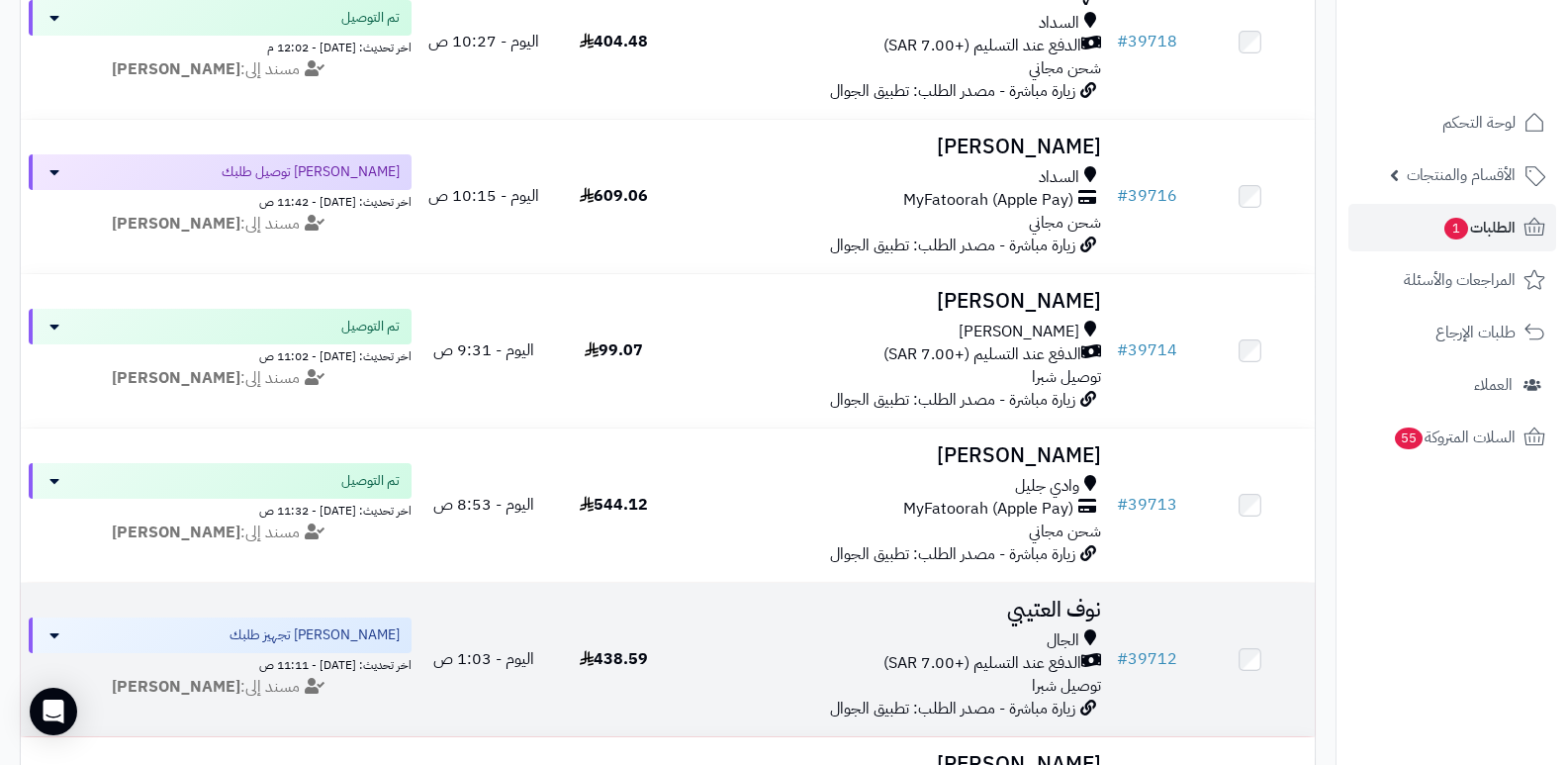
click at [1054, 602] on h3 "نوف العتيبي" at bounding box center [894, 610] width 415 height 23
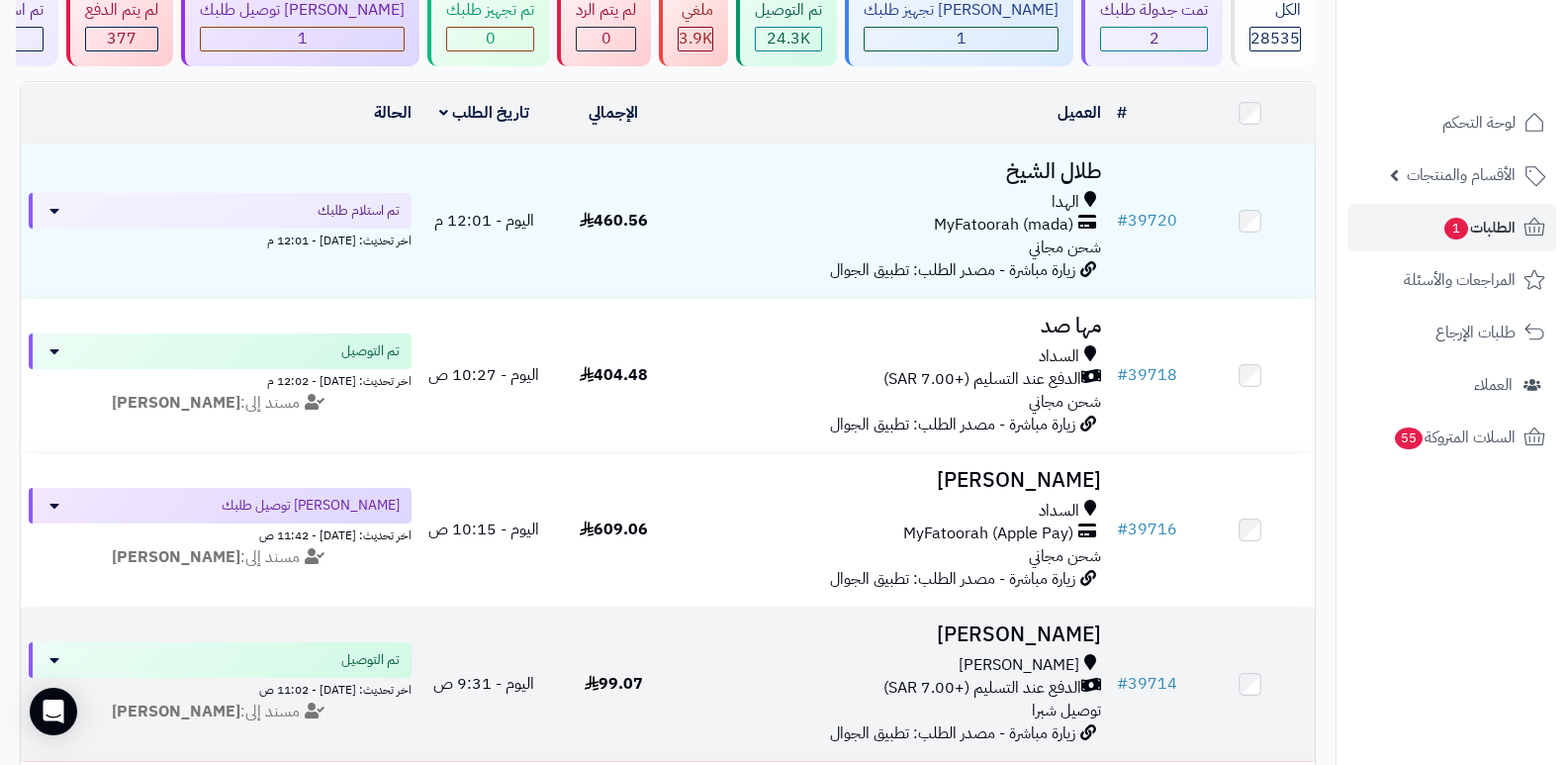
scroll to position [99, 0]
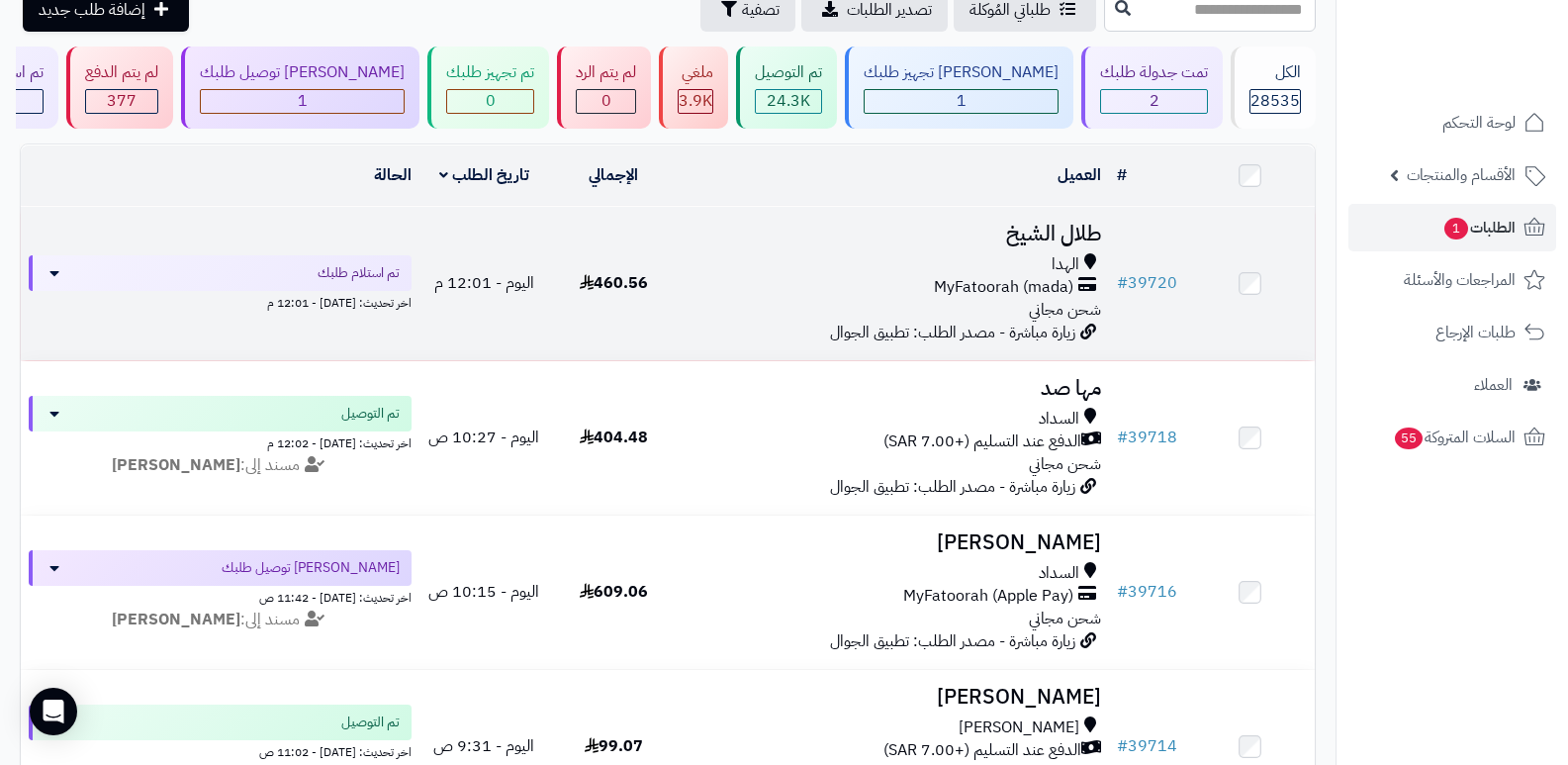
click at [1066, 222] on h3 "طلال الشيخ" at bounding box center [894, 233] width 415 height 23
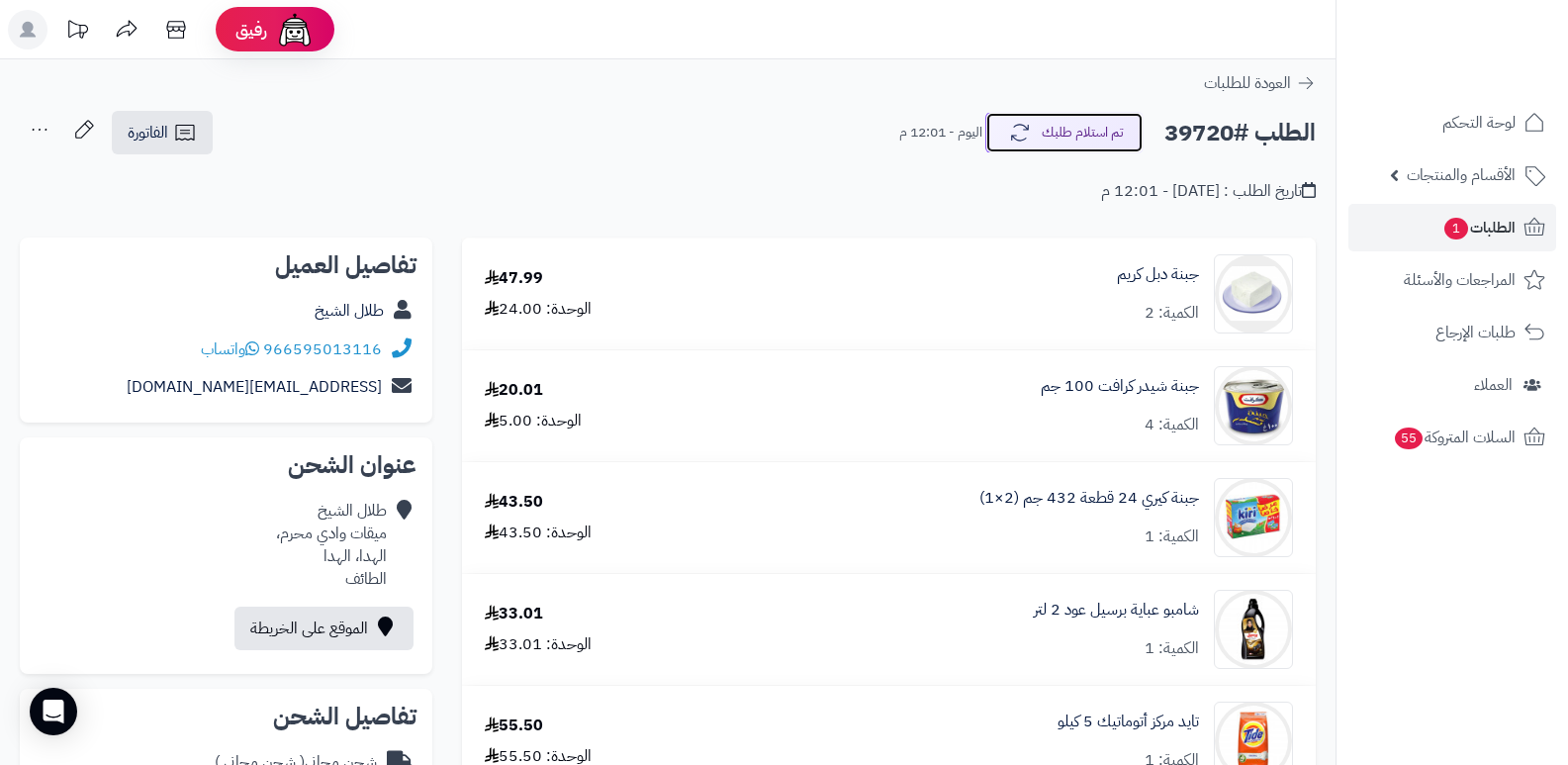
click at [1077, 134] on button "تم استلام طلبك" at bounding box center [1064, 132] width 158 height 42
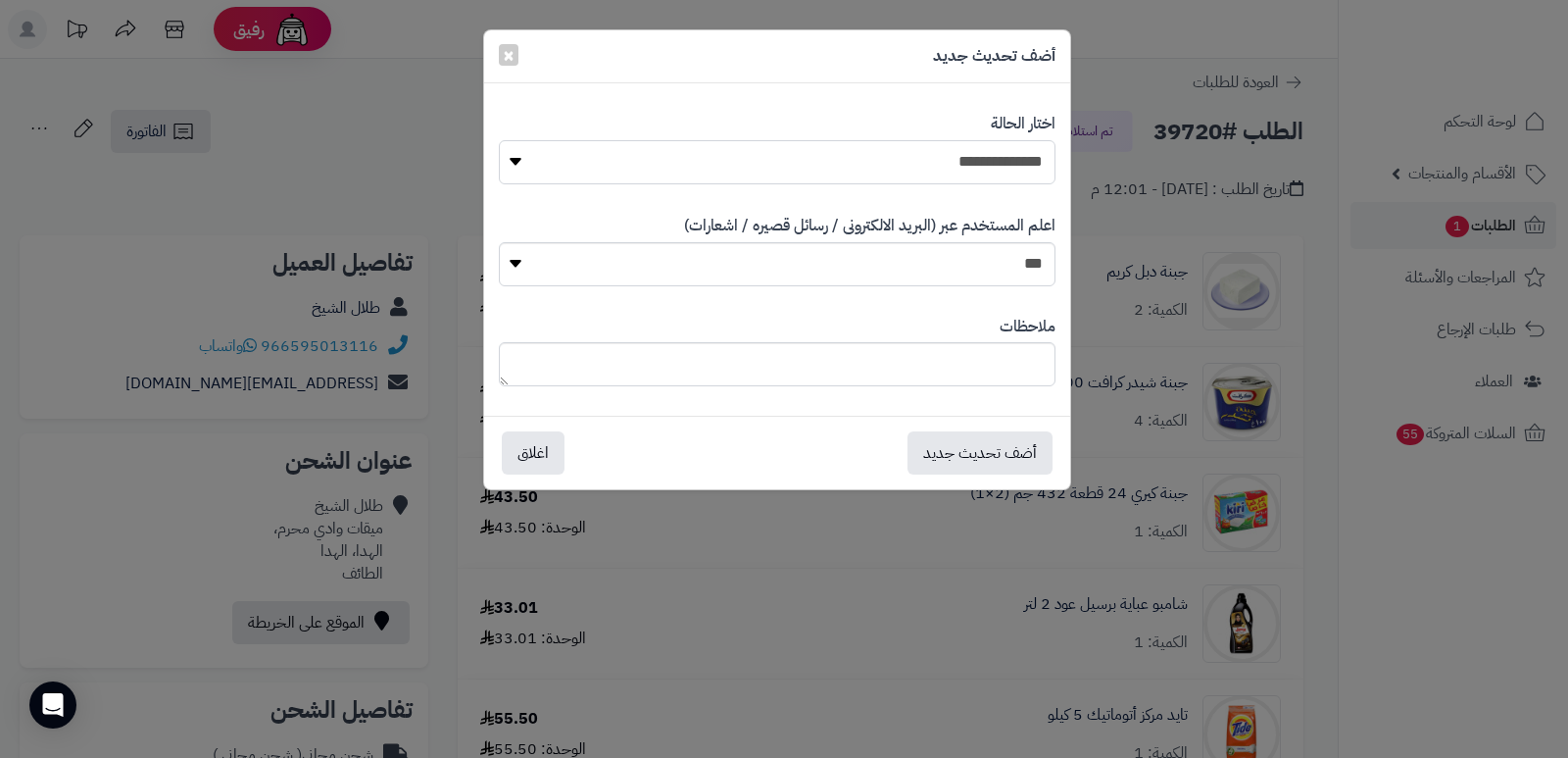
click at [968, 163] on select "**********" at bounding box center [778, 162] width 557 height 44
select select "*"
click at [499, 140] on select "**********" at bounding box center [778, 162] width 557 height 44
click at [999, 353] on textarea at bounding box center [778, 364] width 557 height 44
type textarea "****"
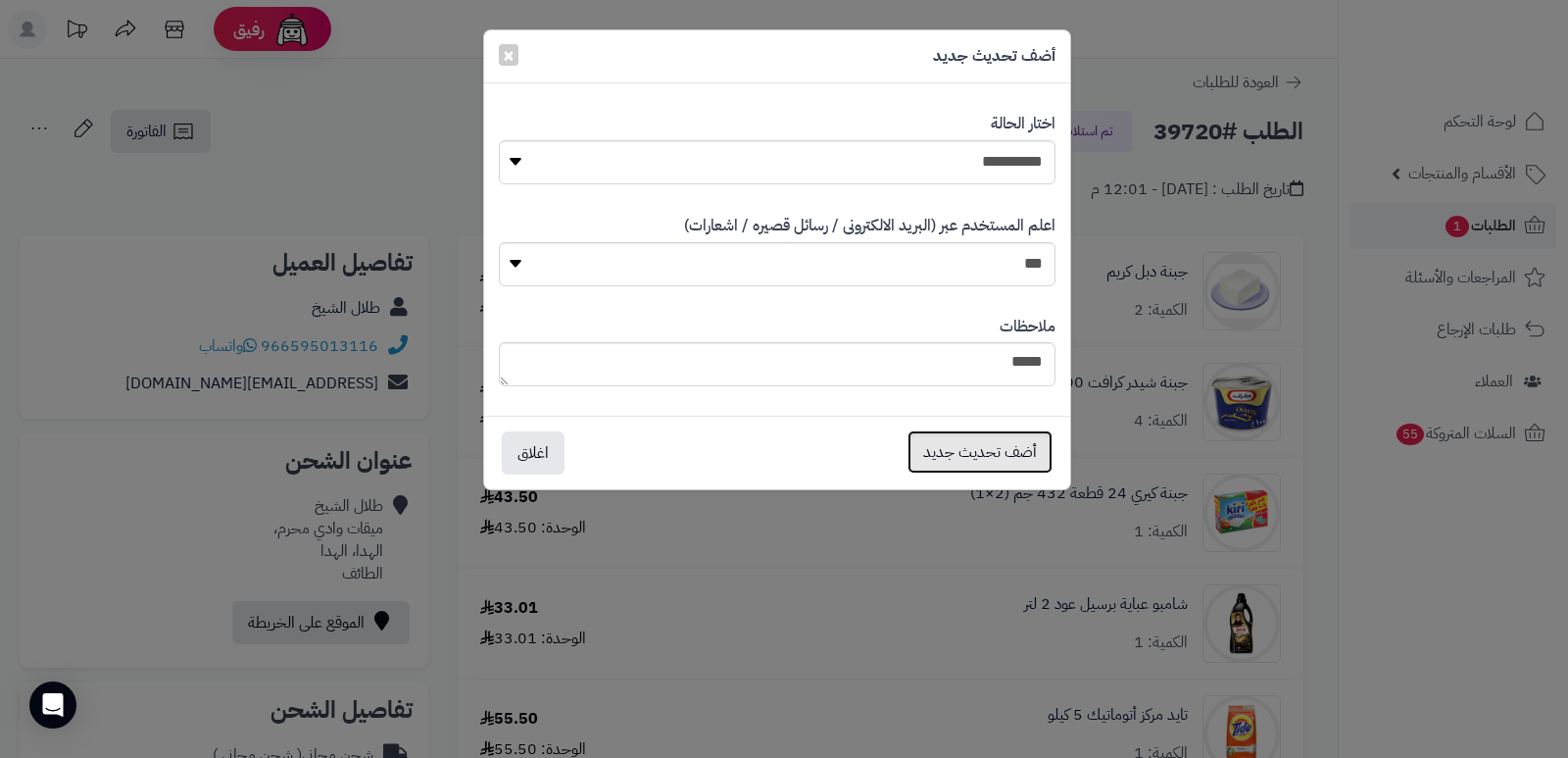
click at [958, 456] on button "أضف تحديث جديد" at bounding box center [980, 452] width 145 height 43
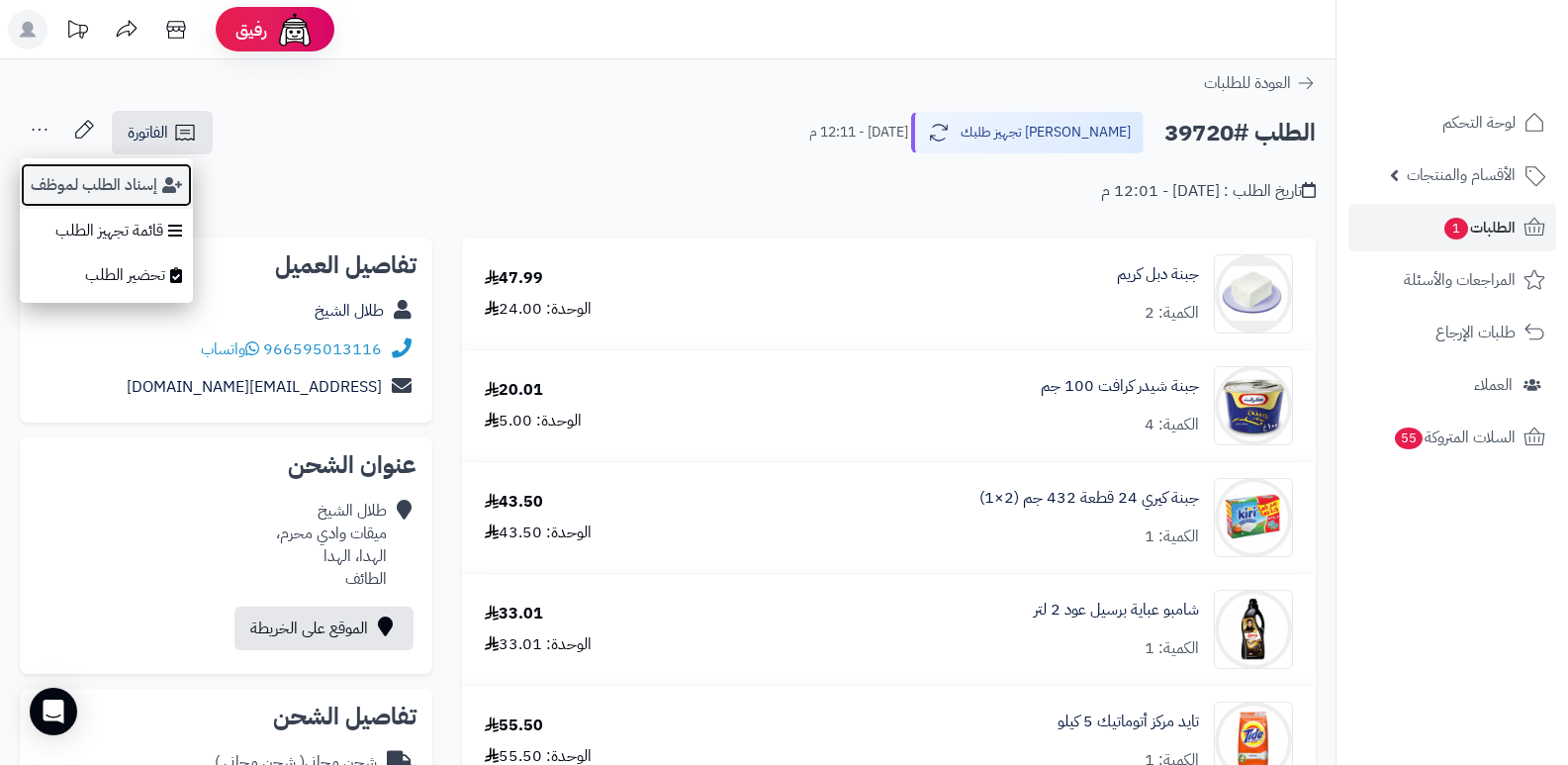
click at [63, 177] on button "إسناد الطلب لموظف" at bounding box center [107, 185] width 173 height 46
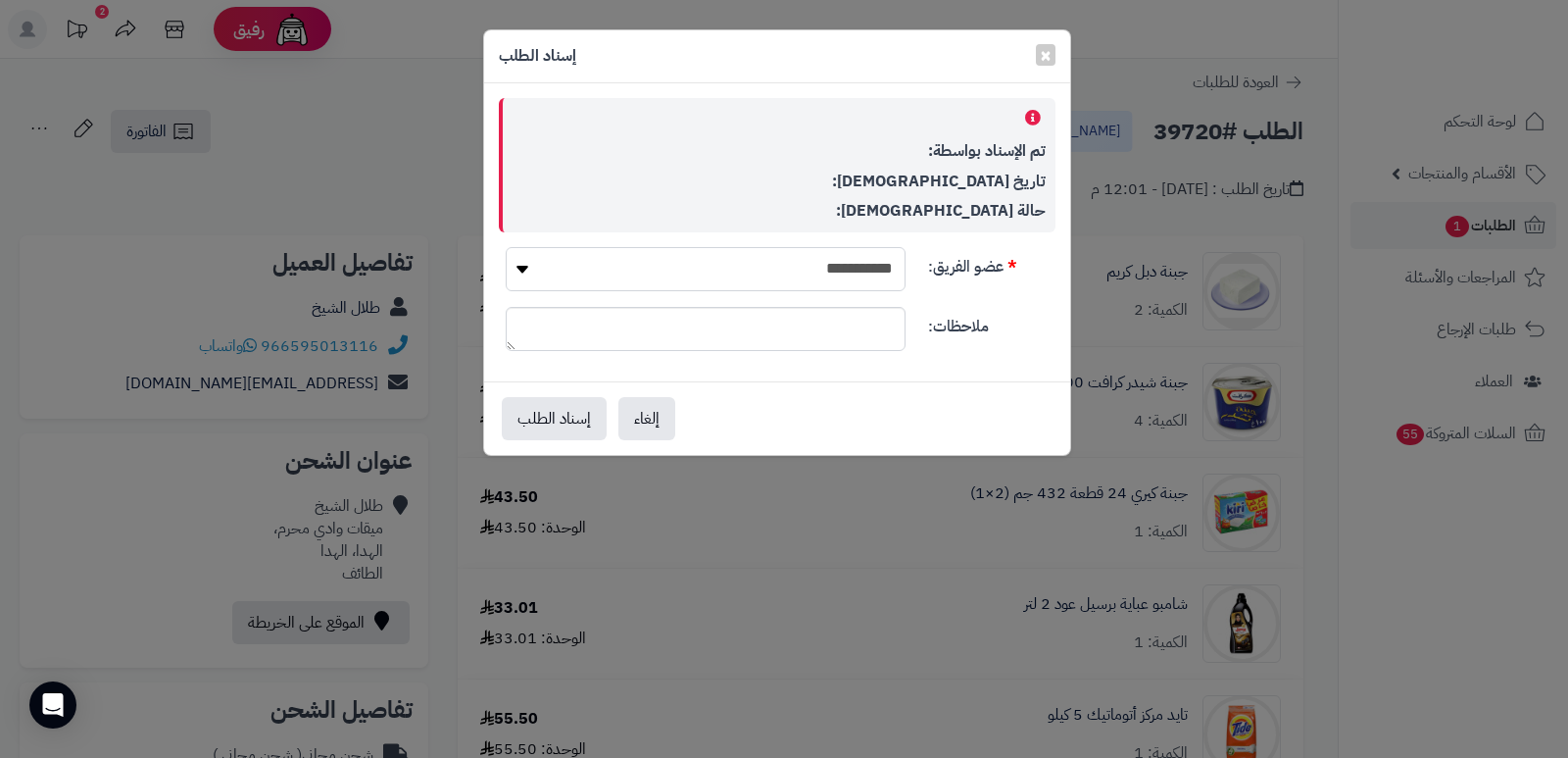
drag, startPoint x: 803, startPoint y: 265, endPoint x: 803, endPoint y: 277, distance: 12.0
click at [803, 265] on select "**********" at bounding box center [705, 268] width 400 height 44
select select "**"
click at [505, 247] on select "**********" at bounding box center [705, 268] width 400 height 44
click at [532, 429] on button "إسناد الطلب" at bounding box center [555, 417] width 105 height 43
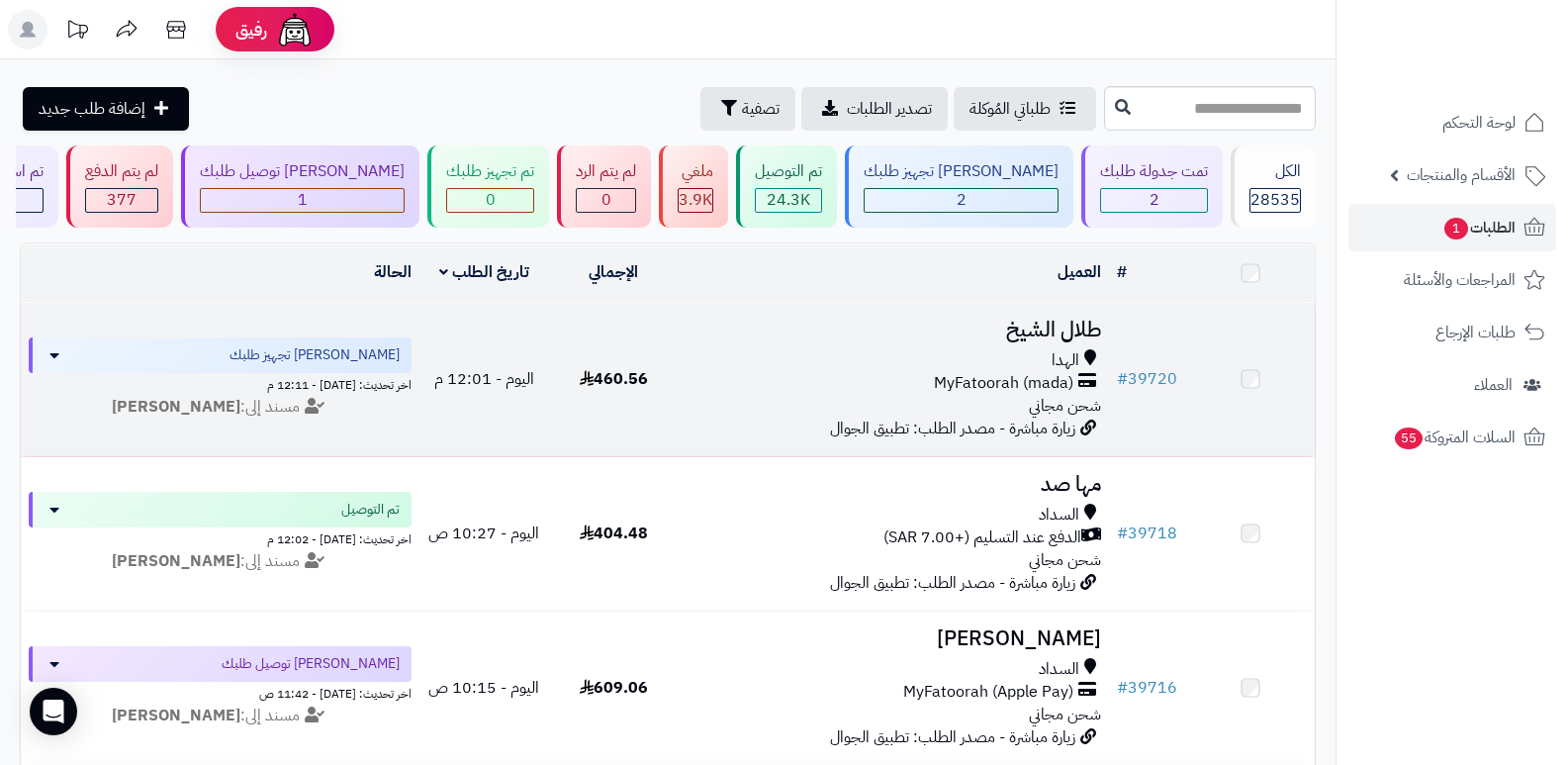
scroll to position [99, 0]
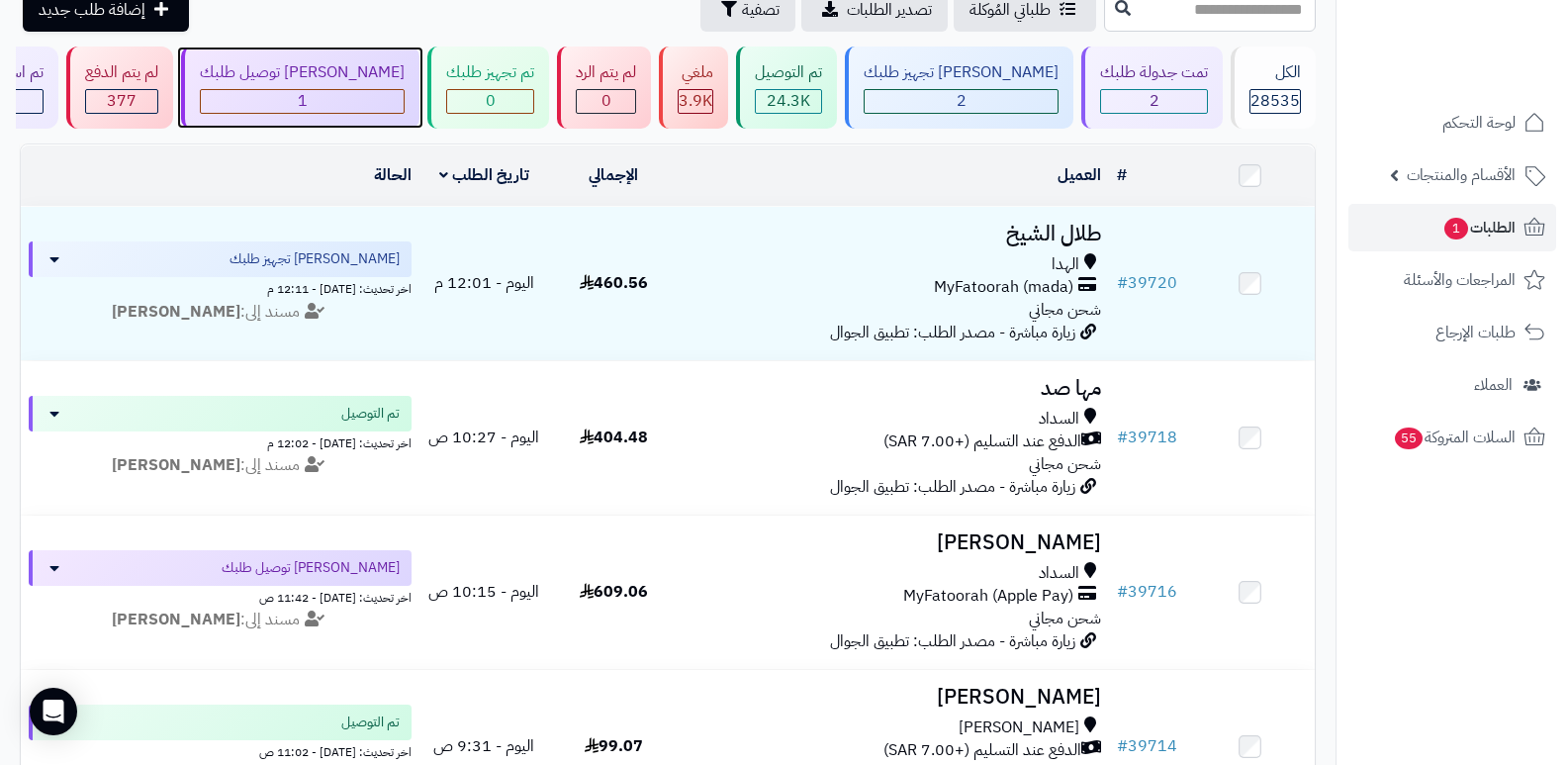
click at [334, 97] on div "1" at bounding box center [303, 101] width 203 height 23
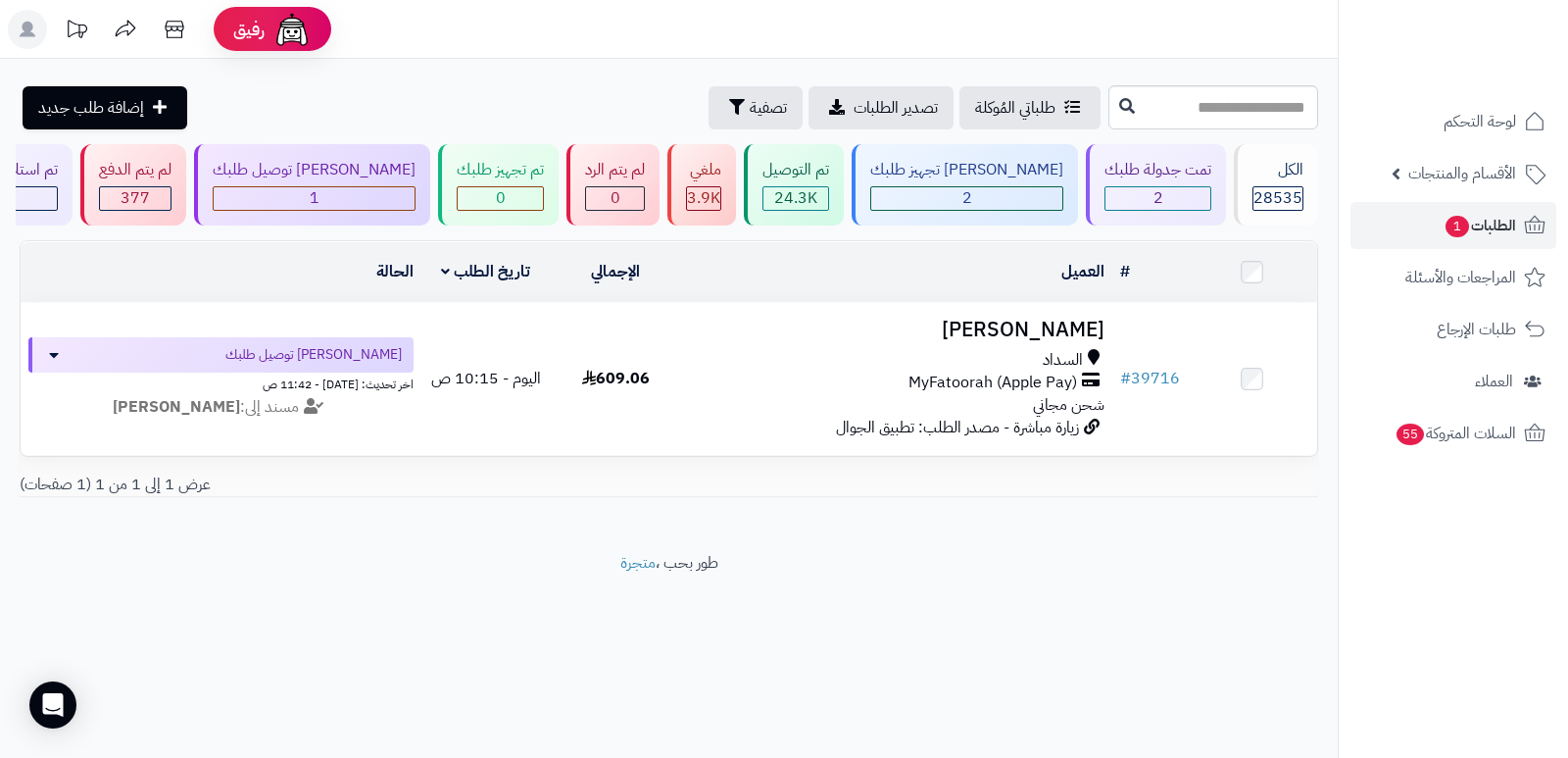
click at [1152, 56] on header "رفيق ! الطلبات معالجة مكتمل إرجاع المنتجات العملاء المتواجدون الان 29428 عملاء …" at bounding box center [784, 30] width 1568 height 59
click at [1257, 195] on span "28535" at bounding box center [1278, 198] width 49 height 24
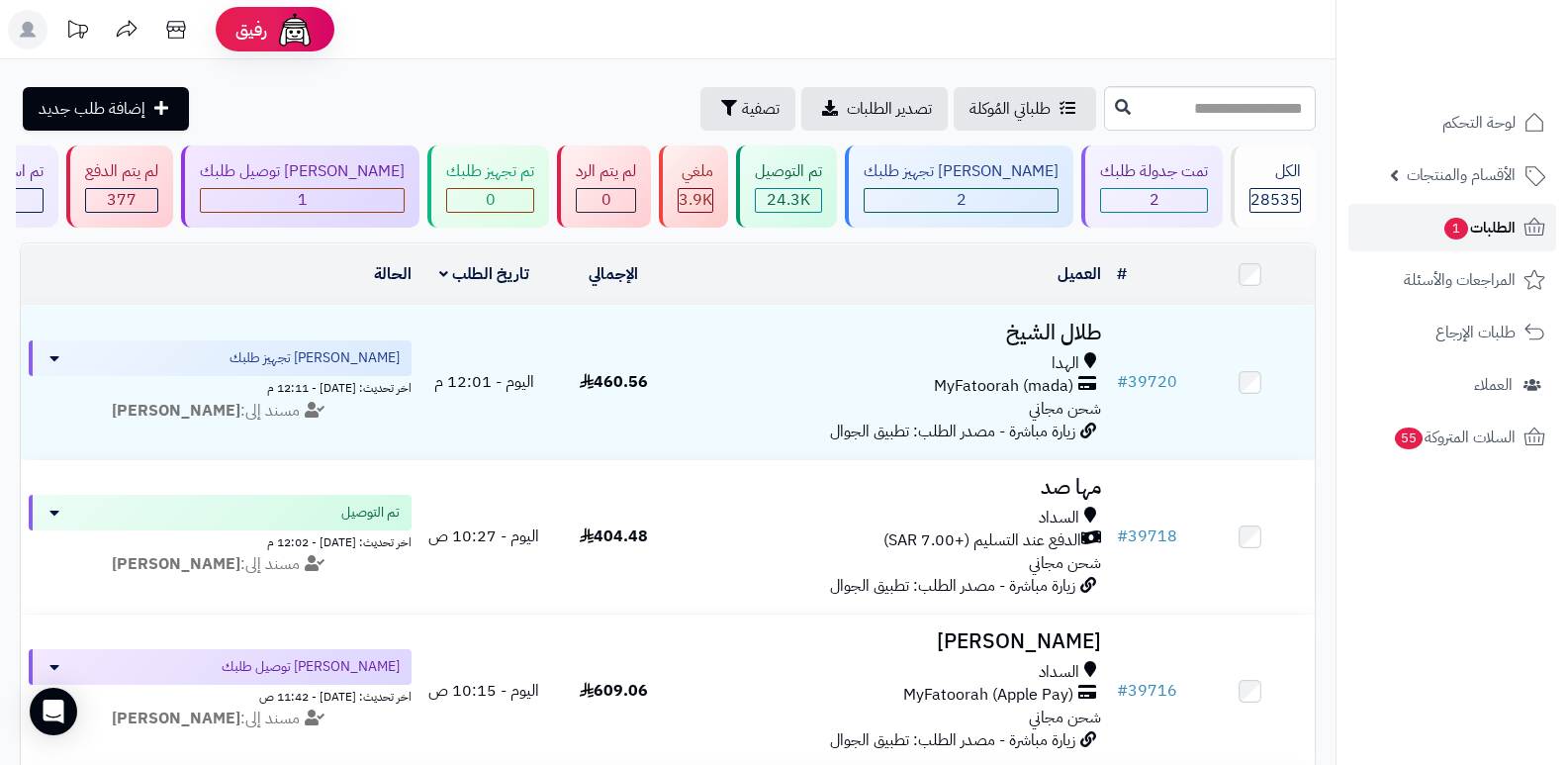
click at [1455, 232] on span "1" at bounding box center [1456, 229] width 24 height 22
click at [1248, 107] on input "text" at bounding box center [1209, 108] width 212 height 45
click at [1477, 221] on span "الطلبات 1" at bounding box center [1478, 228] width 73 height 28
click at [1481, 176] on span "الأقسام والمنتجات" at bounding box center [1460, 175] width 109 height 28
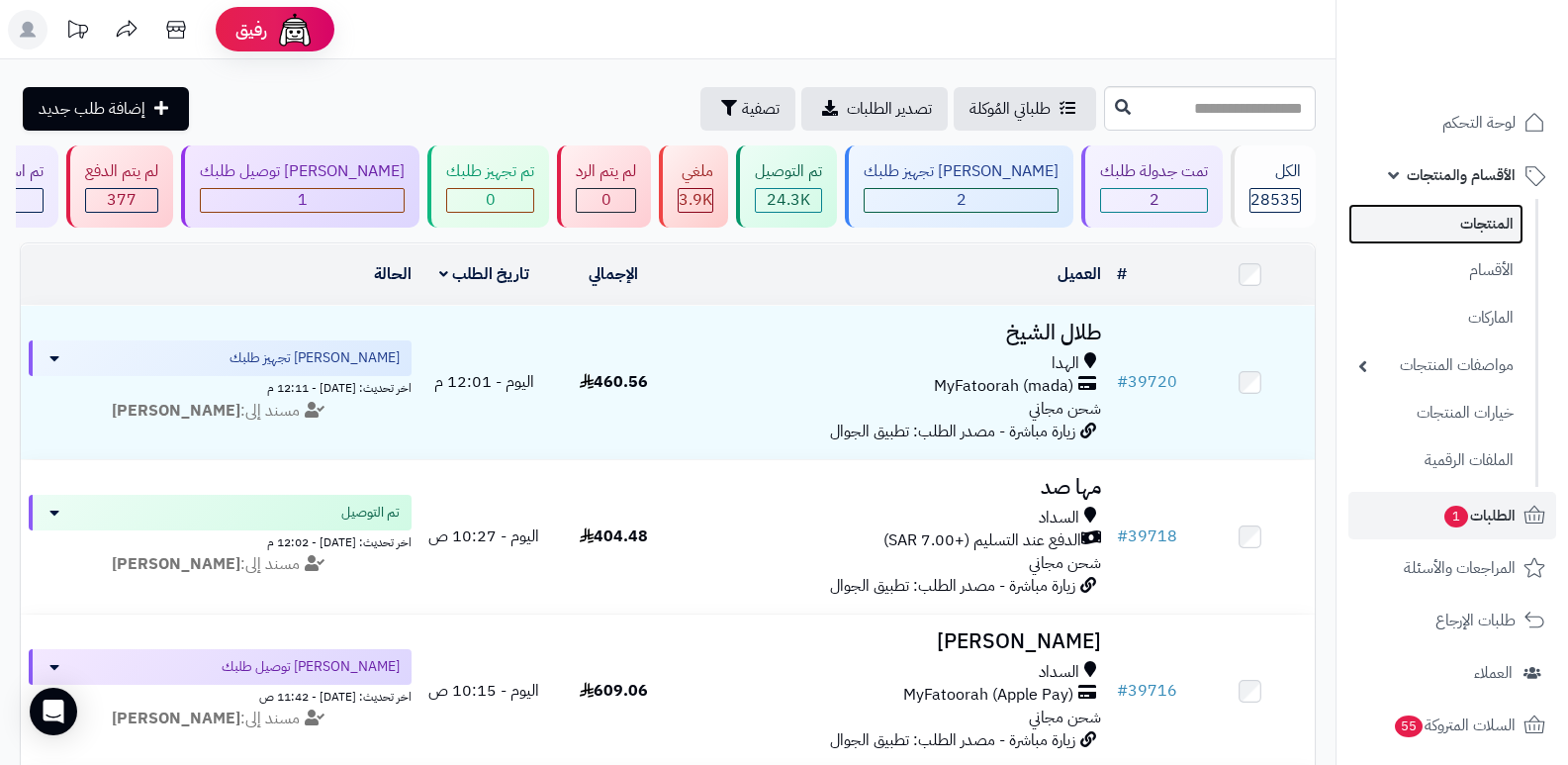
click at [1453, 227] on link "المنتجات" at bounding box center [1437, 224] width 175 height 41
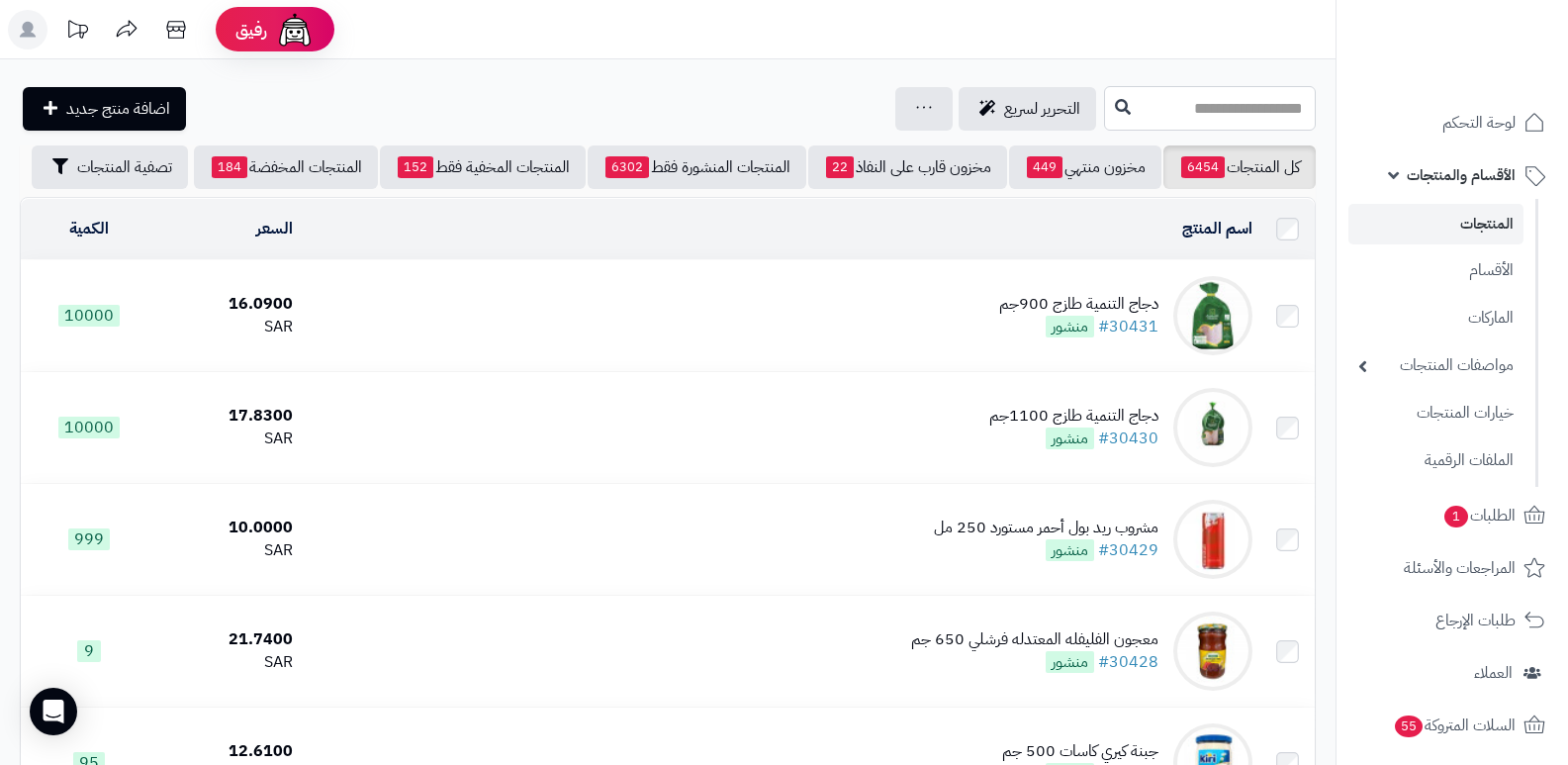
click at [1270, 98] on input "text" at bounding box center [1209, 108] width 212 height 45
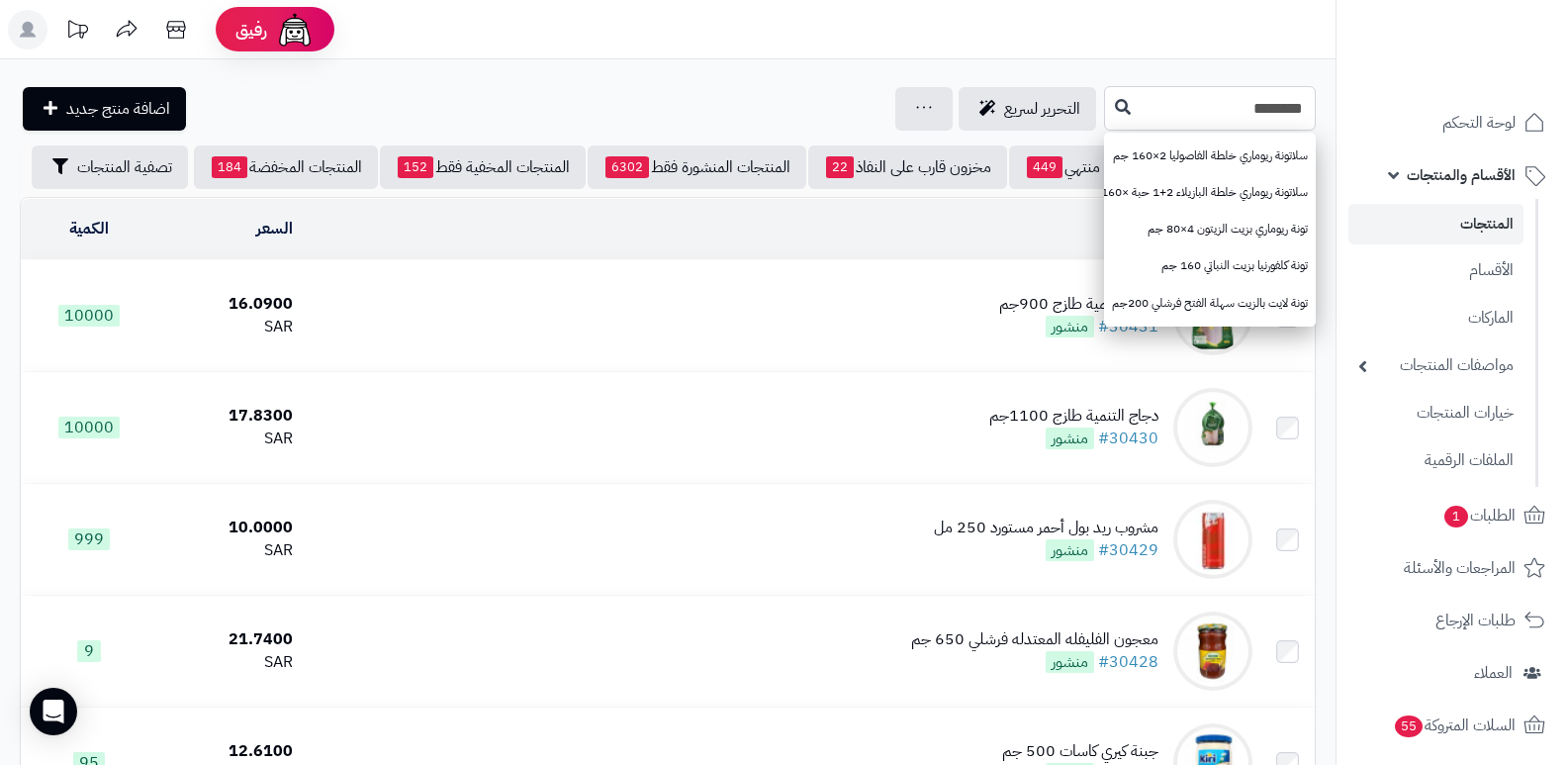
type input "********"
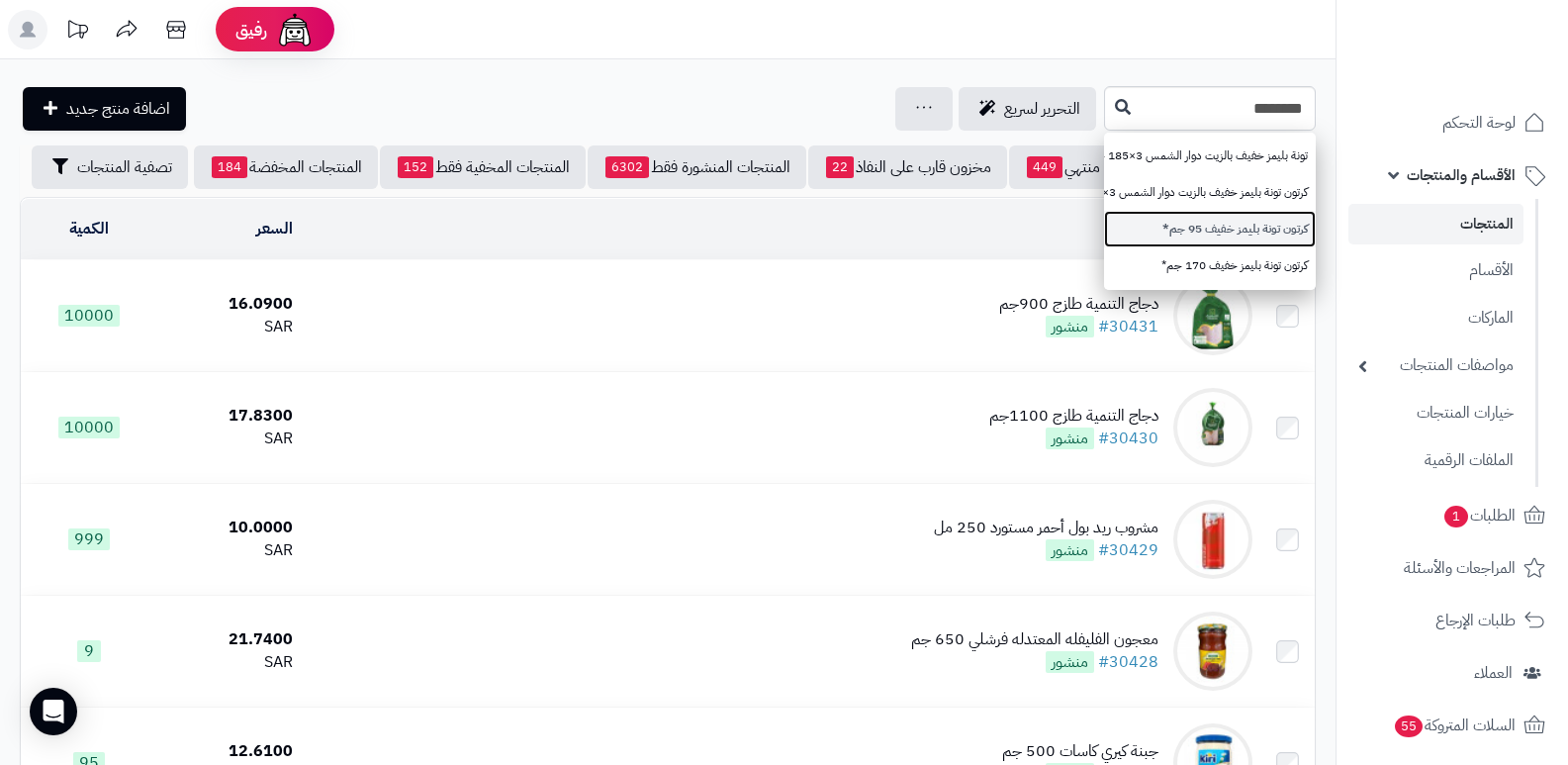
click at [1231, 231] on link "كرتون تونة بليمز خفيف 95 جم*" at bounding box center [1209, 229] width 212 height 37
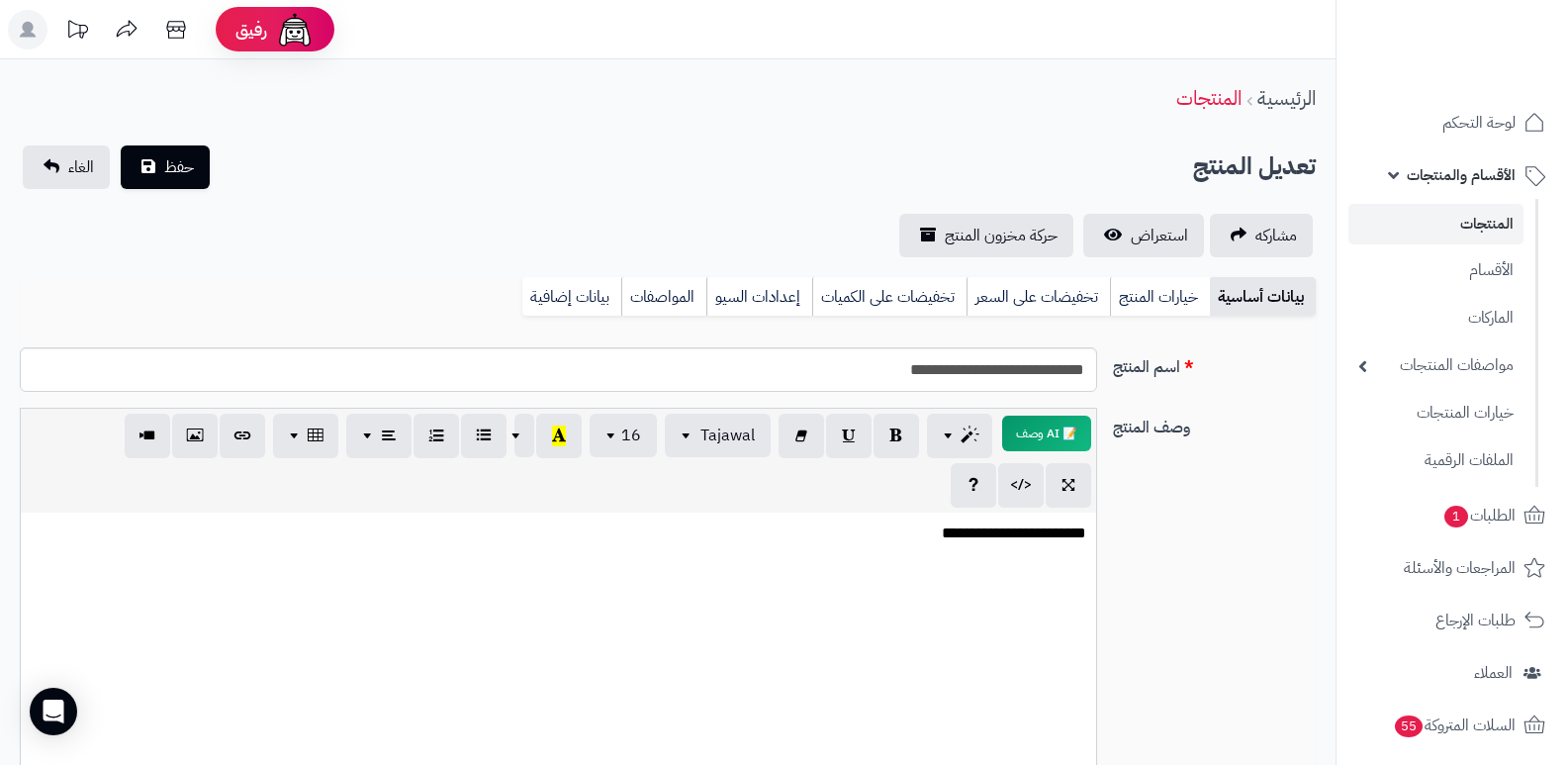
click at [1475, 175] on span "الأقسام والمنتجات" at bounding box center [1460, 175] width 109 height 28
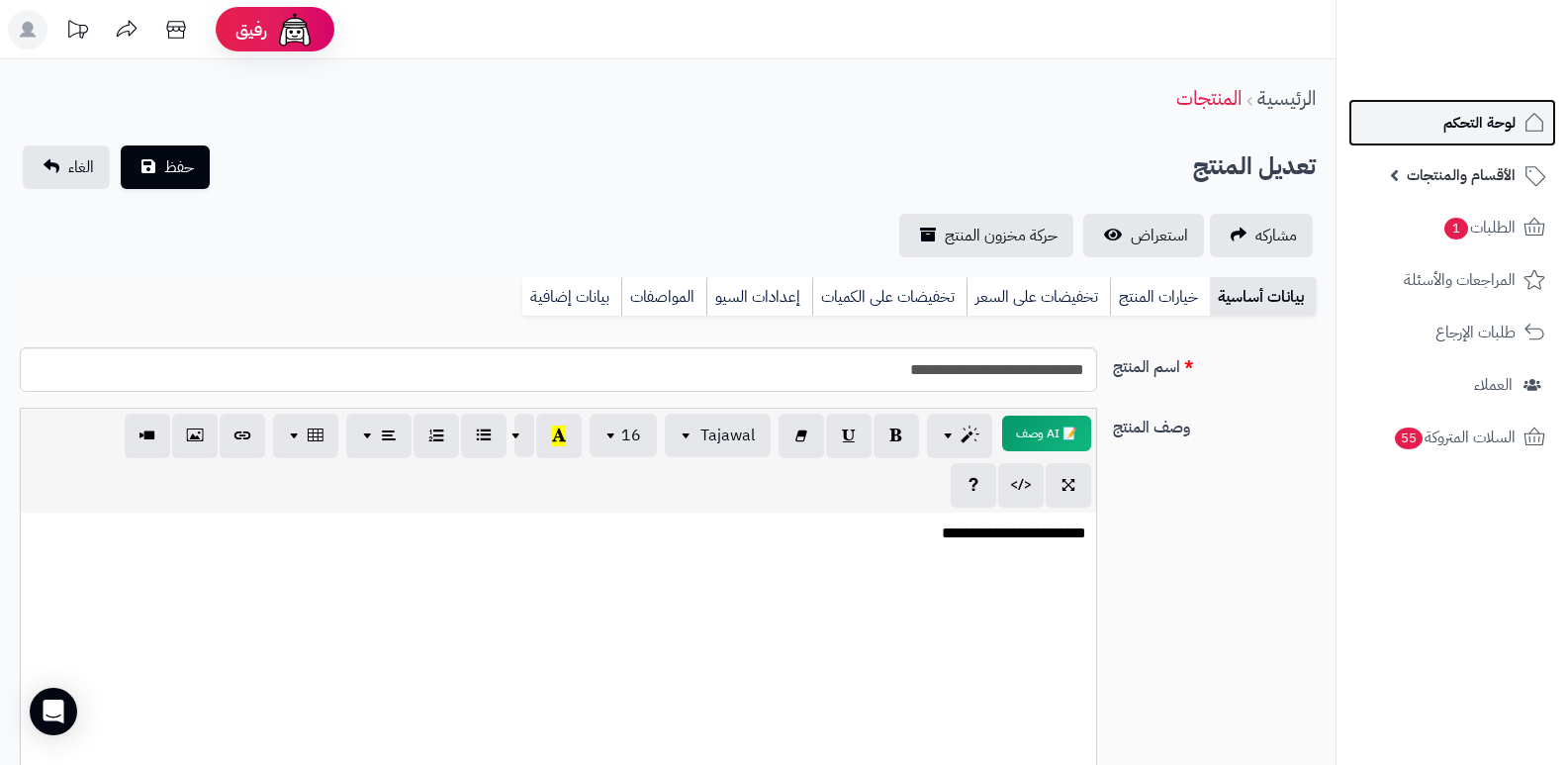
click at [1479, 120] on span "لوحة التحكم" at bounding box center [1479, 123] width 73 height 28
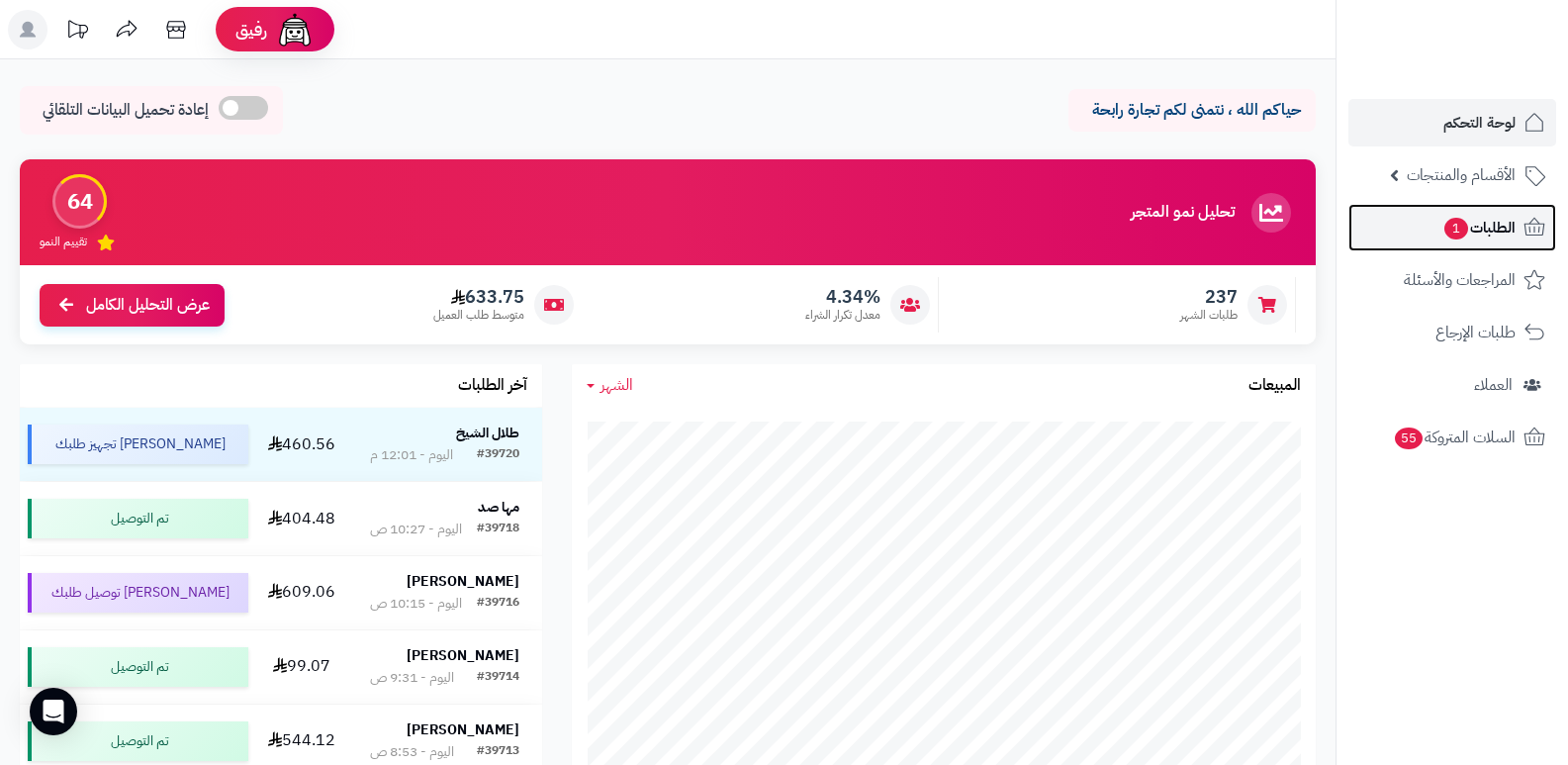
click at [1460, 232] on span "1" at bounding box center [1456, 229] width 24 height 22
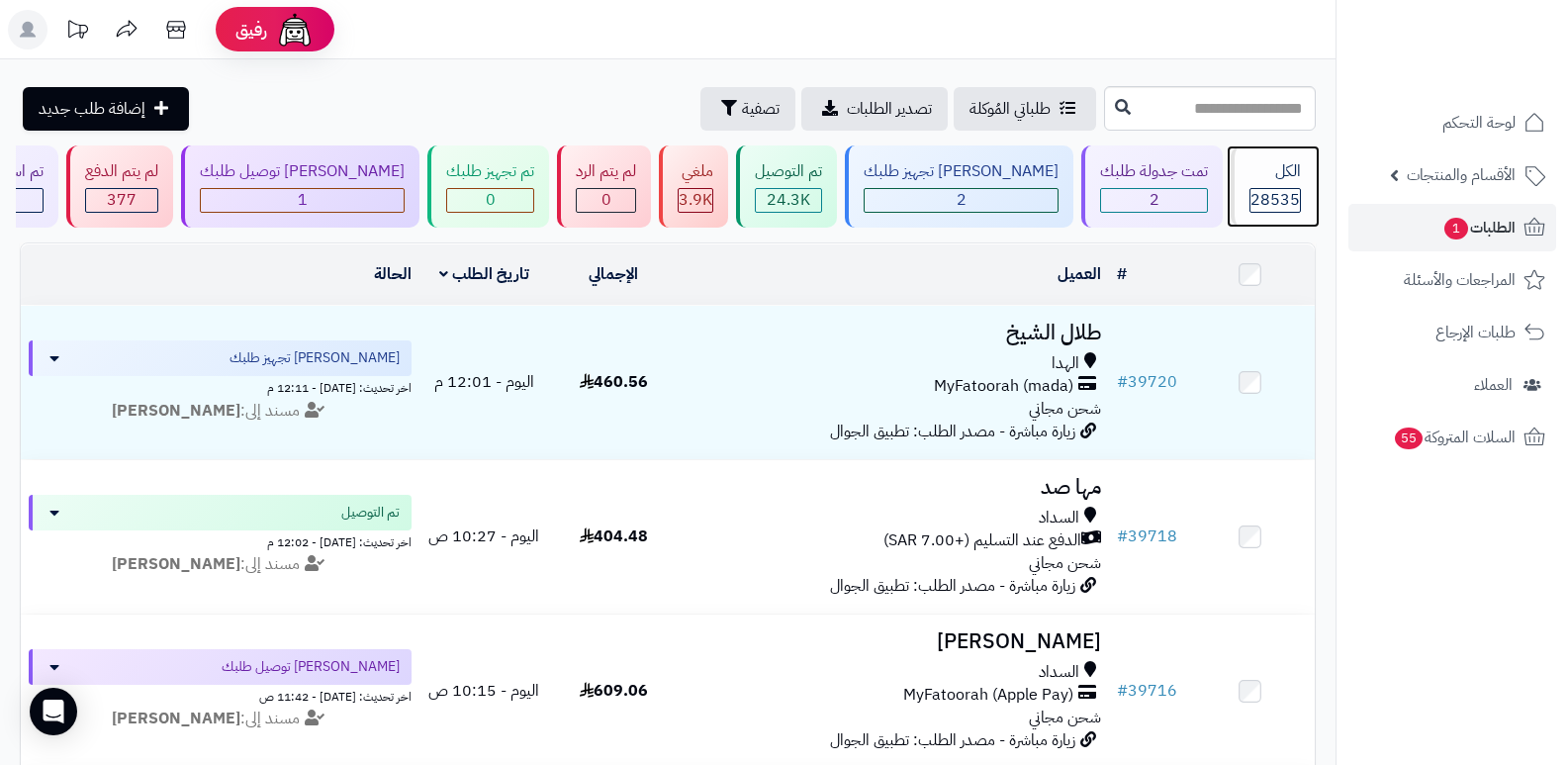
click at [1268, 192] on span "28535" at bounding box center [1275, 200] width 50 height 24
